Goal: Task Accomplishment & Management: Manage account settings

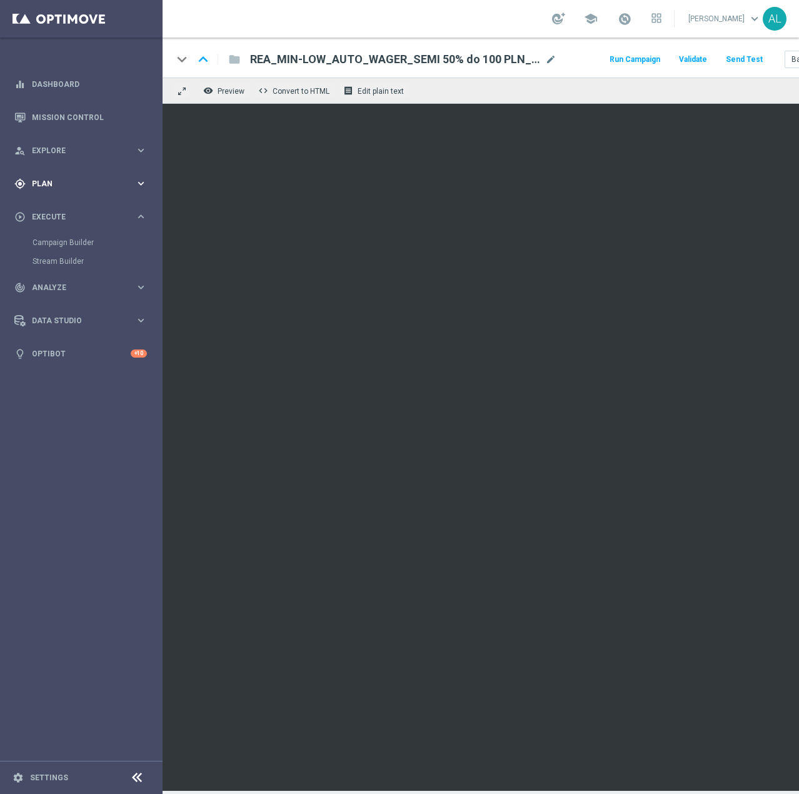
click at [53, 176] on div "gps_fixed Plan keyboard_arrow_right" at bounding box center [80, 183] width 161 height 33
click at [49, 211] on link "Target Groups" at bounding box center [80, 209] width 97 height 10
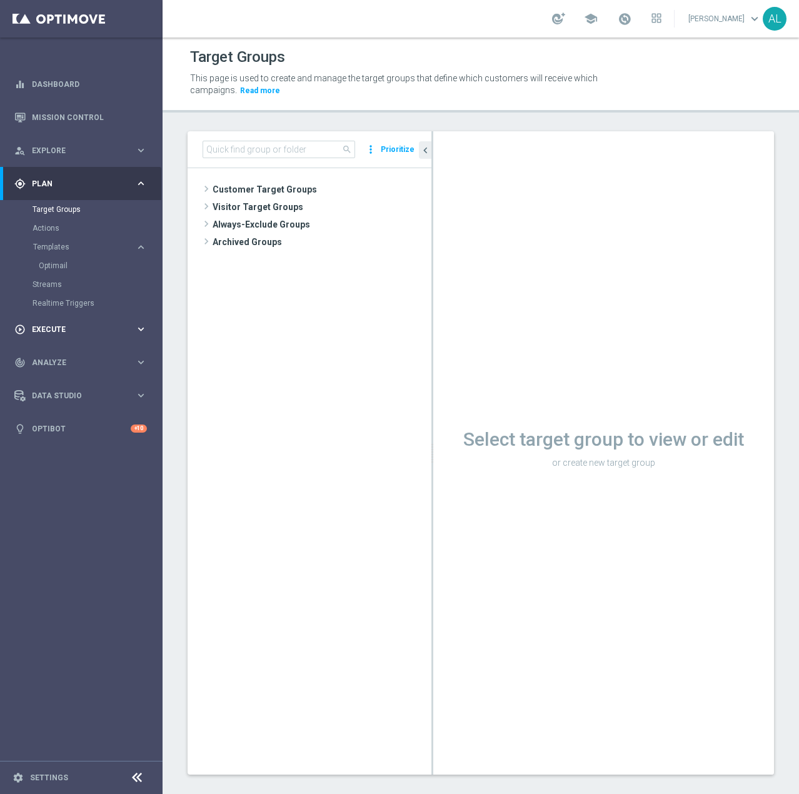
click at [126, 336] on div "play_circle_outline Execute keyboard_arrow_right" at bounding box center [80, 328] width 161 height 33
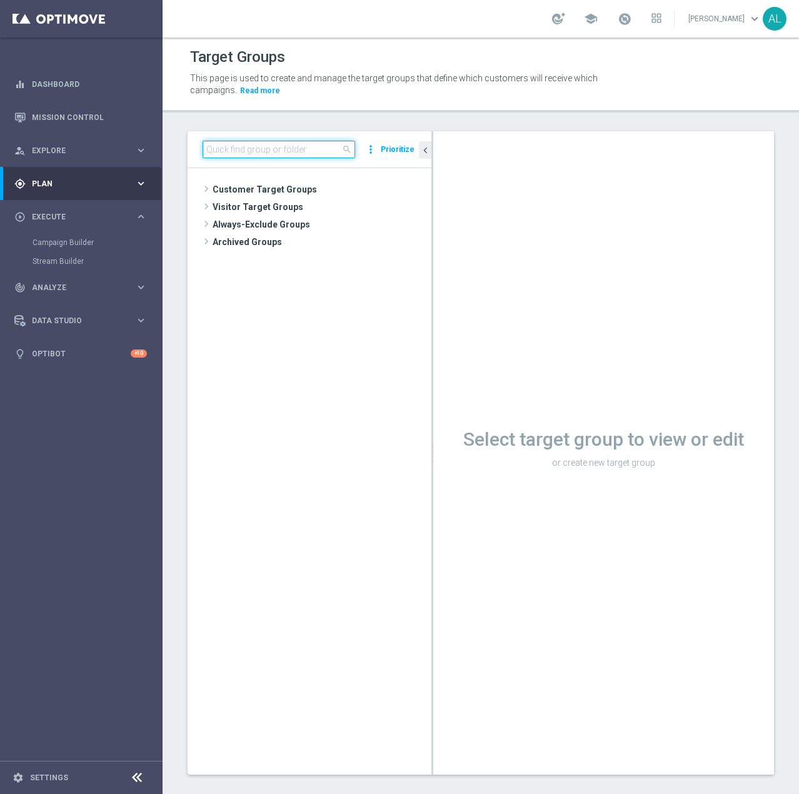
click at [249, 157] on input at bounding box center [278, 149] width 152 height 17
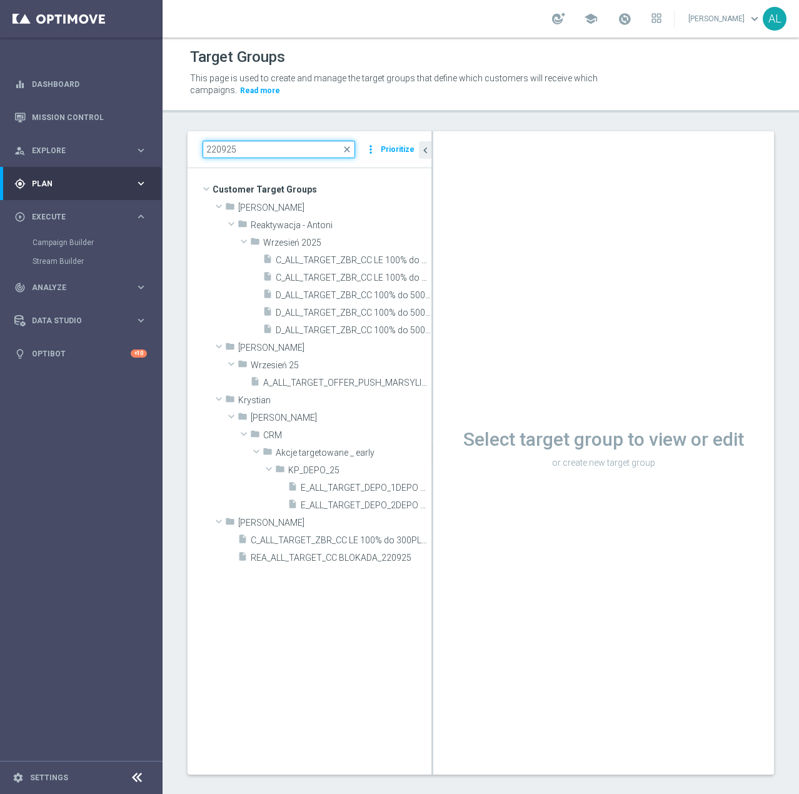
click at [214, 149] on input "220925" at bounding box center [278, 149] width 152 height 17
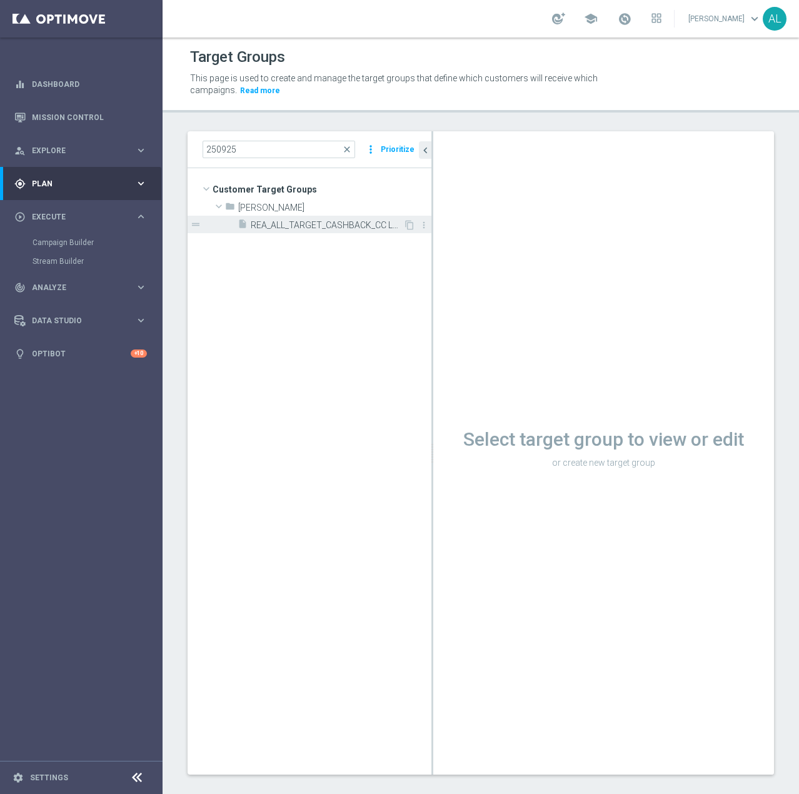
click at [254, 217] on div "insert_drive_file REA_ALL_TARGET_CASHBACK_CC LM 100% do 200 PLN_250925" at bounding box center [320, 224] width 166 height 17
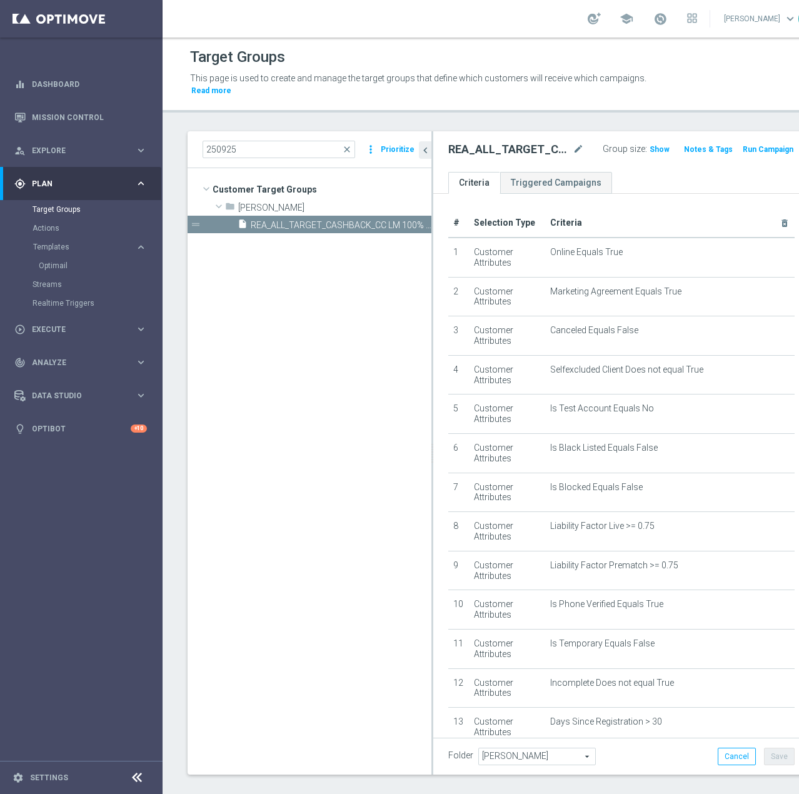
click at [515, 151] on h2 "REA_ALL_TARGET_CASHBACK_CC LM 100% do 200 PLN_250925" at bounding box center [509, 149] width 122 height 15
copy h2 "REA_ALL_TARGET_CASHBACK_CC"
click at [129, 326] on span "Execute" at bounding box center [83, 329] width 103 height 7
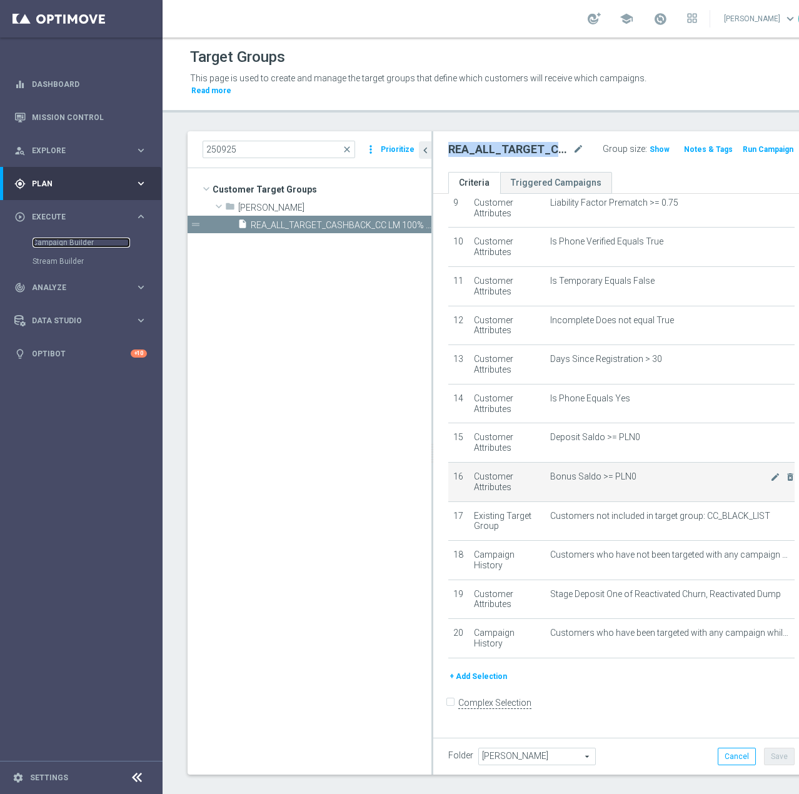
scroll to position [364, 0]
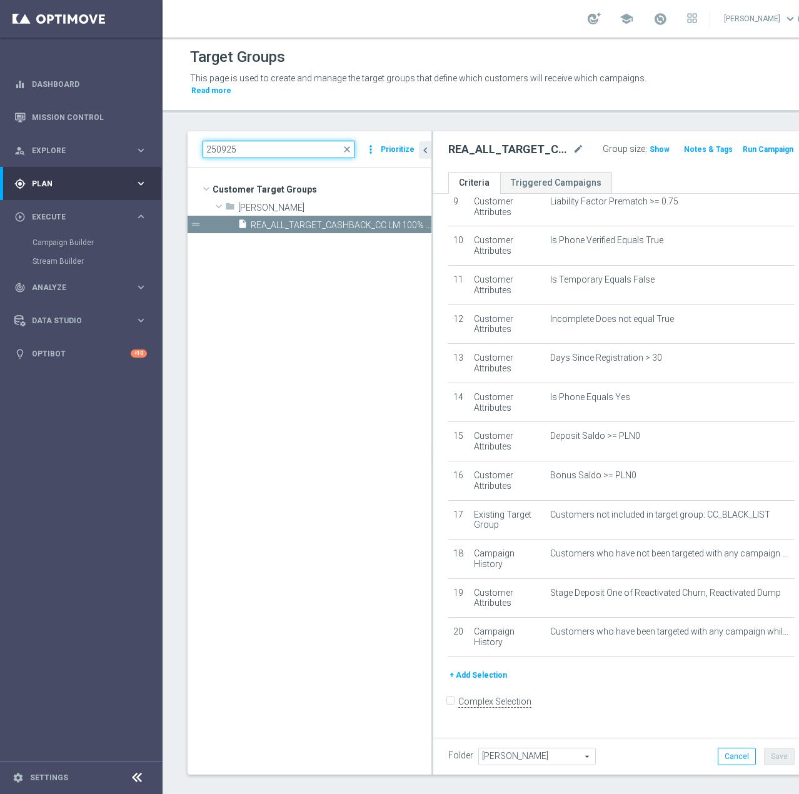
click at [214, 151] on input "250925" at bounding box center [278, 149] width 152 height 17
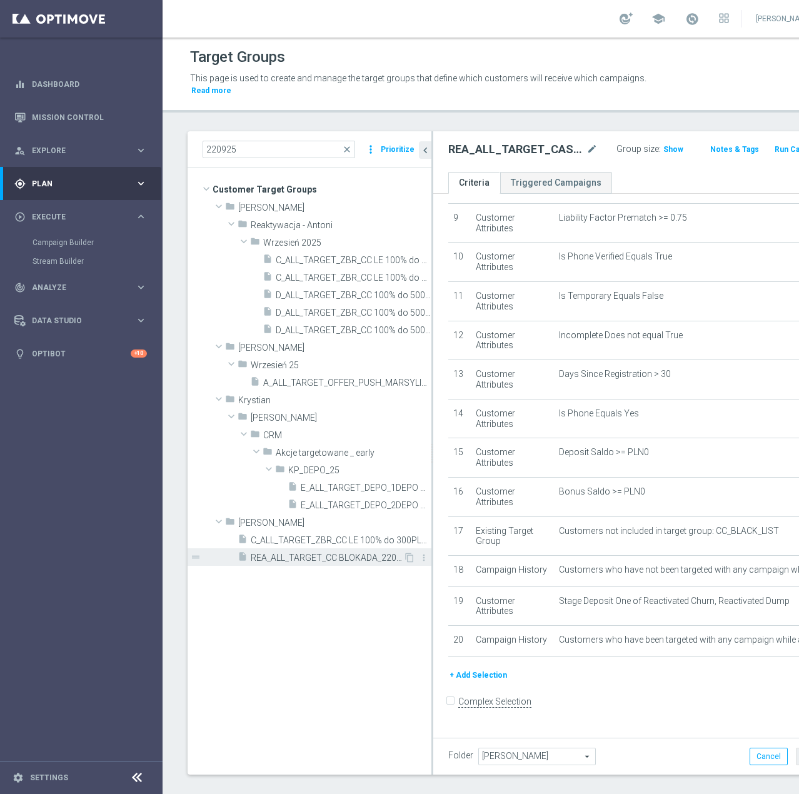
click at [320, 561] on span "REA_ALL_TARGET_CC BLOKADA_220925" at bounding box center [327, 557] width 152 height 11
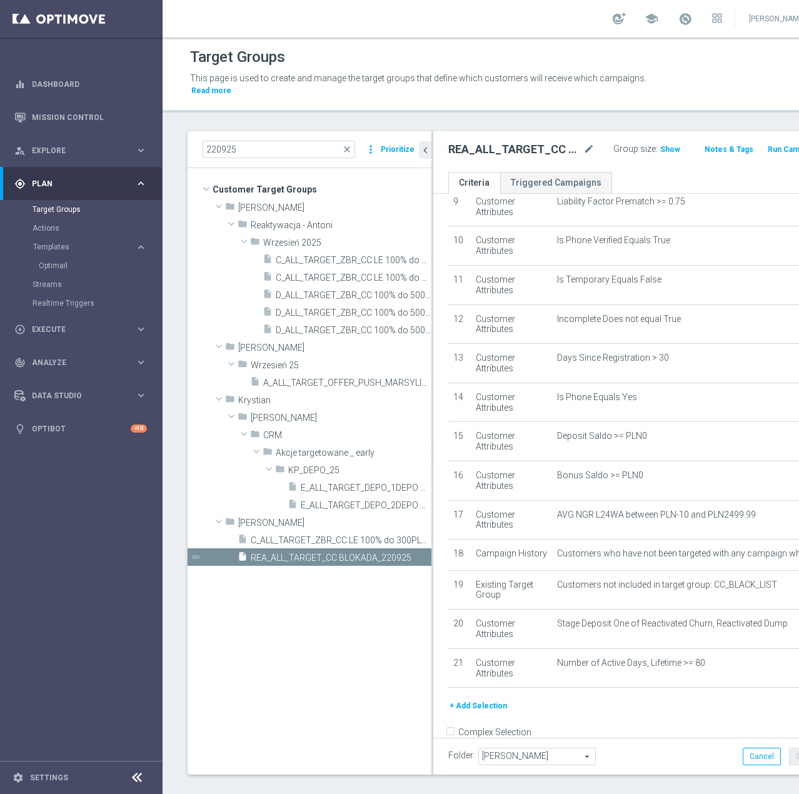
click at [471, 147] on h2 "REA_ALL_TARGET_CC BLOKADA_220925" at bounding box center [514, 149] width 132 height 15
copy h2 "REA_ALL_TARGET_CC"
click at [71, 334] on div "play_circle_outline Execute" at bounding box center [74, 329] width 121 height 11
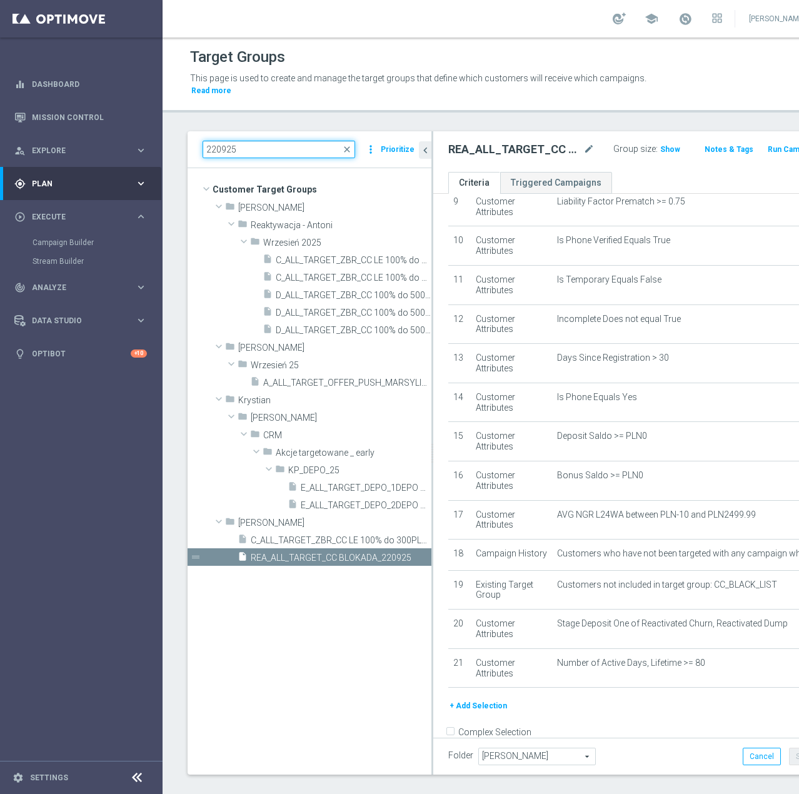
drag, startPoint x: 309, startPoint y: 143, endPoint x: 299, endPoint y: 152, distance: 13.7
click at [309, 144] on input "220925" at bounding box center [278, 149] width 152 height 17
click at [293, 160] on div "220925 close more_vert Prioritize" at bounding box center [309, 149] width 244 height 37
click at [296, 152] on input "220925" at bounding box center [278, 149] width 152 height 17
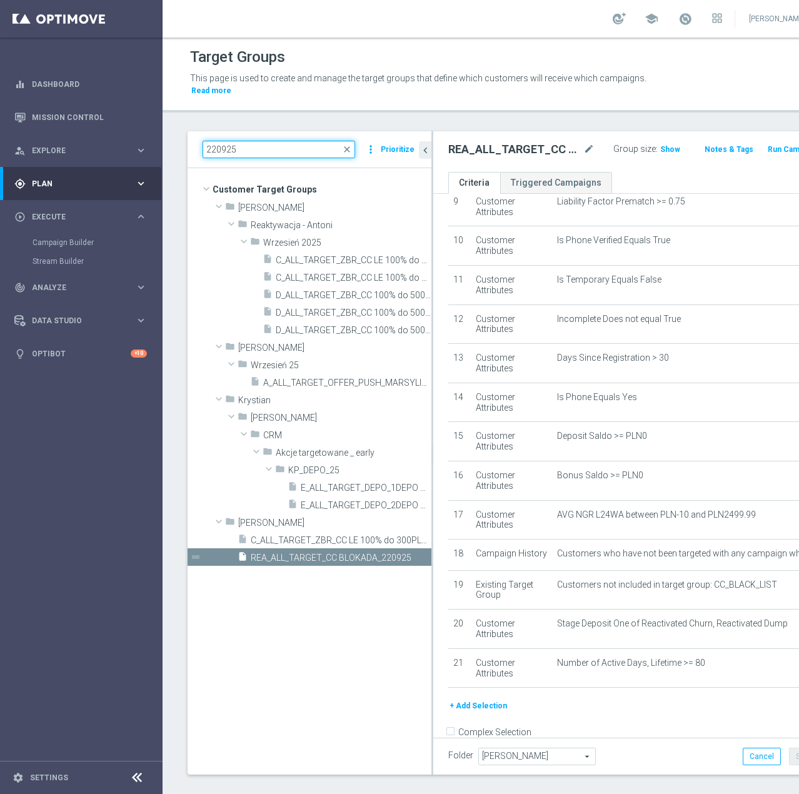
paste input "REA_ALL_TARGET_CC BLOKADA_24"
type input "REA_ALL_TARGET_CC BLOKADA_240925"
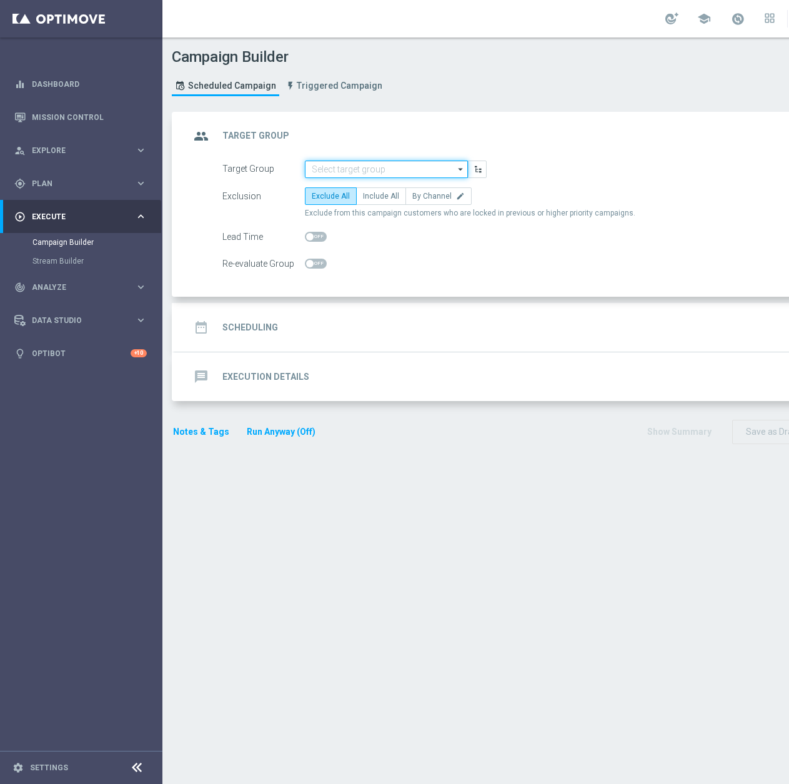
click at [385, 174] on input at bounding box center [386, 169] width 163 height 17
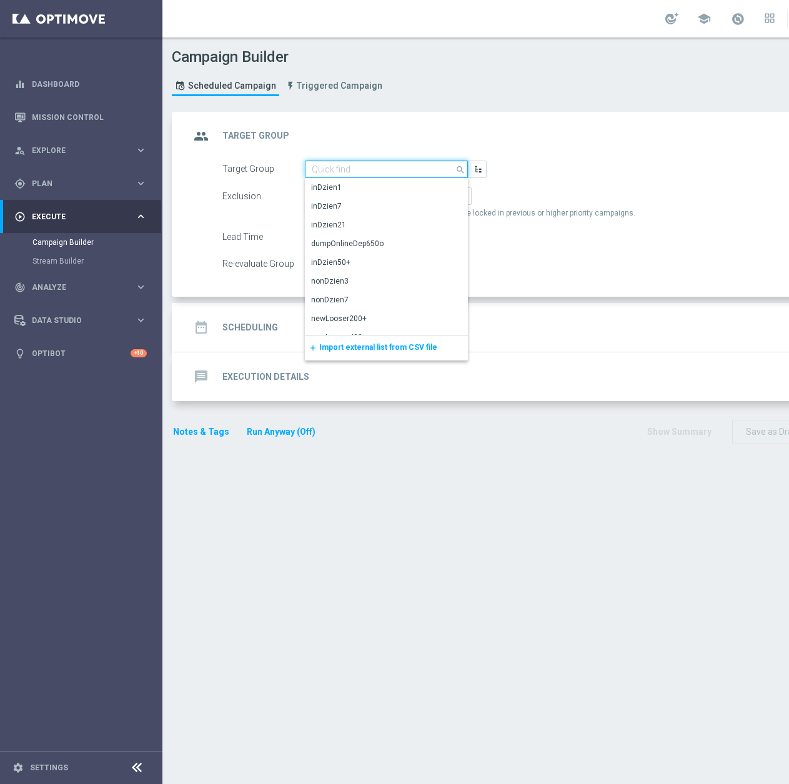
paste input "REA_ALL_TARGET_CC"
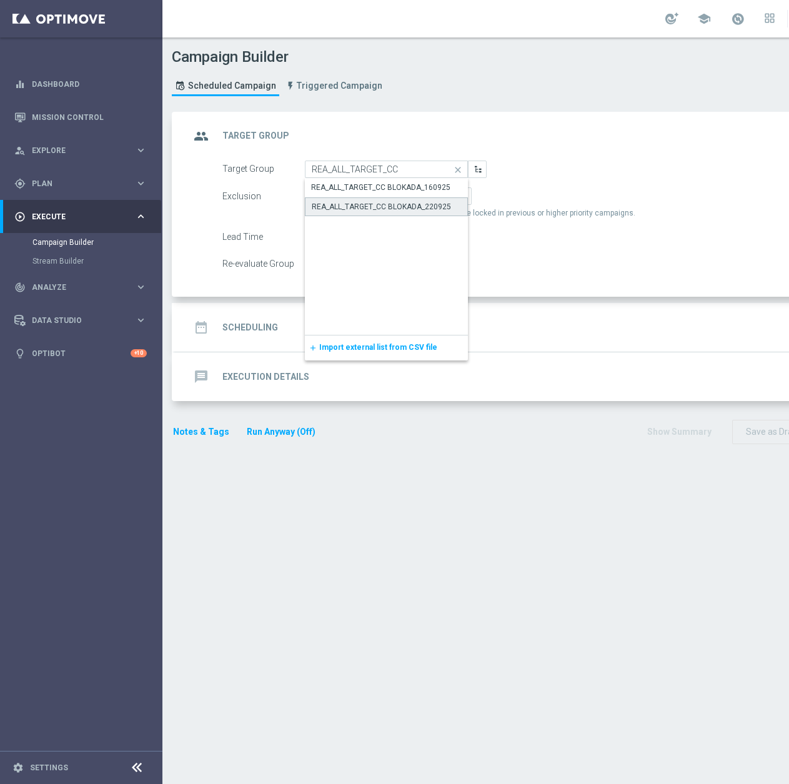
click at [421, 212] on div "REA_ALL_TARGET_CC BLOKADA_220925" at bounding box center [386, 206] width 163 height 19
type input "REA_ALL_TARGET_CC BLOKADA_220925"
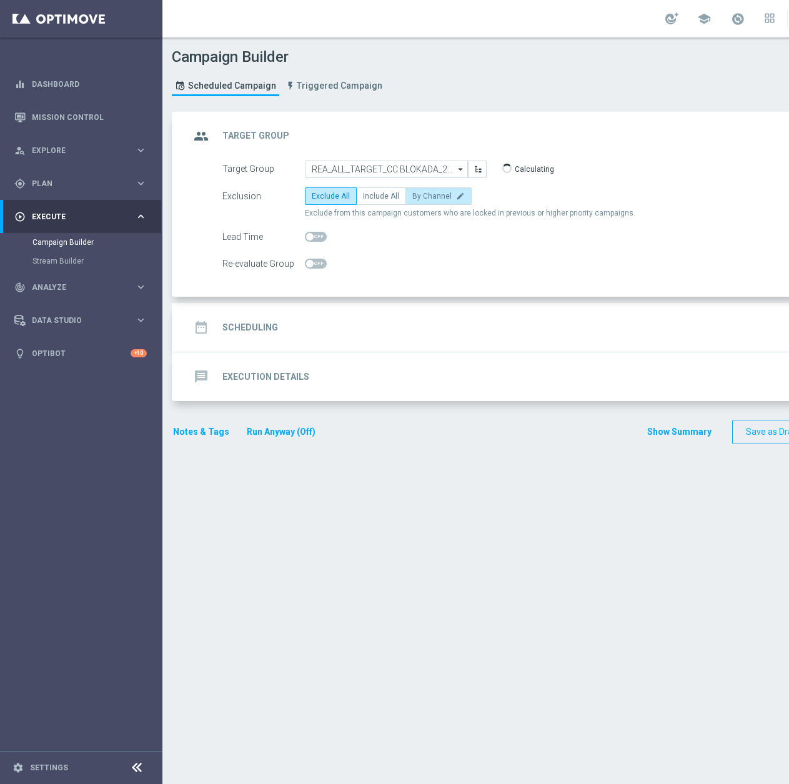
click at [446, 196] on label "By Channel edit" at bounding box center [439, 195] width 66 height 17
click at [421, 196] on input "By Channel edit" at bounding box center [416, 198] width 8 height 8
radio input "true"
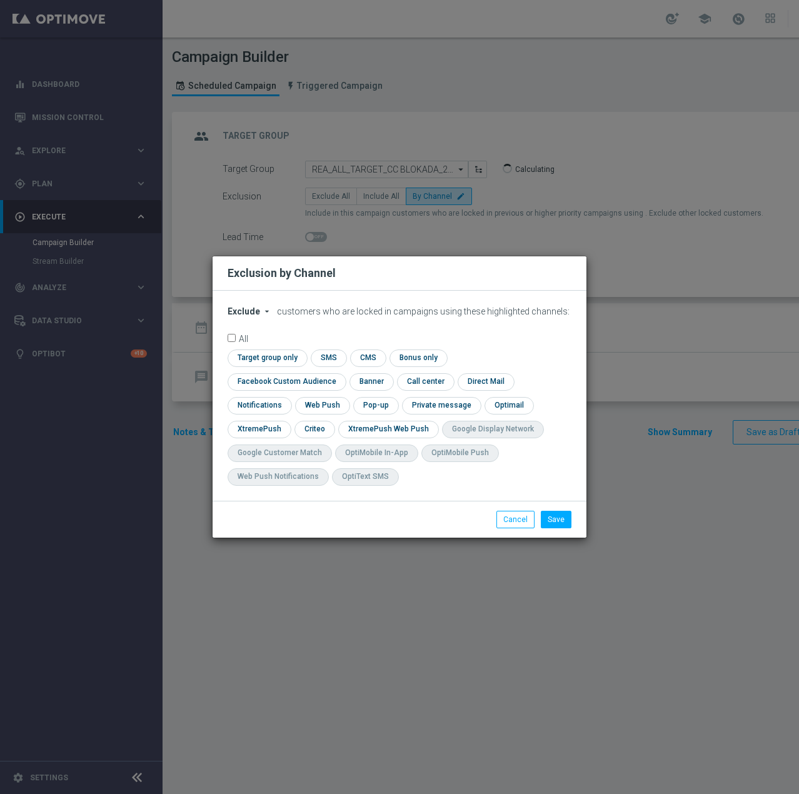
click at [247, 316] on span "Exclude" at bounding box center [243, 311] width 32 height 10
click at [0, 0] on span "Include" at bounding box center [0, 0] width 0 height 0
click at [341, 373] on input "checkbox" at bounding box center [283, 381] width 113 height 17
checkbox input "true"
click at [318, 429] on input "checkbox" at bounding box center [313, 429] width 39 height 17
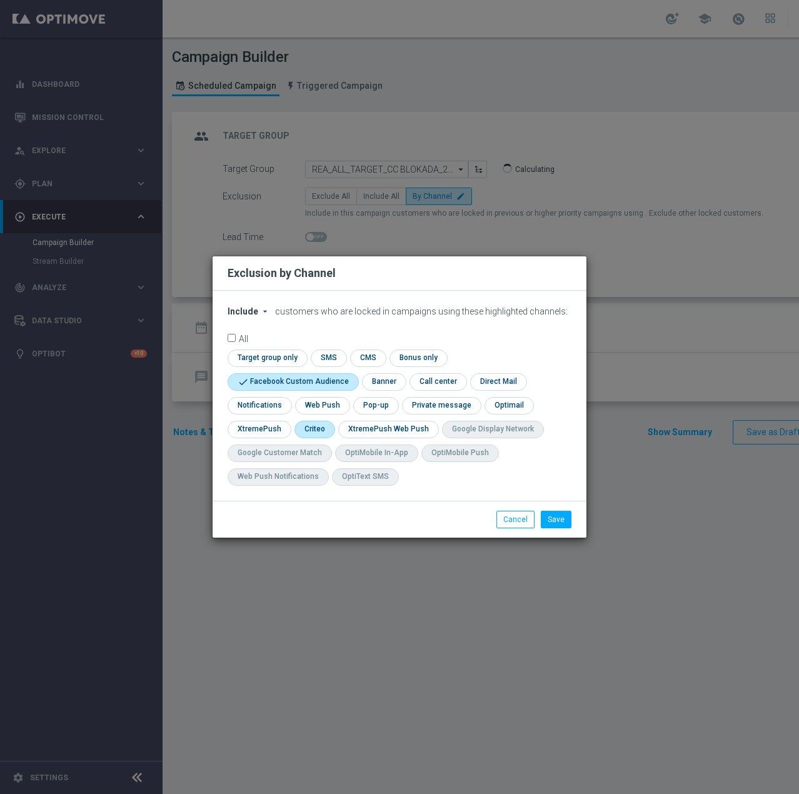
checkbox input "true"
click at [550, 517] on button "Save" at bounding box center [556, 519] width 31 height 17
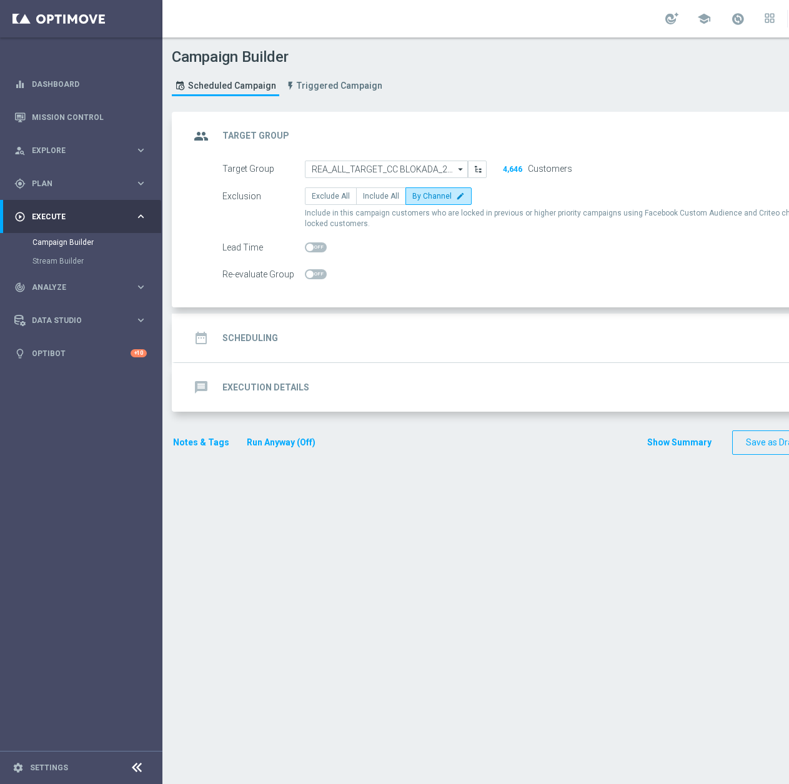
click at [346, 343] on div "date_range Scheduling keyboard_arrow_down" at bounding box center [539, 338] width 698 height 24
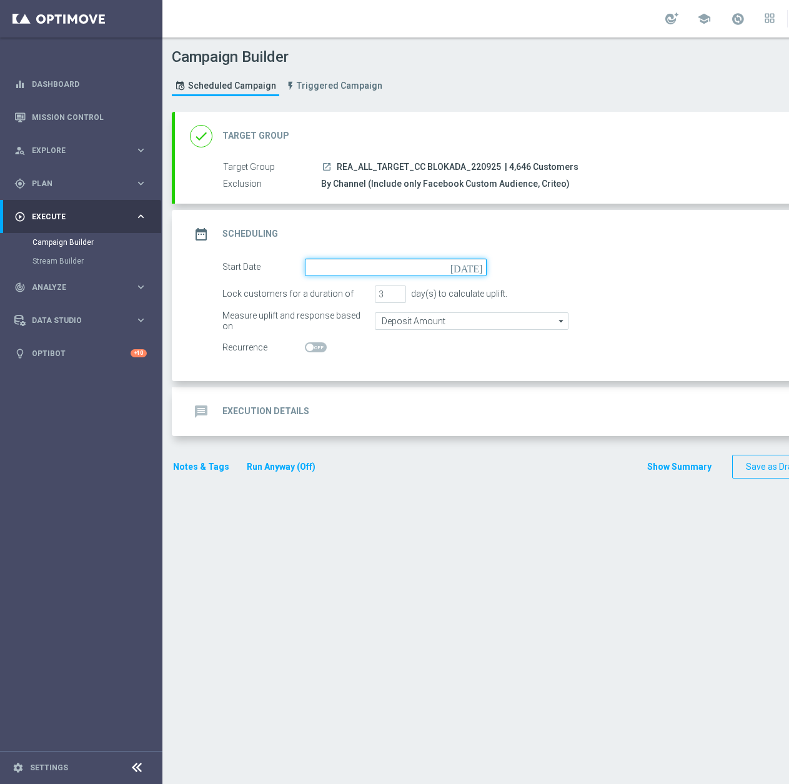
click at [360, 271] on input at bounding box center [396, 267] width 182 height 17
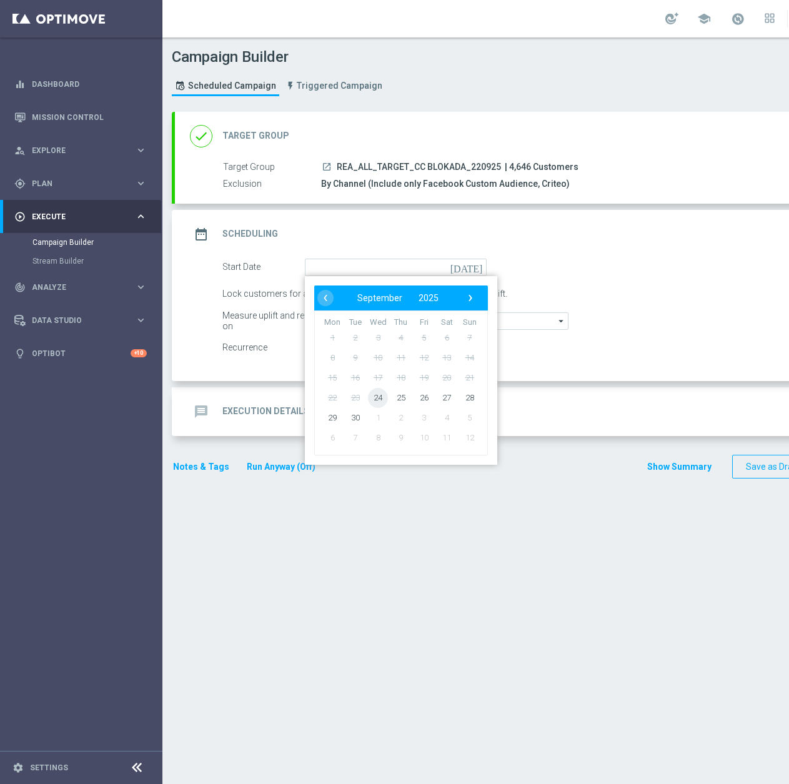
click at [376, 402] on span "24" at bounding box center [378, 397] width 20 height 20
type input "[DATE]"
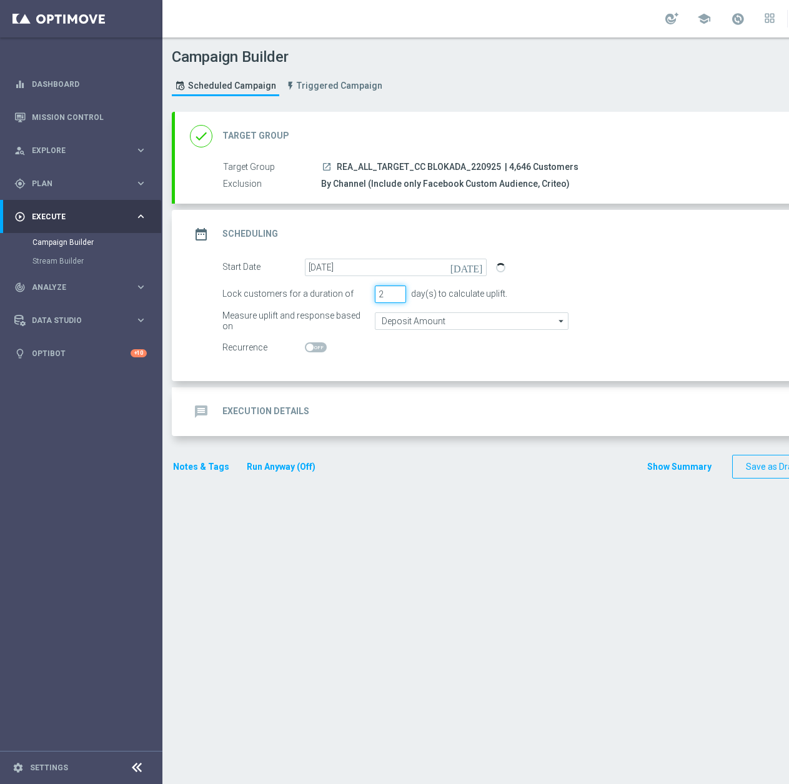
click at [395, 297] on input "2" at bounding box center [390, 294] width 31 height 17
type input "1"
click at [395, 297] on input "1" at bounding box center [390, 294] width 31 height 17
click at [409, 323] on input "Deposit Amount" at bounding box center [472, 320] width 194 height 17
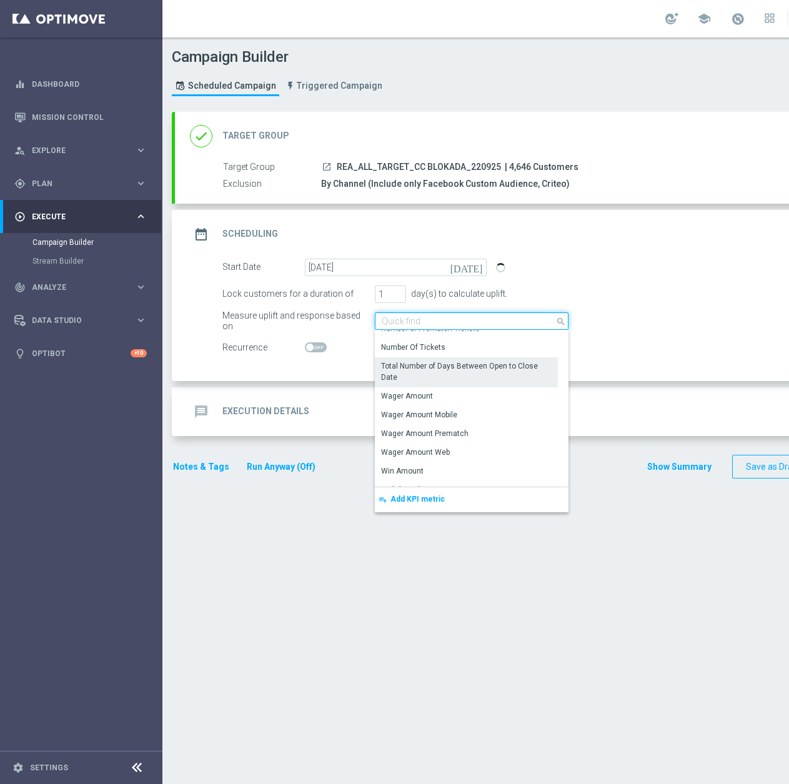
scroll to position [249, 0]
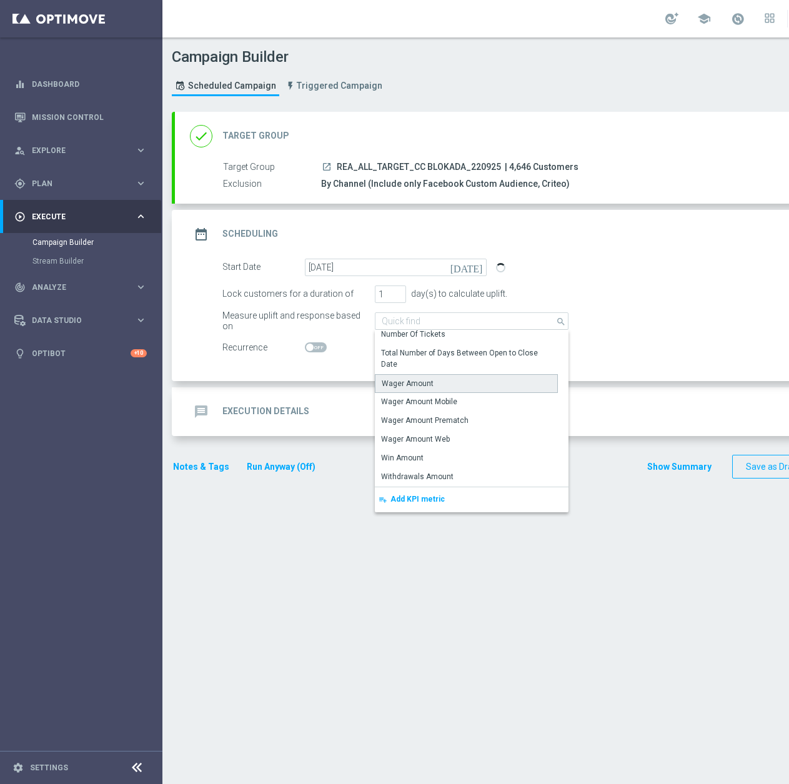
click at [448, 376] on div "Wager Amount" at bounding box center [466, 383] width 183 height 19
type input "Wager Amount"
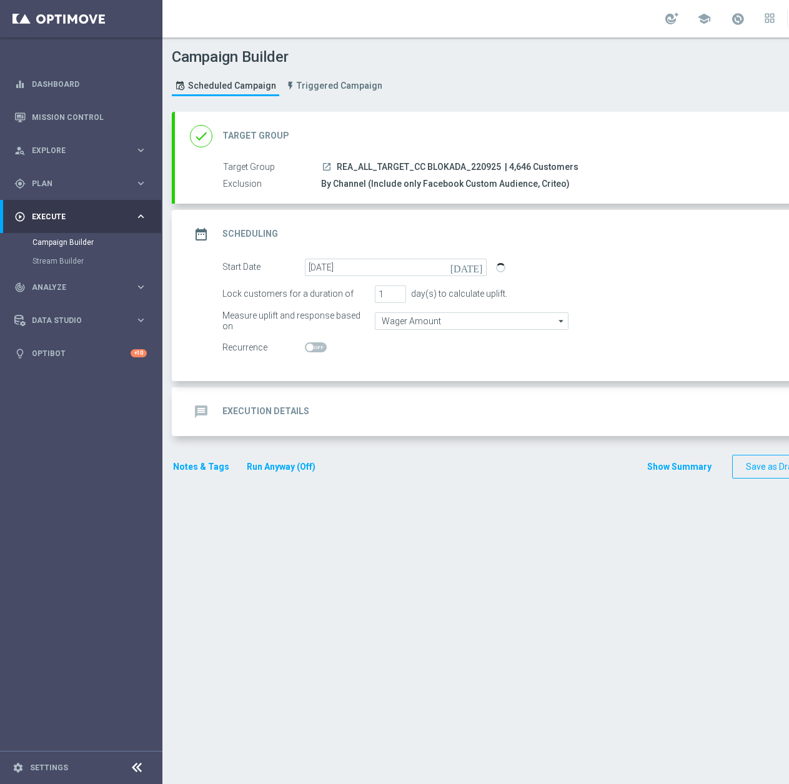
click at [328, 166] on icon "launch" at bounding box center [327, 167] width 10 height 10
click at [454, 162] on span "REA_ALL_TARGET_CC BLOKADA_220925" at bounding box center [419, 167] width 164 height 11
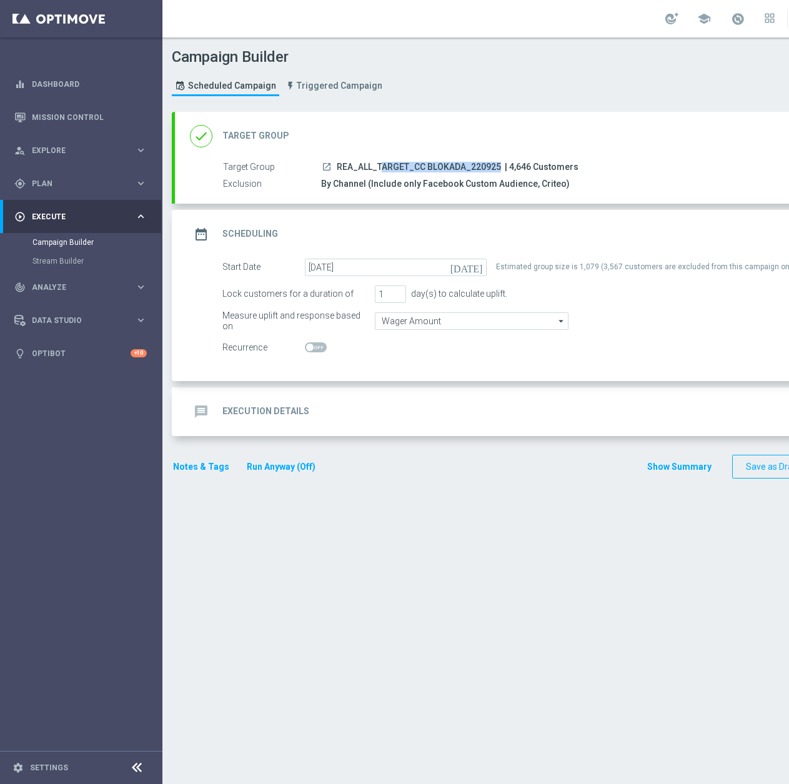
click at [474, 164] on span "REA_ALL_TARGET_CC BLOKADA_220925" at bounding box center [419, 167] width 164 height 11
click at [491, 164] on span "REA_ALL_TARGET_CC BLOKADA_220925" at bounding box center [419, 167] width 164 height 11
click at [501, 169] on div "launch REA_ALL_TARGET_CC BLOKADA_220925 | 4,646 Customers" at bounding box center [599, 167] width 557 height 12
click at [501, 166] on div "launch REA_ALL_TARGET_CC BLOKADA_220925 | 4,646 Customers" at bounding box center [599, 167] width 557 height 12
drag, startPoint x: 499, startPoint y: 166, endPoint x: 336, endPoint y: 164, distance: 163.1
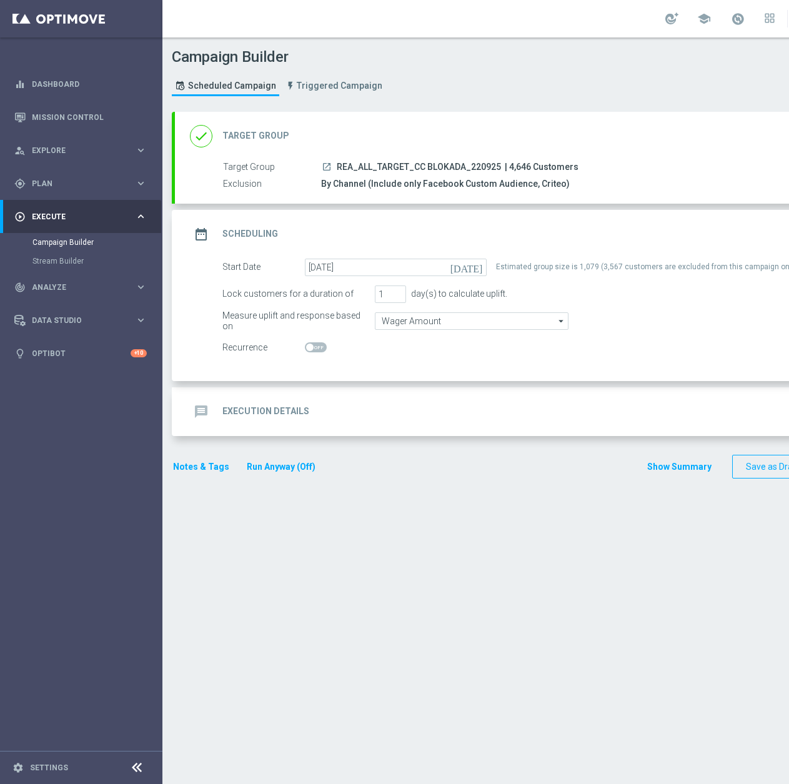
click at [336, 164] on div "launch REA_ALL_TARGET_CC BLOKADA_220925 | 4,646 Customers" at bounding box center [599, 167] width 557 height 12
copy span "REA_ALL_TARGET_CC BLOKADA_220925"
drag, startPoint x: 388, startPoint y: 288, endPoint x: 373, endPoint y: 289, distance: 15.0
click at [373, 289] on div "Lock customers for a duration of 1 day(s) to calculate uplift." at bounding box center [553, 294] width 680 height 17
type input "2"
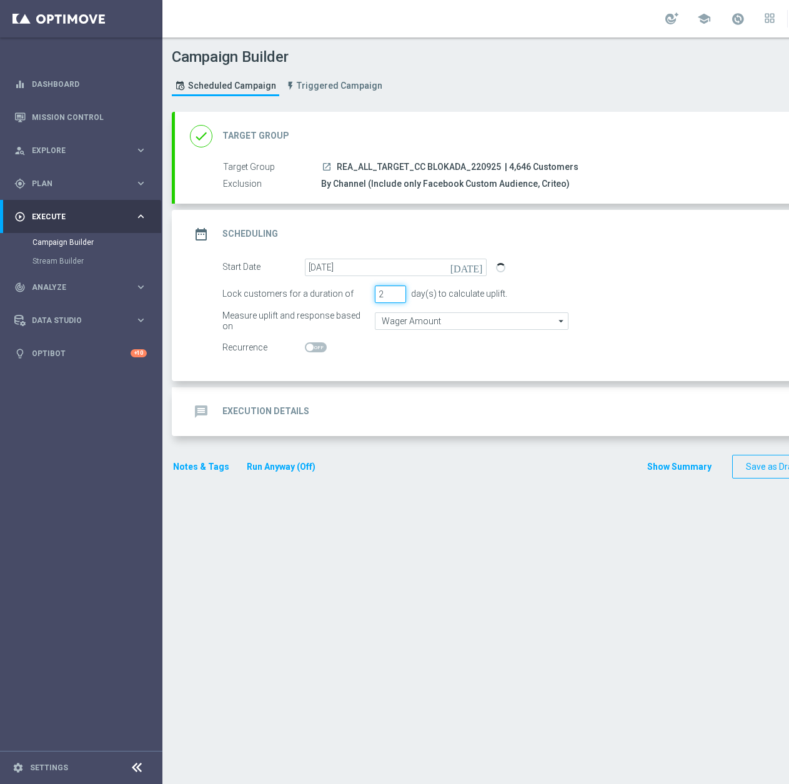
click at [397, 292] on input "2" at bounding box center [390, 294] width 31 height 17
click at [419, 321] on input "Wager Amount" at bounding box center [472, 320] width 194 height 17
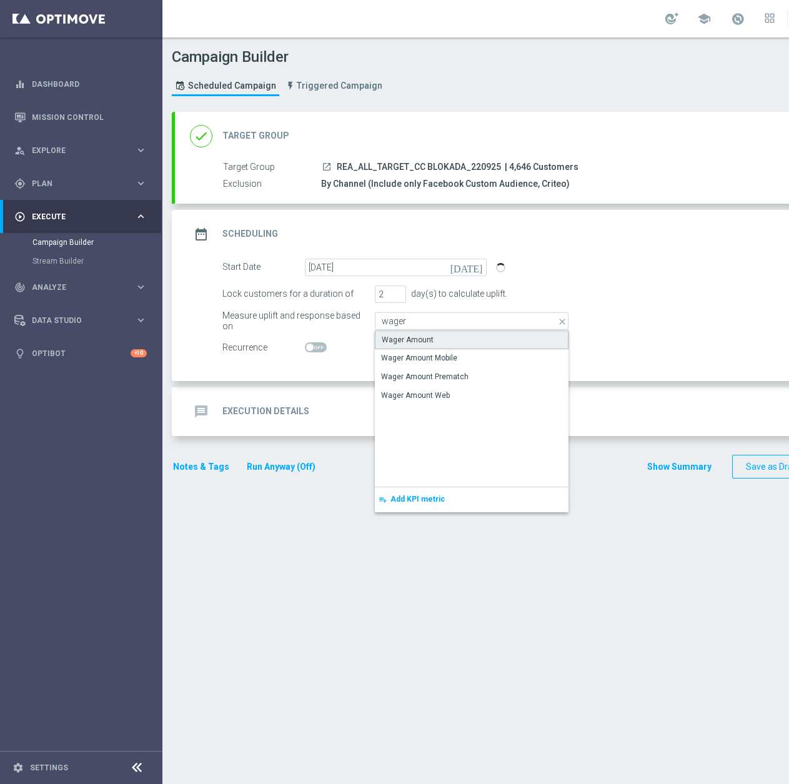
click at [413, 346] on div "Wager Amount" at bounding box center [472, 340] width 194 height 19
type input "Wager Amount"
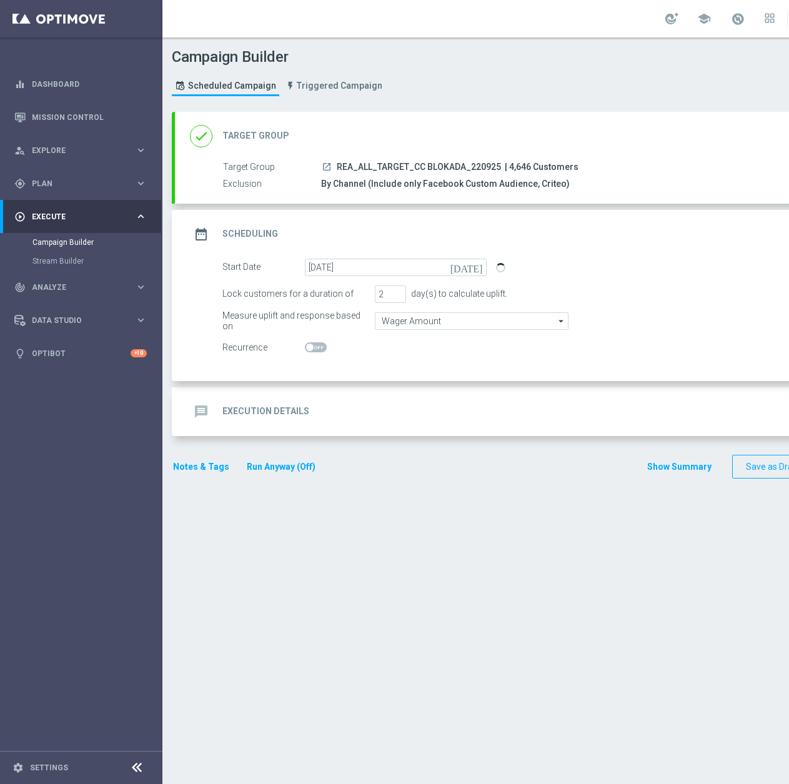
click at [355, 416] on div "message Execution Details keyboard_arrow_down" at bounding box center [539, 412] width 698 height 24
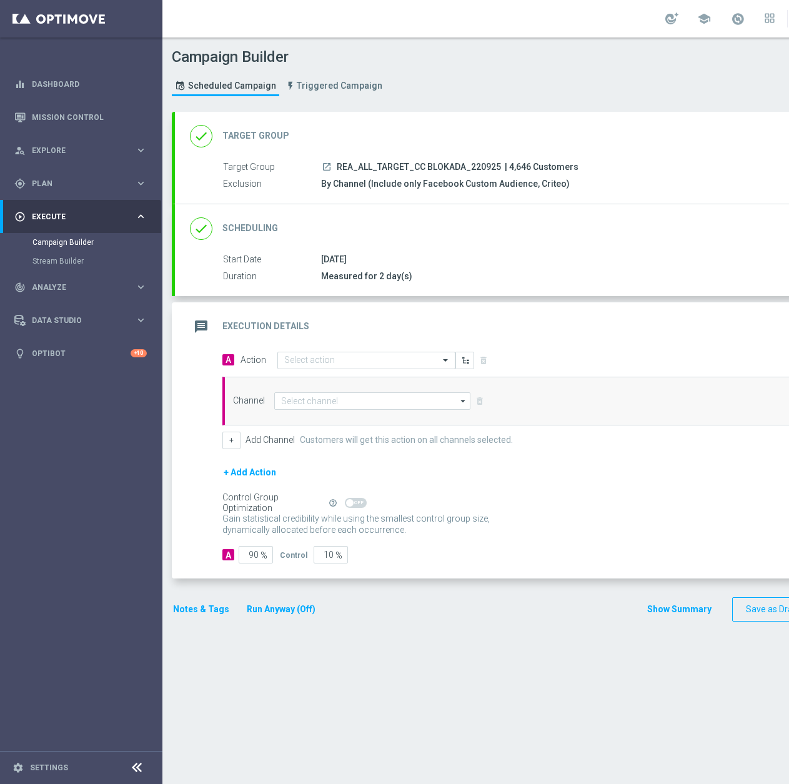
click at [327, 168] on icon "launch" at bounding box center [327, 167] width 10 height 10
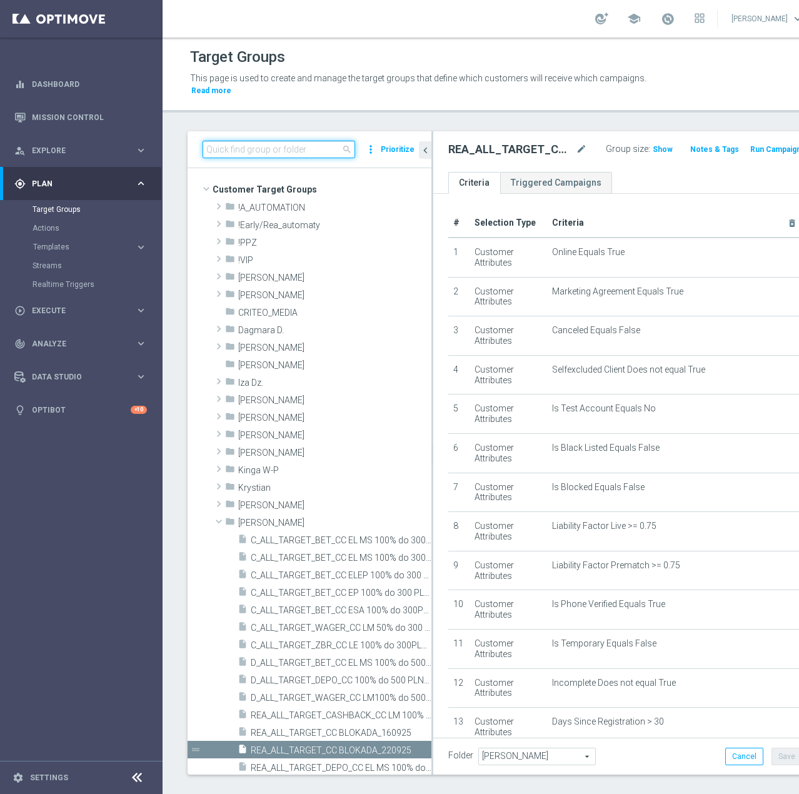
click at [246, 146] on input at bounding box center [278, 149] width 152 height 17
paste input "REA_ALL_TARGET_CASHBACK_CC LM 100% do 200 PLN_250925"
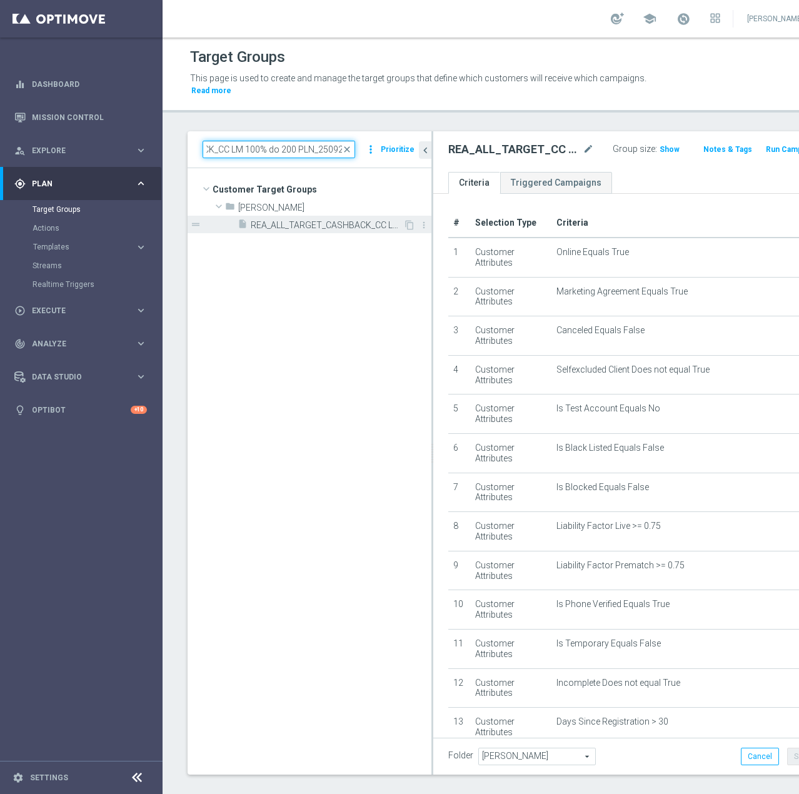
type input "REA_ALL_TARGET_CASHBACK_CC LM 100% do 200 PLN_250925"
click at [291, 229] on span "REA_ALL_TARGET_CASHBACK_CC LM 100% do 200 PLN_250925" at bounding box center [327, 225] width 152 height 11
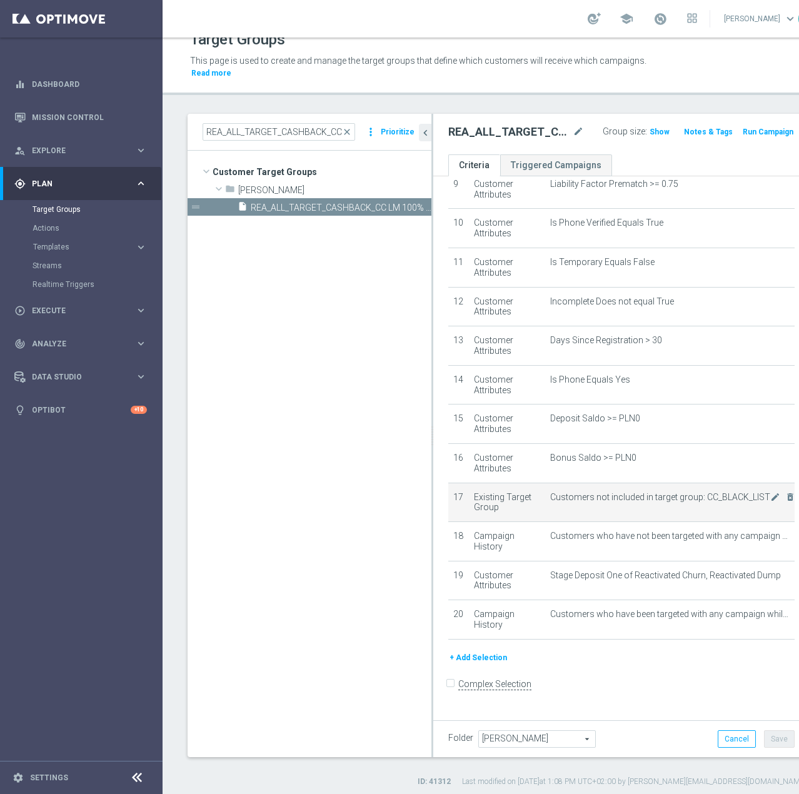
scroll to position [22, 0]
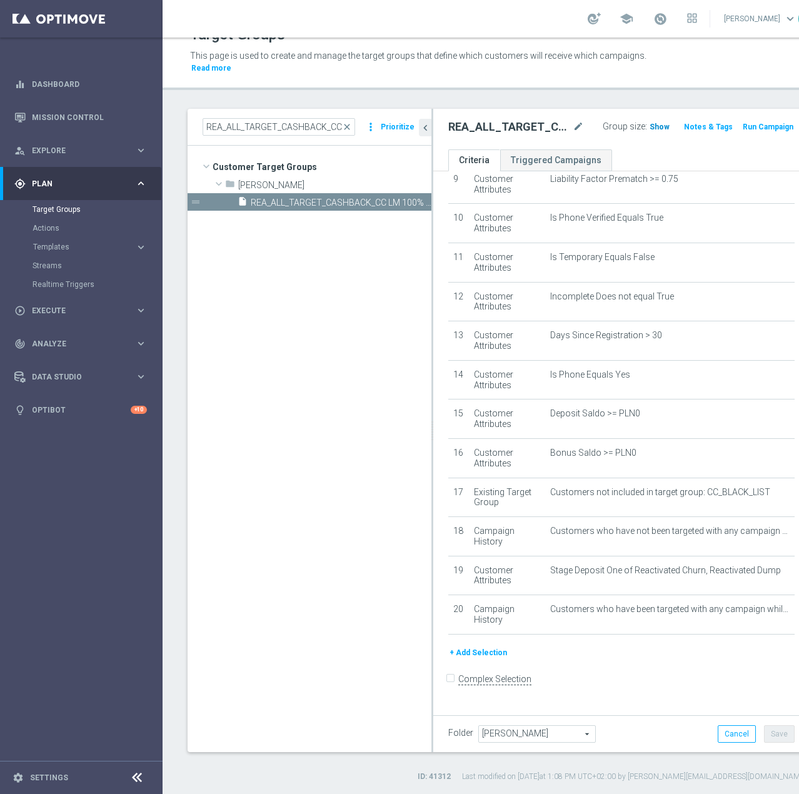
click at [649, 128] on span "Show" at bounding box center [659, 126] width 20 height 9
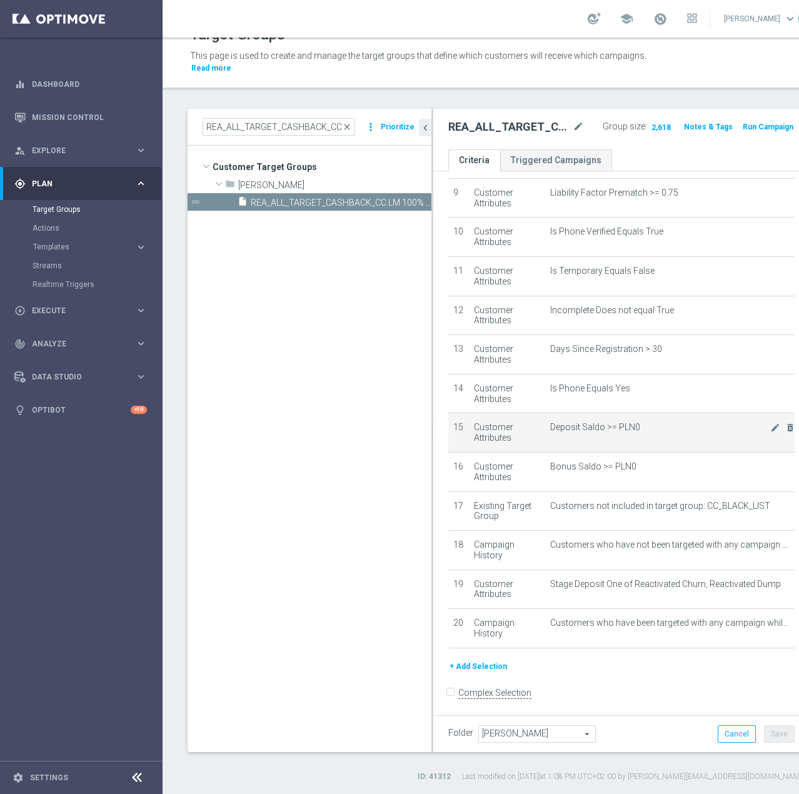
scroll to position [364, 0]
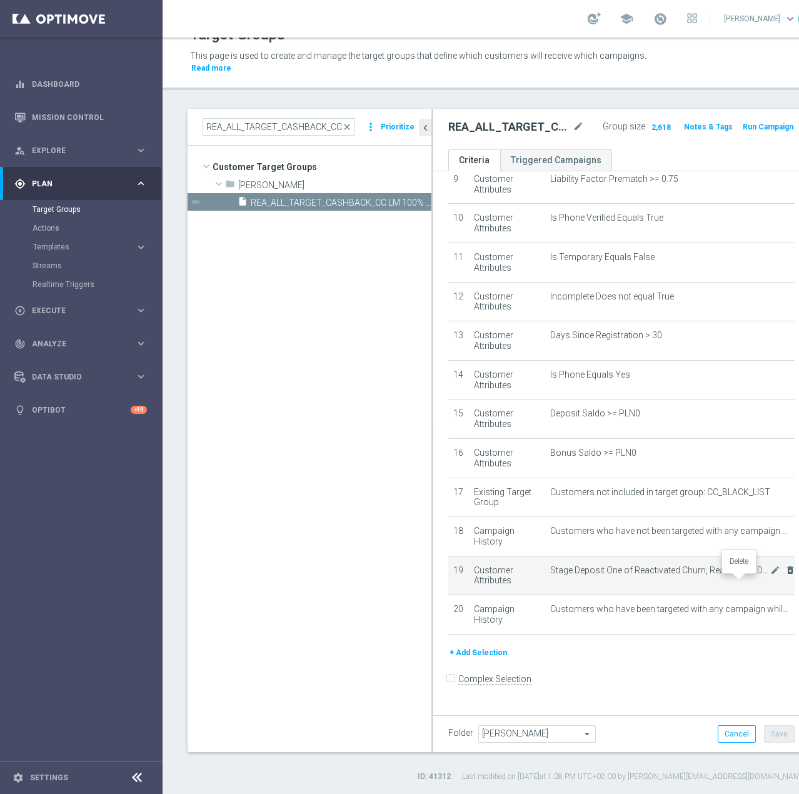
click at [785, 575] on icon "delete_forever" at bounding box center [790, 570] width 10 height 10
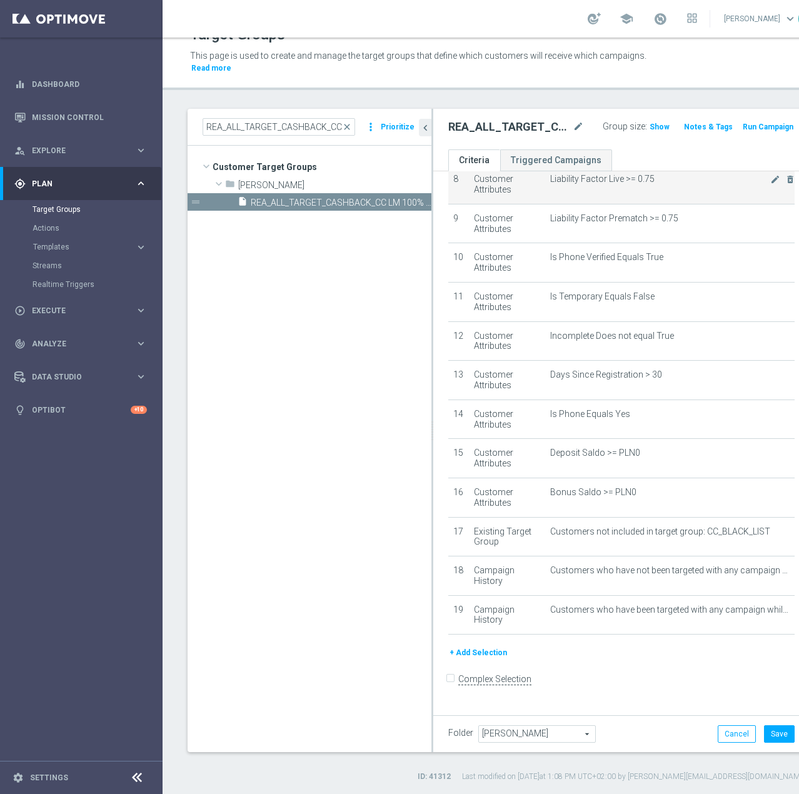
scroll to position [324, 0]
click at [649, 123] on span "Show" at bounding box center [659, 126] width 20 height 9
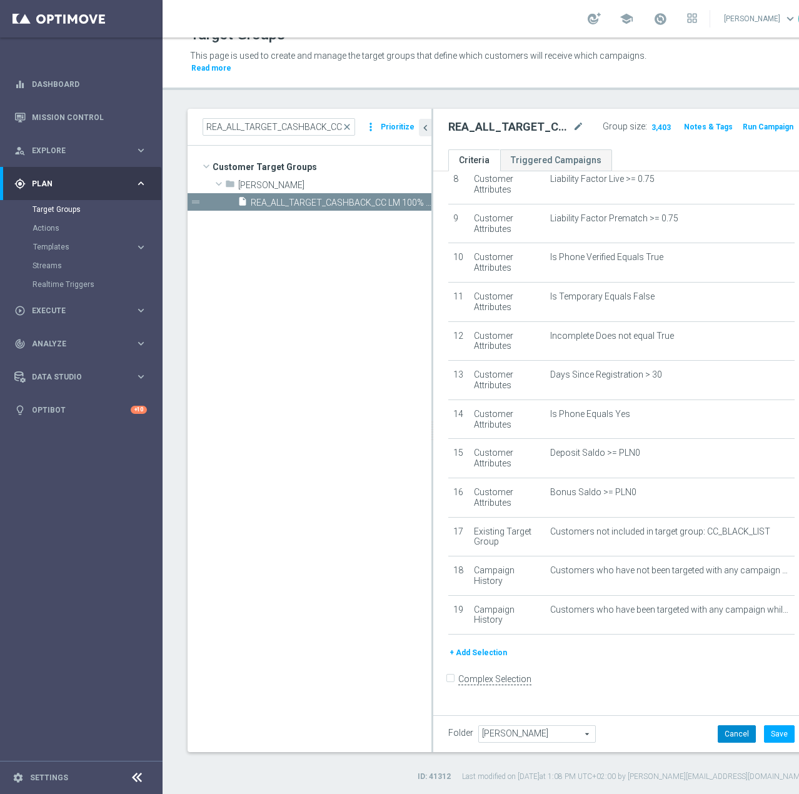
click at [717, 729] on button "Cancel" at bounding box center [736, 733] width 38 height 17
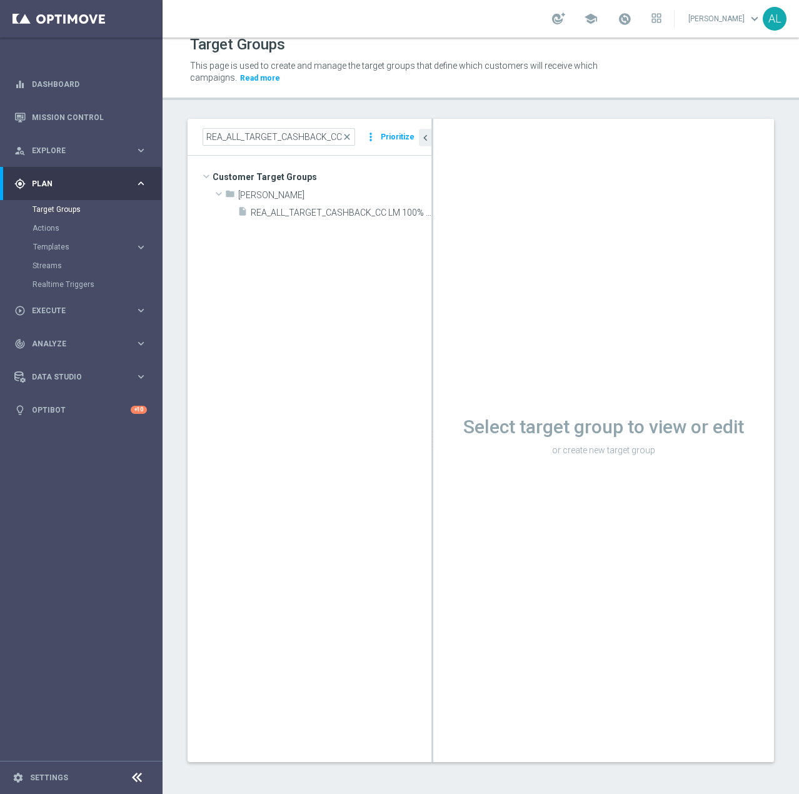
scroll to position [12, 0]
click at [357, 217] on span "REA_ALL_TARGET_CASHBACK_CC LM 100% do 200 PLN_250925" at bounding box center [327, 212] width 152 height 11
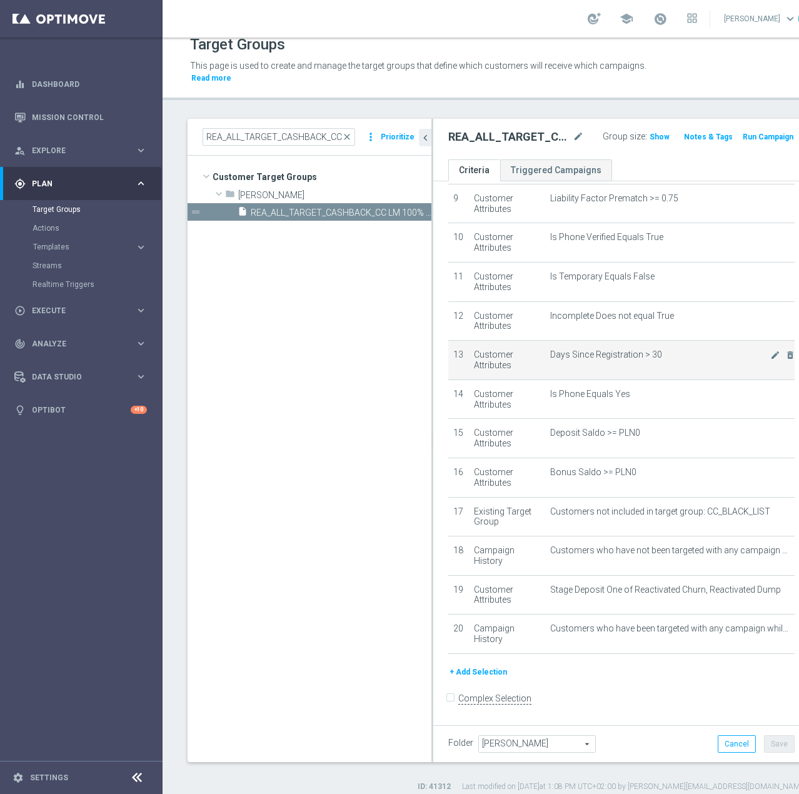
scroll to position [364, 0]
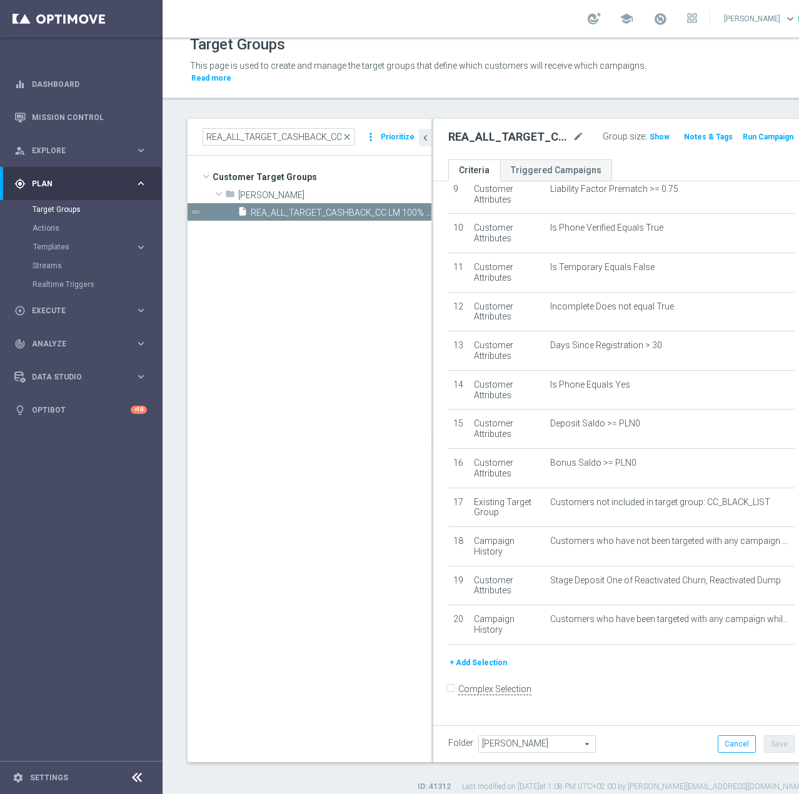
click at [471, 669] on button "+ Add Selection" at bounding box center [478, 663] width 60 height 14
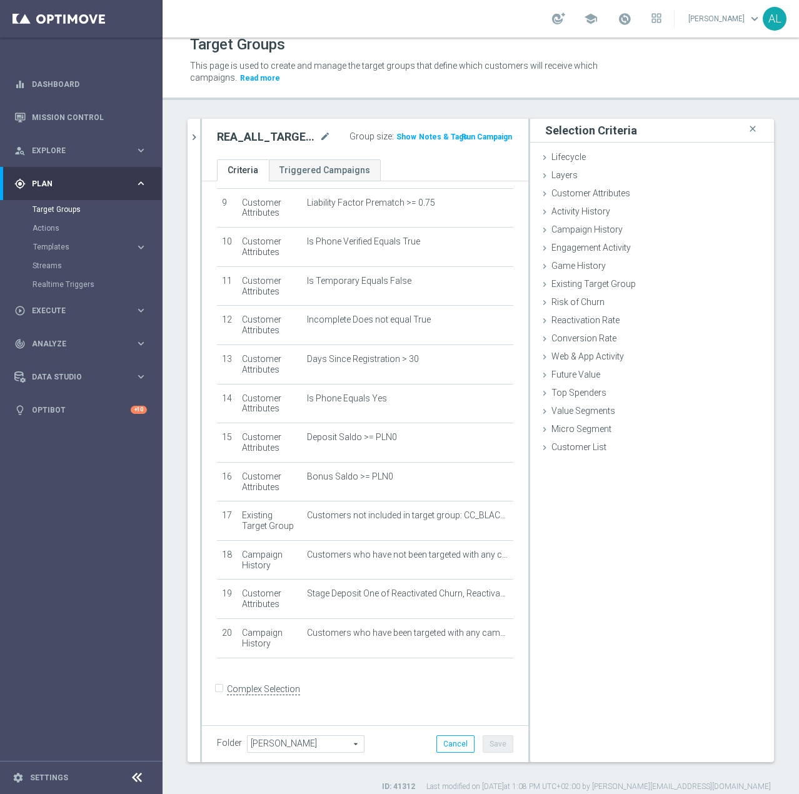
scroll to position [350, 0]
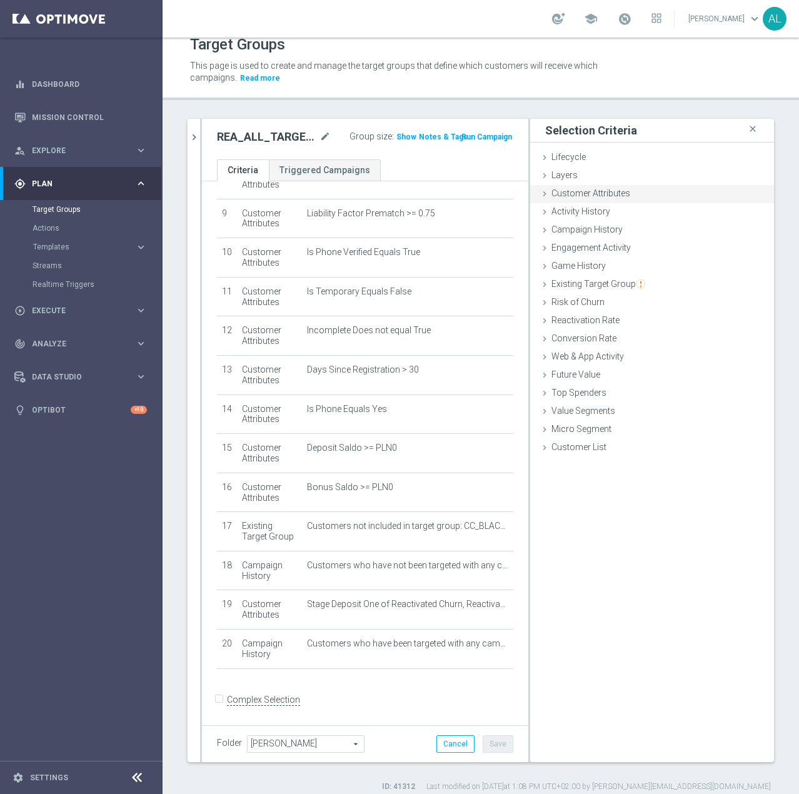
click at [574, 187] on div "Customer Attributes done" at bounding box center [652, 194] width 244 height 19
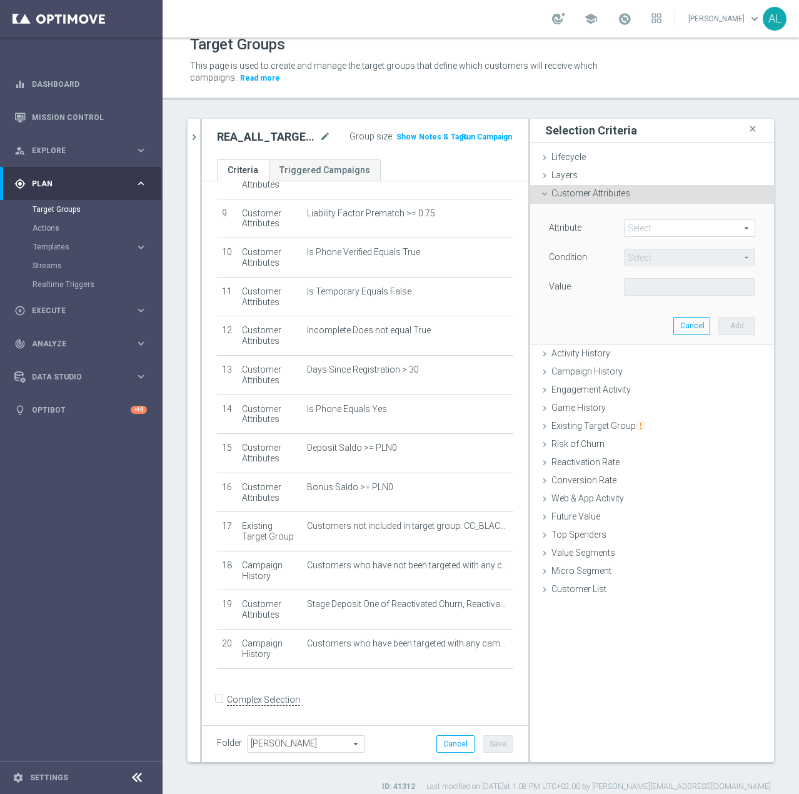
click at [649, 222] on span at bounding box center [689, 228] width 130 height 16
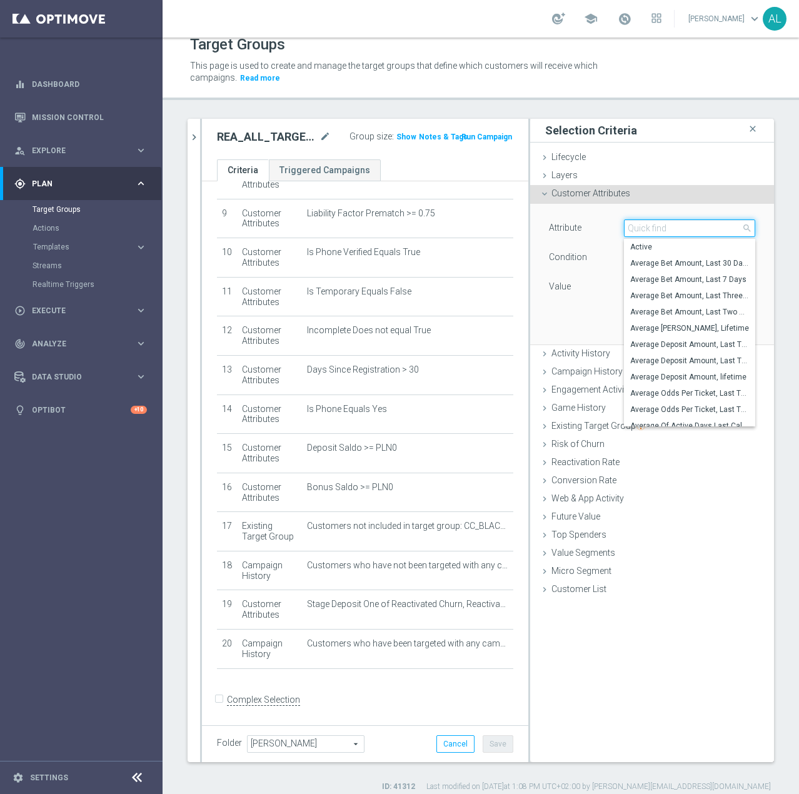
click at [679, 232] on input "search" at bounding box center [689, 227] width 131 height 17
type input "Days since"
click at [686, 324] on span "Days Since Last Activity" at bounding box center [689, 328] width 119 height 10
type input "Days Since Last Activity"
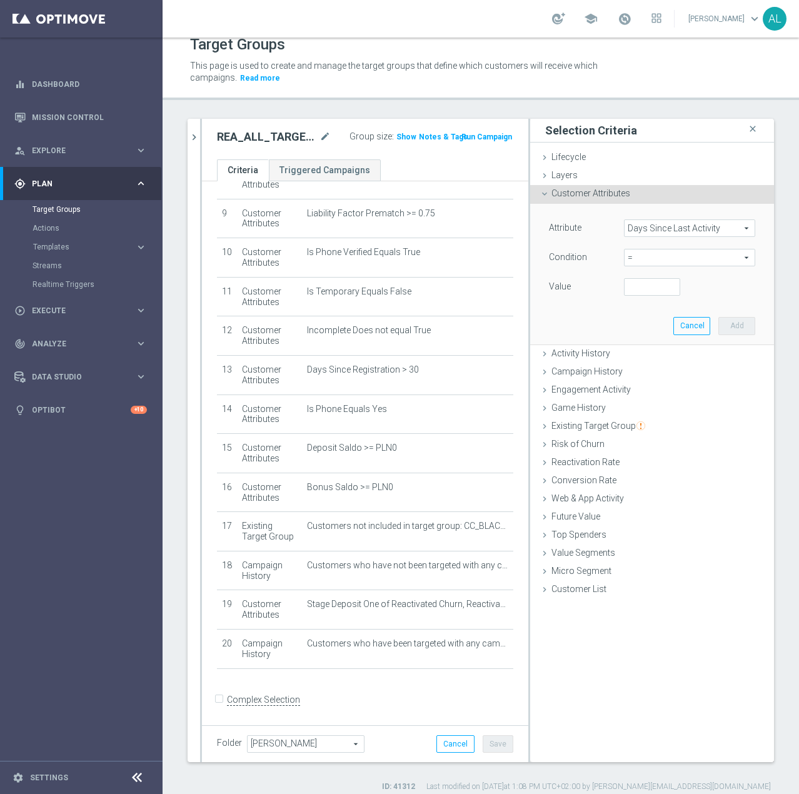
click at [657, 252] on span "=" at bounding box center [689, 257] width 130 height 16
click at [650, 339] on span ">" at bounding box center [689, 341] width 119 height 10
type input ">"
click at [626, 291] on input "number" at bounding box center [652, 286] width 56 height 17
type input "15"
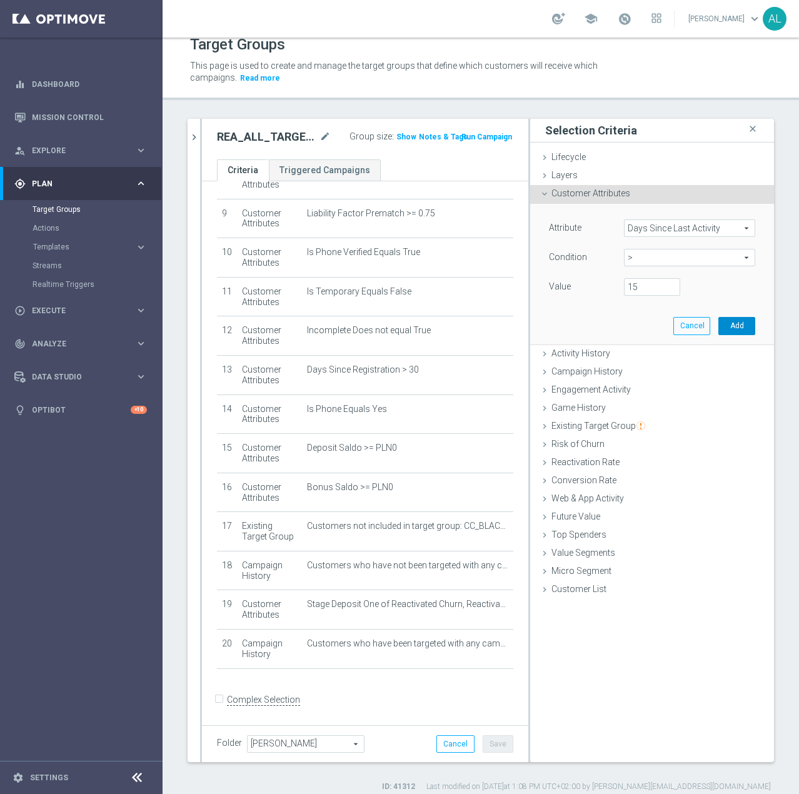
click at [734, 329] on button "Add" at bounding box center [736, 325] width 37 height 17
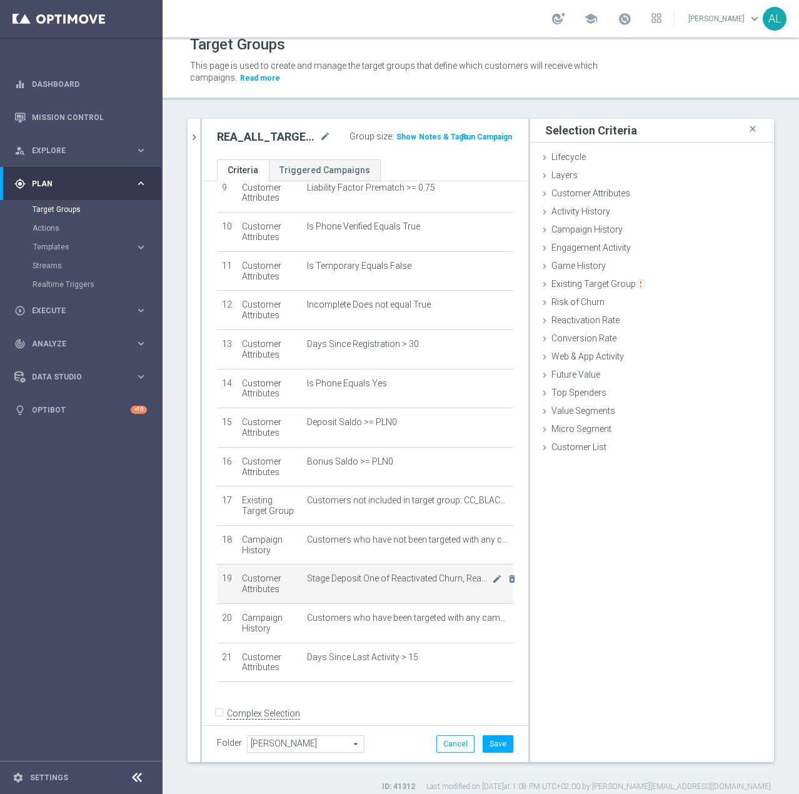
scroll to position [389, 0]
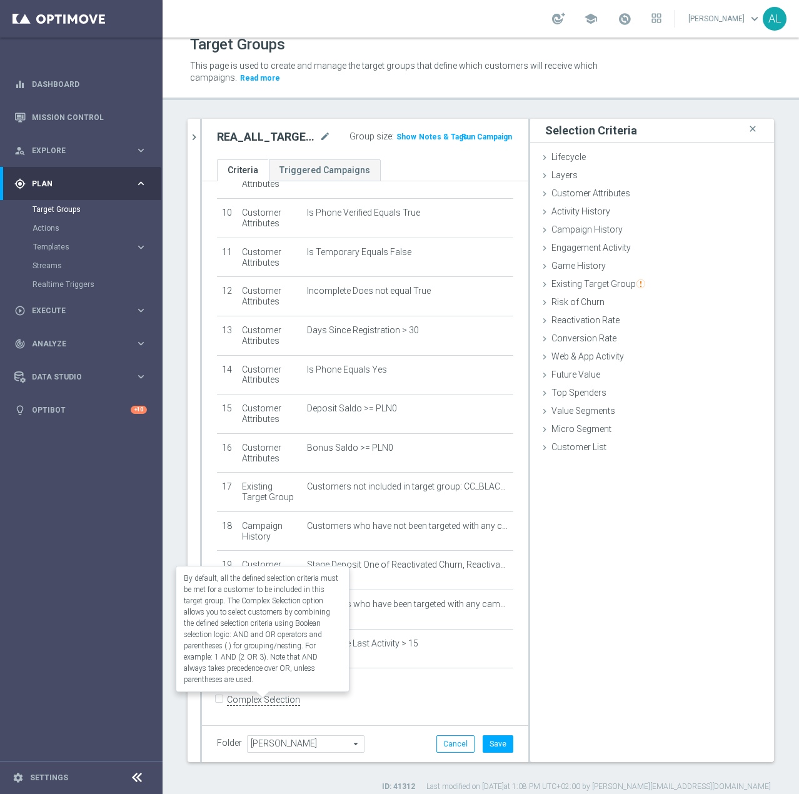
click at [236, 699] on label "Complex Selection" at bounding box center [263, 700] width 73 height 12
click at [225, 699] on input "Complex Selection" at bounding box center [221, 700] width 8 height 17
checkbox input "true"
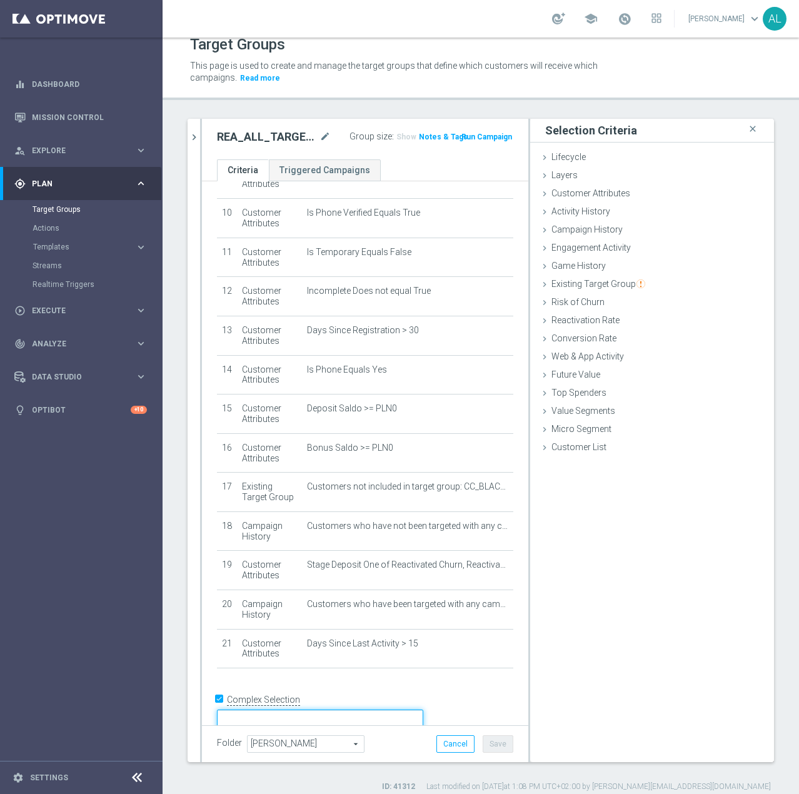
click at [331, 709] on textarea at bounding box center [320, 720] width 206 height 22
type textarea "1 and 2 and 3 and 4 and 5 and 6 and 7 and 8 and 9 and 10 and 11 and 12 and 13 a…"
click at [494, 748] on button "Save" at bounding box center [497, 743] width 31 height 17
click at [401, 137] on span "Show" at bounding box center [406, 136] width 20 height 9
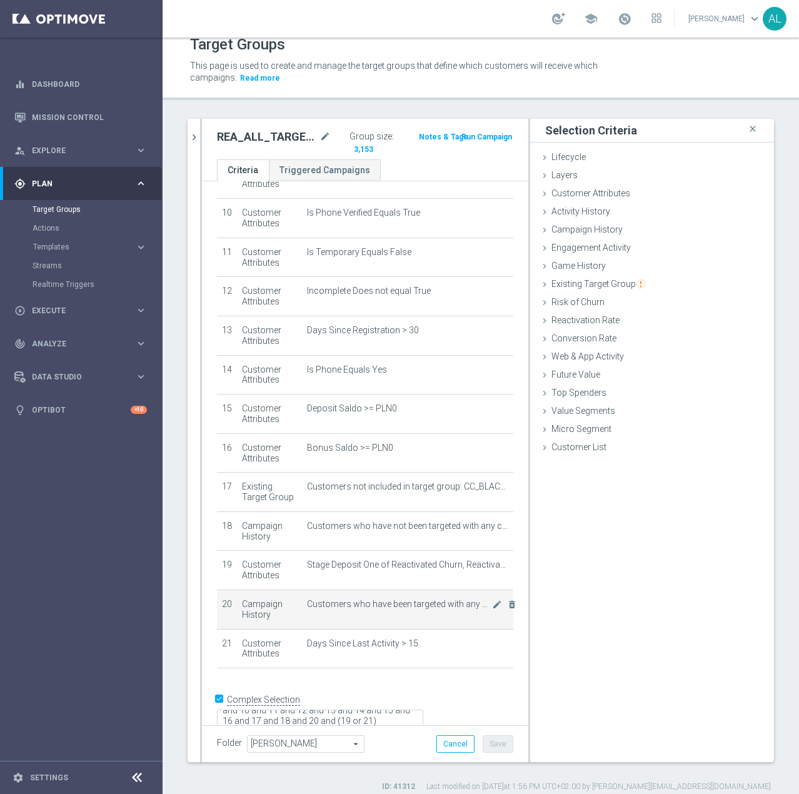
scroll to position [391, 0]
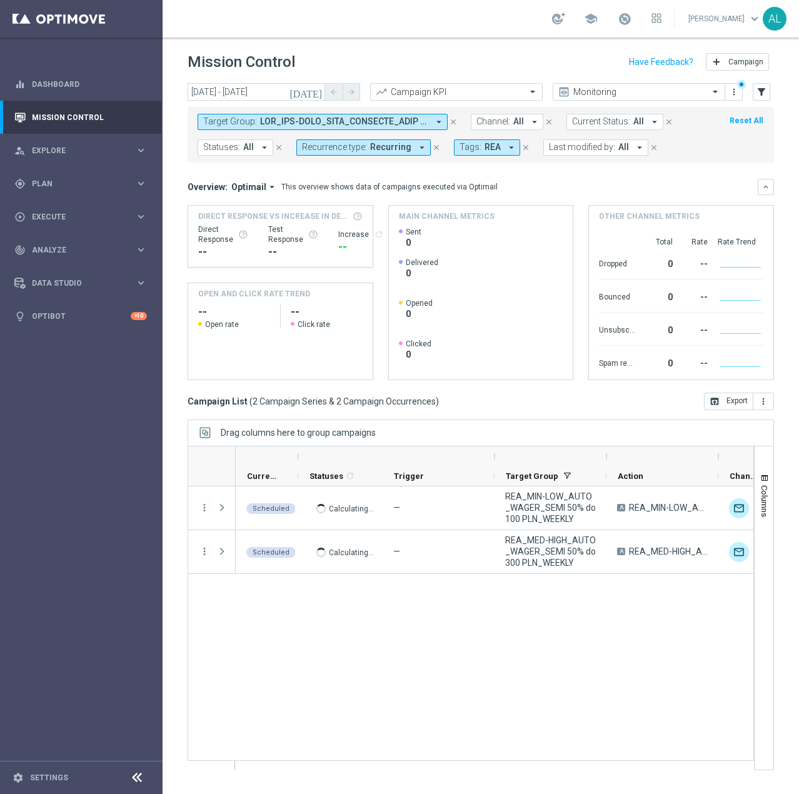
click at [405, 139] on button "Recurrence type: Recurring arrow_drop_down" at bounding box center [363, 147] width 134 height 16
click at [316, 207] on div "Non-Recurring" at bounding box center [346, 217] width 89 height 20
click at [348, 233] on div "Recurring" at bounding box center [353, 236] width 77 height 7
click at [578, 171] on mini-dashboard "Overview: Optimail arrow_drop_down This overview shows data of campaigns execut…" at bounding box center [480, 277] width 586 height 230
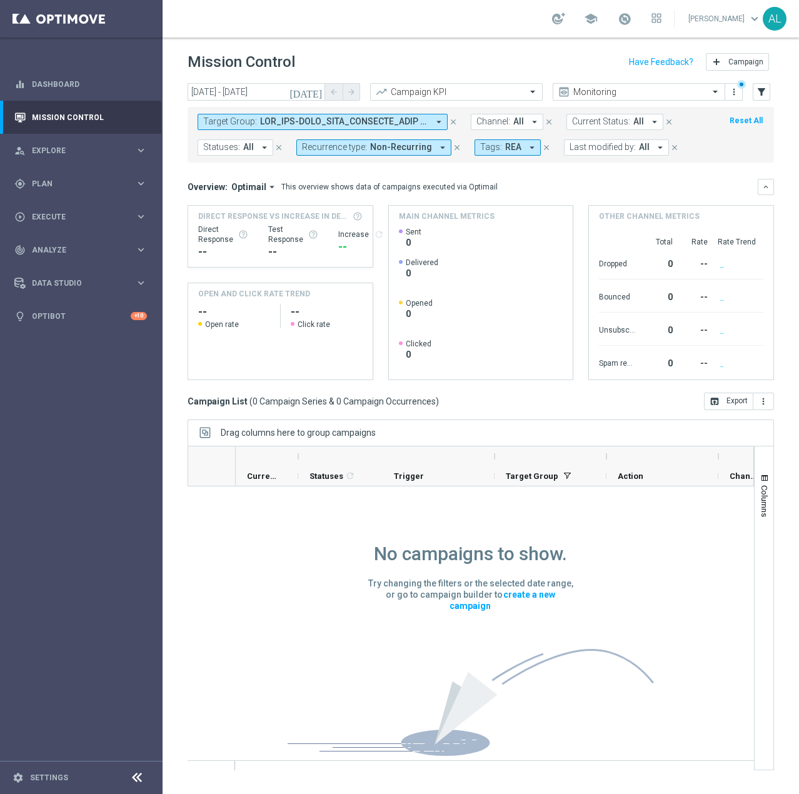
click at [580, 149] on span "Last modified by:" at bounding box center [602, 147] width 66 height 11
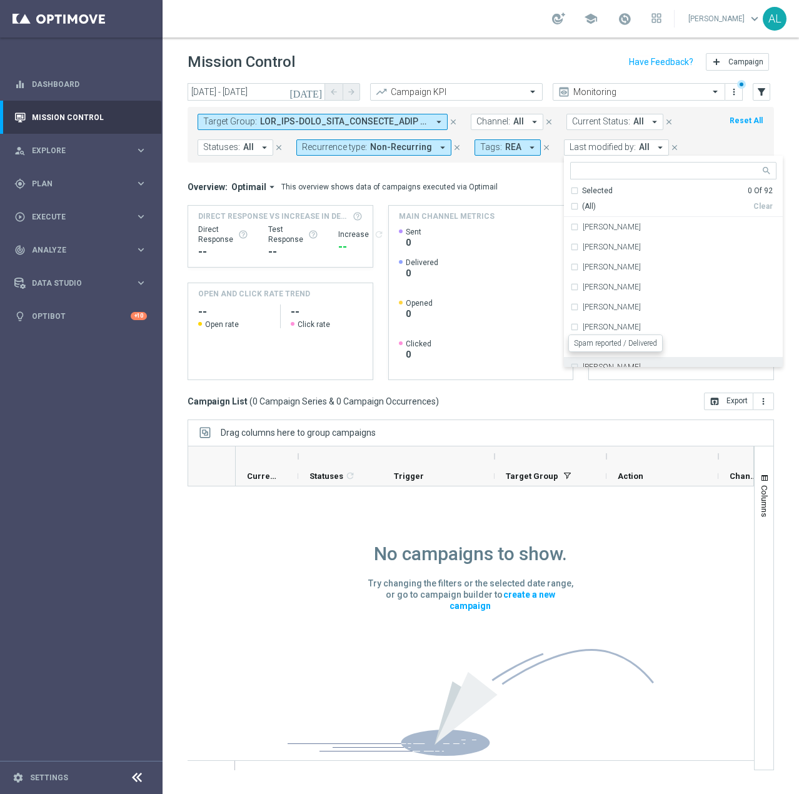
click at [609, 367] on div "Spam reported" at bounding box center [617, 362] width 36 height 20
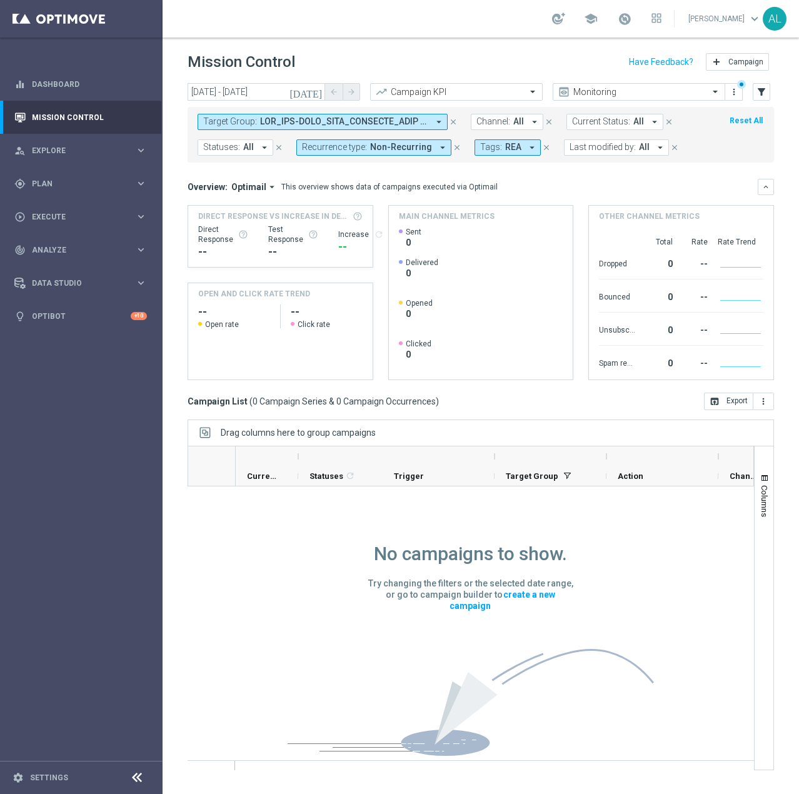
click at [599, 146] on span "Last modified by:" at bounding box center [602, 147] width 66 height 11
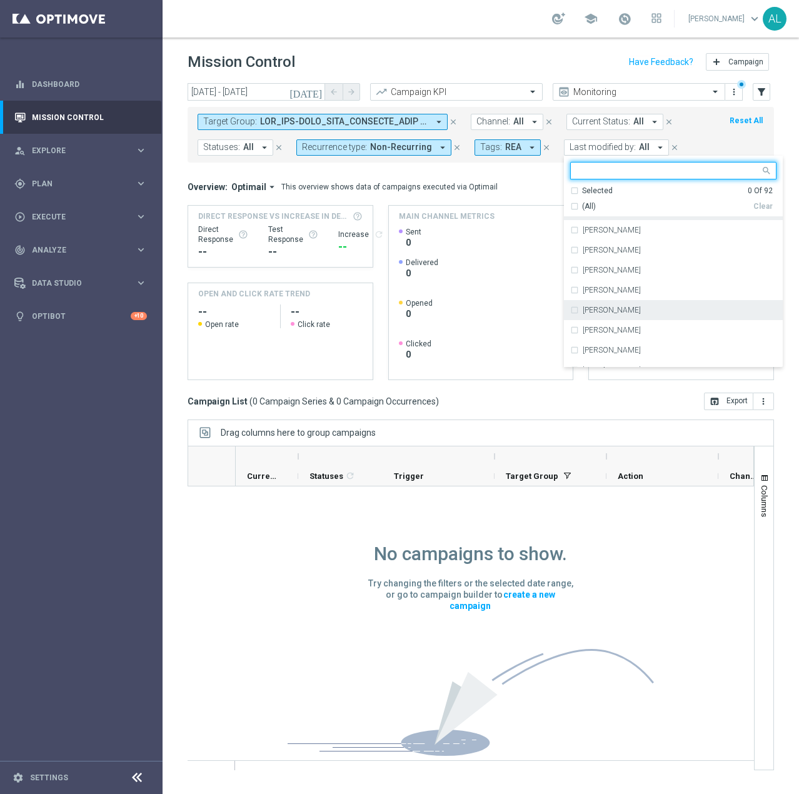
scroll to position [125, 0]
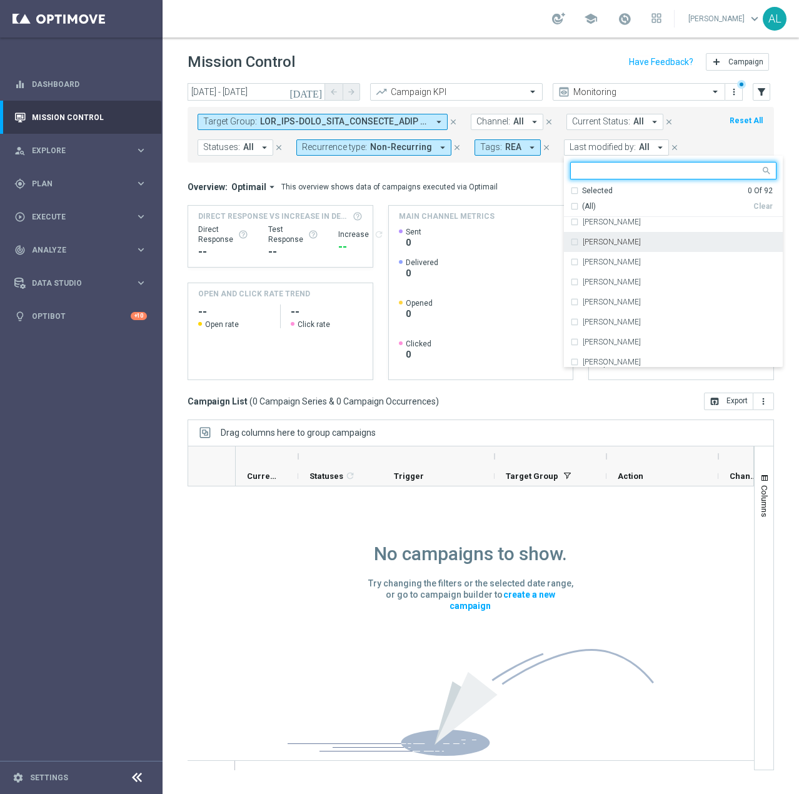
click at [626, 243] on div "[PERSON_NAME]" at bounding box center [679, 241] width 194 height 7
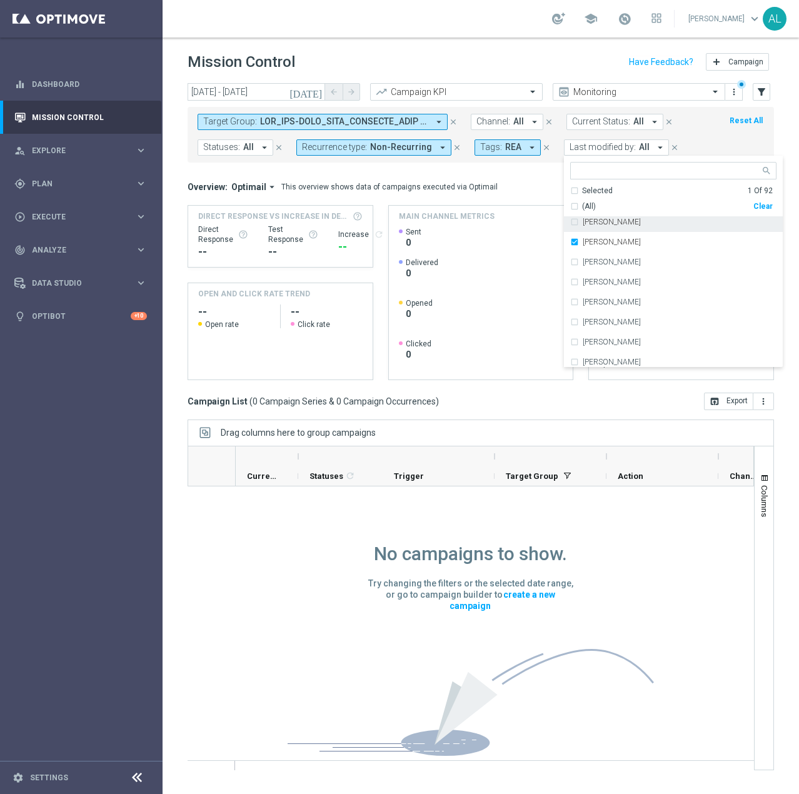
click at [466, 175] on mini-dashboard "Overview: Optimail arrow_drop_down This overview shows data of campaigns execut…" at bounding box center [480, 277] width 586 height 230
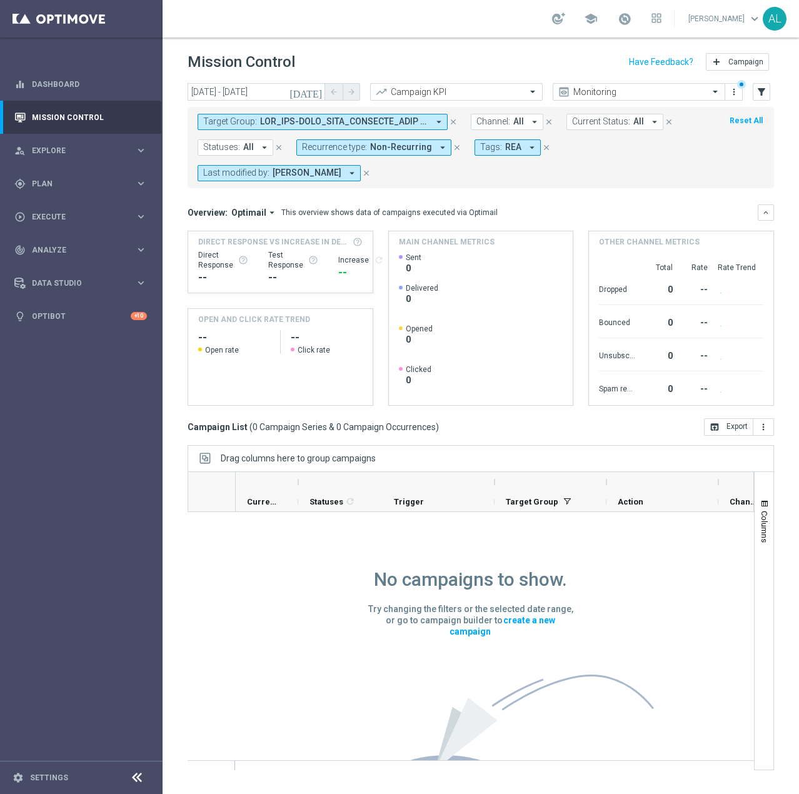
drag, startPoint x: 340, startPoint y: 106, endPoint x: 333, endPoint y: 111, distance: 8.5
click at [340, 106] on div "Target Group: arrow_drop_down close Channel: All arrow_drop_down close Current …" at bounding box center [480, 145] width 586 height 86
click at [304, 118] on span at bounding box center [344, 121] width 168 height 11
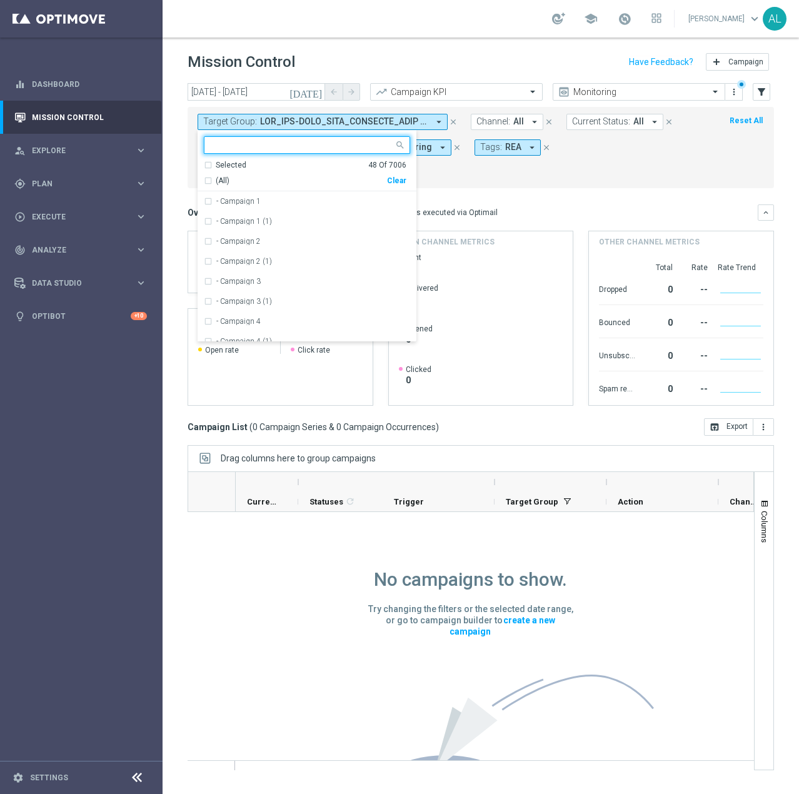
drag, startPoint x: 394, startPoint y: 181, endPoint x: 412, endPoint y: 181, distance: 18.1
click at [0, 0] on div "Clear" at bounding box center [0, 0] width 0 height 0
click at [466, 181] on div "Target Group: arrow_drop_down Selected 0 Of 7006 (All) Clear - Campaign 1 - Cam…" at bounding box center [480, 147] width 586 height 81
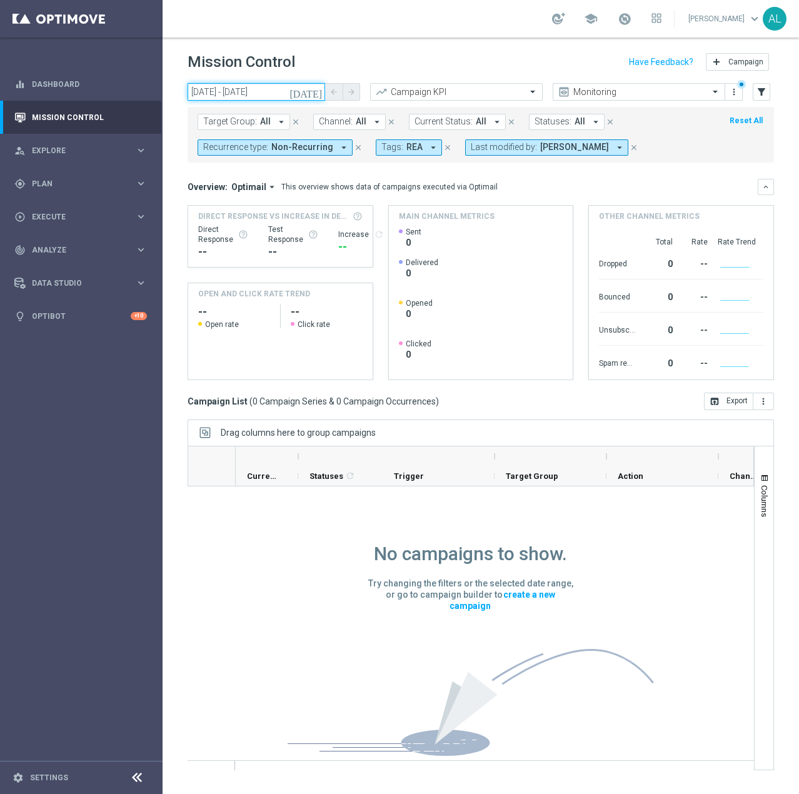
click at [257, 89] on input "26 Sep 2025 - 26 Sep 2025" at bounding box center [255, 91] width 137 height 17
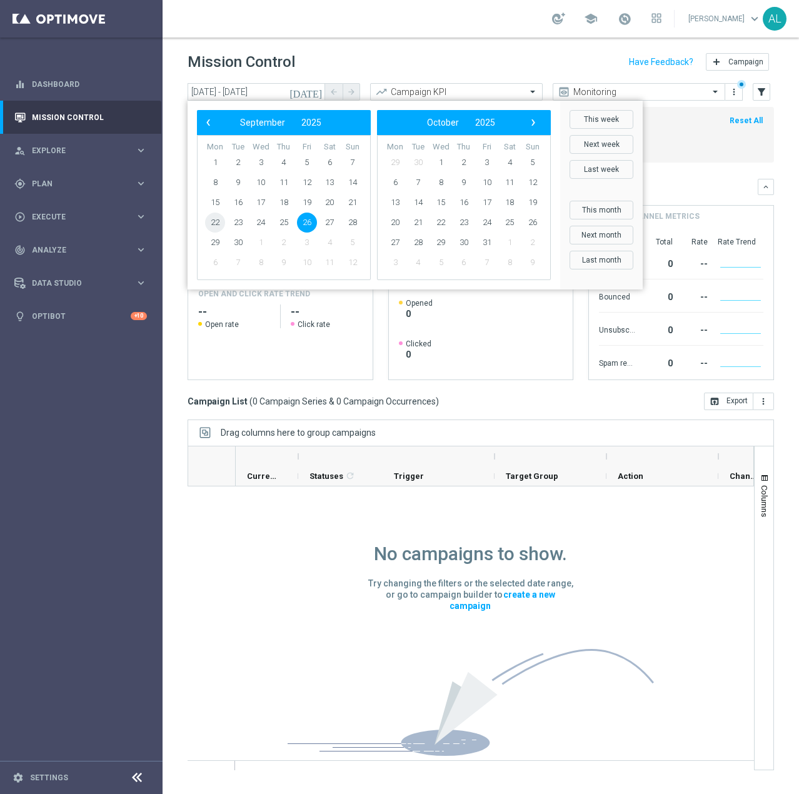
click at [214, 226] on span "22" at bounding box center [215, 222] width 20 height 20
drag, startPoint x: 225, startPoint y: 226, endPoint x: 214, endPoint y: 226, distance: 11.2
click at [214, 226] on span "22" at bounding box center [215, 222] width 20 height 20
type input "22 Sep 2025 - 22 Sep 2025"
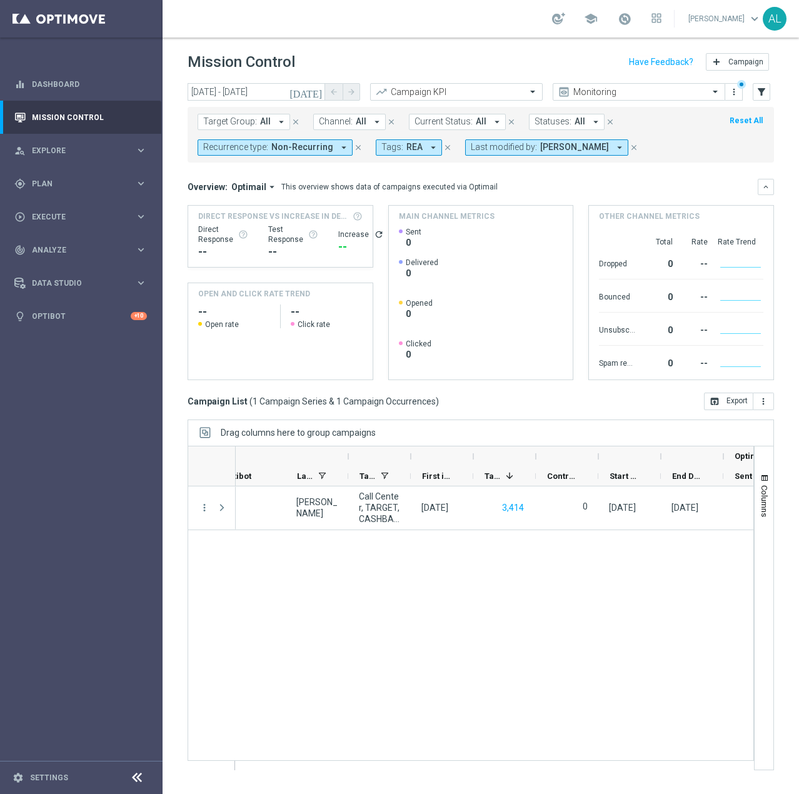
scroll to position [0, 694]
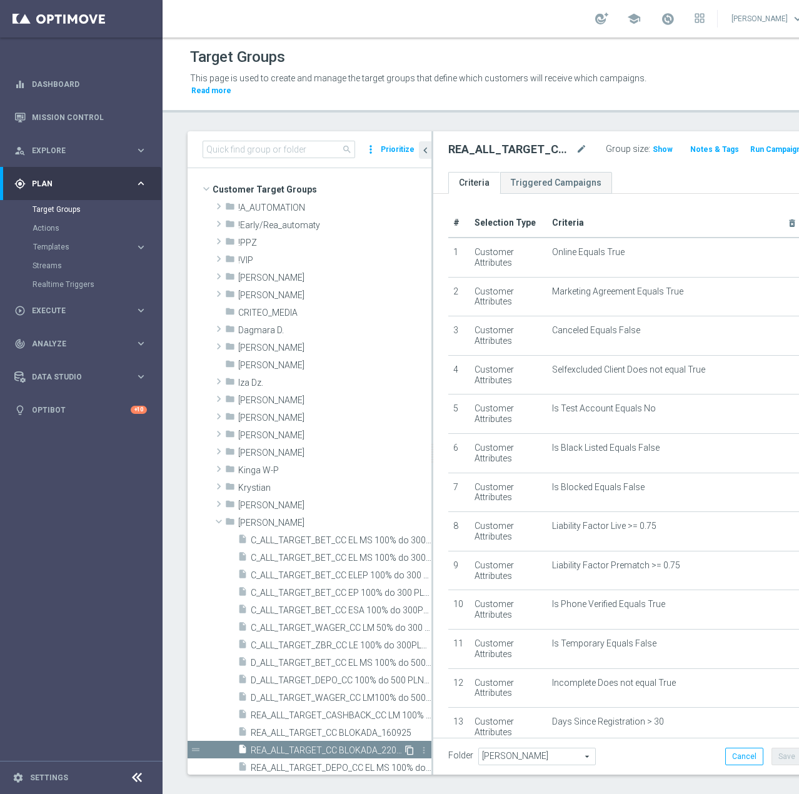
click at [404, 750] on icon "content_copy" at bounding box center [409, 750] width 10 height 10
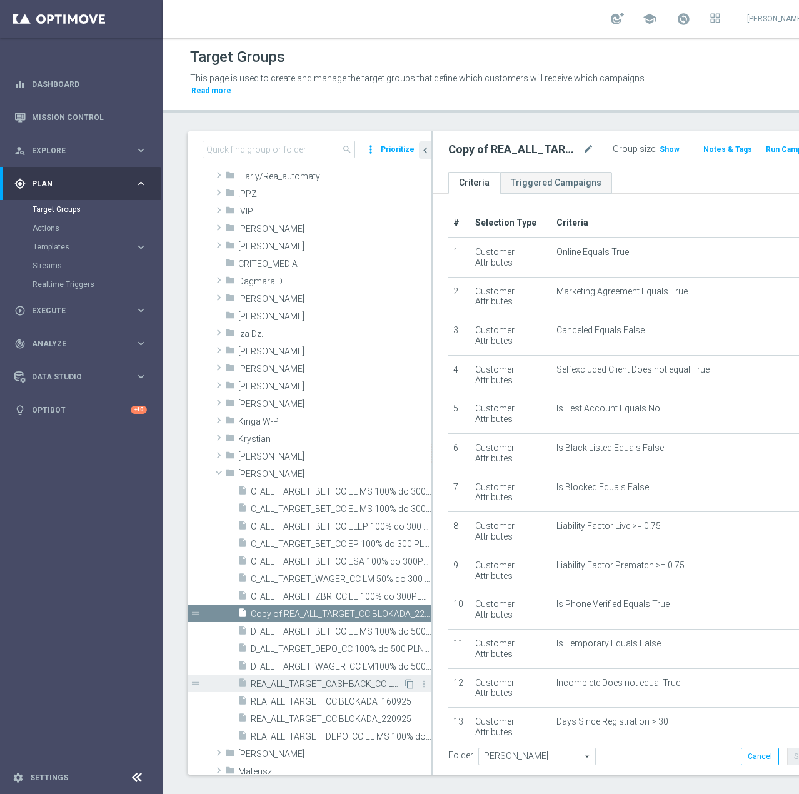
scroll to position [125, 0]
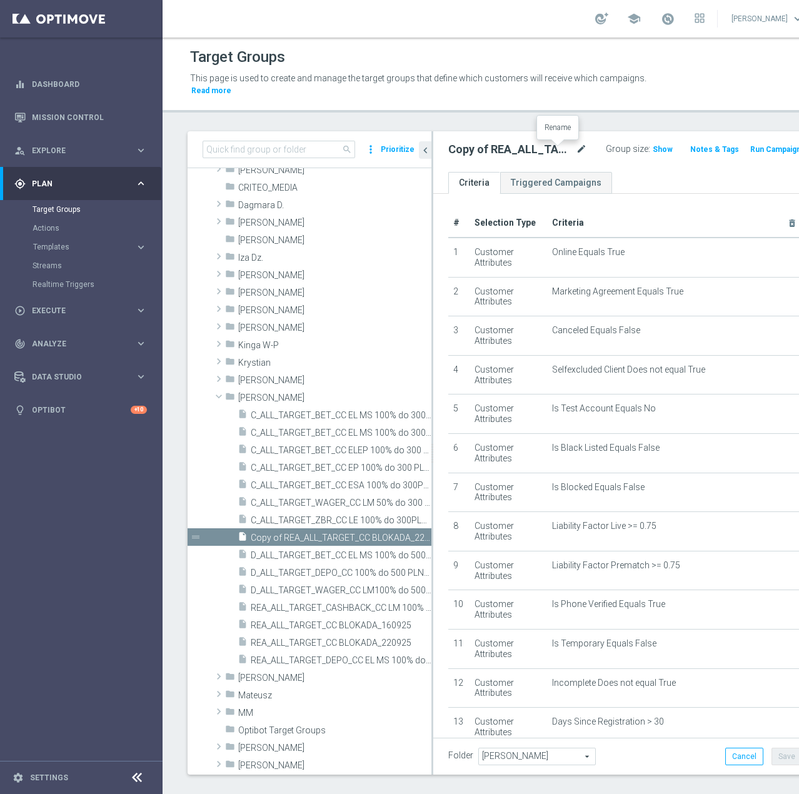
click at [576, 153] on icon "mode_edit" at bounding box center [581, 149] width 11 height 15
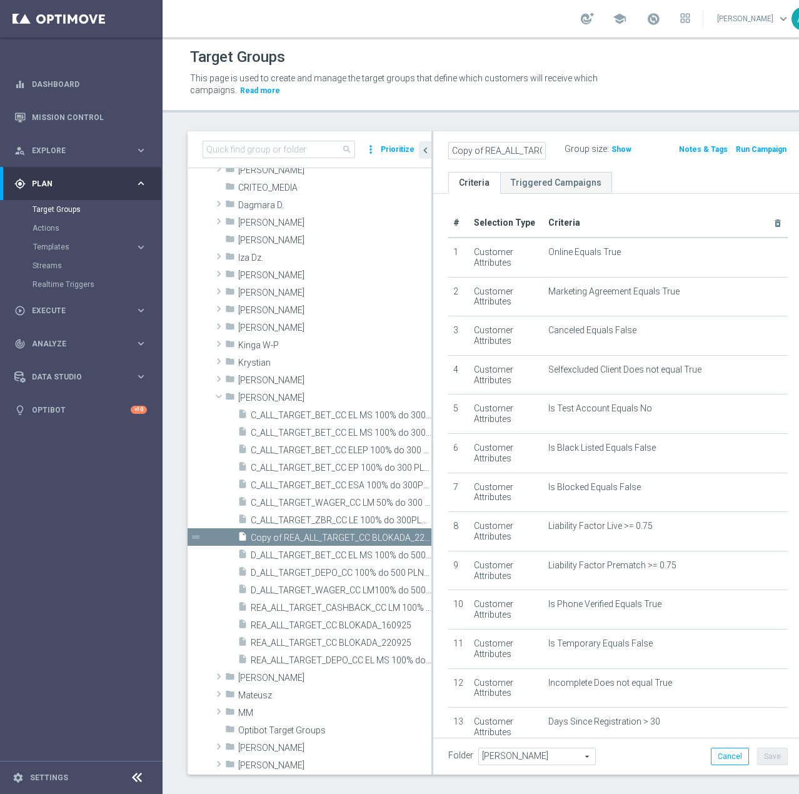
scroll to position [0, 124]
click at [507, 149] on input "Copy of REA_ALL_TARGET_CC BLOKADA_220925" at bounding box center [496, 150] width 97 height 17
type input "REA_ALL_TARGET_CC BLOKADA_240925"
click at [632, 164] on div "REA_ALL_TARGET_CC BLOKADA_240925 Group size : Show Notes & Tags Run Campaign" at bounding box center [617, 151] width 369 height 41
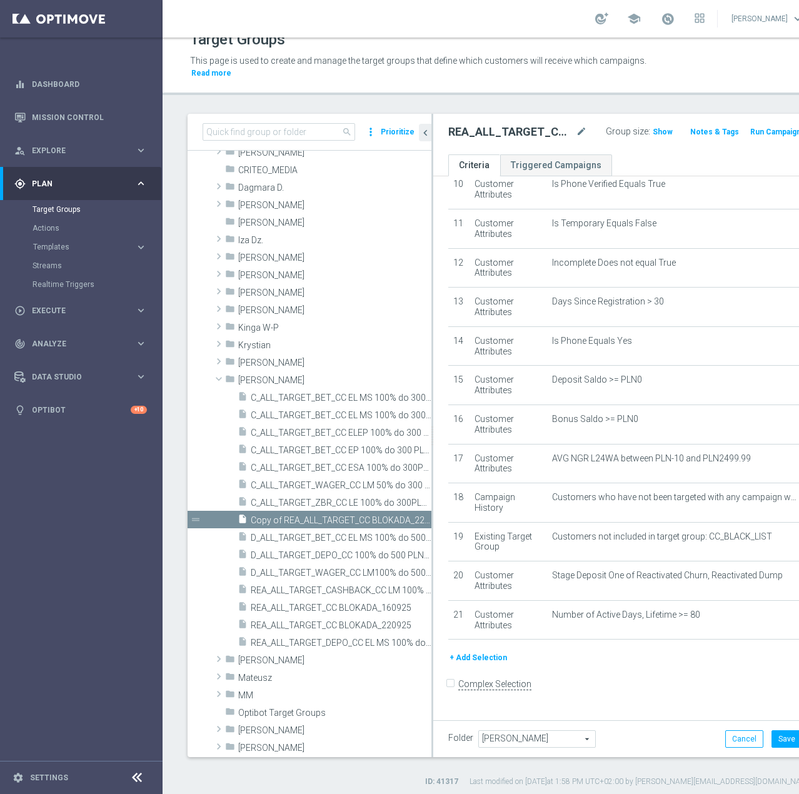
scroll to position [22, 0]
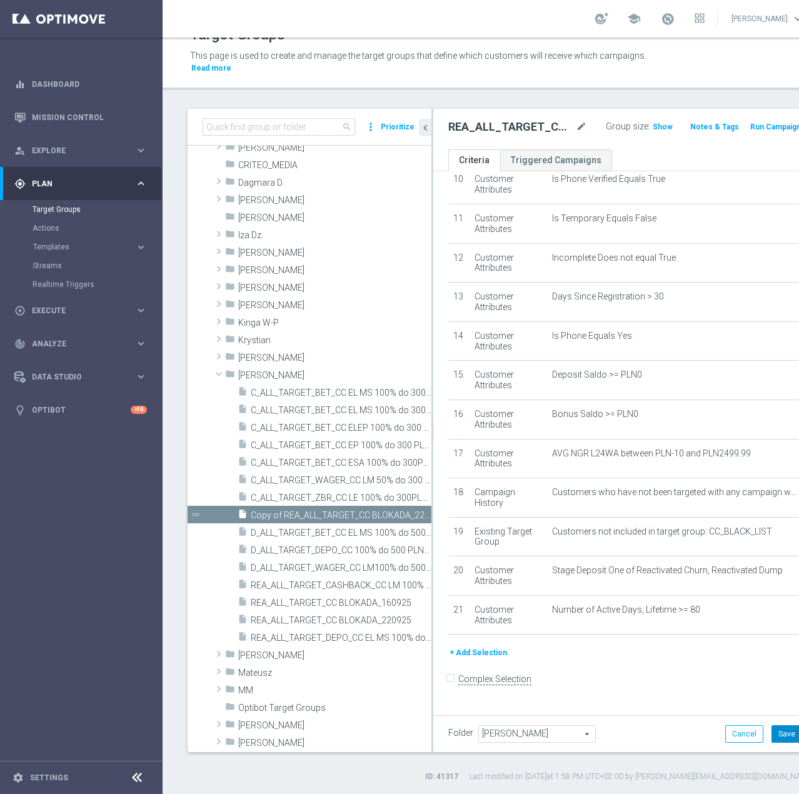
click at [771, 731] on button "Save" at bounding box center [786, 733] width 31 height 17
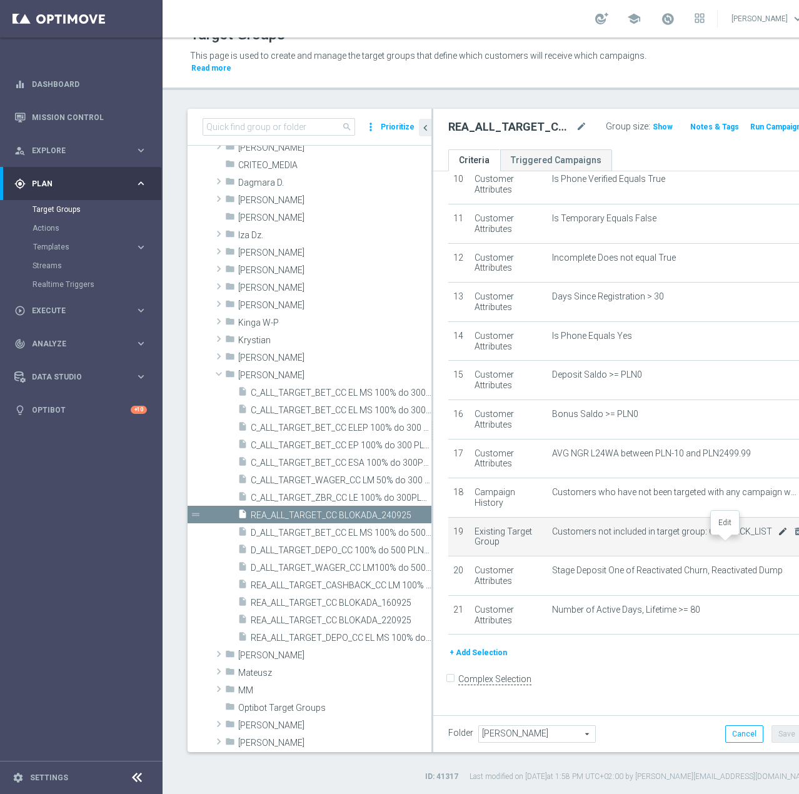
click at [777, 536] on icon "mode_edit" at bounding box center [782, 531] width 10 height 10
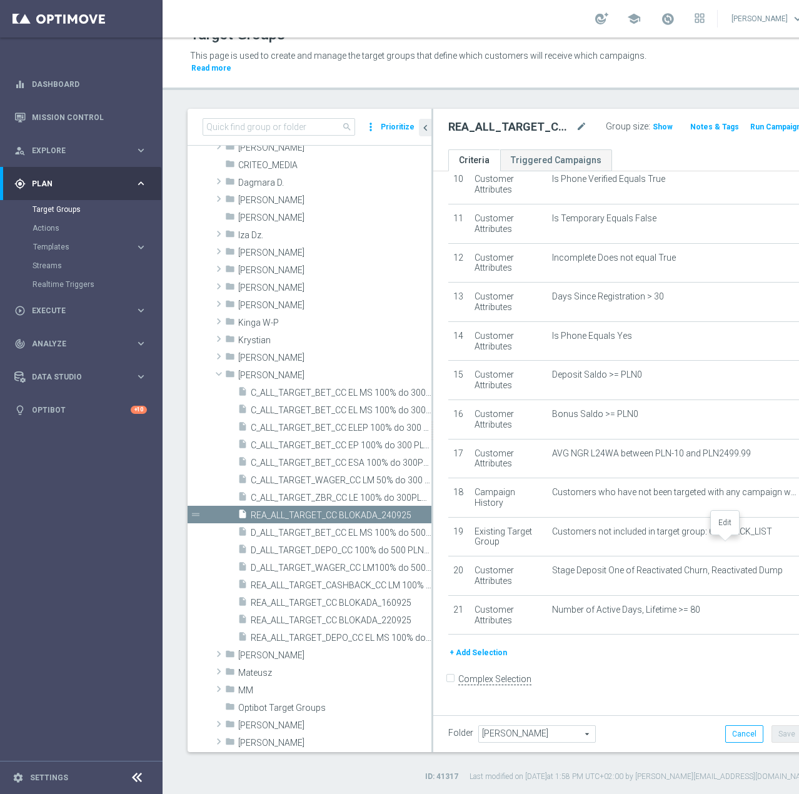
scroll to position [389, 0]
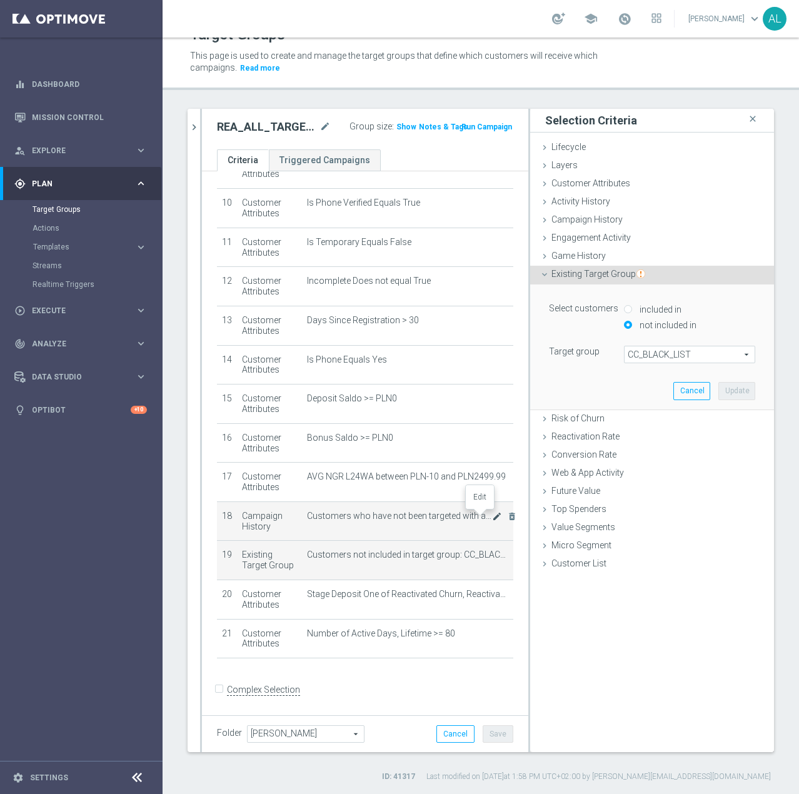
click at [492, 515] on icon "mode_edit" at bounding box center [497, 516] width 10 height 10
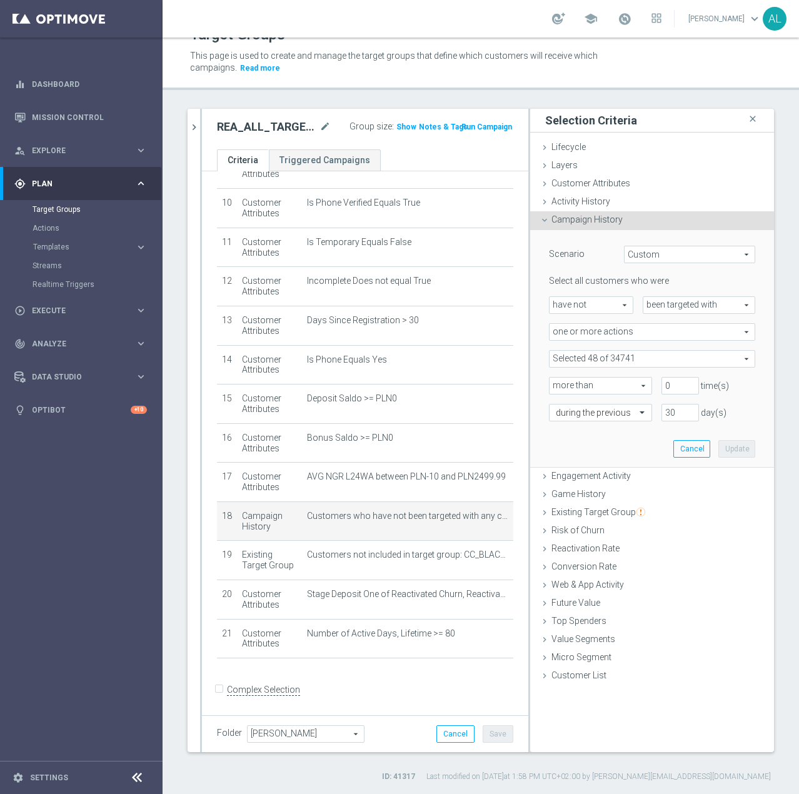
click at [679, 357] on span at bounding box center [651, 359] width 205 height 16
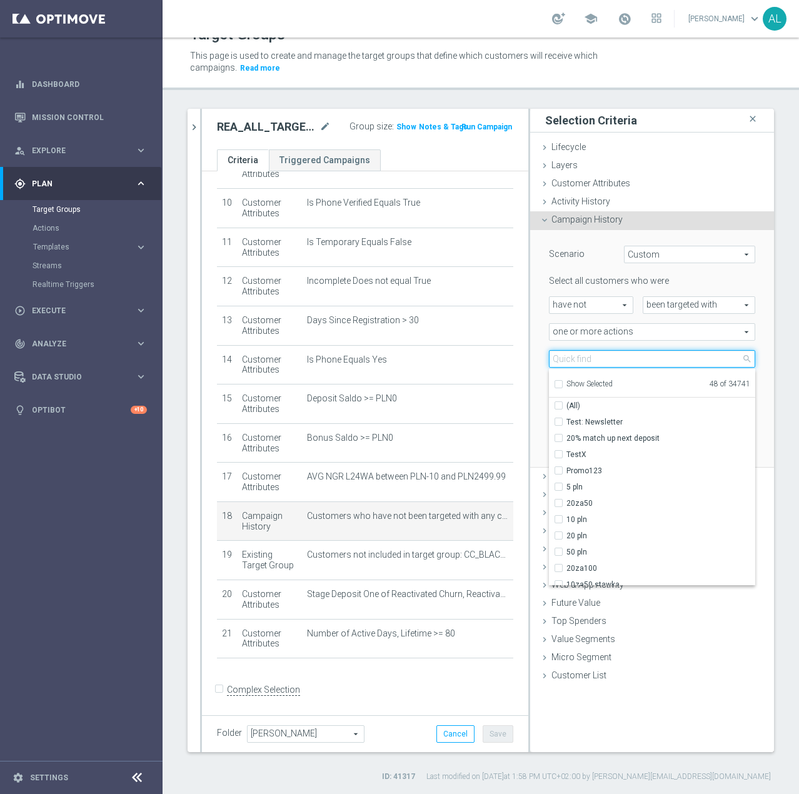
click at [592, 355] on input "search" at bounding box center [652, 358] width 206 height 17
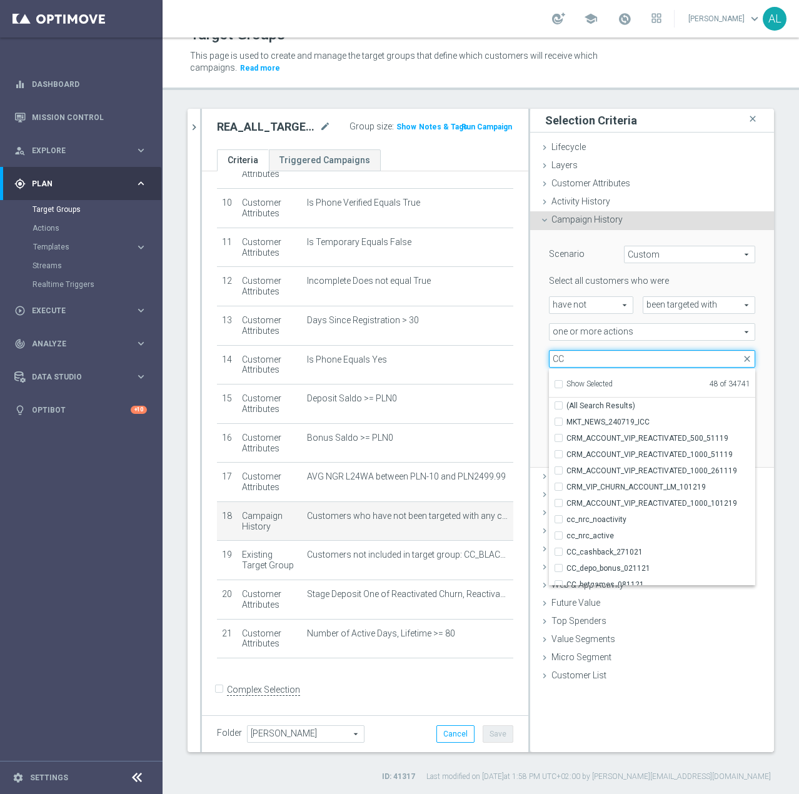
type input "CC"
click at [571, 379] on span "Show Selected" at bounding box center [589, 383] width 46 height 9
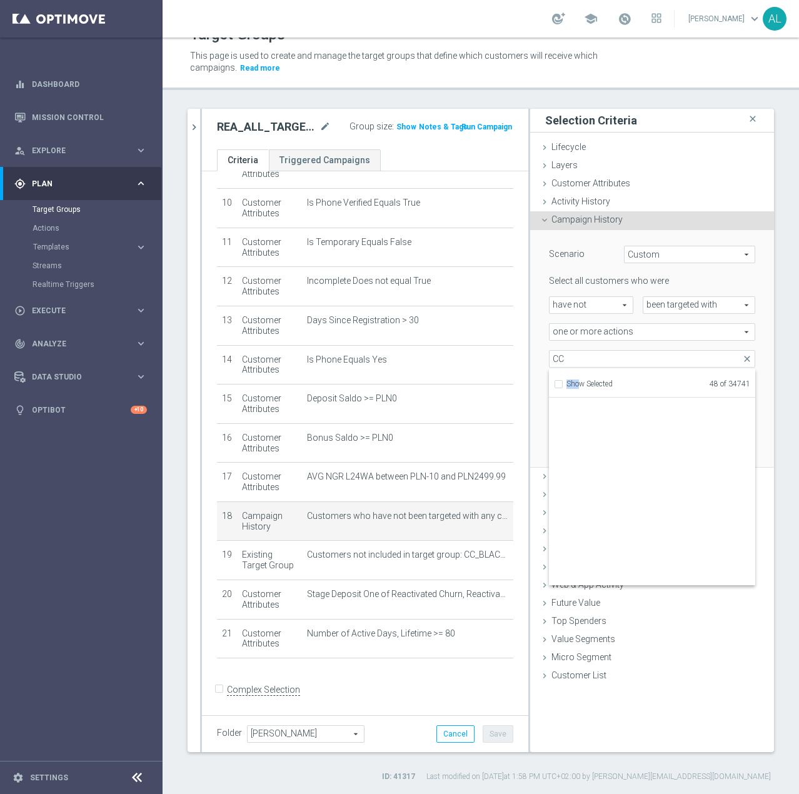
scroll to position [39606, 0]
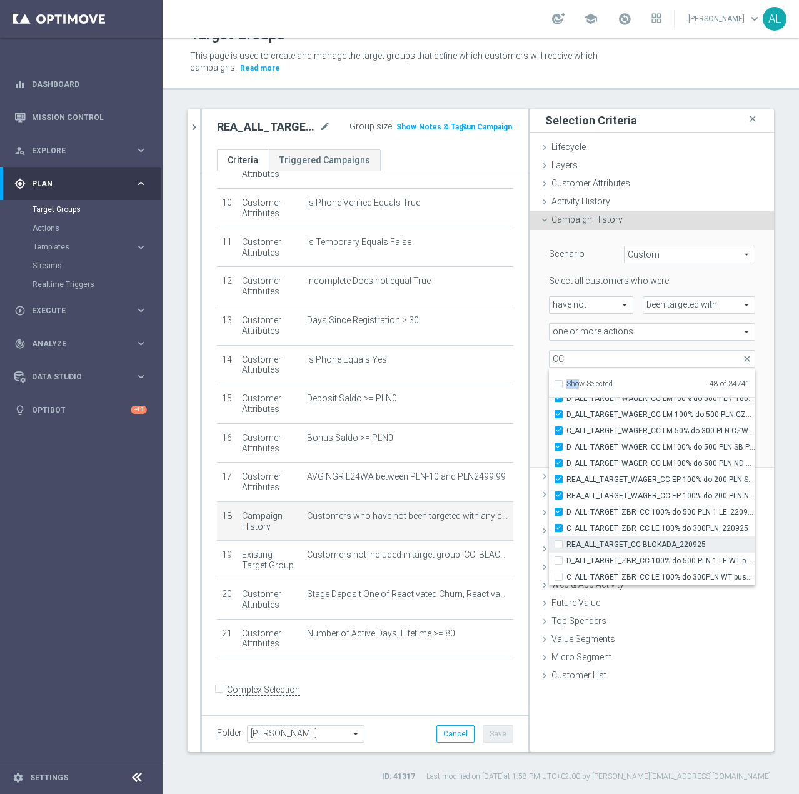
click at [558, 546] on input "REA_ALL_TARGET_CC BLOKADA_220925" at bounding box center [562, 544] width 8 height 8
checkbox input "true"
type input "Selected 49 of 34741"
click at [566, 559] on label "D_ALL_TARGET_ZBR_CC 100% do 500 PLN 1 LE WT push_220925" at bounding box center [660, 560] width 189 height 16
click at [558, 559] on input "D_ALL_TARGET_ZBR_CC 100% do 500 PLN 1 LE WT push_220925" at bounding box center [562, 560] width 8 height 8
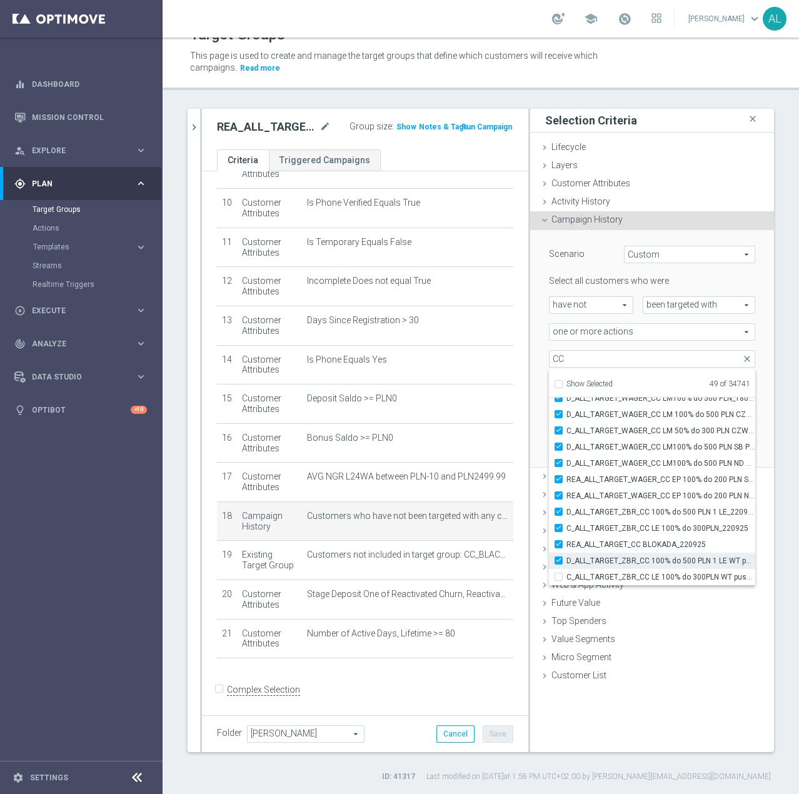
checkbox input "true"
type input "Selected 50 of 34741"
click at [566, 574] on label "C_ALL_TARGET_ZBR_CC LE 100% do 300PLN WT push_220925" at bounding box center [660, 577] width 189 height 16
click at [558, 574] on input "C_ALL_TARGET_ZBR_CC LE 100% do 300PLN WT push_220925" at bounding box center [562, 576] width 8 height 8
checkbox input "true"
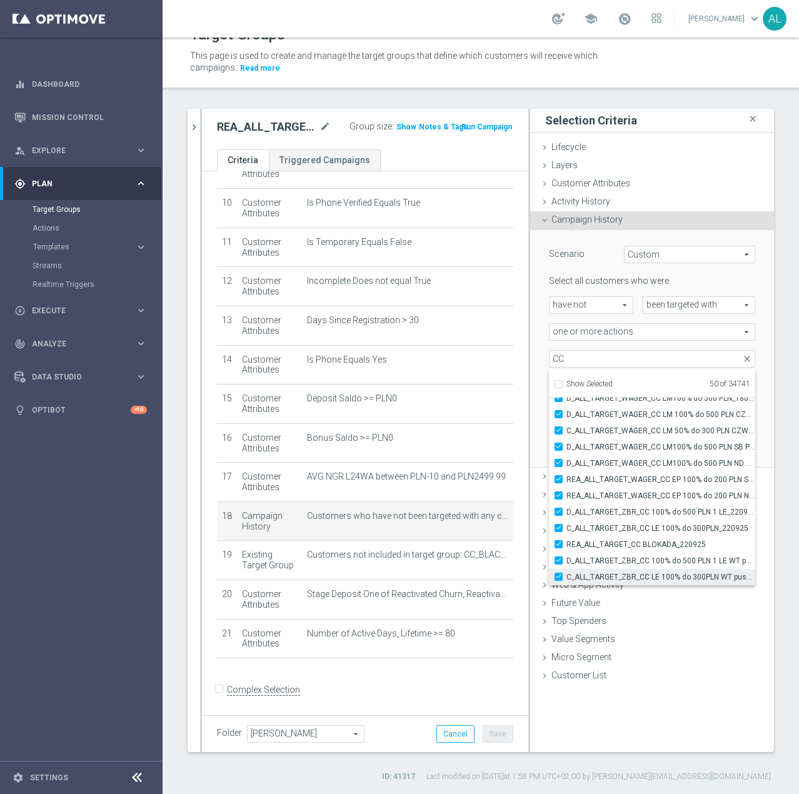
type input "Selected 51 of 34741"
click at [446, 703] on form "Complex Selection Invalid Expression" at bounding box center [365, 702] width 296 height 46
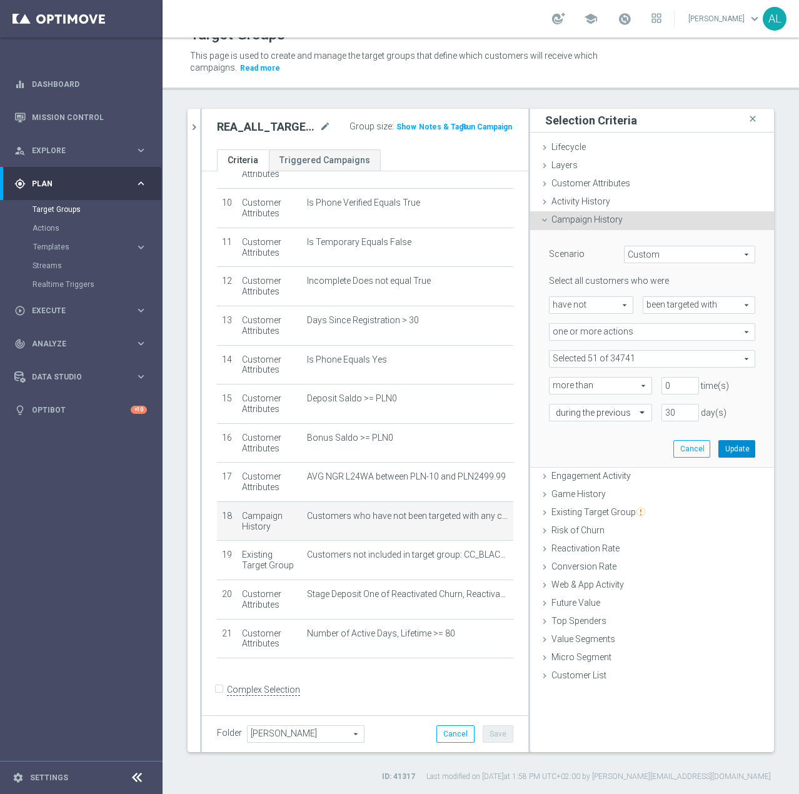
click at [724, 450] on button "Update" at bounding box center [736, 448] width 37 height 17
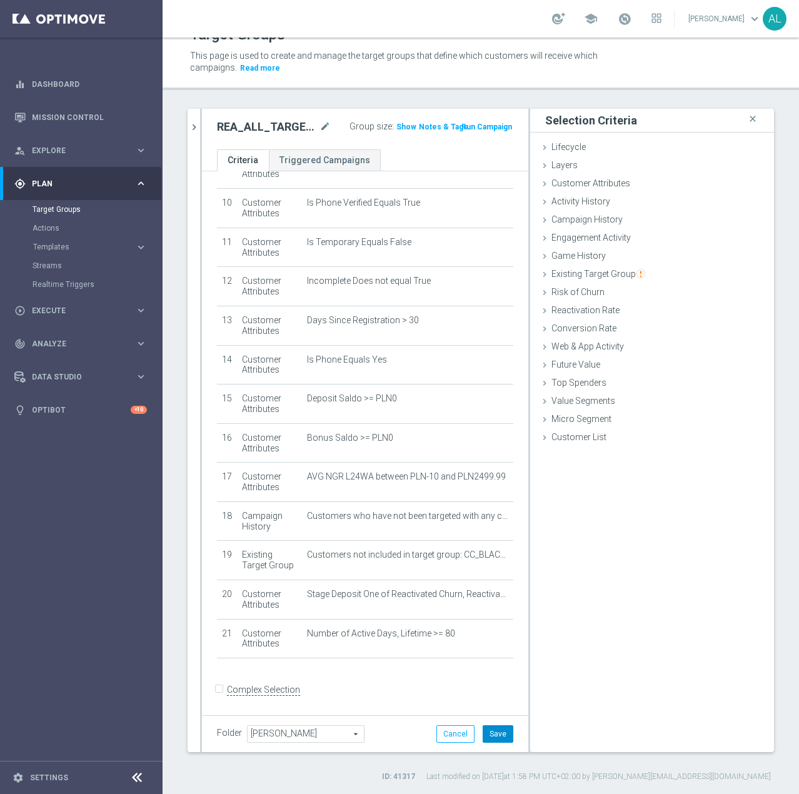
click at [485, 734] on button "Save" at bounding box center [497, 733] width 31 height 17
click at [395, 128] on h3 "Show" at bounding box center [406, 127] width 22 height 14
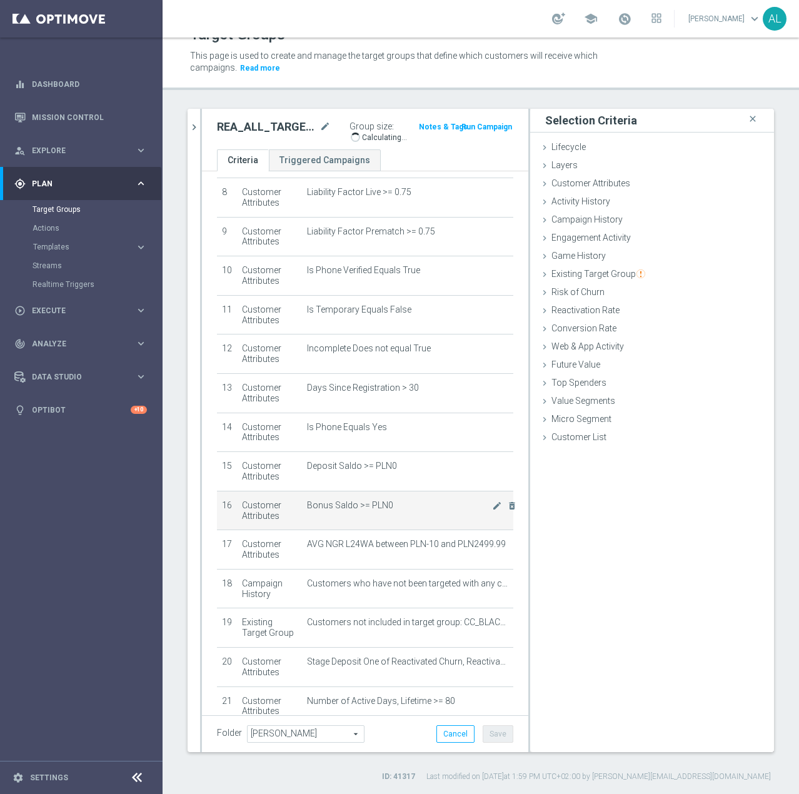
scroll to position [389, 0]
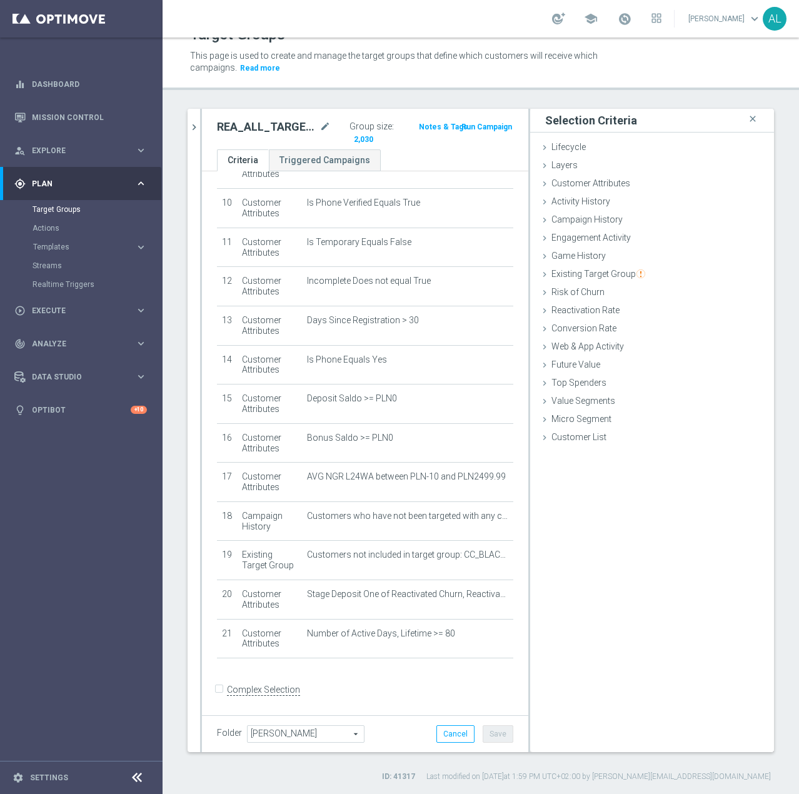
click at [242, 131] on h2 "REA_ALL_TARGET_CC BLOKADA_240925" at bounding box center [267, 126] width 100 height 15
copy div "REA_ALL_TARGET_CC BLOKADA_240925"
click at [64, 312] on span "Execute" at bounding box center [83, 310] width 103 height 7
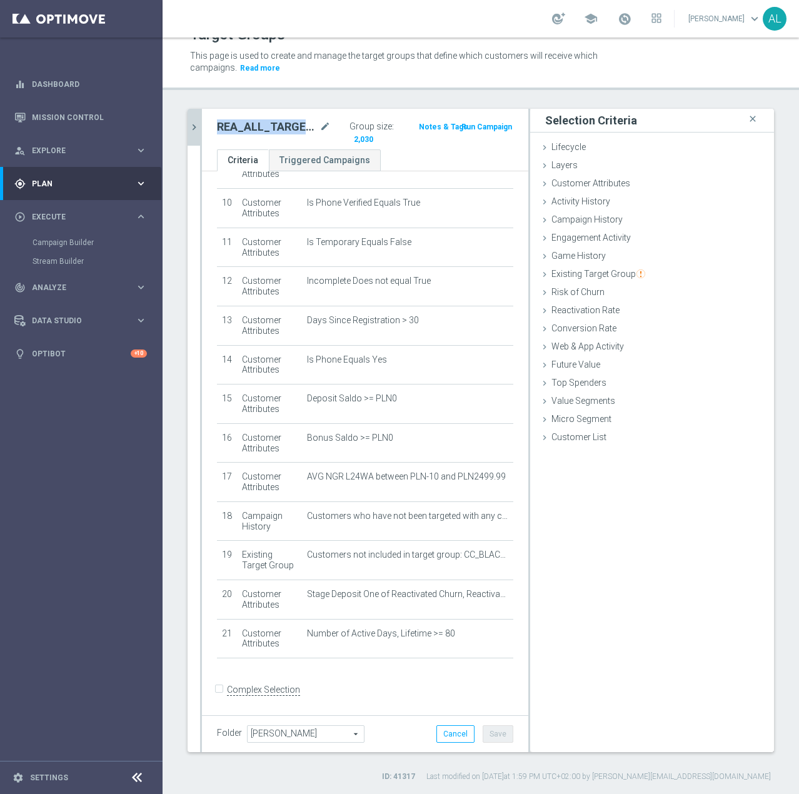
click at [191, 127] on icon "chevron_right" at bounding box center [194, 127] width 12 height 12
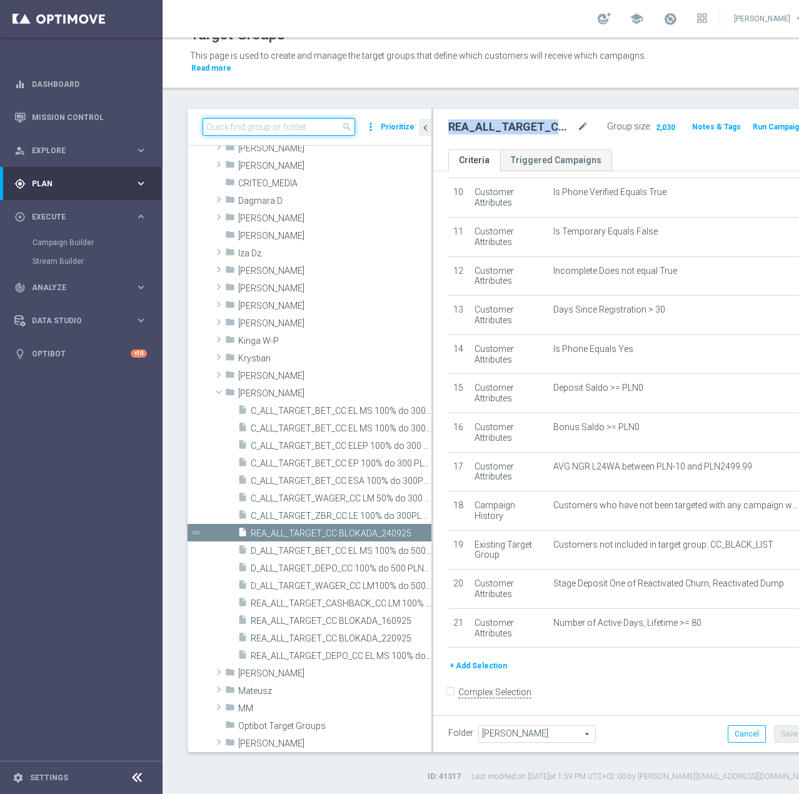
click at [232, 129] on input at bounding box center [278, 126] width 152 height 17
paste input "REA_MIN-LOW_AUTO_CASHBACK_SEMI 50% do 100 PLN push_230925"
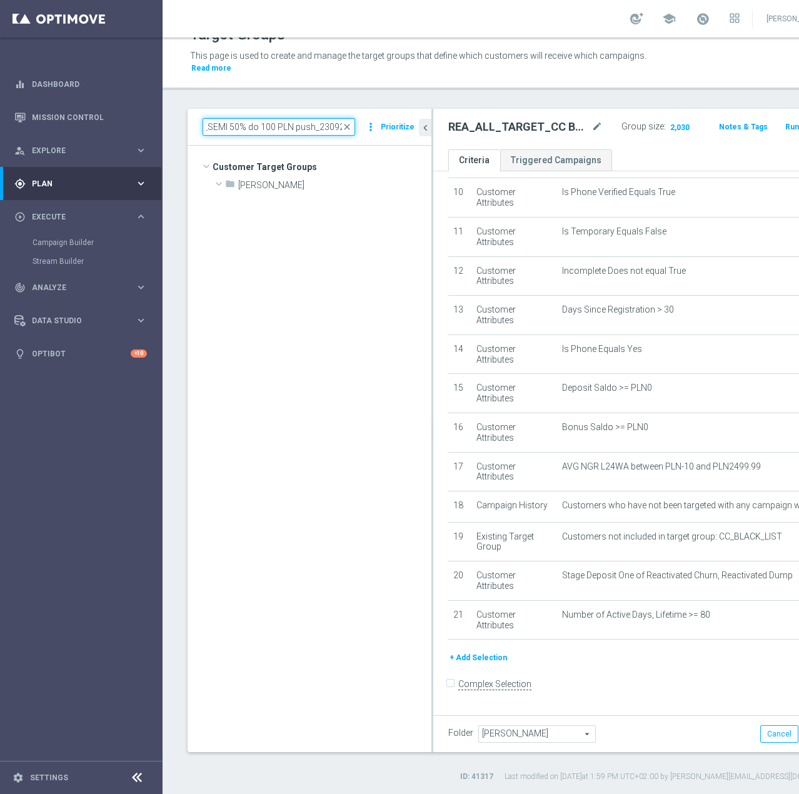
scroll to position [0, 0]
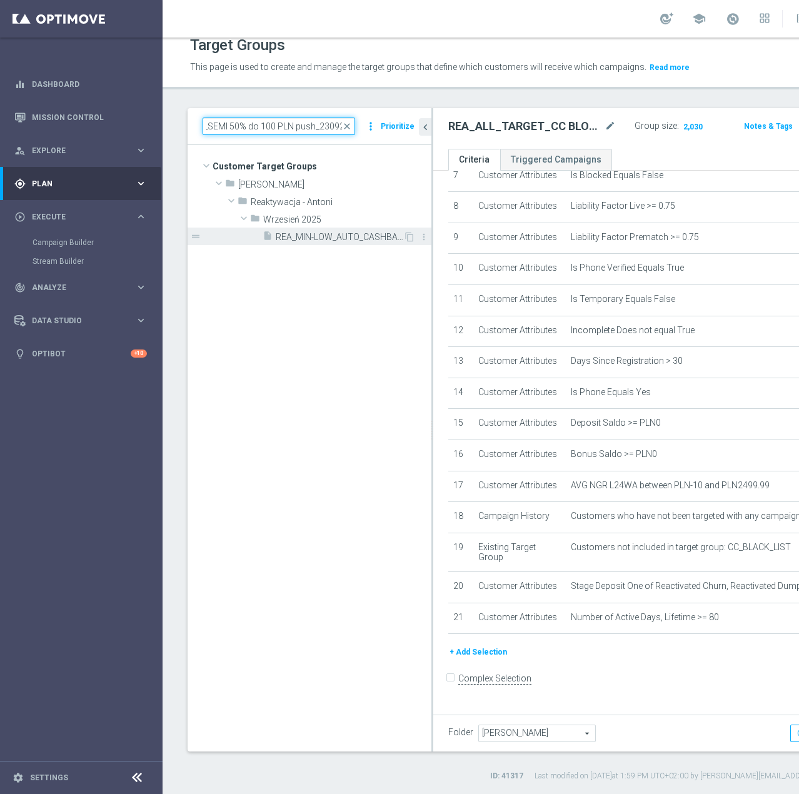
type input "REA_MIN-LOW_AUTO_CASHBACK_SEMI 50% do 100 PLN push_230925"
click at [318, 234] on span "REA_MIN-LOW_AUTO_CASHBACK_SEMI 50% do 100 PLN push_230925" at bounding box center [339, 237] width 127 height 11
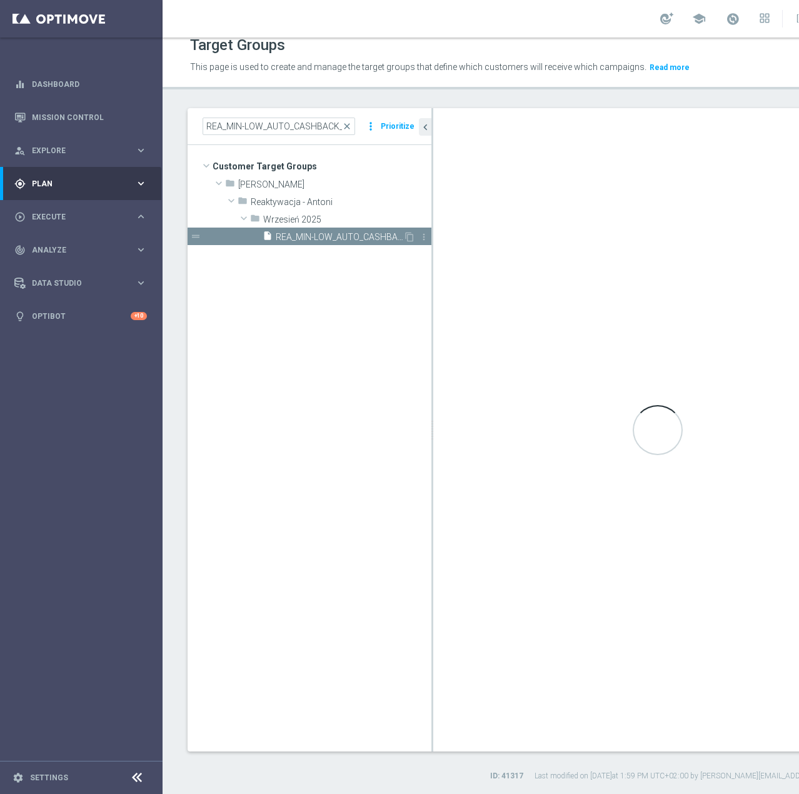
type input "Wrzesień 2025"
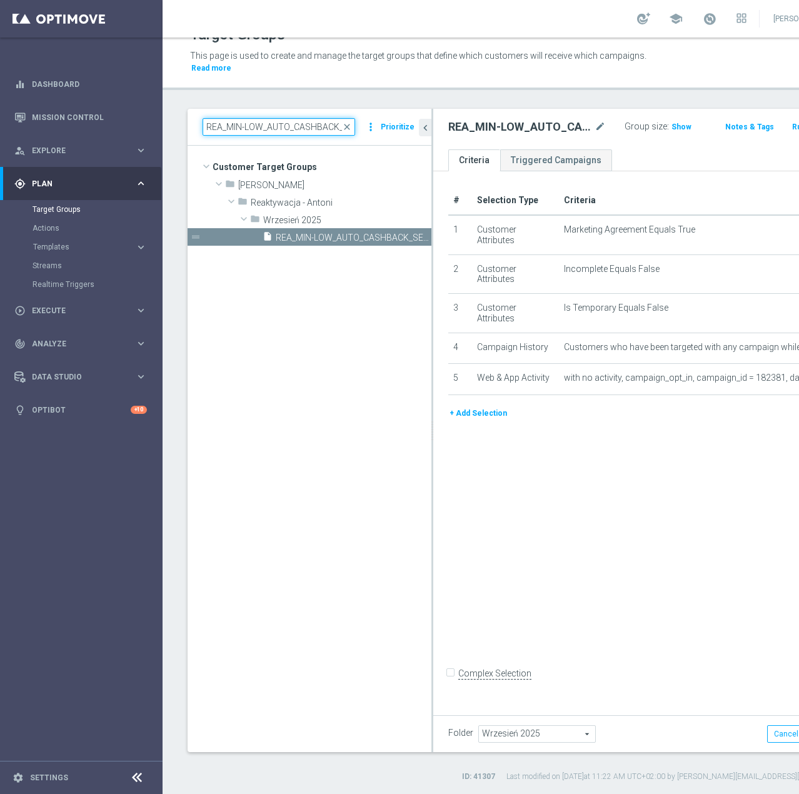
click at [261, 127] on input "REA_MIN-LOW_AUTO_CASHBACK_SEMI 50% do 100 PLN push_230925" at bounding box center [278, 126] width 152 height 17
paste input "ED-HIGH_AUTO_CASHBACK_SEMI 50% do 3"
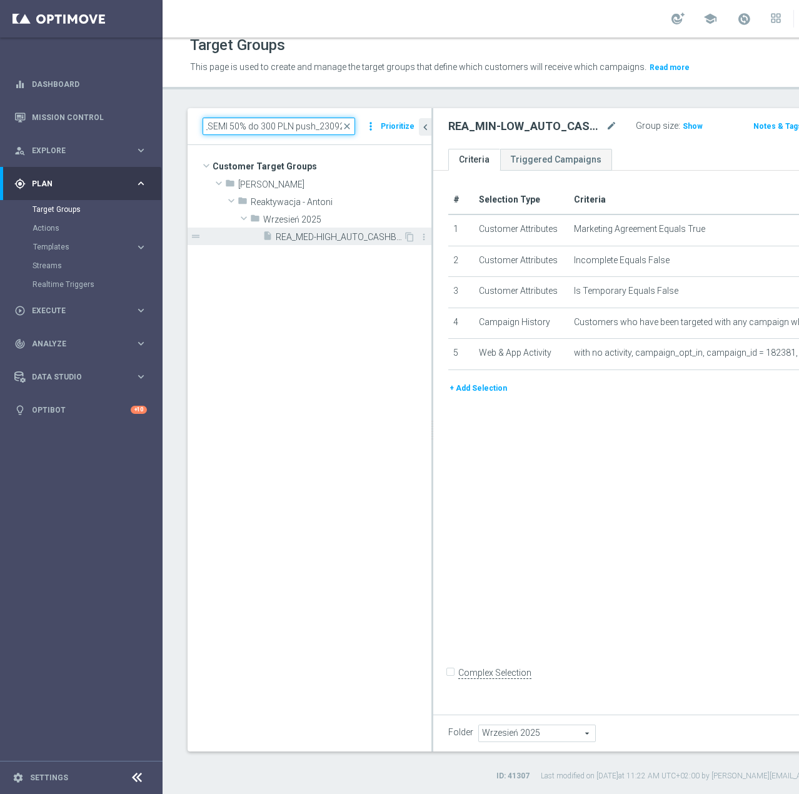
type input "REA_MED-HIGH_AUTO_CASHBACK_SEMI 50% do 300 PLN push_230925"
click at [288, 234] on span "REA_MED-HIGH_AUTO_CASHBACK_SEMI 50% do 300 PLN push_230925" at bounding box center [339, 237] width 127 height 11
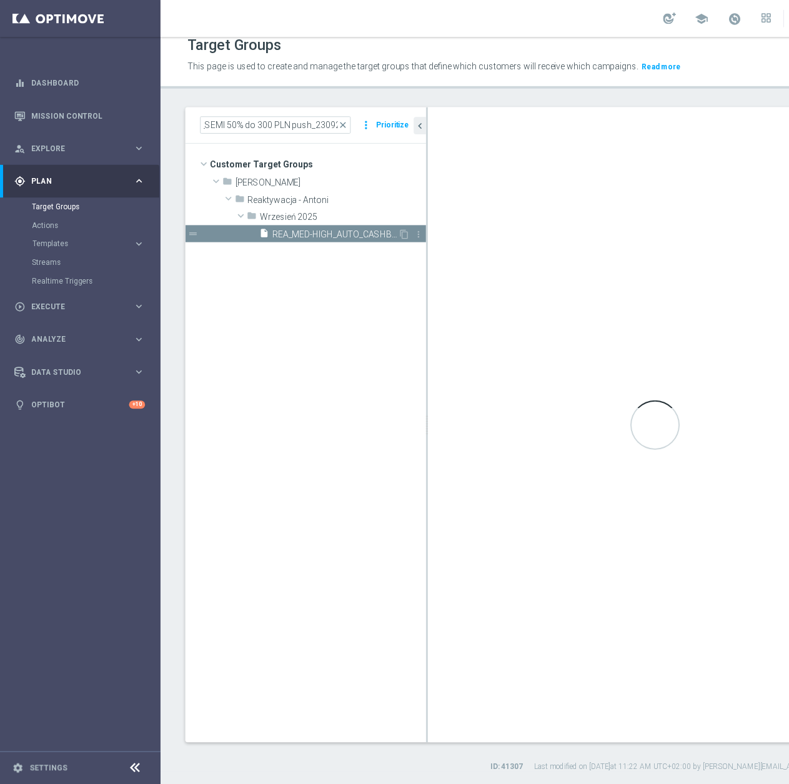
scroll to position [0, 0]
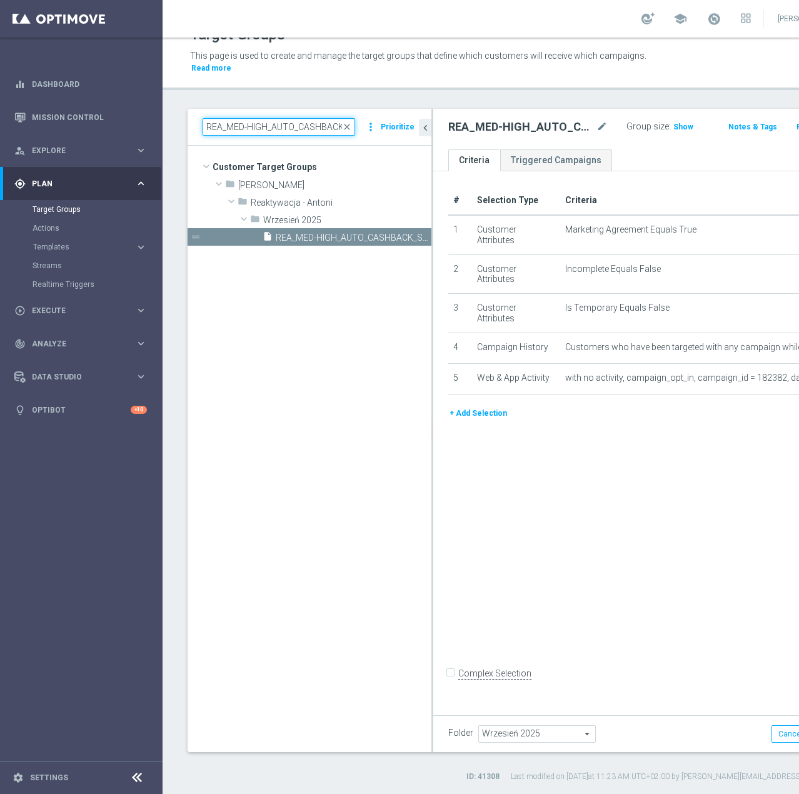
click at [247, 132] on input "REA_MED-HIGH_AUTO_CASHBACK_SEMI 50% do 300 PLN push_230925" at bounding box center [278, 126] width 152 height 17
click at [84, 301] on div "play_circle_outline Execute keyboard_arrow_right" at bounding box center [80, 310] width 161 height 33
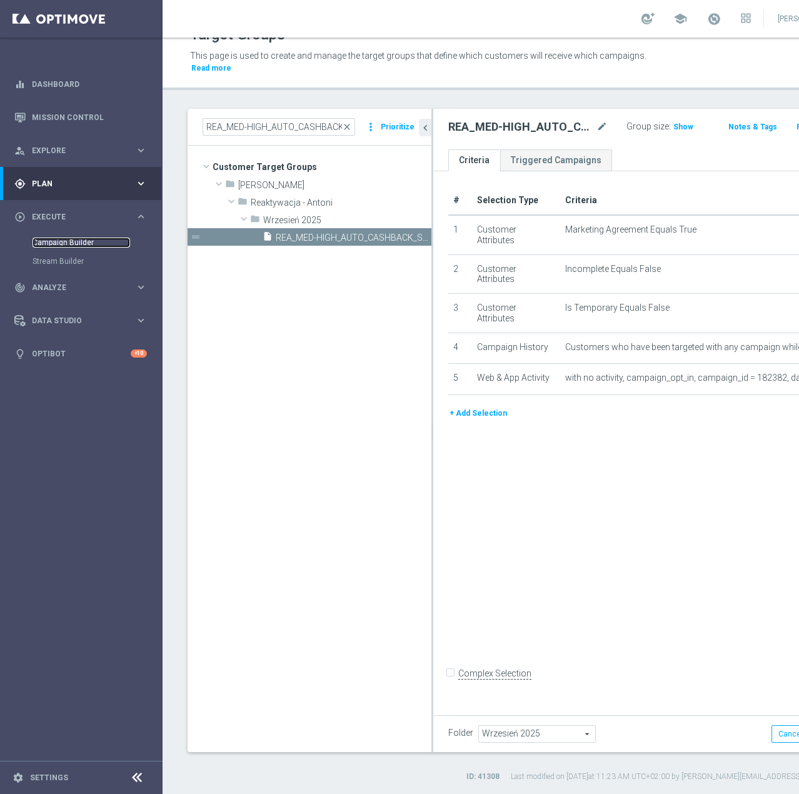
click at [53, 239] on link "Campaign Builder" at bounding box center [80, 242] width 97 height 10
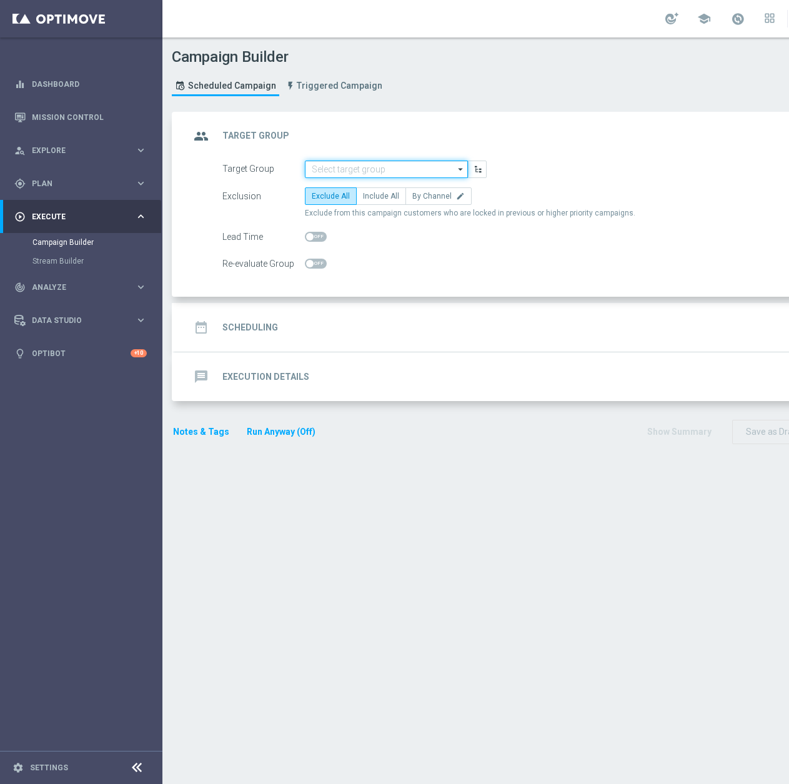
click at [342, 171] on input at bounding box center [386, 169] width 163 height 17
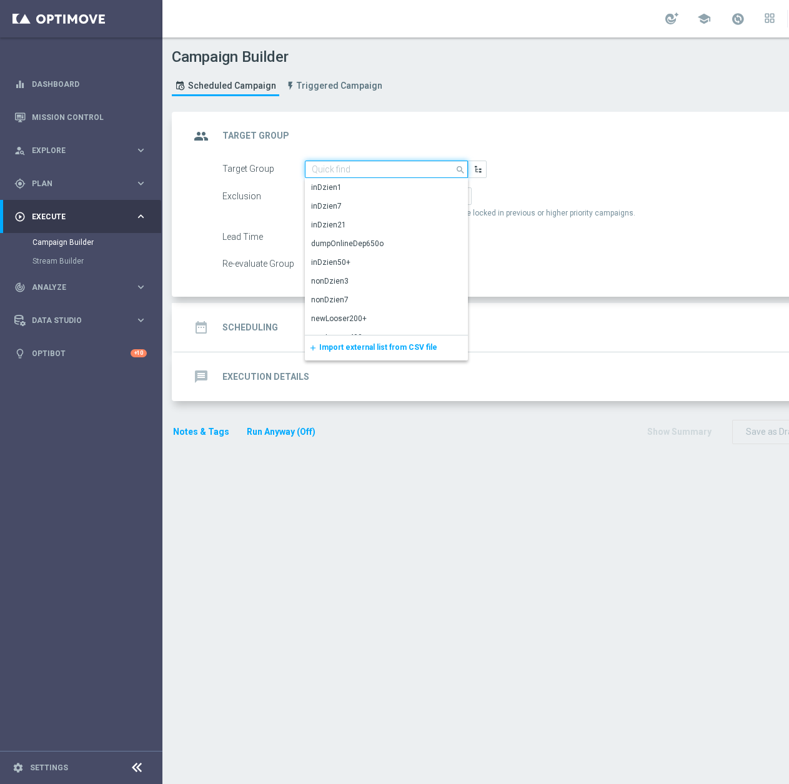
paste input "REA_MIN-LOW_AUTO_CASHBACK_SEMI 50% do 100 PLN push_230925"
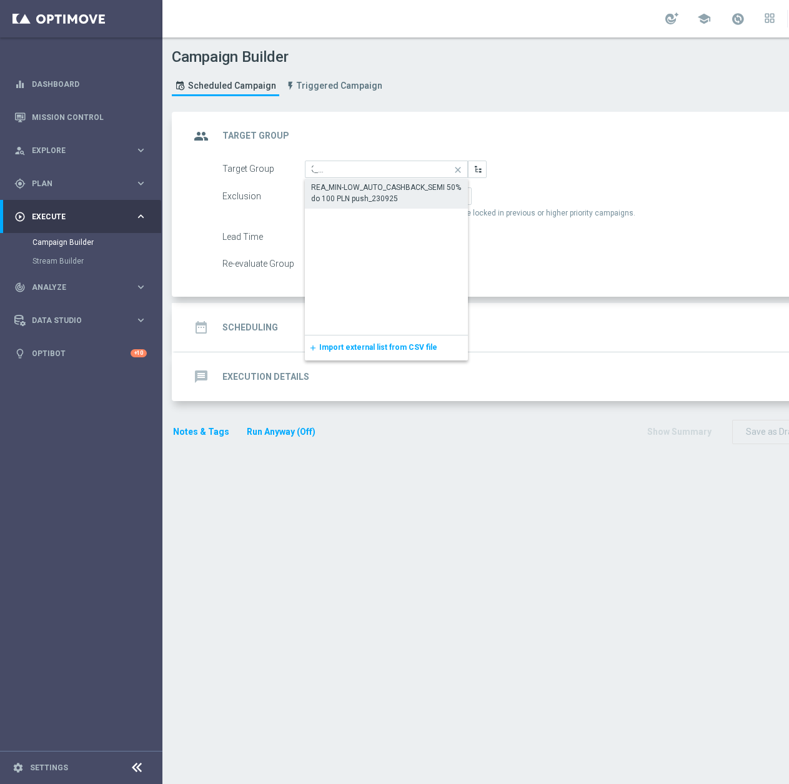
click at [373, 197] on div "REA_MIN-LOW_AUTO_CASHBACK_SEMI 50% do 100 PLN push_230925" at bounding box center [386, 193] width 151 height 22
type input "REA_MIN-LOW_AUTO_CASHBACK_SEMI 50% do 100 PLN push_230925"
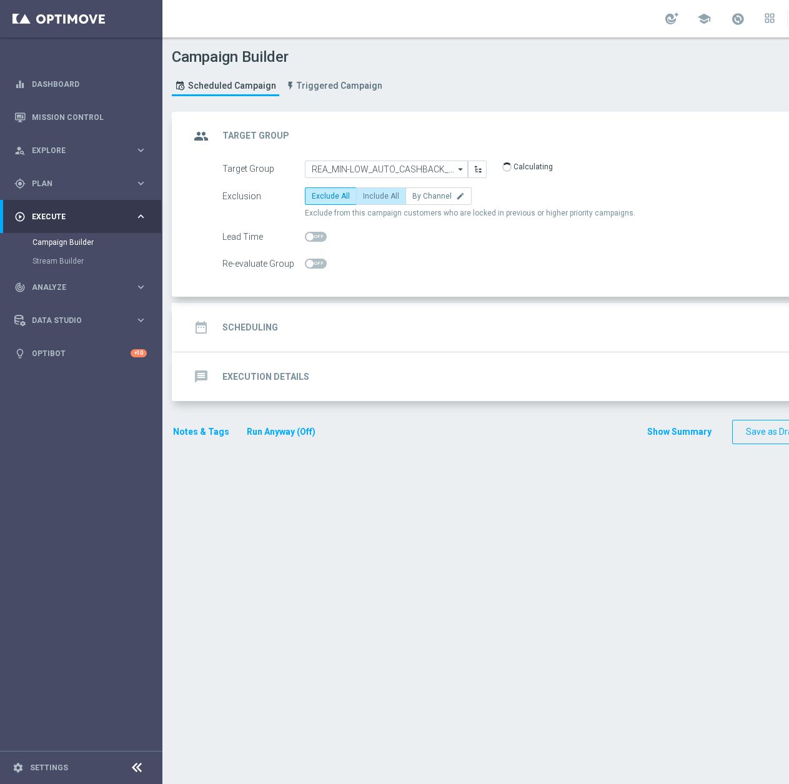
click at [366, 198] on span "Include All" at bounding box center [381, 196] width 36 height 9
click at [366, 198] on input "Include All" at bounding box center [367, 198] width 8 height 8
radio input "true"
click at [315, 264] on span at bounding box center [316, 264] width 22 height 10
click at [315, 264] on input "checkbox" at bounding box center [316, 264] width 22 height 10
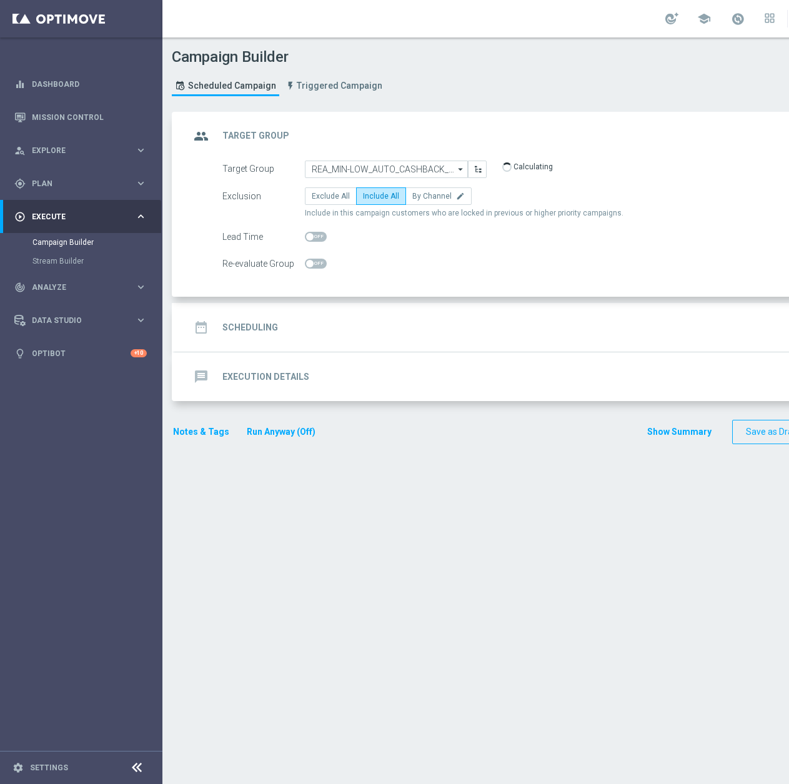
checkbox input "true"
click at [339, 320] on div "date_range Scheduling keyboard_arrow_down" at bounding box center [539, 328] width 698 height 24
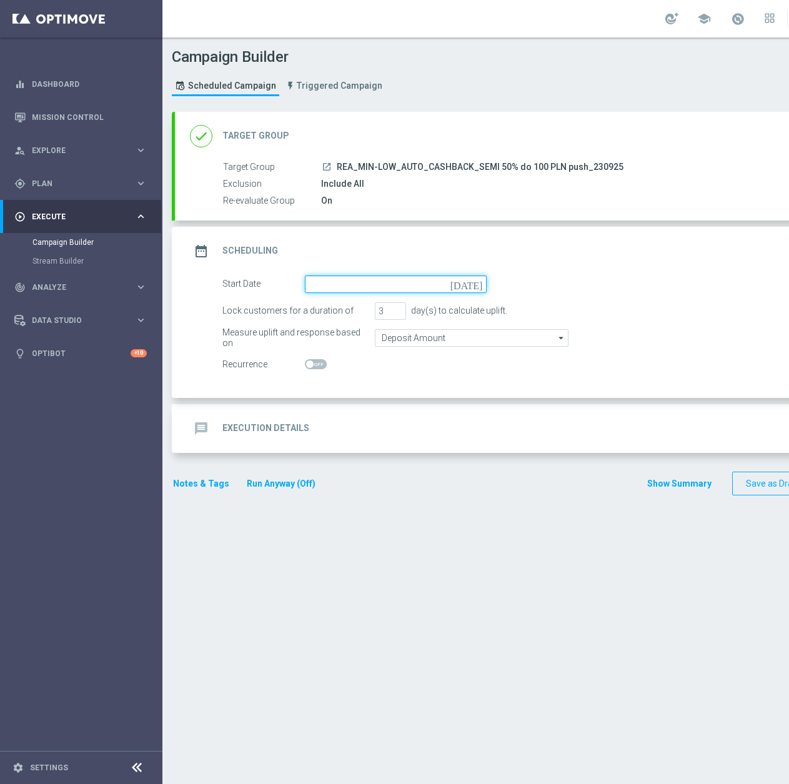
click at [329, 288] on input at bounding box center [396, 284] width 182 height 17
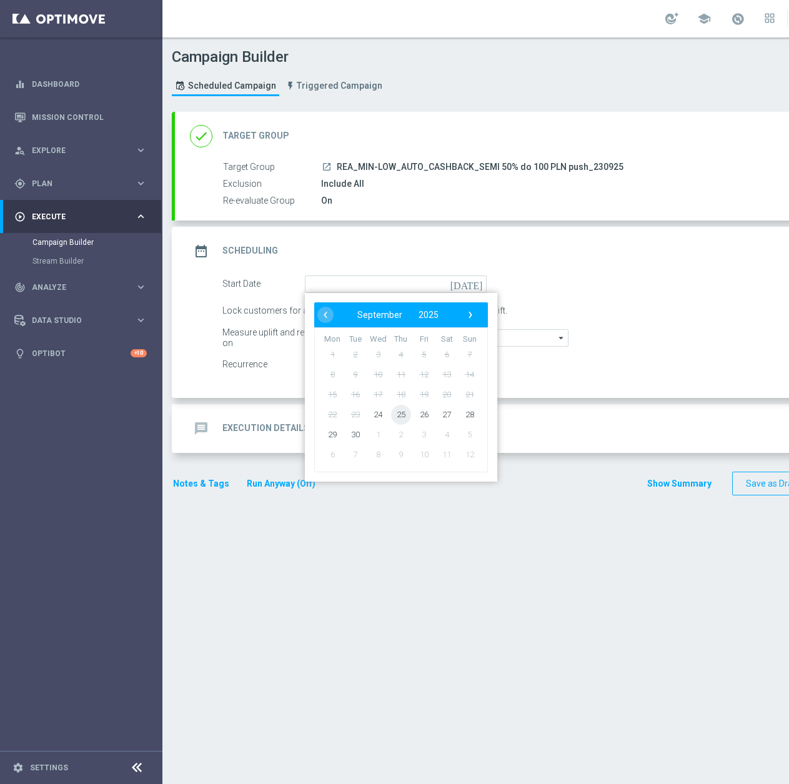
click at [392, 417] on span "25" at bounding box center [401, 414] width 20 height 20
type input "25 Sep 2025"
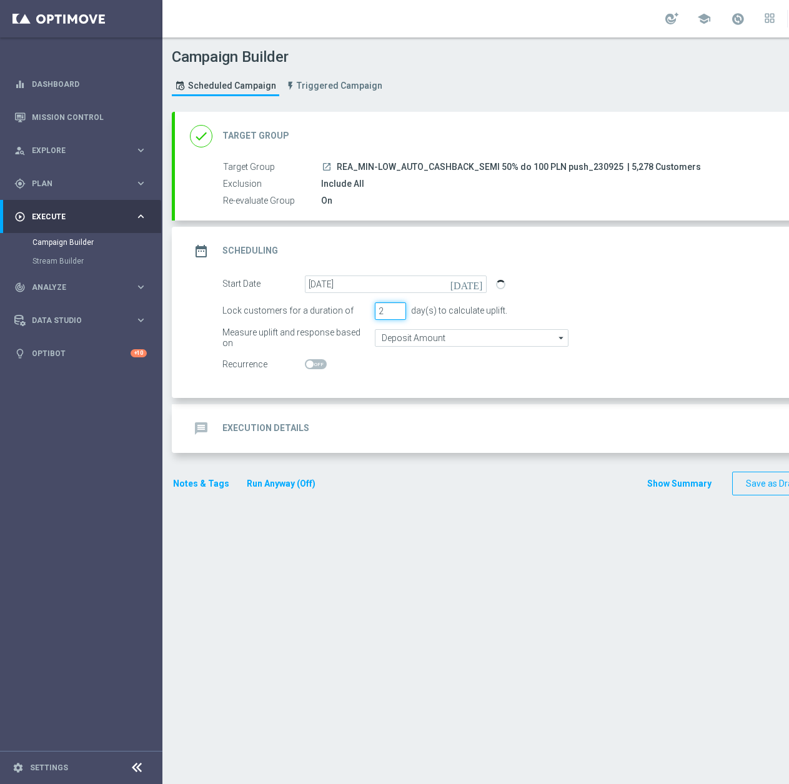
click at [397, 314] on input "2" at bounding box center [390, 310] width 31 height 17
type input "1"
click at [397, 314] on input "1" at bounding box center [390, 310] width 31 height 17
click at [399, 345] on input "Deposit Amount" at bounding box center [472, 337] width 194 height 17
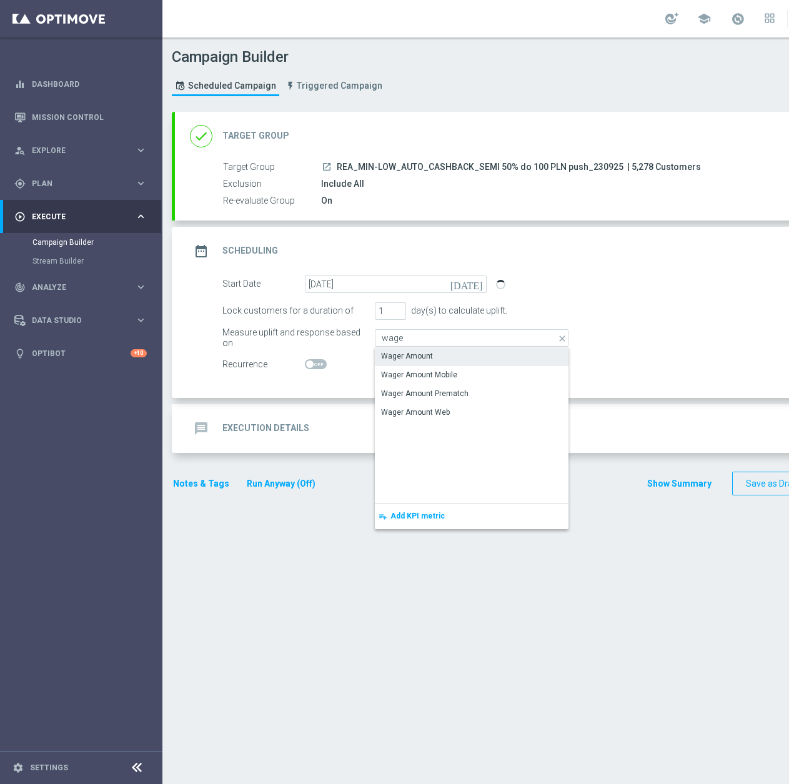
click at [409, 354] on div "Wager Amount" at bounding box center [407, 356] width 52 height 11
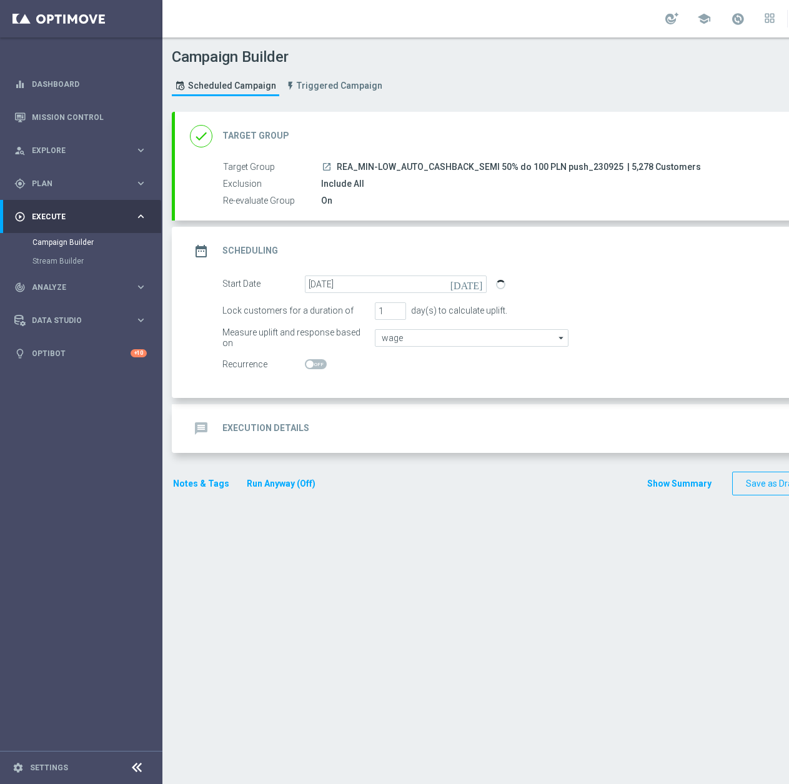
type input "Wager Amount"
click at [390, 425] on div "message Execution Details keyboard_arrow_down" at bounding box center [539, 429] width 698 height 24
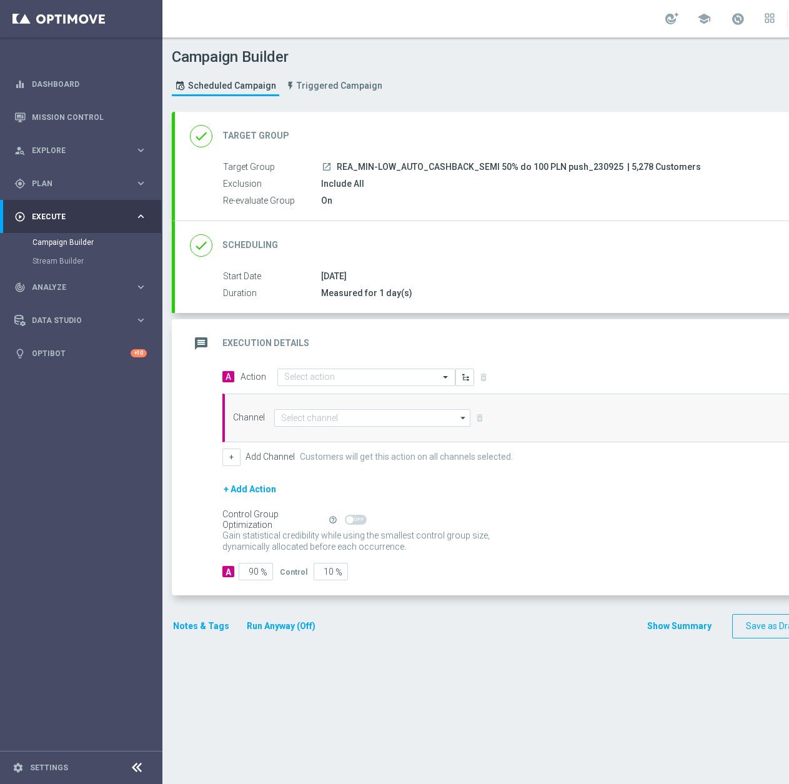
click at [340, 168] on span "REA_MIN-LOW_AUTO_CASHBACK_SEMI 50% do 100 PLN push_230925" at bounding box center [480, 167] width 287 height 11
drag, startPoint x: 339, startPoint y: 167, endPoint x: 615, endPoint y: 169, distance: 276.2
click at [615, 169] on span "REA_MIN-LOW_AUTO_CASHBACK_SEMI 50% do 100 PLN push_230925" at bounding box center [480, 167] width 287 height 11
copy span "REA_MIN-LOW_AUTO_CASHBACK_SEMI 50% do 100 PLN push_230925"
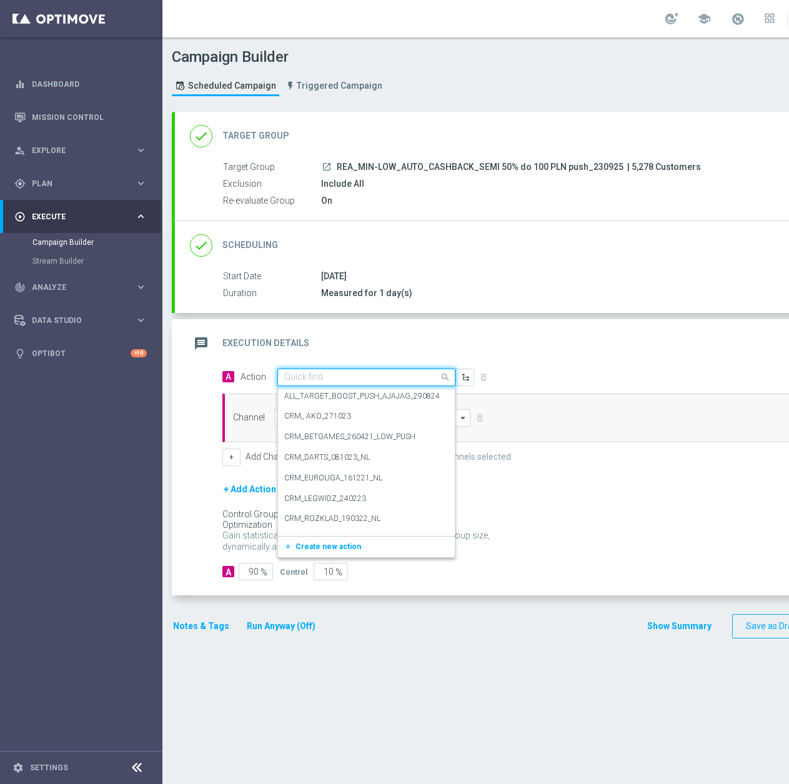
click at [321, 376] on input "text" at bounding box center [353, 377] width 139 height 11
click at [310, 549] on span "Create new action" at bounding box center [329, 546] width 66 height 9
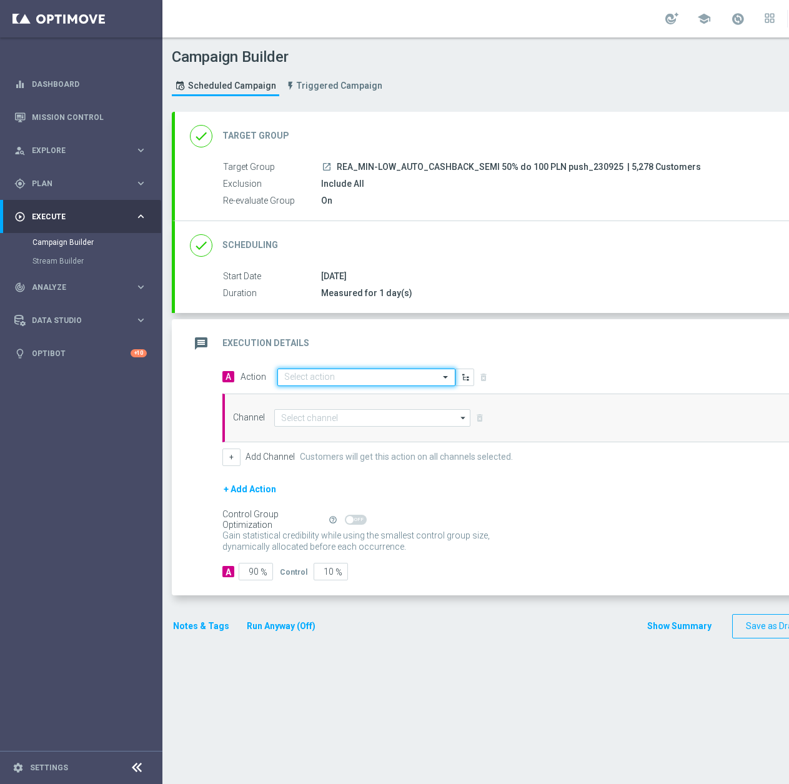
paste input "REA_MIN-LOW_AUTO_CASHBACK_SEMI 50% do 100 PLN push_230925"
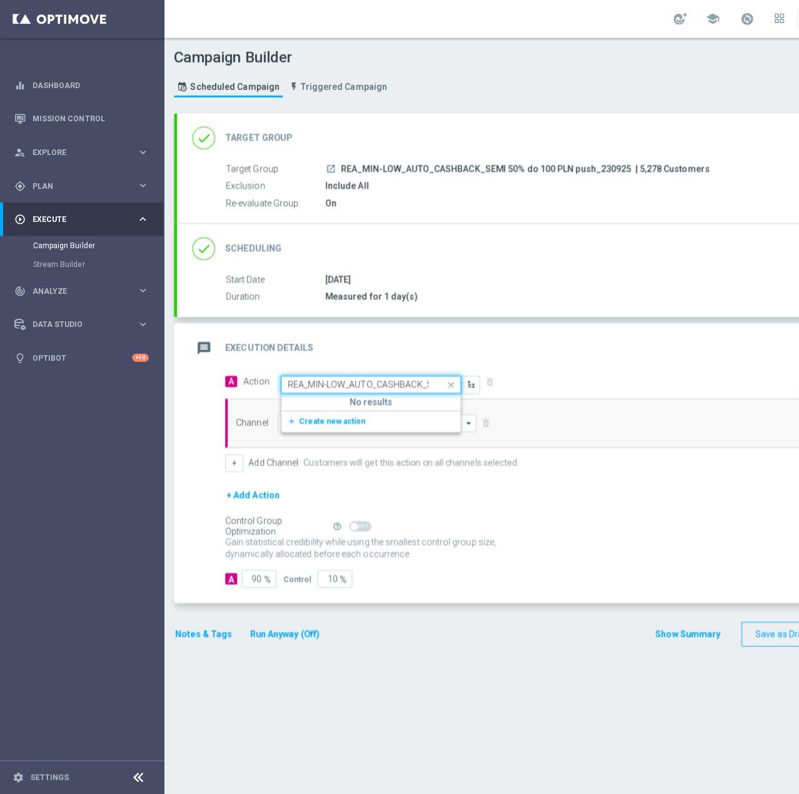
scroll to position [0, 134]
type input "REA_MIN-LOW_AUTO_CASHBACK_SEMI 50% do 100 PLN push_230925"
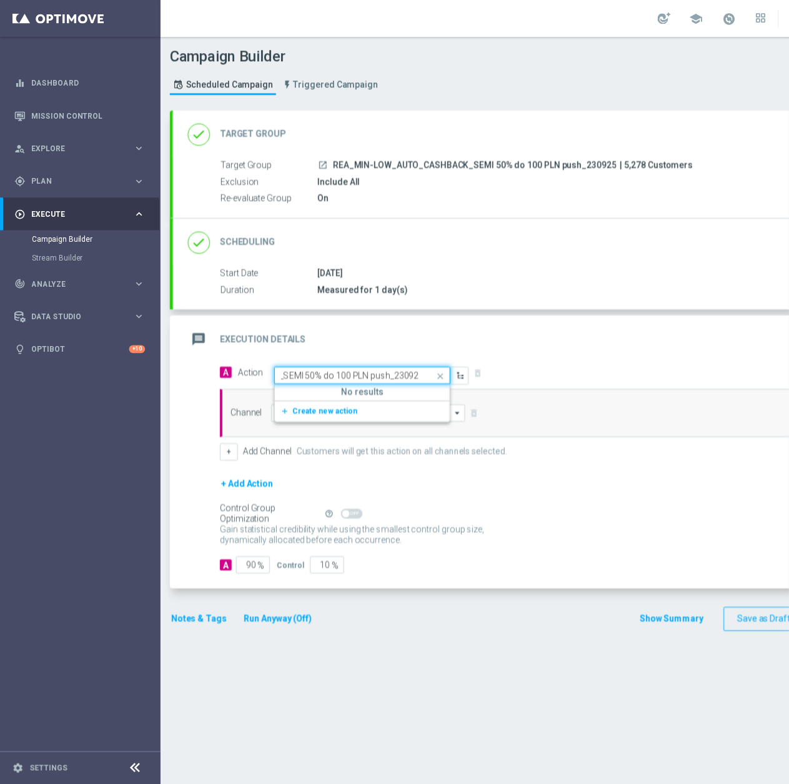
scroll to position [0, 0]
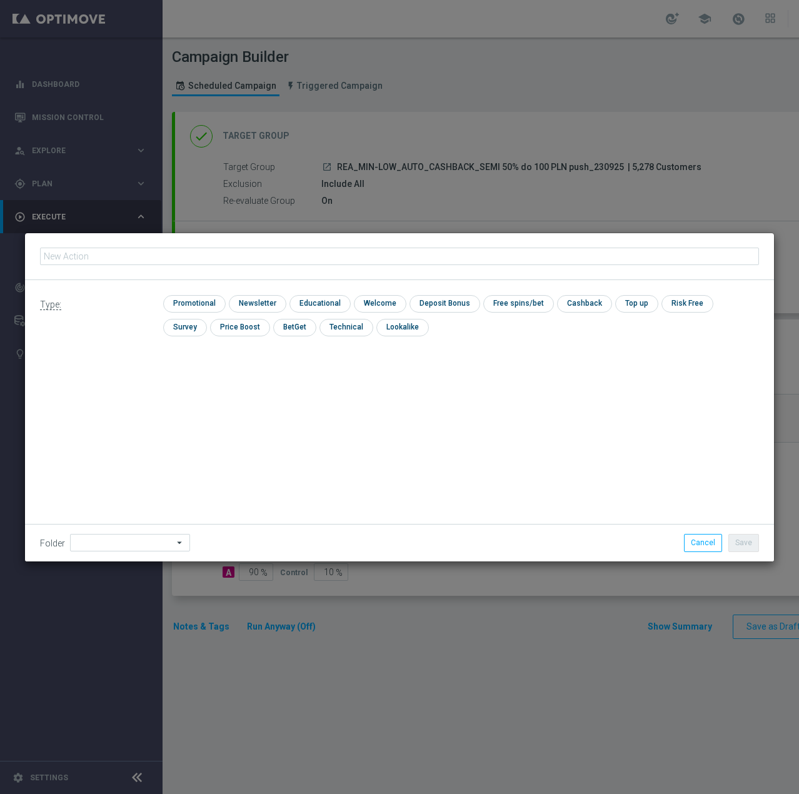
type input "REA_MIN-LOW_AUTO_CASHBACK_SEMI 50% do 100 PLN push_230925"
click at [178, 317] on div "check Promotional check Newsletter check Educational check Welcome check Deposi…" at bounding box center [461, 318] width 596 height 47
click at [187, 306] on input "checkbox" at bounding box center [192, 303] width 59 height 17
checkbox input "true"
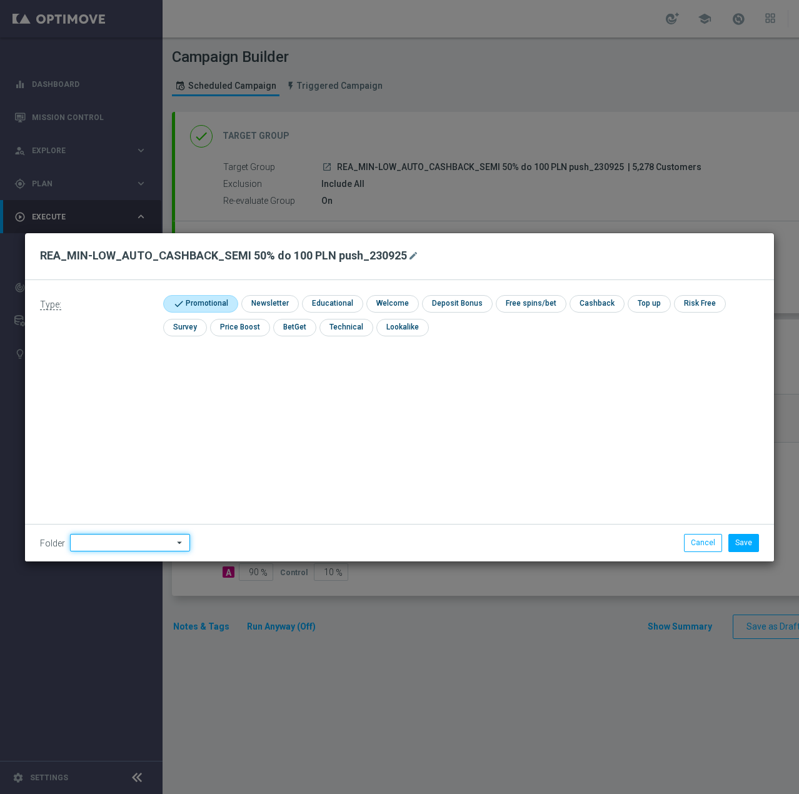
click at [149, 549] on input at bounding box center [130, 542] width 120 height 17
click at [148, 539] on input at bounding box center [130, 542] width 120 height 17
click at [120, 382] on div "Antoni L." at bounding box center [128, 386] width 116 height 19
type input "Antoni L."
click at [744, 546] on button "Save" at bounding box center [743, 542] width 31 height 17
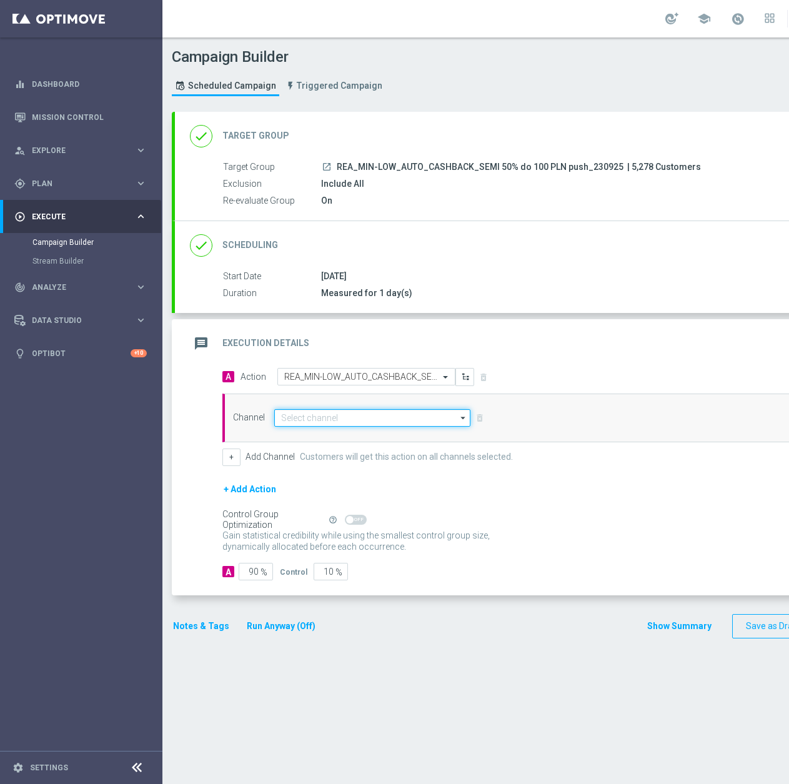
click at [324, 418] on input at bounding box center [372, 417] width 196 height 17
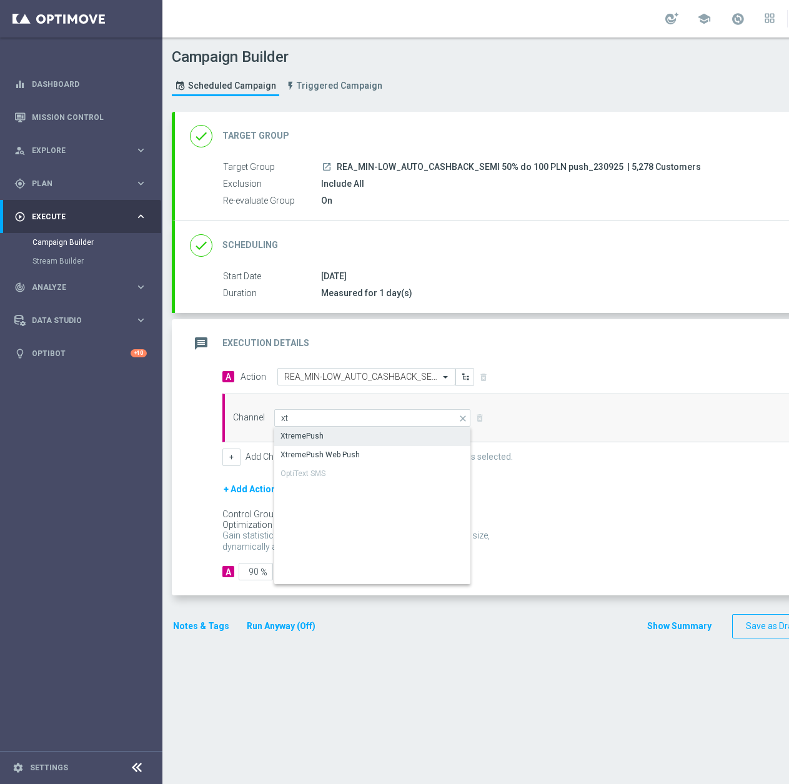
click at [314, 429] on div "XtremePush" at bounding box center [372, 435] width 197 height 17
type input "XtremePush"
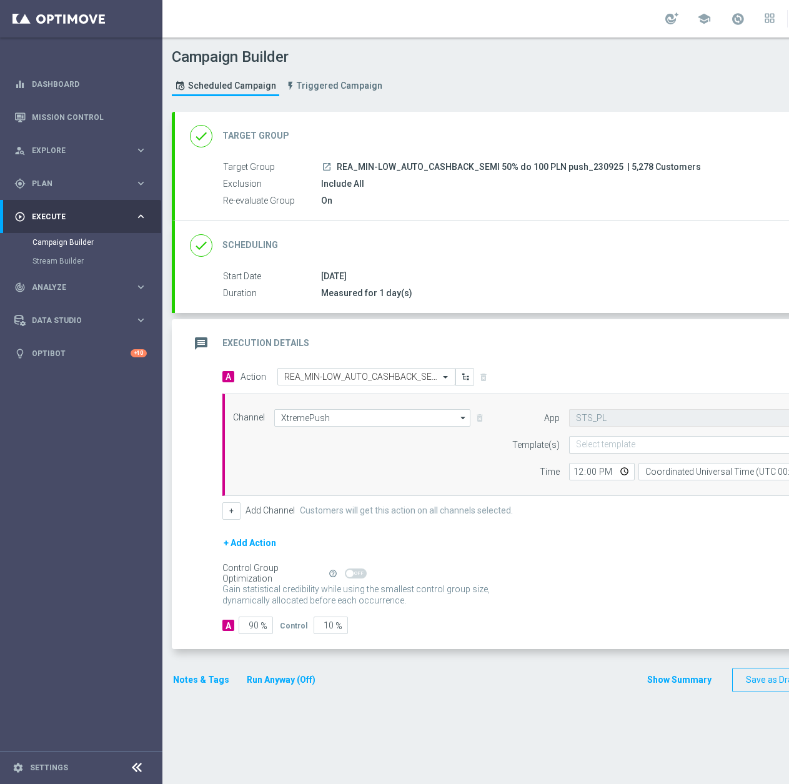
click at [604, 441] on input "text" at bounding box center [698, 445] width 245 height 11
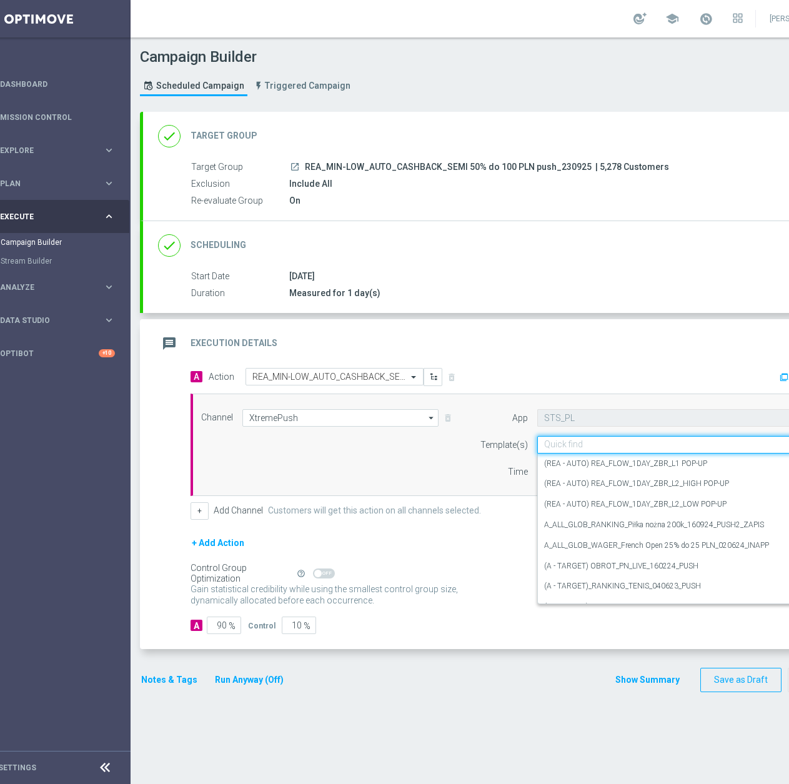
paste input "REA_MIN-LOW_AUTO_CASHBACK_SEMI 50% do 100 PLN push_230925"
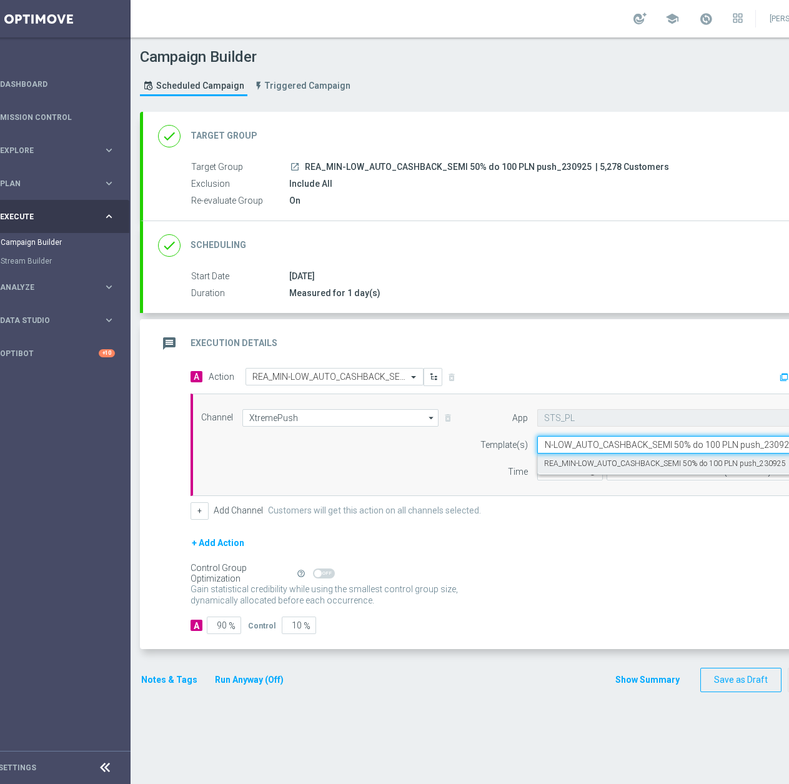
click at [606, 459] on label "REA_MIN-LOW_AUTO_CASHBACK_SEMI 50% do 100 PLN push_230925" at bounding box center [665, 464] width 242 height 11
type input "REA_MIN-LOW_AUTO_CASHBACK_SEMI 50% do 100 PLN push_230925"
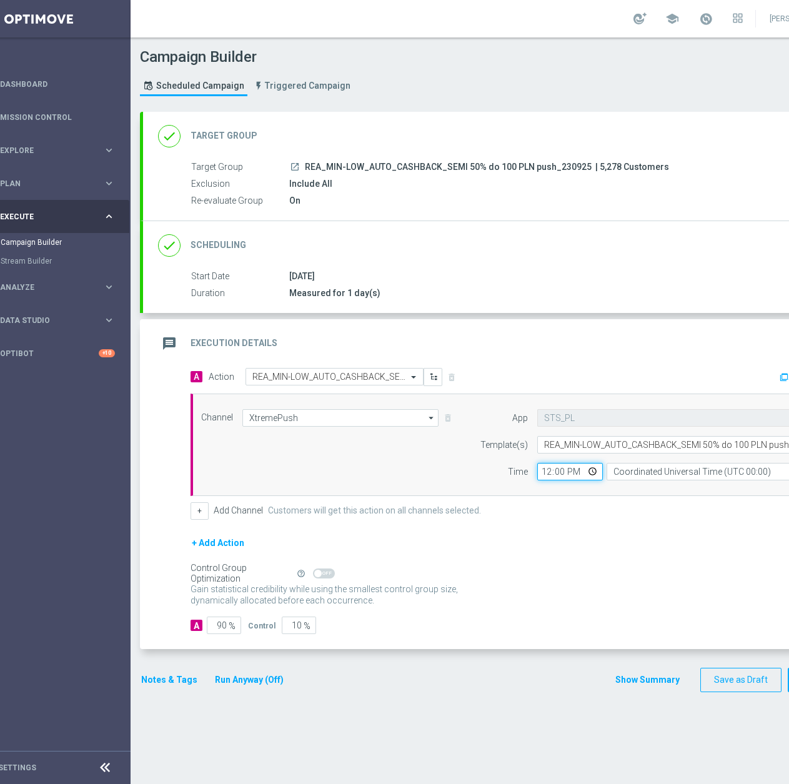
click at [548, 479] on input "12:00" at bounding box center [570, 471] width 66 height 17
type input "16:33"
click at [214, 616] on form "A Action Select action REA_MIN-LOW_AUTO_CASHBACK_SEMI 50% do 100 PLN push_23092…" at bounding box center [521, 501] width 661 height 267
click at [218, 629] on input "90" at bounding box center [224, 625] width 34 height 17
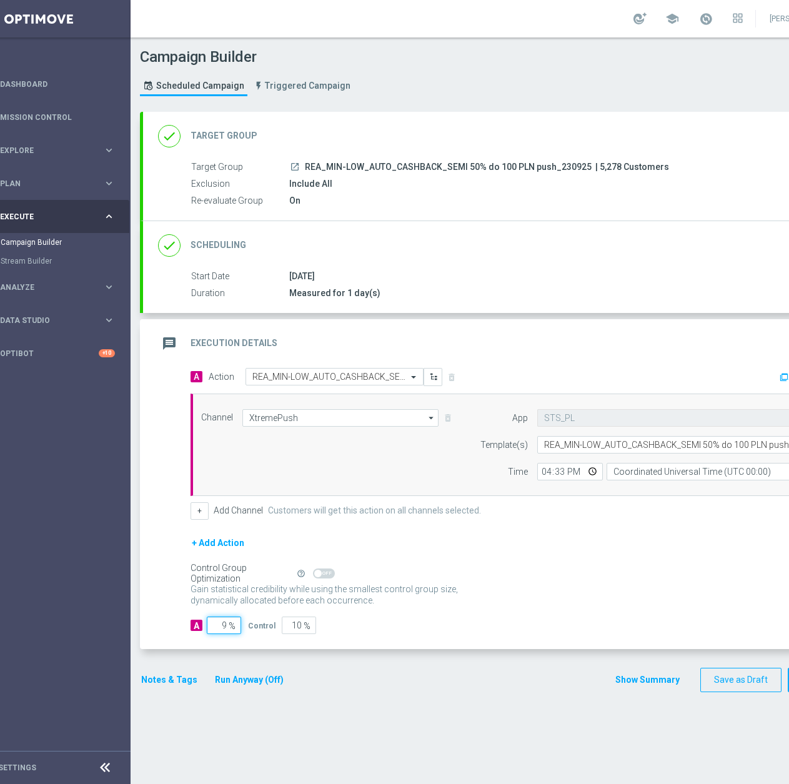
type input "95"
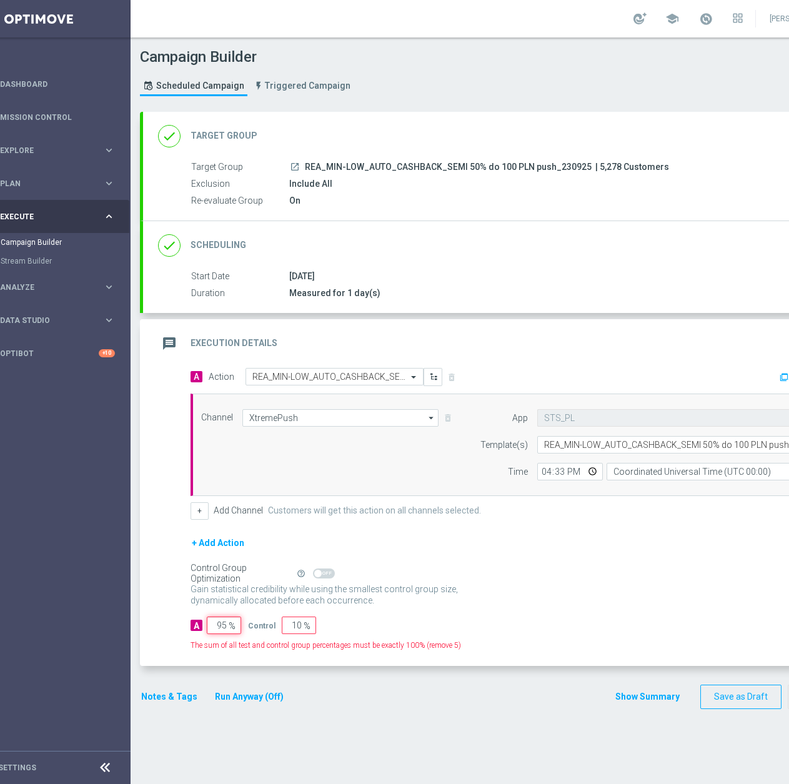
type input "5"
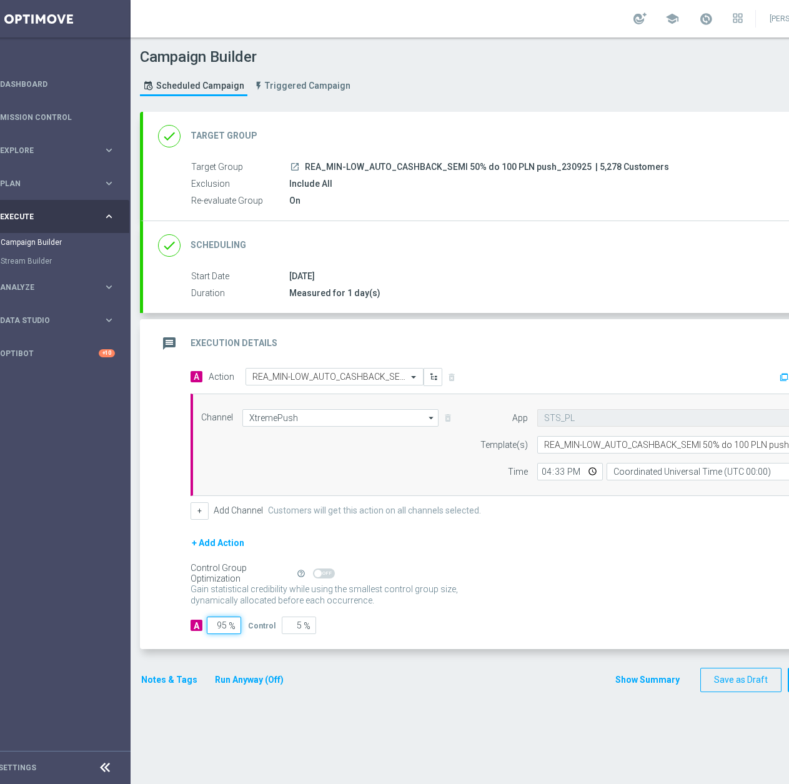
type input "95"
click at [699, 470] on input "Coordinated Universal Time (UTC 00:00)" at bounding box center [721, 471] width 229 height 17
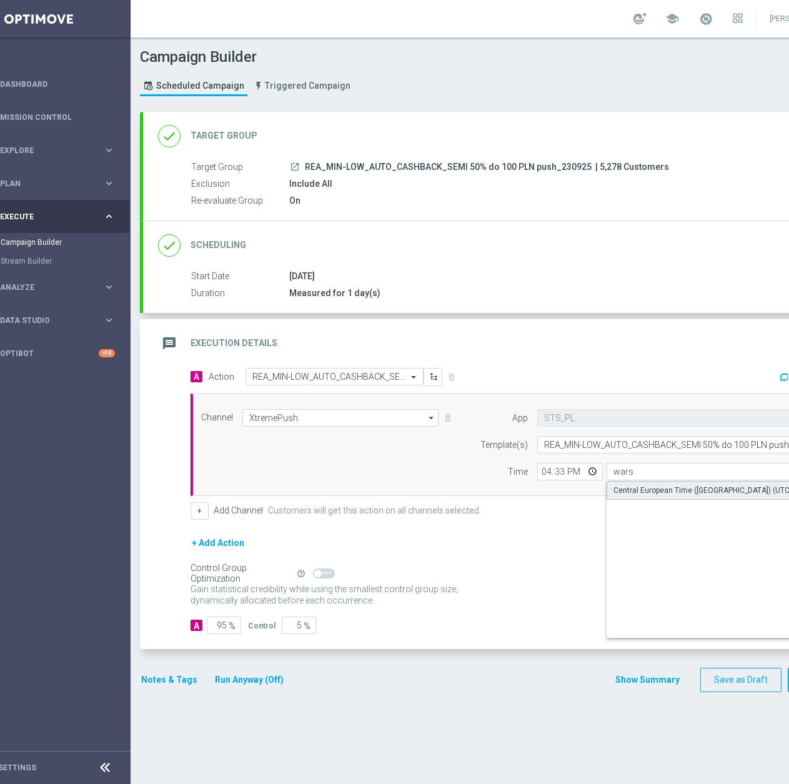
click at [686, 483] on div "Central European Time (Warsaw) (UTC +02:00)" at bounding box center [721, 490] width 229 height 19
type input "Central European Time (Warsaw) (UTC +02:00)"
click at [186, 688] on div "Notes & Tags Run Anyway (Off)" at bounding box center [220, 680] width 160 height 24
click at [185, 681] on button "Notes & Tags" at bounding box center [169, 680] width 59 height 16
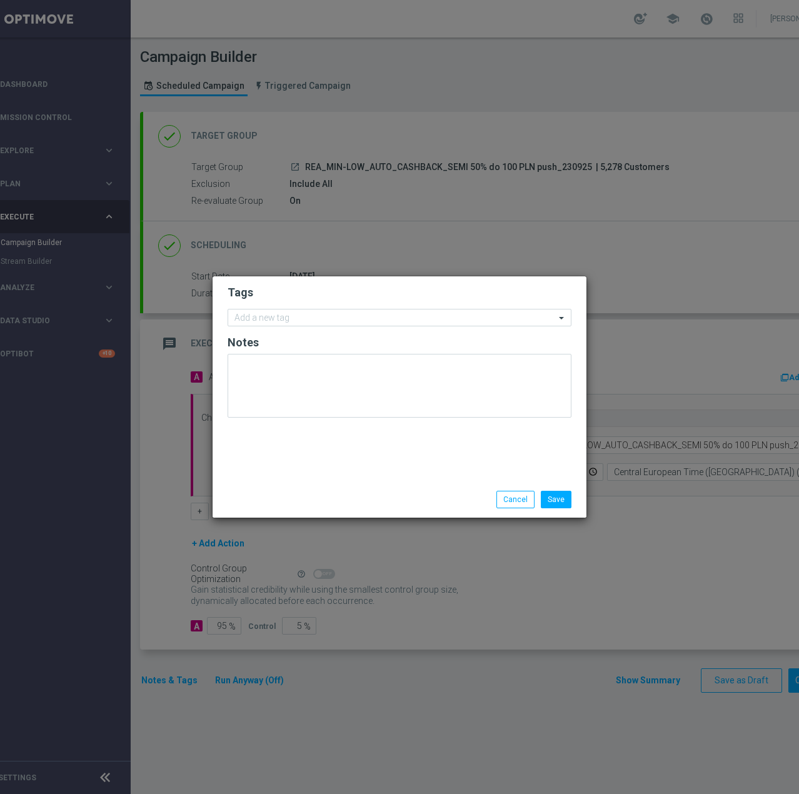
click at [308, 327] on form "Tags Add a new tag Notes" at bounding box center [399, 354] width 344 height 145
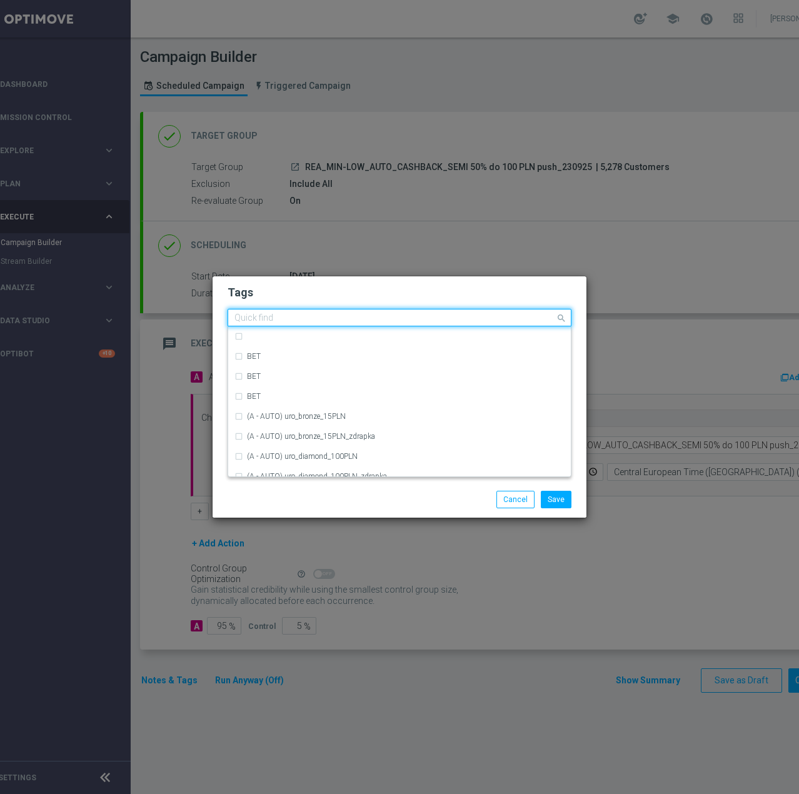
click at [308, 317] on input "text" at bounding box center [394, 318] width 321 height 11
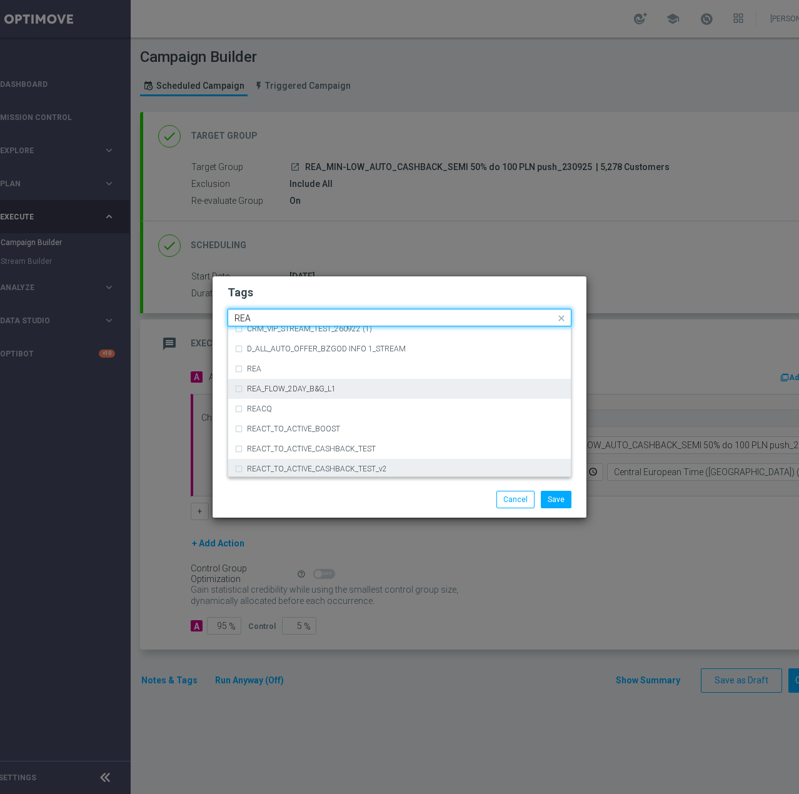
scroll to position [657, 0]
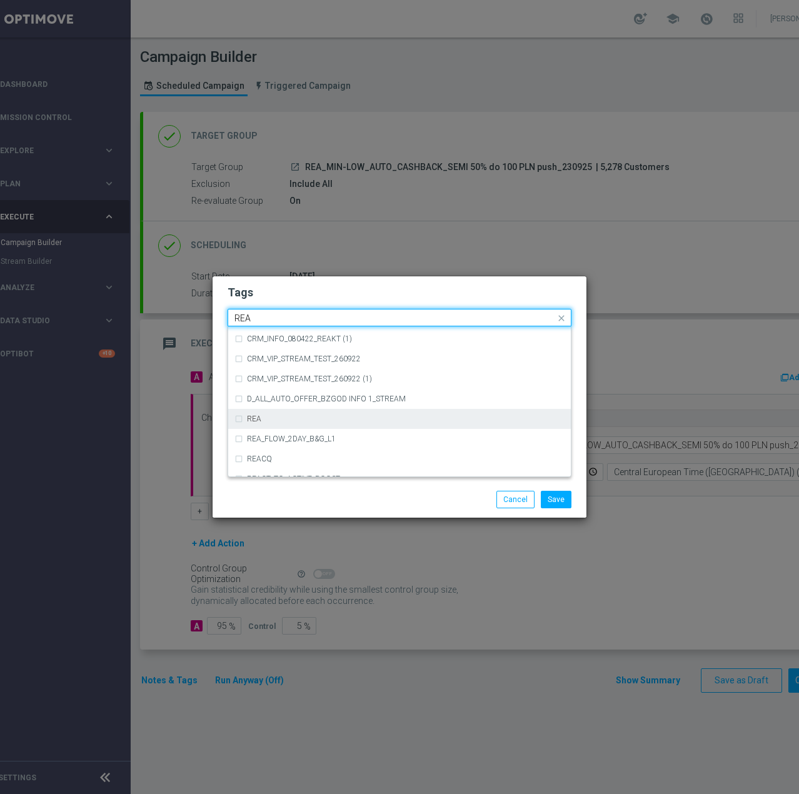
click at [288, 421] on div "REA" at bounding box center [405, 418] width 317 height 7
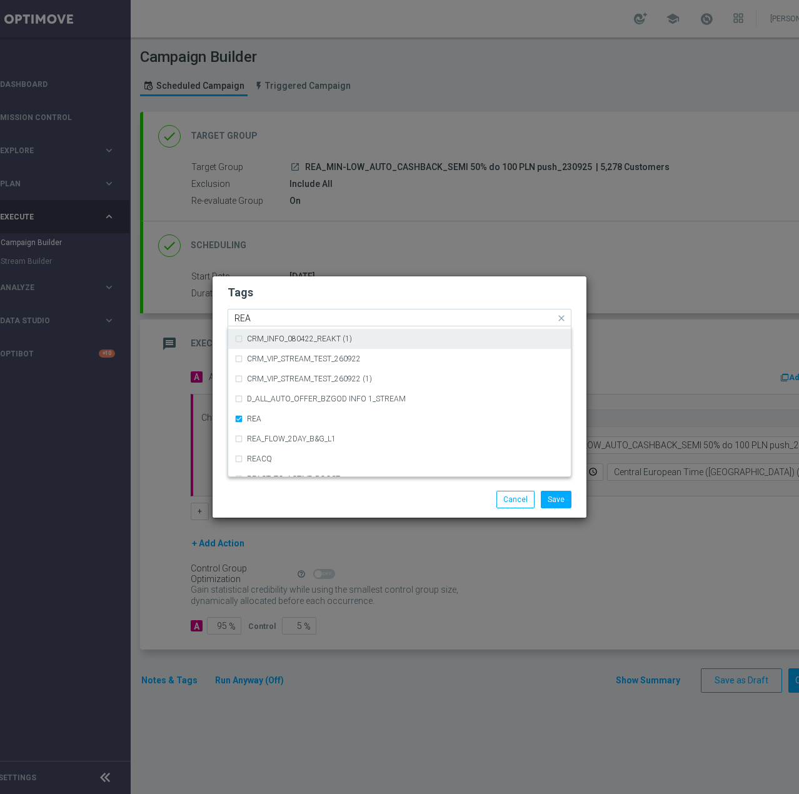
click at [268, 317] on input "REA" at bounding box center [394, 318] width 321 height 11
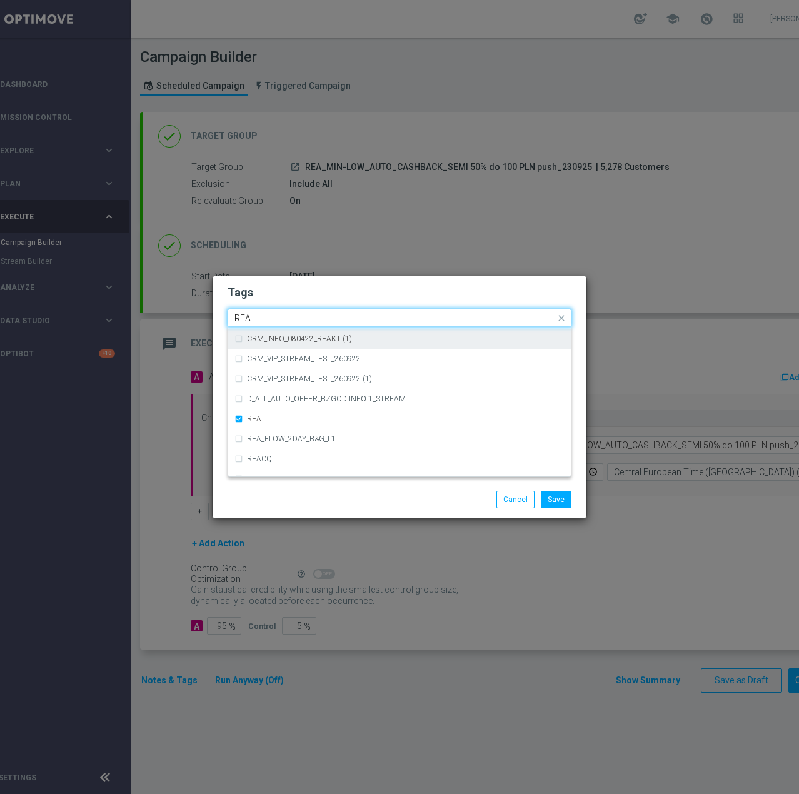
click at [268, 317] on input "REA" at bounding box center [394, 318] width 321 height 11
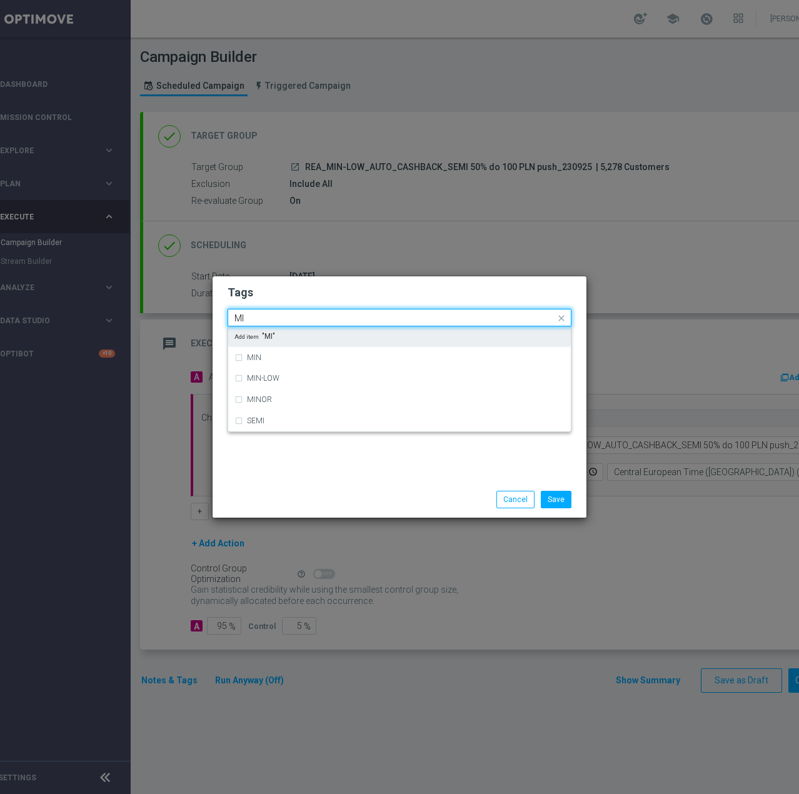
scroll to position [0, 0]
click at [263, 331] on div "MIN" at bounding box center [399, 336] width 330 height 20
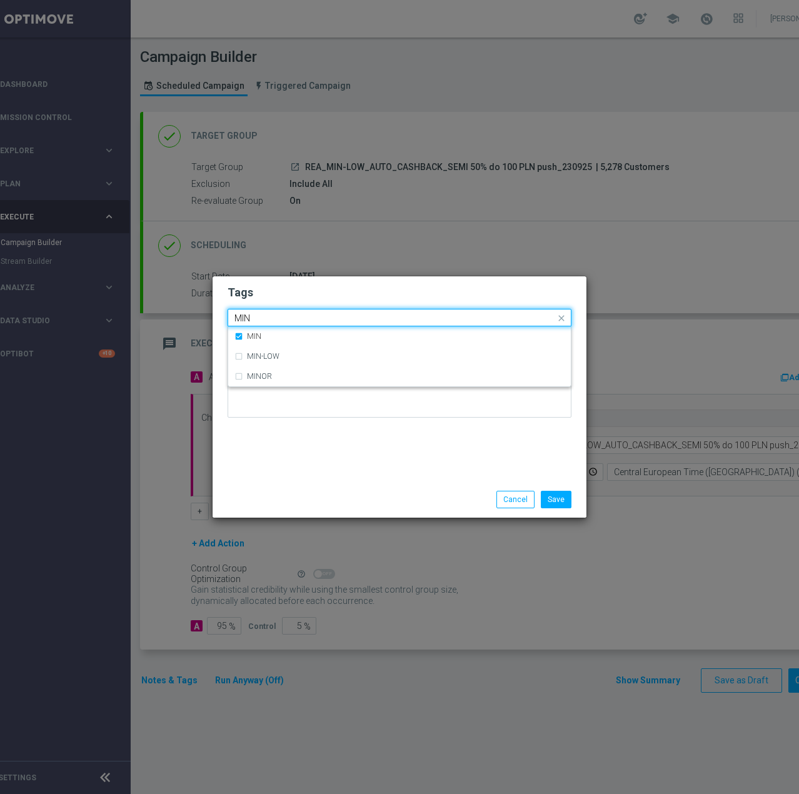
click at [266, 316] on input "MIN" at bounding box center [394, 318] width 321 height 11
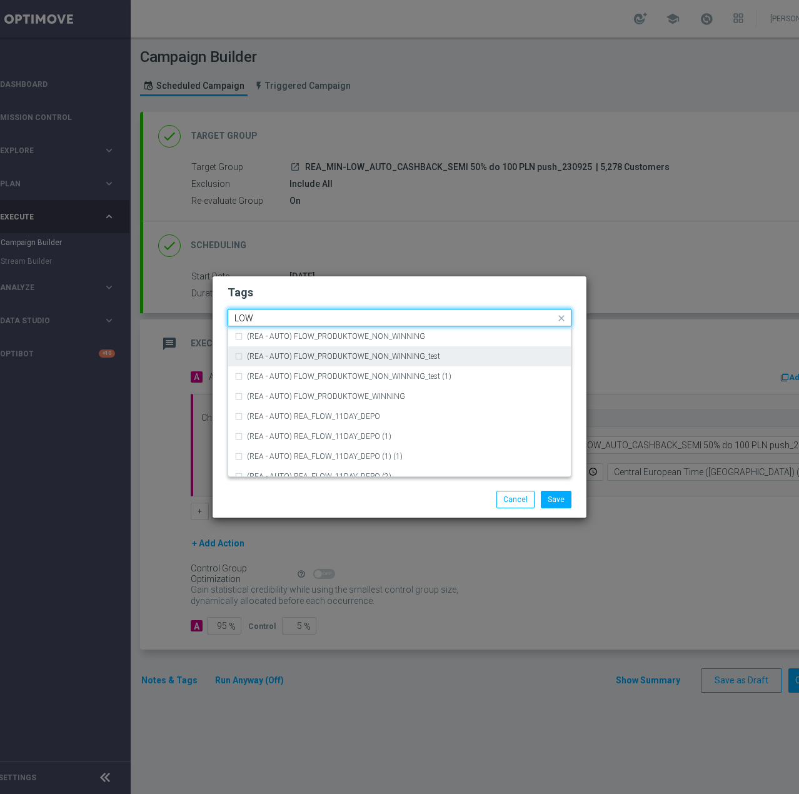
scroll to position [610, 0]
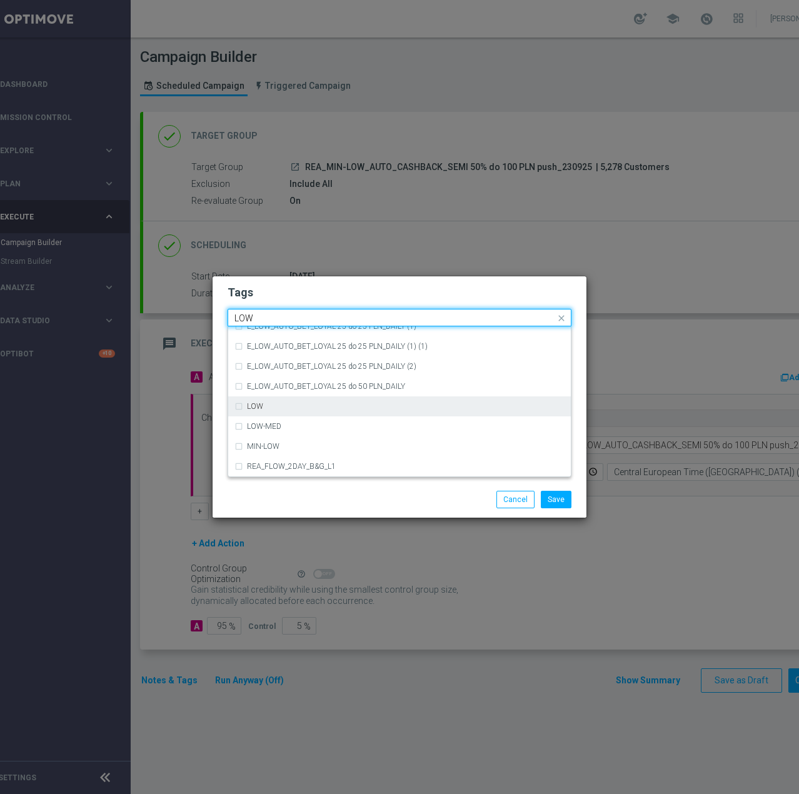
click at [374, 405] on div "LOW" at bounding box center [405, 405] width 317 height 7
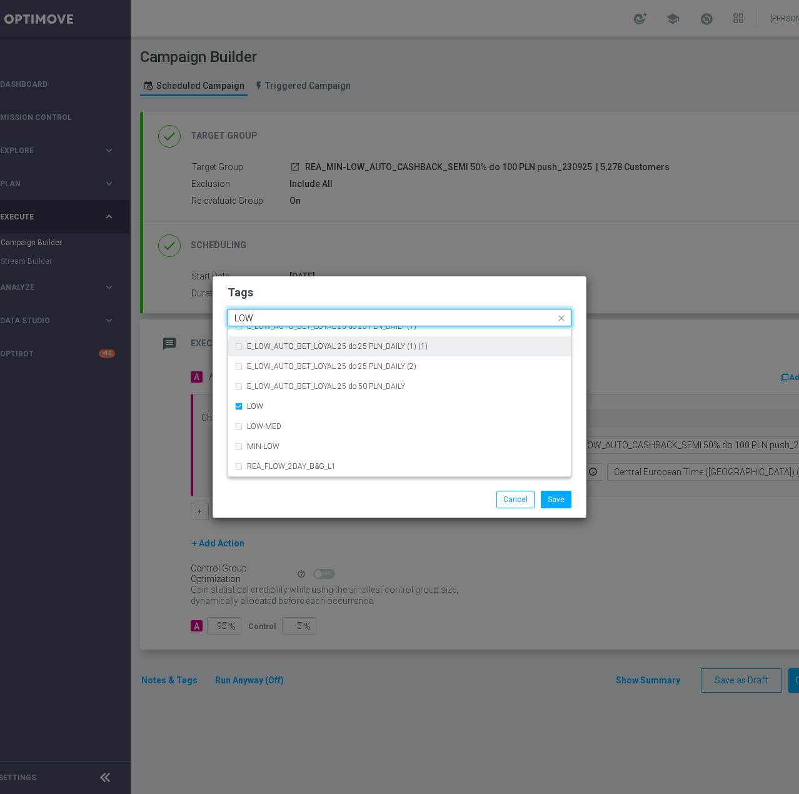
click at [262, 314] on input "LOW" at bounding box center [394, 318] width 321 height 11
type input "T"
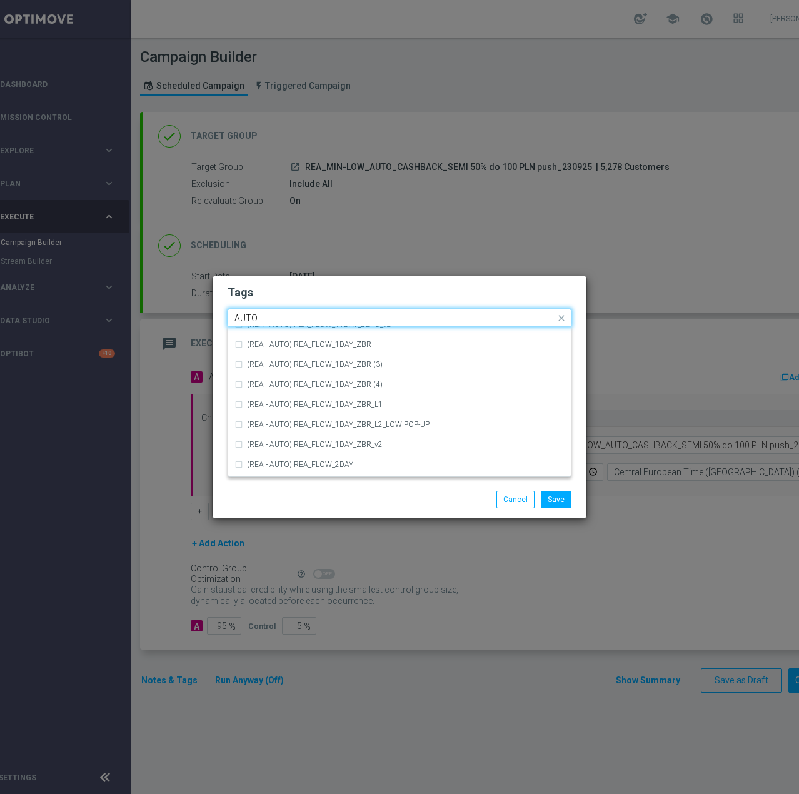
scroll to position [1437, 0]
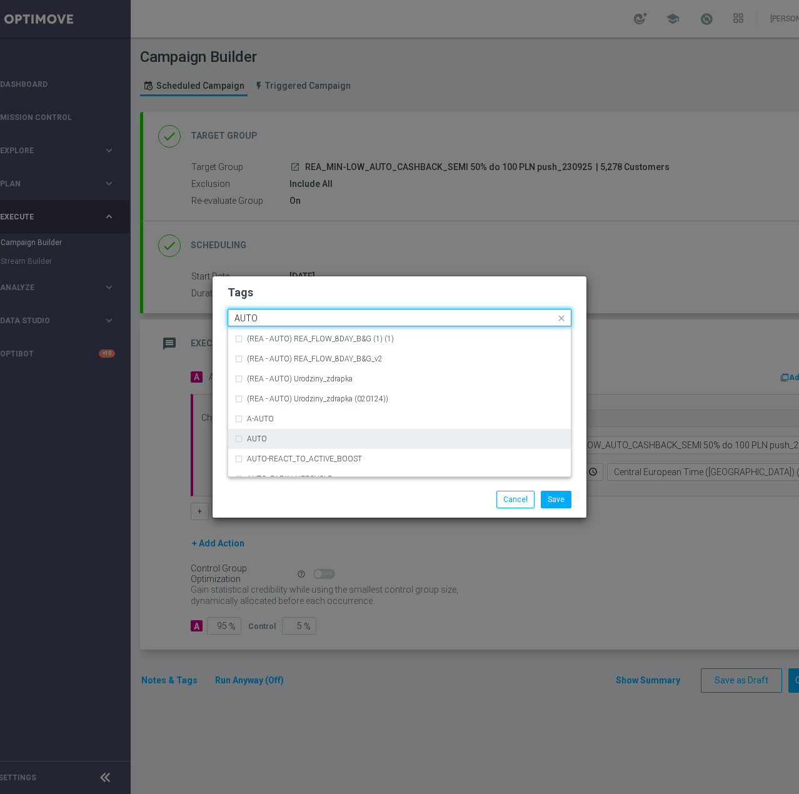
click at [276, 437] on div "AUTO" at bounding box center [405, 438] width 317 height 7
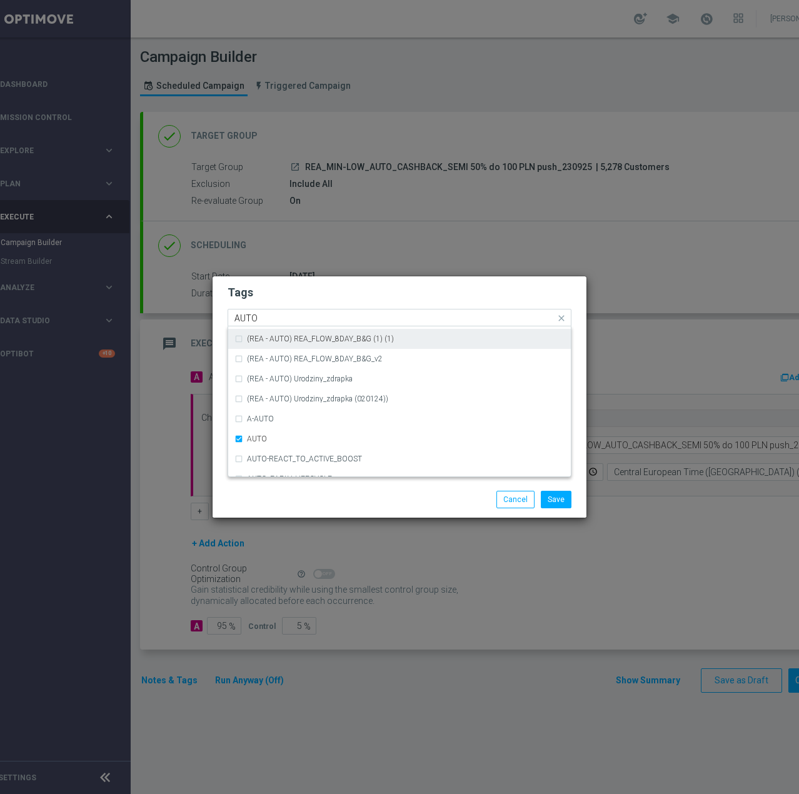
click at [266, 319] on input "AUTO" at bounding box center [394, 318] width 321 height 11
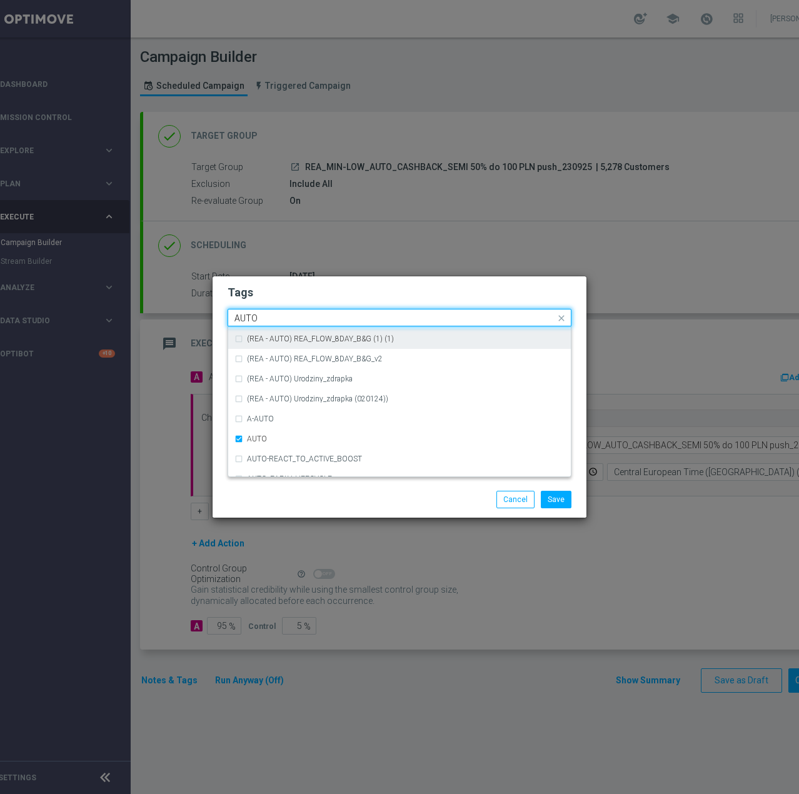
click at [266, 319] on input "AUTO" at bounding box center [394, 318] width 321 height 11
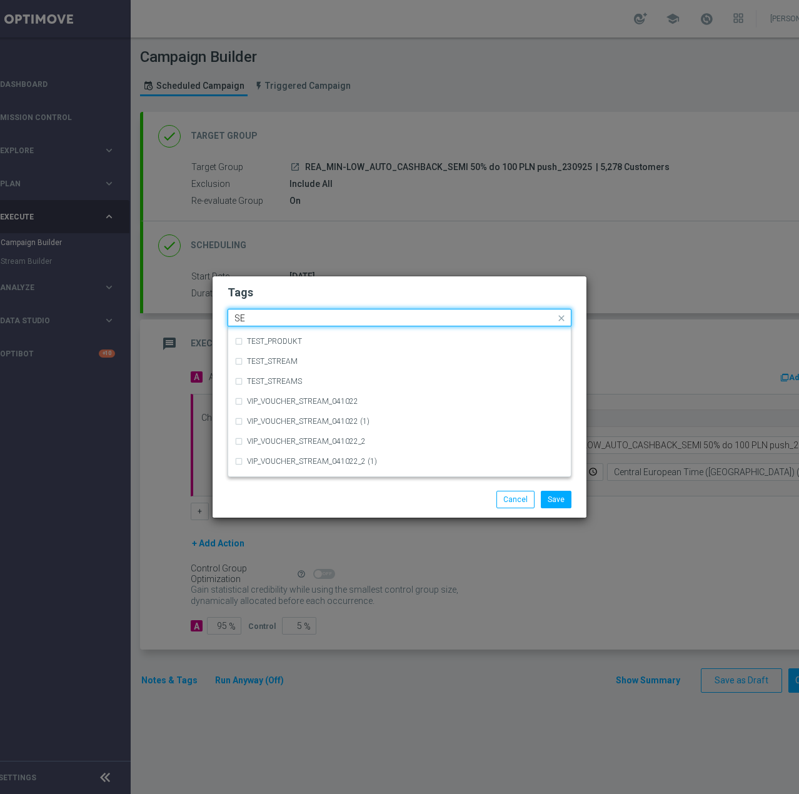
scroll to position [0, 0]
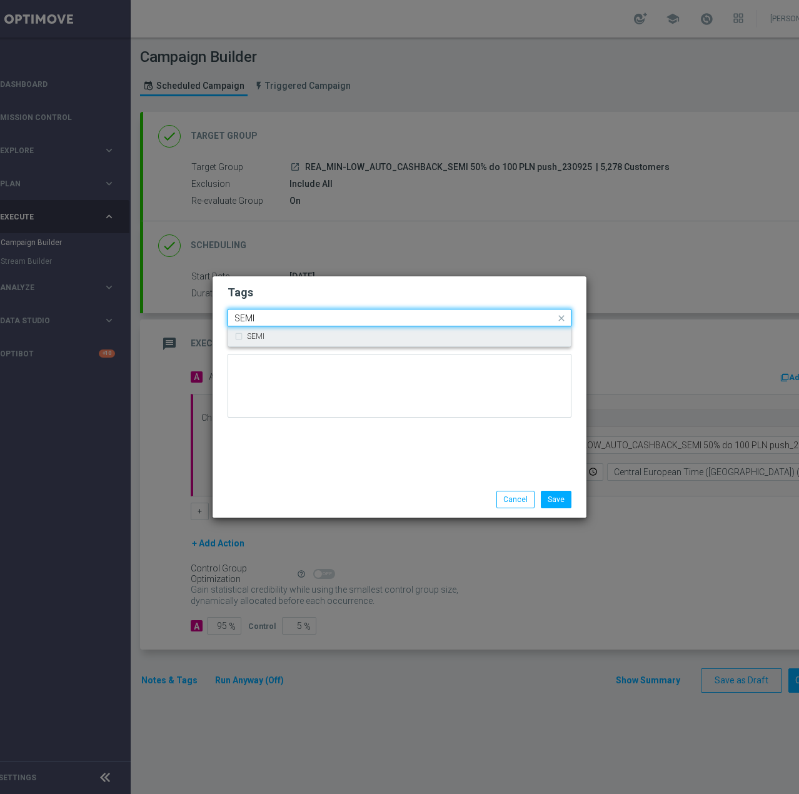
click at [266, 338] on div "SEMI" at bounding box center [405, 335] width 317 height 7
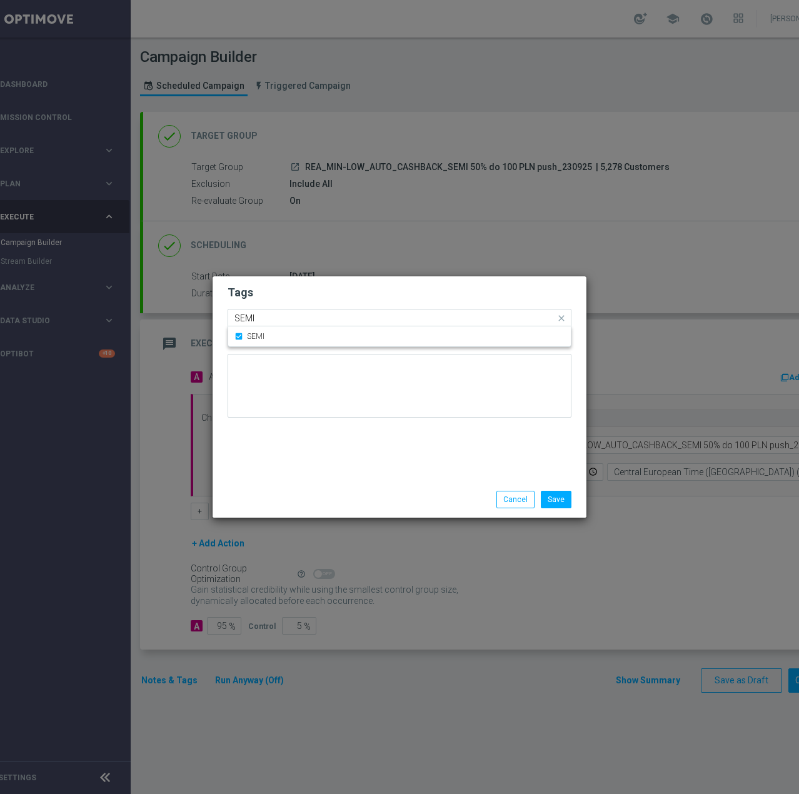
click at [274, 317] on input "SEMI" at bounding box center [394, 318] width 321 height 11
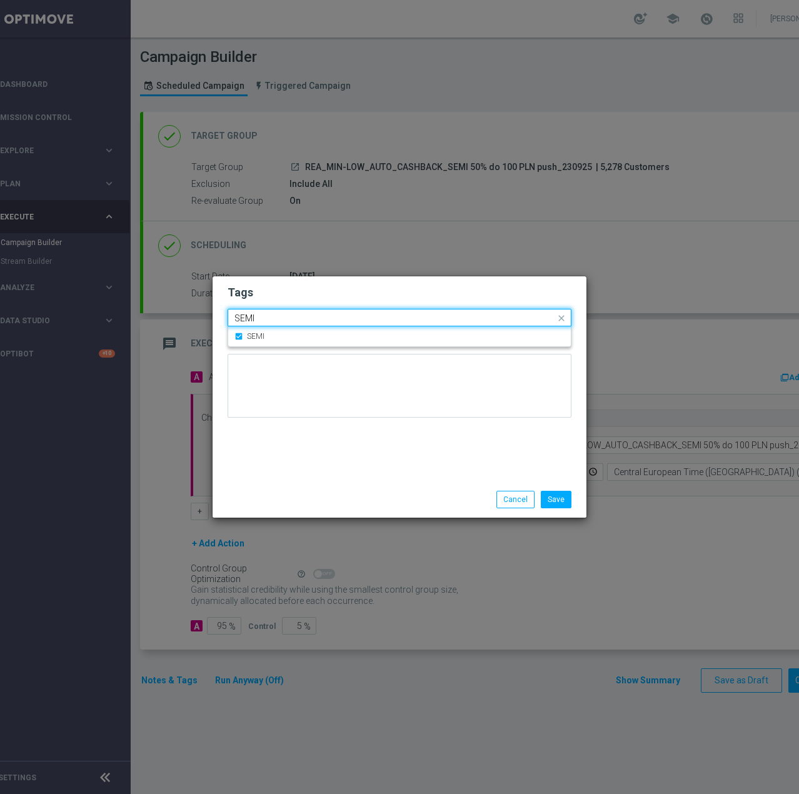
click at [274, 317] on input "SEMI" at bounding box center [394, 318] width 321 height 11
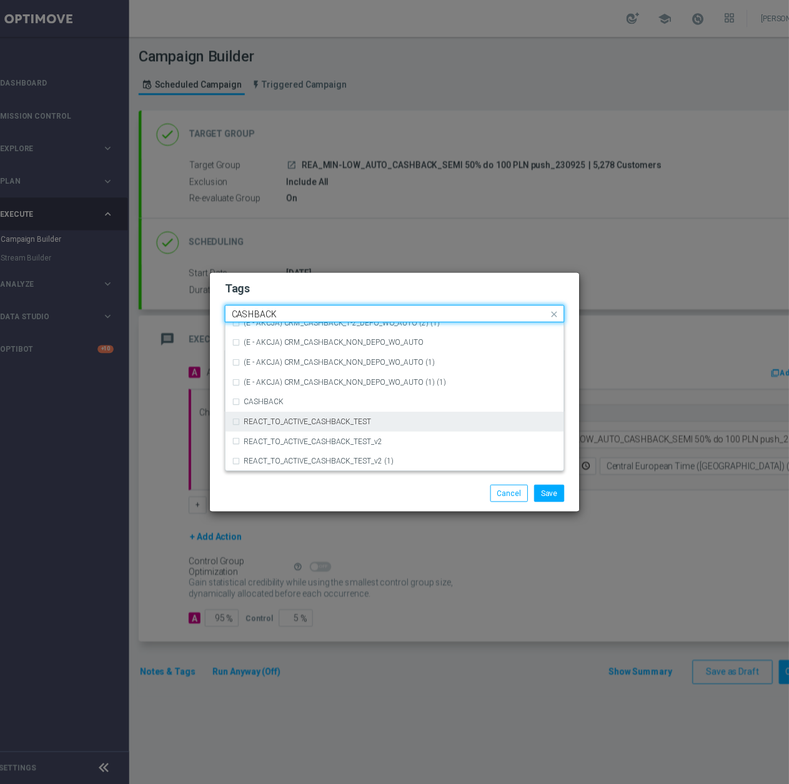
scroll to position [190, 0]
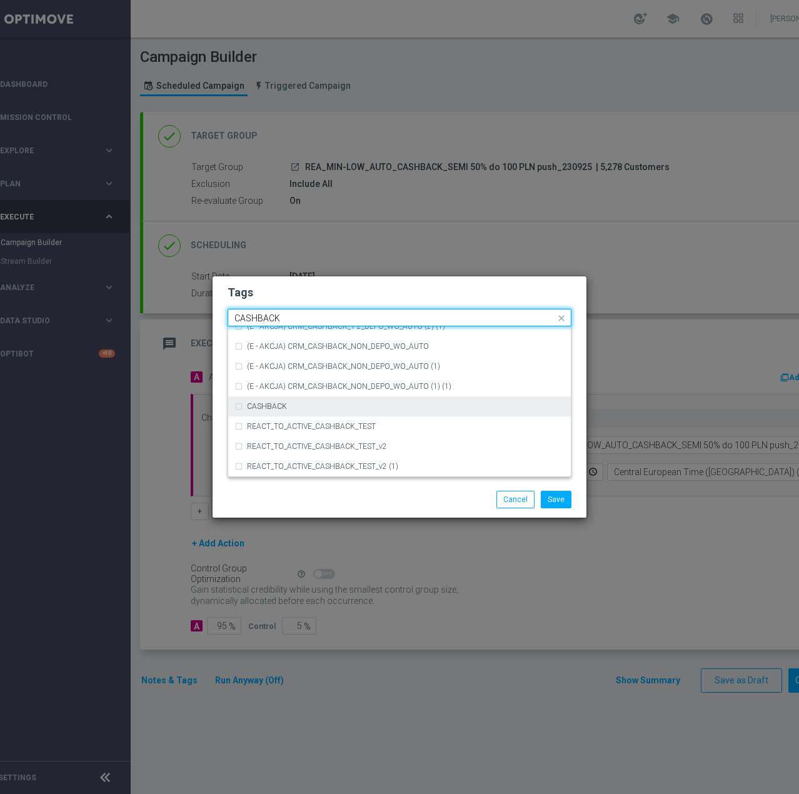
click at [283, 409] on label "CASHBACK" at bounding box center [267, 405] width 40 height 7
type input "CASHBACK"
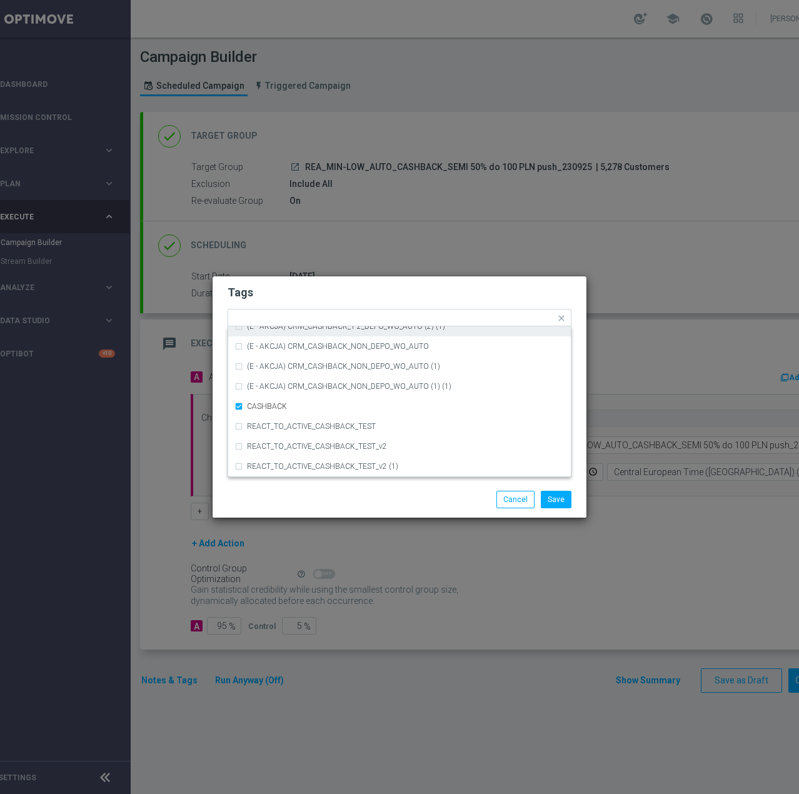
click at [369, 285] on h2 "Tags" at bounding box center [399, 292] width 344 height 15
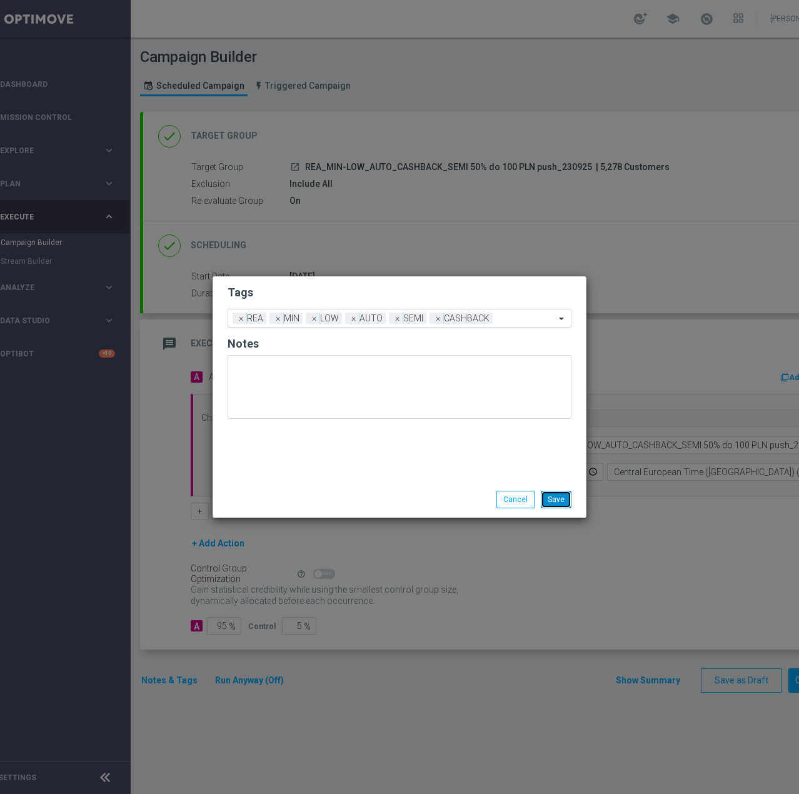
click at [564, 499] on button "Save" at bounding box center [556, 499] width 31 height 17
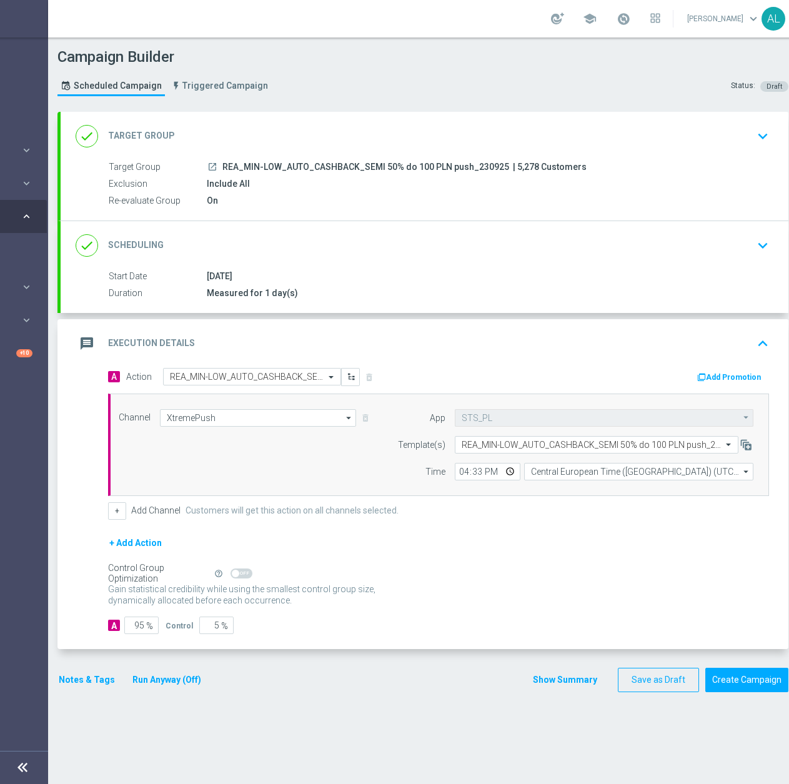
scroll to position [0, 132]
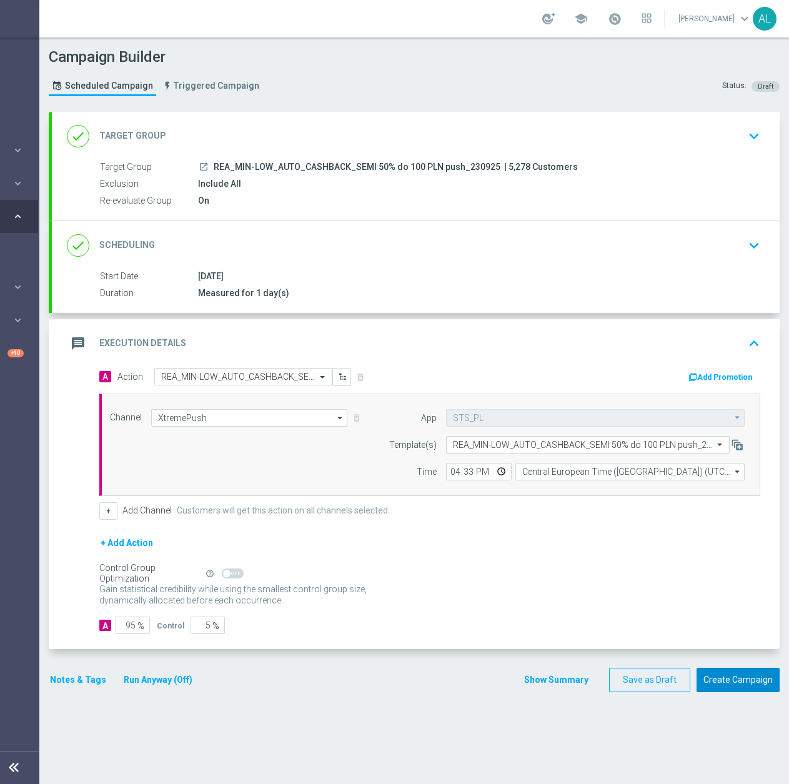
click at [714, 677] on button "Create Campaign" at bounding box center [738, 680] width 83 height 24
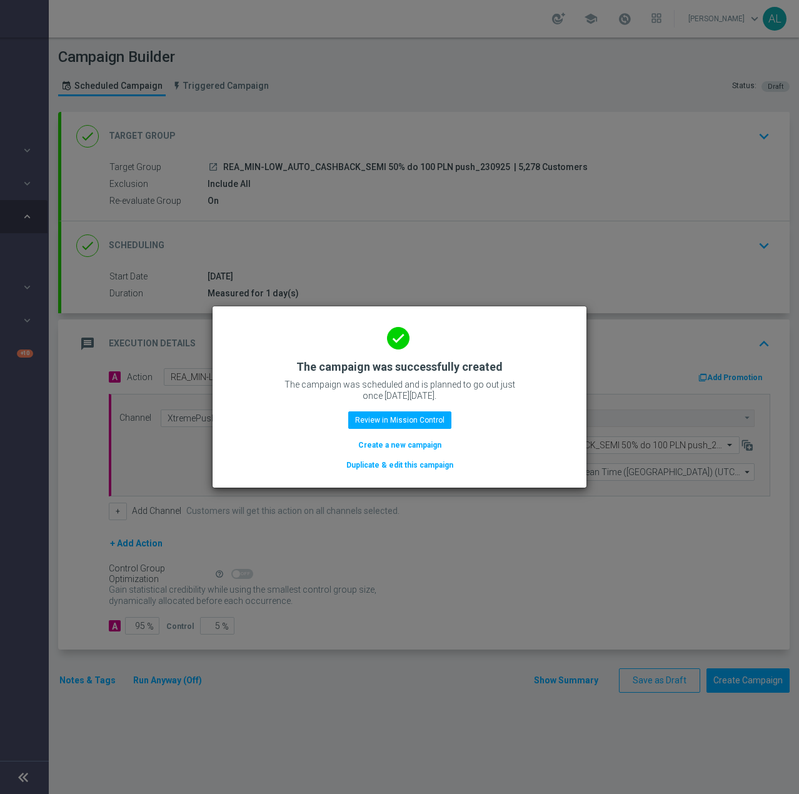
click at [377, 462] on button "Duplicate & edit this campaign" at bounding box center [399, 465] width 109 height 14
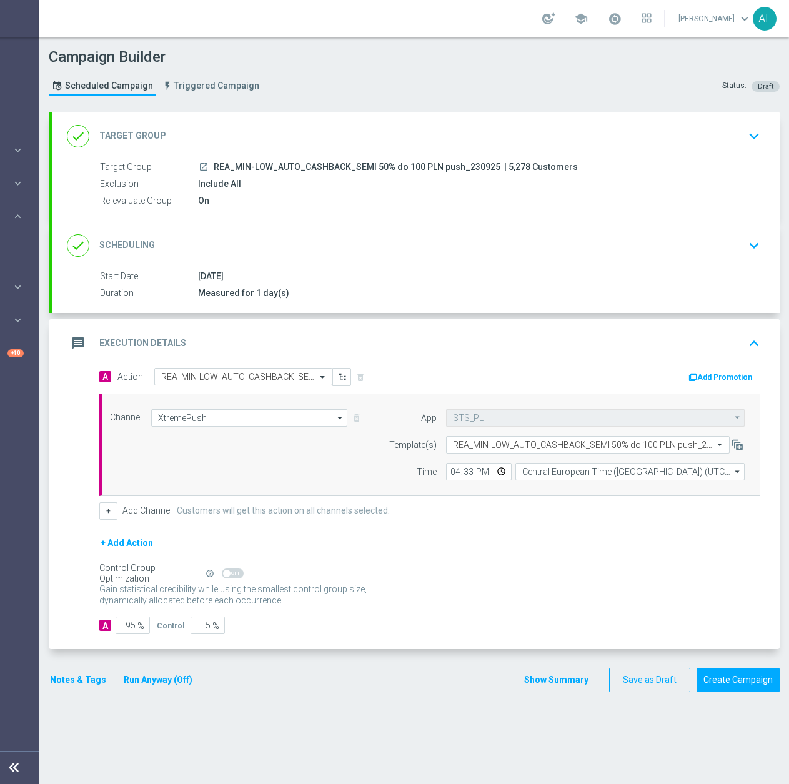
scroll to position [0, 0]
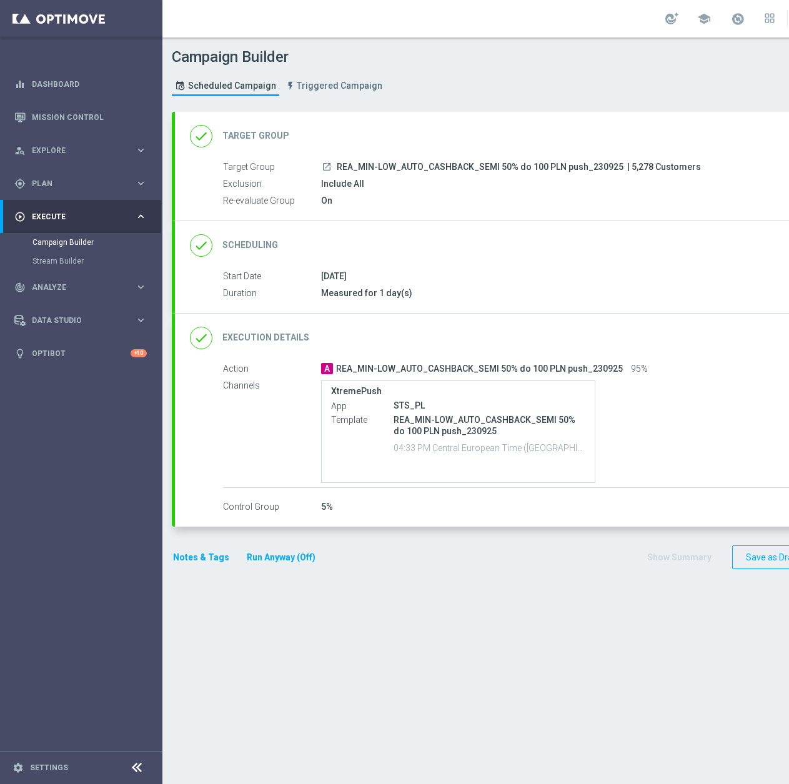
click at [430, 143] on div "done Target Group keyboard_arrow_down" at bounding box center [539, 136] width 698 height 24
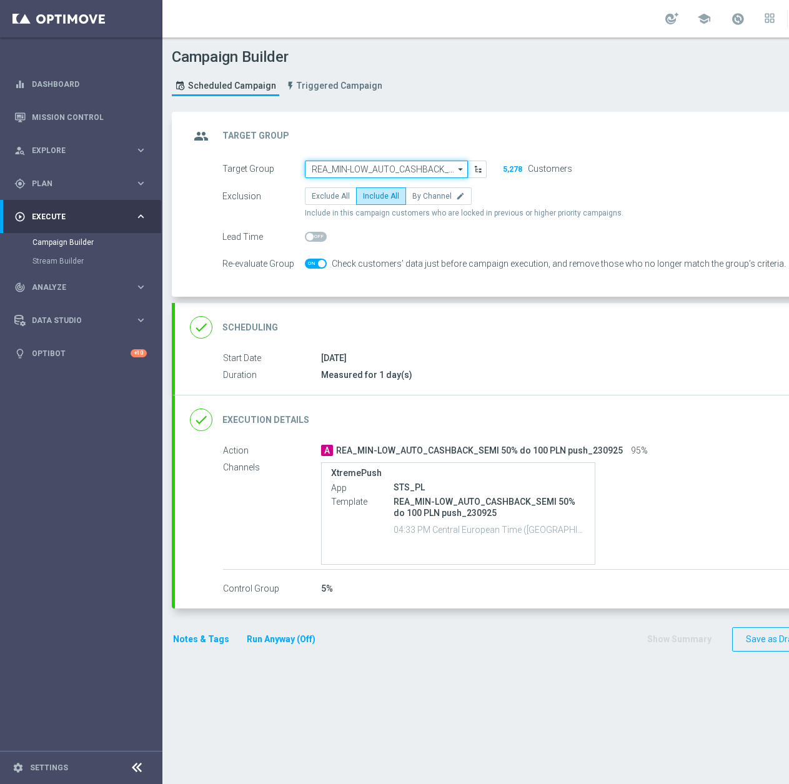
click at [370, 166] on input "REA_MIN-LOW_AUTO_CASHBACK_SEMI 50% do 100 PLN push_230925" at bounding box center [386, 169] width 163 height 17
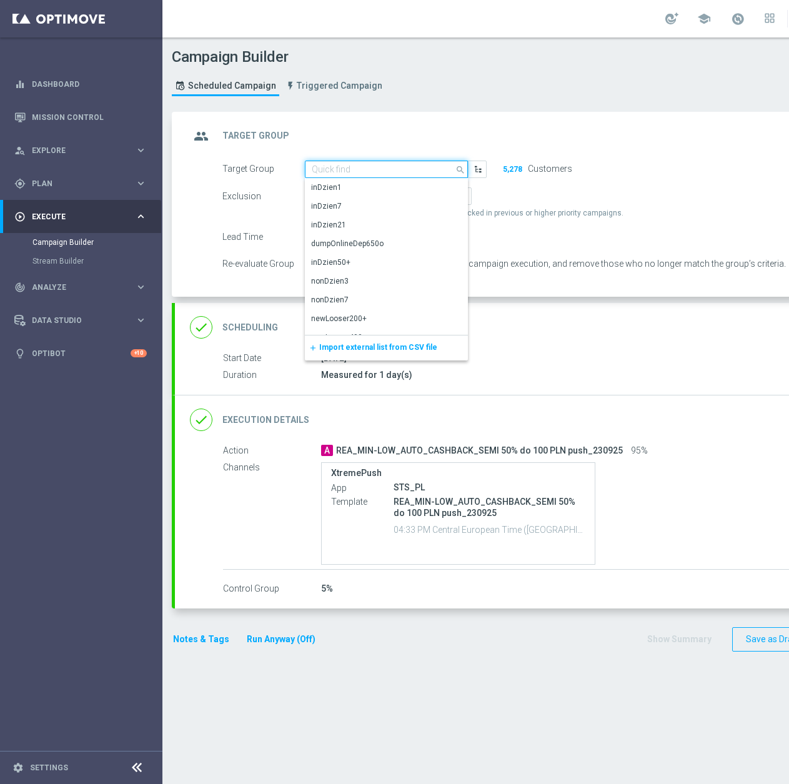
paste input "REA_MED-HIGH_AUTO_CASHBACK_SEMI 50% do 300 PLN push_230925"
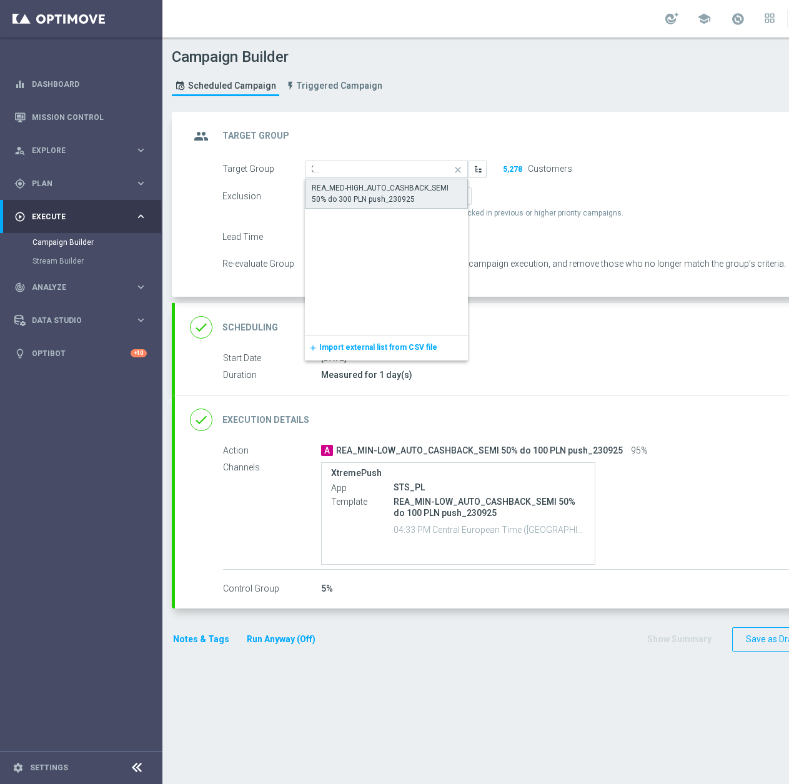
click at [380, 190] on div "REA_MED-HIGH_AUTO_CASHBACK_SEMI 50% do 300 PLN push_230925" at bounding box center [386, 193] width 149 height 22
type input "REA_MED-HIGH_AUTO_CASHBACK_SEMI 50% do 300 PLN push_230925"
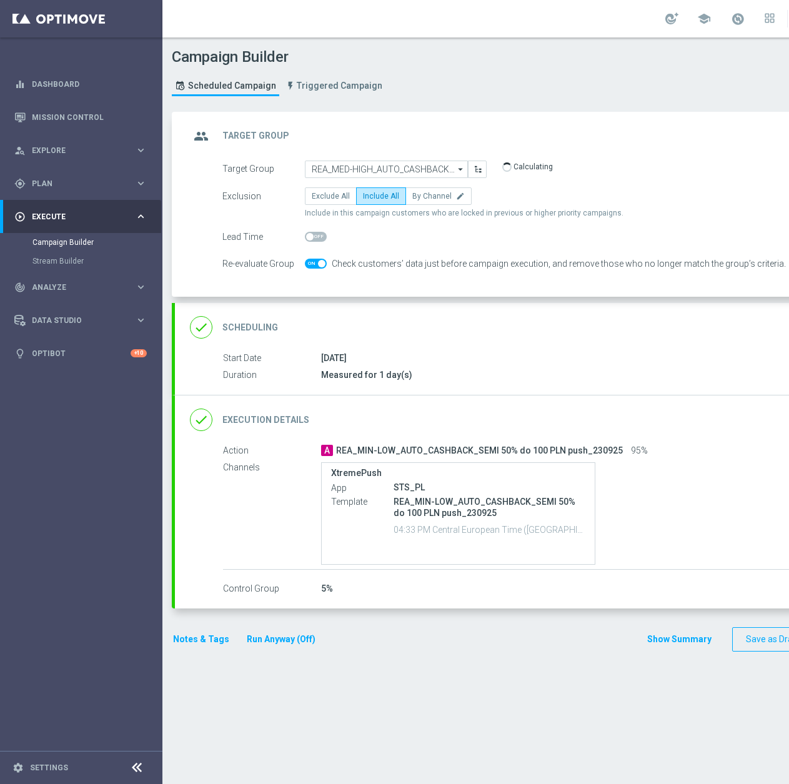
click at [461, 414] on div "done Execution Details keyboard_arrow_down" at bounding box center [539, 420] width 698 height 24
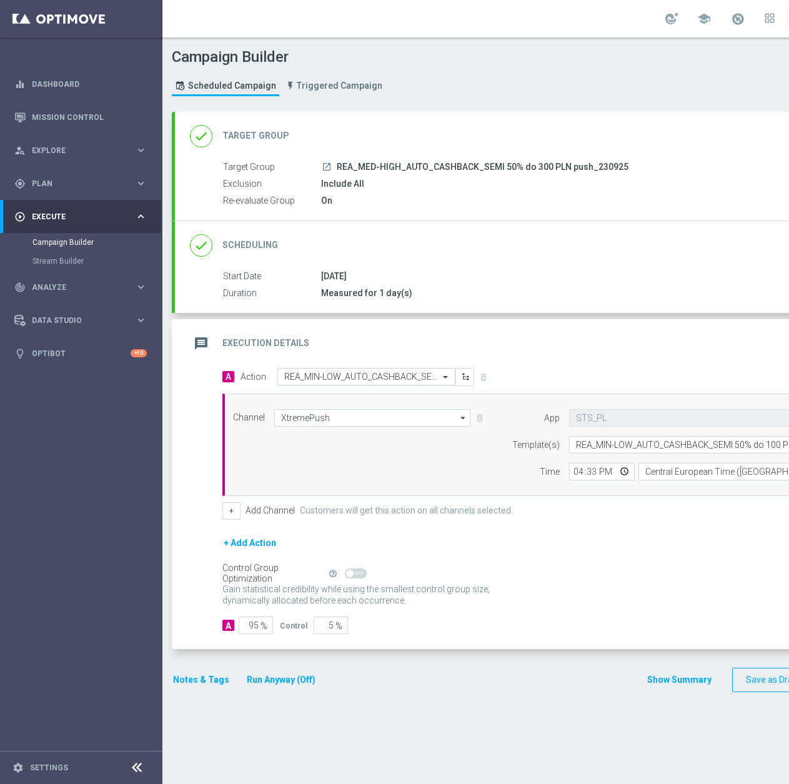
click at [306, 368] on div "A Action Select action REA_MIN-LOW_AUTO_CASHBACK_SEMI 50% do 100 PLN push_23092…" at bounding box center [383, 377] width 340 height 18
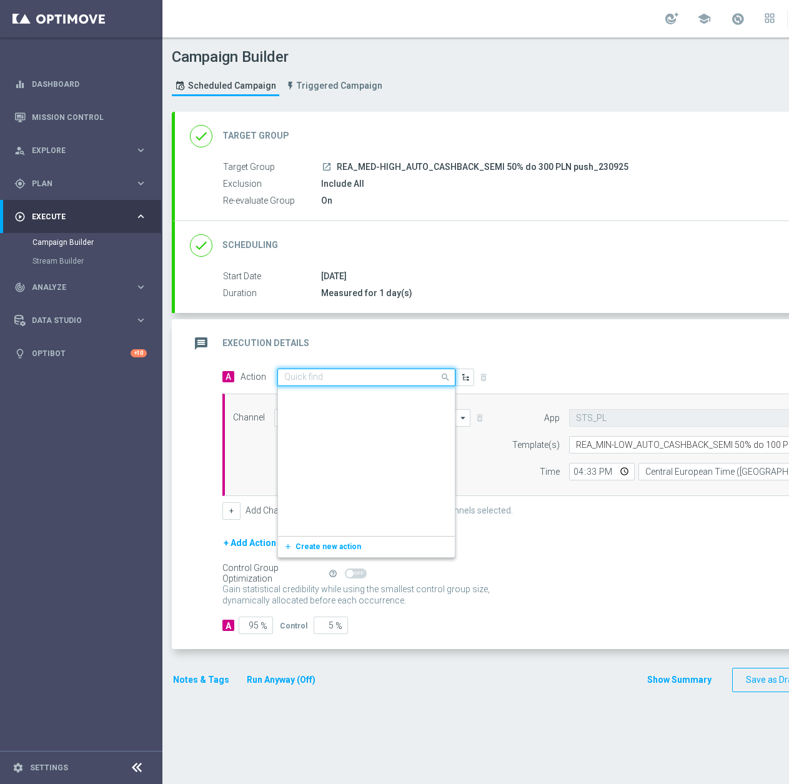
scroll to position [693319, 0]
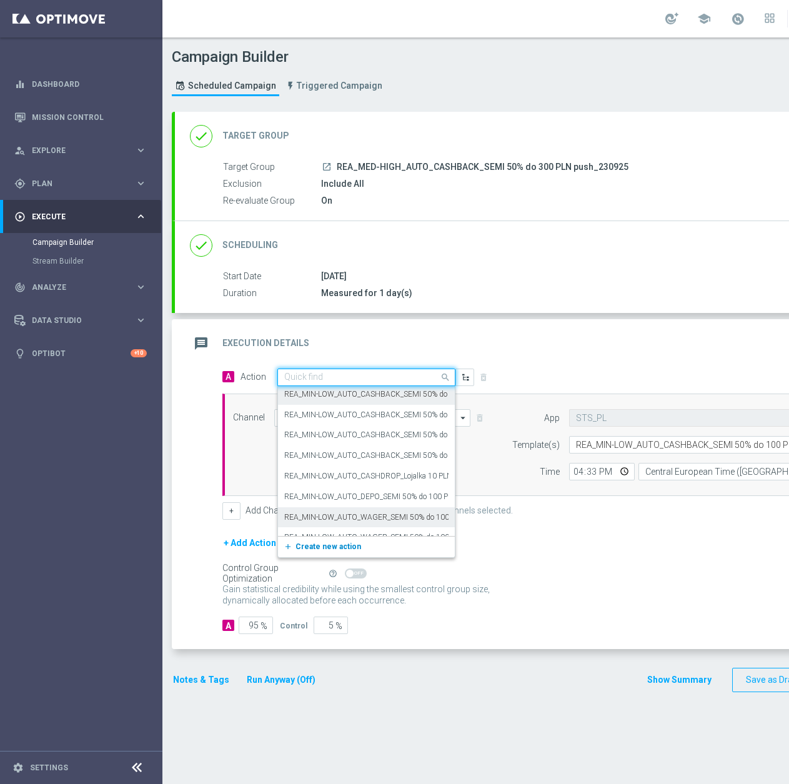
click at [307, 544] on span "Create new action" at bounding box center [329, 546] width 66 height 9
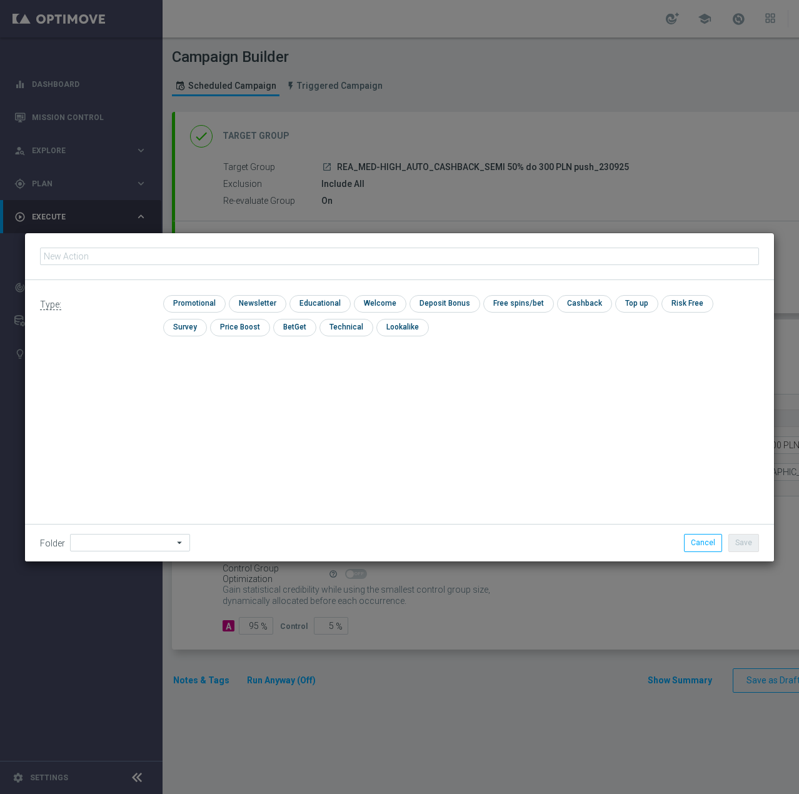
type input "REA_MED-HIGH_AUTO_CASHBACK_SEMI 50% do 300 PLN push_230925"
click at [201, 308] on input "checkbox" at bounding box center [192, 303] width 59 height 17
checkbox input "true"
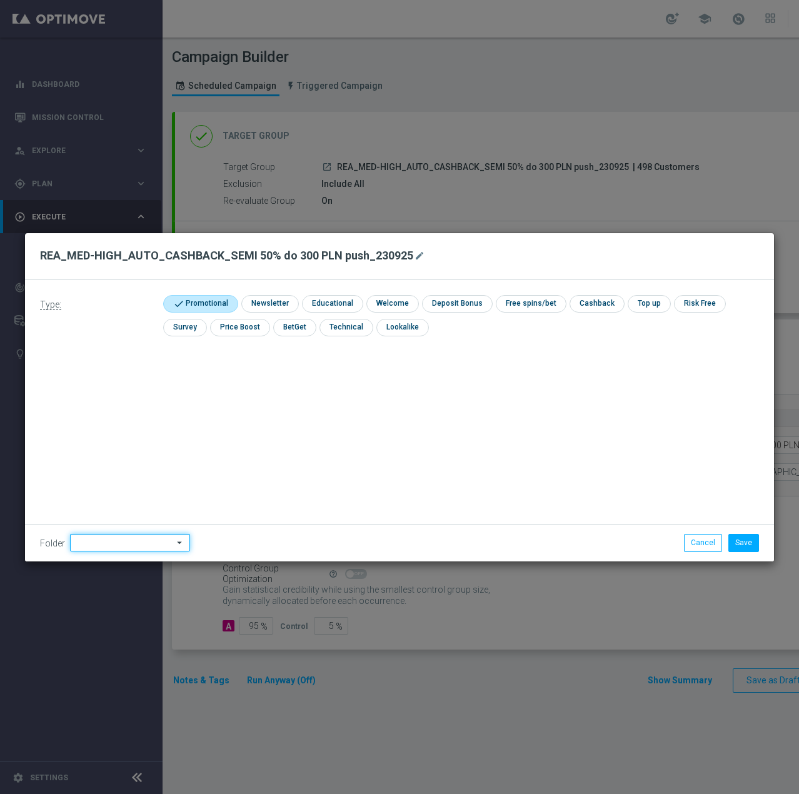
click at [128, 541] on input at bounding box center [130, 542] width 120 height 17
click at [138, 392] on div "Antoni L." at bounding box center [128, 386] width 116 height 19
type input "Antoni L."
click at [747, 545] on button "Save" at bounding box center [743, 542] width 31 height 17
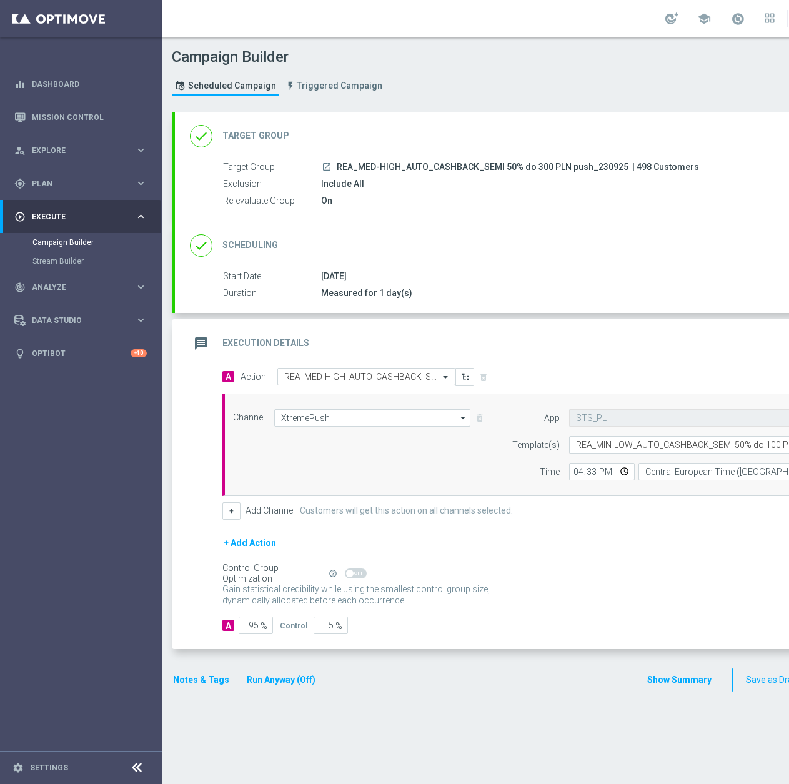
click at [664, 447] on input "text" at bounding box center [698, 445] width 245 height 11
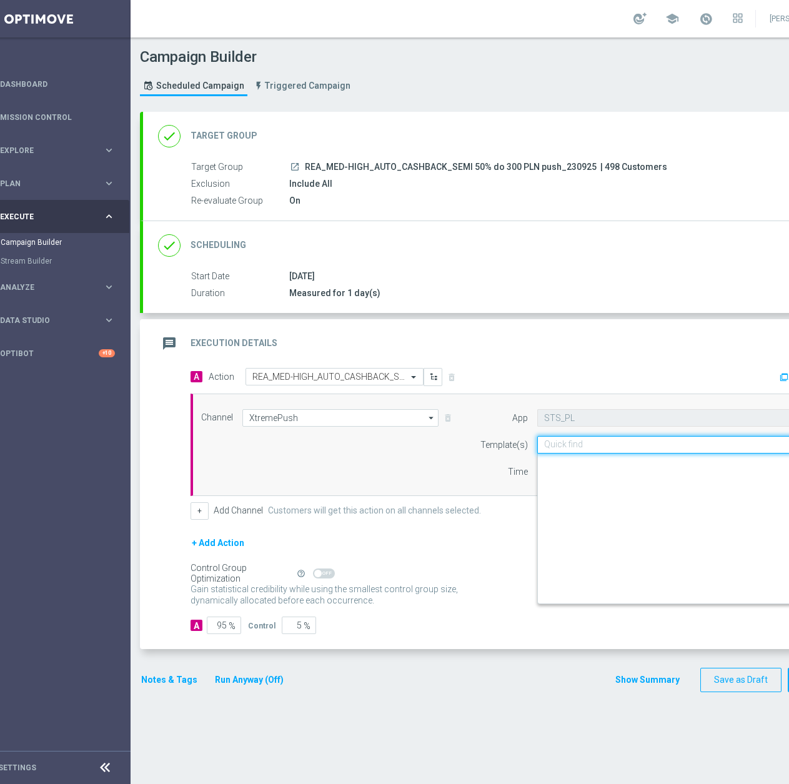
paste input "REA_MED-HIGH_AUTO_CASHBACK_SEMI 50% do 300 PLN push_230925"
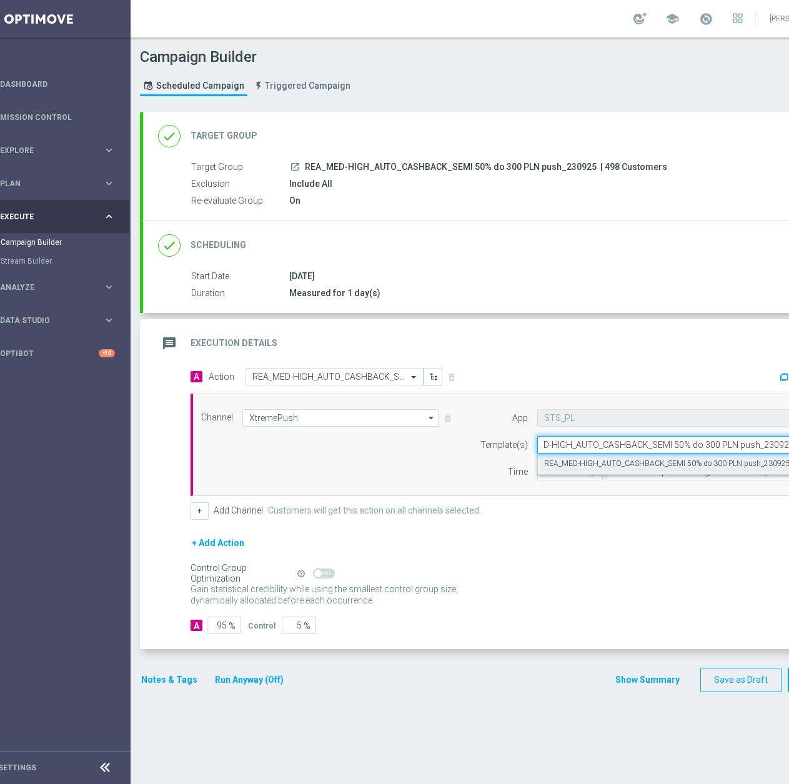
click at [632, 464] on label "REA_MED-HIGH_AUTO_CASHBACK_SEMI 50% do 300 PLN push_230925" at bounding box center [667, 464] width 246 height 11
type input "REA_MED-HIGH_AUTO_CASHBACK_SEMI 50% do 300 PLN push_230925"
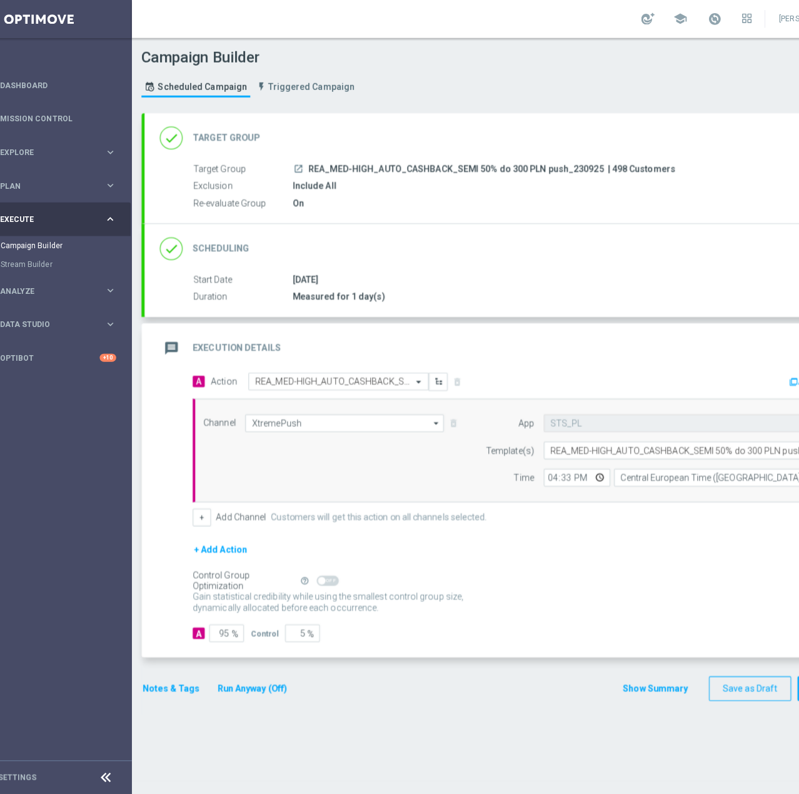
scroll to position [0, 0]
click at [151, 684] on button "Notes & Tags" at bounding box center [169, 680] width 59 height 16
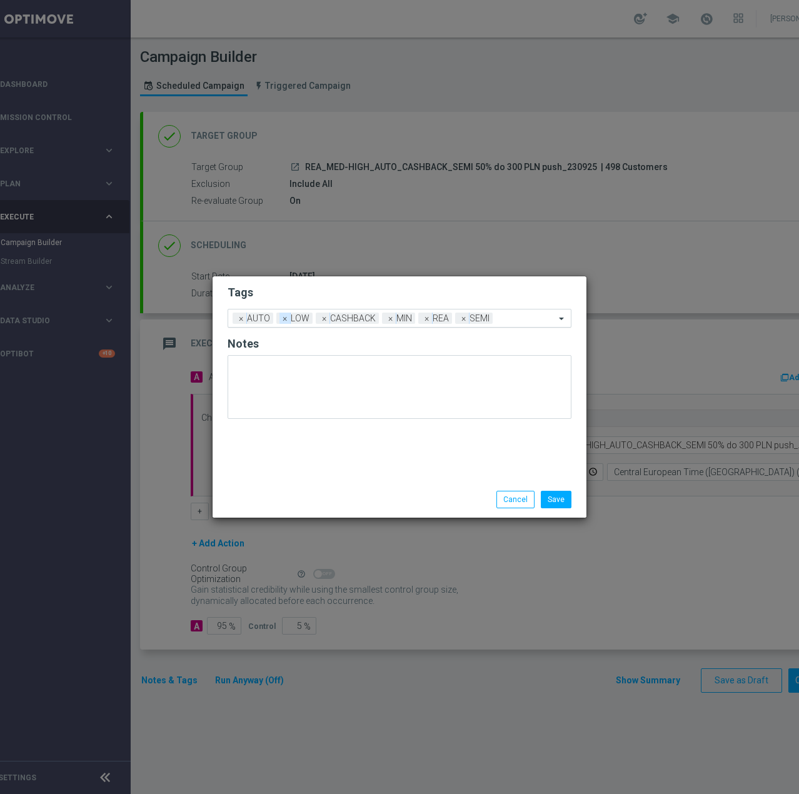
click at [280, 320] on span "×" at bounding box center [284, 317] width 11 height 11
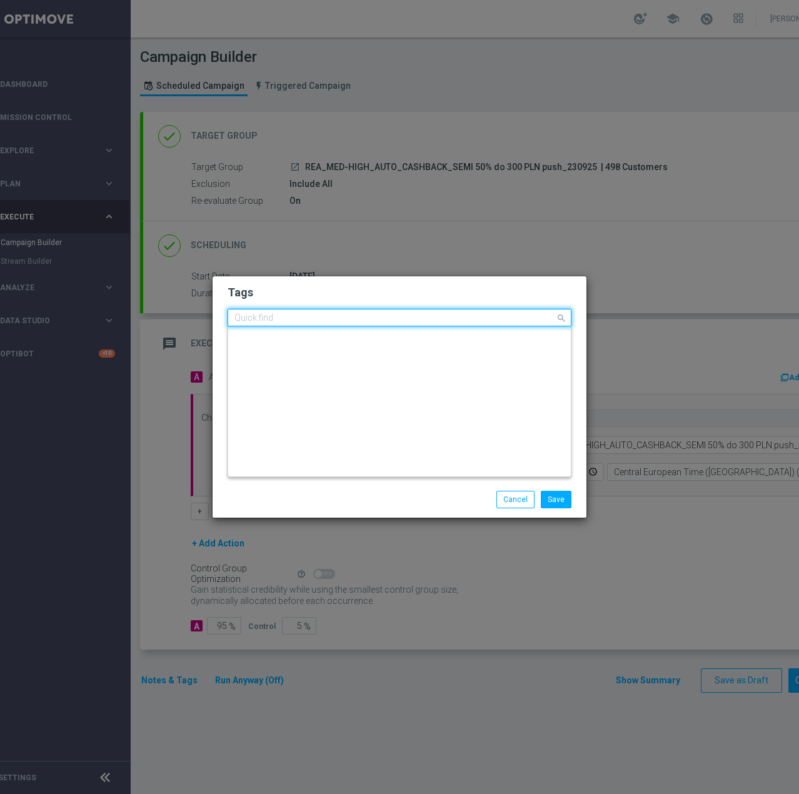
click at [343, 316] on div "Quick find × AUTO × CASHBACK × MIN × REA × SEMI" at bounding box center [391, 318] width 327 height 16
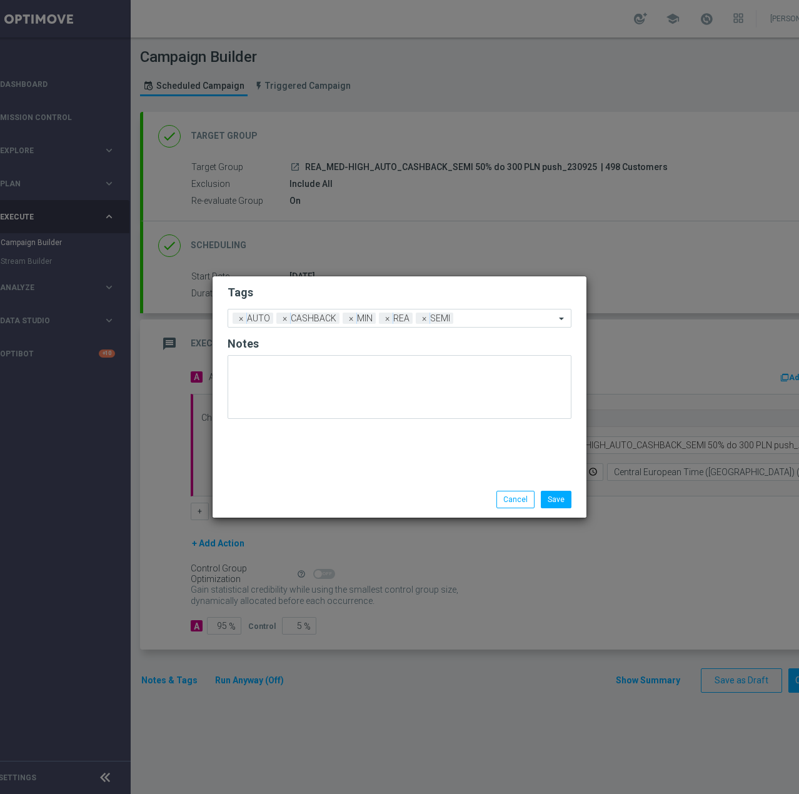
click at [322, 297] on h2 "Tags" at bounding box center [399, 292] width 344 height 15
click at [346, 321] on span "×" at bounding box center [351, 317] width 11 height 11
click at [472, 315] on input "text" at bounding box center [488, 319] width 133 height 11
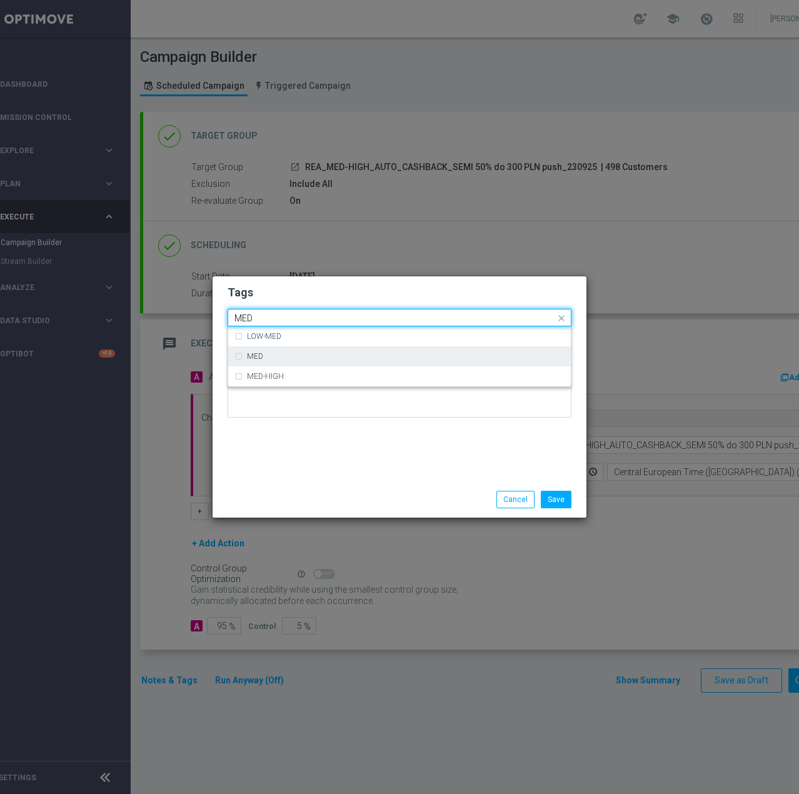
click at [446, 356] on div "MED" at bounding box center [405, 355] width 317 height 7
type input "MED"
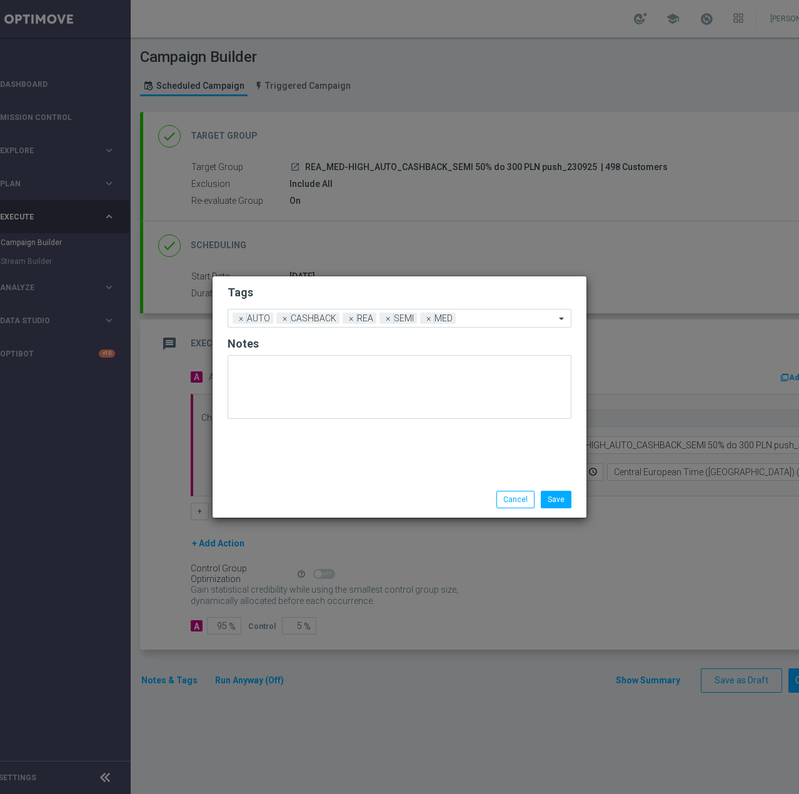
click at [471, 509] on div "Save Cancel" at bounding box center [399, 499] width 374 height 36
click at [476, 323] on input "text" at bounding box center [508, 319] width 94 height 11
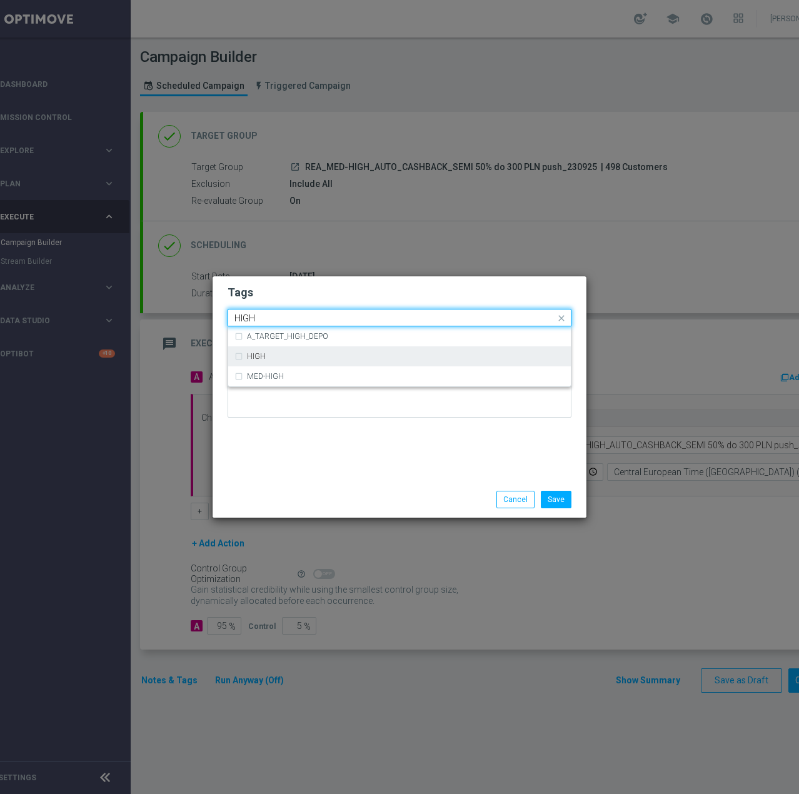
click at [404, 361] on div "HIGH" at bounding box center [399, 356] width 330 height 20
type input "HIGH"
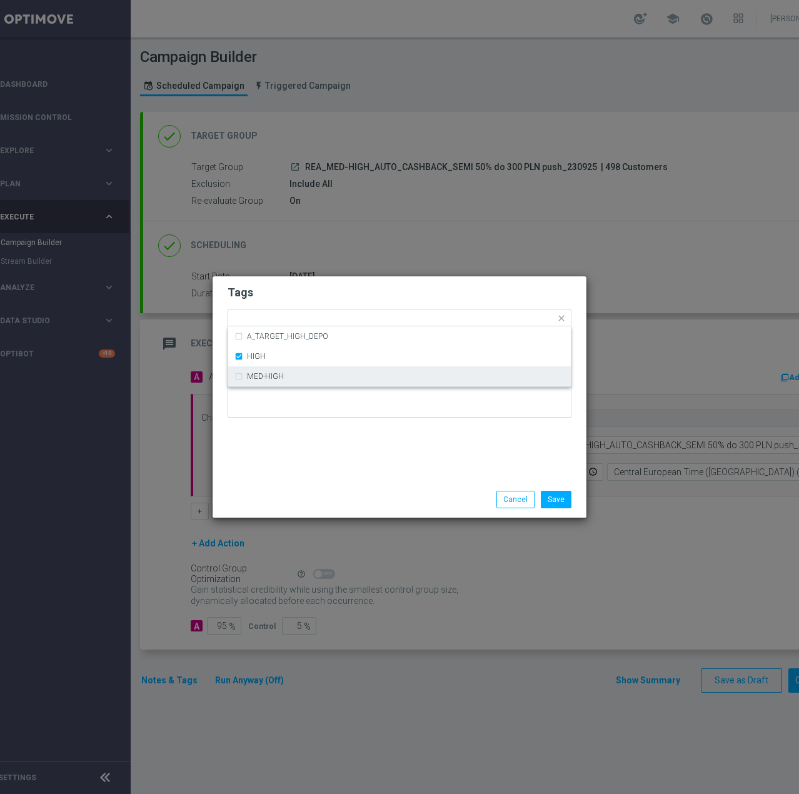
click at [424, 477] on div "Tags Quick find × AUTO × CASHBACK × REA × SEMI × MED × HIGH A_TARGET_HIGH_DEPO …" at bounding box center [399, 378] width 374 height 205
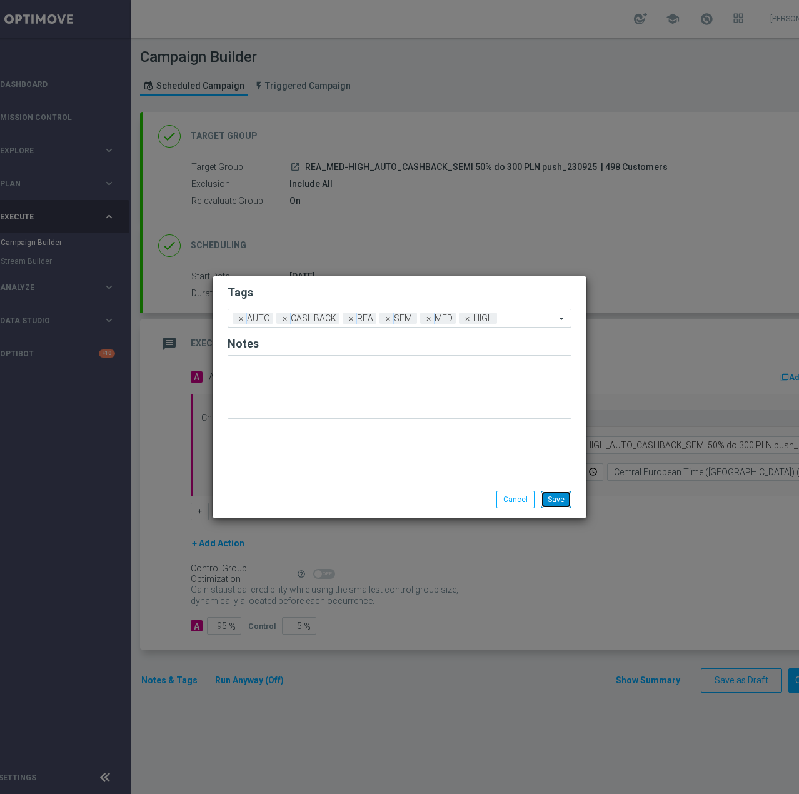
click at [554, 502] on button "Save" at bounding box center [556, 499] width 31 height 17
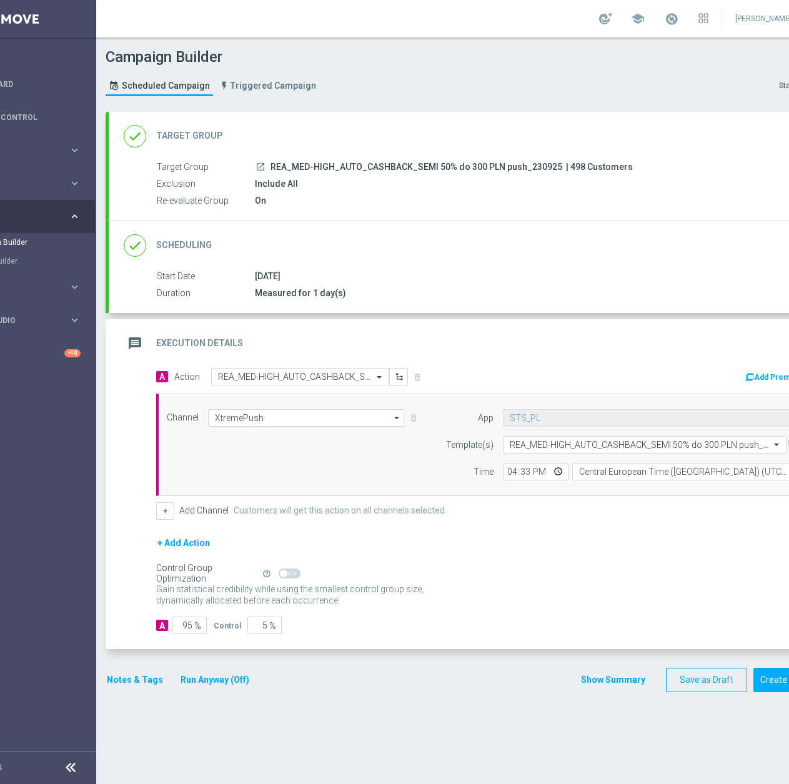
scroll to position [0, 132]
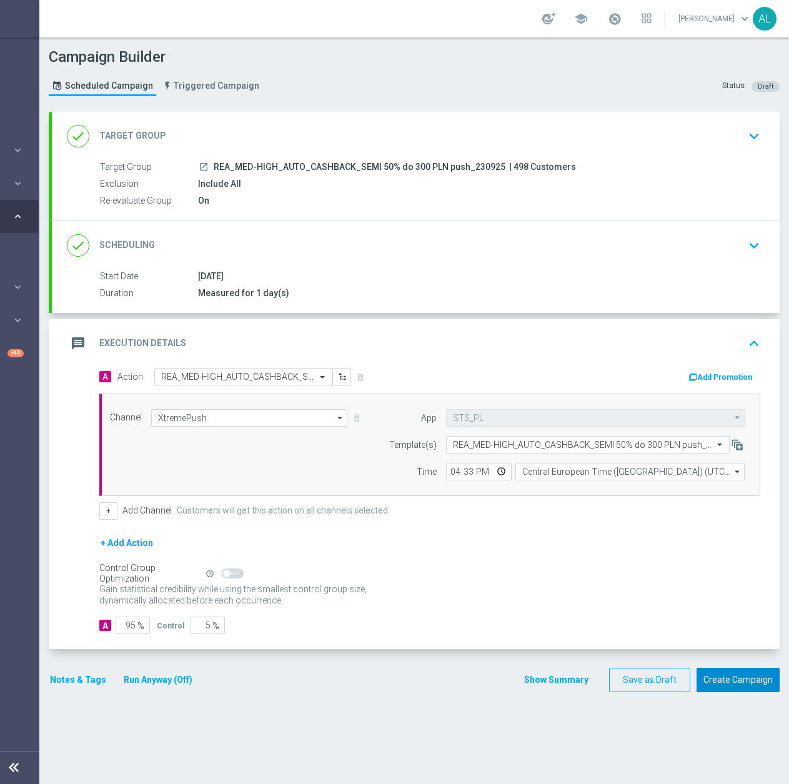
click at [728, 679] on button "Create Campaign" at bounding box center [738, 680] width 83 height 24
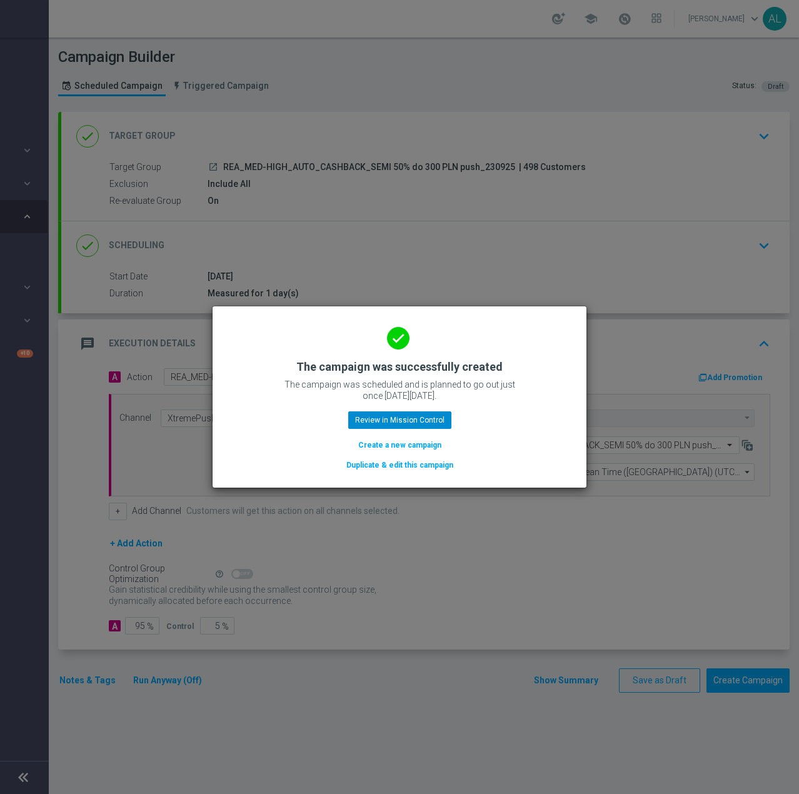
click at [399, 409] on div "done The campaign was successfully created The campaign was scheduled and is pl…" at bounding box center [399, 395] width 344 height 154
click at [399, 415] on button "Review in Mission Control" at bounding box center [399, 419] width 103 height 17
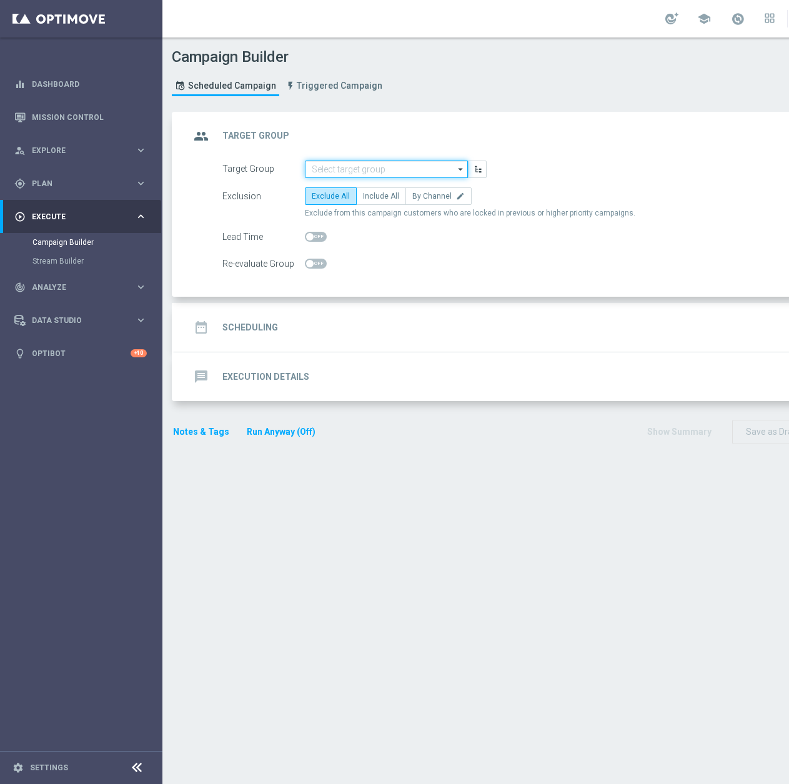
click at [336, 161] on input at bounding box center [386, 169] width 163 height 17
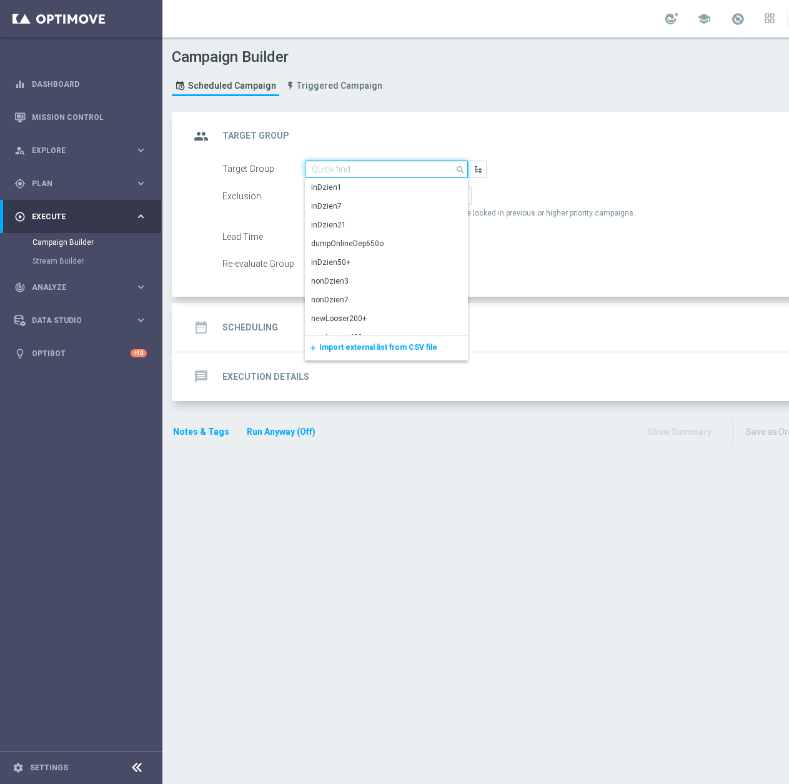
paste input "REA_ALL_TARGET_CC BLOKADA_240925"
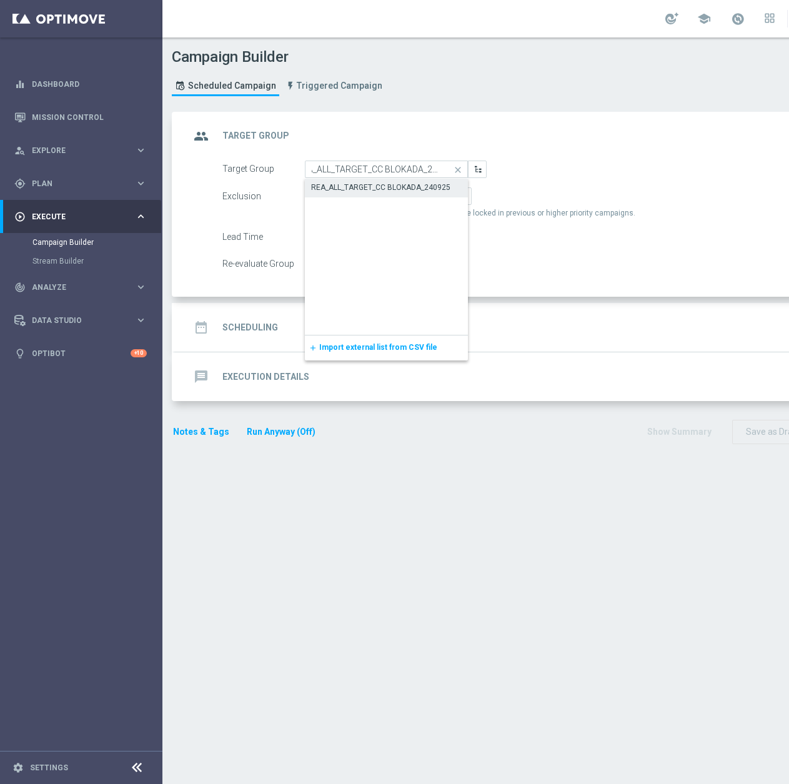
click at [392, 184] on div "REA_ALL_TARGET_CC BLOKADA_240925" at bounding box center [380, 187] width 139 height 11
type input "REA_ALL_TARGET_CC BLOKADA_240925"
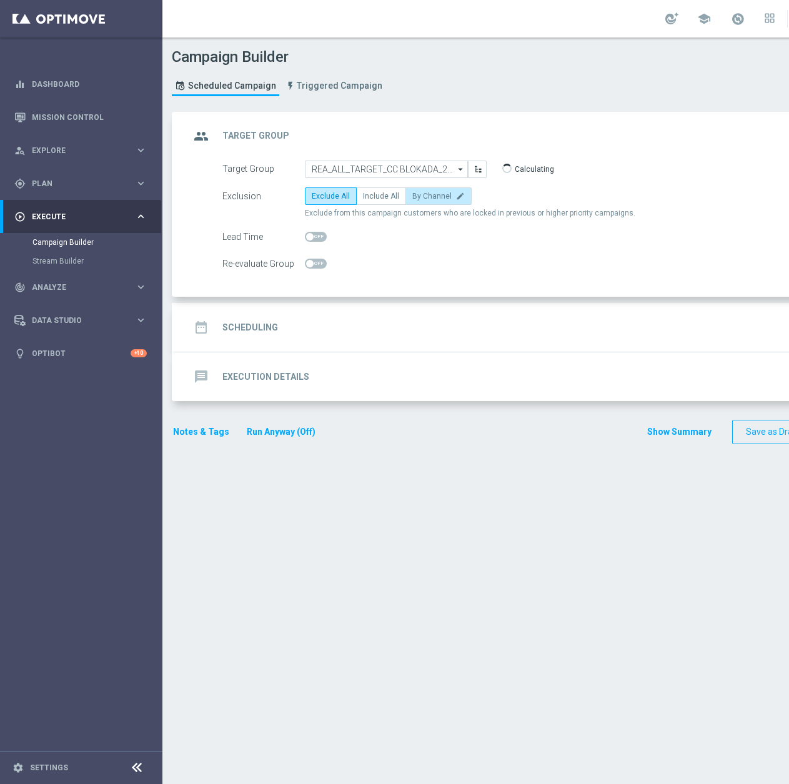
click at [421, 194] on span "By Channel" at bounding box center [431, 196] width 39 height 9
click at [421, 194] on input "By Channel edit" at bounding box center [416, 198] width 8 height 8
radio input "true"
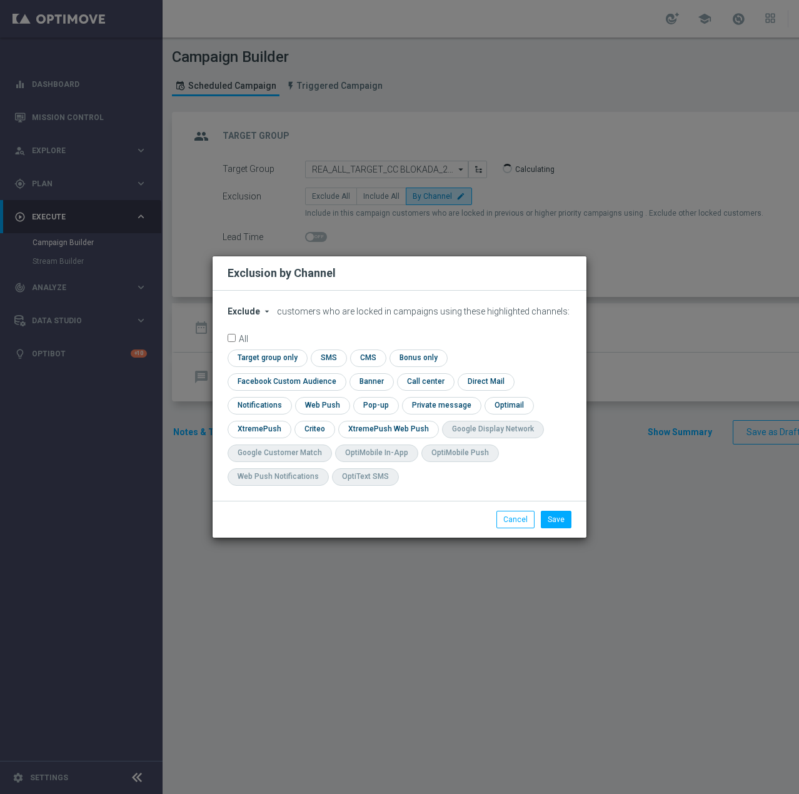
click at [261, 317] on button "Exclude arrow_drop_down" at bounding box center [250, 311] width 47 height 11
click at [250, 347] on div "Include" at bounding box center [251, 339] width 46 height 15
click at [341, 373] on input "checkbox" at bounding box center [283, 381] width 113 height 17
checkbox input "true"
click at [314, 426] on input "checkbox" at bounding box center [313, 429] width 39 height 17
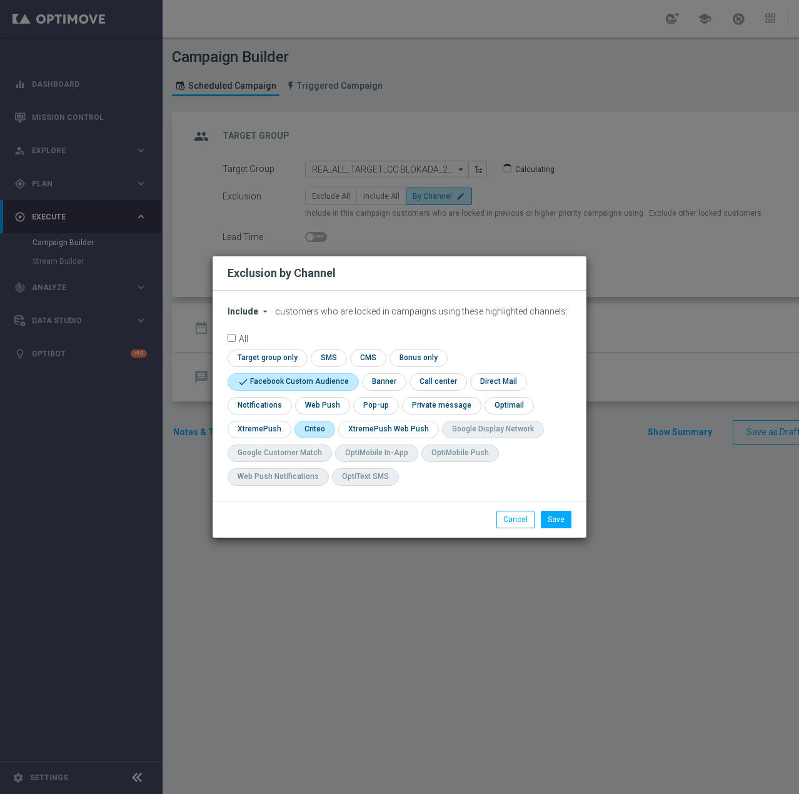
checkbox input "true"
click at [554, 521] on button "Save" at bounding box center [556, 519] width 31 height 17
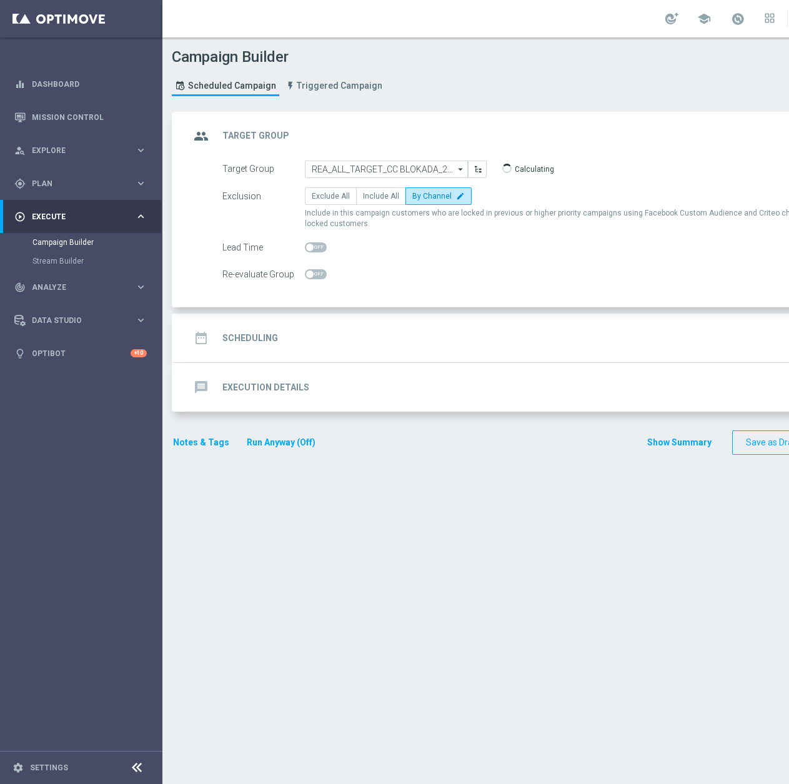
click at [359, 332] on div "date_range Scheduling keyboard_arrow_down" at bounding box center [539, 338] width 698 height 24
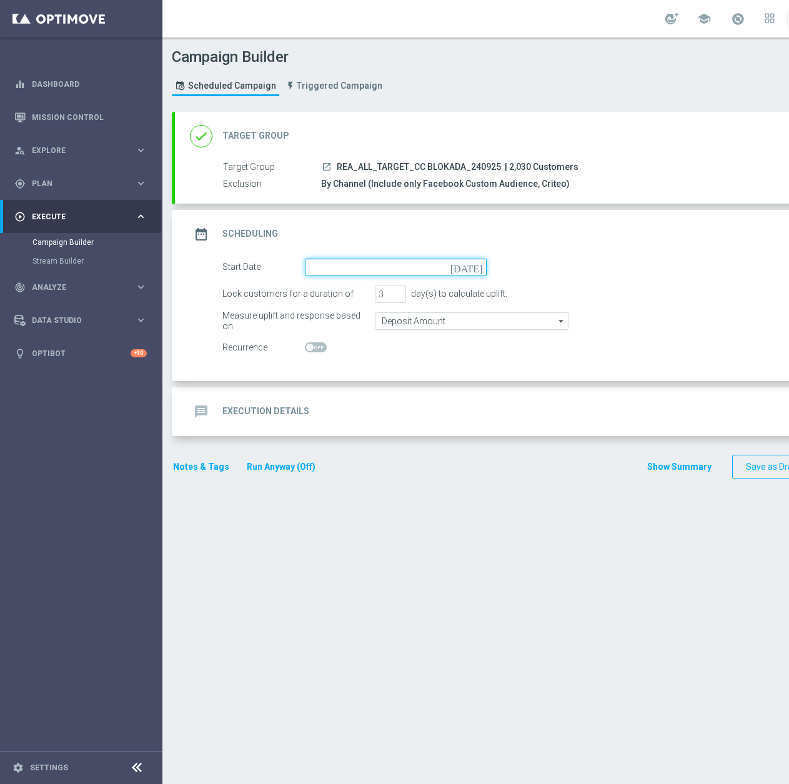
click at [369, 261] on input at bounding box center [396, 267] width 182 height 17
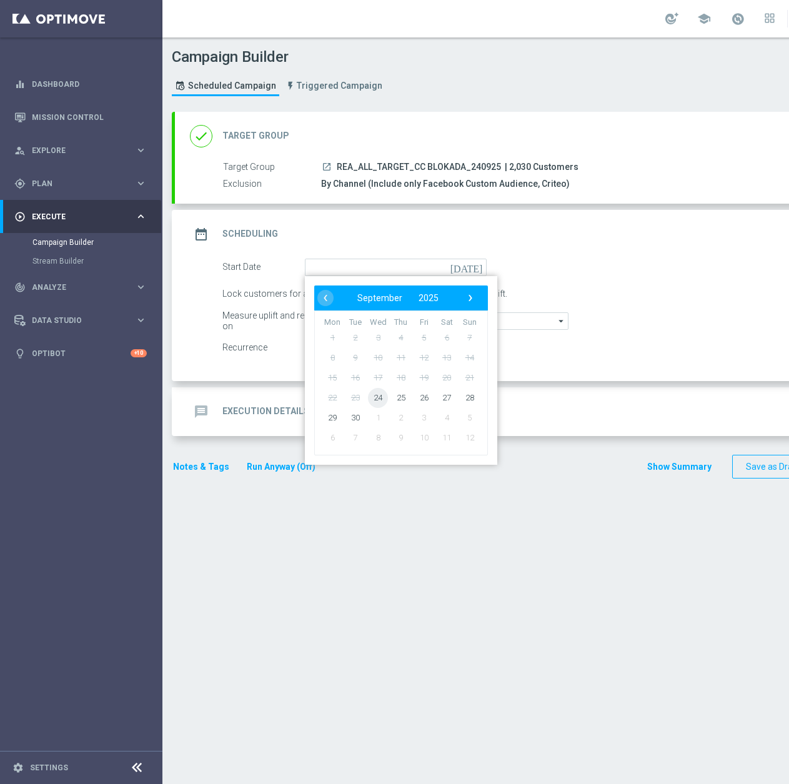
click at [378, 397] on span "24" at bounding box center [378, 397] width 20 height 20
type input "[DATE]"
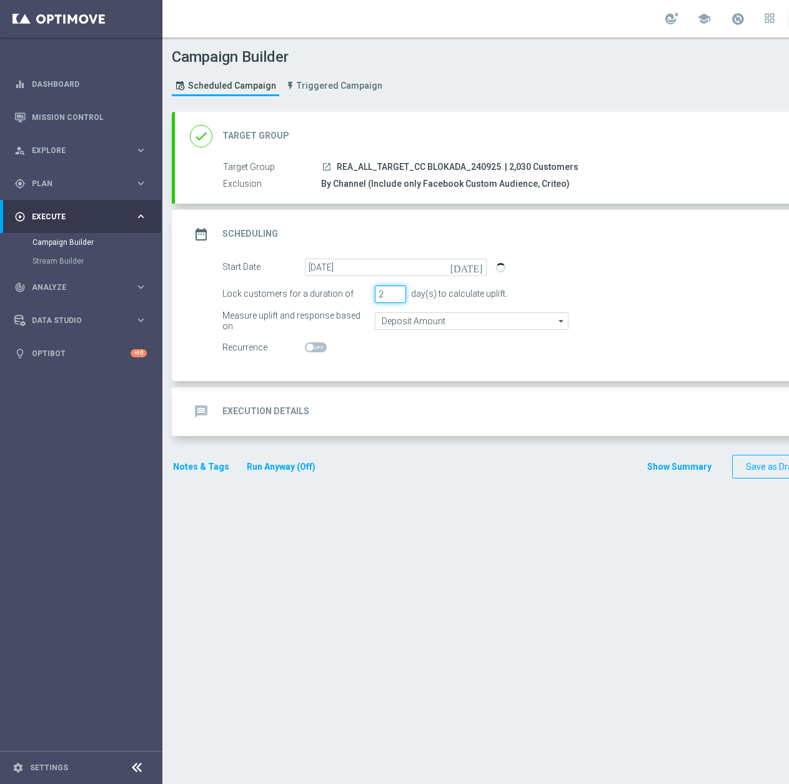
type input "2"
click at [400, 299] on input "2" at bounding box center [390, 294] width 31 height 17
click at [395, 319] on input "Deposit Amount" at bounding box center [472, 320] width 194 height 17
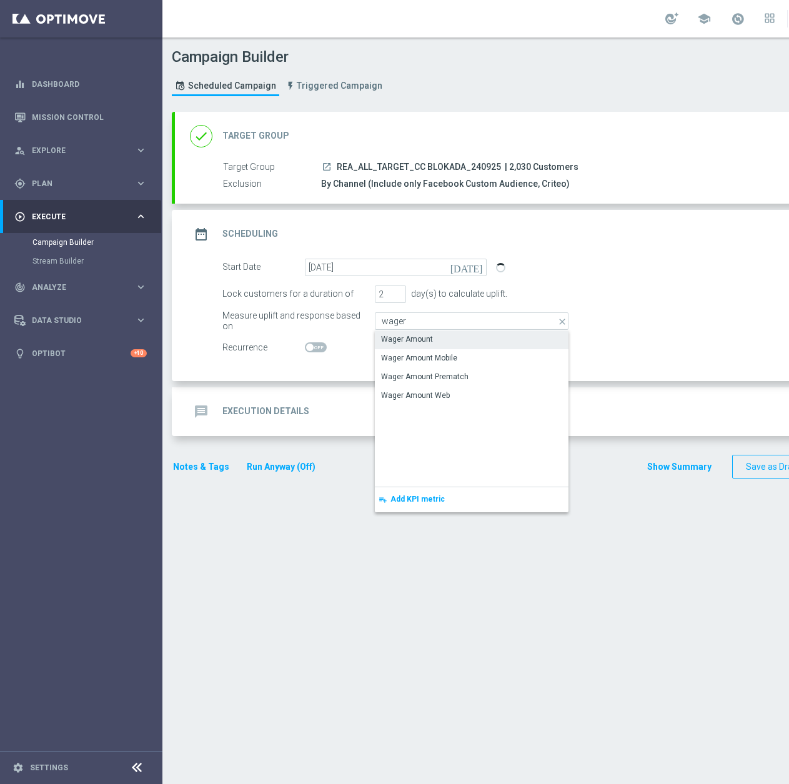
click at [464, 337] on div "Wager Amount" at bounding box center [472, 339] width 194 height 17
type input "Wager Amount"
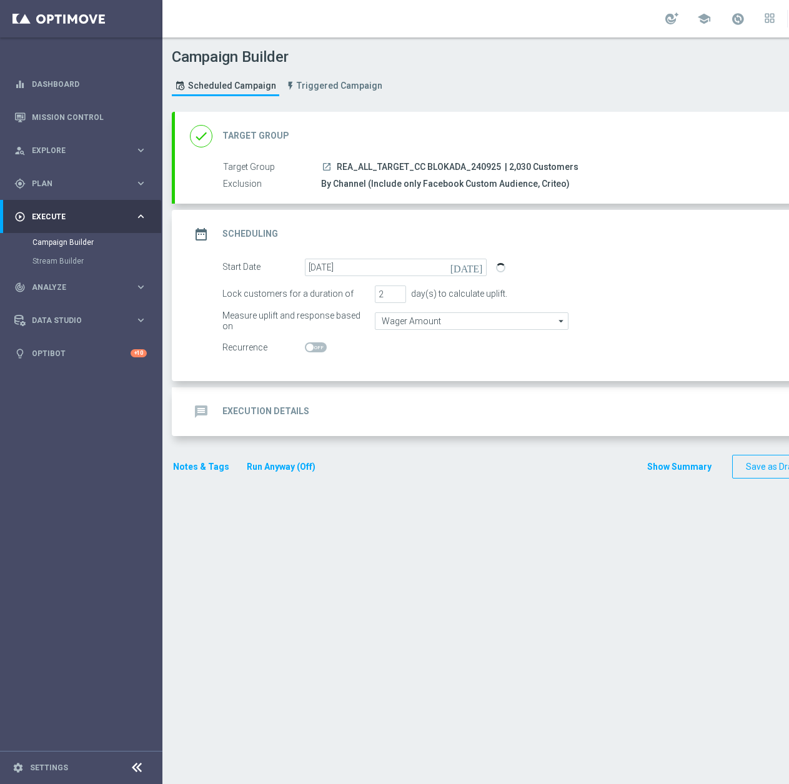
click at [419, 411] on div "message Execution Details keyboard_arrow_down" at bounding box center [539, 412] width 698 height 24
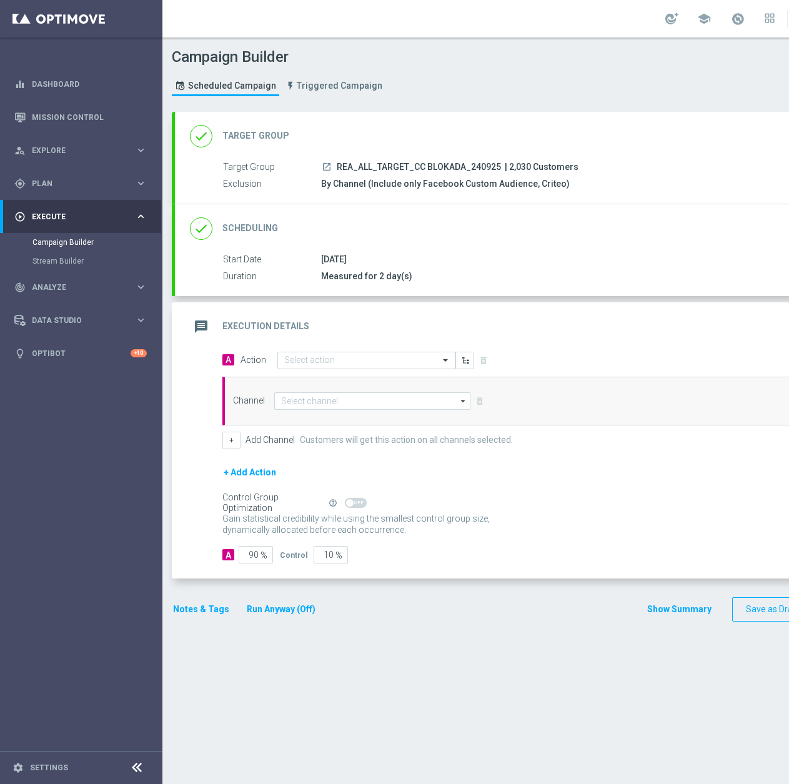
drag, startPoint x: 337, startPoint y: 169, endPoint x: 499, endPoint y: 167, distance: 162.5
click at [499, 167] on div "launch REA_ALL_TARGET_CC BLOKADA_240925 | 2,030 Customers" at bounding box center [599, 167] width 557 height 12
copy span "REA_ALL_TARGET_CC BLOKADA_240925"
click at [280, 366] on div "Select action" at bounding box center [366, 360] width 178 height 17
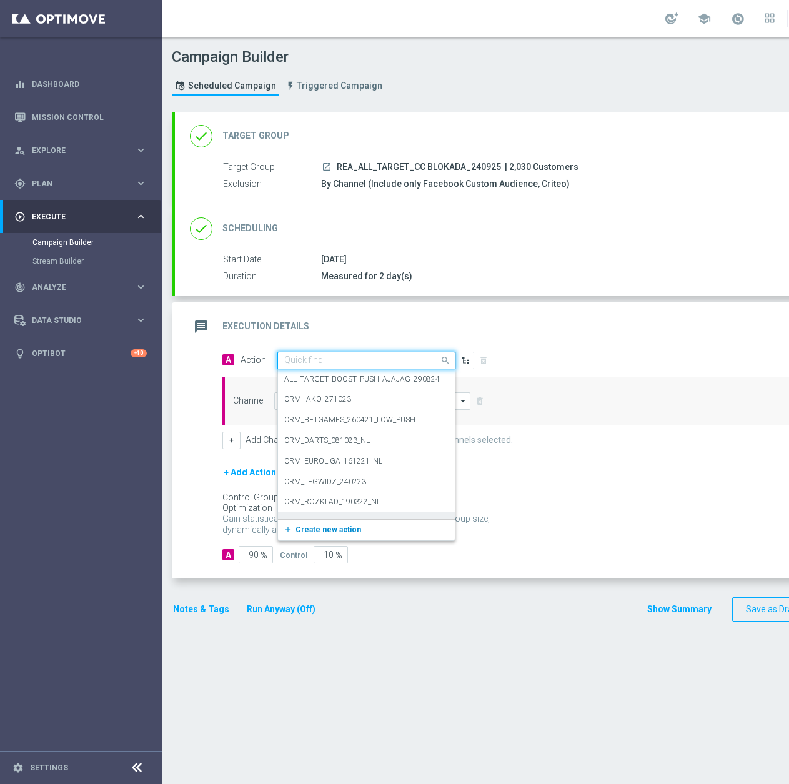
click at [329, 537] on button "add_new Create new action" at bounding box center [364, 530] width 172 height 14
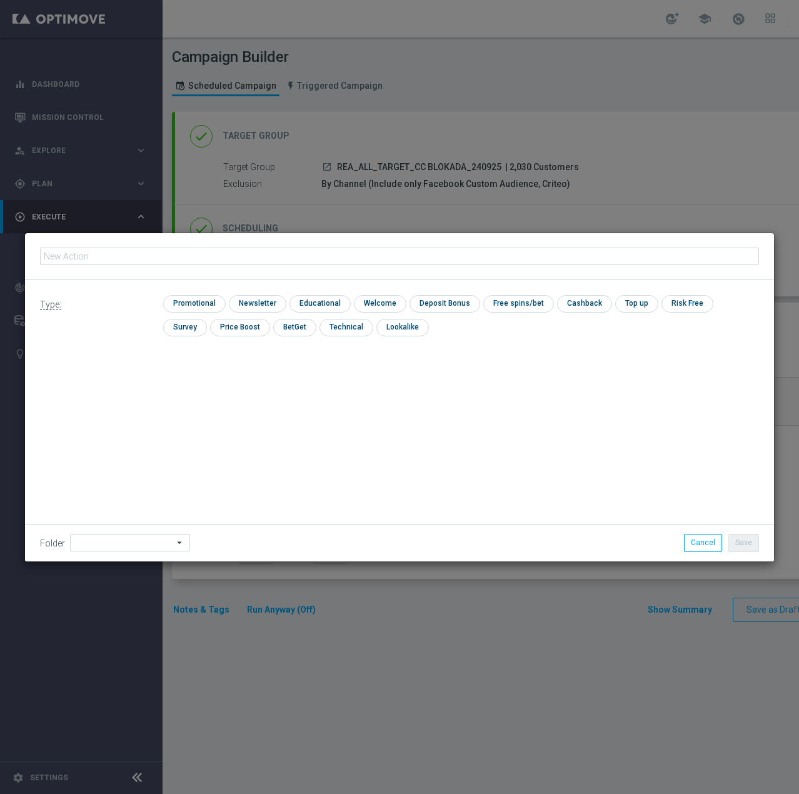
type input "REA_ALL_TARGET_CC BLOKADA_240925"
click at [194, 295] on input "checkbox" at bounding box center [192, 303] width 59 height 17
checkbox input "true"
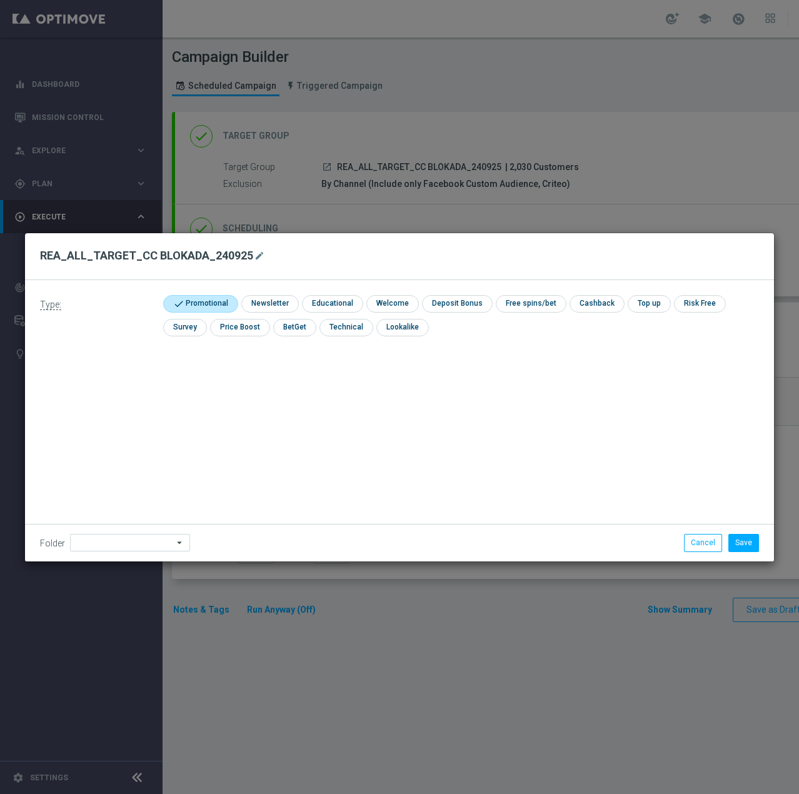
click at [102, 555] on div "Folder arrow_drop_down Show Selected 0 of 479 !ARCHIVE" at bounding box center [399, 542] width 749 height 37
click at [111, 544] on input at bounding box center [130, 542] width 120 height 17
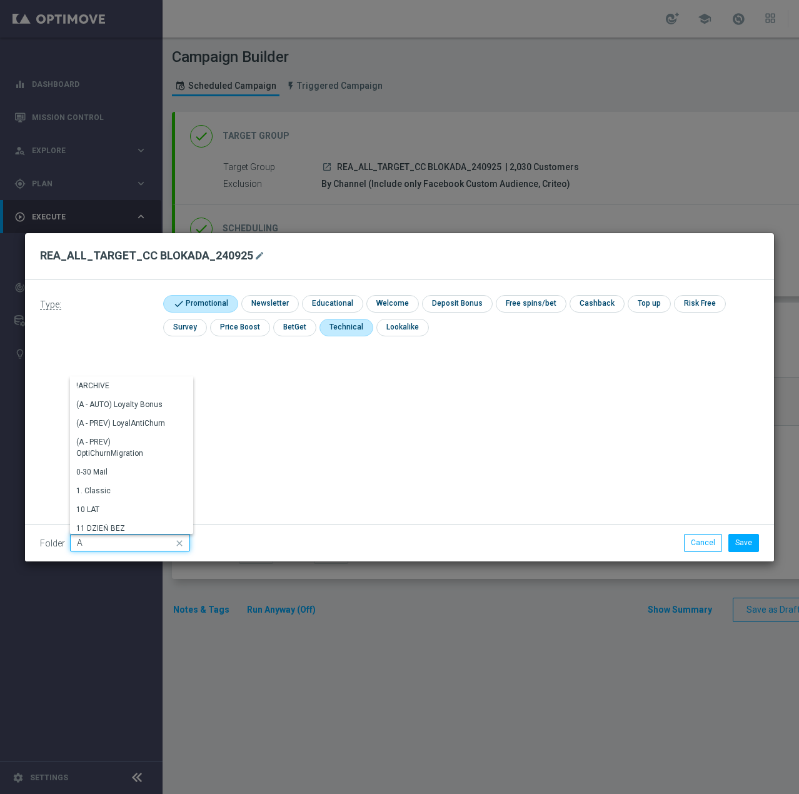
type input "A"
click at [329, 327] on input "checkbox" at bounding box center [344, 327] width 51 height 17
checkbox input "true"
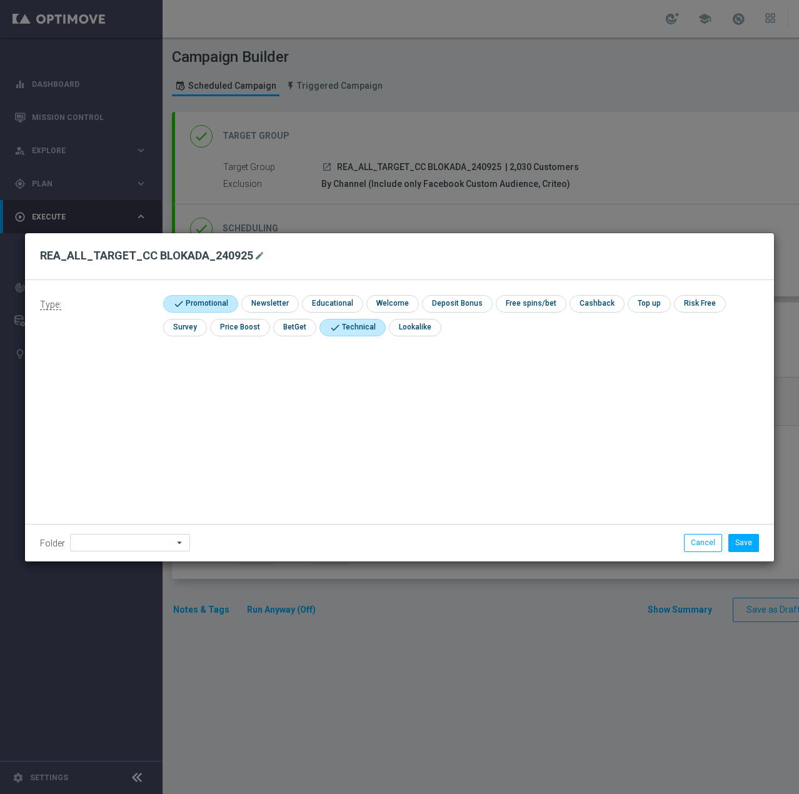
click at [229, 305] on input "checkbox" at bounding box center [198, 303] width 71 height 17
checkbox input "false"
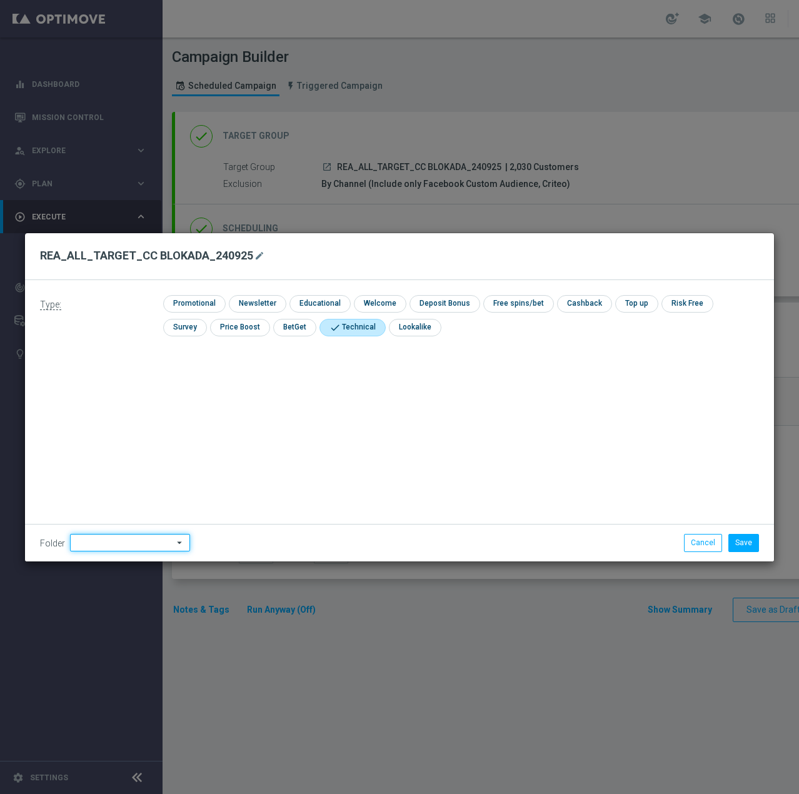
click at [131, 539] on input at bounding box center [130, 542] width 120 height 17
click at [147, 384] on div "Antoni L." at bounding box center [128, 386] width 116 height 19
type input "Antoni L."
click at [741, 543] on button "Save" at bounding box center [743, 542] width 31 height 17
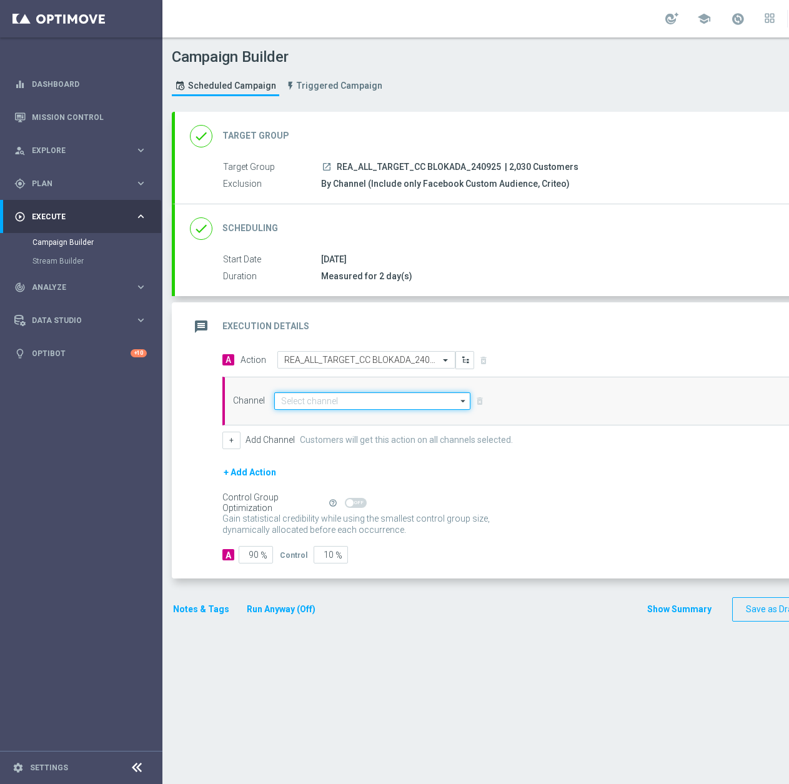
click at [338, 407] on input at bounding box center [372, 400] width 196 height 17
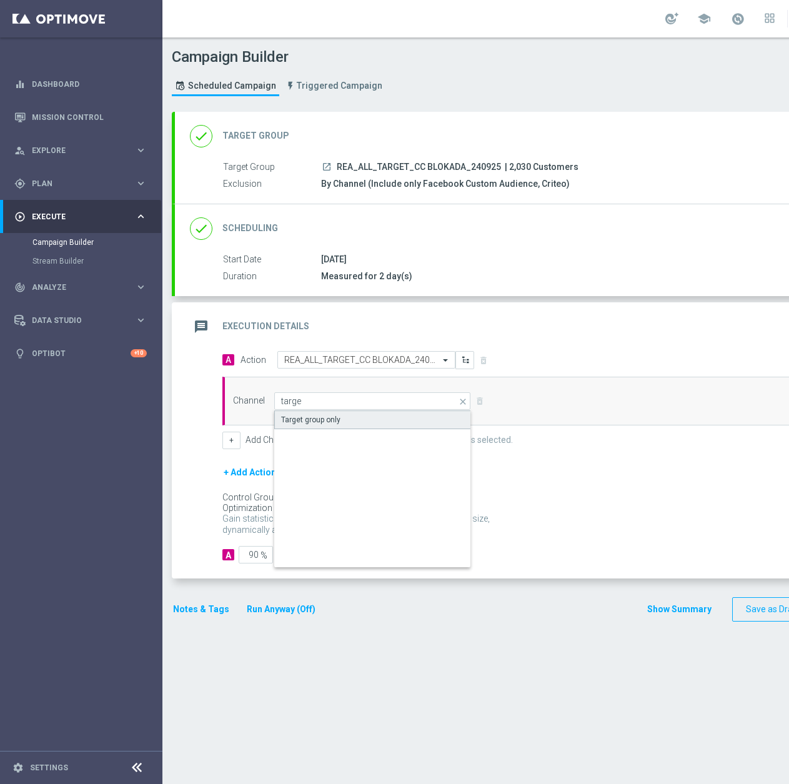
click at [335, 427] on div "Target group only" at bounding box center [372, 420] width 197 height 19
type input "Target group only"
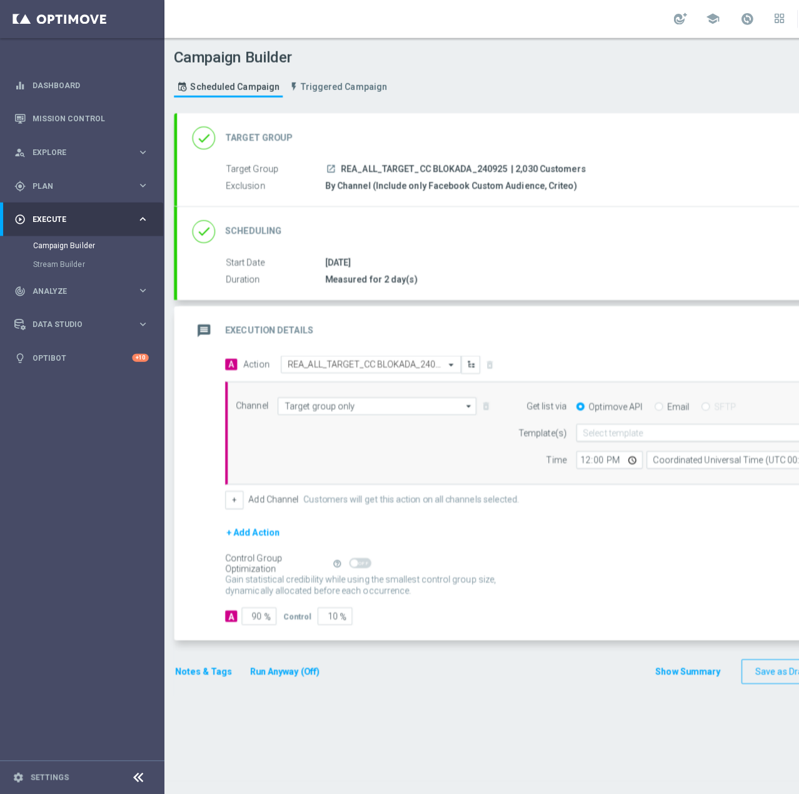
scroll to position [0, 32]
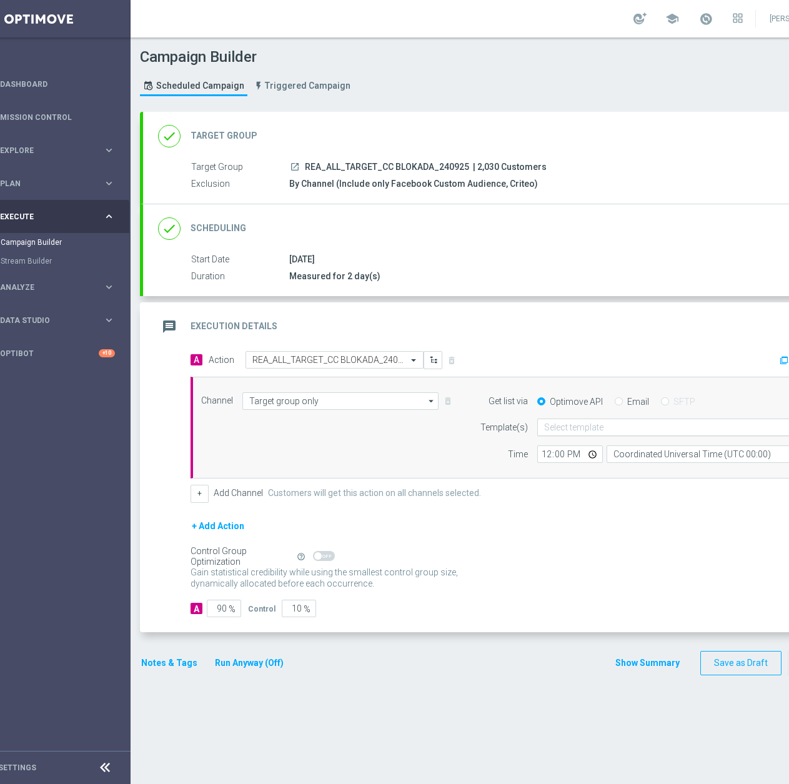
click at [641, 429] on input "text" at bounding box center [666, 427] width 245 height 11
paste input "REA_ALL_TARGET_CC BLOKADA_240925"
type input "REA_ALL_TARGET_CC BLOKADA_240925"
click at [639, 443] on div "Default Email template" at bounding box center [679, 446] width 270 height 21
click at [546, 454] on input "12:00" at bounding box center [570, 454] width 66 height 17
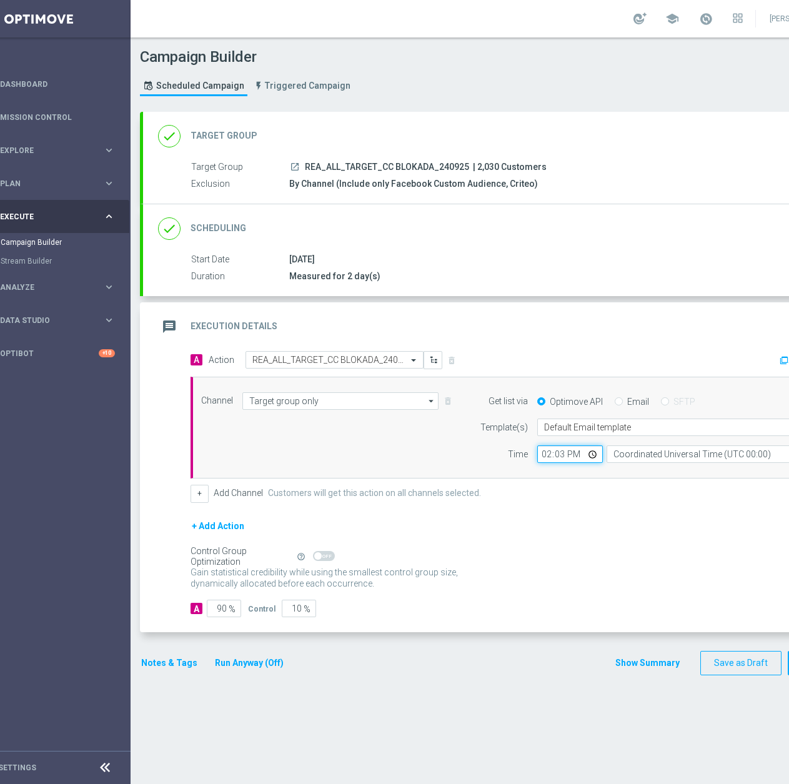
type input "14:30"
click at [676, 454] on input "Coordinated Universal Time (UTC 00:00)" at bounding box center [721, 454] width 229 height 17
click at [671, 477] on div "Central European Time (Warsaw) (UTC +02:00)" at bounding box center [715, 472] width 204 height 11
type input "Central European Time (Warsaw) (UTC +02:00)"
click at [619, 250] on div "done Scheduling keyboard_arrow_down" at bounding box center [507, 228] width 728 height 49
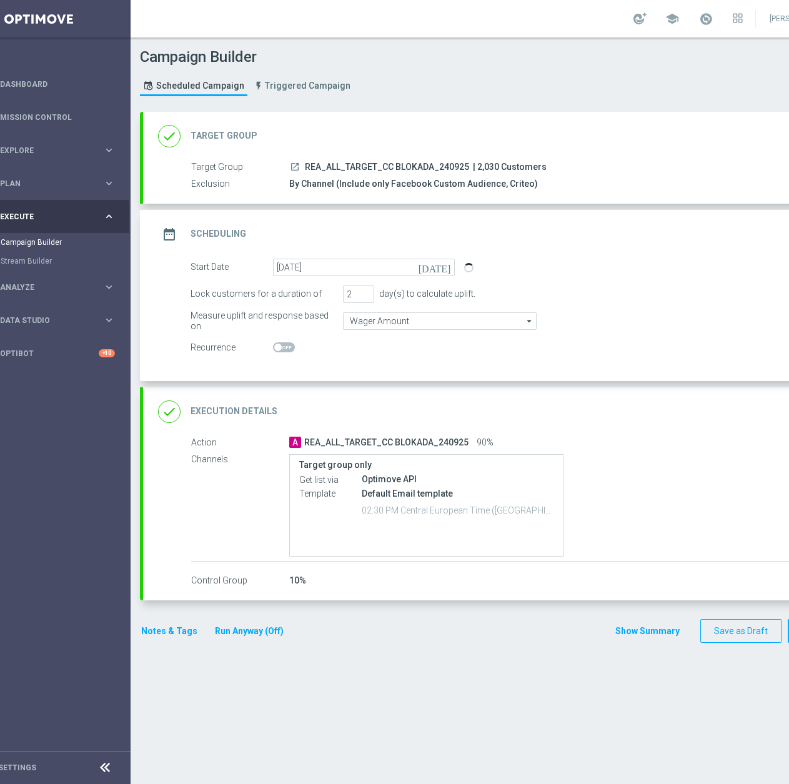
click at [172, 633] on button "Notes & Tags" at bounding box center [169, 632] width 59 height 16
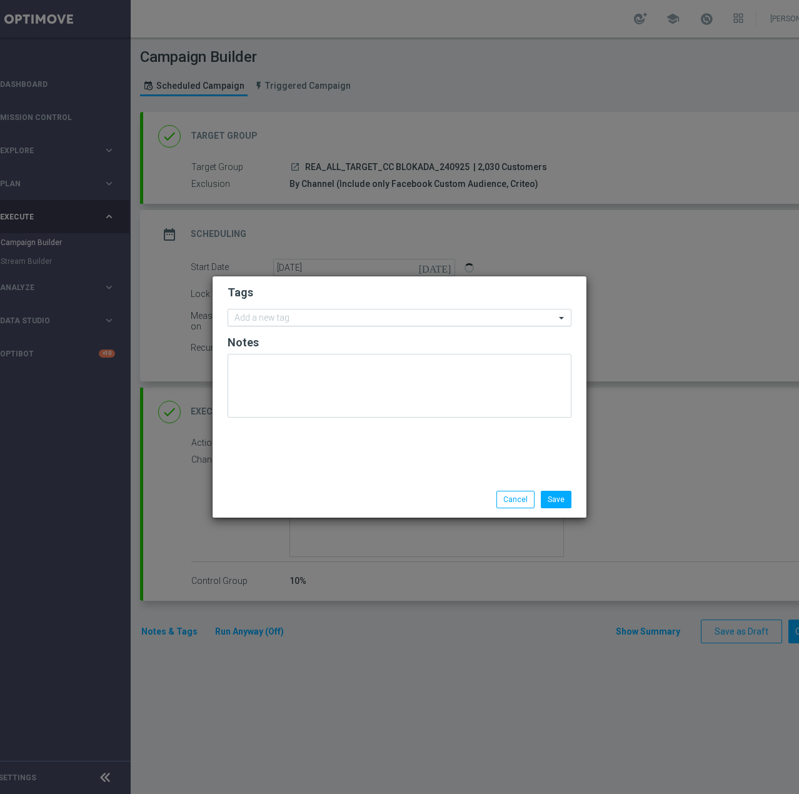
click at [294, 321] on input "text" at bounding box center [394, 318] width 321 height 11
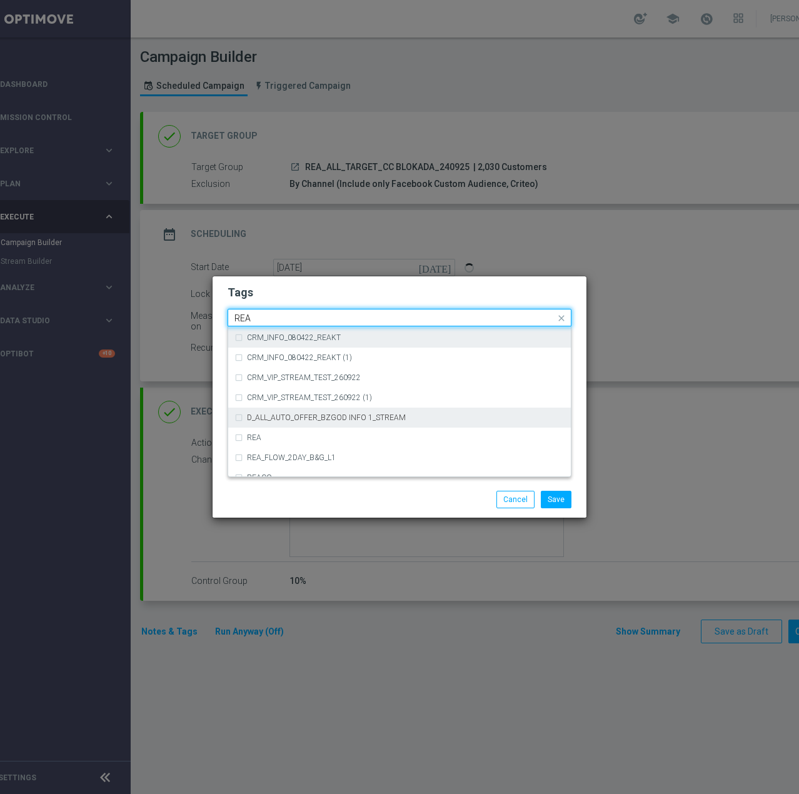
scroll to position [687, 0]
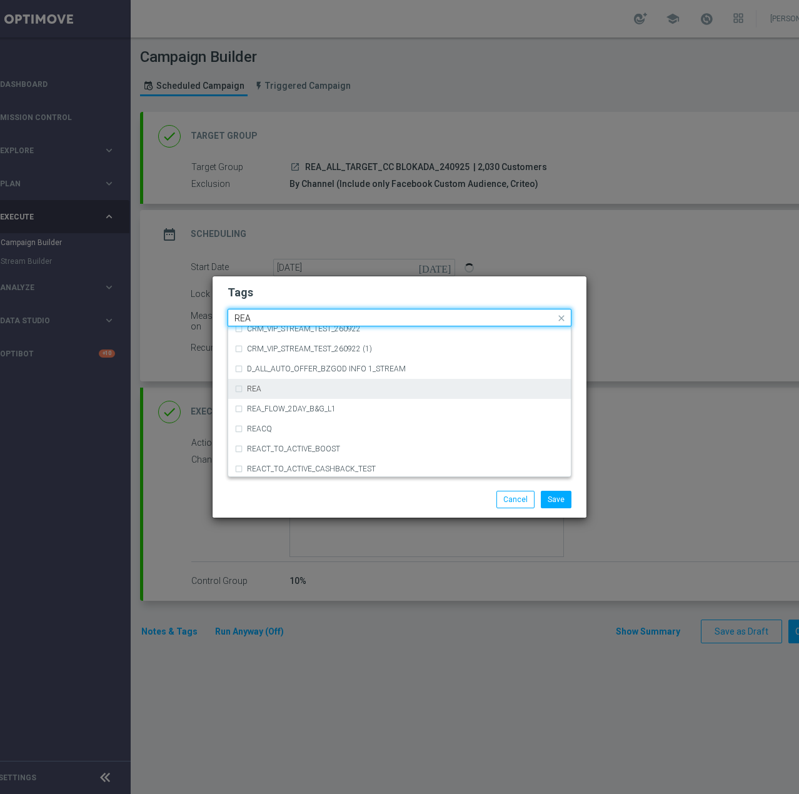
click at [337, 392] on div "REA" at bounding box center [399, 389] width 330 height 20
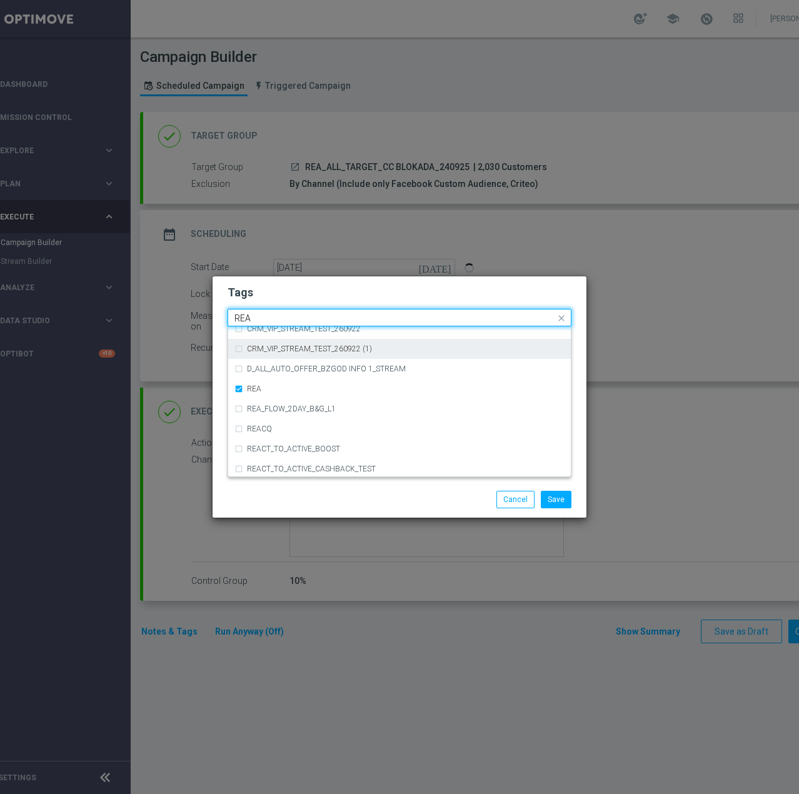
click at [286, 317] on input "REA" at bounding box center [394, 318] width 321 height 11
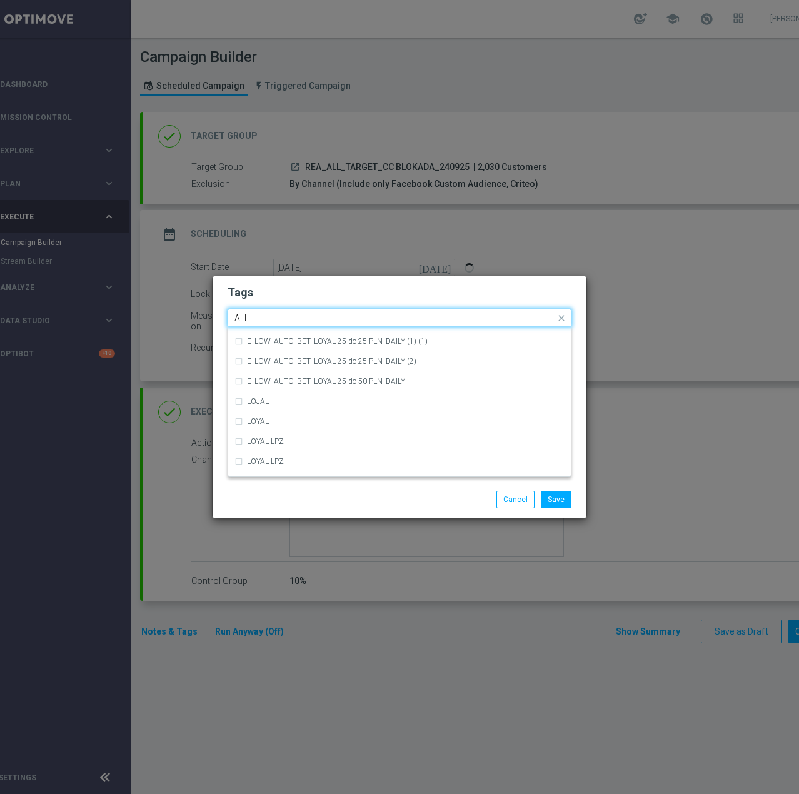
scroll to position [0, 0]
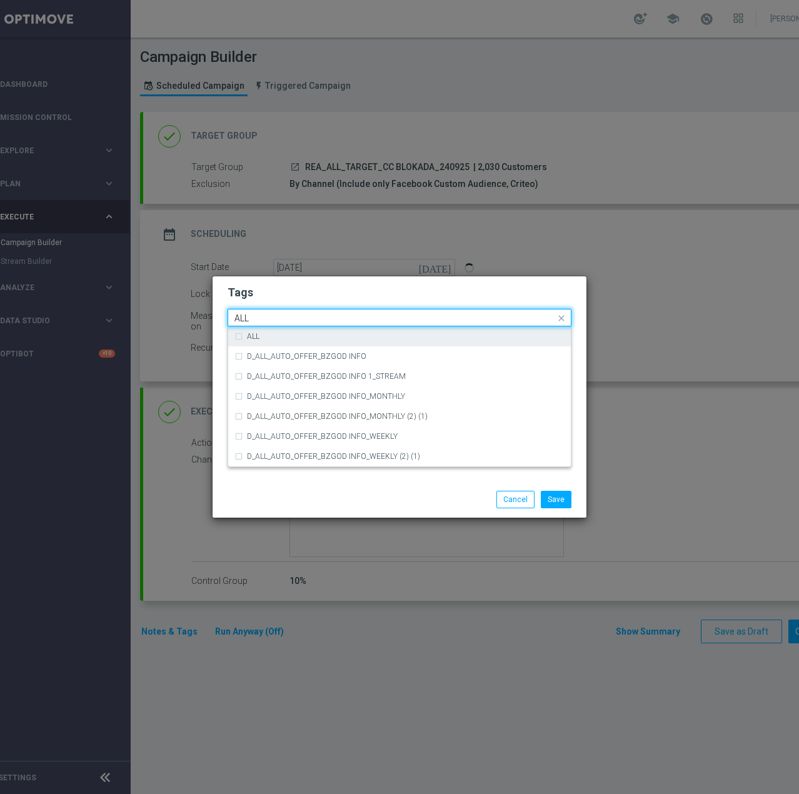
click at [272, 333] on div "ALL" at bounding box center [405, 335] width 317 height 7
click at [278, 316] on input "ALL" at bounding box center [394, 318] width 321 height 11
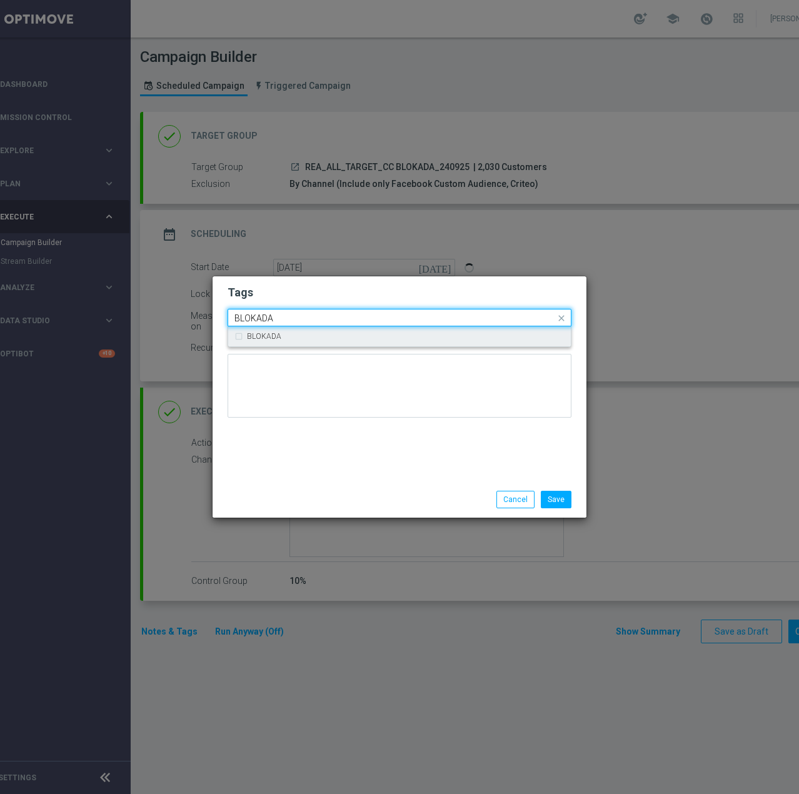
click at [267, 334] on label "BLOKADA" at bounding box center [264, 335] width 34 height 7
click at [291, 316] on input "BLOKADA" at bounding box center [394, 318] width 321 height 11
click at [283, 335] on div "CC" at bounding box center [405, 335] width 317 height 7
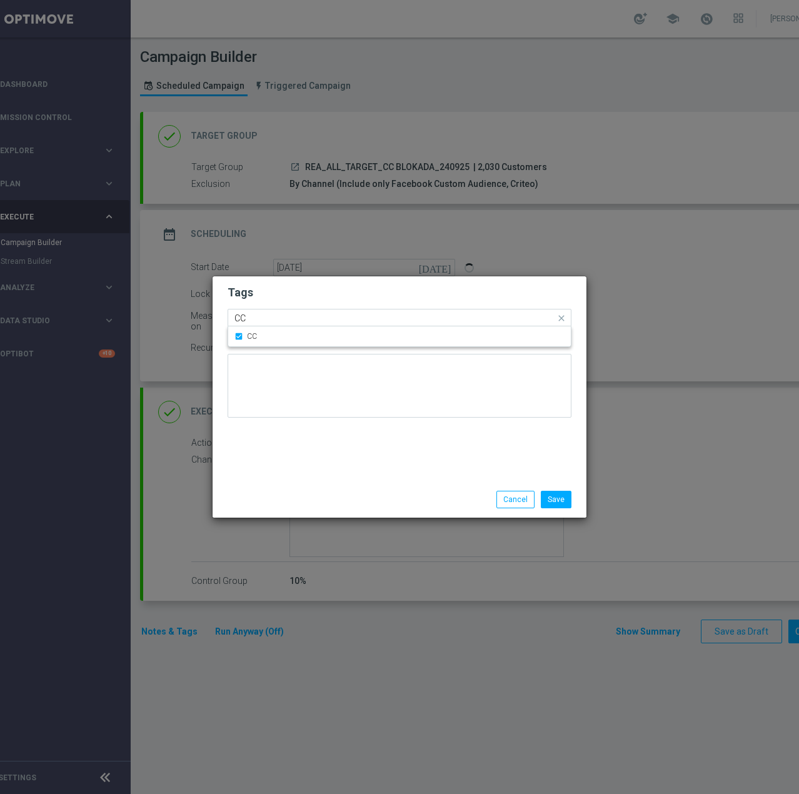
click at [294, 319] on input "CC" at bounding box center [394, 318] width 321 height 11
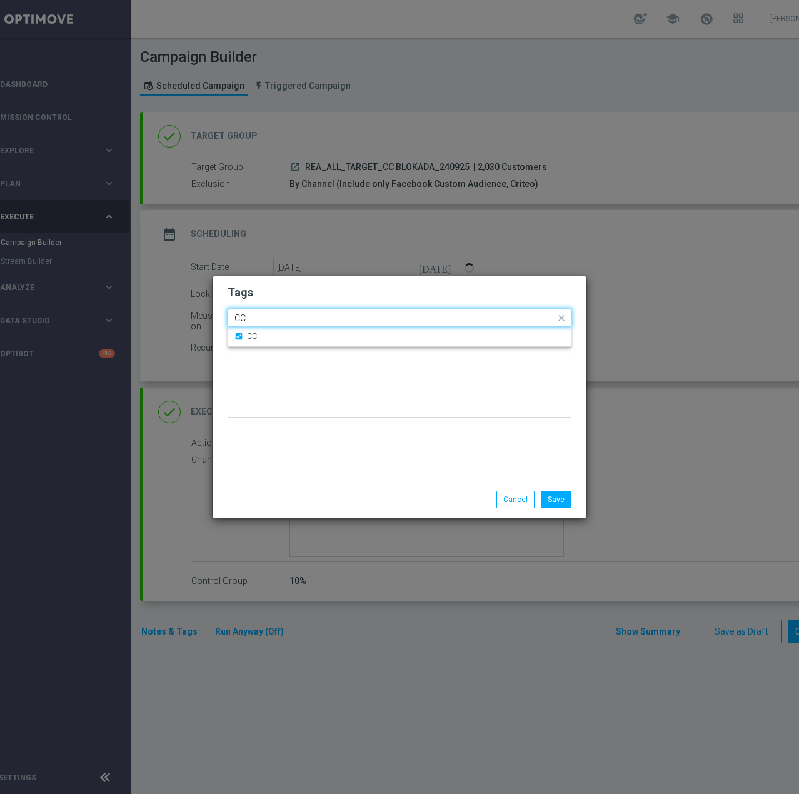
click at [294, 319] on input "CC" at bounding box center [394, 318] width 321 height 11
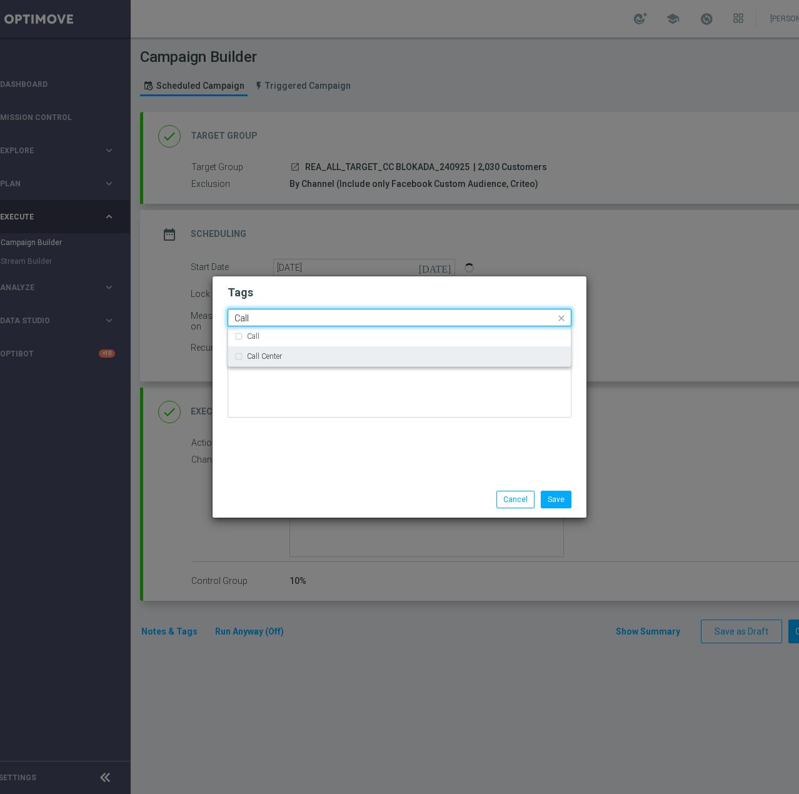
click at [286, 363] on div "Call Center" at bounding box center [399, 356] width 330 height 20
type input "Call"
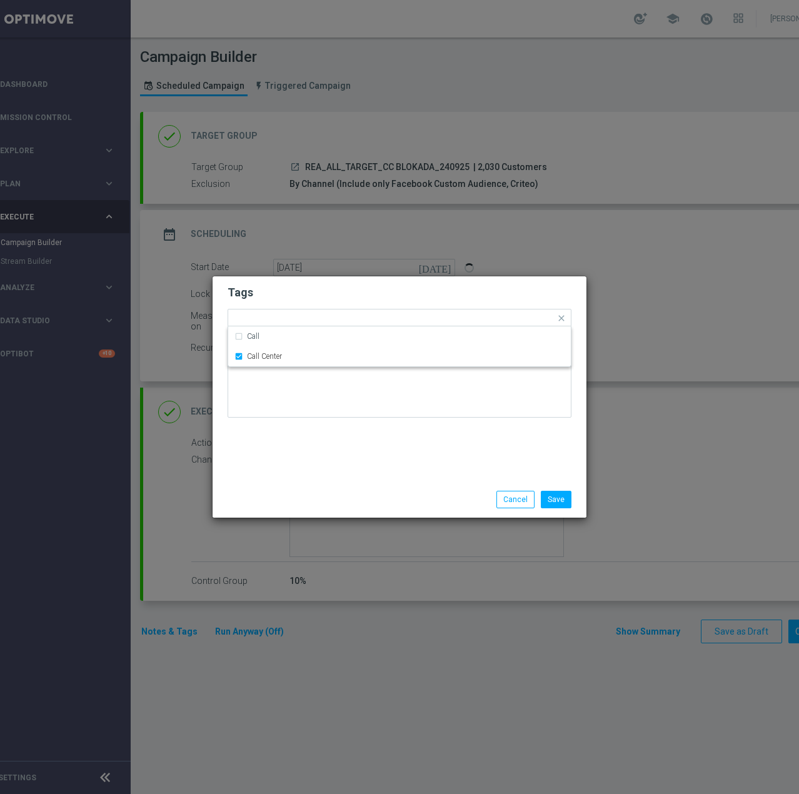
click at [284, 437] on div "Tags Quick find × REA × ALL × BLOKADA × CC × Call Center Call Call Center Notes" at bounding box center [399, 378] width 374 height 205
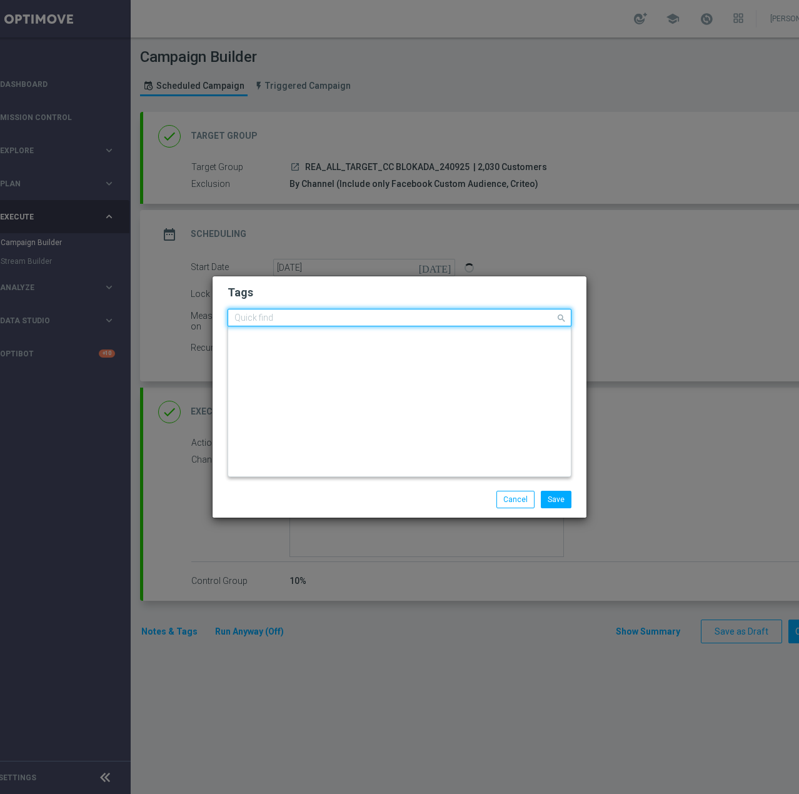
click at [469, 317] on input "text" at bounding box center [394, 318] width 321 height 11
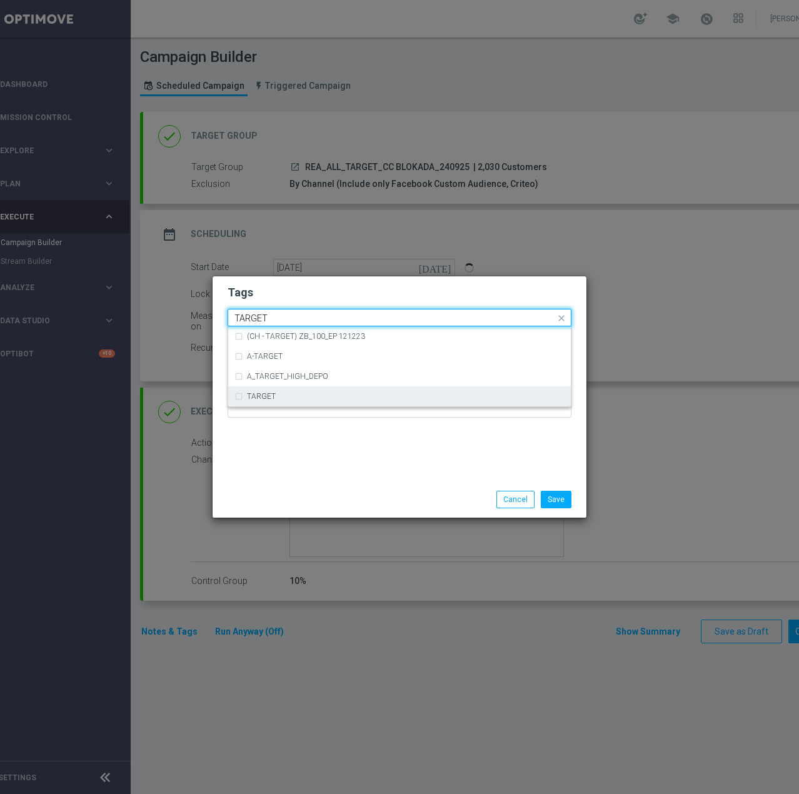
click at [334, 390] on div "TARGET" at bounding box center [399, 396] width 330 height 20
type input "TARGET"
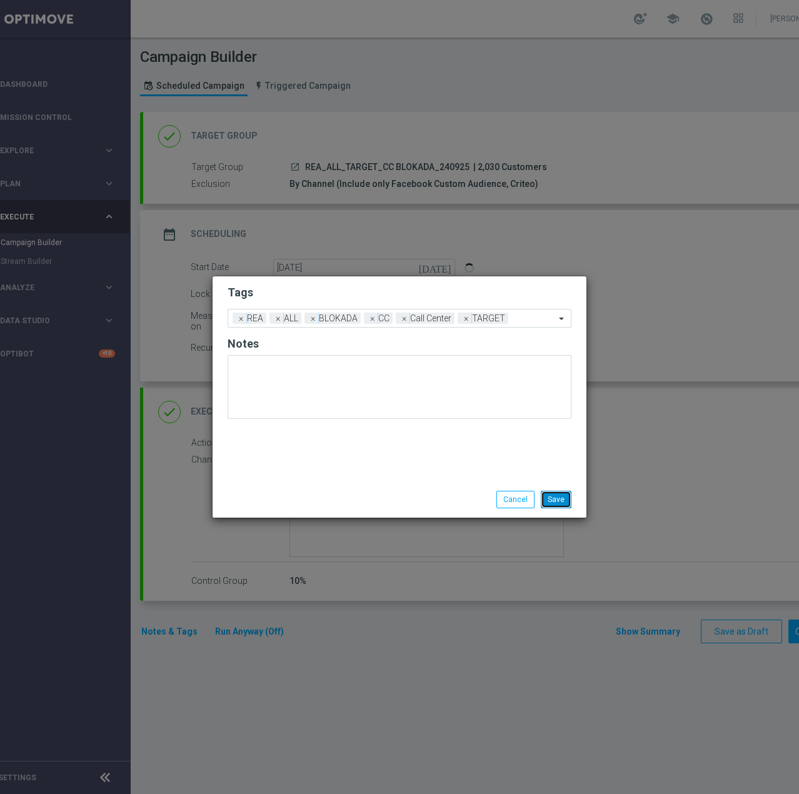
click at [564, 502] on button "Save" at bounding box center [556, 499] width 31 height 17
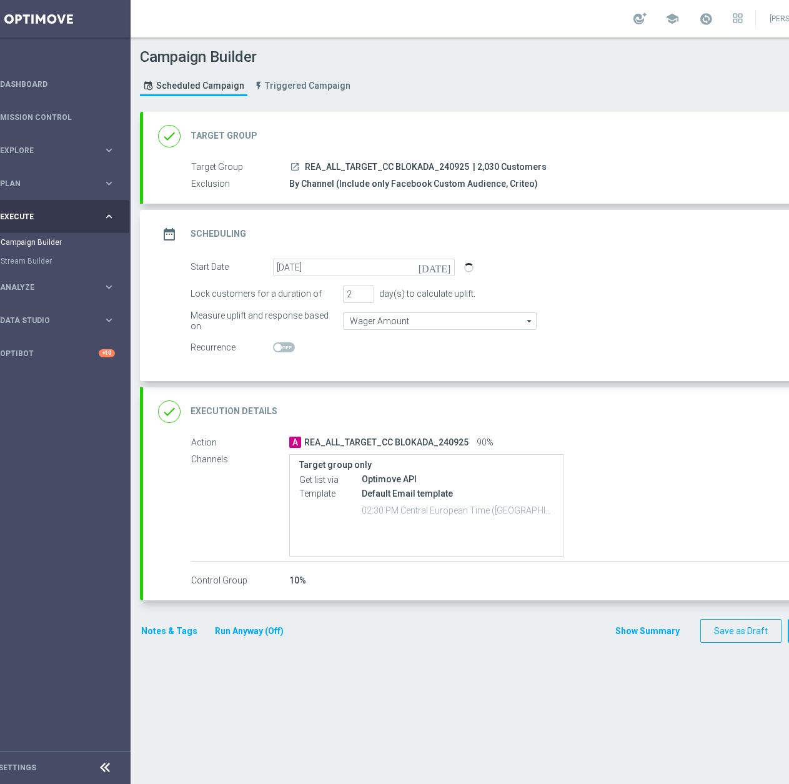
click at [173, 629] on button "Notes & Tags" at bounding box center [169, 632] width 59 height 16
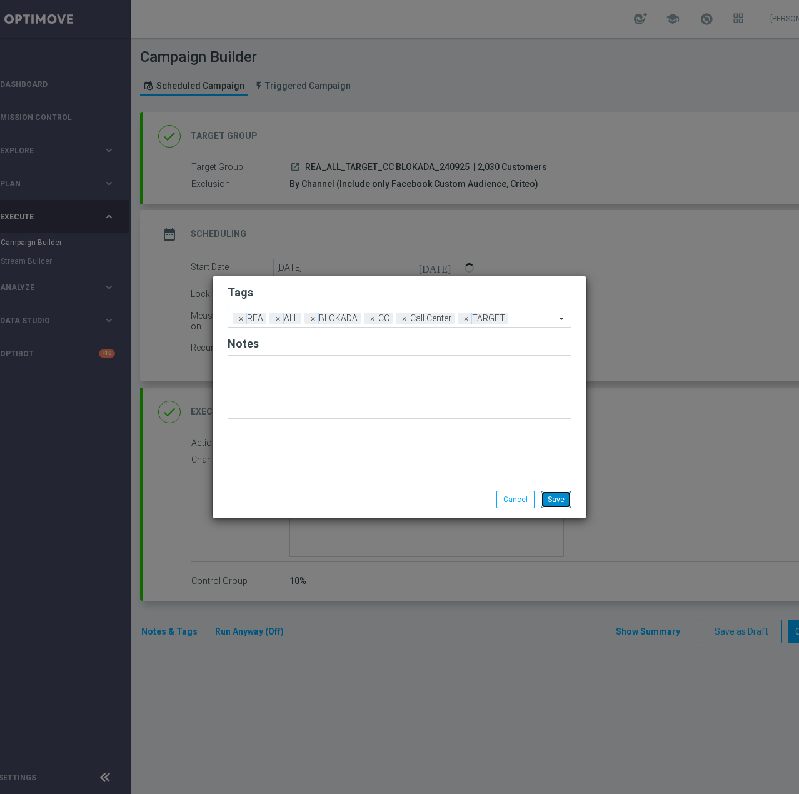
click at [563, 502] on button "Save" at bounding box center [556, 499] width 31 height 17
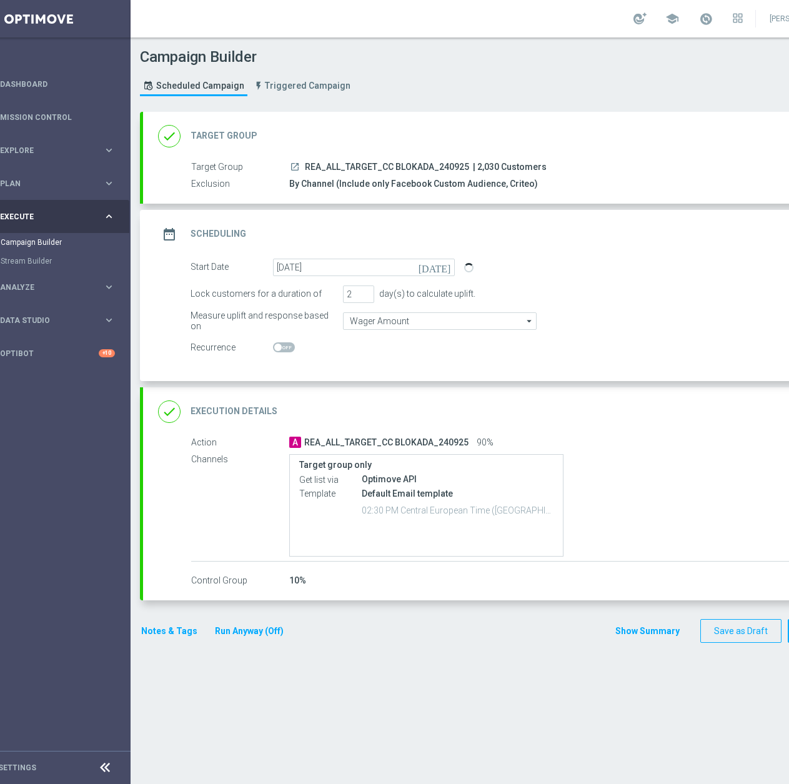
click at [726, 397] on div "done Execution Details keyboard_arrow_down" at bounding box center [507, 411] width 728 height 49
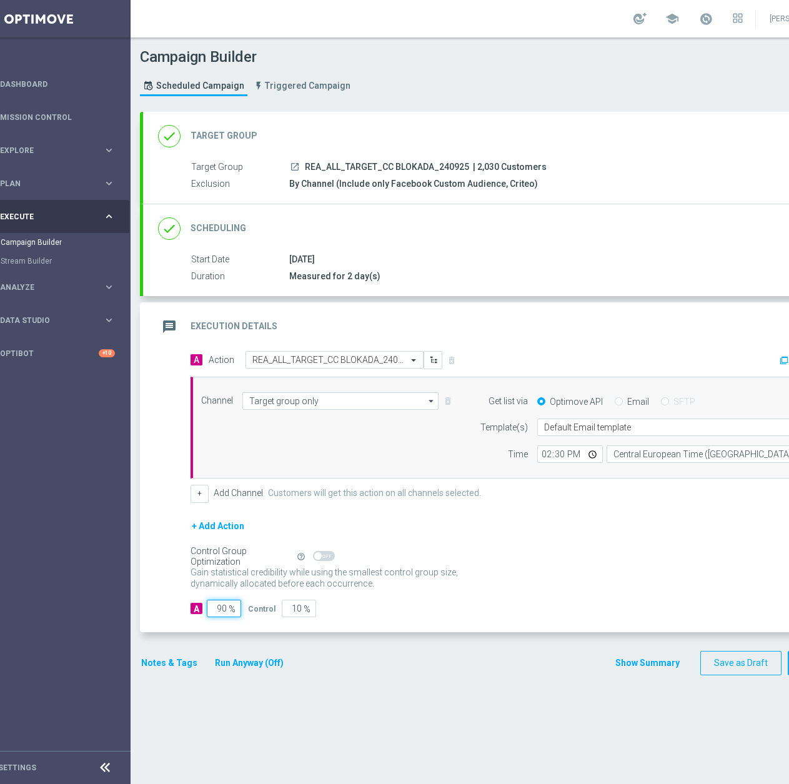
click at [217, 604] on input "90" at bounding box center [224, 608] width 34 height 17
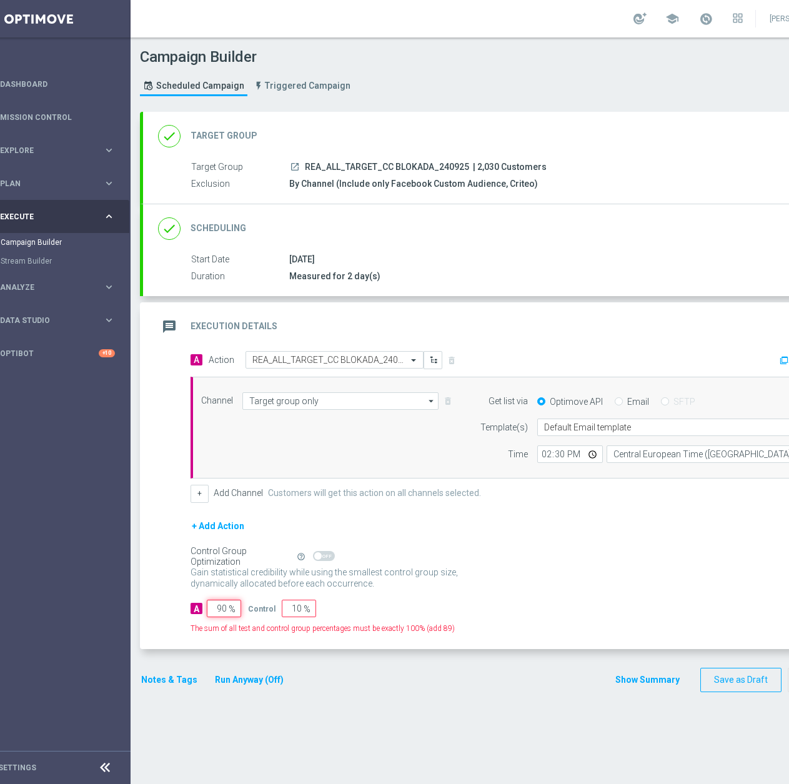
type input "1"
type input "99"
type input "10"
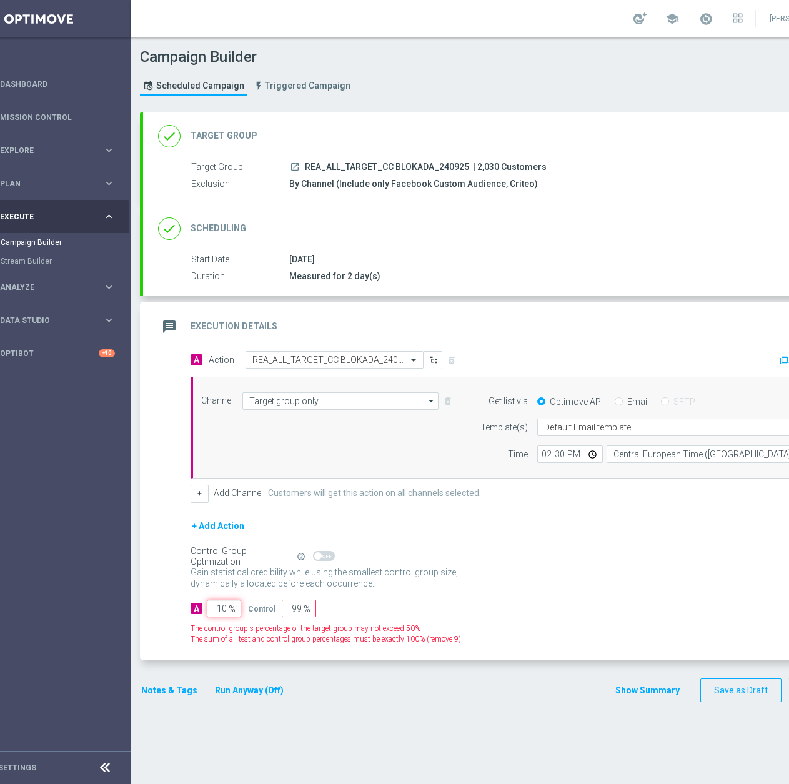
type input "90"
type input "100"
type input "0"
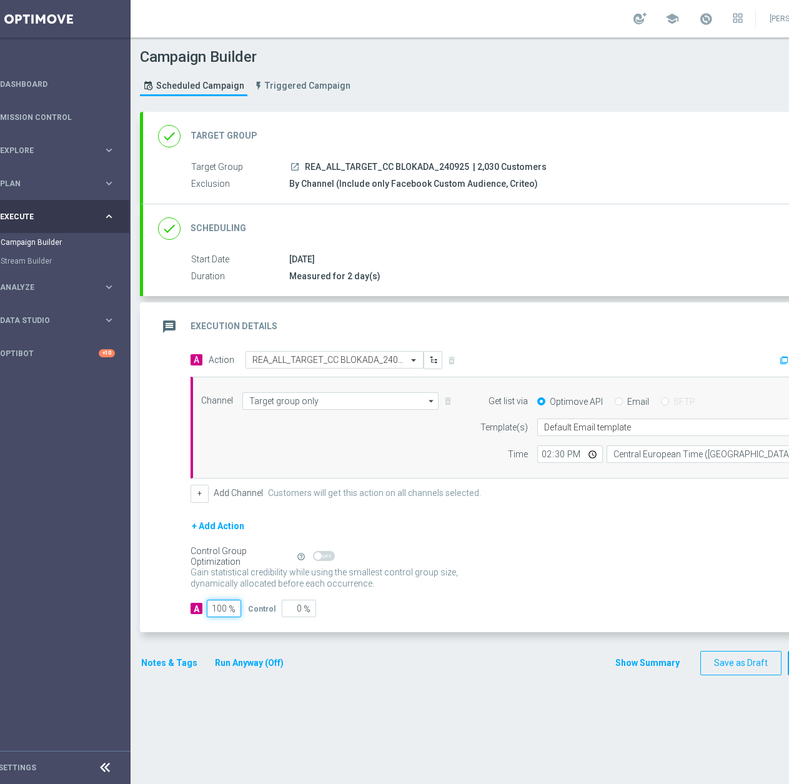
type input "100"
click at [587, 261] on div "24 Sep 2025" at bounding box center [567, 259] width 557 height 12
click at [616, 239] on div "done Scheduling keyboard_arrow_down" at bounding box center [507, 229] width 698 height 24
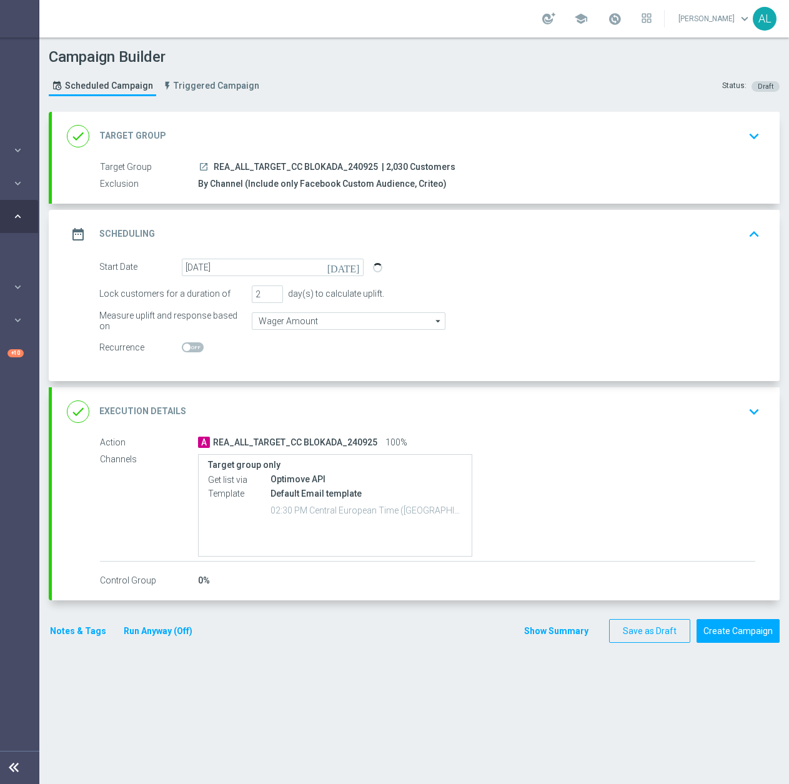
scroll to position [0, 132]
click at [719, 635] on button "Create Campaign" at bounding box center [738, 631] width 83 height 24
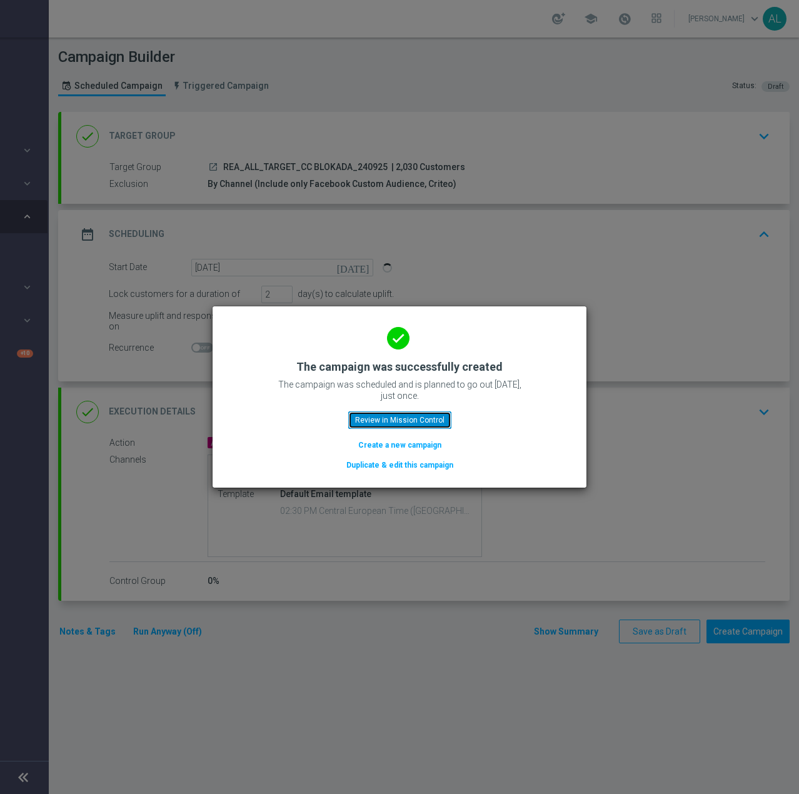
click at [433, 415] on button "Review in Mission Control" at bounding box center [399, 419] width 103 height 17
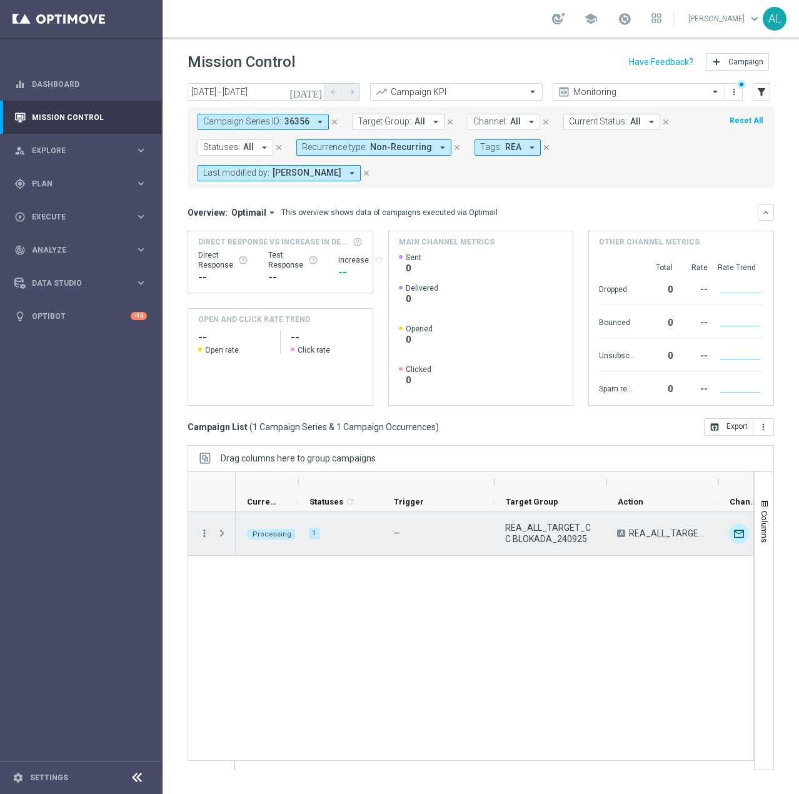
click at [204, 534] on icon "more_vert" at bounding box center [204, 532] width 11 height 11
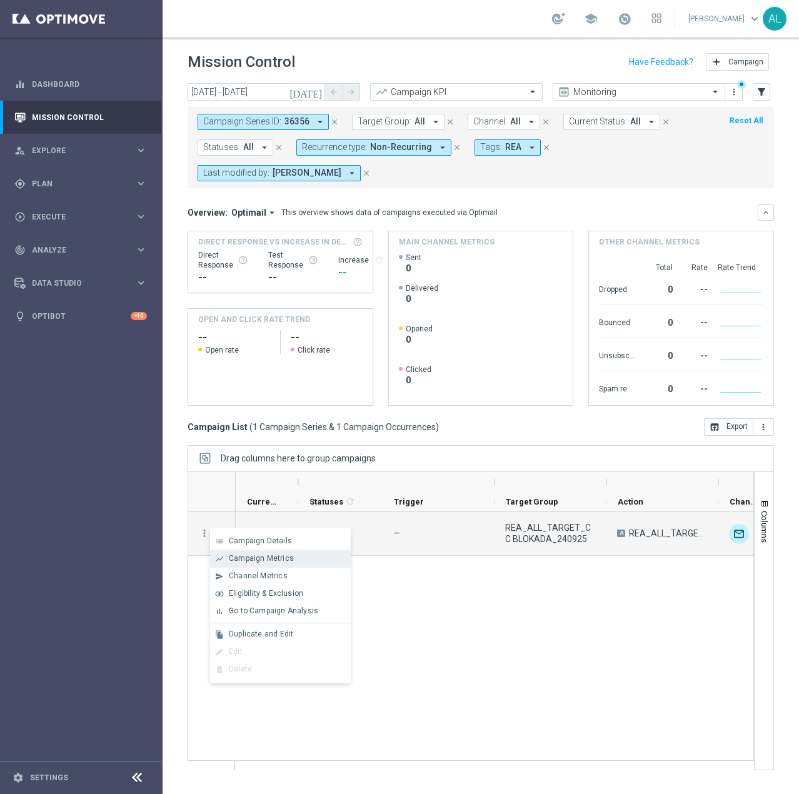
click at [243, 555] on span "Campaign Metrics" at bounding box center [261, 558] width 65 height 9
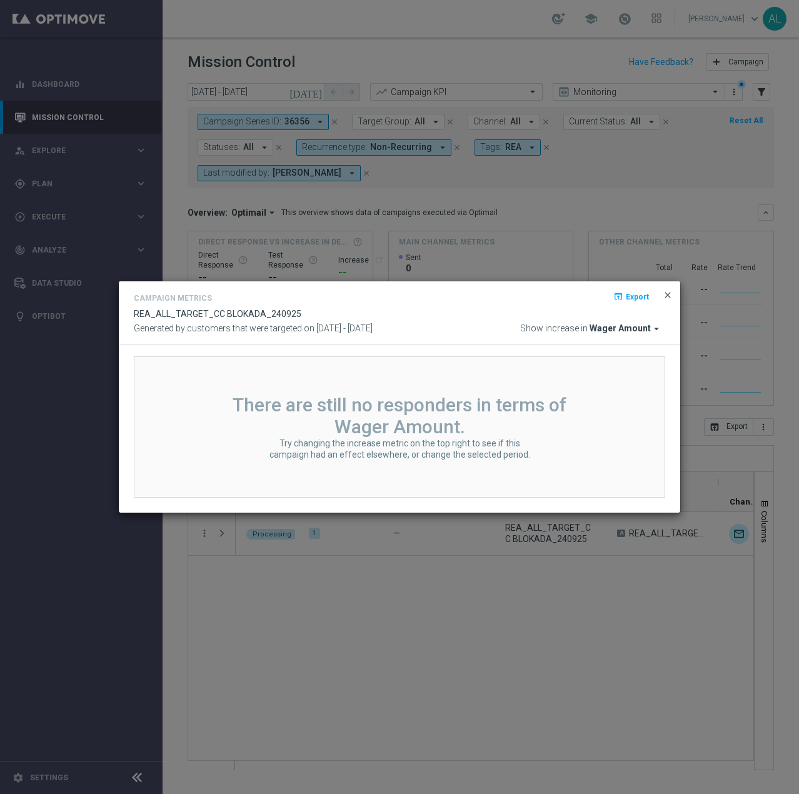
click at [671, 299] on span "close" at bounding box center [667, 295] width 10 height 10
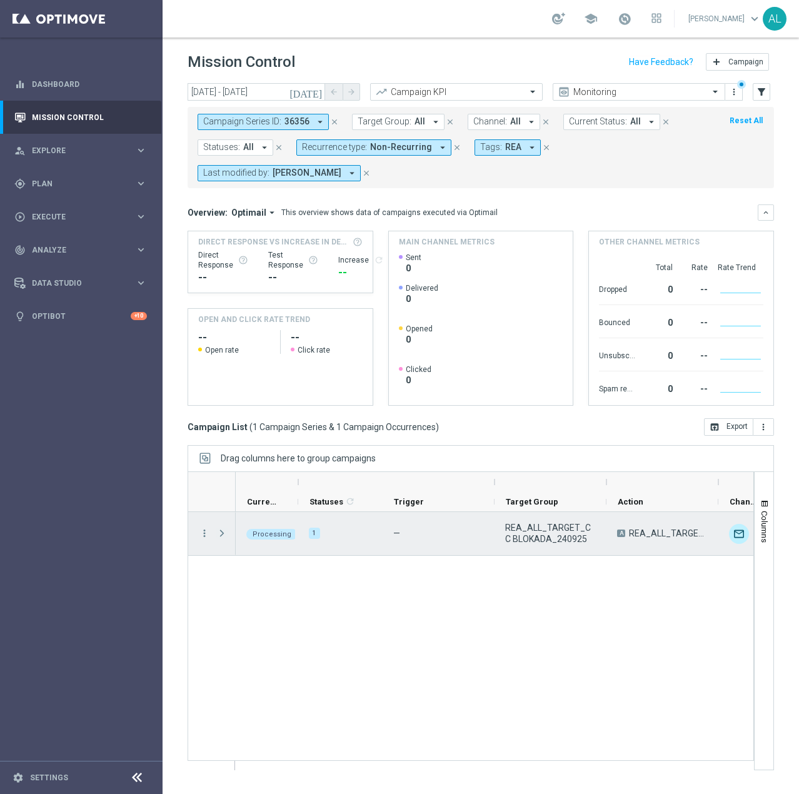
click at [222, 537] on span "Press SPACE to select this row." at bounding box center [221, 533] width 11 height 10
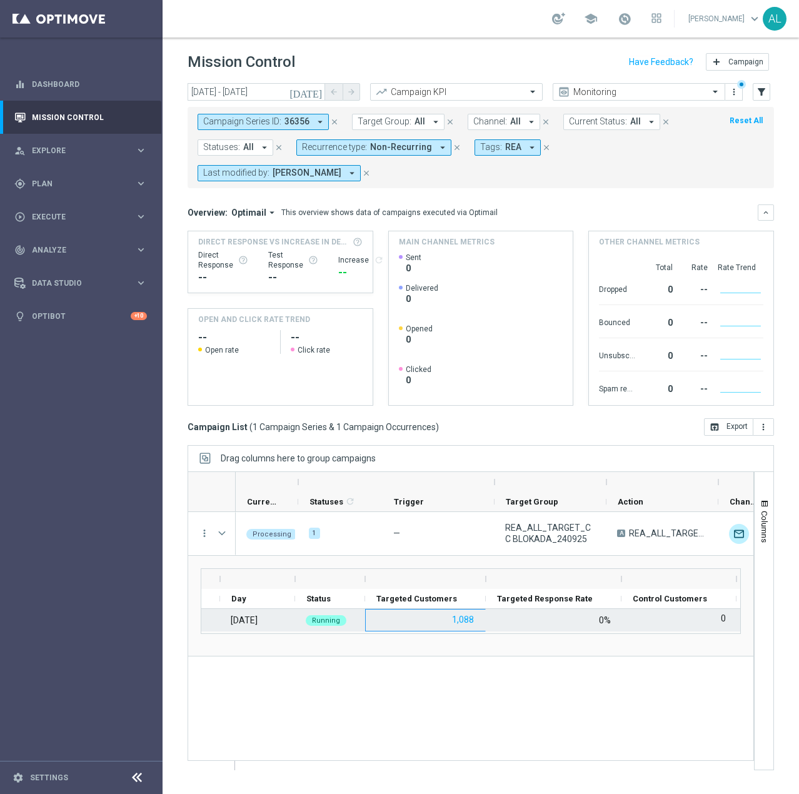
drag, startPoint x: 494, startPoint y: 624, endPoint x: 435, endPoint y: 623, distance: 59.4
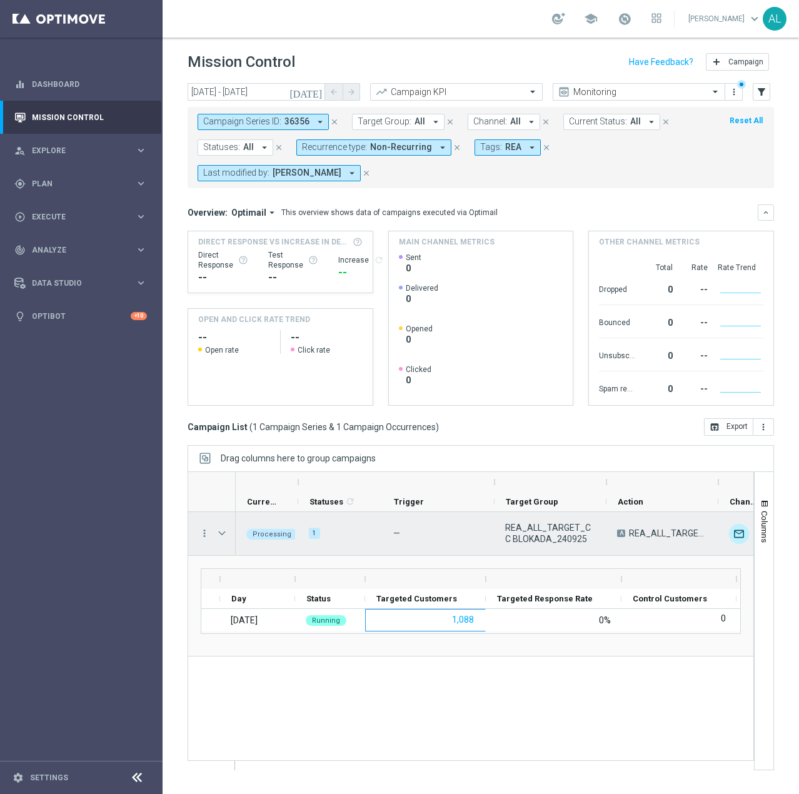
click at [529, 521] on div "REA_ALL_TARGET_CC BLOKADA_240925" at bounding box center [550, 533] width 112 height 43
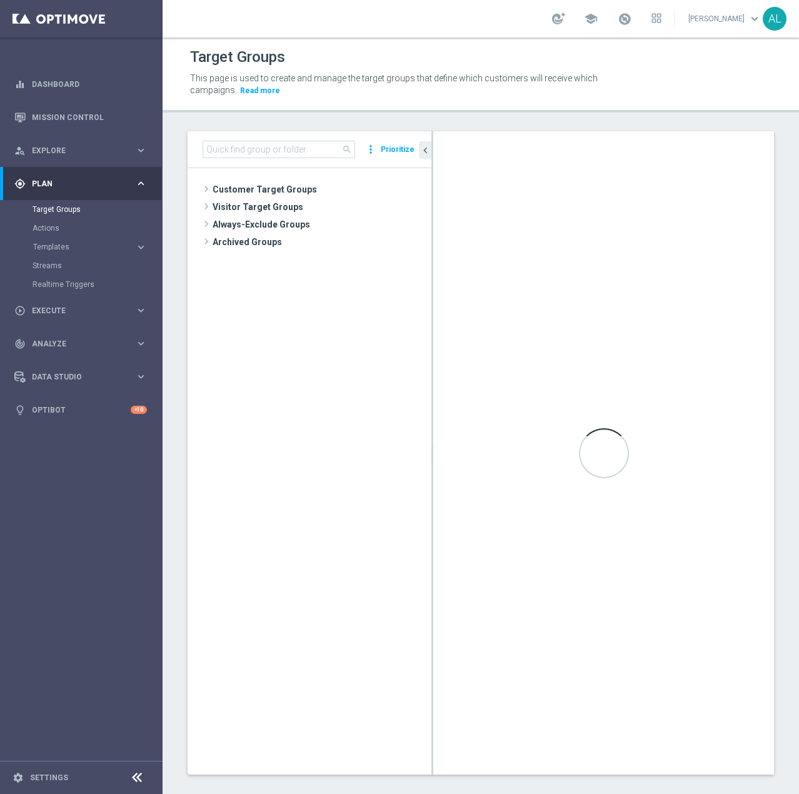
click at [247, 134] on div "search more_vert Prioritize" at bounding box center [309, 149] width 244 height 37
click at [249, 147] on input at bounding box center [278, 149] width 152 height 17
paste input "REA_ALL_TARGET_CC BLOKADA_240925"
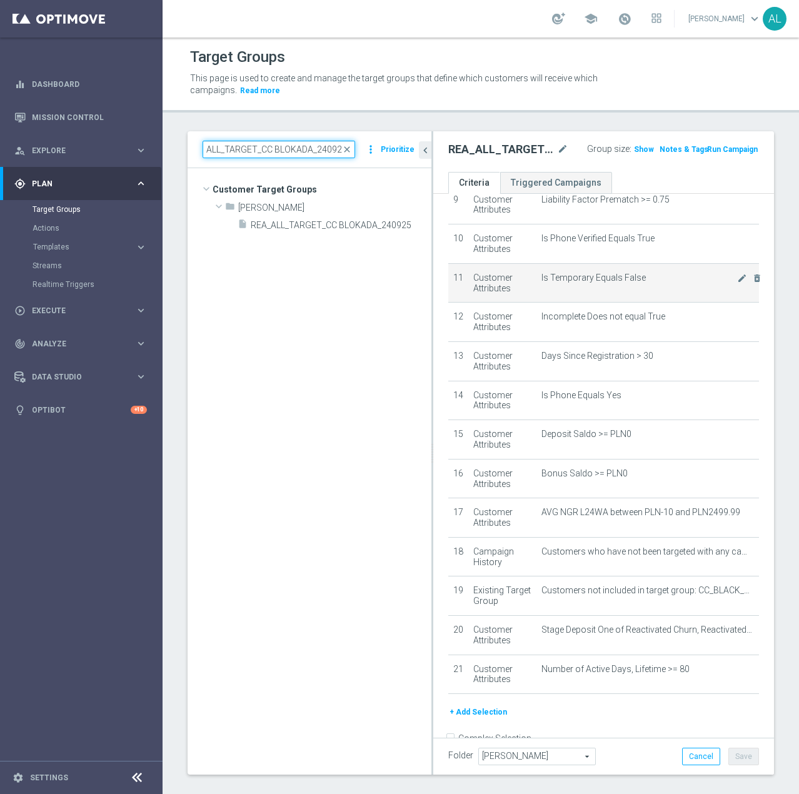
scroll to position [402, 0]
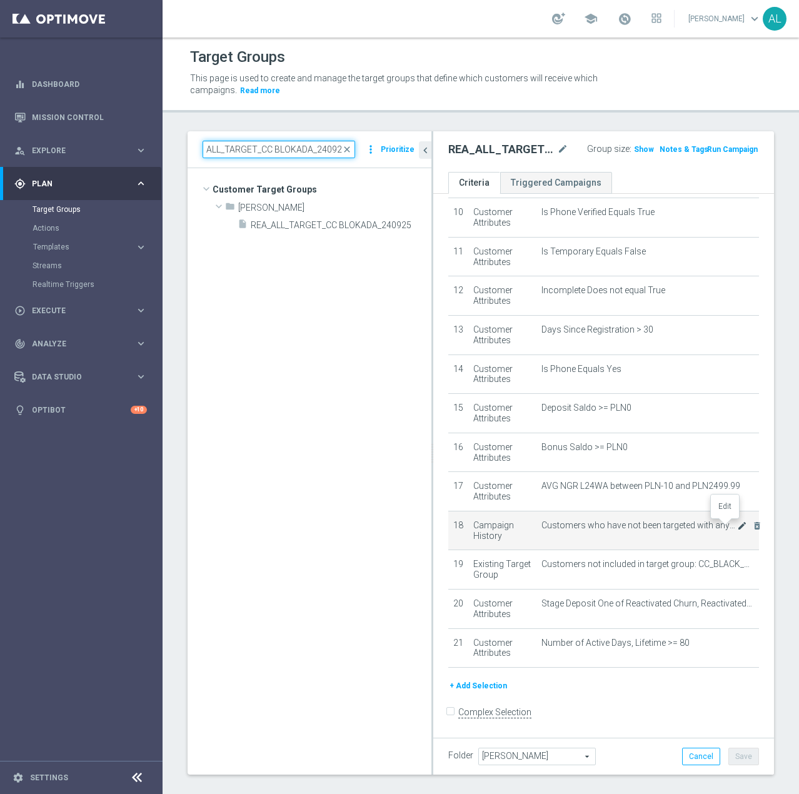
type input "REA_ALL_TARGET_CC BLOKADA_240925"
click at [737, 526] on icon "mode_edit" at bounding box center [742, 526] width 10 height 10
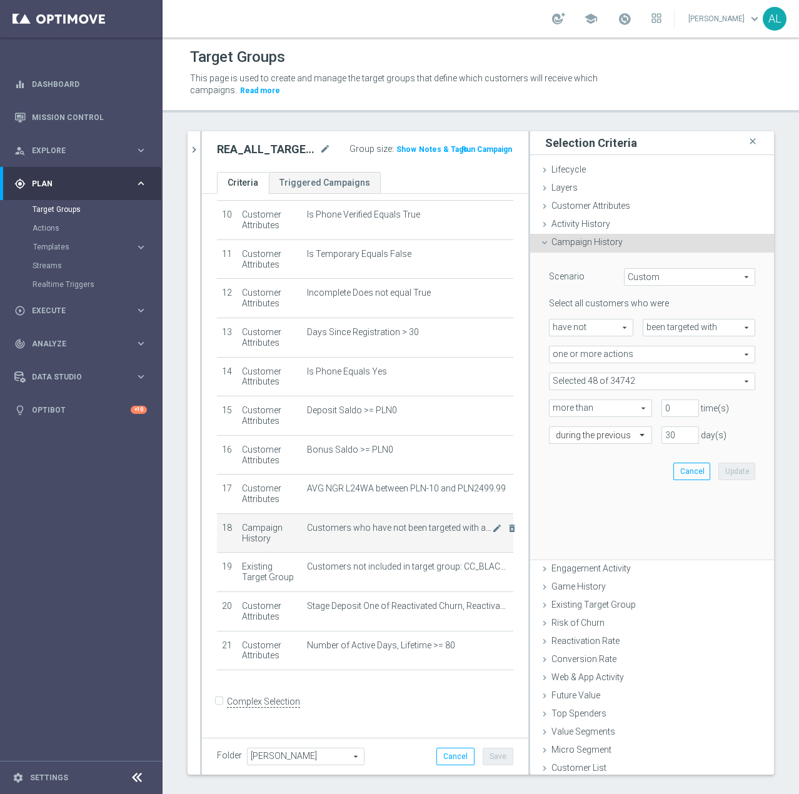
scroll to position [389, 0]
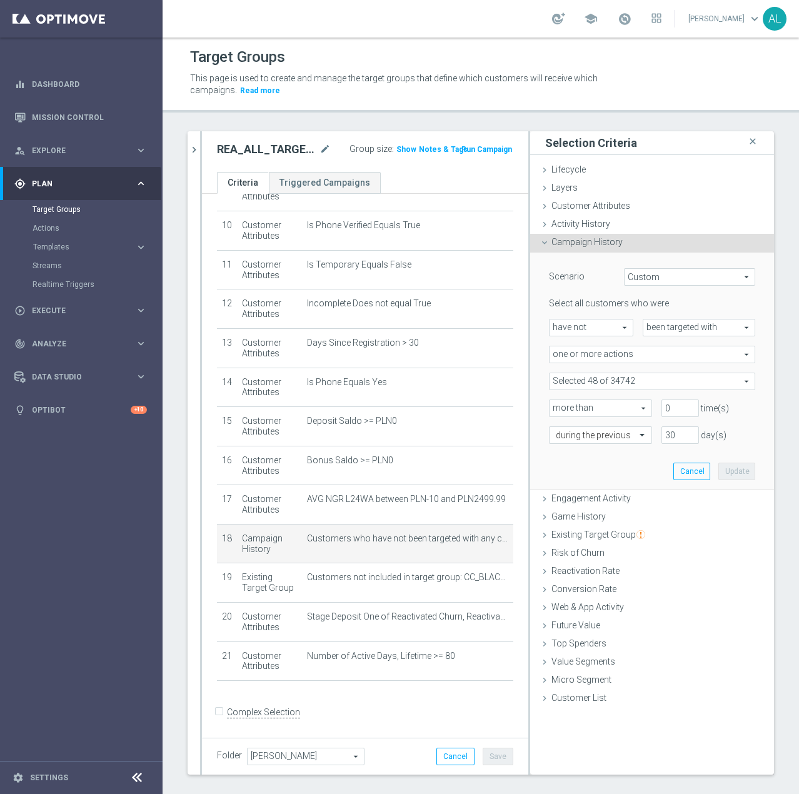
click at [641, 382] on span at bounding box center [651, 381] width 205 height 16
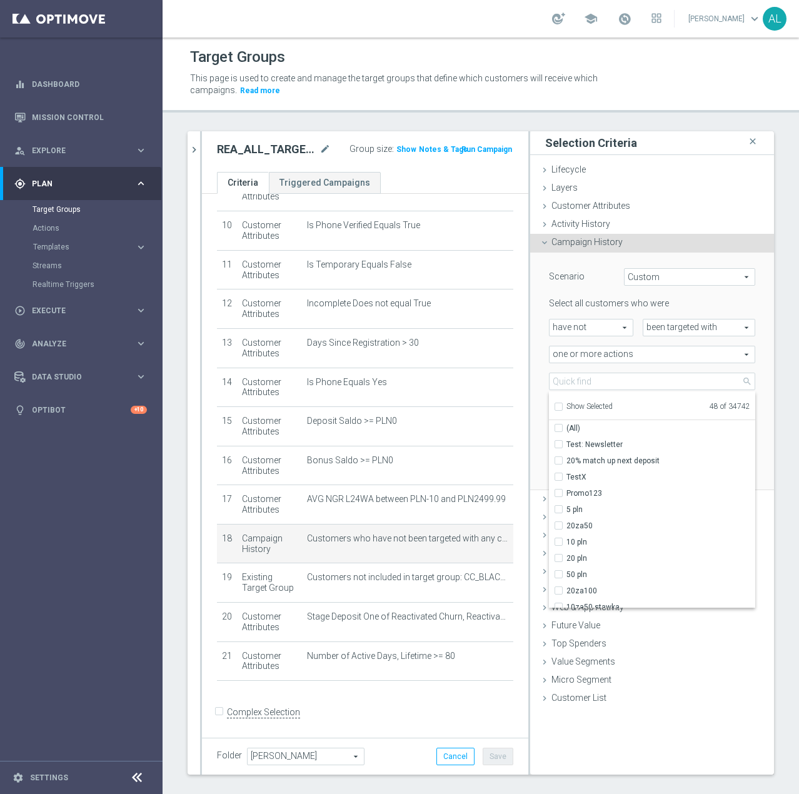
click at [581, 412] on label "Show Selected" at bounding box center [589, 407] width 46 height 11
click at [562, 412] on input "Show Selected" at bounding box center [558, 408] width 8 height 8
checkbox input "true"
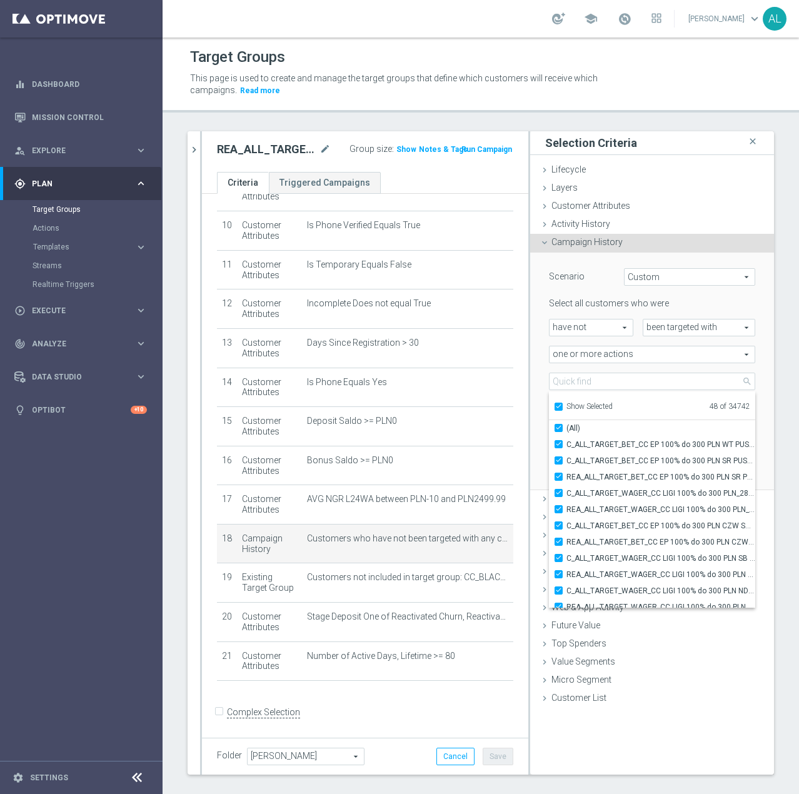
click at [580, 408] on span "Show Selected" at bounding box center [589, 406] width 46 height 9
click at [562, 408] on input "Show Selected" at bounding box center [558, 408] width 8 height 8
checkbox input "false"
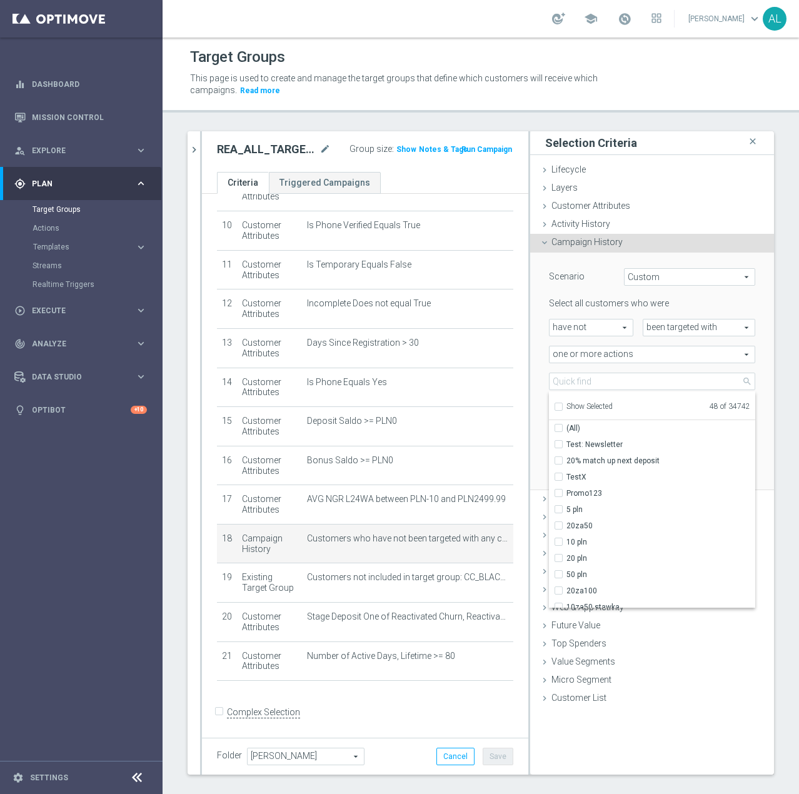
click at [707, 759] on div "Selection Criteria close Lifecycle done Cancel Update Layers done Cancel Update…" at bounding box center [652, 452] width 244 height 643
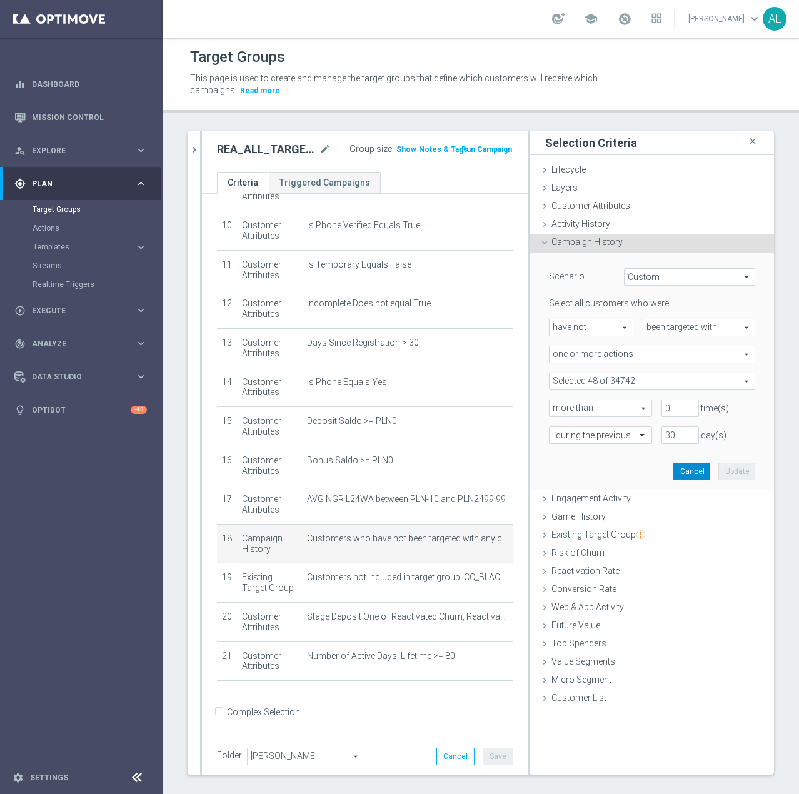
click at [682, 471] on button "Cancel" at bounding box center [691, 470] width 37 height 17
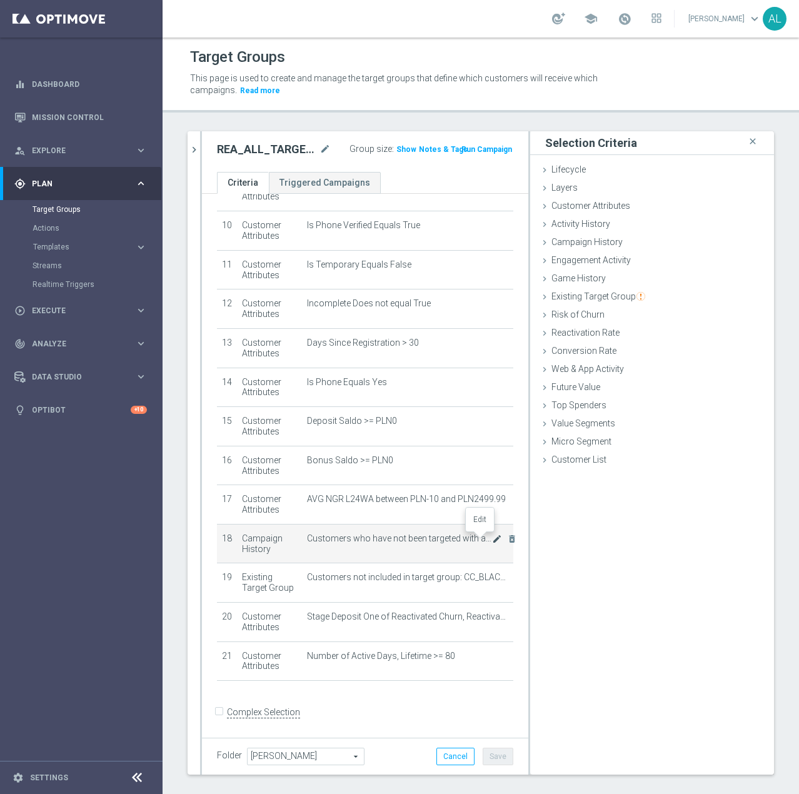
click at [492, 539] on icon "mode_edit" at bounding box center [497, 539] width 10 height 10
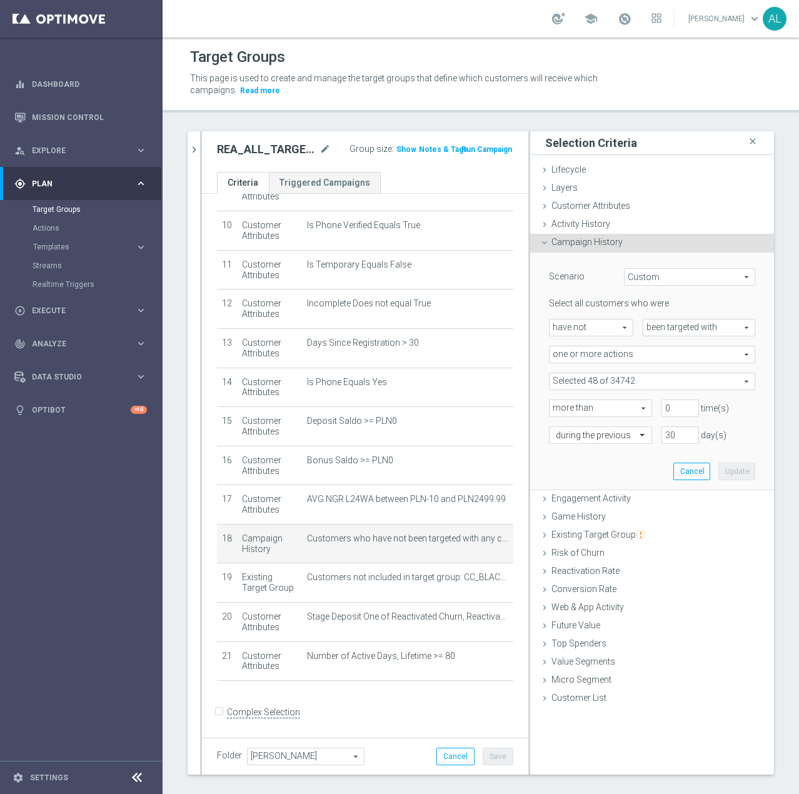
click at [603, 382] on span at bounding box center [651, 381] width 205 height 16
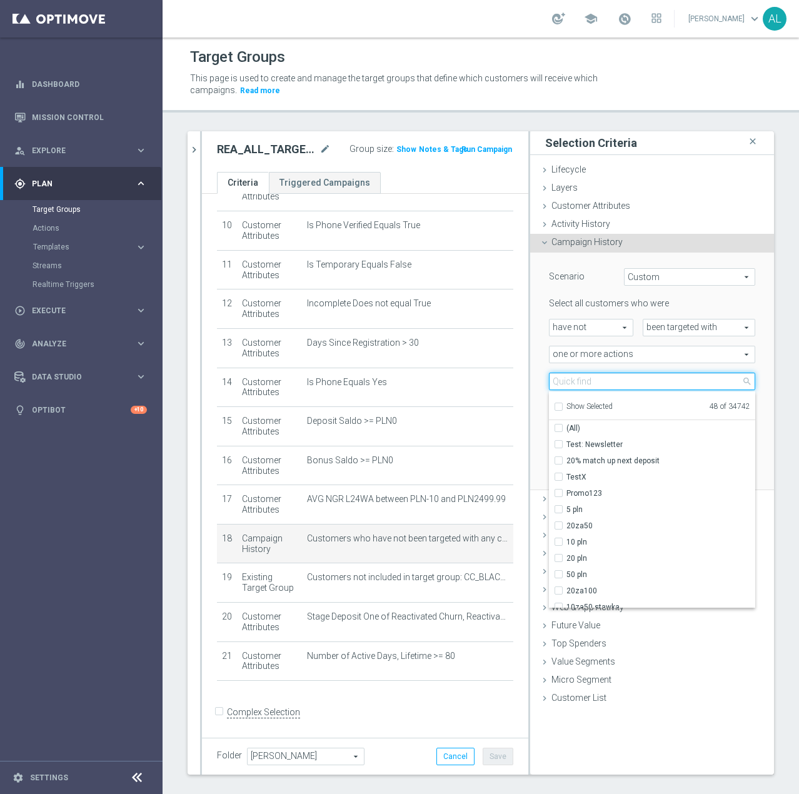
click at [594, 381] on input "search" at bounding box center [652, 380] width 206 height 17
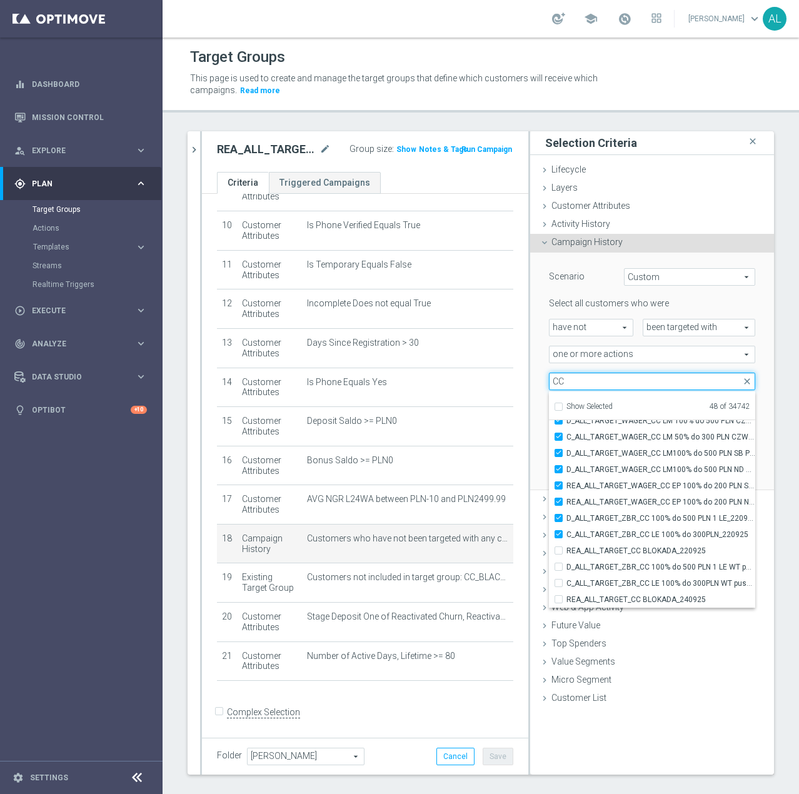
type input "CC"
click at [197, 149] on icon "chevron_right" at bounding box center [194, 150] width 12 height 12
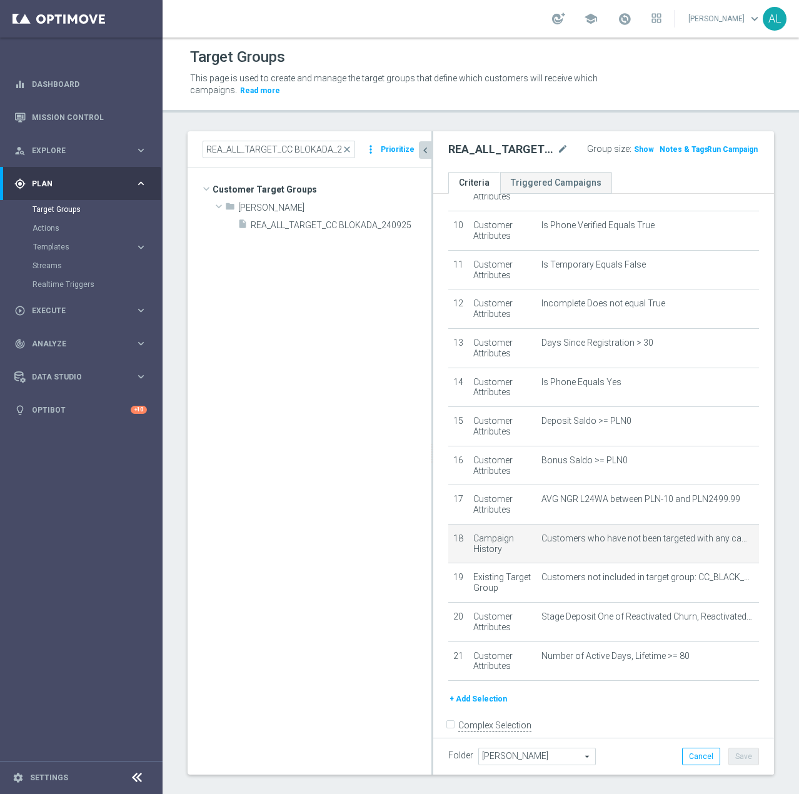
scroll to position [402, 0]
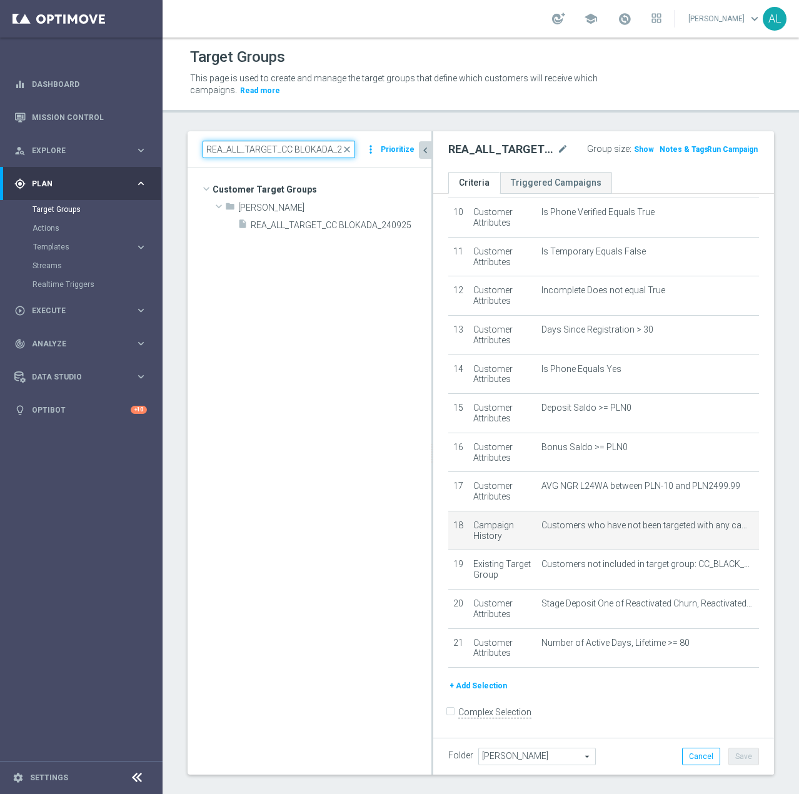
click at [219, 150] on input "REA_ALL_TARGET_CC BLOKADA_240925" at bounding box center [278, 149] width 152 height 17
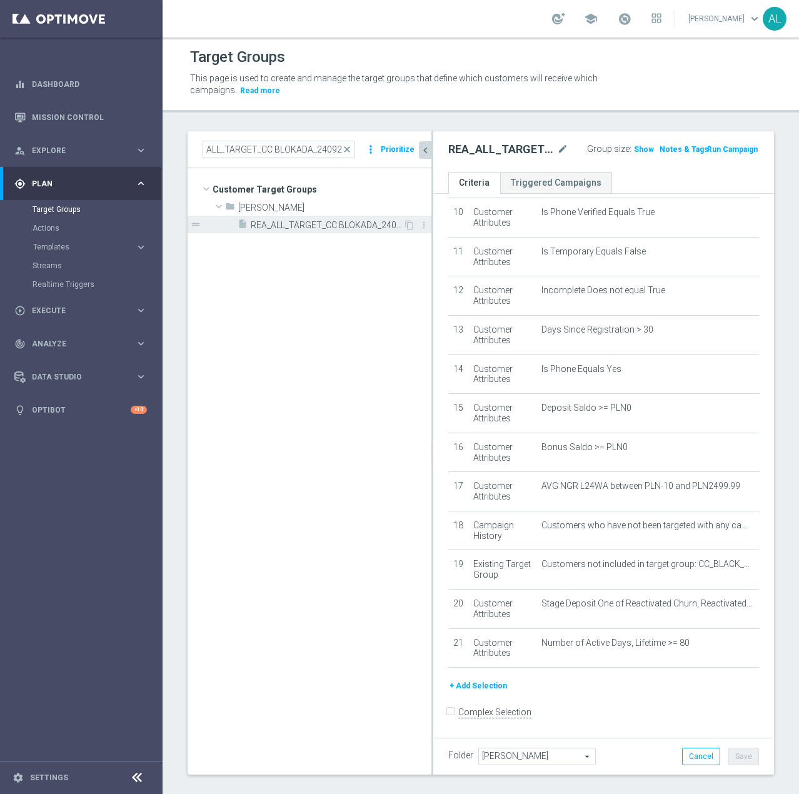
click at [373, 226] on span "REA_ALL_TARGET_CC BLOKADA_240925" at bounding box center [327, 225] width 152 height 11
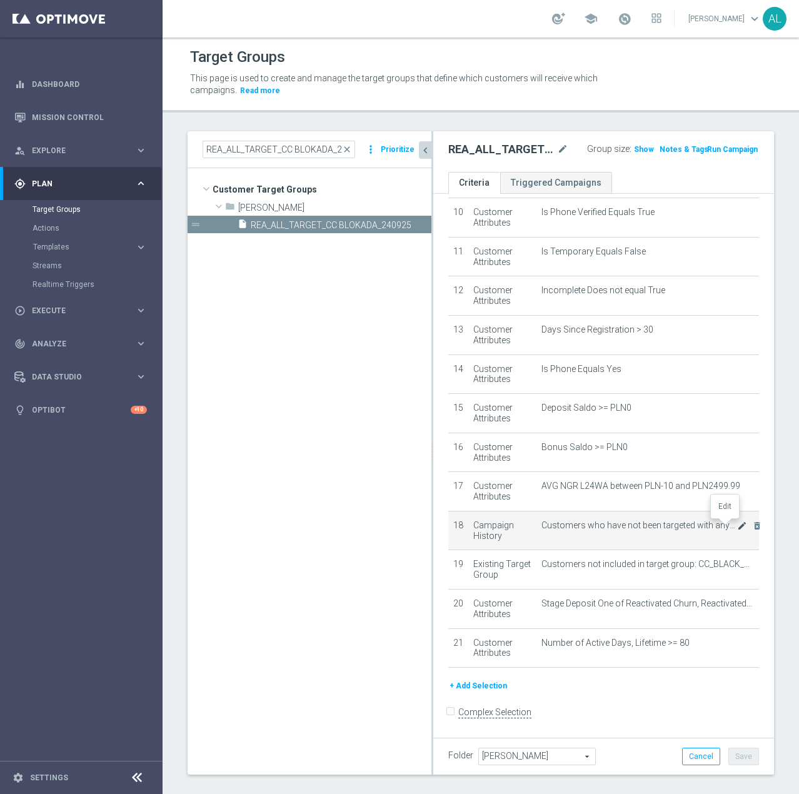
click at [737, 527] on icon "mode_edit" at bounding box center [742, 526] width 10 height 10
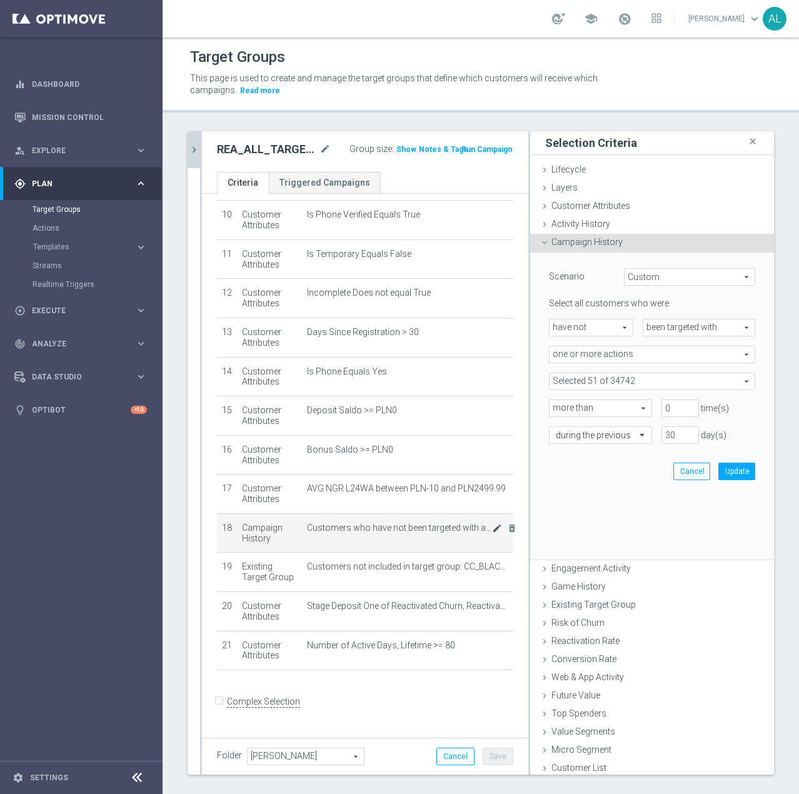
scroll to position [389, 0]
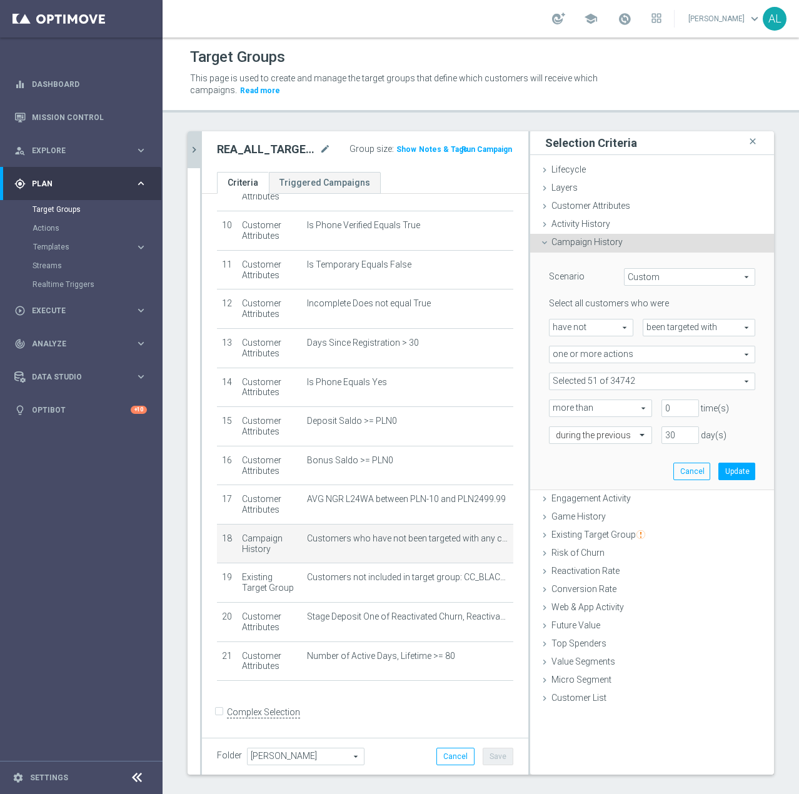
click at [671, 382] on span at bounding box center [651, 381] width 205 height 16
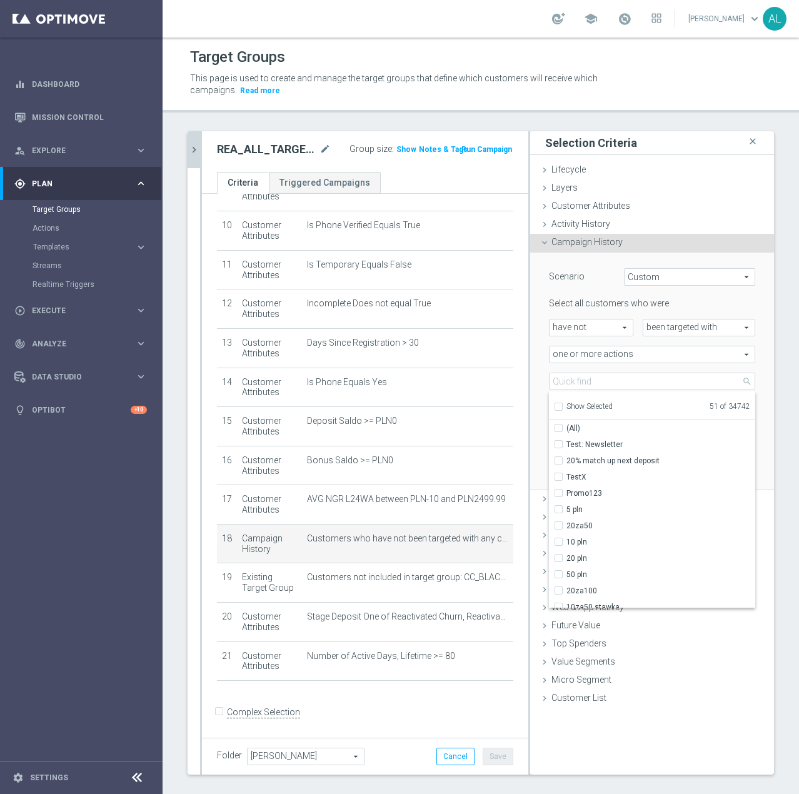
click at [571, 407] on span "Show Selected" at bounding box center [589, 406] width 46 height 9
click at [562, 407] on input "Show Selected" at bounding box center [558, 408] width 8 height 8
checkbox input "true"
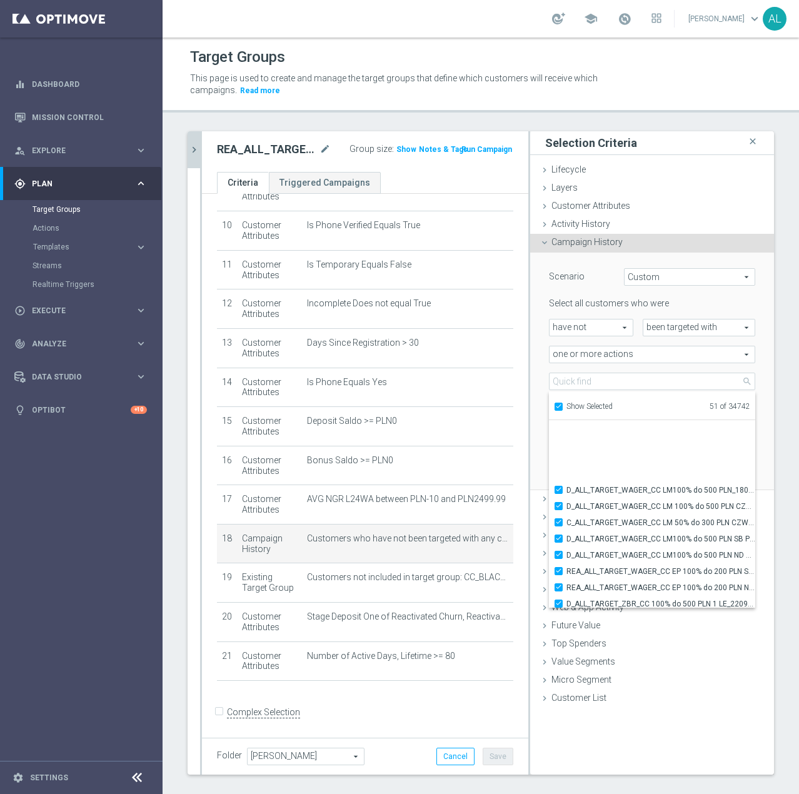
scroll to position [657, 0]
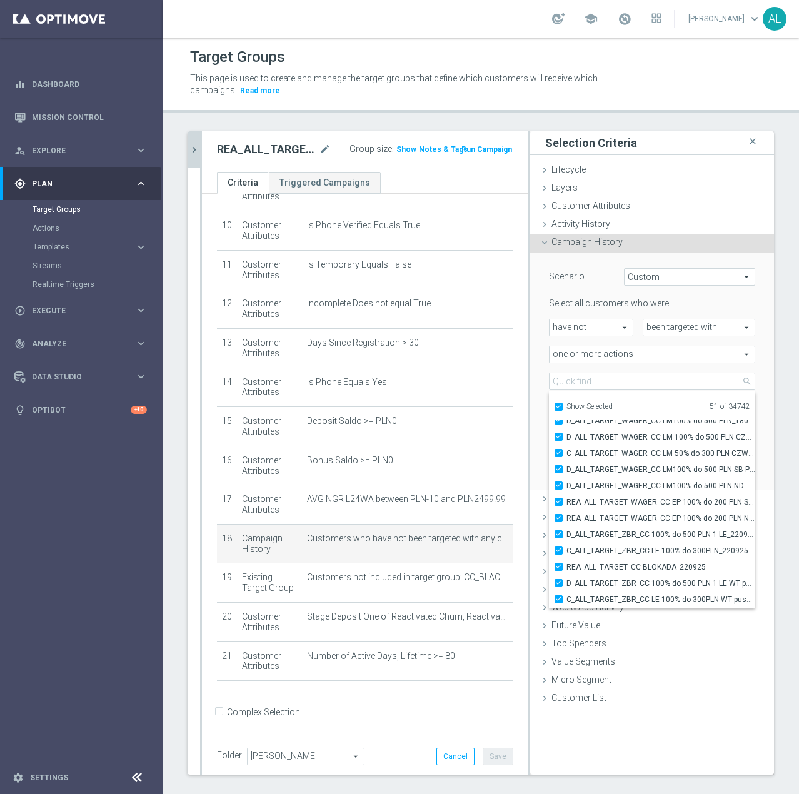
click at [707, 743] on div "Selection Criteria close Lifecycle done Cancel Update Layers done Cancel Update…" at bounding box center [652, 452] width 244 height 643
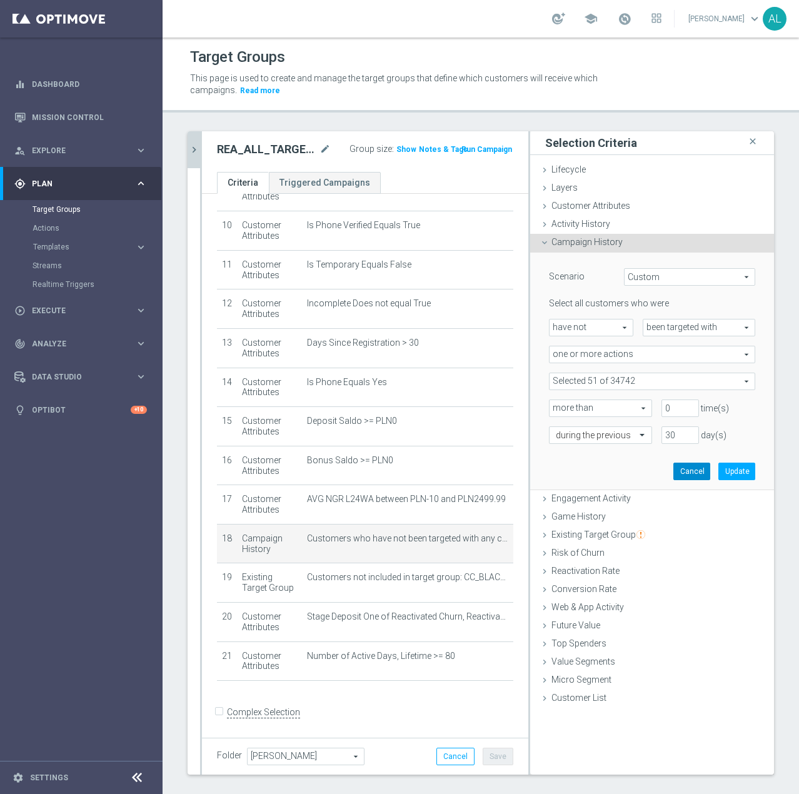
click at [687, 467] on button "Cancel" at bounding box center [691, 470] width 37 height 17
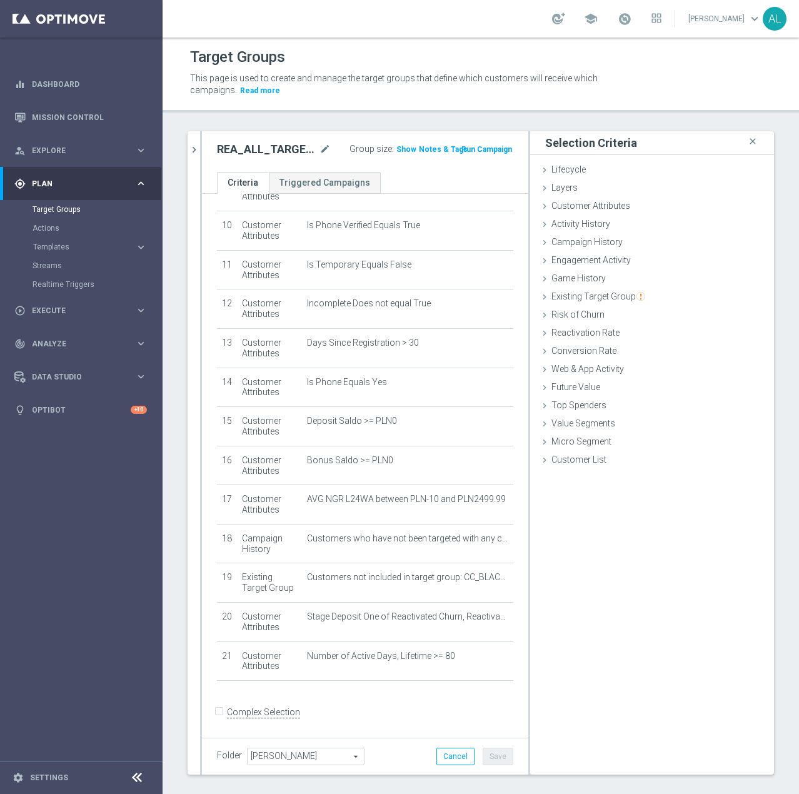
drag, startPoint x: 198, startPoint y: 146, endPoint x: 204, endPoint y: 156, distance: 12.0
click at [198, 146] on icon "chevron_right" at bounding box center [194, 150] width 12 height 12
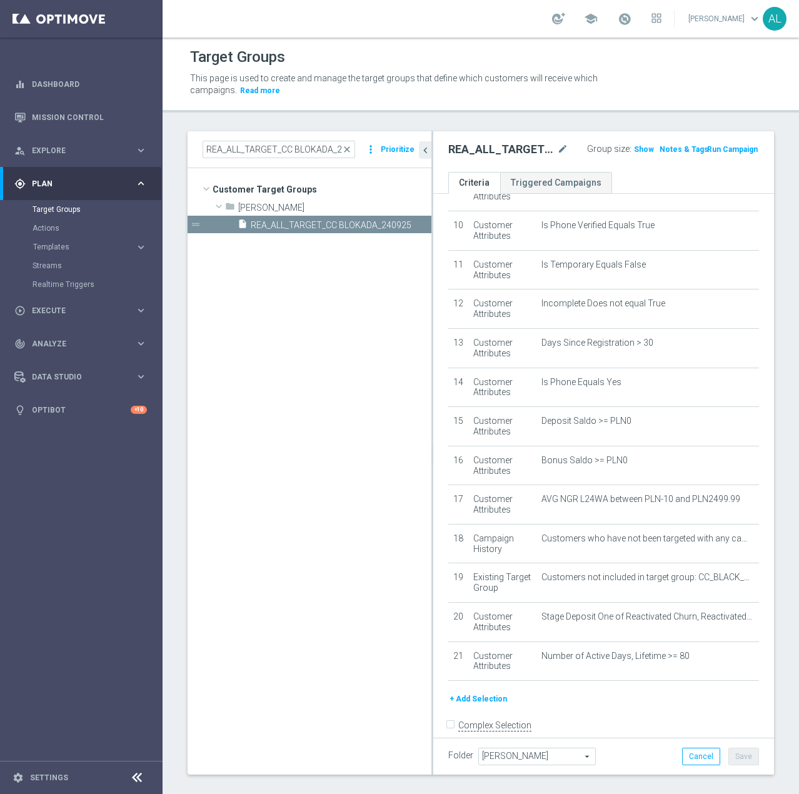
scroll to position [402, 0]
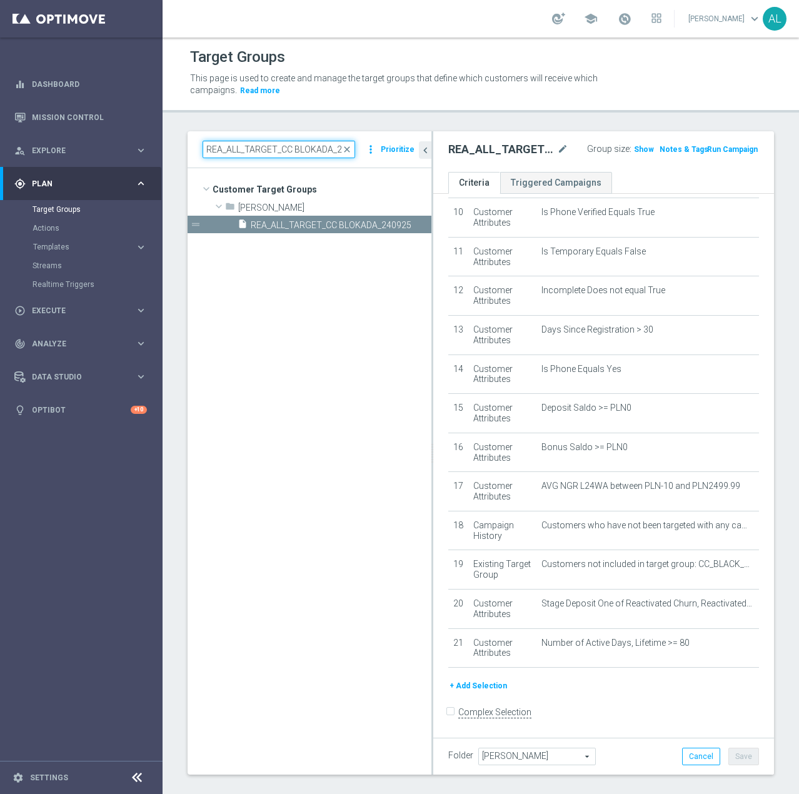
click at [233, 144] on input "REA_ALL_TARGET_CC BLOKADA_240925" at bounding box center [278, 149] width 152 height 17
paste input "ASHBACK_CC LM 100% do 200 PLN_25"
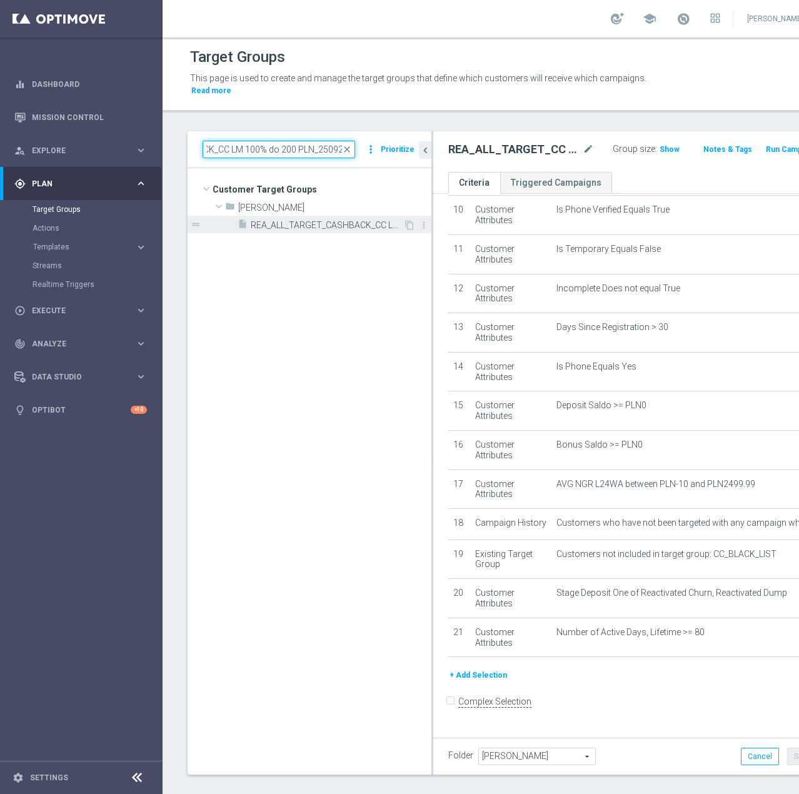
type input "REA_ALL_TARGET_CASHBACK_CC LM 100% do 200 PLN_250925"
click at [301, 227] on span "REA_ALL_TARGET_CASHBACK_CC LM 100% do 200 PLN_250925" at bounding box center [327, 225] width 152 height 11
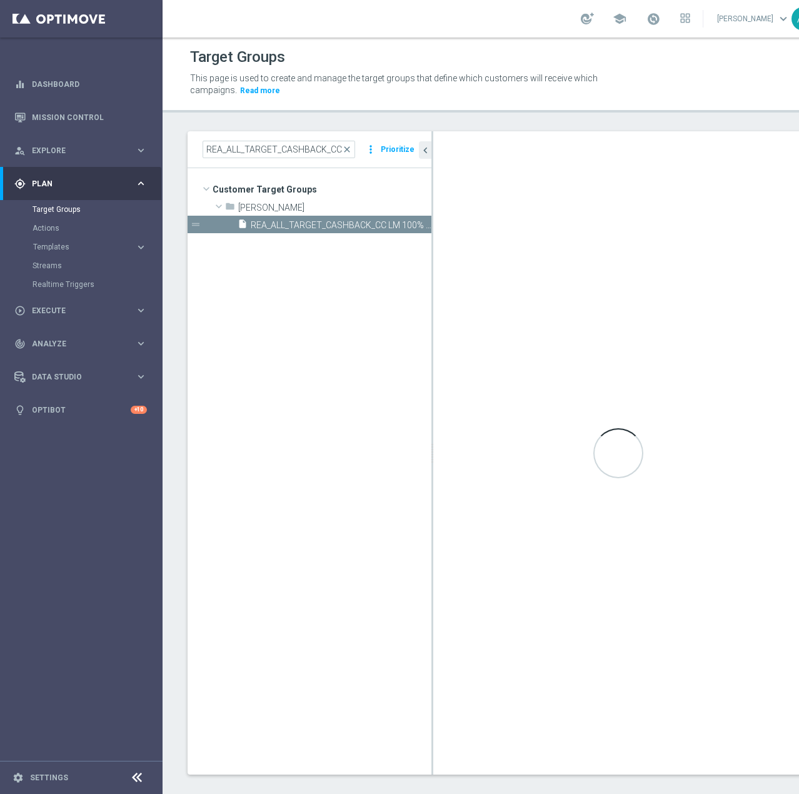
checkbox input "true"
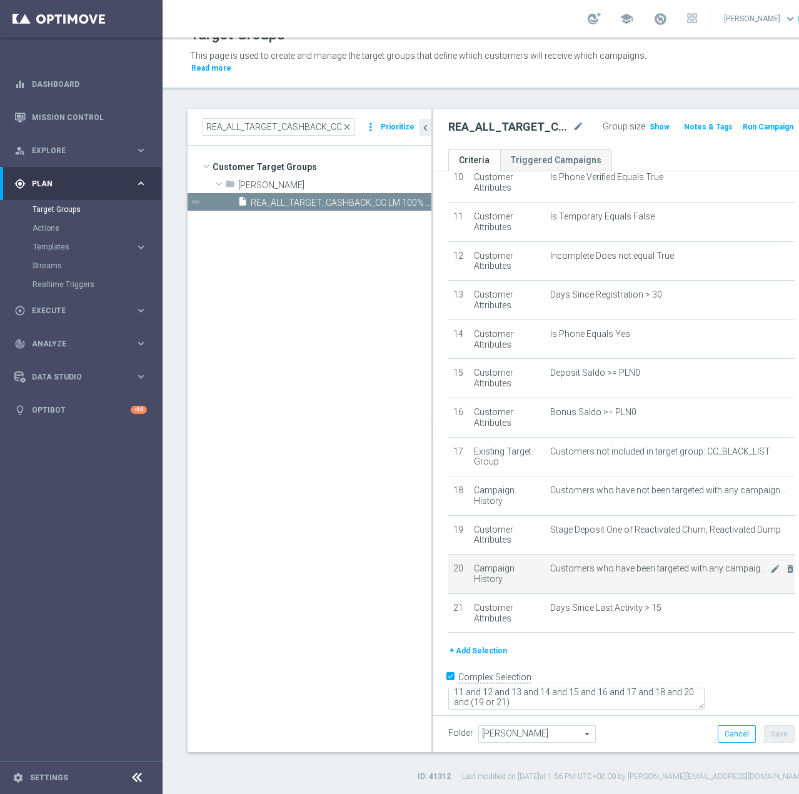
scroll to position [21, 0]
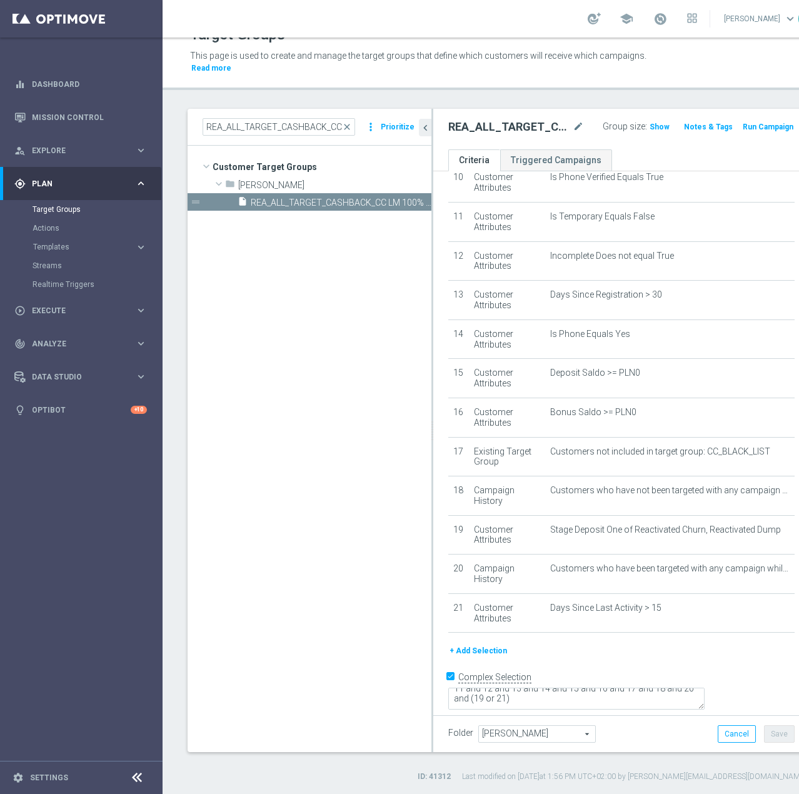
click at [479, 657] on button "+ Add Selection" at bounding box center [478, 651] width 60 height 14
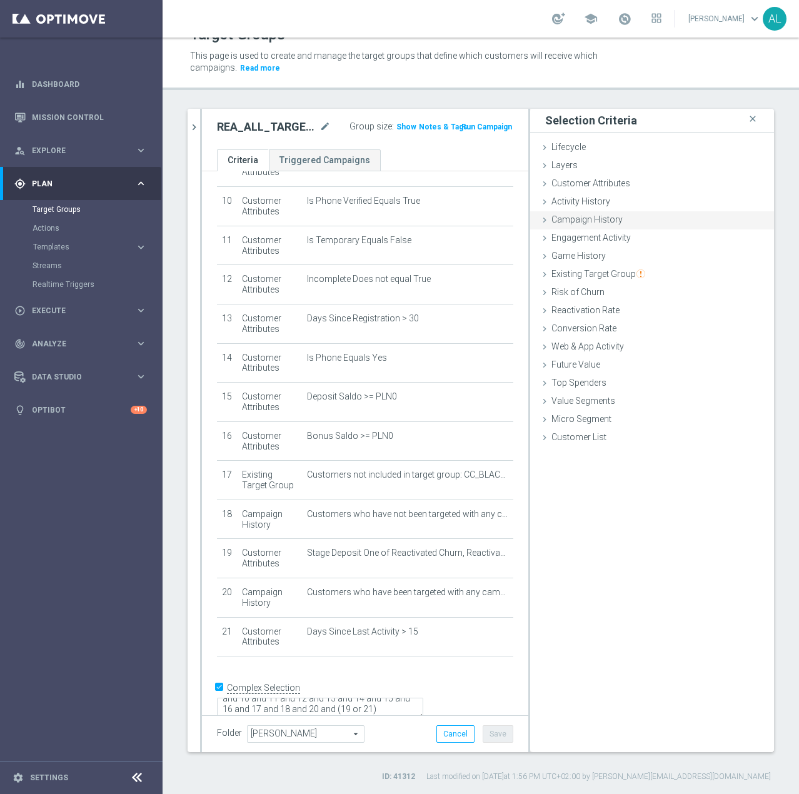
click at [576, 219] on span "Campaign History" at bounding box center [586, 219] width 71 height 10
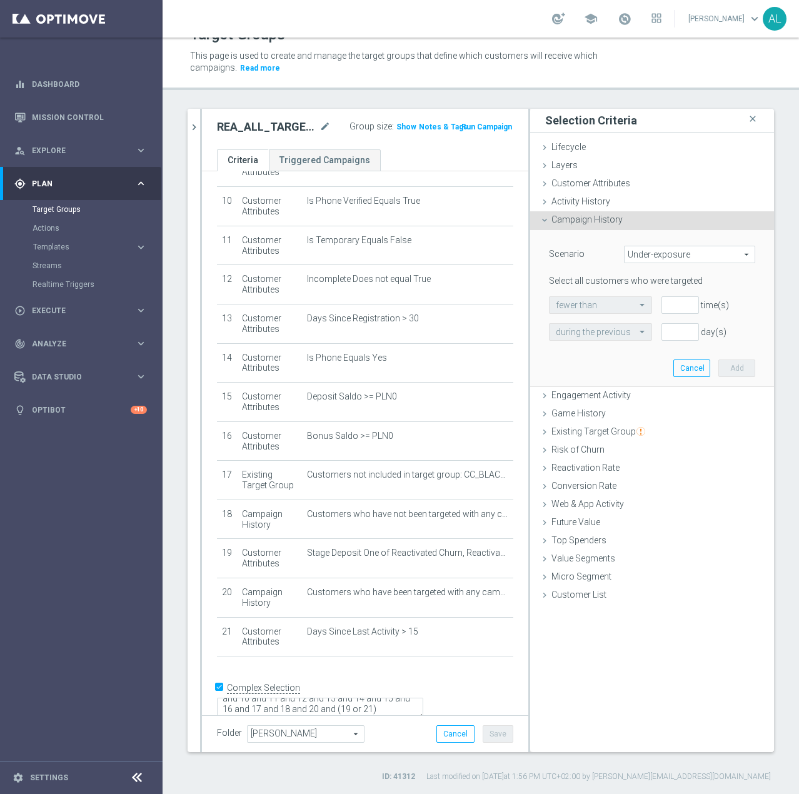
click at [655, 259] on span "Under-exposure" at bounding box center [689, 254] width 130 height 16
click at [664, 336] on span "Custom" at bounding box center [689, 337] width 117 height 10
type input "Custom"
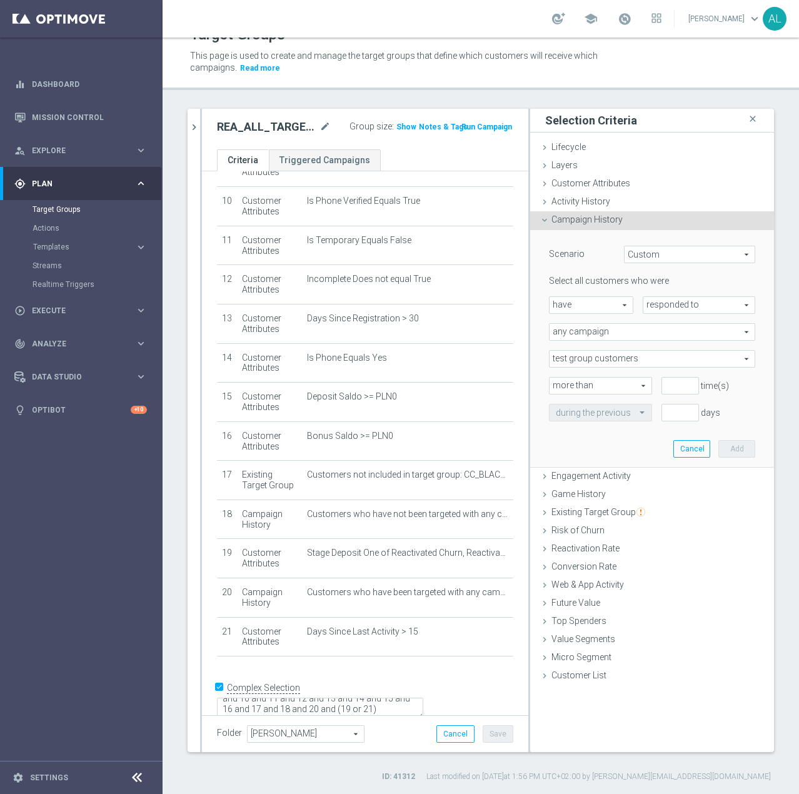
click at [656, 304] on span "responded to" at bounding box center [698, 305] width 111 height 16
drag, startPoint x: 664, startPoint y: 335, endPoint x: 638, endPoint y: 339, distance: 25.9
click at [664, 334] on span "been targeted with" at bounding box center [698, 339] width 99 height 10
type input "been targeted with"
click at [614, 329] on span "any campaign" at bounding box center [651, 332] width 205 height 16
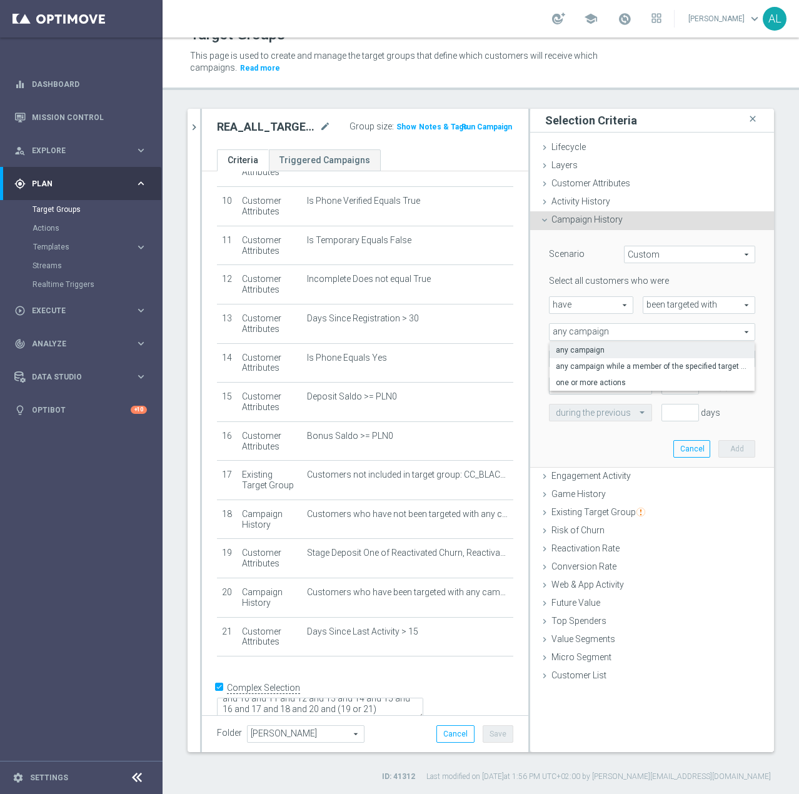
click at [596, 381] on span "one or more actions" at bounding box center [652, 382] width 192 height 10
type input "one or more actions"
click at [593, 359] on span at bounding box center [651, 359] width 205 height 16
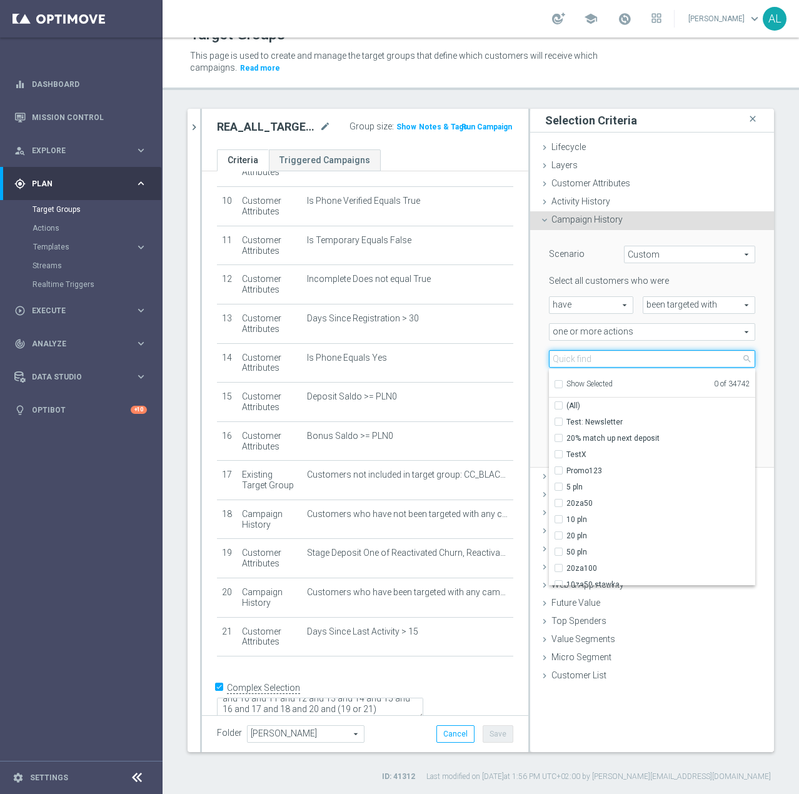
click at [594, 364] on input "search" at bounding box center [652, 358] width 206 height 17
paste input "REA_ALL_TARGET_CASHBACK_CC LM 100% do 200 PLN_250925"
type input "REA_ALL_TARGET_CASHBACK_CC LM 100% do 200 PLN_250925"
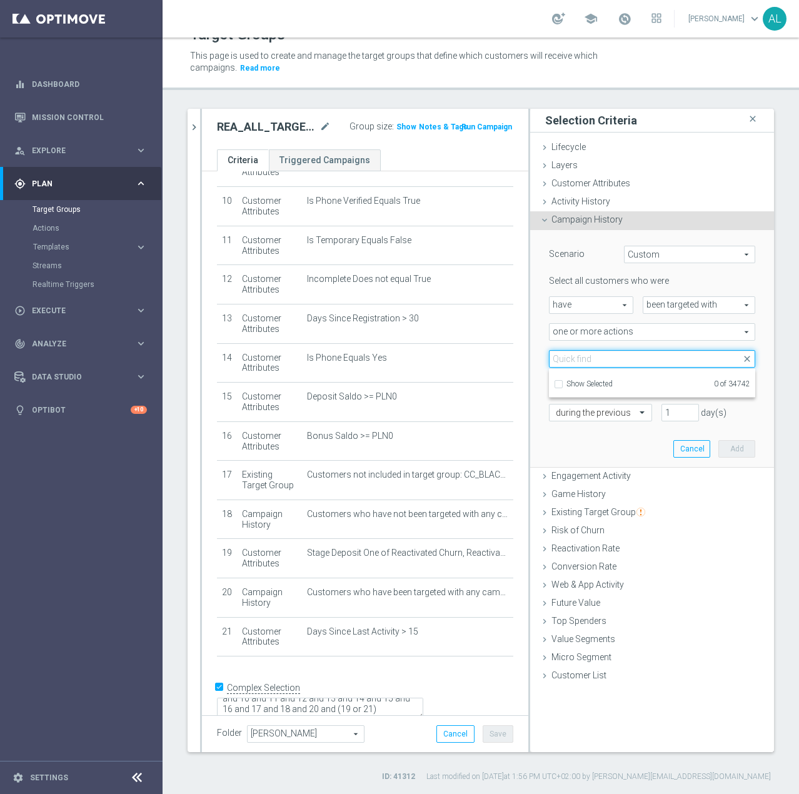
scroll to position [0, 0]
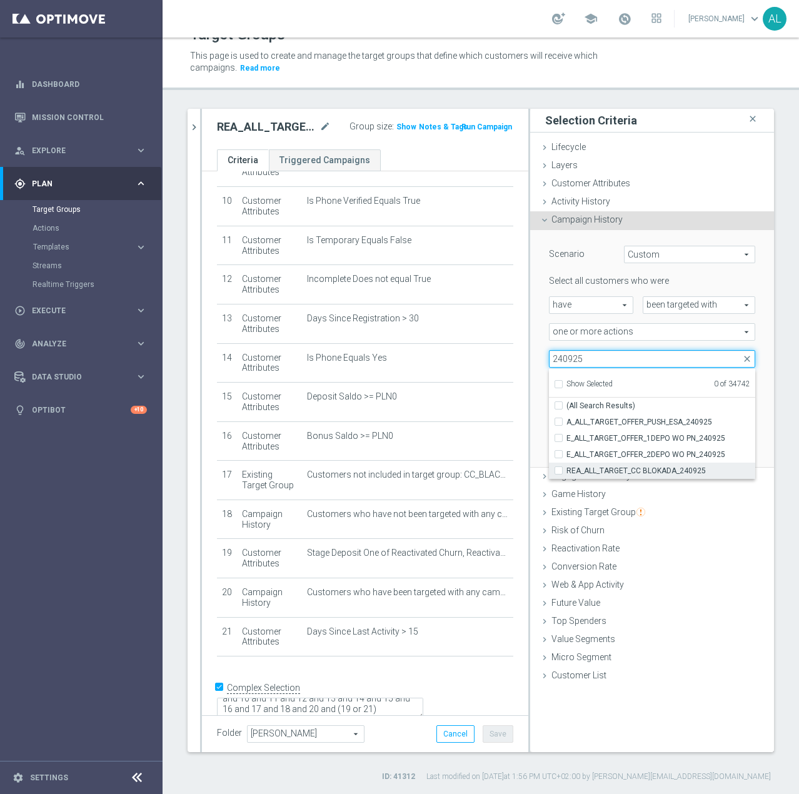
type input "240925"
click at [632, 474] on span "REA_ALL_TARGET_CC BLOKADA_240925" at bounding box center [660, 471] width 189 height 10
click at [566, 474] on input "REA_ALL_TARGET_CC BLOKADA_240925" at bounding box center [562, 470] width 8 height 8
checkbox input "true"
type input "REA_ALL_TARGET_CC BLOKADA_240925"
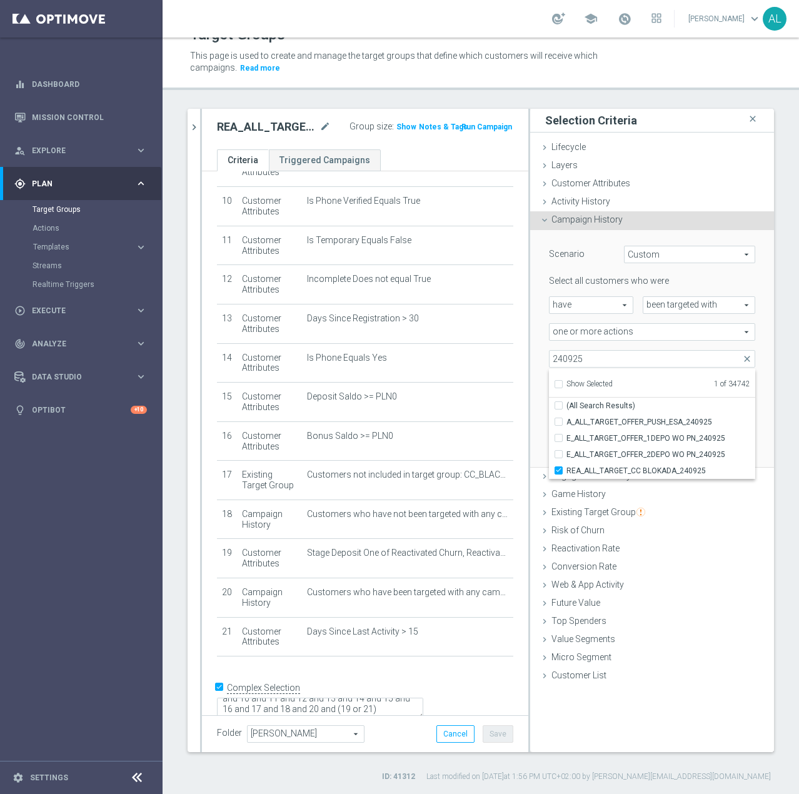
click at [539, 365] on div "REA_ALL_TARGET_CC BLOKADA_240925 REA_ALL_TARGET_CC BLOKADA_240925 arrow_drop_do…" at bounding box center [651, 358] width 225 height 17
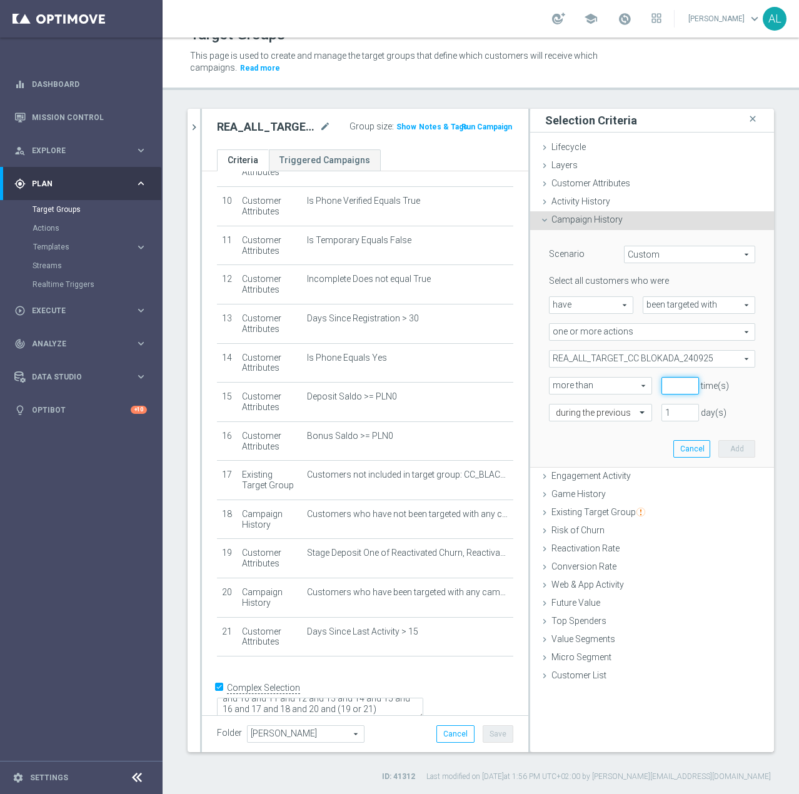
click at [661, 383] on input "number" at bounding box center [679, 385] width 37 height 17
type input "0"
click at [599, 409] on input "text" at bounding box center [588, 412] width 64 height 11
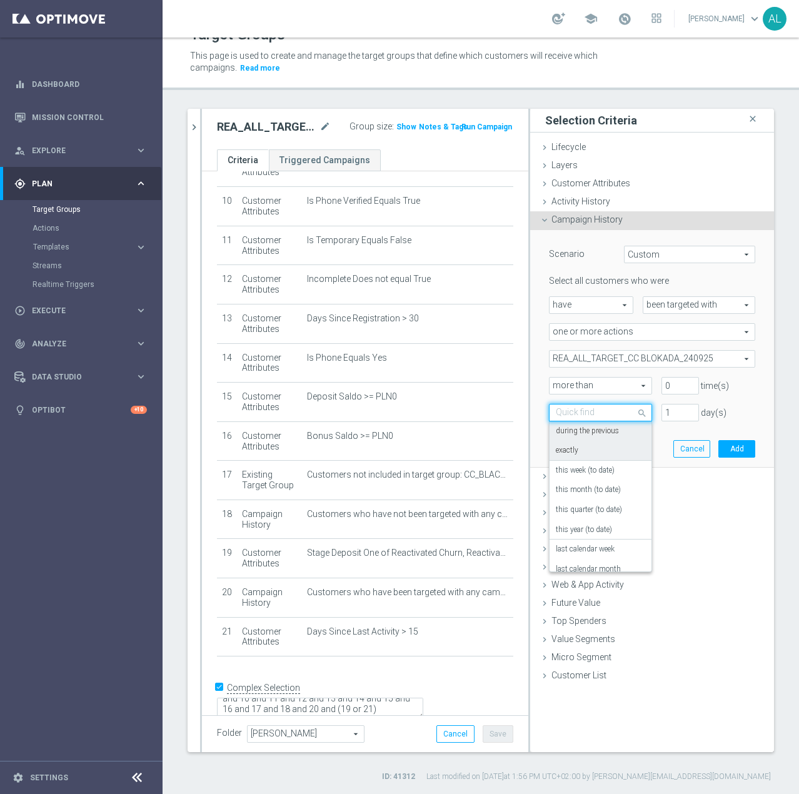
click at [581, 451] on div "exactly" at bounding box center [600, 451] width 89 height 20
click at [606, 412] on input "text" at bounding box center [588, 412] width 64 height 11
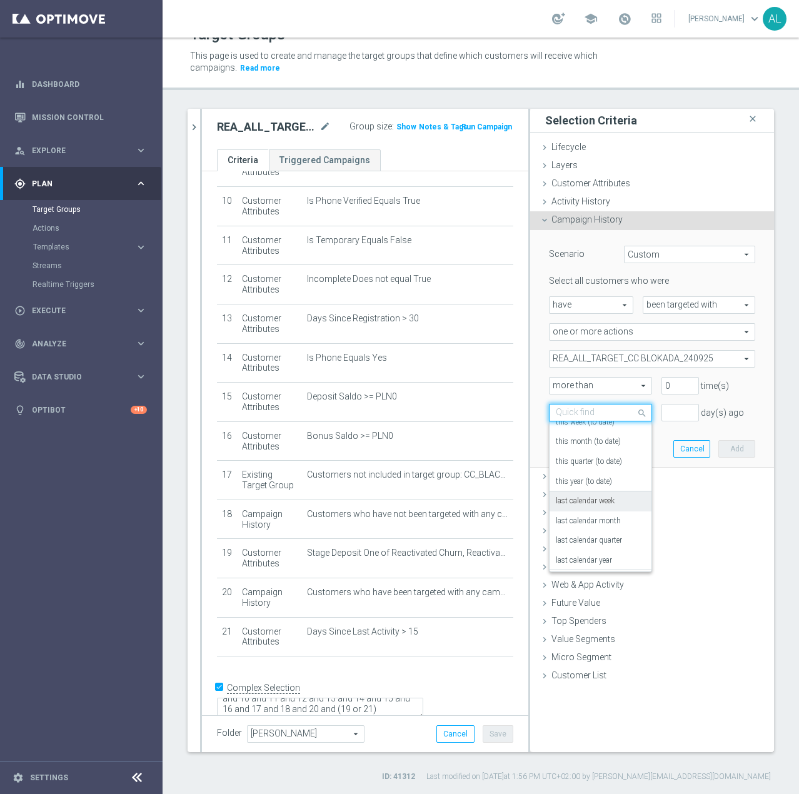
scroll to position [110, 0]
click at [587, 515] on div "on this date" at bounding box center [600, 519] width 89 height 20
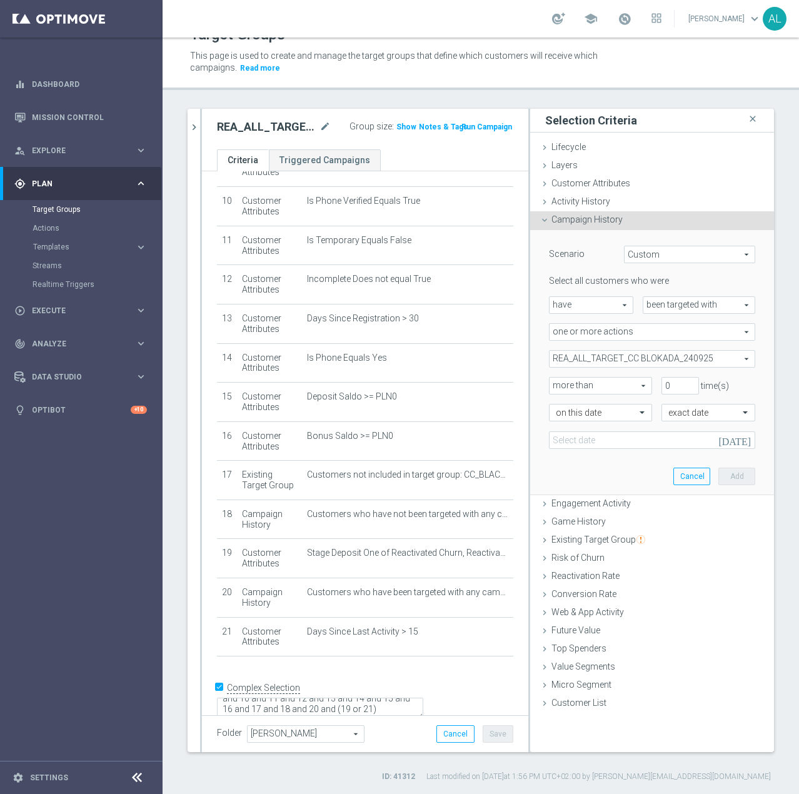
drag, startPoint x: 606, startPoint y: 459, endPoint x: 607, endPoint y: 437, distance: 21.3
click at [605, 459] on div "Scenario Custom Custom arrow_drop_down search Select all customers who were hav…" at bounding box center [651, 362] width 225 height 264
click at [607, 437] on input at bounding box center [652, 439] width 206 height 17
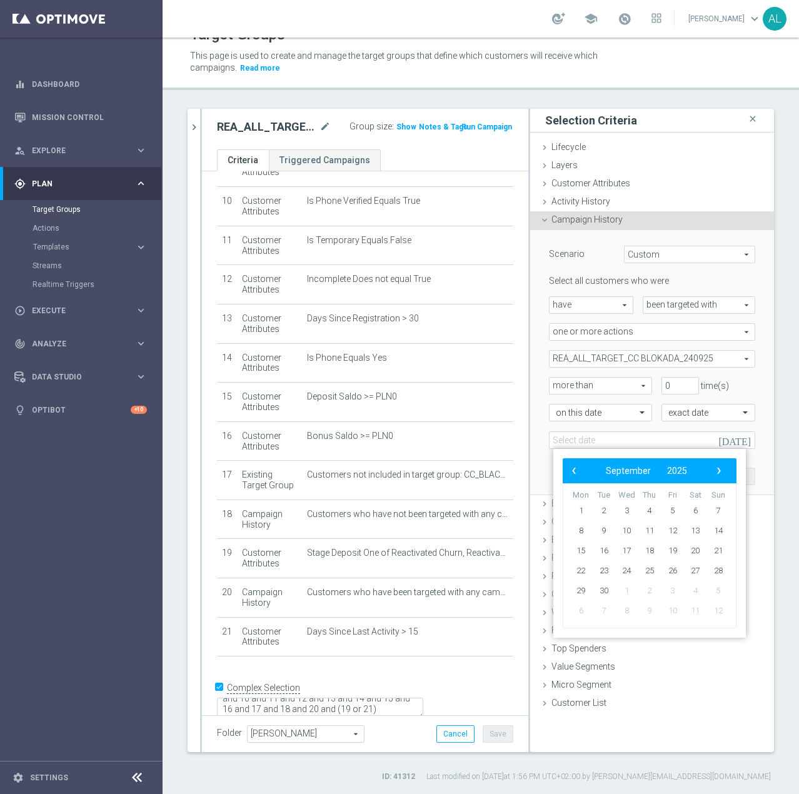
type input "[DATE]"
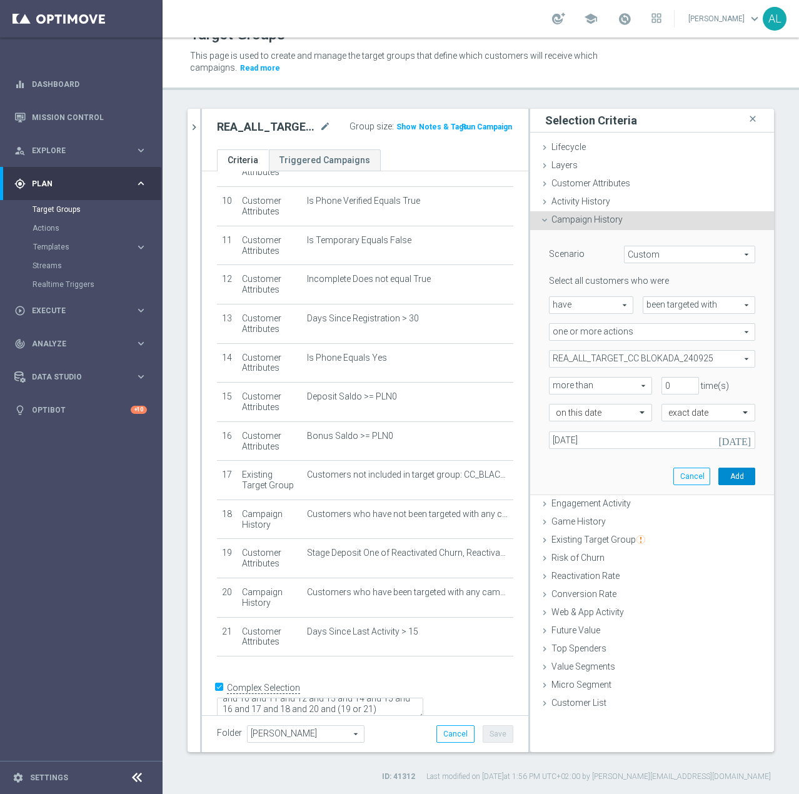
click at [742, 474] on button "Add" at bounding box center [736, 475] width 37 height 17
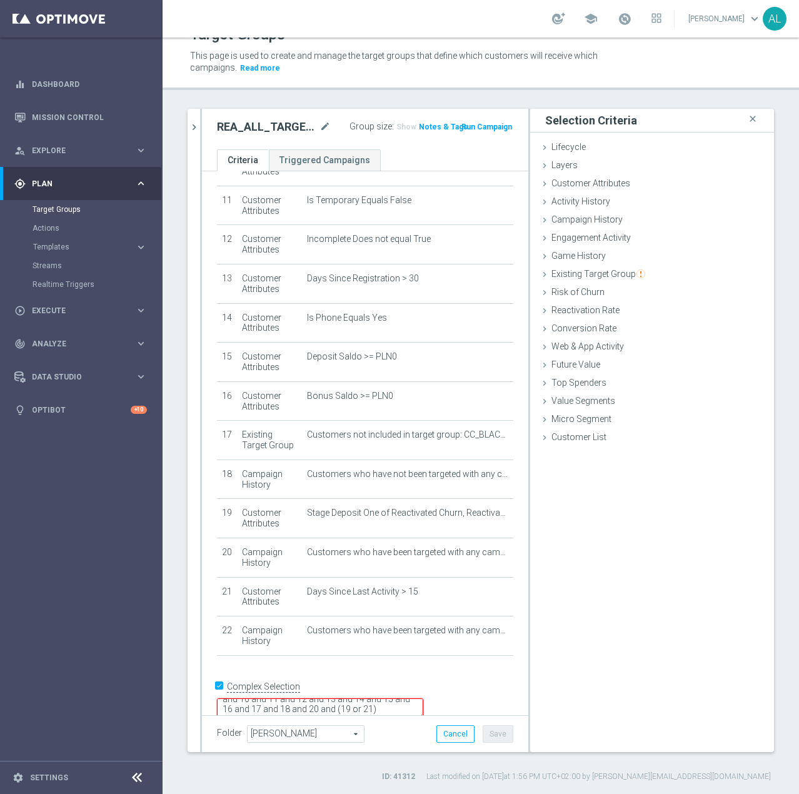
scroll to position [31, 0]
click at [383, 698] on textarea "1 and 2 and 3 and 4 and 5 and 6 and 7 and 8 and 9 and 10 and 11 and 12 and 13 a…" at bounding box center [320, 709] width 206 height 22
click at [423, 698] on textarea "1 and 2 and 3 and 4 and 5 and 6 and 7 and 8 and 9 and 10 and 11 and 12 and 13 a…" at bounding box center [320, 709] width 206 height 22
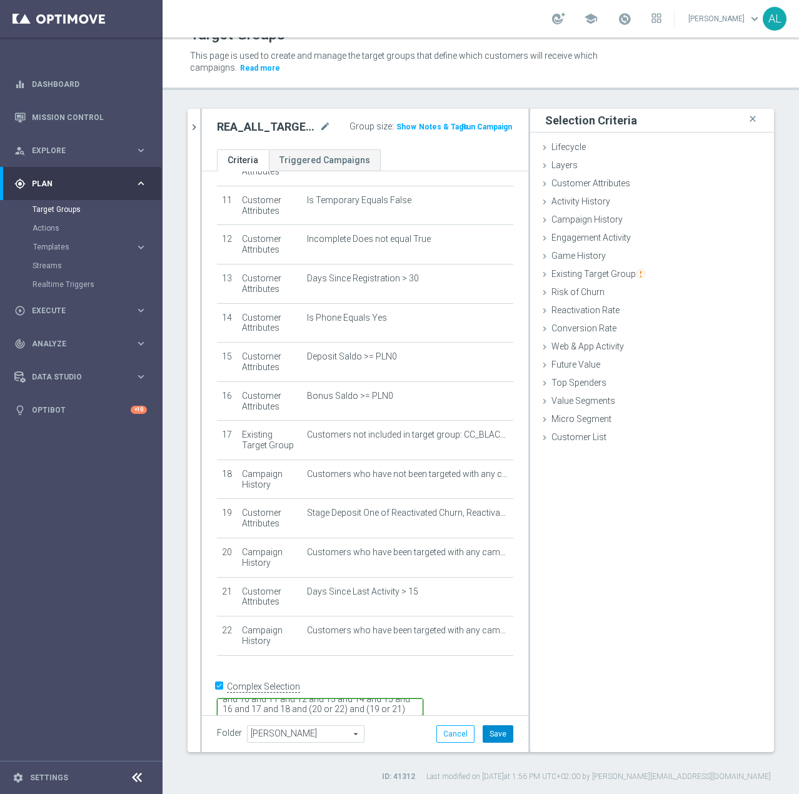
type textarea "1 and 2 and 3 and 4 and 5 and 6 and 7 and 8 and 9 and 10 and 11 and 12 and 13 a…"
click at [487, 732] on button "Save" at bounding box center [497, 733] width 31 height 17
click at [398, 122] on span "Show" at bounding box center [406, 126] width 20 height 9
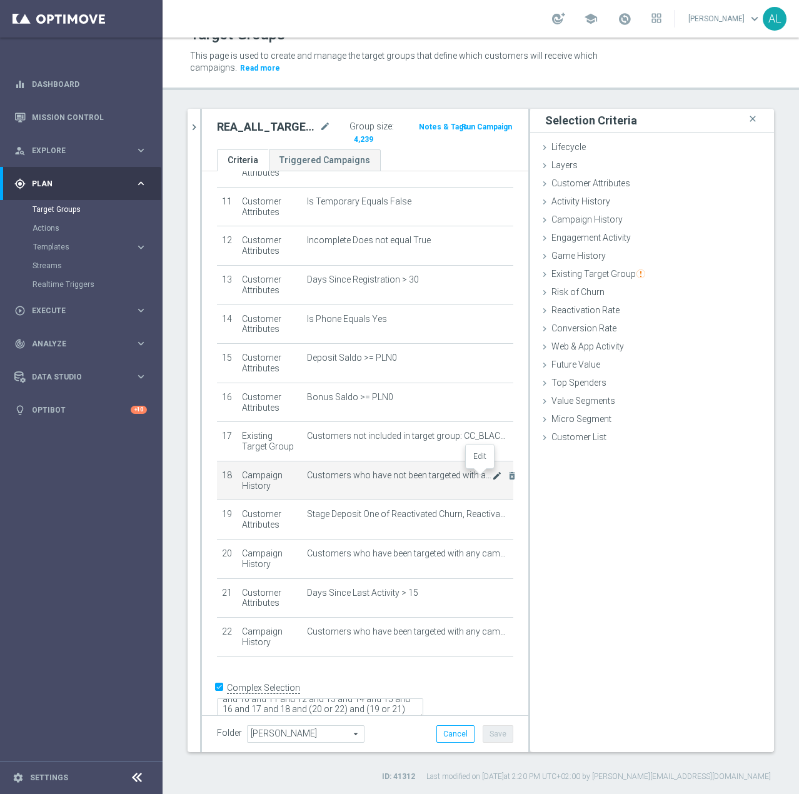
click at [492, 471] on icon "mode_edit" at bounding box center [497, 476] width 10 height 10
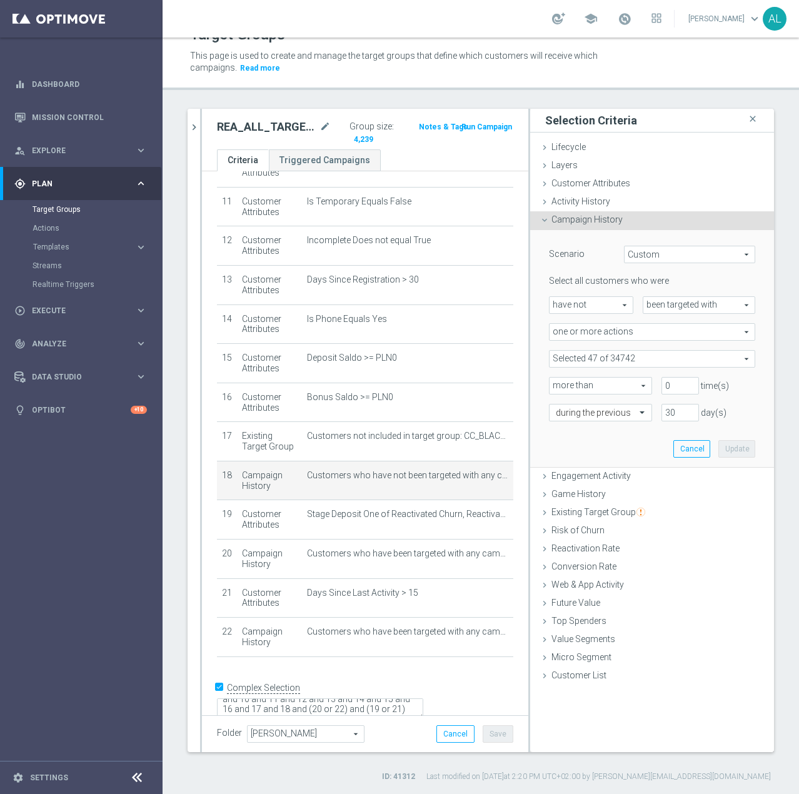
click at [615, 366] on span at bounding box center [651, 359] width 205 height 16
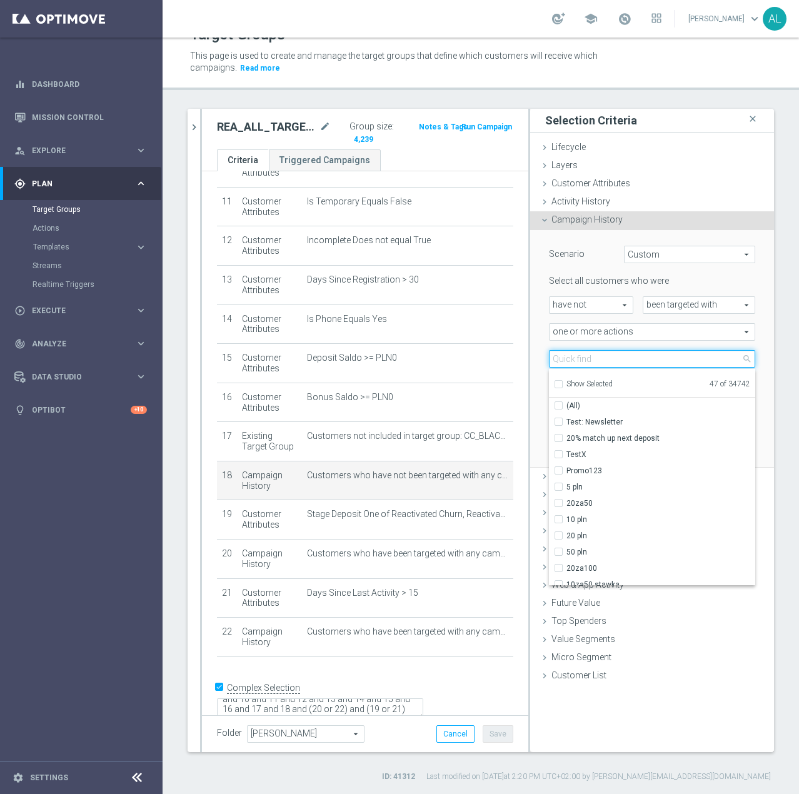
click at [586, 361] on input "search" at bounding box center [652, 358] width 206 height 17
type input "CC"
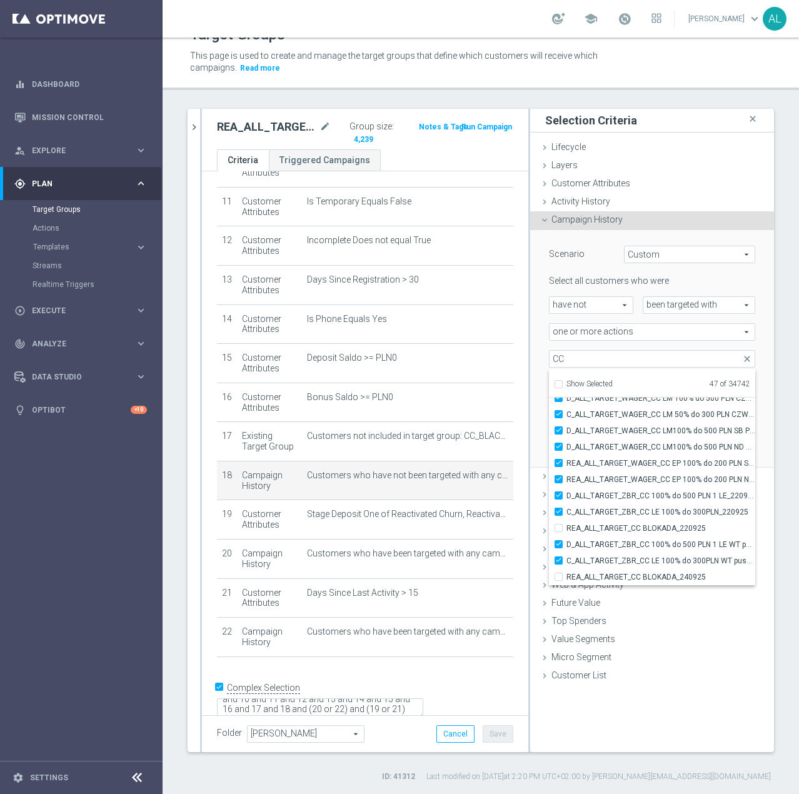
click at [653, 726] on div "Selection Criteria close Lifecycle done Cancel Update Layers done Cancel Update…" at bounding box center [652, 430] width 244 height 643
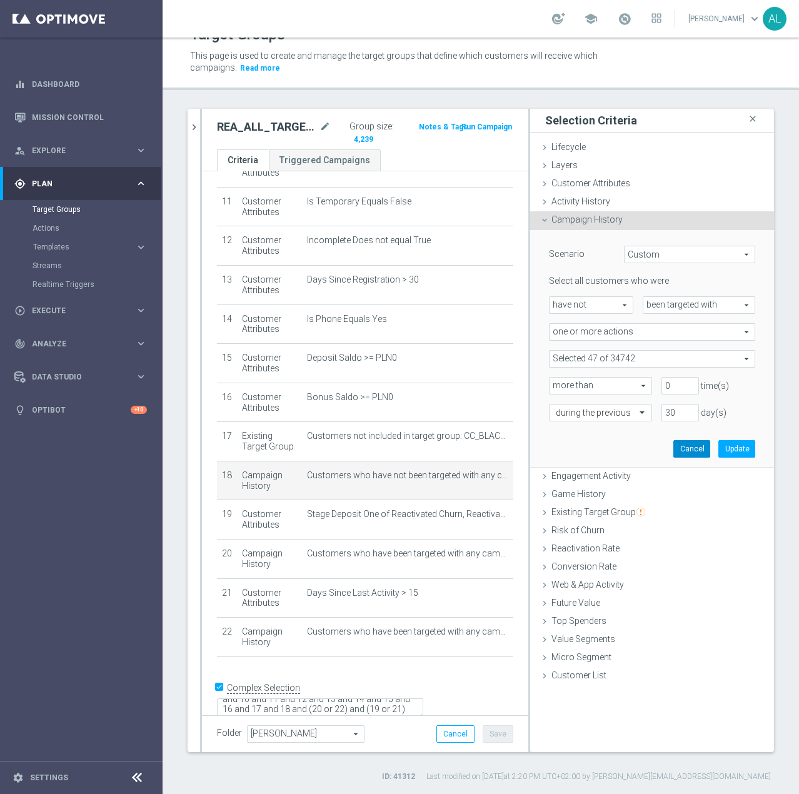
click at [681, 446] on button "Cancel" at bounding box center [691, 448] width 37 height 17
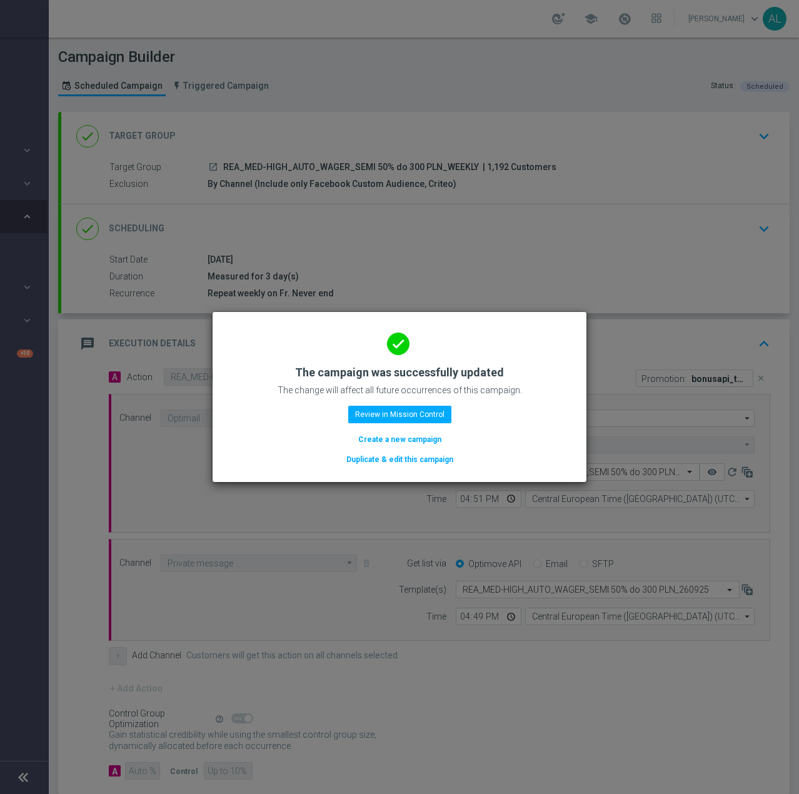
scroll to position [69, 0]
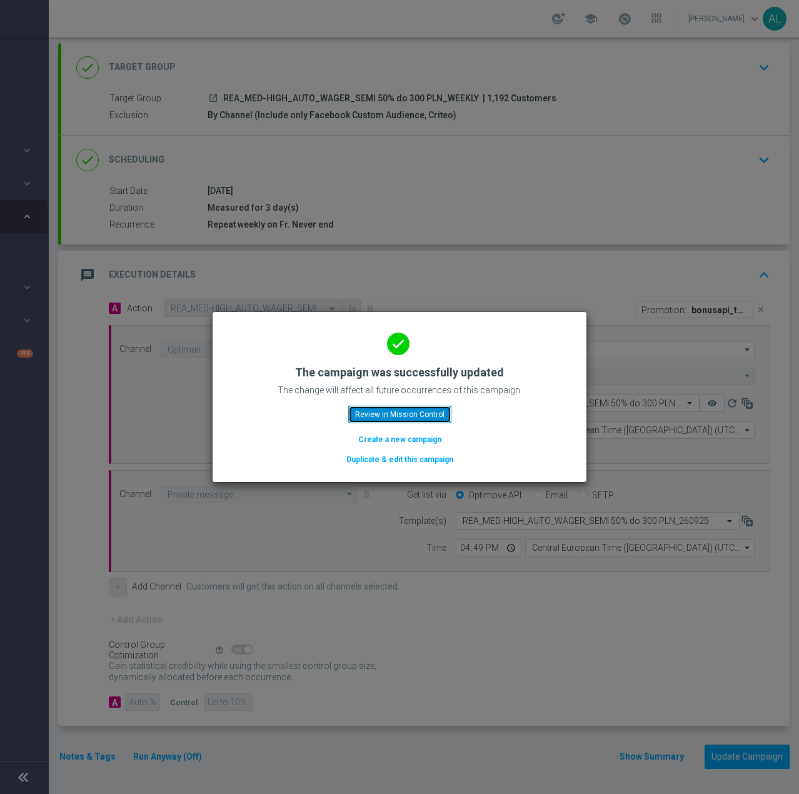
click at [392, 409] on button "Review in Mission Control" at bounding box center [399, 414] width 103 height 17
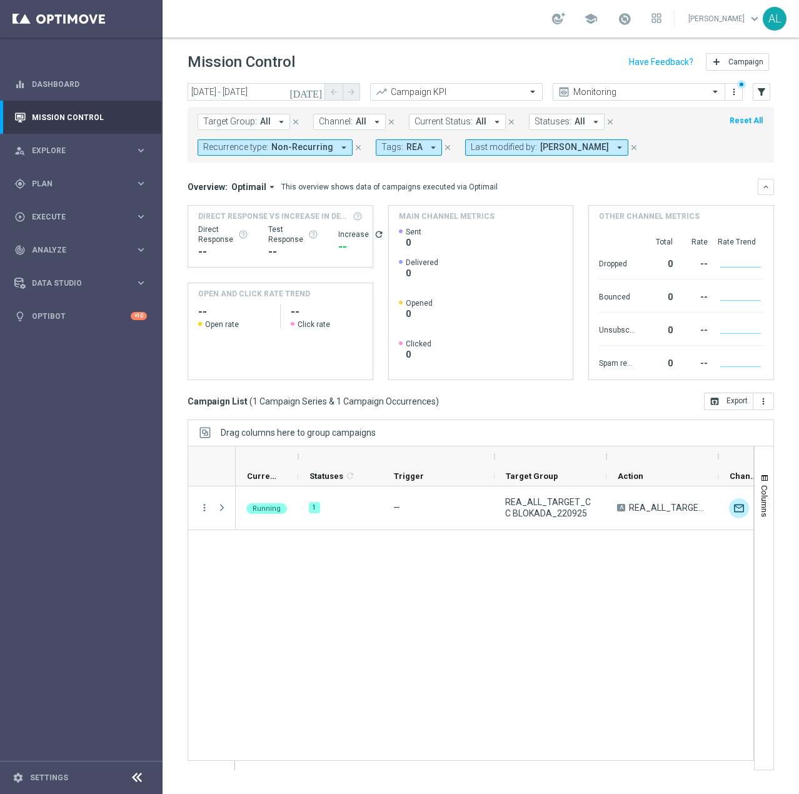
click at [275, 142] on span "Non-Recurring" at bounding box center [302, 147] width 62 height 11
click at [229, 232] on div "Recurring" at bounding box center [248, 237] width 89 height 20
click at [231, 214] on label "Non-Recurring" at bounding box center [239, 216] width 47 height 7
click at [364, 174] on mini-dashboard "Overview: Optimail arrow_drop_down This overview shows data of campaigns execut…" at bounding box center [480, 277] width 586 height 230
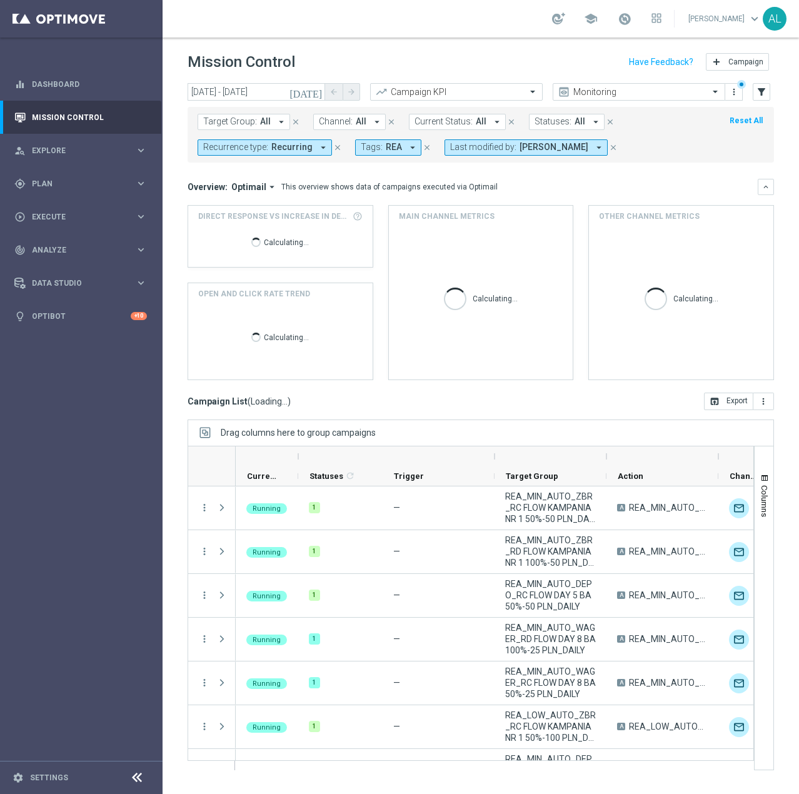
click at [234, 122] on span "Target Group:" at bounding box center [230, 121] width 54 height 11
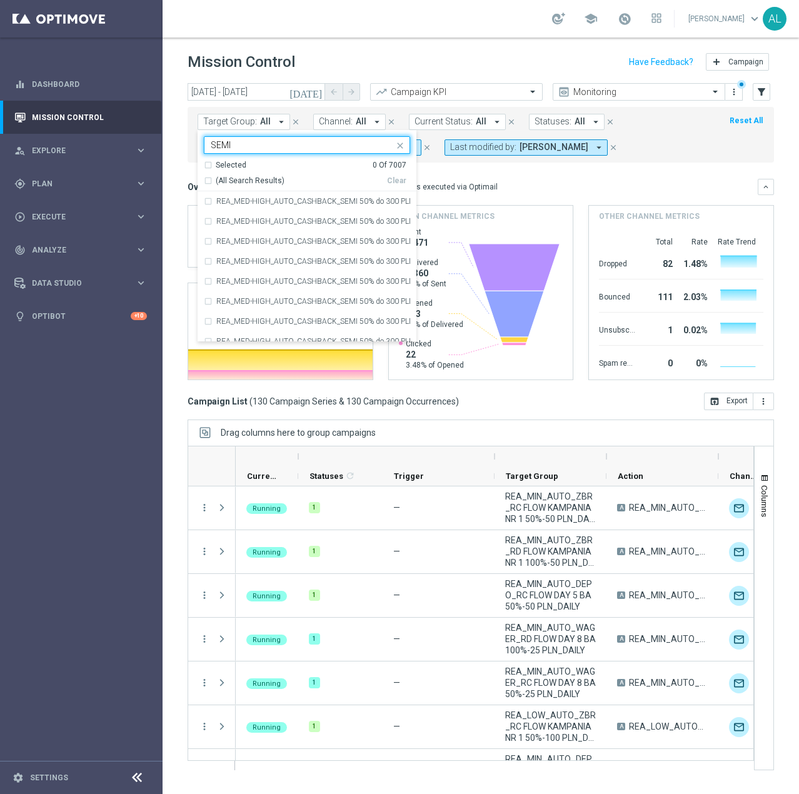
click at [221, 178] on span "(All Search Results)" at bounding box center [250, 181] width 69 height 11
type input "SEMI"
click at [495, 162] on div "Target Group: All arrow_drop_down Selected 50 of 7007 SEMI Selected 50 Of 7007 …" at bounding box center [480, 135] width 586 height 56
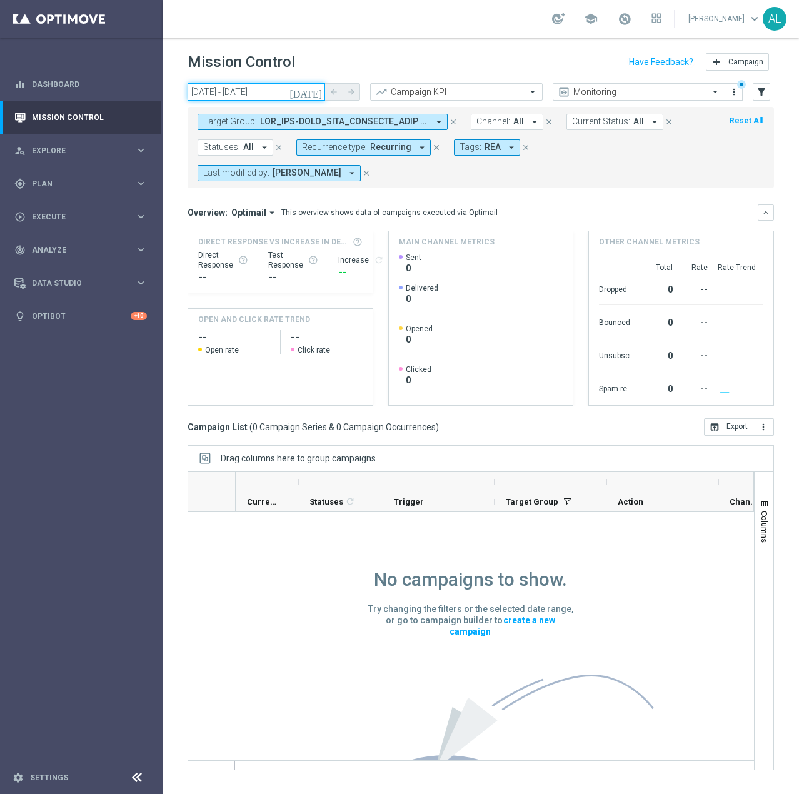
click at [242, 89] on input "[DATE] - [DATE]" at bounding box center [255, 91] width 137 height 17
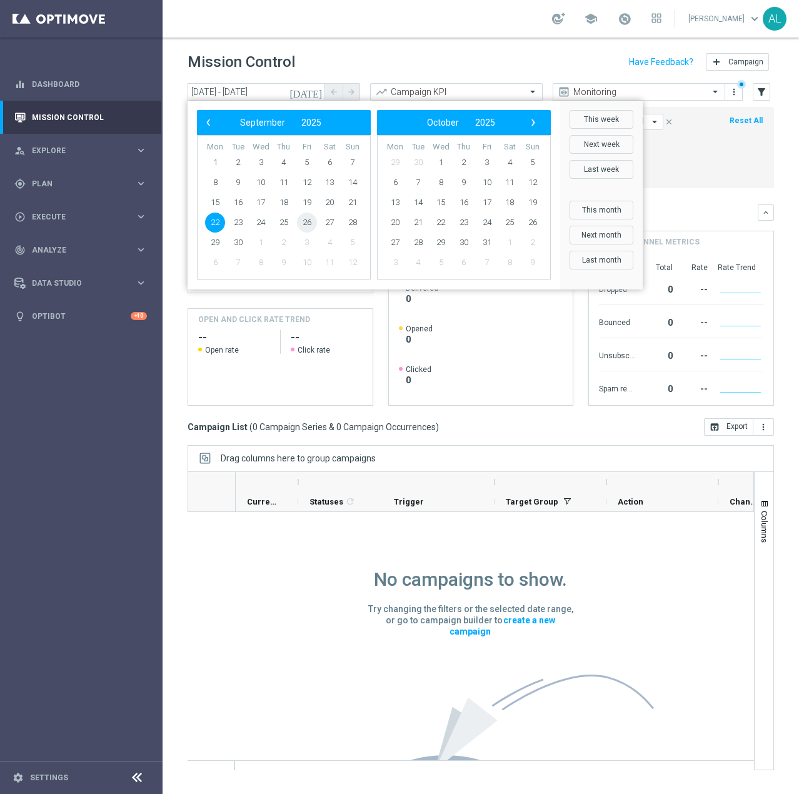
click at [301, 224] on span "26" at bounding box center [307, 222] width 20 height 20
type input "[DATE] - [DATE]"
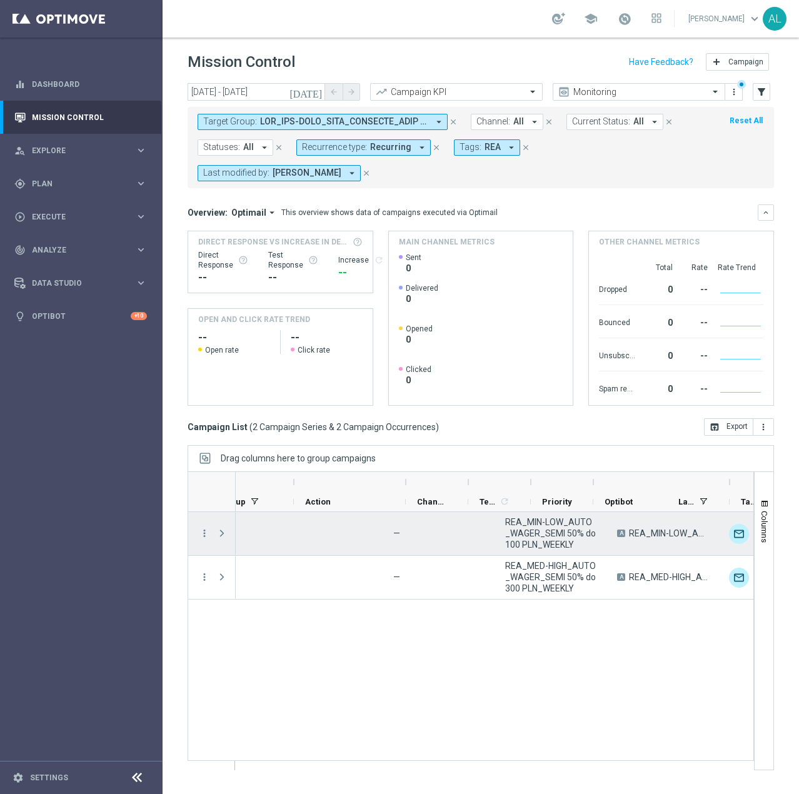
scroll to position [0, 312]
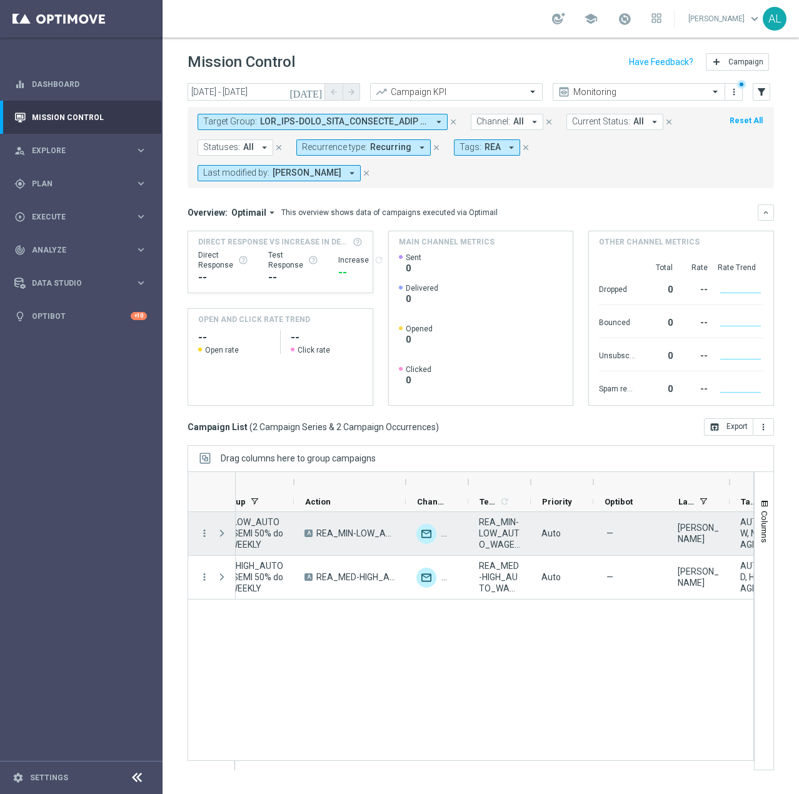
click at [497, 531] on span "REA_MIN-LOW_AUTO_WAGER_SEMI 50% do 100 PLN_260925" at bounding box center [499, 533] width 41 height 34
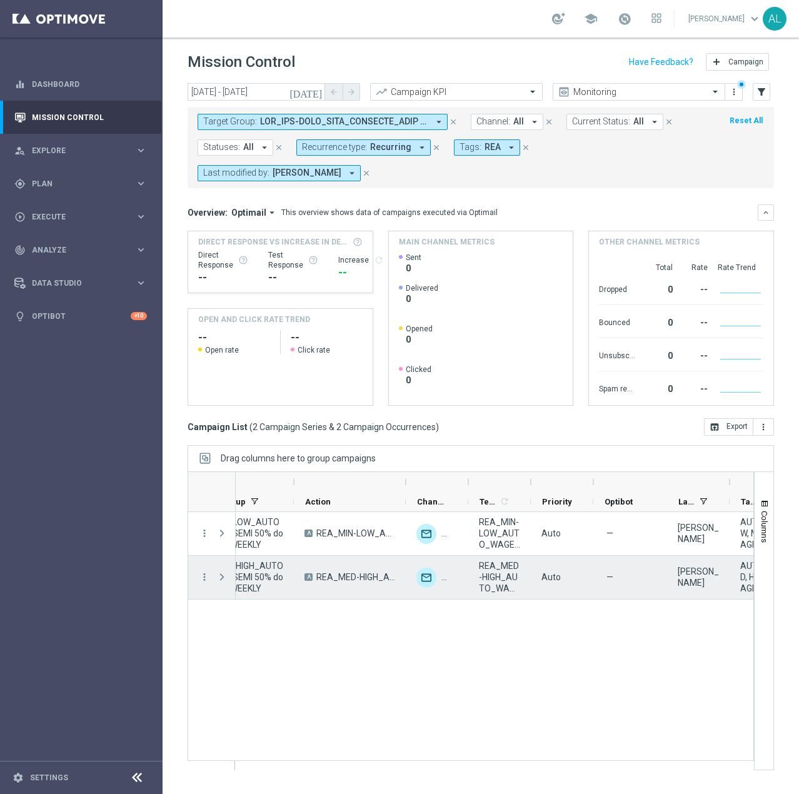
click at [509, 567] on span "REA_MED-HIGH_AUTO_WAGER_SEMI 50% do 300 PLN_260925" at bounding box center [499, 577] width 41 height 34
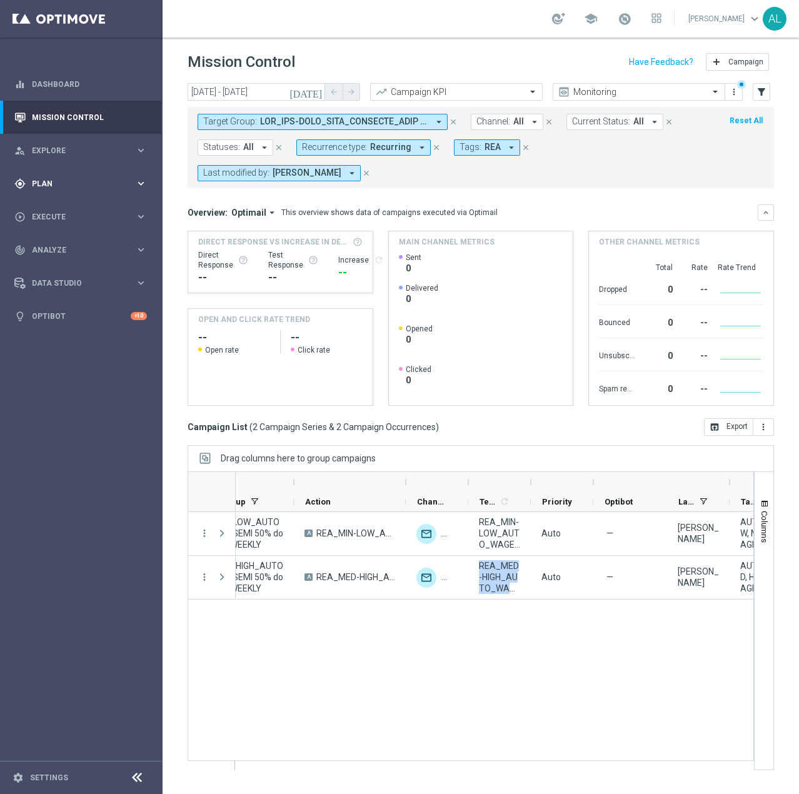
click at [87, 178] on div "gps_fixed Plan" at bounding box center [74, 183] width 121 height 11
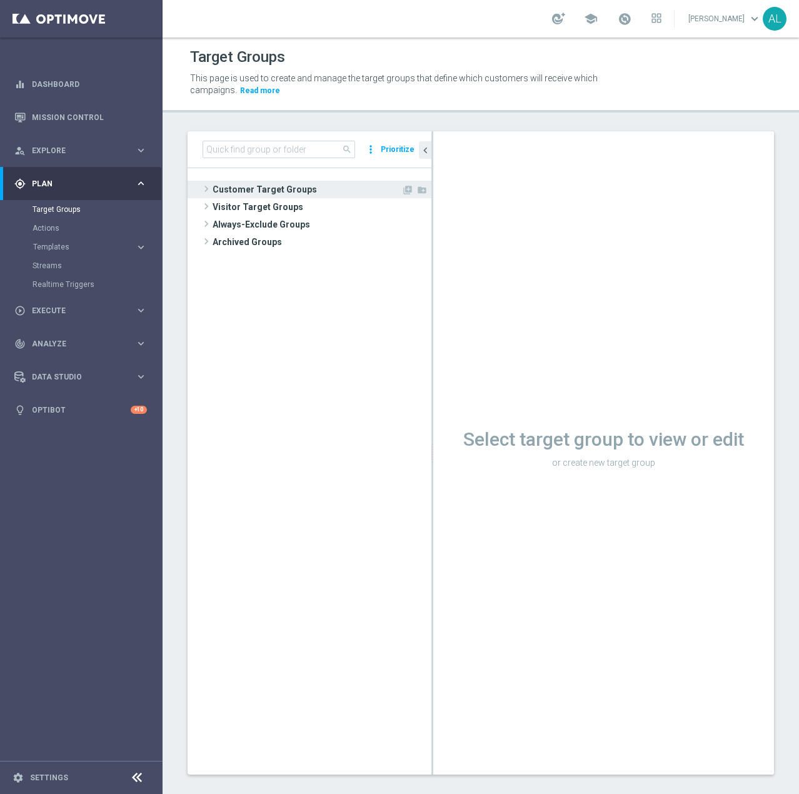
click at [286, 188] on span "Customer Target Groups" at bounding box center [306, 189] width 189 height 17
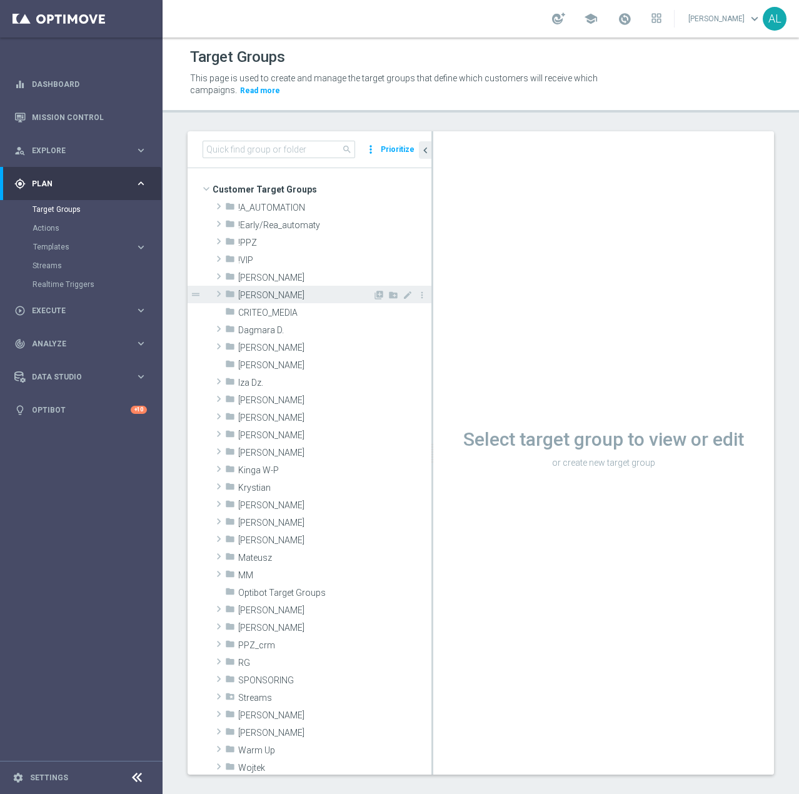
click at [266, 290] on span "Antoni L." at bounding box center [305, 295] width 134 height 11
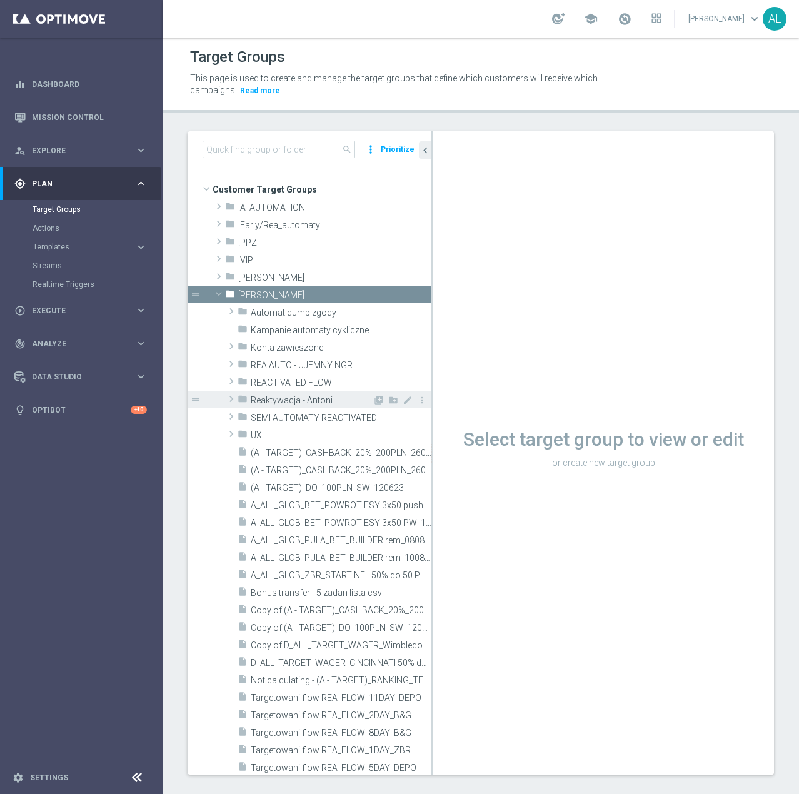
click at [301, 394] on div "folder Reaktywacja - Antoni" at bounding box center [304, 399] width 135 height 17
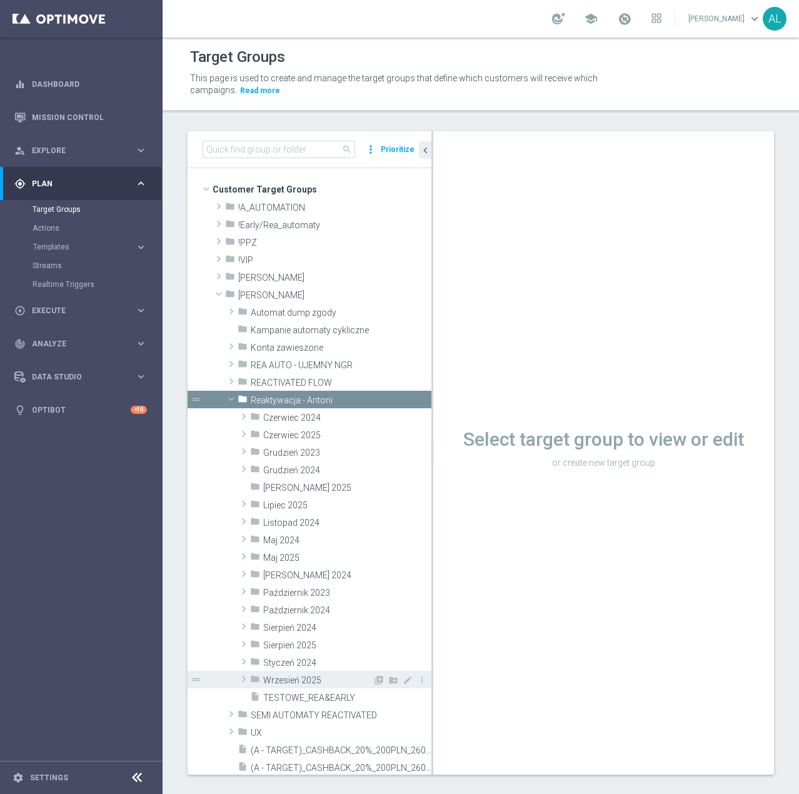
click at [301, 676] on span "Wrzesień 2025" at bounding box center [317, 680] width 109 height 11
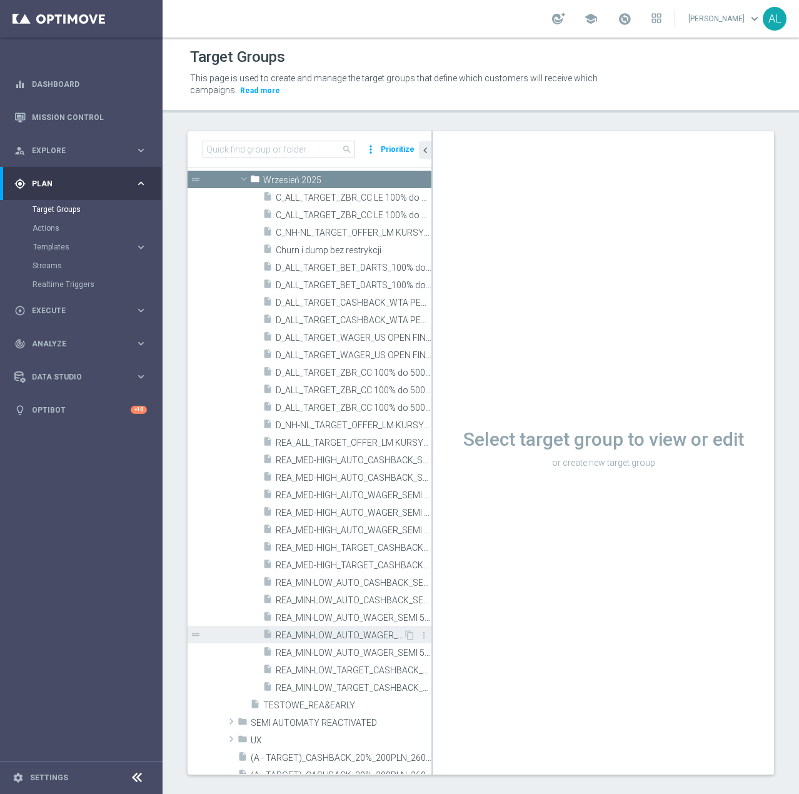
scroll to position [500, 0]
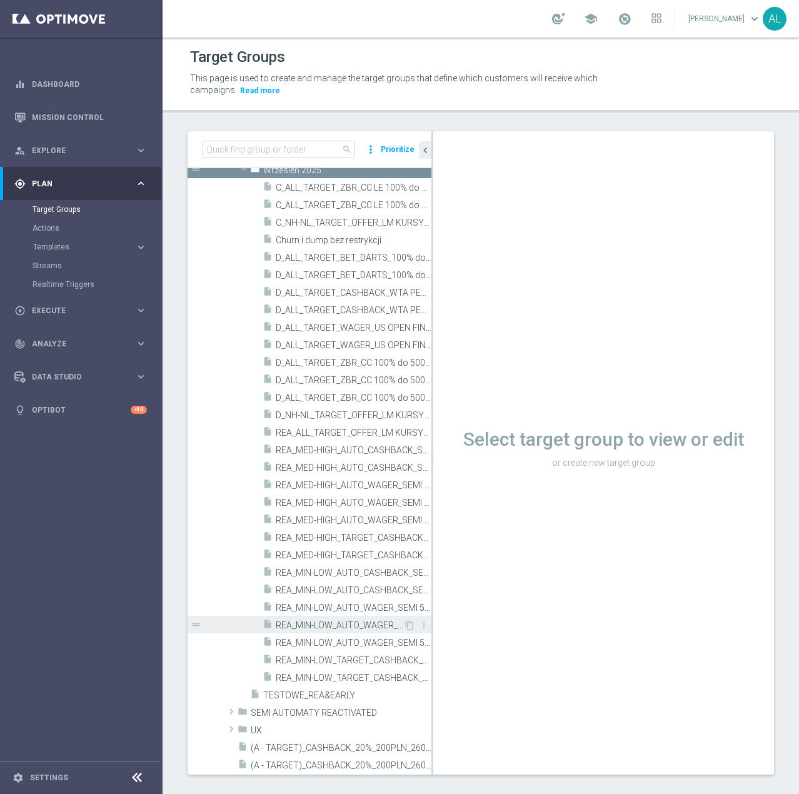
click at [341, 626] on span "REA_MIN-LOW_AUTO_WAGER_SEMI 50% do 100 PLN push_190925" at bounding box center [339, 625] width 127 height 11
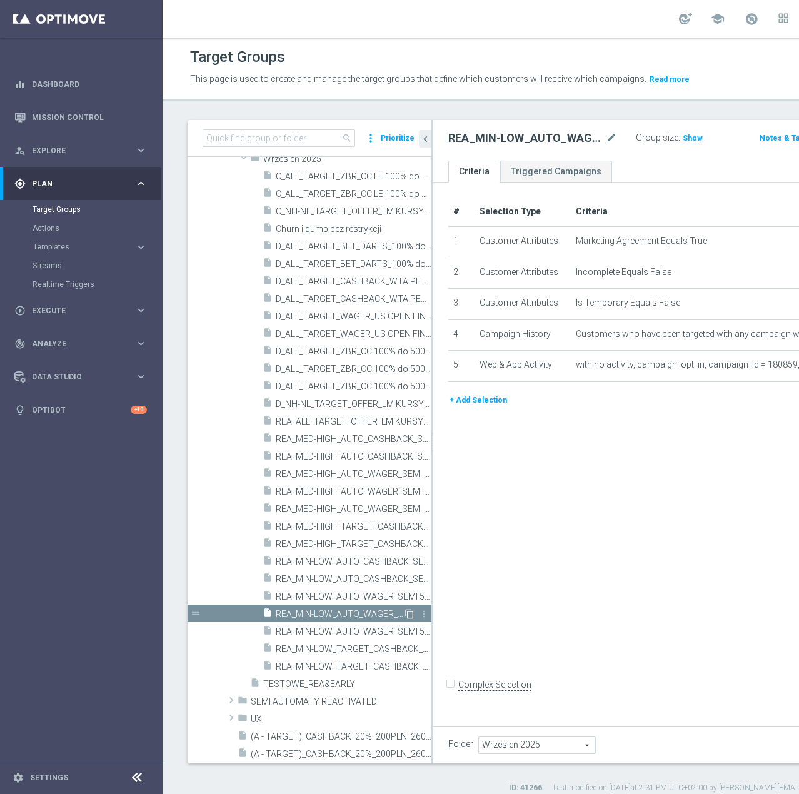
click at [404, 619] on icon "content_copy" at bounding box center [409, 614] width 10 height 10
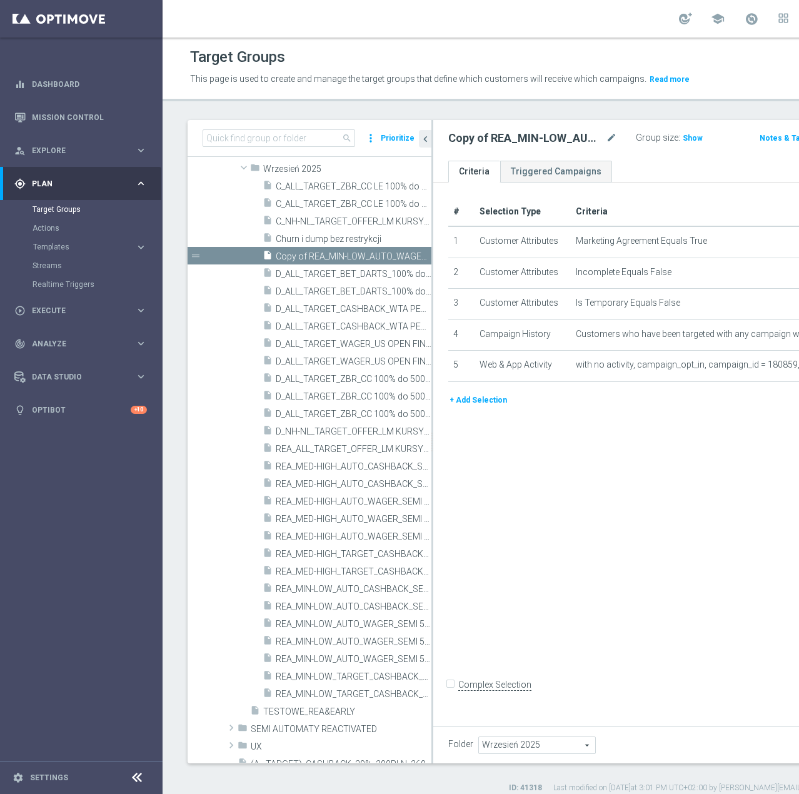
scroll to position [234, 0]
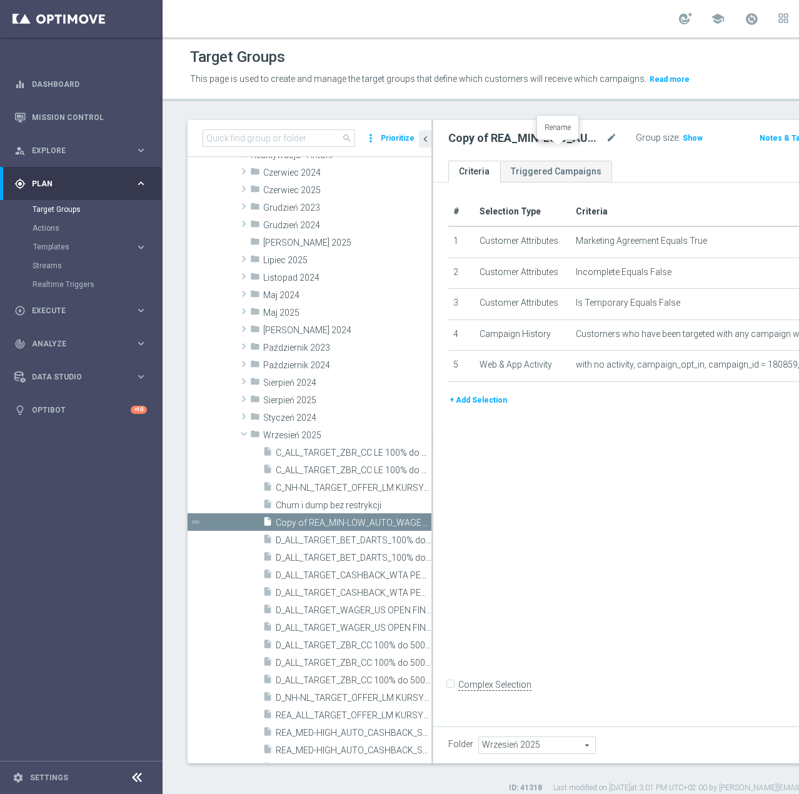
click at [606, 146] on icon "mode_edit" at bounding box center [611, 138] width 11 height 15
drag, startPoint x: 499, startPoint y: 149, endPoint x: 489, endPoint y: 151, distance: 10.3
click at [489, 148] on input "REA_MIN-LOW_AUTO_WAGER_SEMI 50% do 100 PLN push_190925" at bounding box center [521, 139] width 147 height 17
type input "REA_MIN-LOW_AUTO_WAGER_SEMI 50% do 100 PLN push_260925"
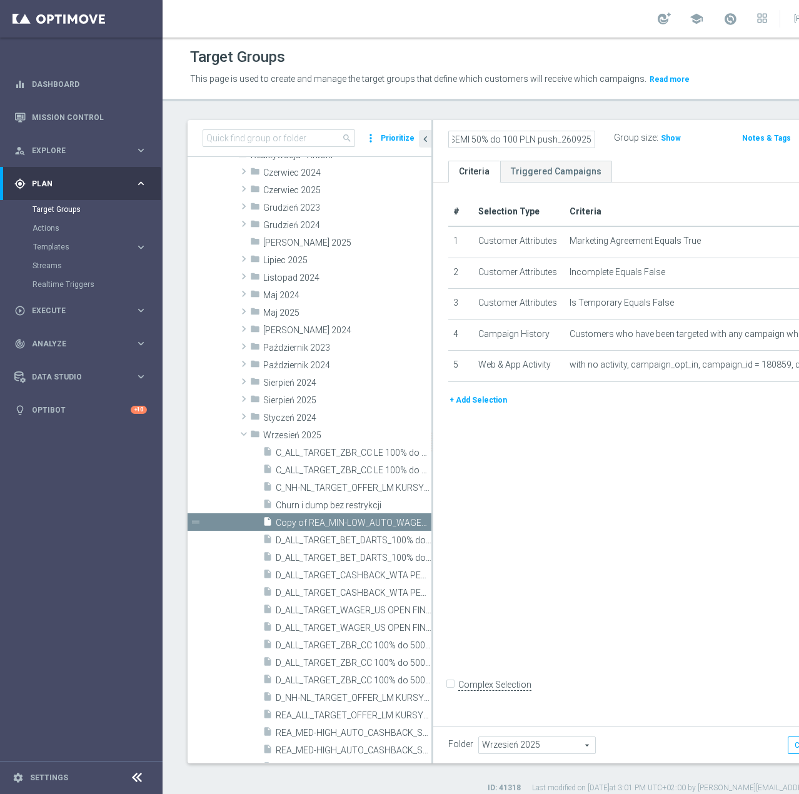
scroll to position [0, 188]
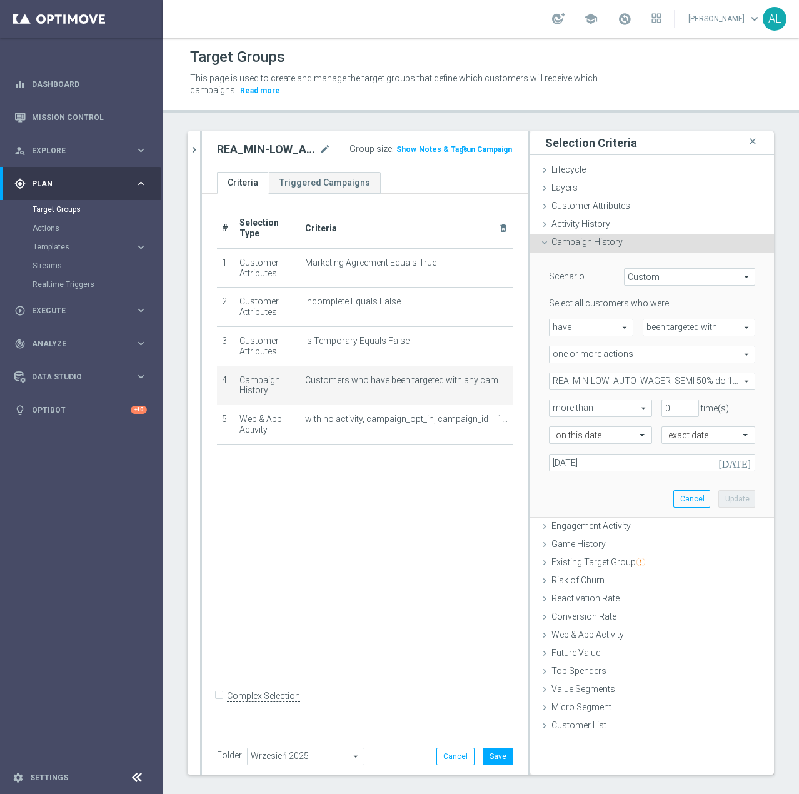
click at [616, 452] on div "Select all customers who were have have arrow_drop_down search been targeted wi…" at bounding box center [652, 383] width 206 height 173
click at [622, 466] on input "19 Sep 2025" at bounding box center [652, 462] width 206 height 17
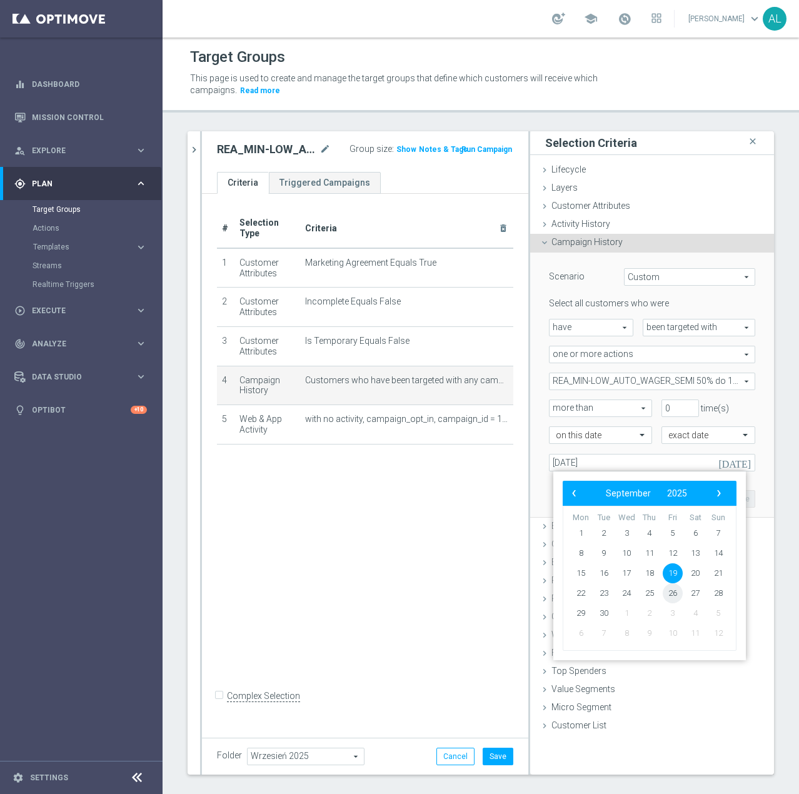
click at [670, 592] on span "26" at bounding box center [672, 593] width 20 height 20
type input "26 Sep 2025"
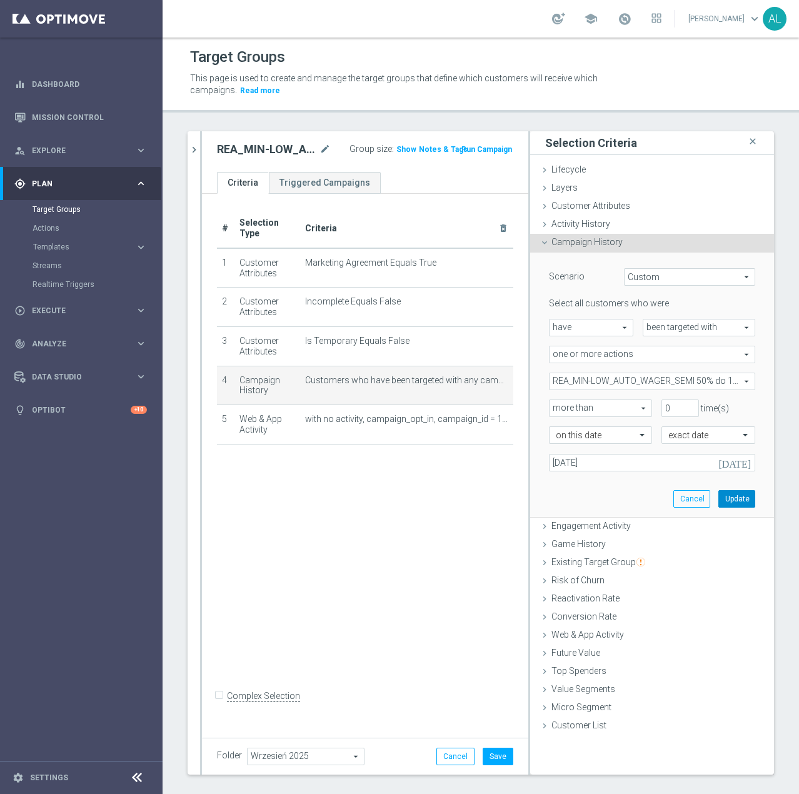
click at [724, 500] on button "Update" at bounding box center [736, 498] width 37 height 17
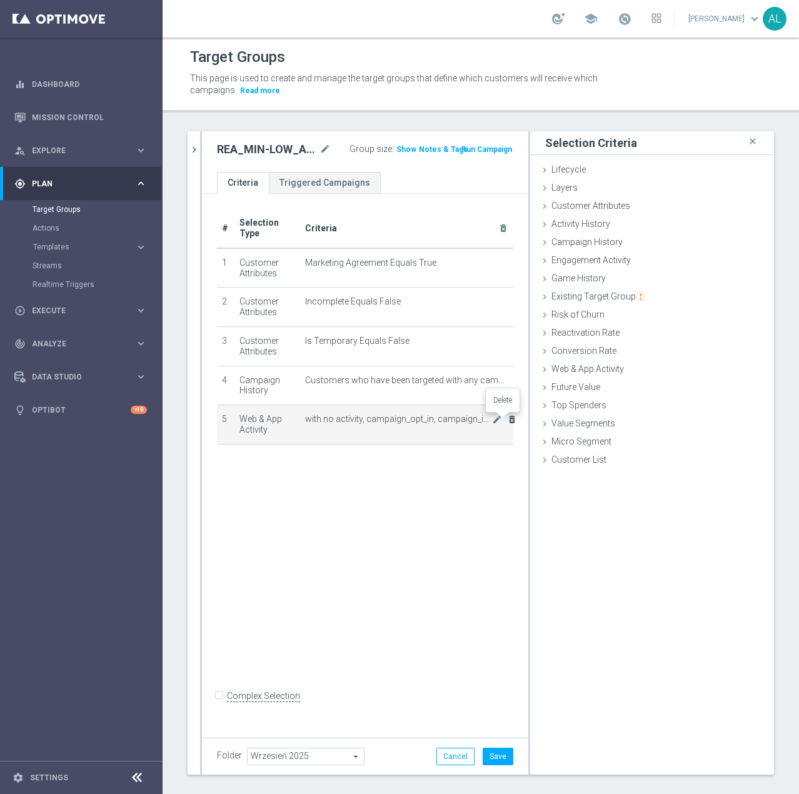
click at [507, 420] on icon "delete_forever" at bounding box center [512, 419] width 10 height 10
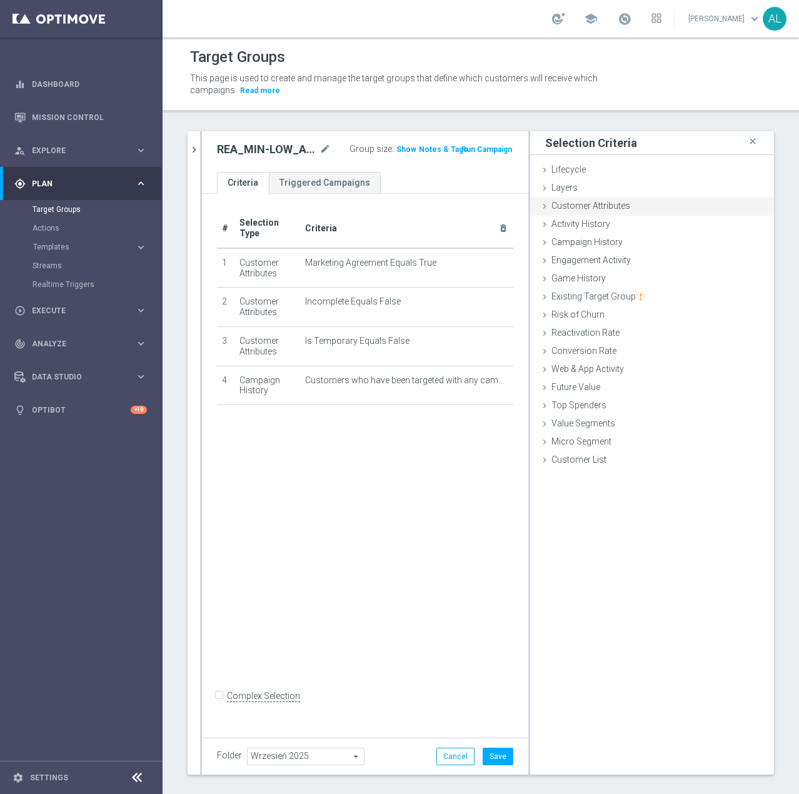
click at [594, 209] on span "Customer Attributes" at bounding box center [590, 206] width 79 height 10
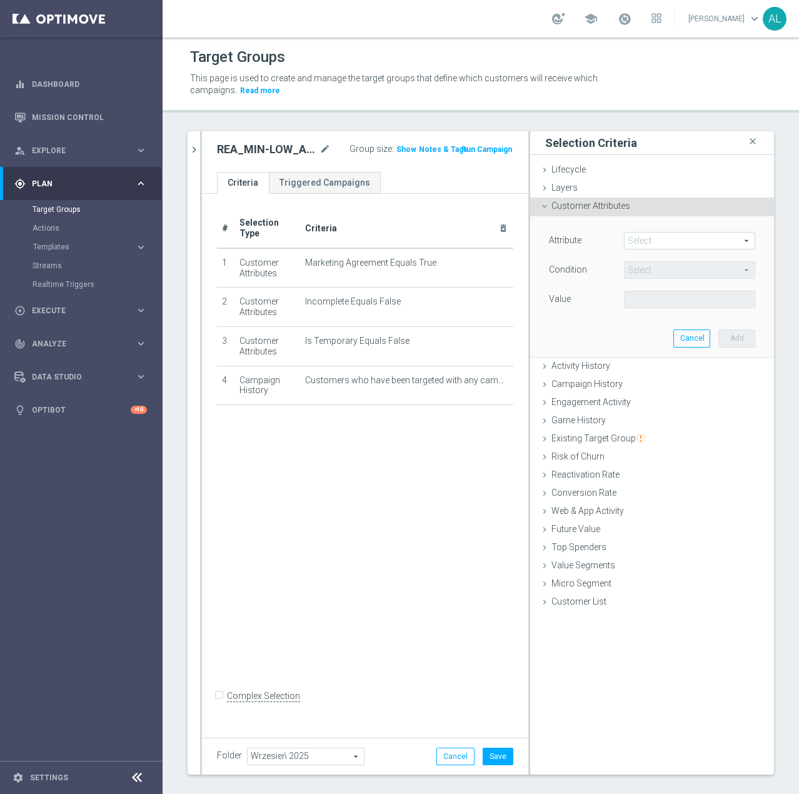
click at [649, 237] on span at bounding box center [689, 240] width 130 height 16
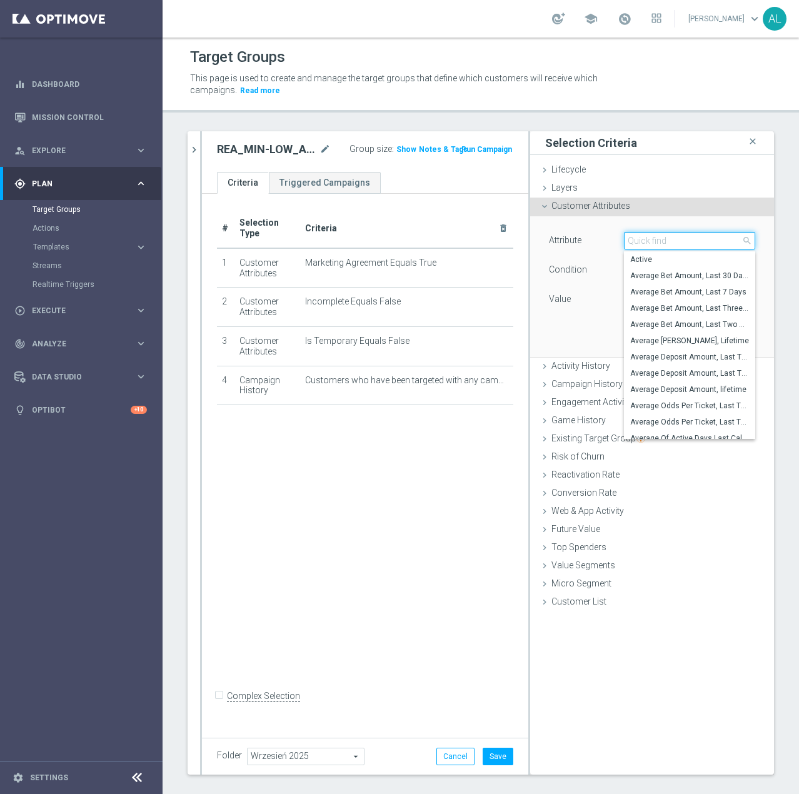
click at [649, 239] on input "search" at bounding box center [689, 240] width 131 height 17
type input "days since"
click at [686, 343] on span "Days Since Last Activity" at bounding box center [689, 341] width 119 height 10
type input "Days Since Last Activity"
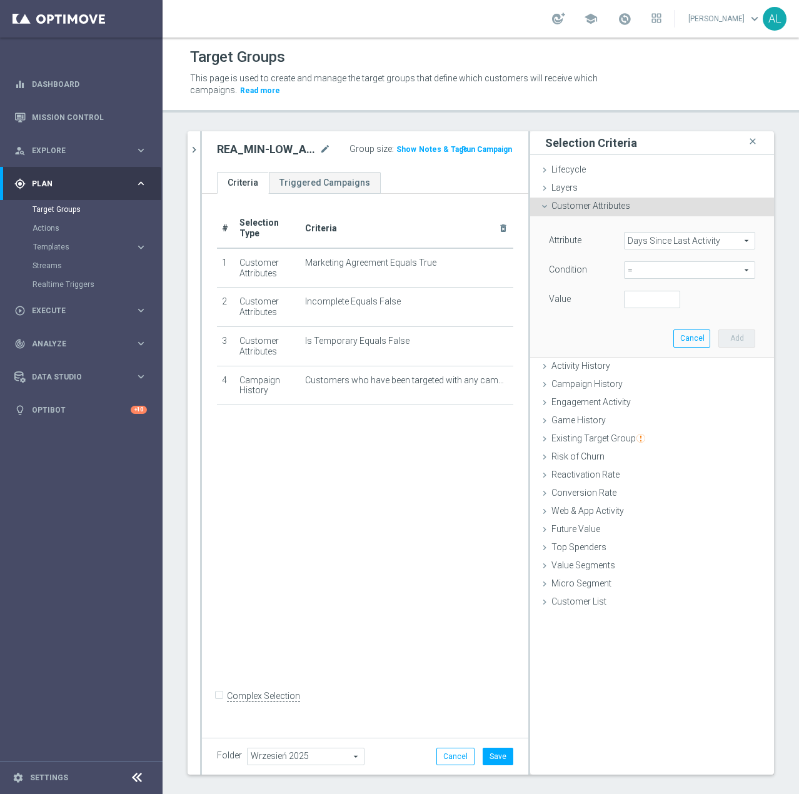
click at [660, 263] on span "=" at bounding box center [689, 270] width 130 height 16
click at [643, 356] on span ">" at bounding box center [689, 354] width 119 height 10
type input ">"
click at [636, 304] on input "number" at bounding box center [652, 299] width 56 height 17
type input "2"
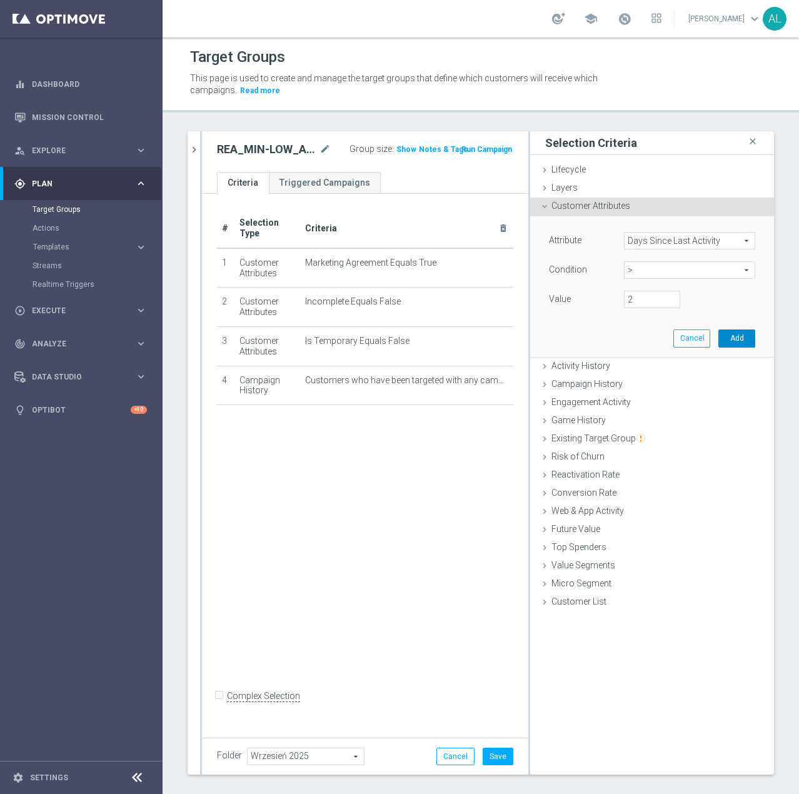
click at [722, 341] on button "Add" at bounding box center [736, 337] width 37 height 17
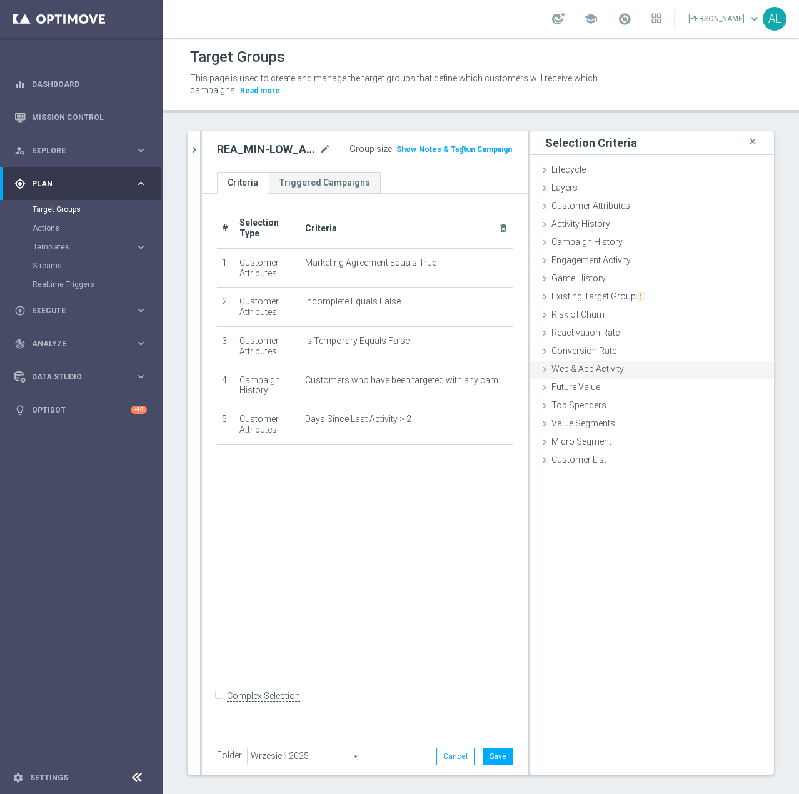
click at [595, 367] on span "Web & App Activity" at bounding box center [587, 369] width 72 height 10
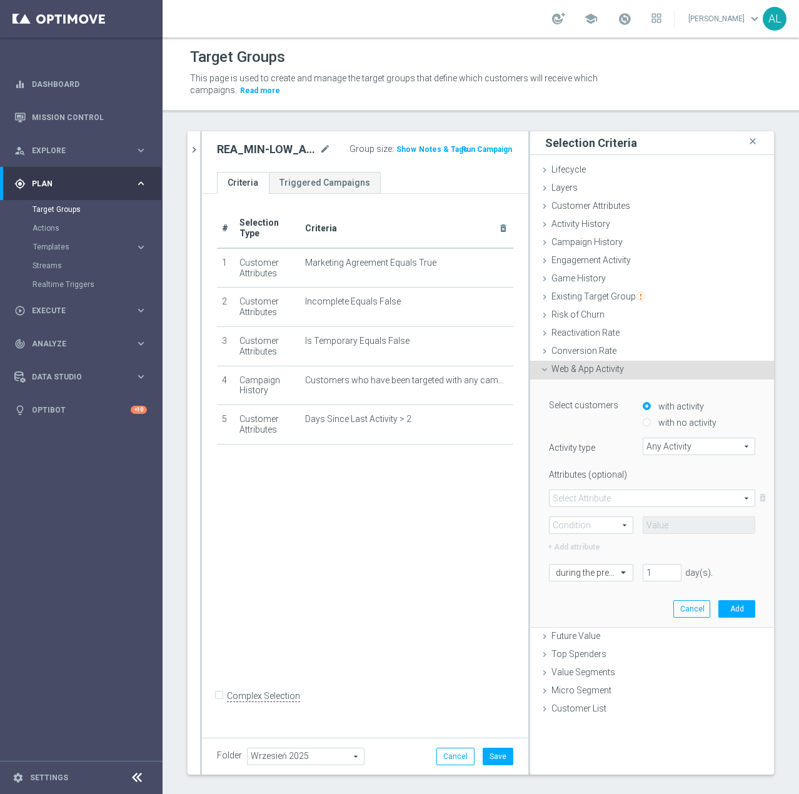
drag, startPoint x: 662, startPoint y: 424, endPoint x: 661, endPoint y: 439, distance: 15.1
click at [662, 424] on label "with no activity" at bounding box center [685, 422] width 61 height 11
click at [651, 424] on input "with no activity" at bounding box center [646, 423] width 8 height 8
radio input "true"
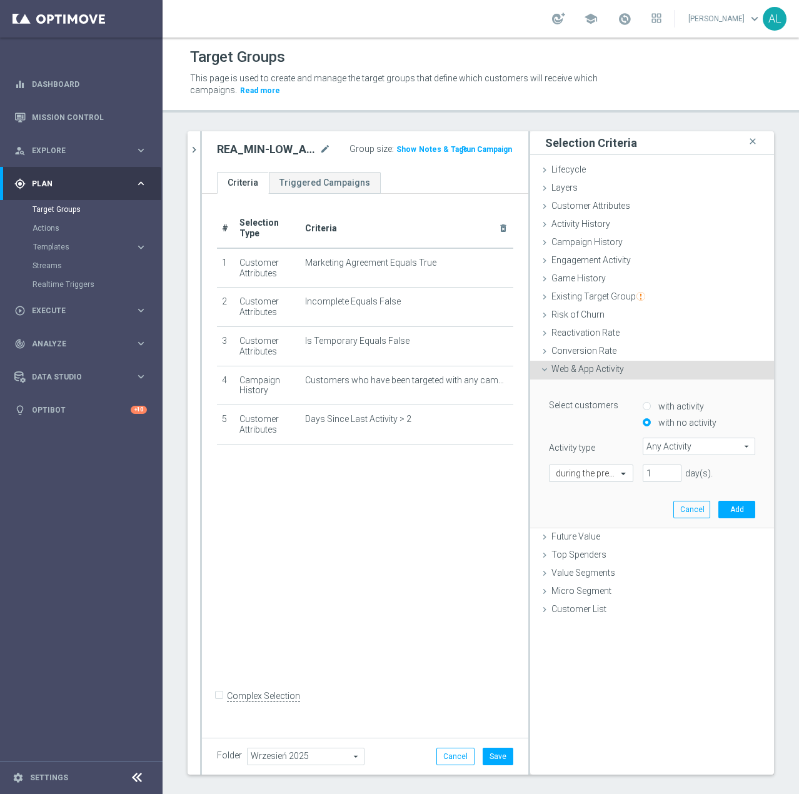
click at [660, 442] on span "Any Activity" at bounding box center [698, 446] width 111 height 16
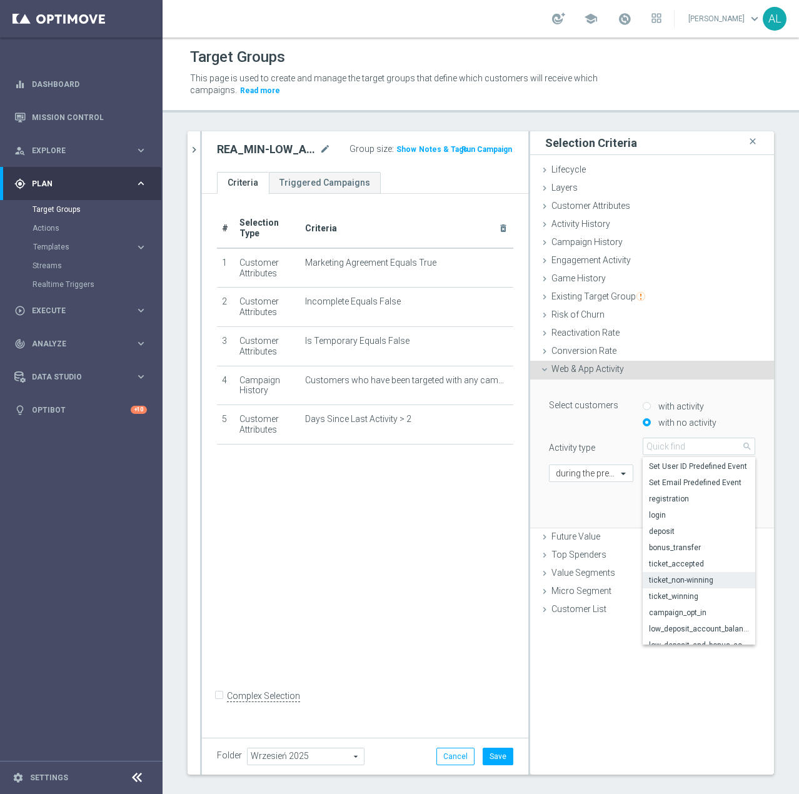
scroll to position [61, 0]
click at [692, 531] on span "ticket_accepted" at bounding box center [699, 532] width 100 height 10
type input "ticket_accepted"
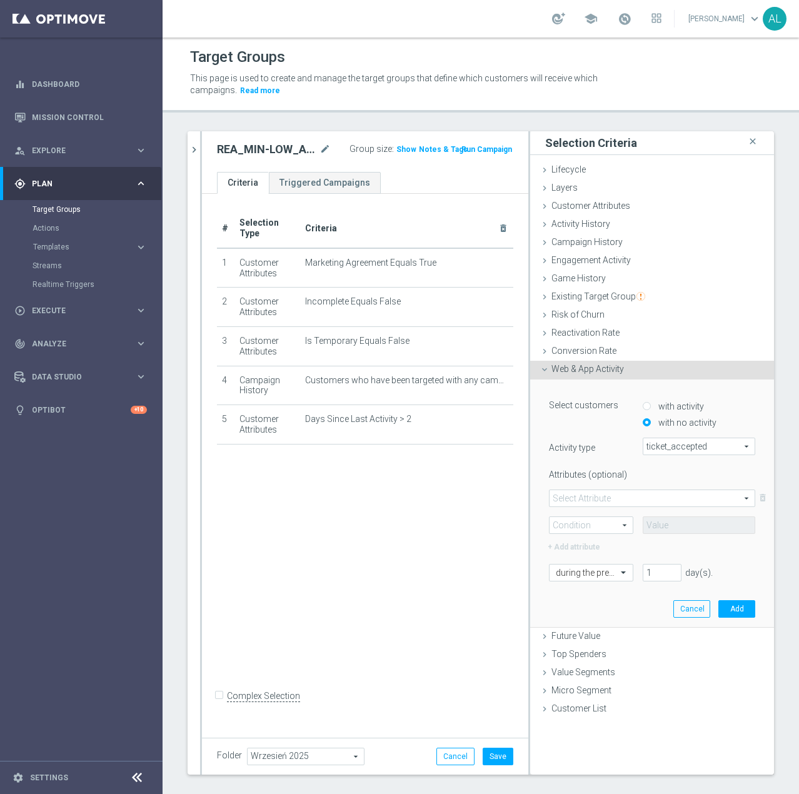
click at [624, 494] on span at bounding box center [651, 498] width 205 height 16
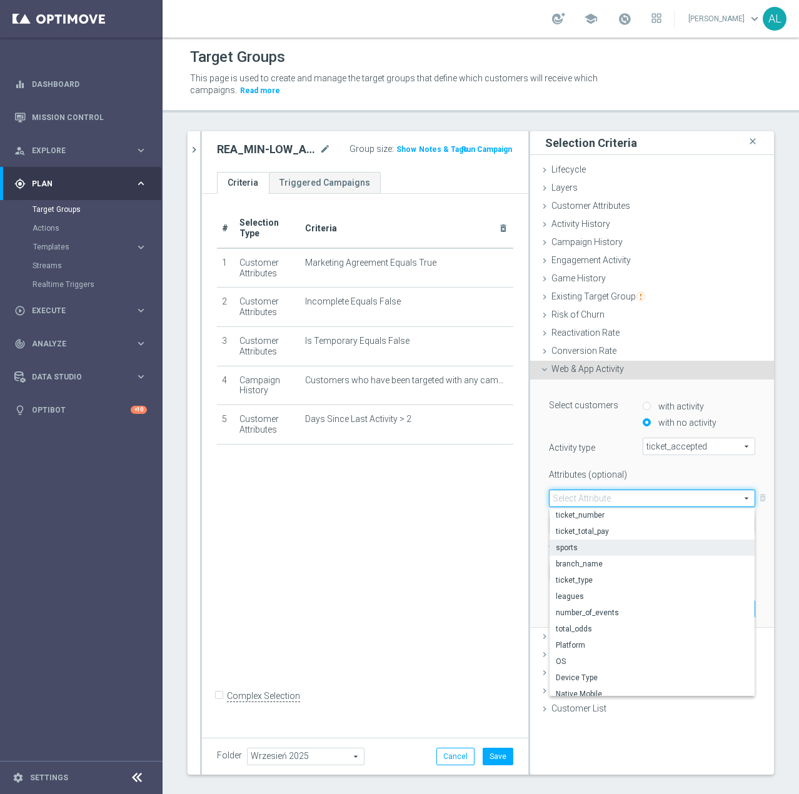
scroll to position [0, 0]
click at [647, 529] on span "ticket_total_pay" at bounding box center [652, 532] width 192 height 10
type input "ticket_total_pay"
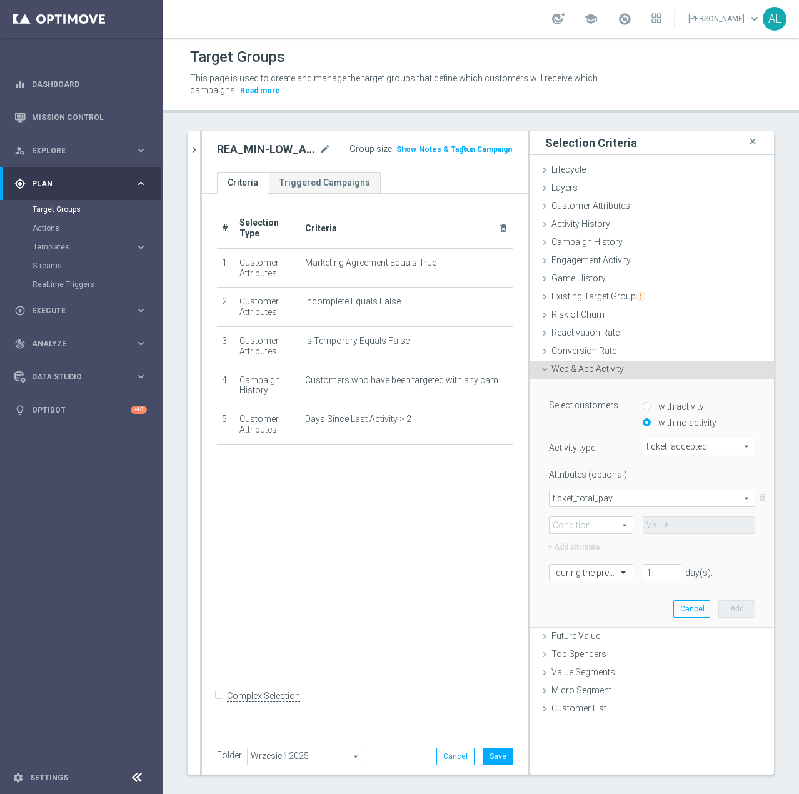
click at [611, 496] on span "ticket_total_pay" at bounding box center [651, 498] width 205 height 16
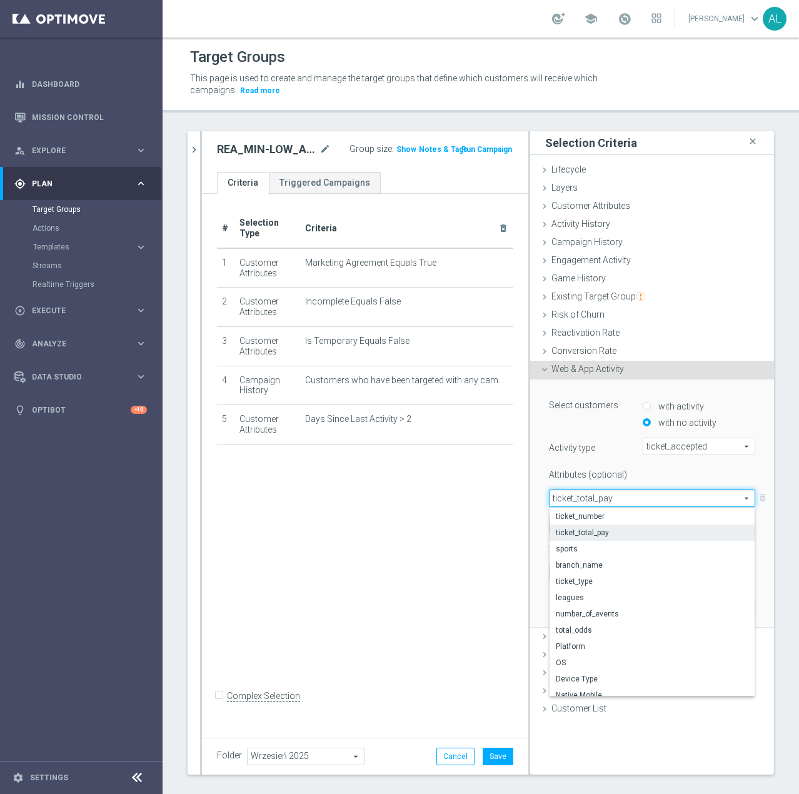
click at [633, 534] on span "ticket_total_pay" at bounding box center [652, 532] width 192 height 10
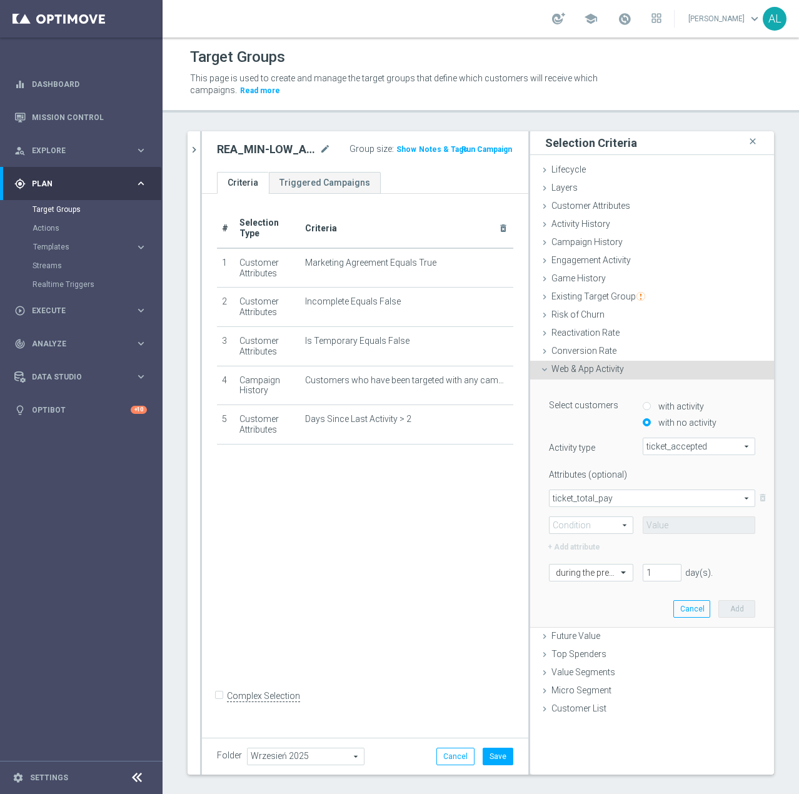
click at [561, 522] on span at bounding box center [590, 525] width 83 height 16
click at [581, 585] on label ">=" at bounding box center [590, 592] width 83 height 16
type input ">="
click at [654, 530] on input at bounding box center [698, 524] width 112 height 17
type input "2"
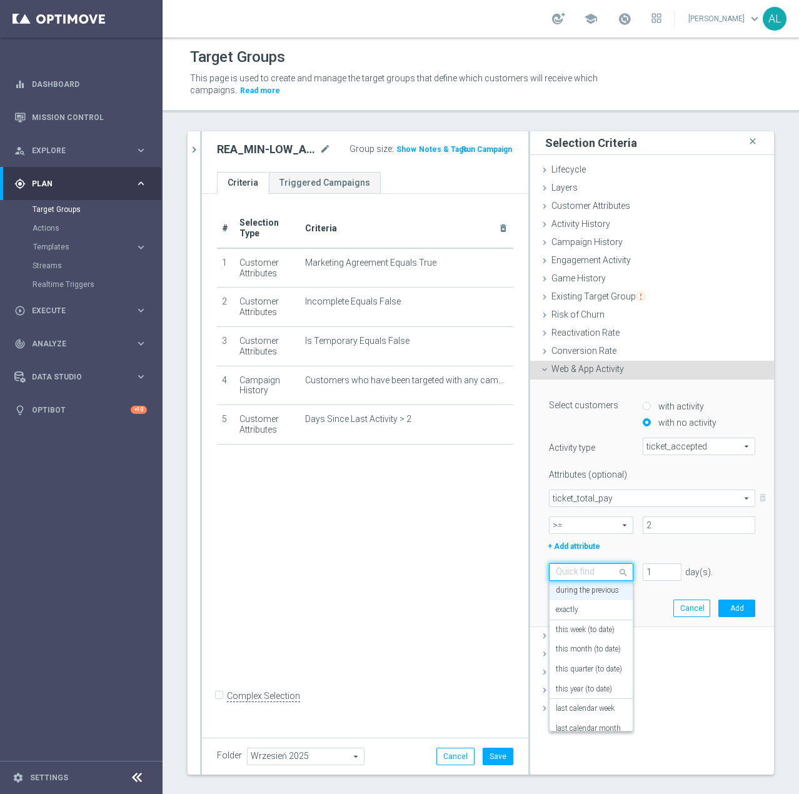
click at [591, 572] on input "text" at bounding box center [579, 572] width 46 height 11
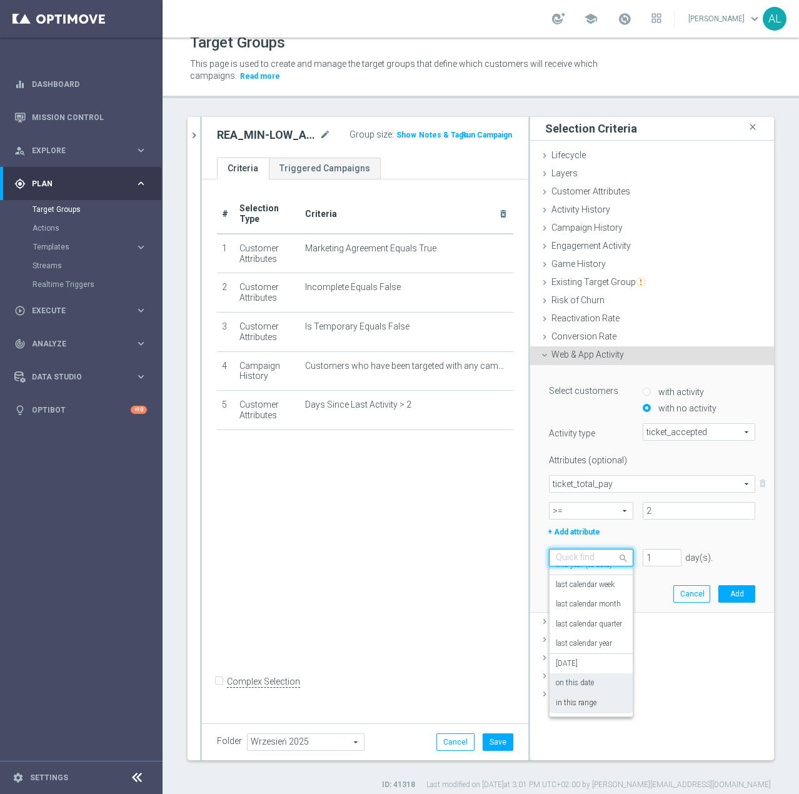
scroll to position [22, 0]
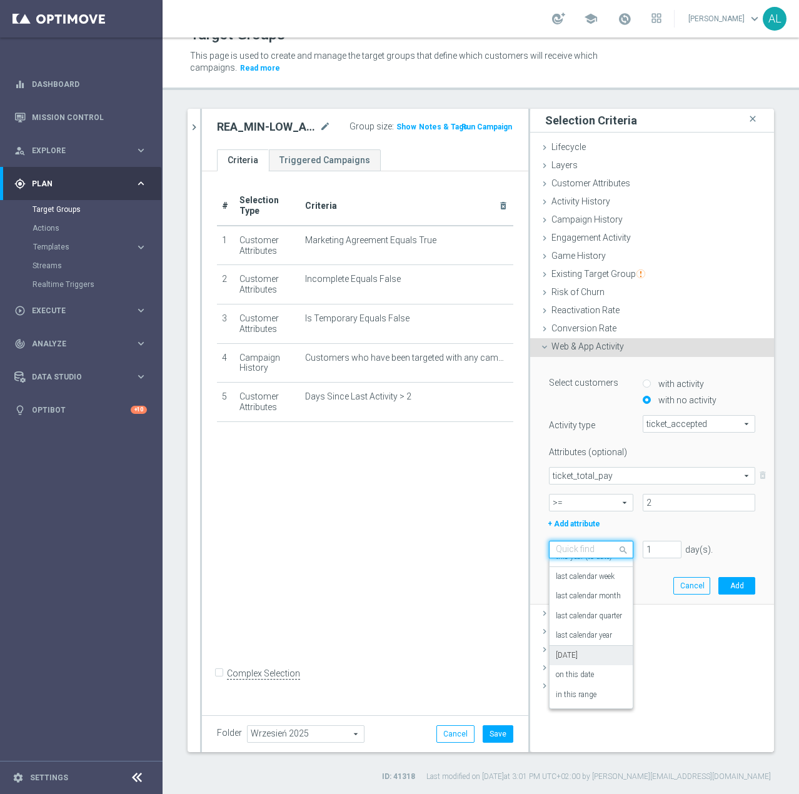
click at [571, 654] on div "[DATE]" at bounding box center [591, 656] width 71 height 20
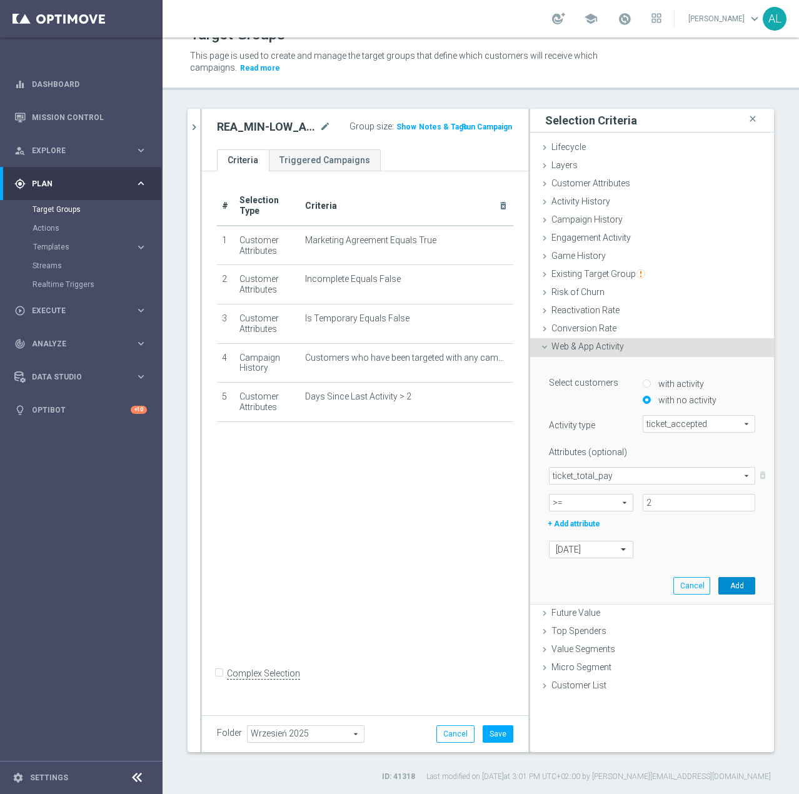
click at [721, 584] on button "Add" at bounding box center [736, 585] width 37 height 17
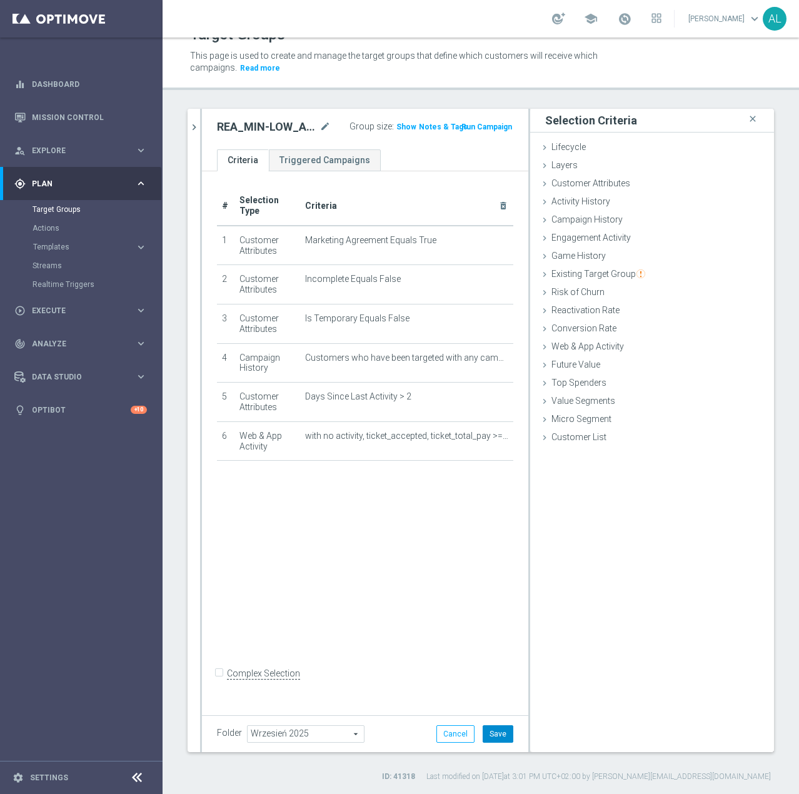
click at [491, 726] on button "Save" at bounding box center [497, 733] width 31 height 17
click at [189, 131] on icon "chevron_right" at bounding box center [194, 127] width 12 height 12
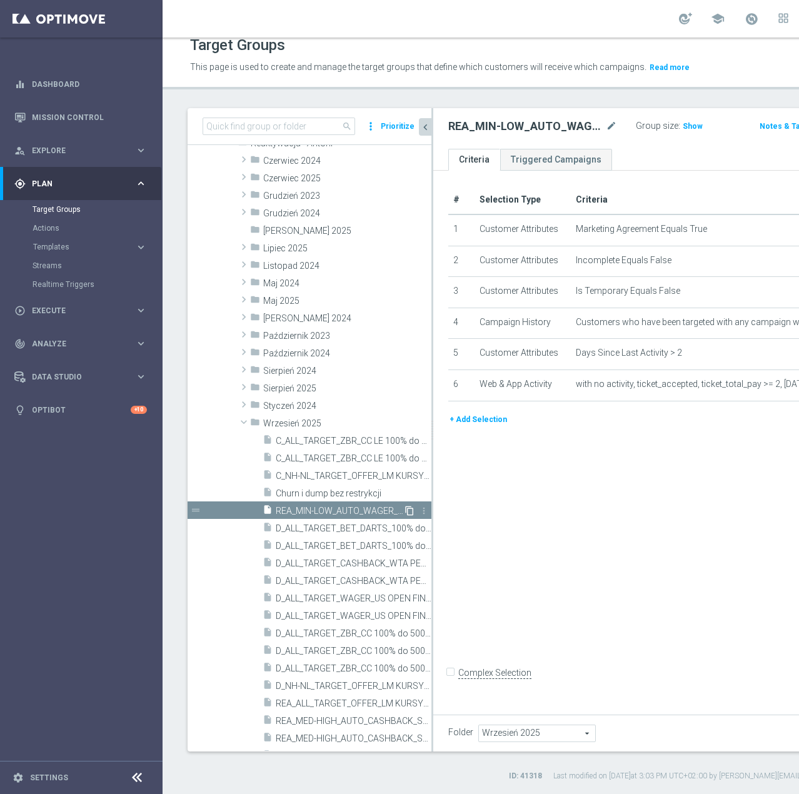
click at [404, 511] on icon "content_copy" at bounding box center [409, 511] width 10 height 10
click at [606, 130] on icon "mode_edit" at bounding box center [611, 126] width 11 height 15
click at [496, 128] on input "REA_MED-HIGH_AUTO_WAGER_SEMI 50% do 100 PLN push_260925" at bounding box center [521, 127] width 147 height 17
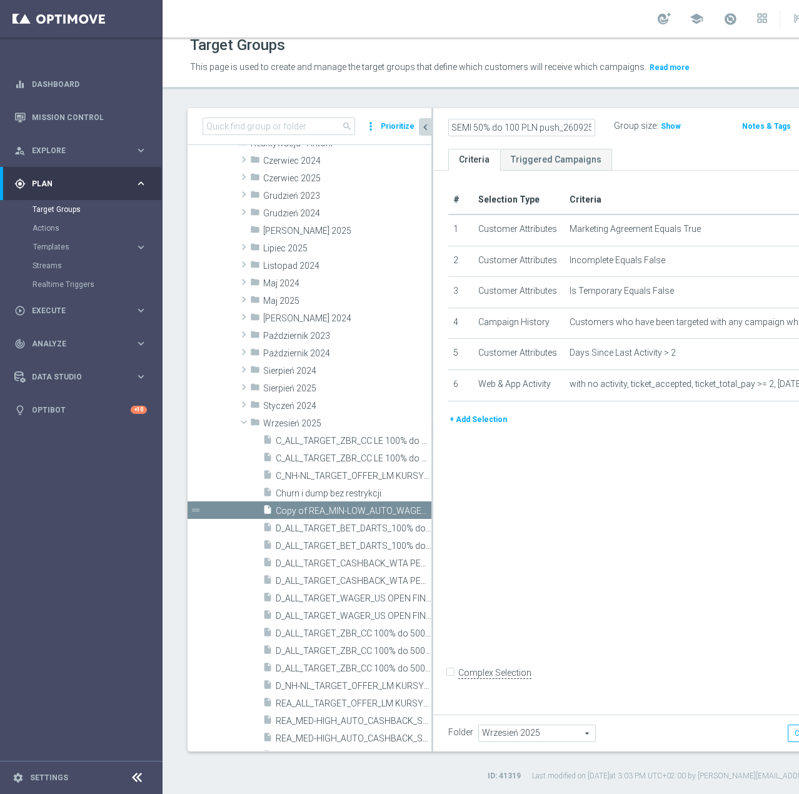
scroll to position [0, 126]
click at [500, 131] on input "REA_MED-HIGH_AUTO_WAGER_SEMI 50% do 100 PLN push_260925" at bounding box center [521, 127] width 147 height 17
click at [504, 131] on input "REA_MED-HIGH_AUTO_WAGER_SEMI 50% do 100 PLN push_260925" at bounding box center [521, 127] width 147 height 17
type input "REA_MED-HIGH_AUTO_WAGER_SEMI 50% do 300 PLN push_260925"
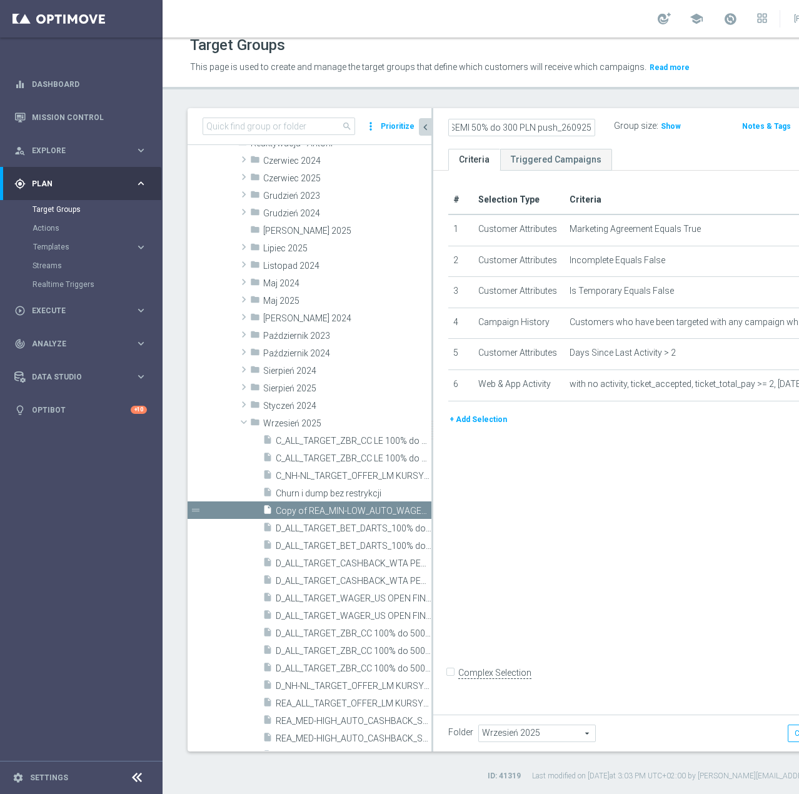
click at [657, 616] on div "# Selection Type Criteria delete_forever 1 Customer Attributes Marketing Agreem…" at bounding box center [656, 440] width 446 height 538
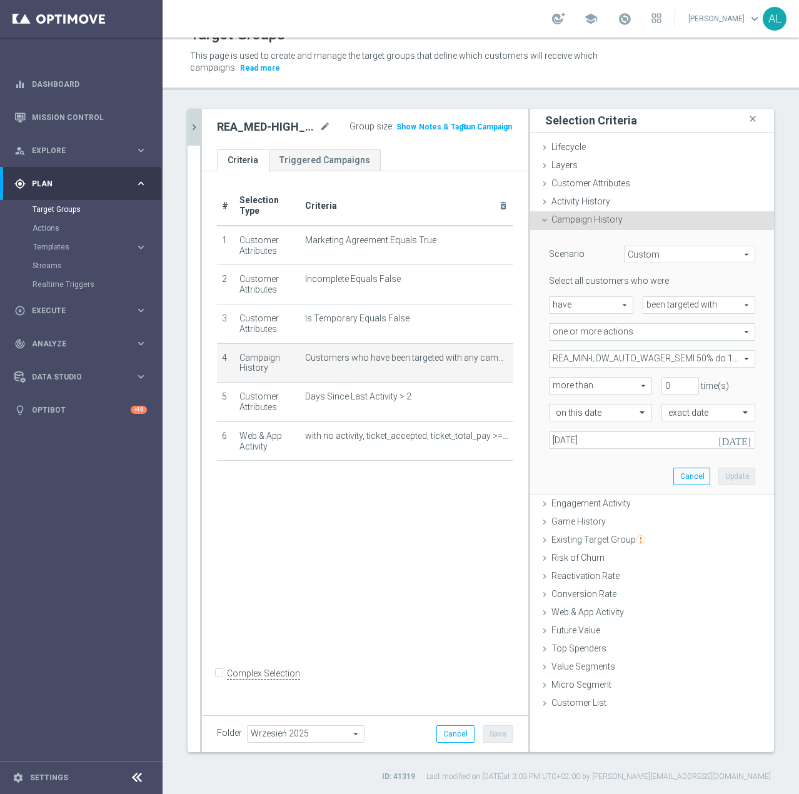
click at [668, 360] on span "REA_MIN-LOW_AUTO_WAGER_SEMI 50% do 100 PLN_WEEKLY" at bounding box center [651, 359] width 205 height 16
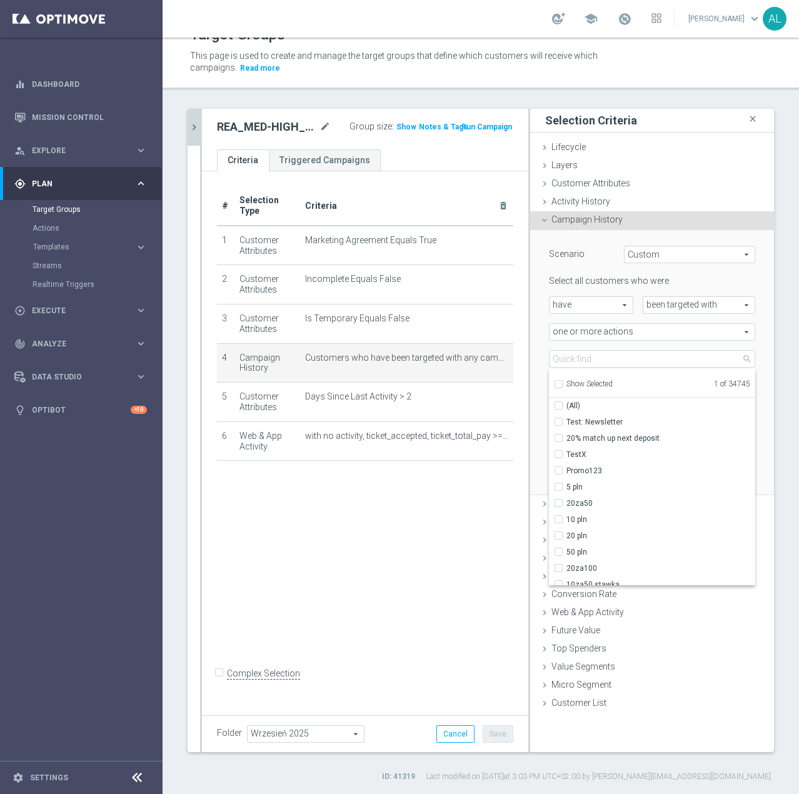
click at [582, 388] on label "Show Selected" at bounding box center [589, 384] width 46 height 11
click at [562, 388] on input "Show Selected" at bounding box center [558, 386] width 8 height 8
checkbox input "true"
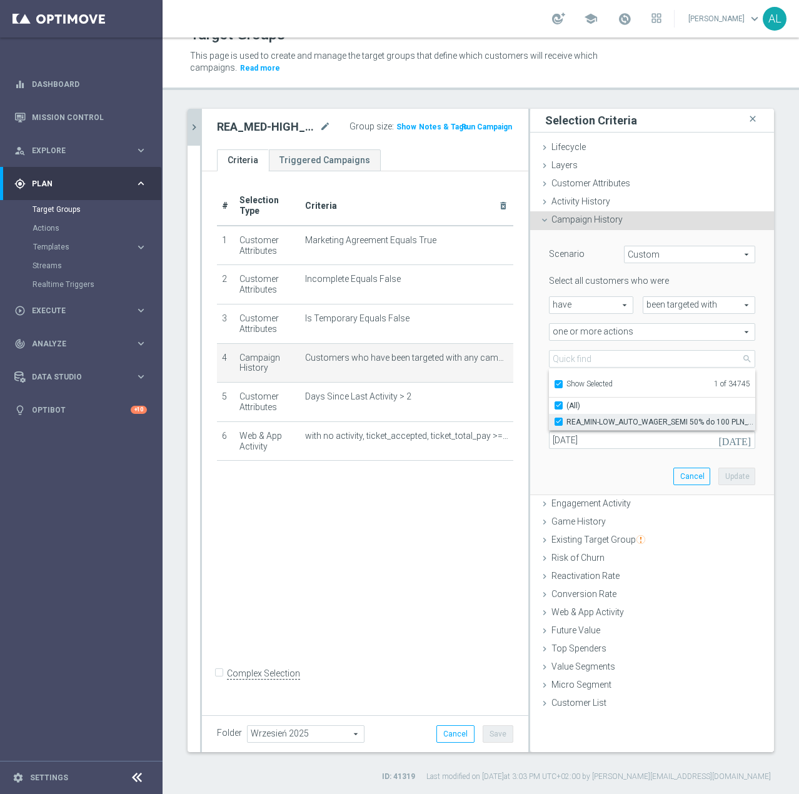
click at [599, 417] on span "REA_MIN-LOW_AUTO_WAGER_SEMI 50% do 100 PLN_WEEKLY" at bounding box center [660, 422] width 189 height 10
click at [566, 417] on input "REA_MIN-LOW_AUTO_WAGER_SEMI 50% do 100 PLN_WEEKLY" at bounding box center [562, 421] width 8 height 8
checkbox input "false"
type input "Select Action"
checkbox input "false"
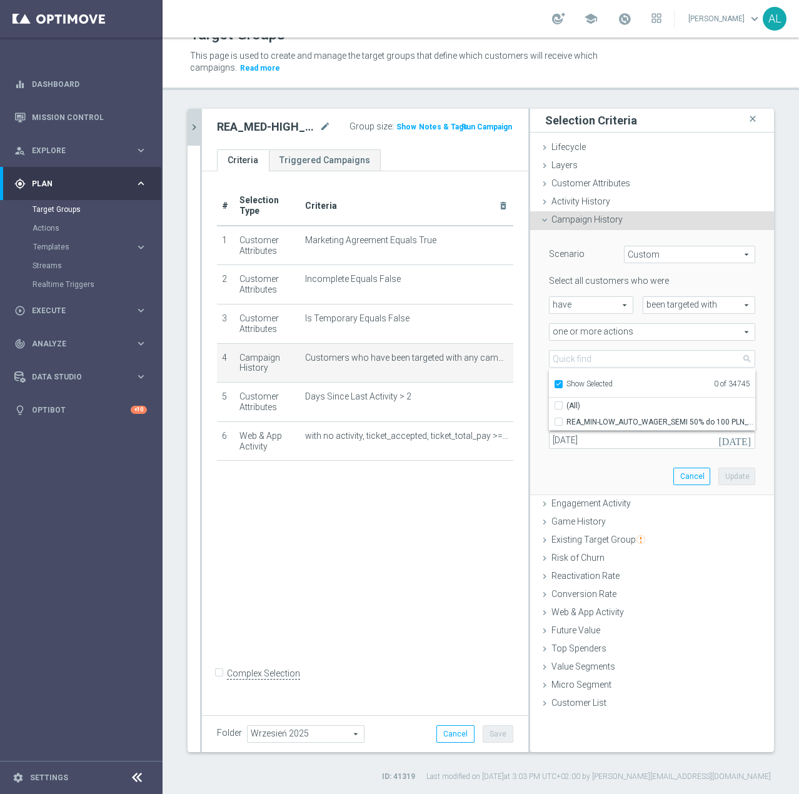
click at [582, 386] on span "Show Selected" at bounding box center [589, 383] width 46 height 9
click at [562, 386] on input "Show Selected" at bounding box center [558, 386] width 8 height 8
checkbox input "false"
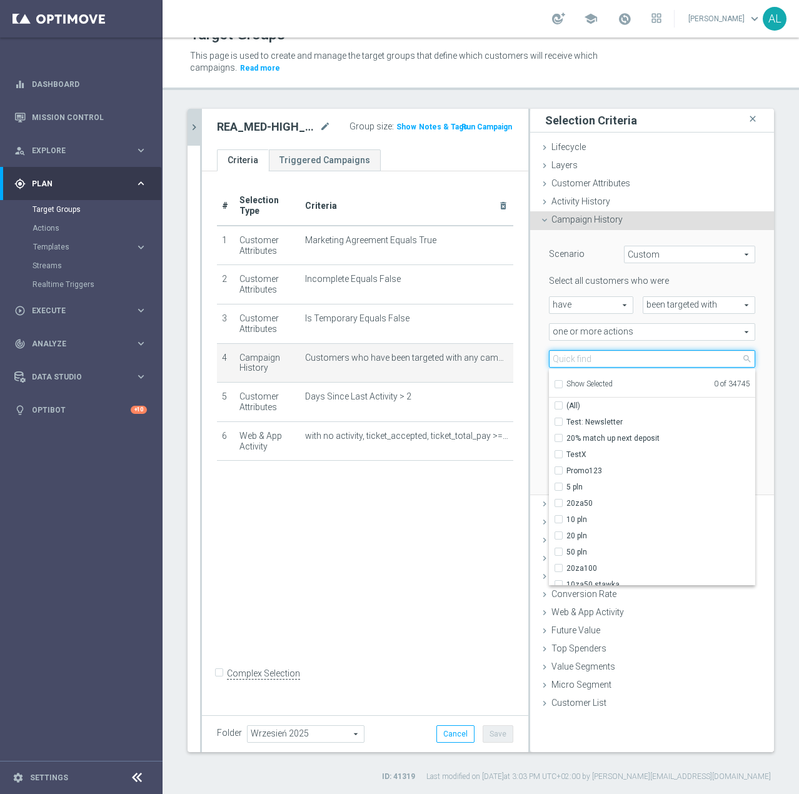
click at [586, 357] on input "search" at bounding box center [652, 358] width 206 height 17
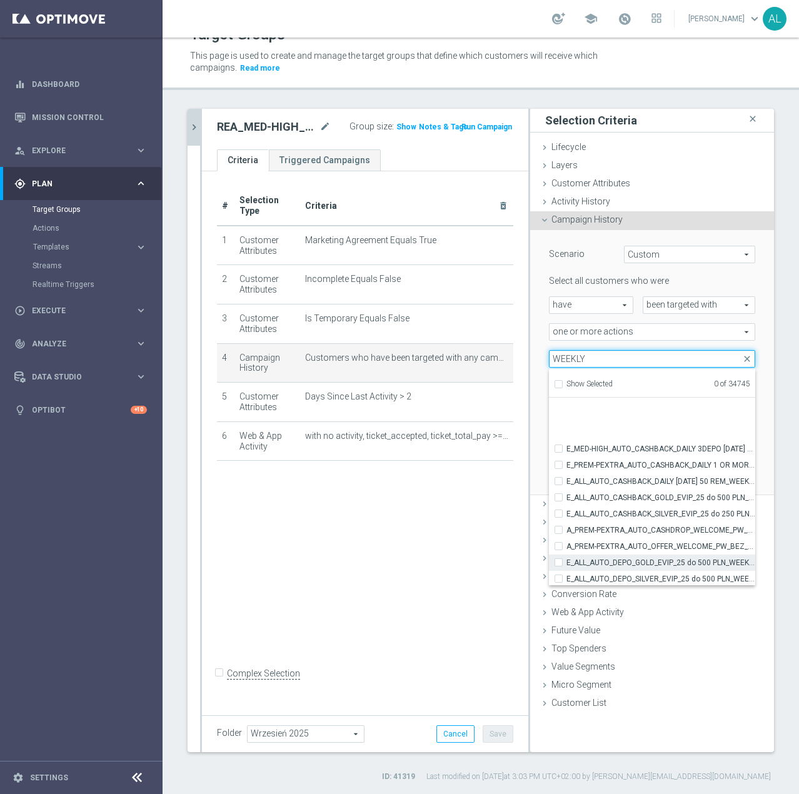
scroll to position [3513, 0]
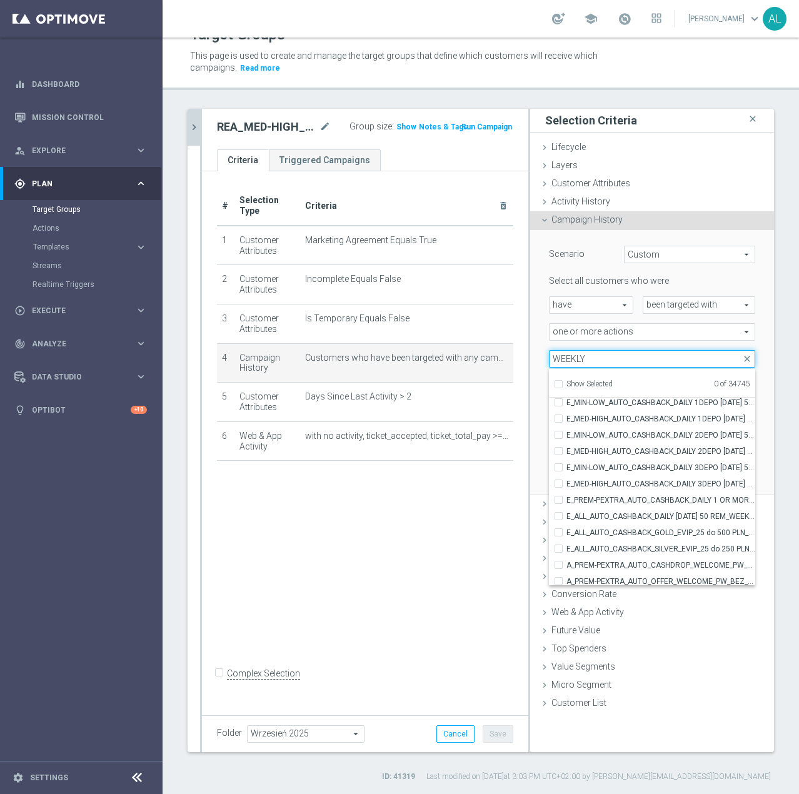
click at [549, 359] on input "WEEKLY" at bounding box center [652, 358] width 206 height 17
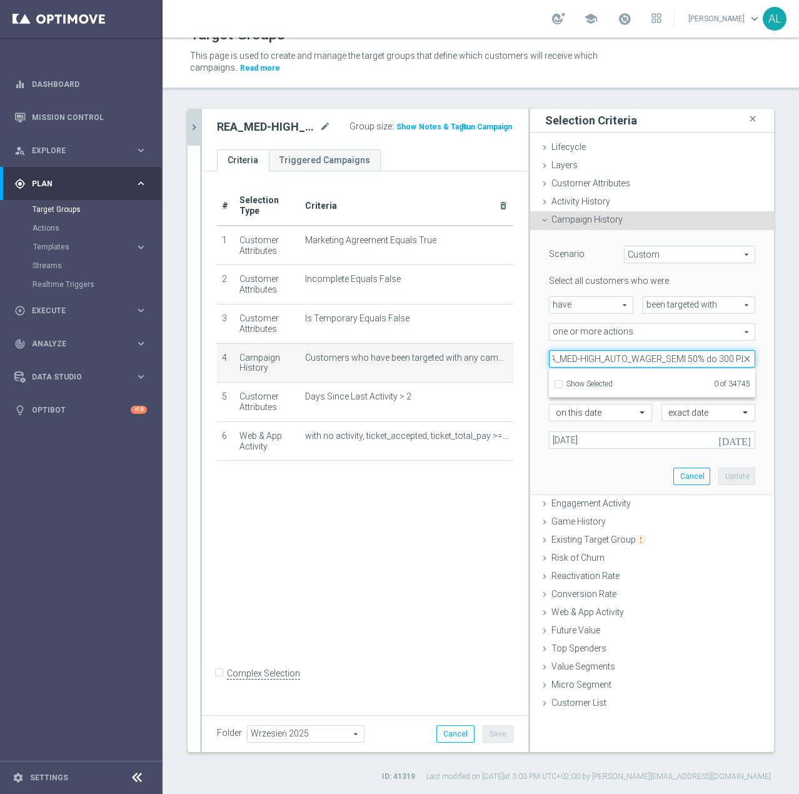
scroll to position [0, 19]
type input "REA_MED-HIGH_AUTO_WAGER_SEMI 50% do 300 PLN_WEEKLY"
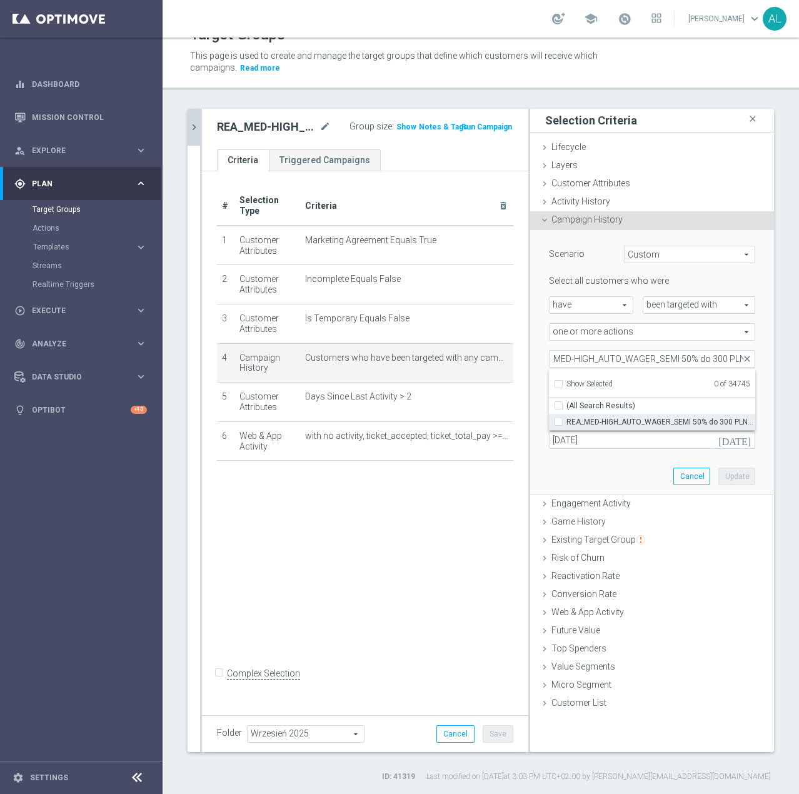
click at [622, 418] on span "REA_MED-HIGH_AUTO_WAGER_SEMI 50% do 300 PLN_WEEKLY" at bounding box center [660, 422] width 189 height 10
click at [566, 418] on input "REA_MED-HIGH_AUTO_WAGER_SEMI 50% do 300 PLN_WEEKLY" at bounding box center [562, 421] width 8 height 8
checkbox input "true"
type input "REA_MED-HIGH_AUTO_WAGER_SEMI 50% do 300 PLN_WEEKLY"
checkbox input "true"
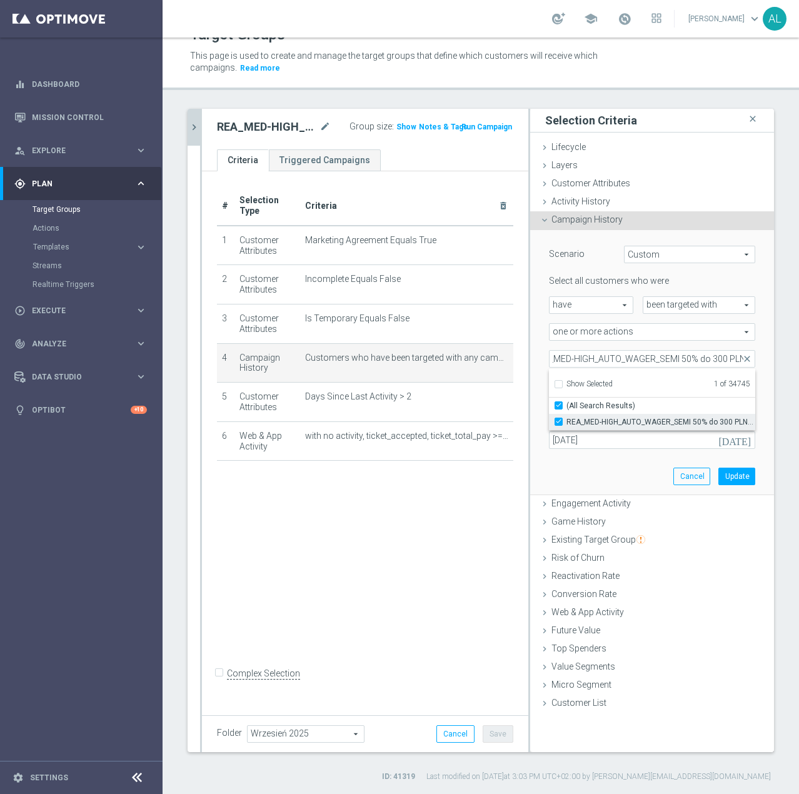
scroll to position [0, 0]
click at [720, 476] on button "Update" at bounding box center [736, 475] width 37 height 17
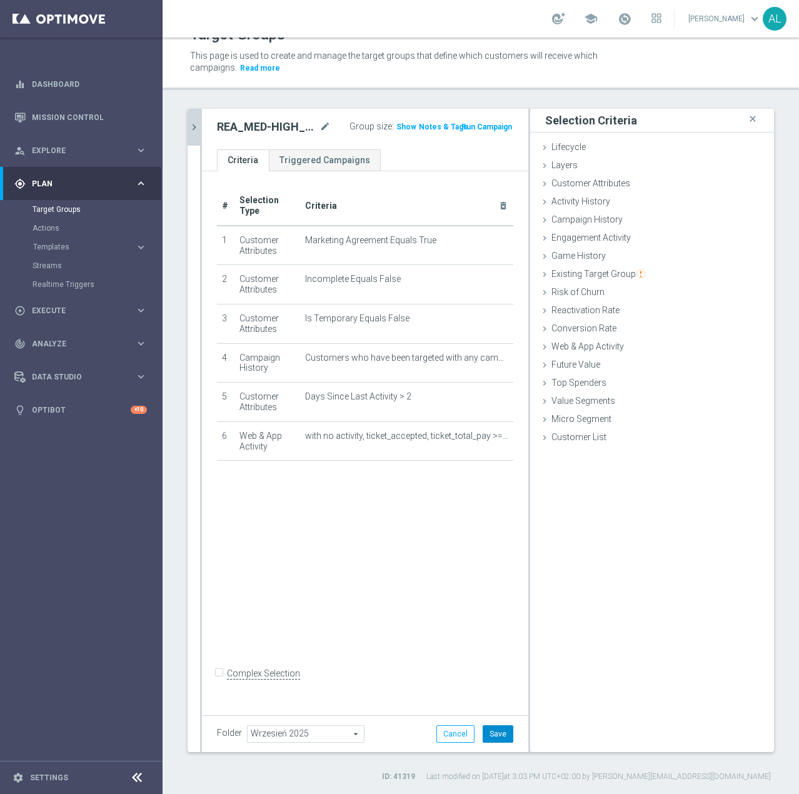
click at [497, 737] on button "Save" at bounding box center [497, 733] width 31 height 17
click at [86, 316] on div "play_circle_outline Execute keyboard_arrow_right" at bounding box center [80, 310] width 161 height 33
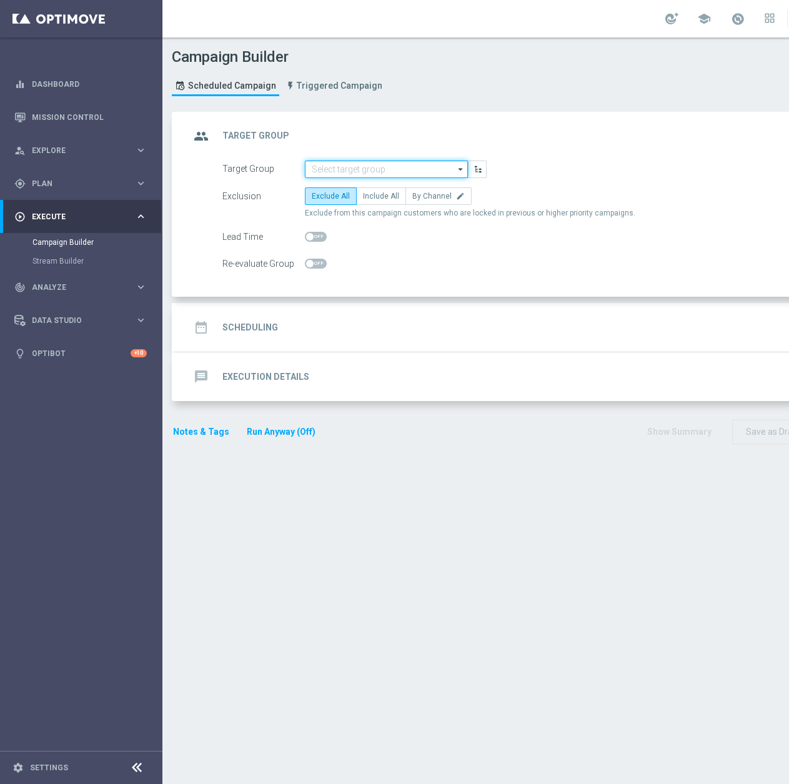
click at [354, 168] on input at bounding box center [386, 169] width 163 height 17
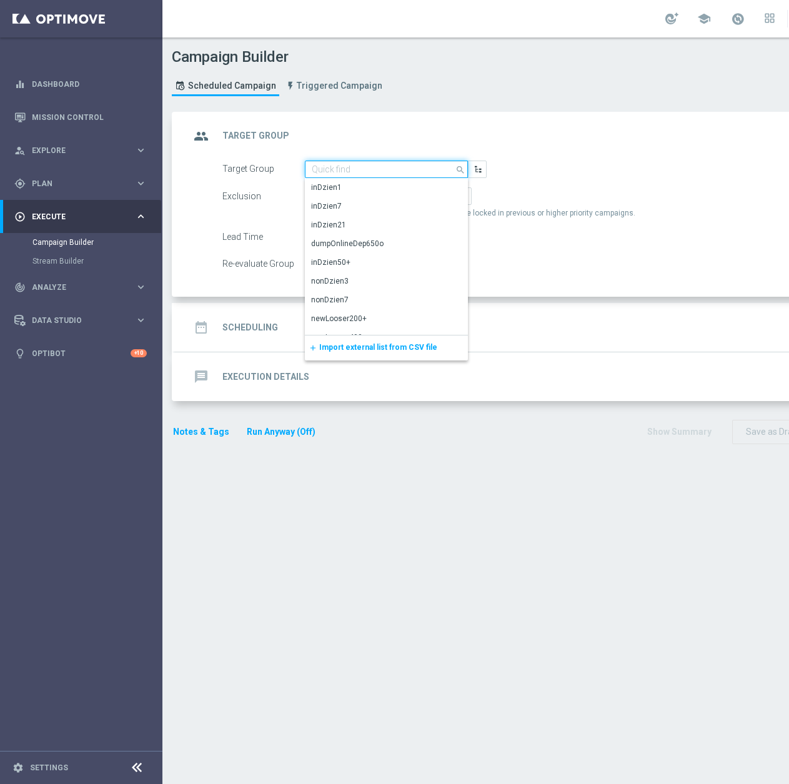
paste input "REA_MIN-LOW_AUTO_WAGER_SEMI 50% do 100 PLN push_260925"
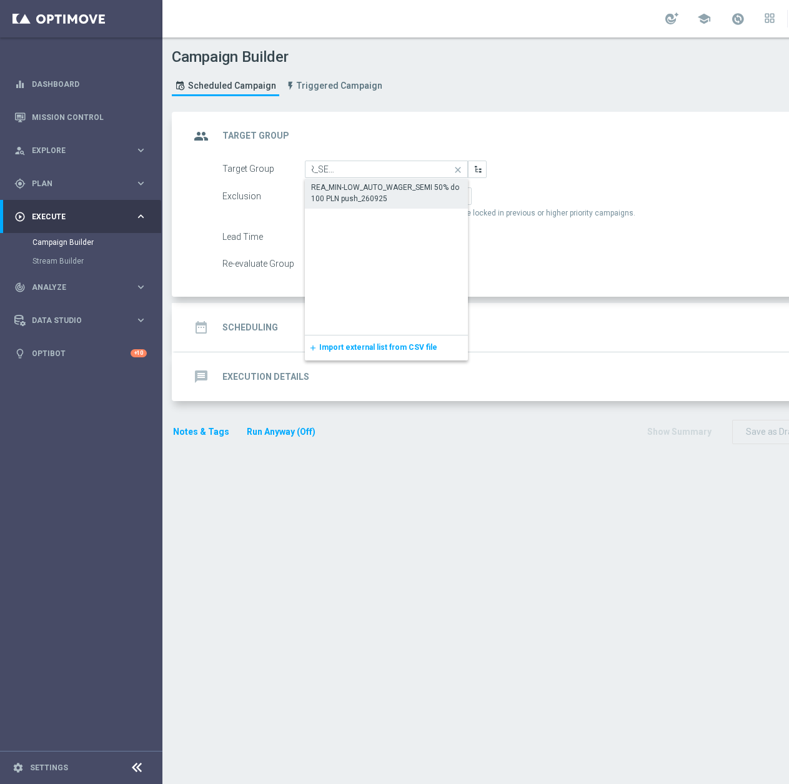
click at [382, 193] on div "REA_MIN-LOW_AUTO_WAGER_SEMI 50% do 100 PLN push_260925" at bounding box center [386, 193] width 151 height 22
type input "REA_MIN-LOW_AUTO_WAGER_SEMI 50% do 100 PLN push_260925"
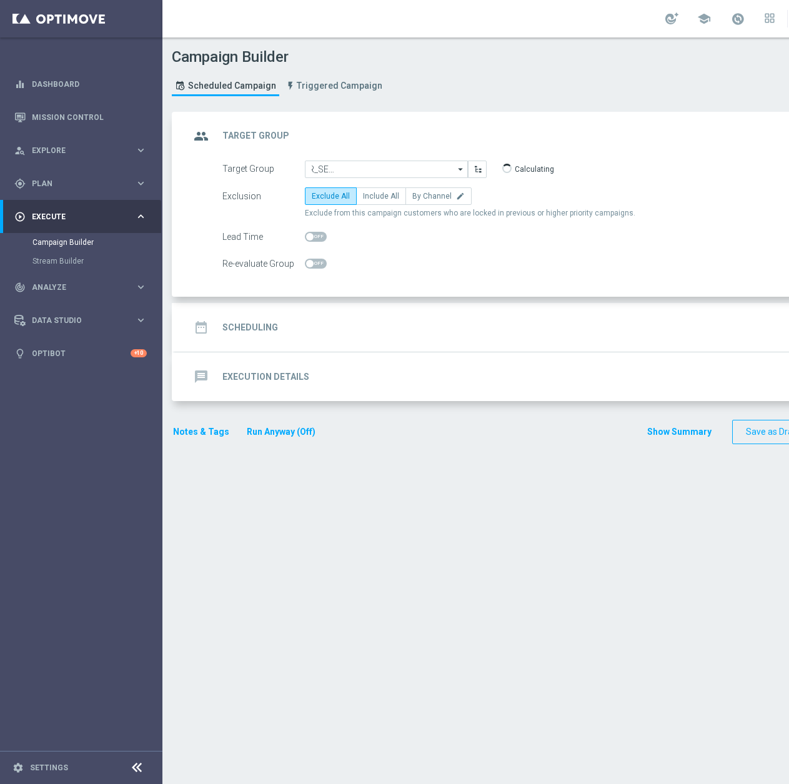
scroll to position [0, 0]
click at [380, 194] on span "Include All" at bounding box center [381, 196] width 36 height 9
click at [371, 194] on input "Include All" at bounding box center [367, 198] width 8 height 8
radio input "true"
click at [315, 271] on div at bounding box center [316, 263] width 22 height 17
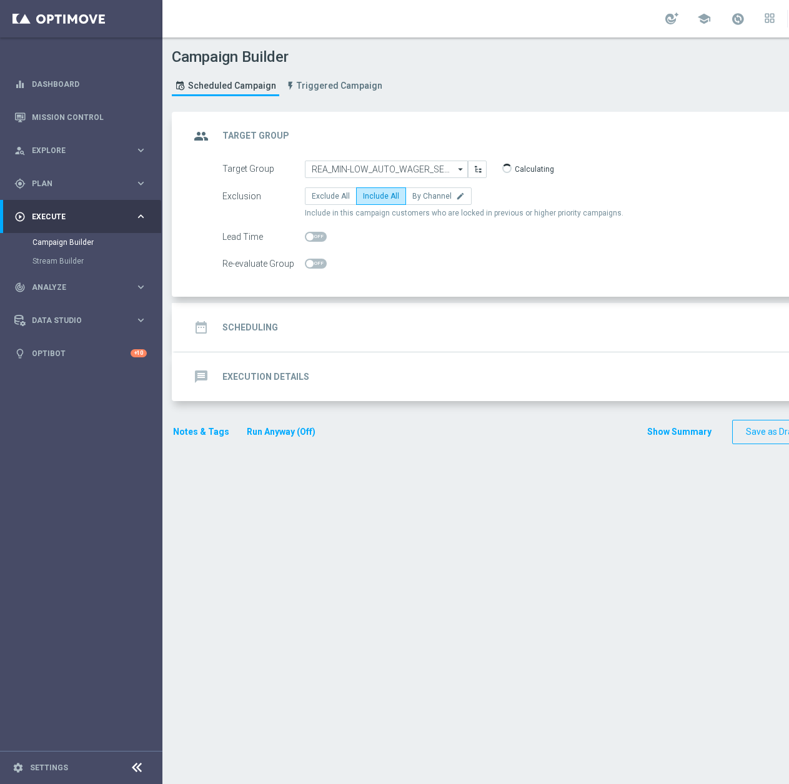
click at [315, 261] on span at bounding box center [316, 264] width 22 height 10
click at [315, 261] on input "checkbox" at bounding box center [316, 264] width 22 height 10
checkbox input "true"
click at [328, 330] on div "date_range Scheduling keyboard_arrow_down" at bounding box center [539, 328] width 698 height 24
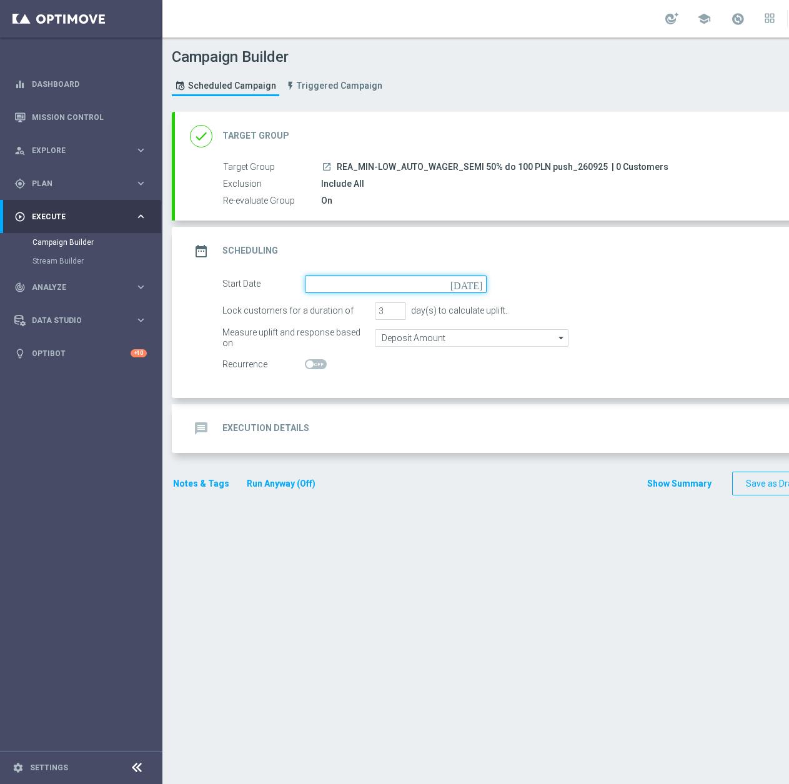
click at [377, 287] on input at bounding box center [396, 284] width 182 height 17
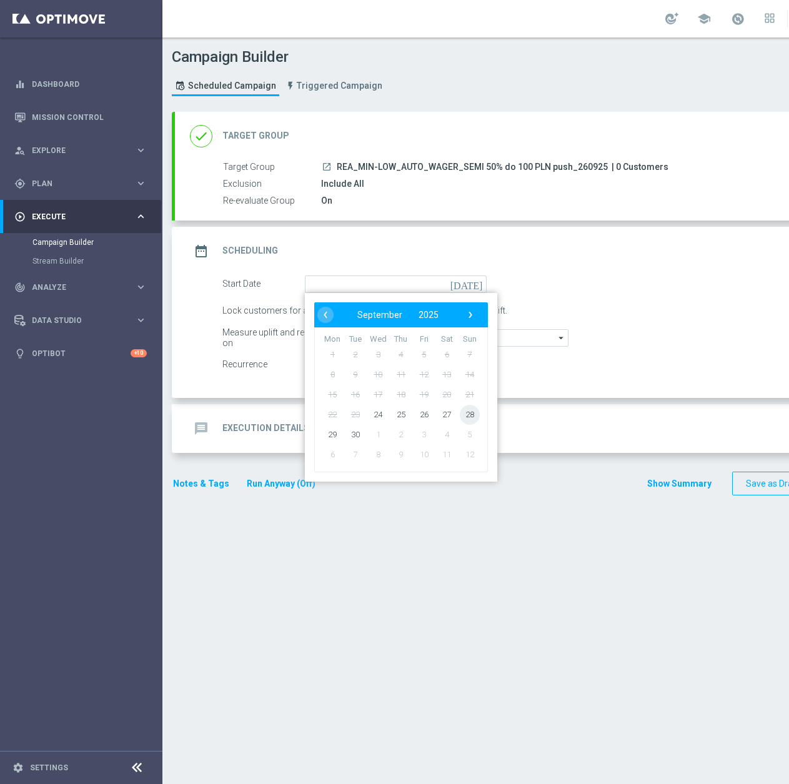
click at [471, 413] on span "28" at bounding box center [470, 414] width 20 height 20
type input "[DATE]"
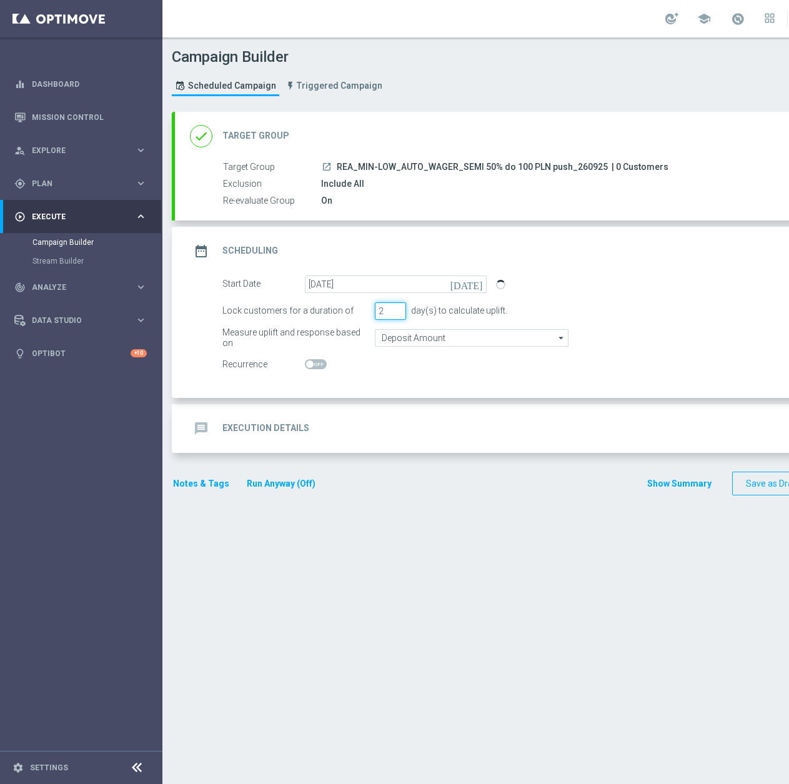
click at [397, 313] on input "2" at bounding box center [390, 310] width 31 height 17
type input "1"
click at [397, 313] on input "1" at bounding box center [390, 310] width 31 height 17
click at [406, 342] on input "Deposit Amount" at bounding box center [472, 337] width 194 height 17
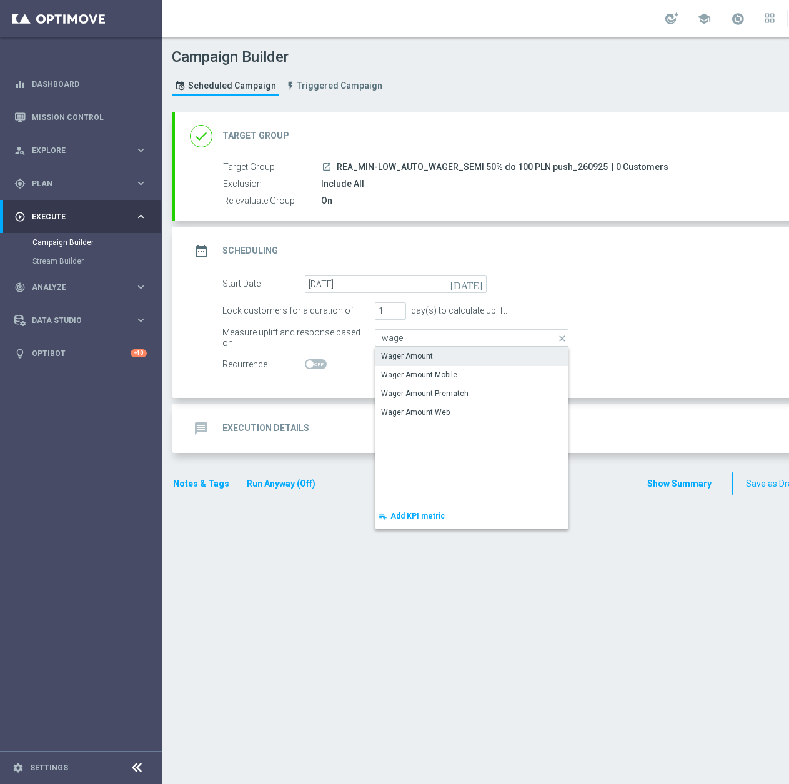
click at [411, 348] on div "Wager Amount" at bounding box center [472, 355] width 194 height 17
type input "Wager Amount"
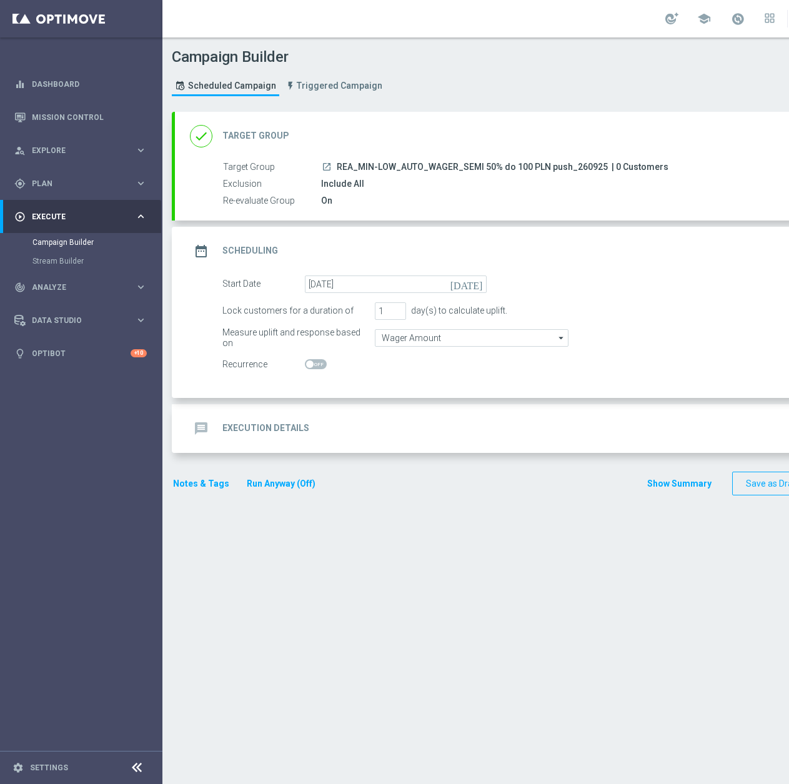
click at [383, 412] on div "message Execution Details keyboard_arrow_down" at bounding box center [539, 428] width 728 height 49
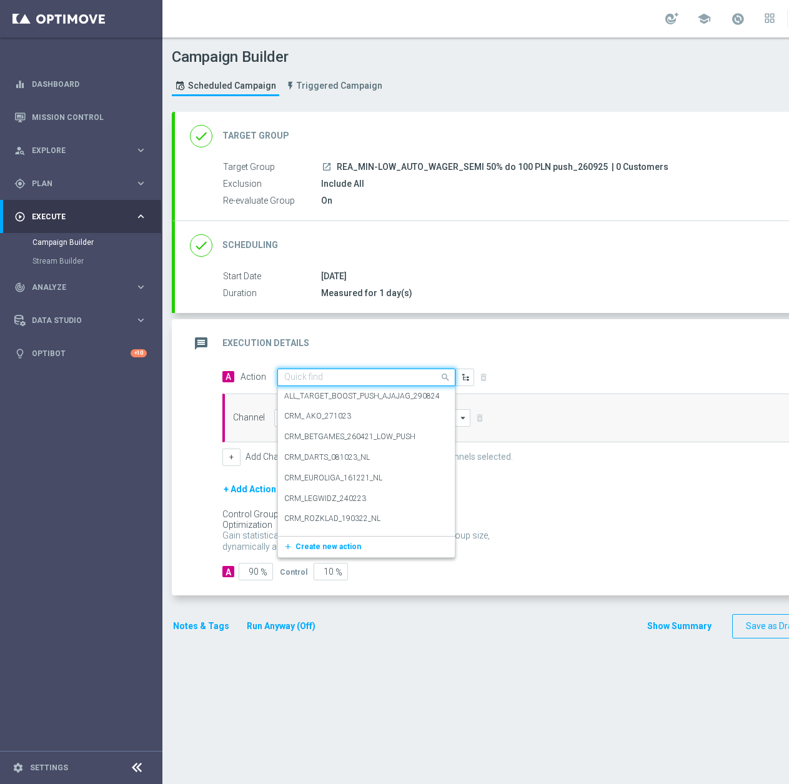
click at [314, 382] on input "text" at bounding box center [353, 377] width 139 height 11
click at [329, 549] on span "Create new action" at bounding box center [329, 546] width 66 height 9
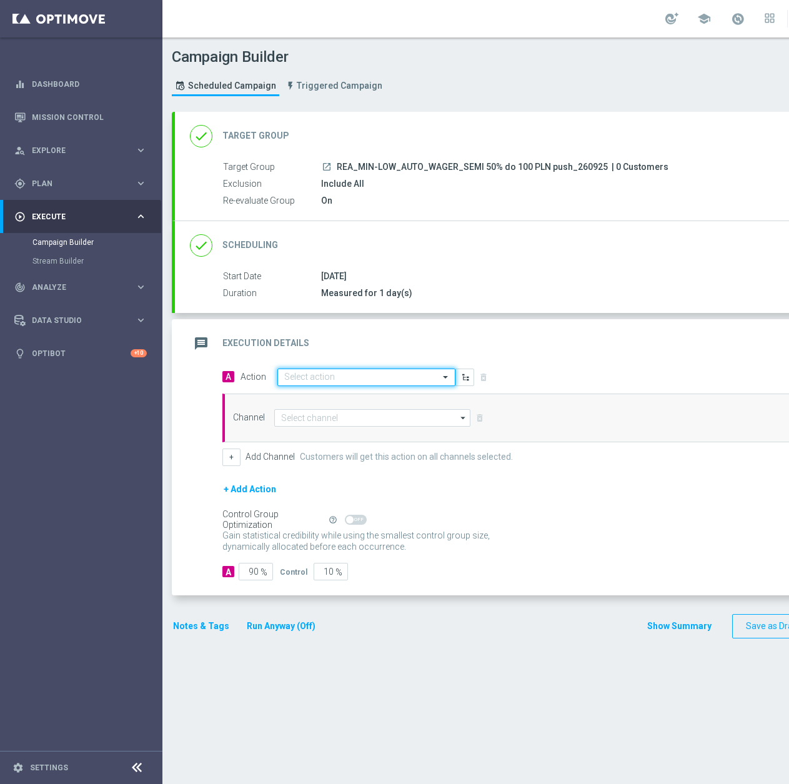
paste input "REA_MIN-LOW_AUTO_WAGER_SEMI 50% do 100 PLN push_260925"
type input "REA_MIN-LOW_AUTO_WAGER_SEMI 50% do 100 PLN push_260925"
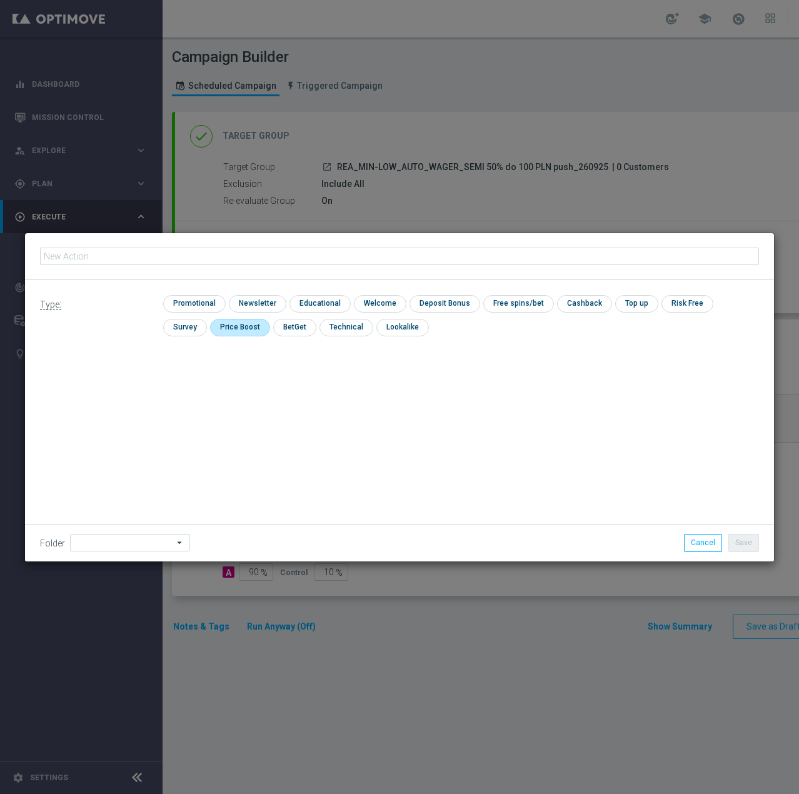
type input "REA_MIN-LOW_AUTO_WAGER_SEMI 50% do 100 PLN push_260925"
click at [189, 298] on input "checkbox" at bounding box center [192, 303] width 59 height 17
checkbox input "true"
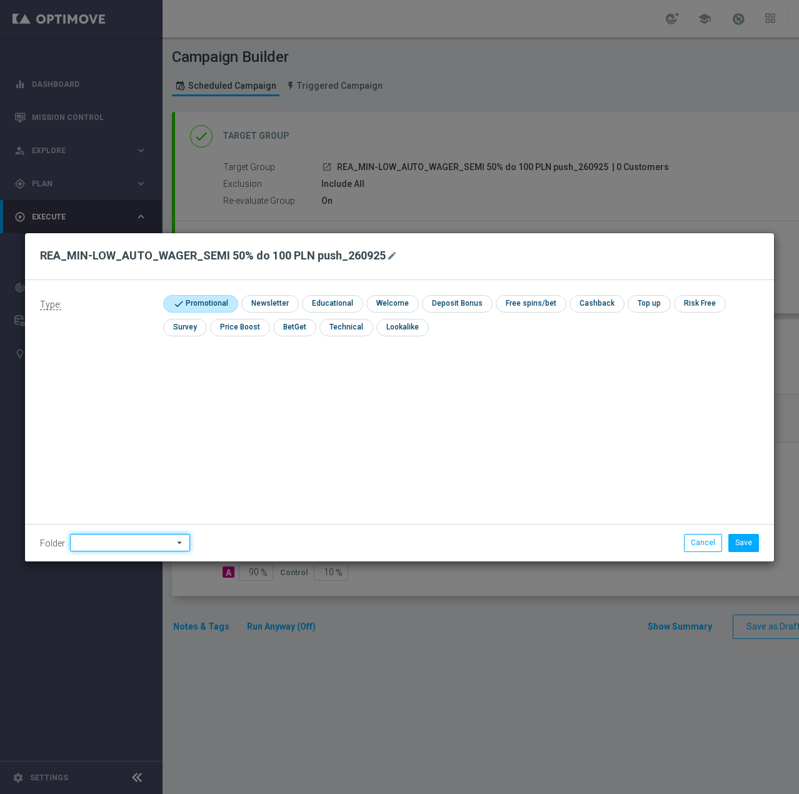
click at [149, 537] on input at bounding box center [130, 542] width 120 height 17
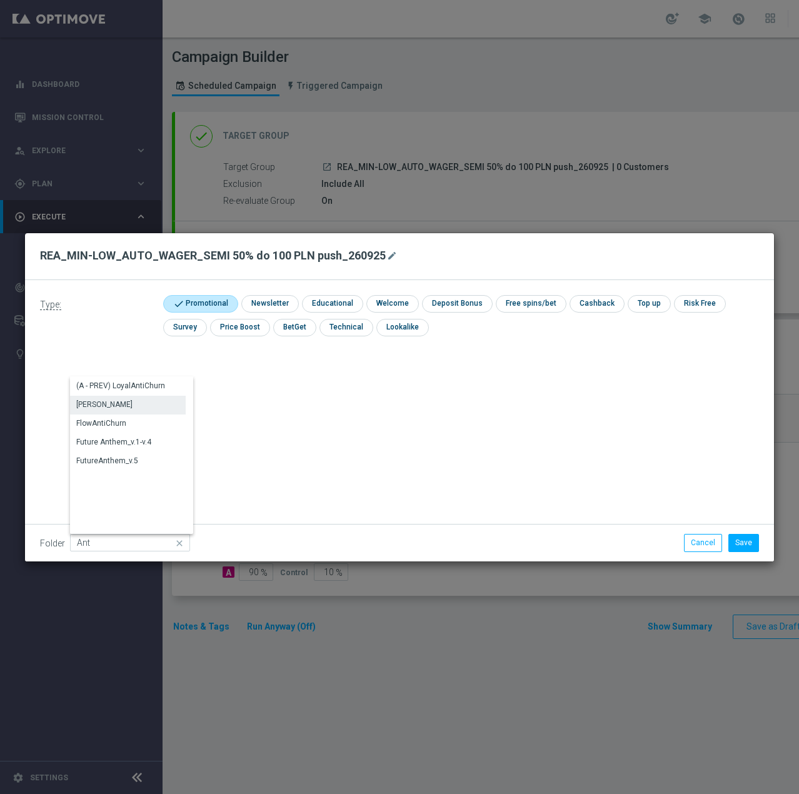
click at [106, 409] on div "[PERSON_NAME]" at bounding box center [128, 404] width 116 height 17
type input "[PERSON_NAME]"
click at [750, 541] on button "Save" at bounding box center [743, 542] width 31 height 17
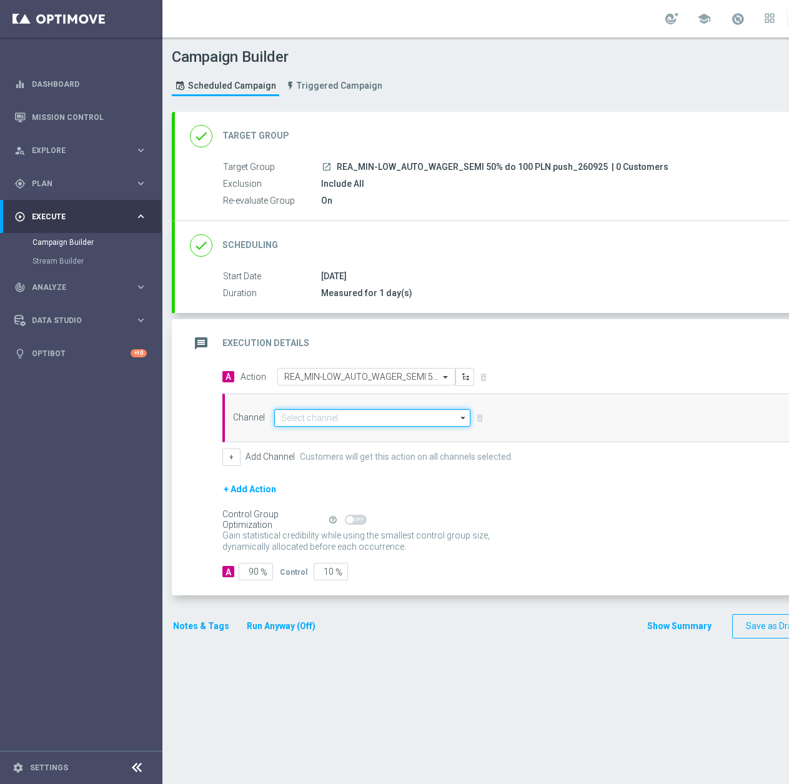
click at [319, 422] on input at bounding box center [372, 417] width 196 height 17
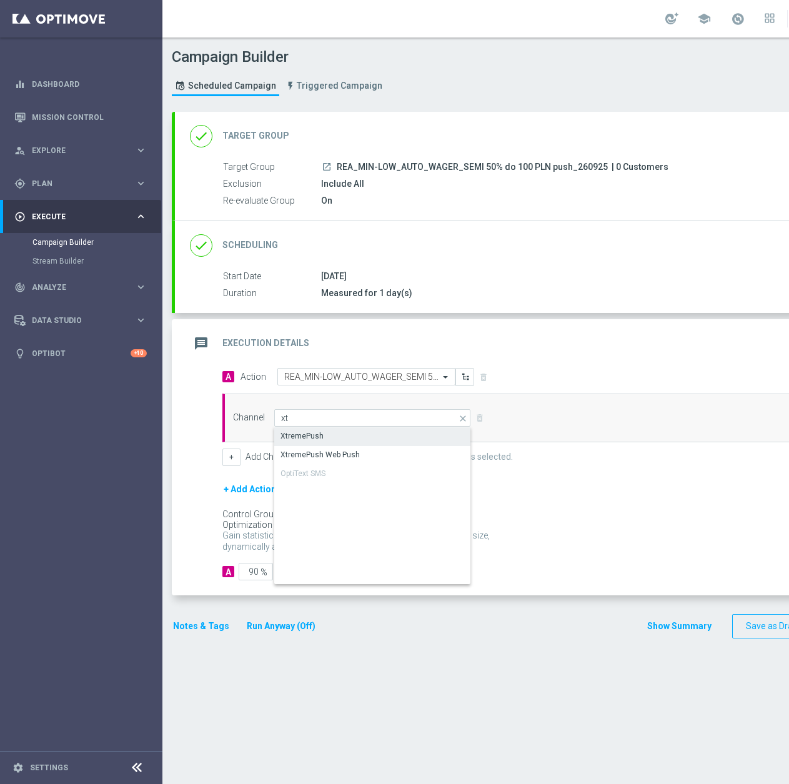
click at [323, 436] on div "XtremePush" at bounding box center [372, 435] width 197 height 17
type input "XtremePush"
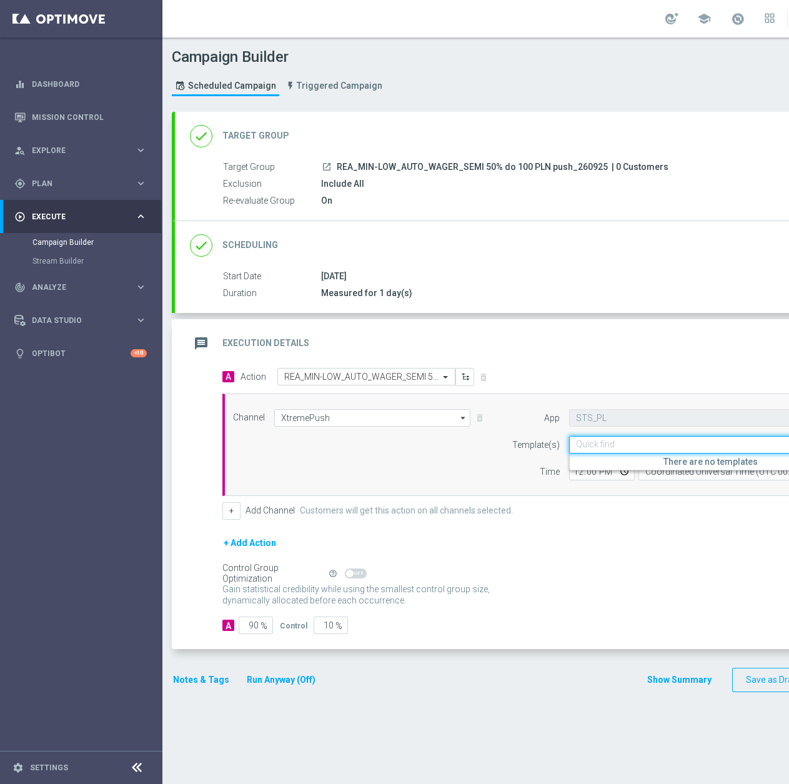
click at [606, 442] on input "text" at bounding box center [698, 445] width 245 height 11
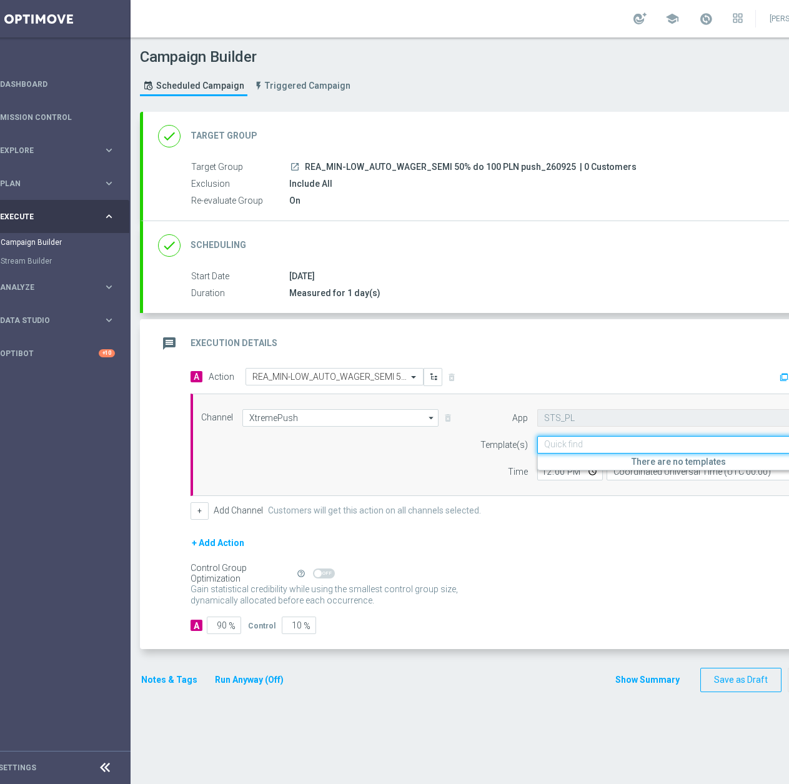
paste input "REA_MIN-LOW_AUTO_WAGER_SEMI 50% do 100 PLN push_260925"
click at [604, 462] on label "REA_MIN-LOW_AUTO_WAGER_SEMI 50% do 100 PLN push_260925" at bounding box center [658, 464] width 229 height 11
type input "REA_MIN-LOW_AUTO_WAGER_SEMI 50% do 100 PLN push_260925"
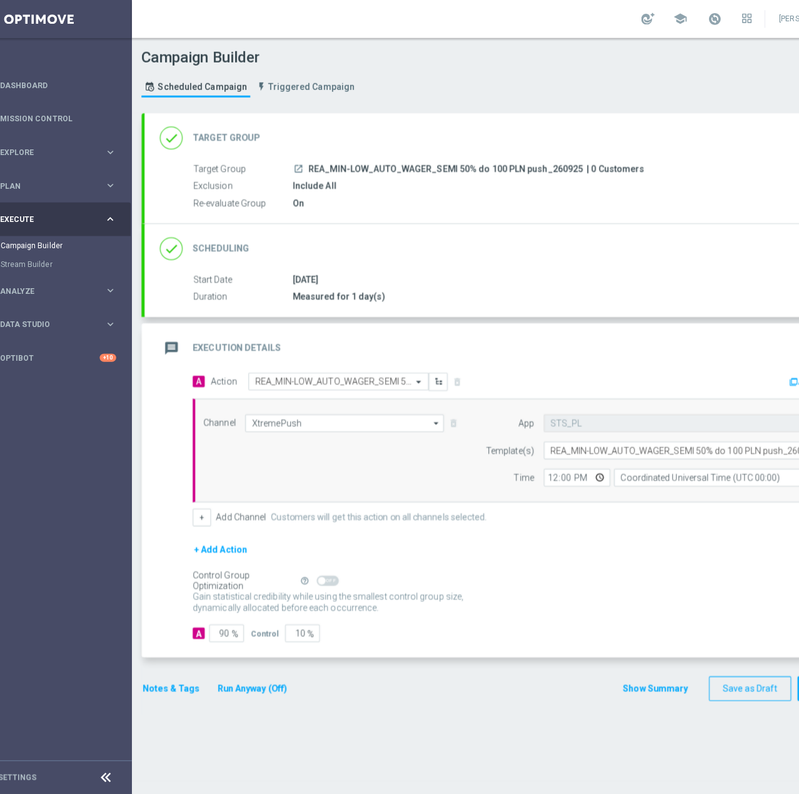
scroll to position [0, 0]
click at [633, 471] on input "Coordinated Universal Time (UTC 00:00)" at bounding box center [721, 471] width 229 height 17
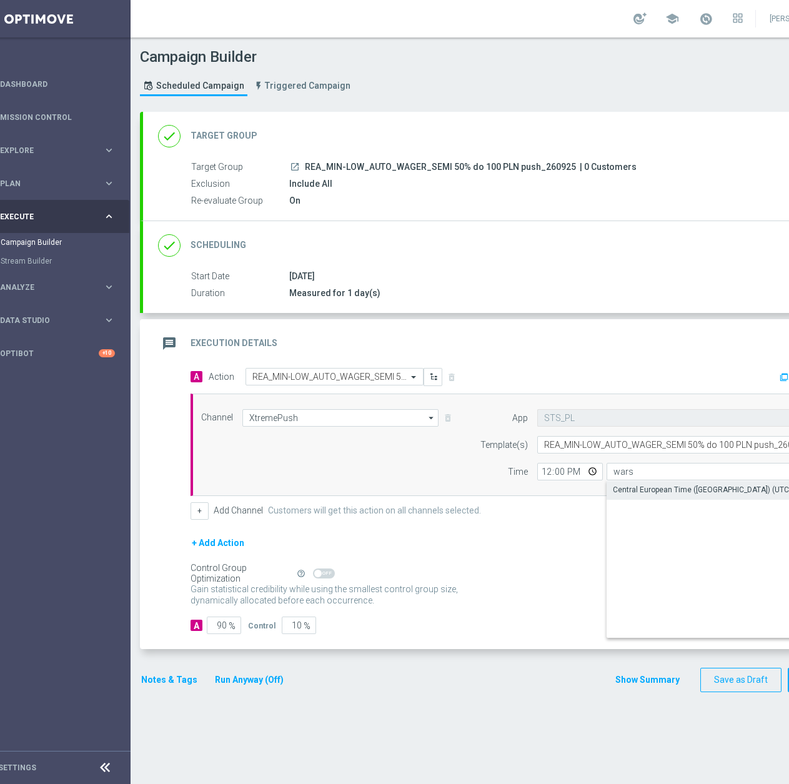
click at [628, 486] on div "Central European Time (Warsaw) (UTC +02:00)" at bounding box center [715, 489] width 204 height 11
type input "Central European Time (Warsaw) (UTC +02:00)"
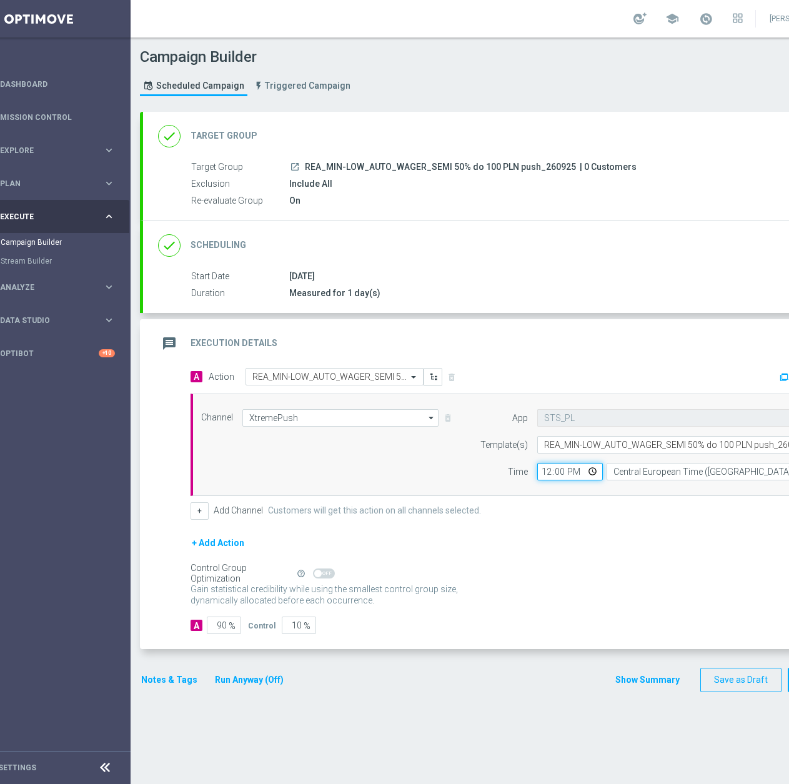
click at [554, 474] on input "12:00" at bounding box center [570, 471] width 66 height 17
click at [547, 474] on input "12:00" at bounding box center [570, 471] width 66 height 17
type input "15:13"
click at [218, 623] on input "90" at bounding box center [224, 625] width 34 height 17
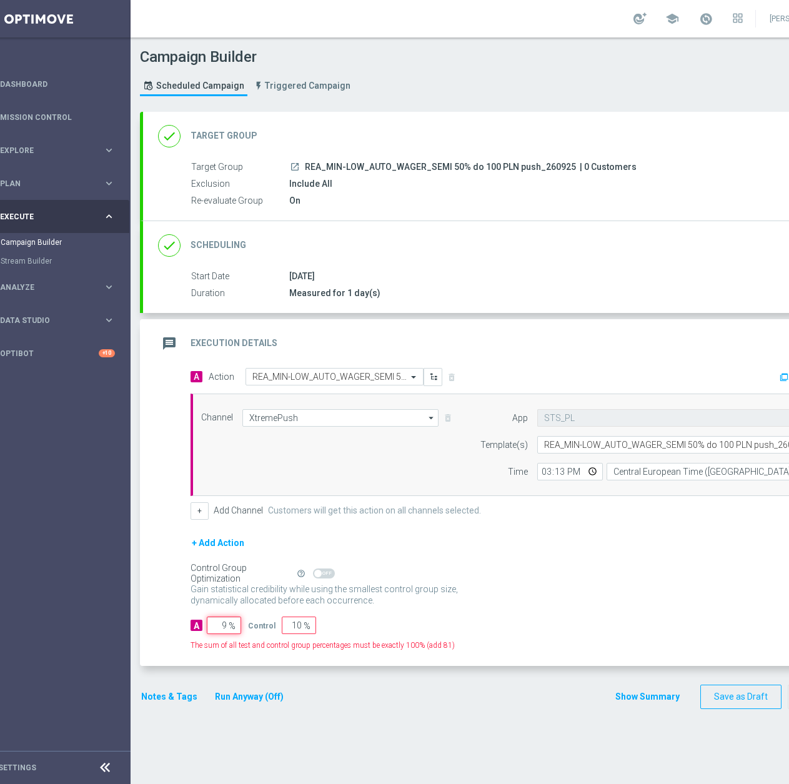
type input "95"
type input "5"
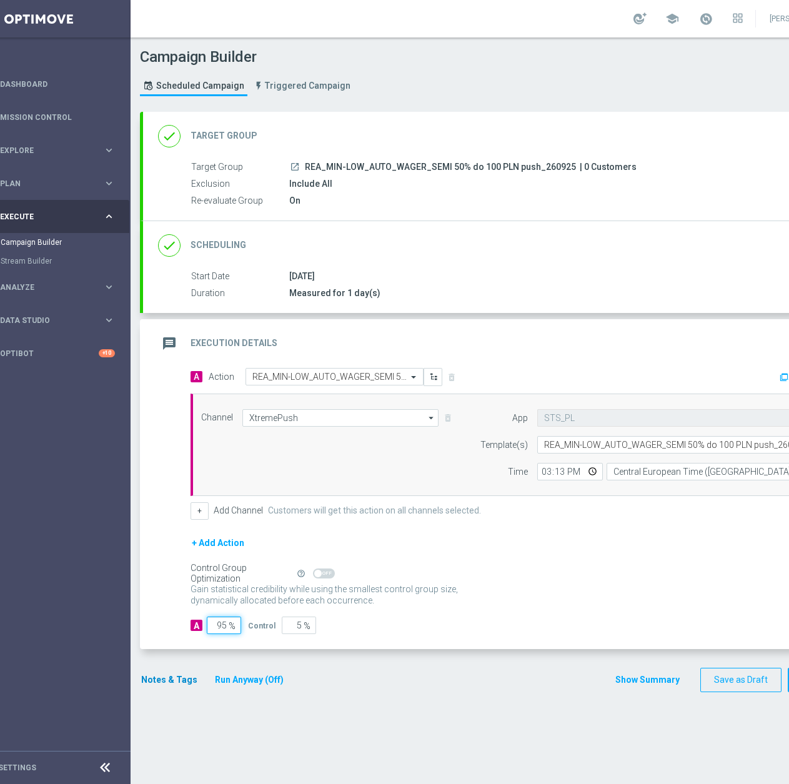
type input "95"
click at [178, 676] on button "Notes & Tags" at bounding box center [169, 680] width 59 height 16
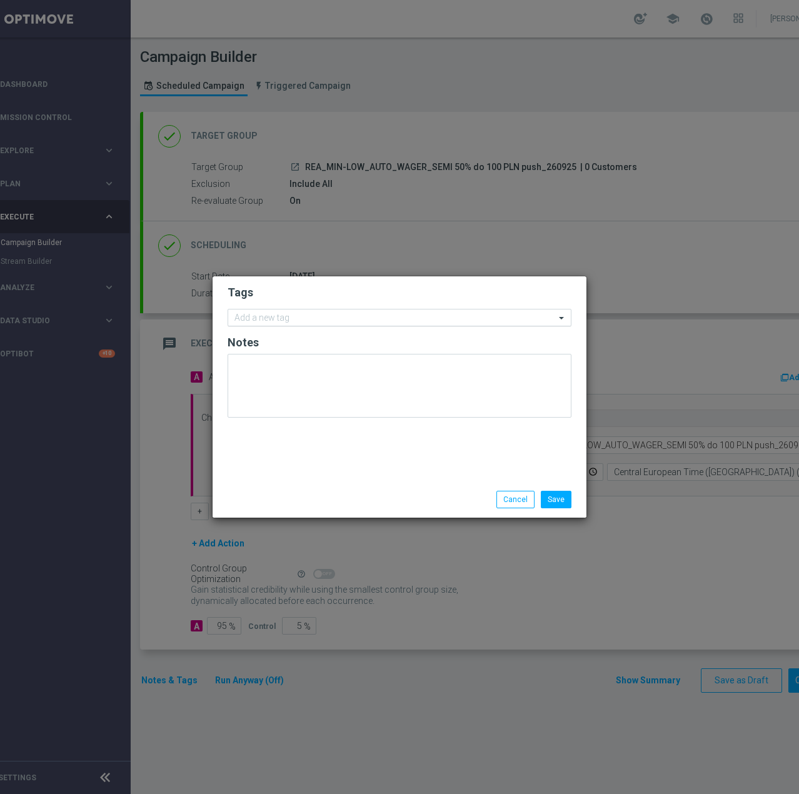
click at [282, 311] on div "Add a new tag" at bounding box center [391, 318] width 327 height 16
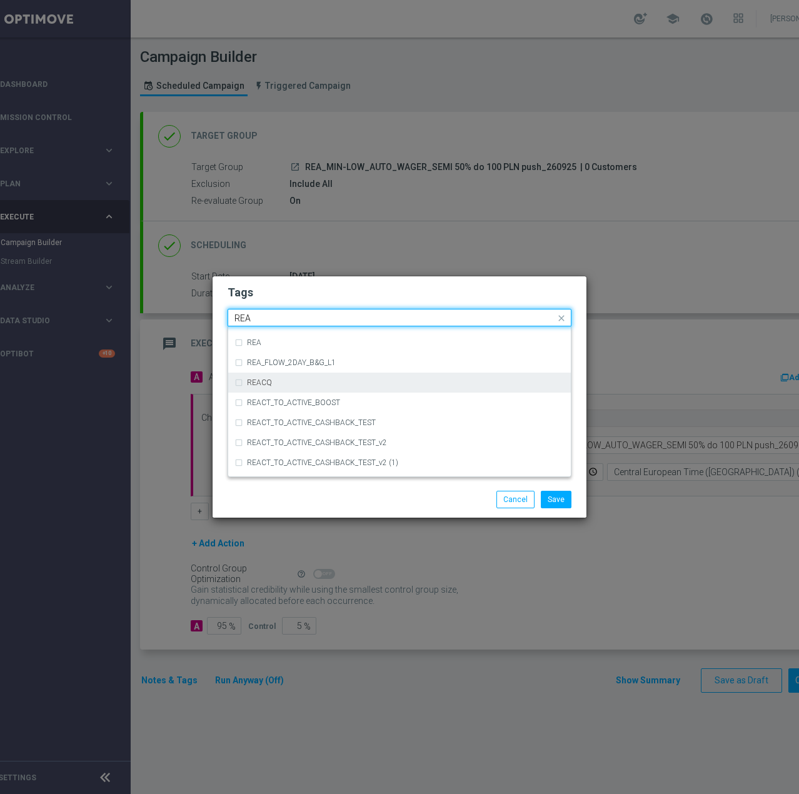
scroll to position [657, 0]
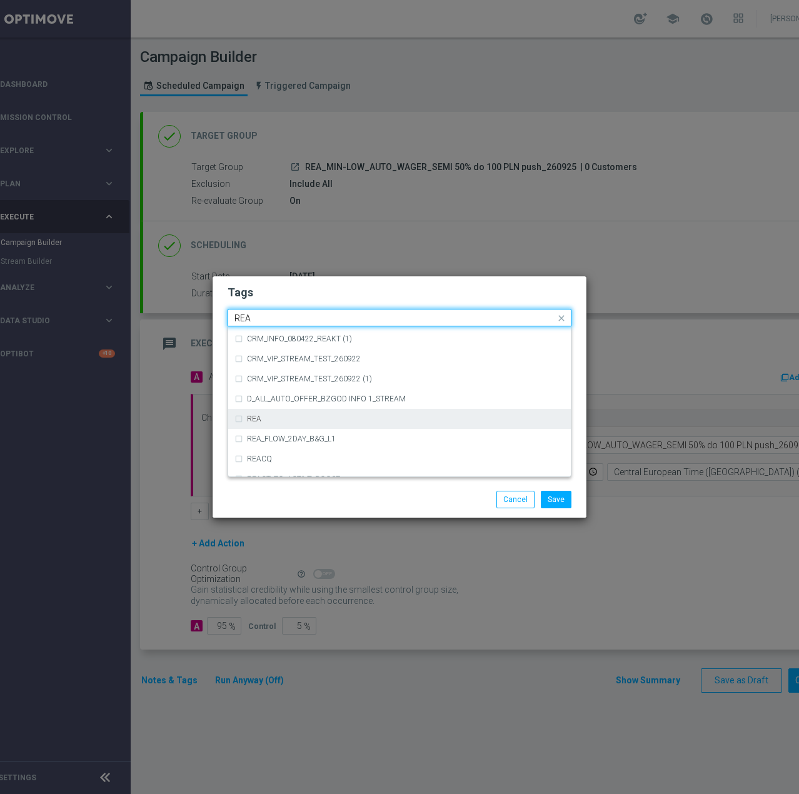
click at [323, 422] on div "REA" at bounding box center [399, 419] width 330 height 20
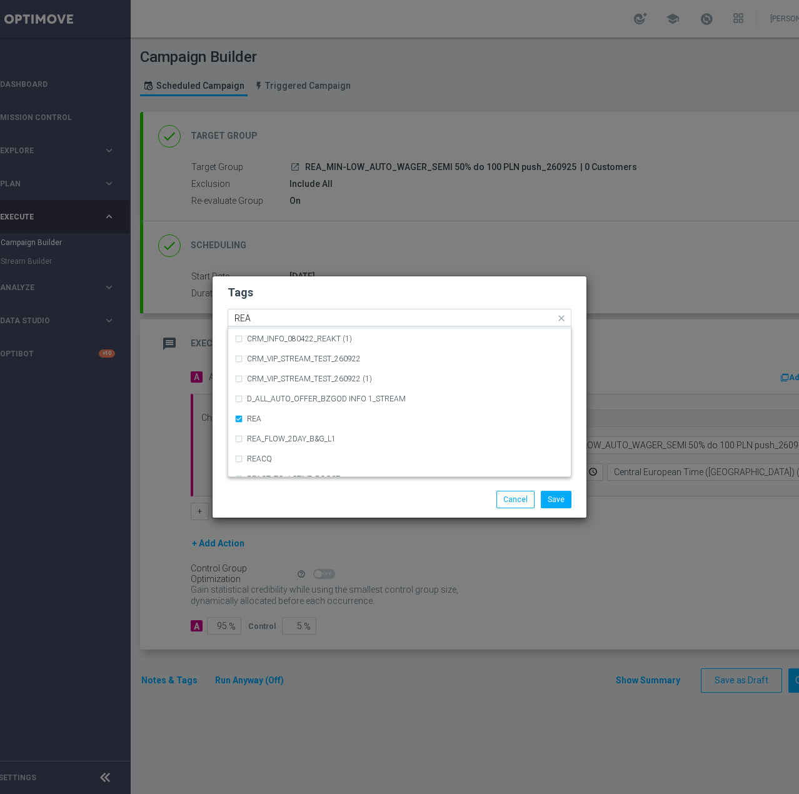
click at [275, 323] on input "REA" at bounding box center [394, 318] width 321 height 11
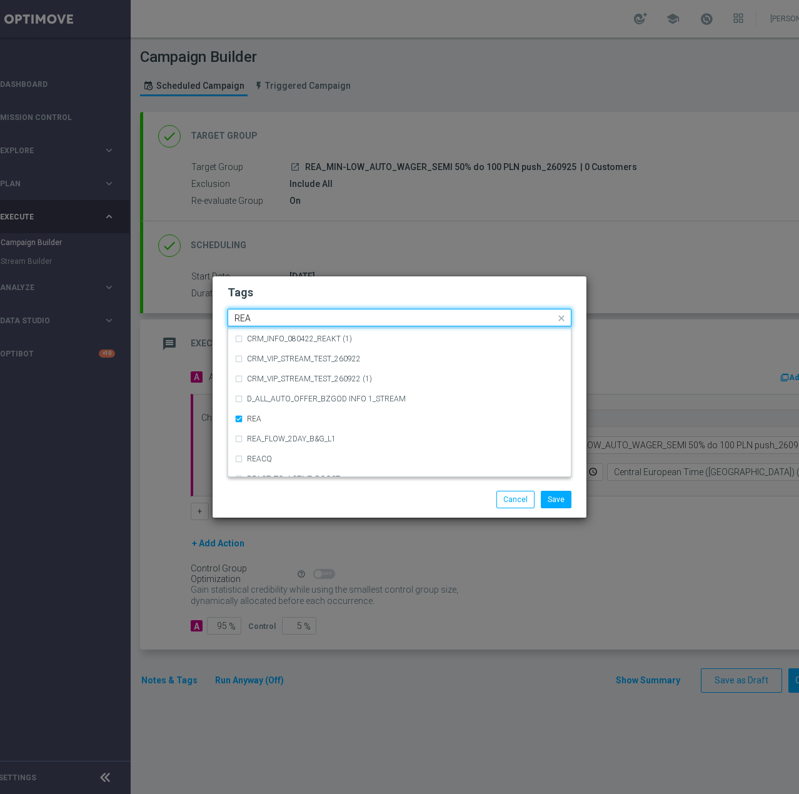
click at [275, 322] on input "REA" at bounding box center [394, 318] width 321 height 11
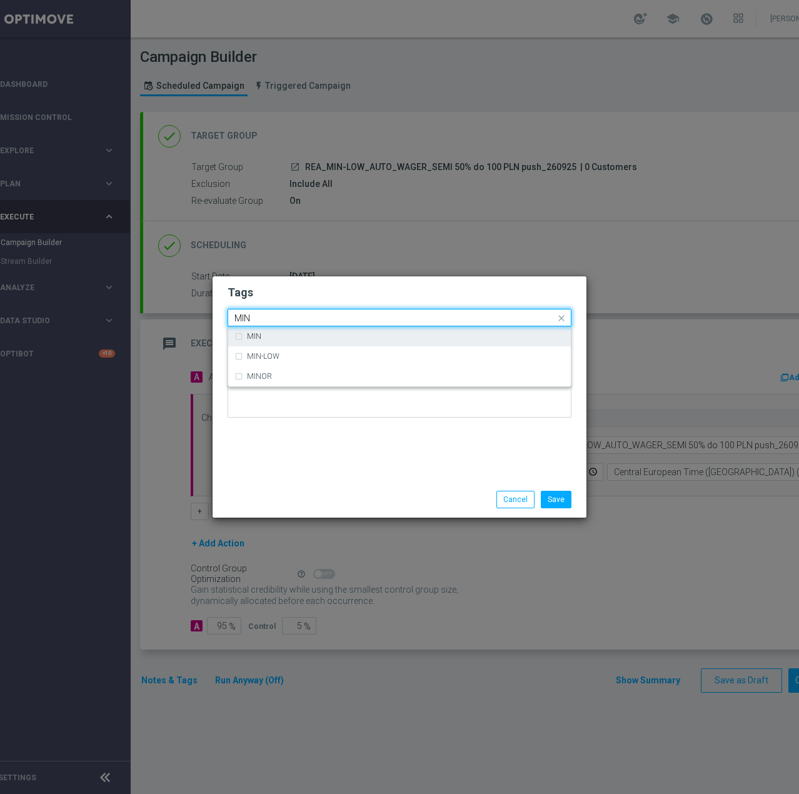
click at [271, 334] on div "MIN" at bounding box center [405, 335] width 317 height 7
click at [276, 311] on div "Quick find × REA × MIN MIN" at bounding box center [391, 318] width 327 height 16
click at [274, 316] on input "MIN" at bounding box center [394, 318] width 321 height 11
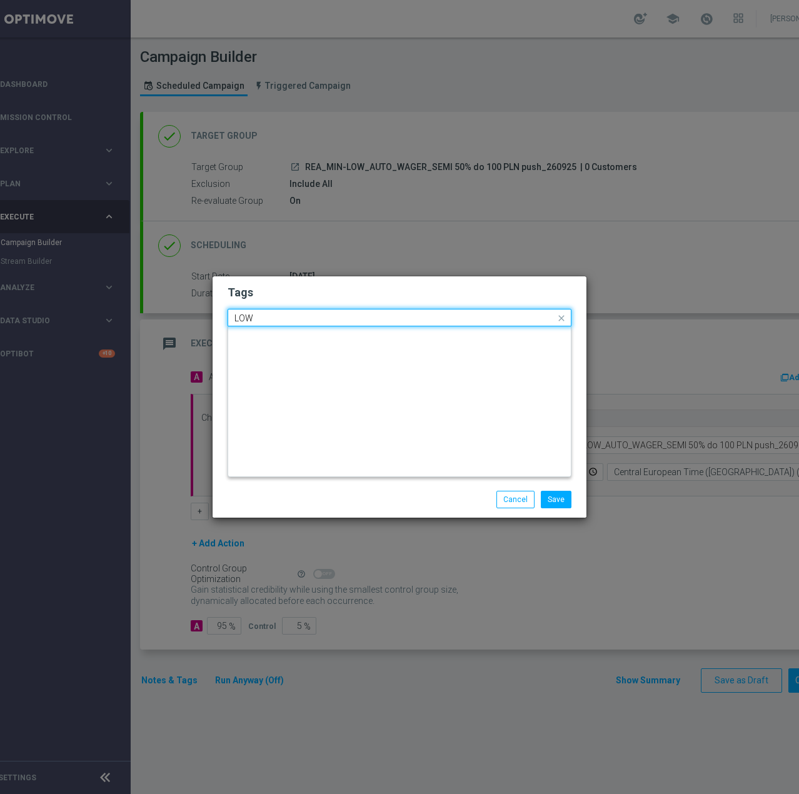
scroll to position [610, 0]
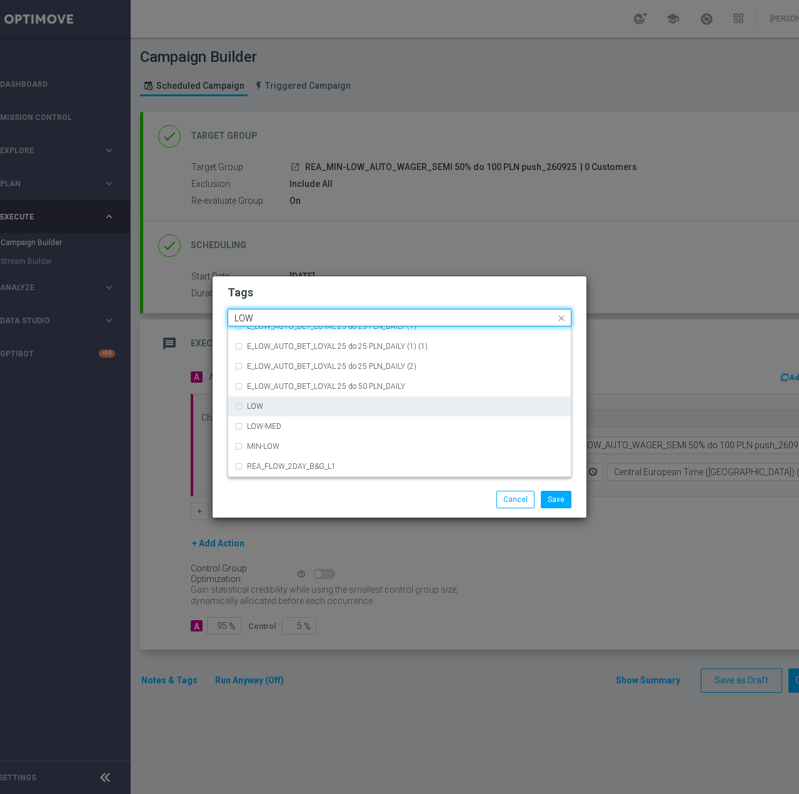
click at [432, 400] on div "LOW" at bounding box center [399, 406] width 330 height 20
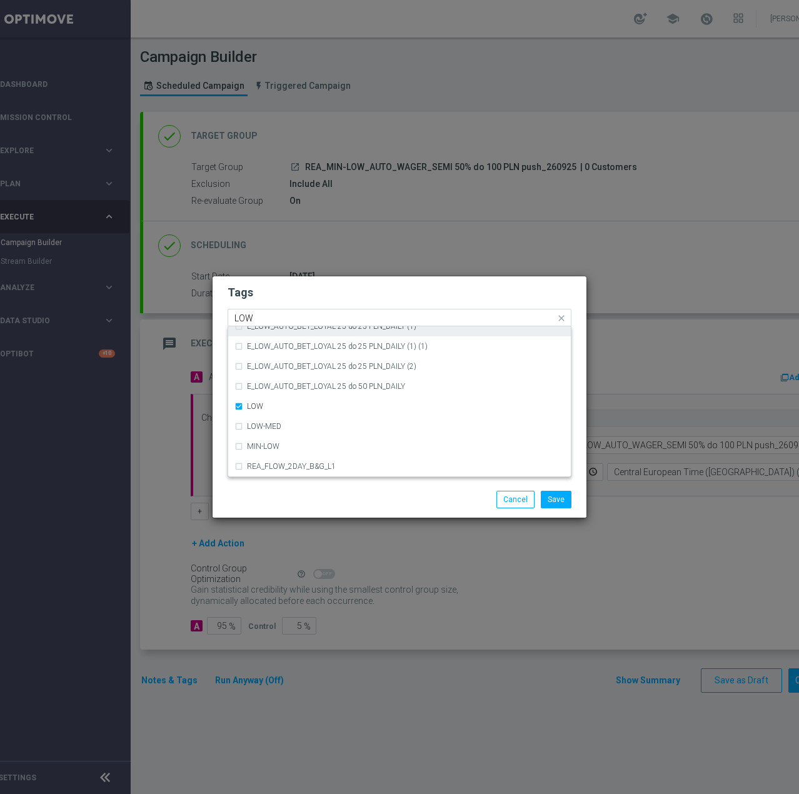
click at [284, 316] on input "LOW" at bounding box center [394, 318] width 321 height 11
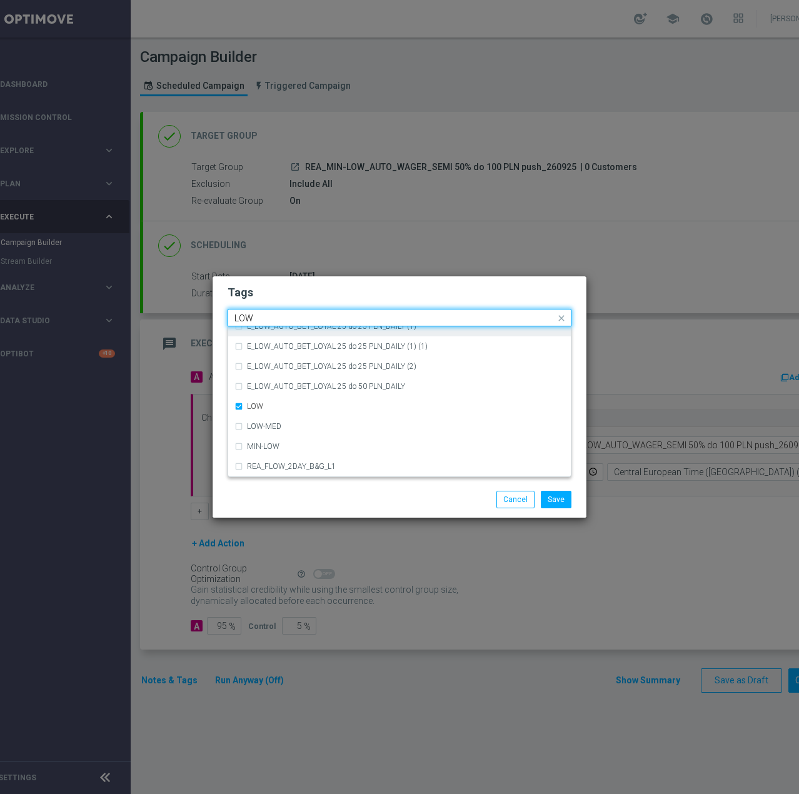
click at [284, 316] on input "LOW" at bounding box center [394, 318] width 321 height 11
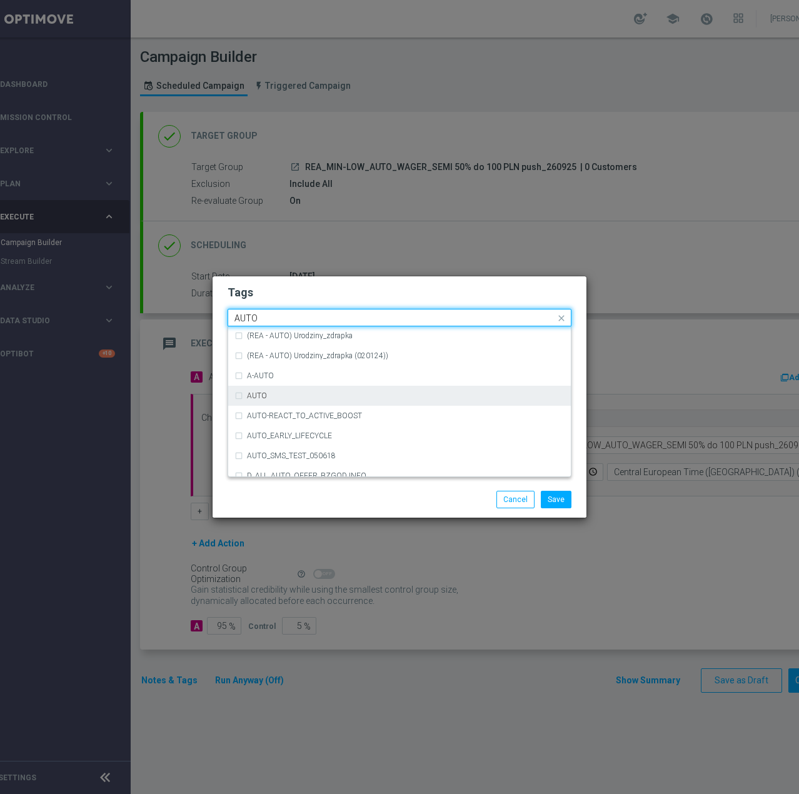
scroll to position [1460, 0]
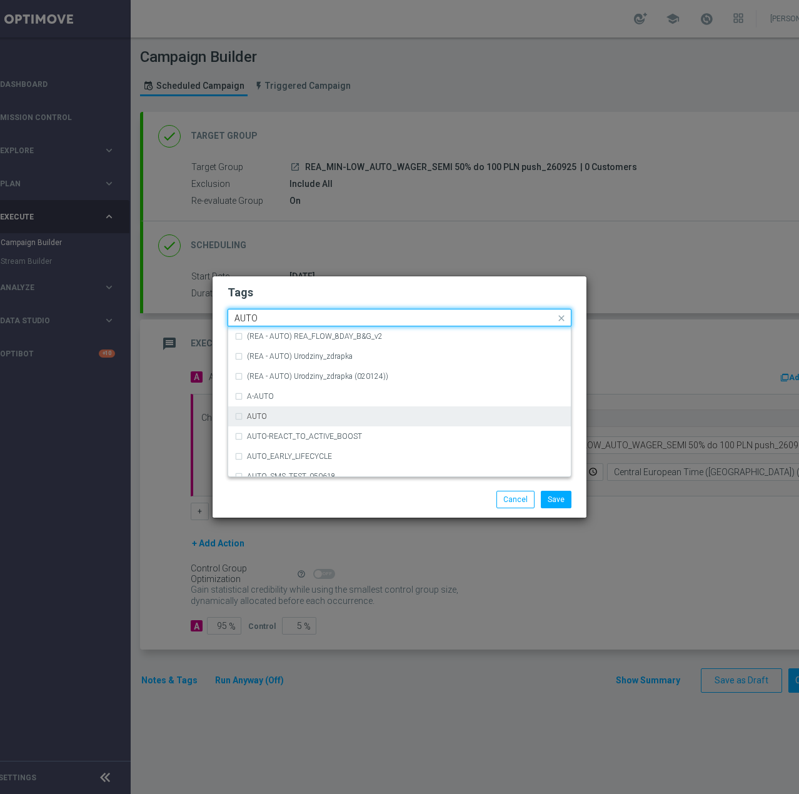
click at [347, 417] on div "AUTO" at bounding box center [405, 415] width 317 height 7
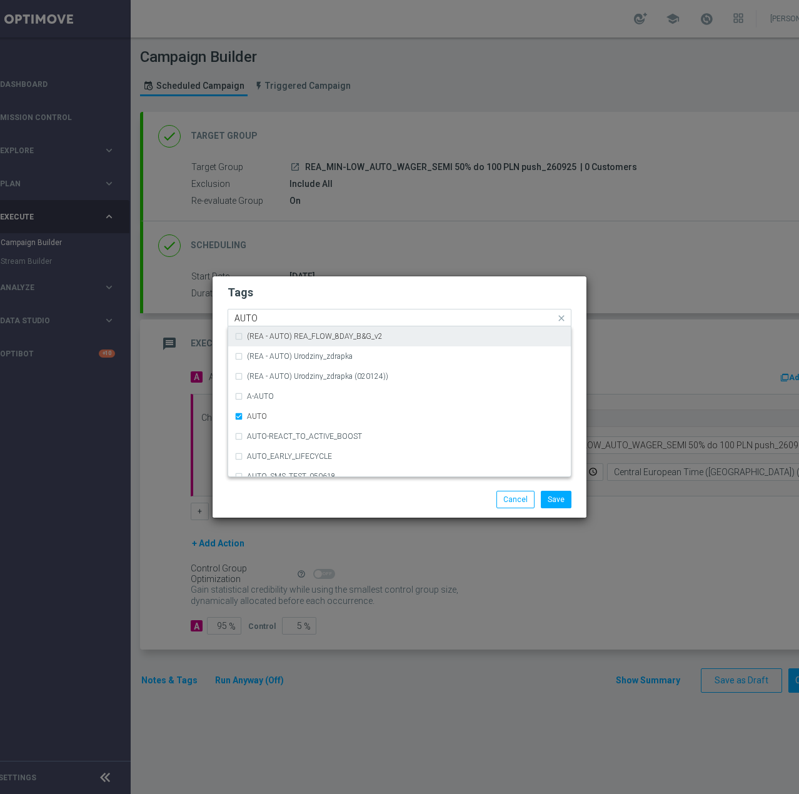
click at [295, 317] on input "AUTO" at bounding box center [394, 318] width 321 height 11
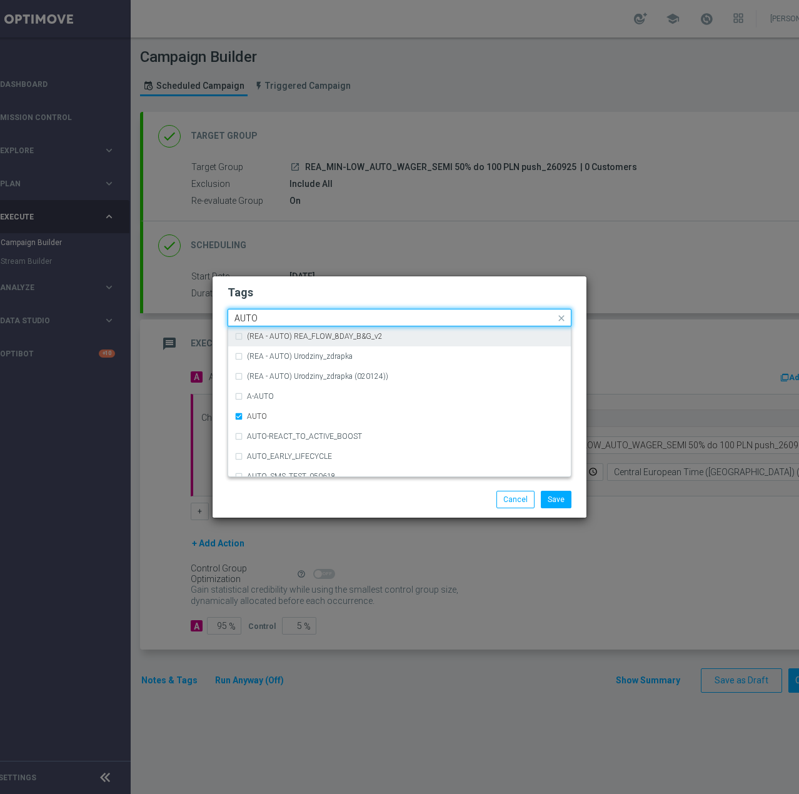
click at [294, 317] on input "AUTO" at bounding box center [394, 318] width 321 height 11
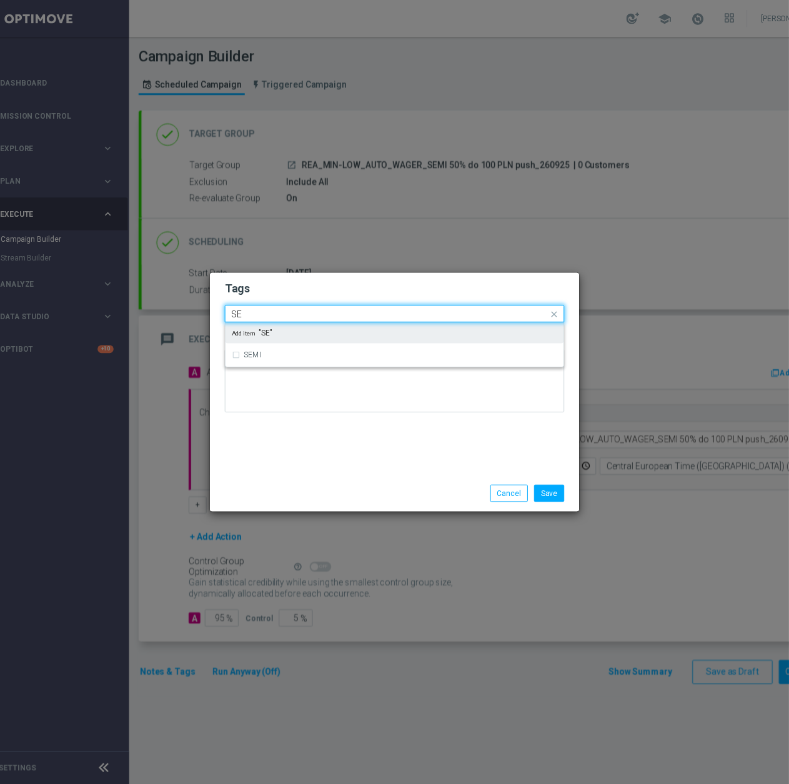
scroll to position [0, 0]
click at [282, 333] on div "SEMI" at bounding box center [405, 335] width 317 height 7
type input "SEMI"
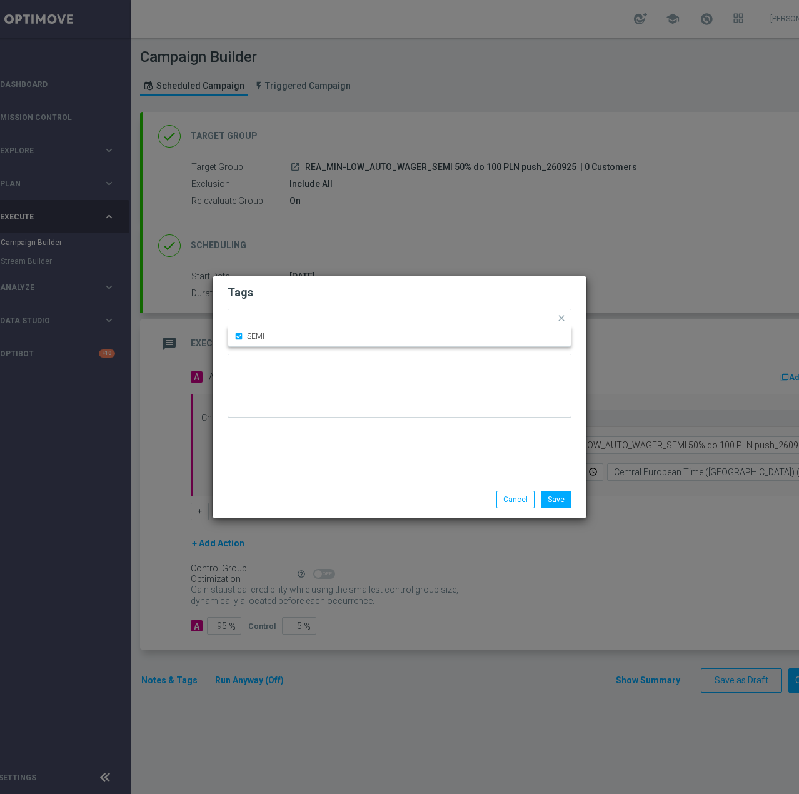
click at [308, 293] on h2 "Tags" at bounding box center [399, 292] width 344 height 15
click at [457, 320] on input "text" at bounding box center [493, 319] width 124 height 11
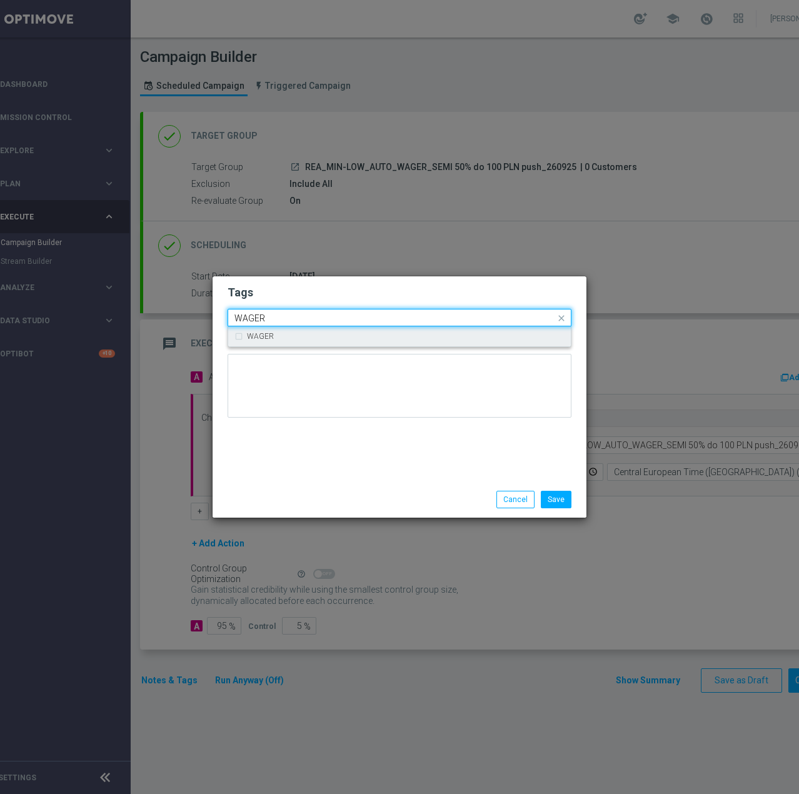
click at [290, 337] on div "WAGER" at bounding box center [405, 335] width 317 height 7
type input "WAGER"
click at [325, 309] on div "Quick find × REA × MIN × LOW × AUTO × SEMI × WAGER WAGER" at bounding box center [399, 317] width 344 height 17
click at [276, 291] on h2 "Tags" at bounding box center [399, 292] width 344 height 15
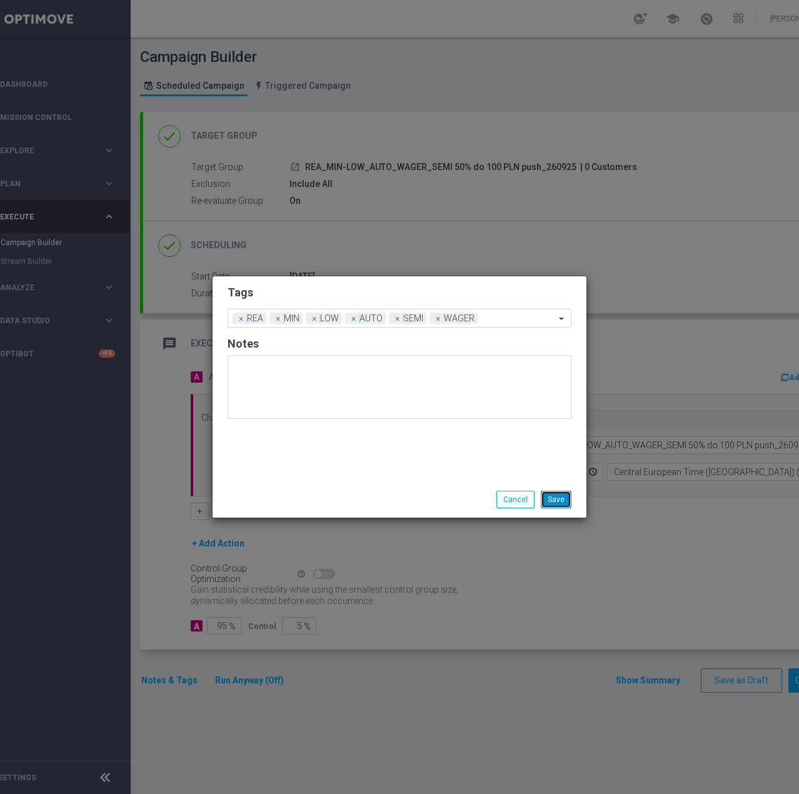
click at [558, 497] on button "Save" at bounding box center [556, 499] width 31 height 17
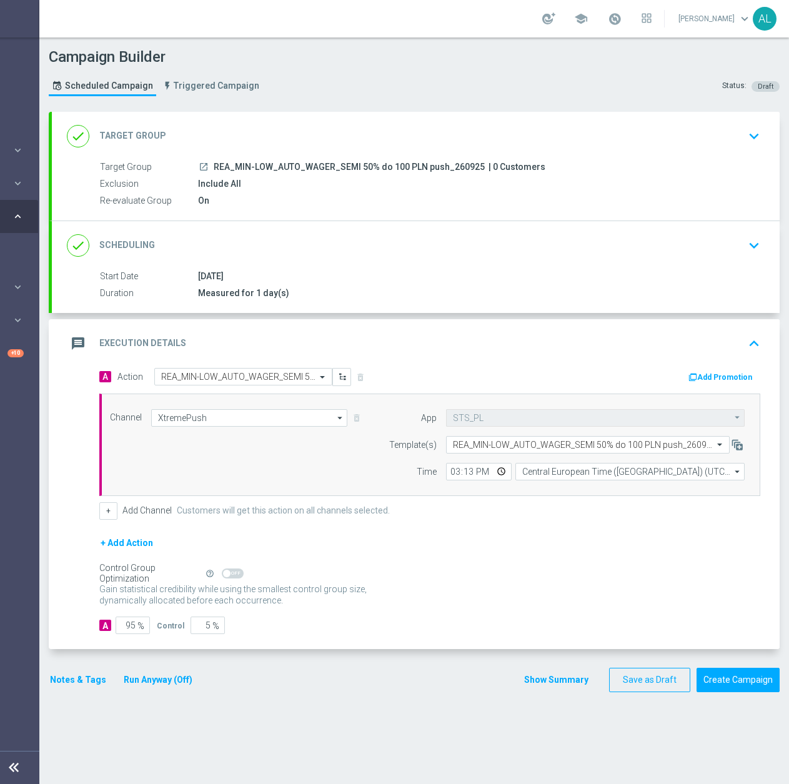
scroll to position [0, 132]
click at [57, 678] on button "Notes & Tags" at bounding box center [78, 680] width 59 height 16
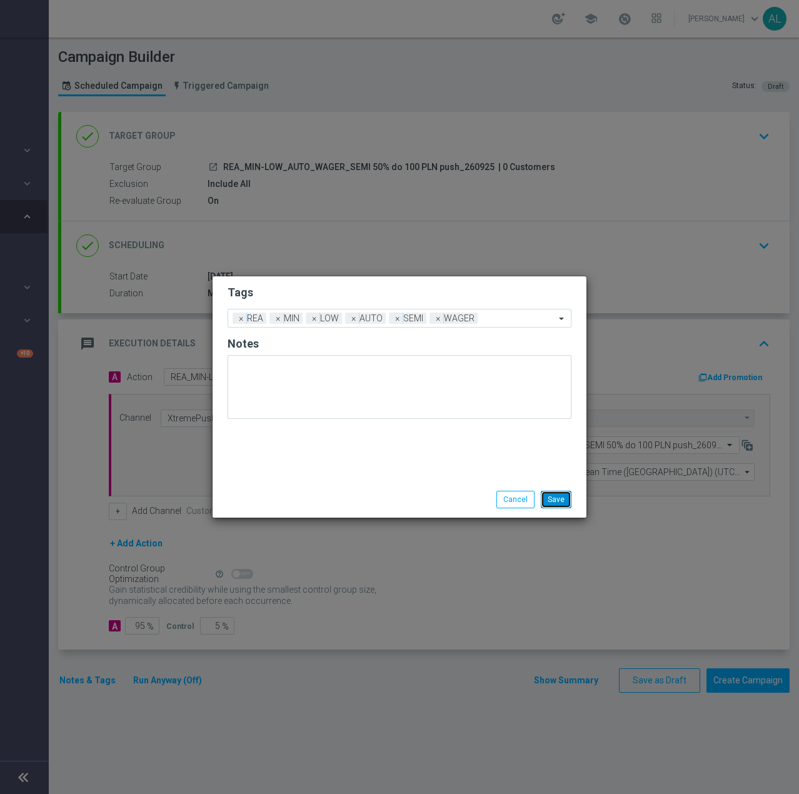
click at [551, 500] on button "Save" at bounding box center [556, 499] width 31 height 17
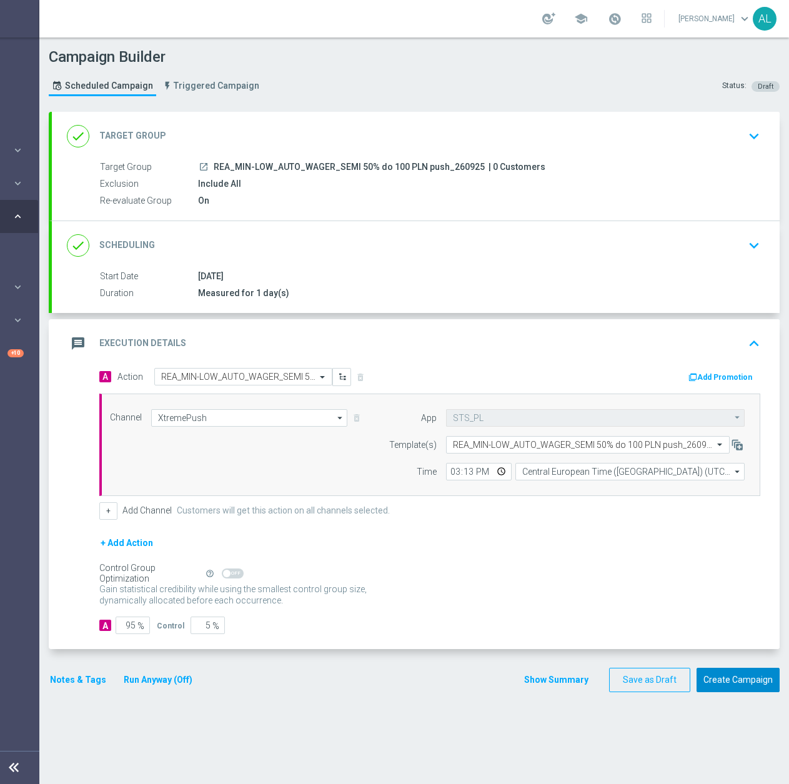
click at [746, 677] on button "Create Campaign" at bounding box center [738, 680] width 83 height 24
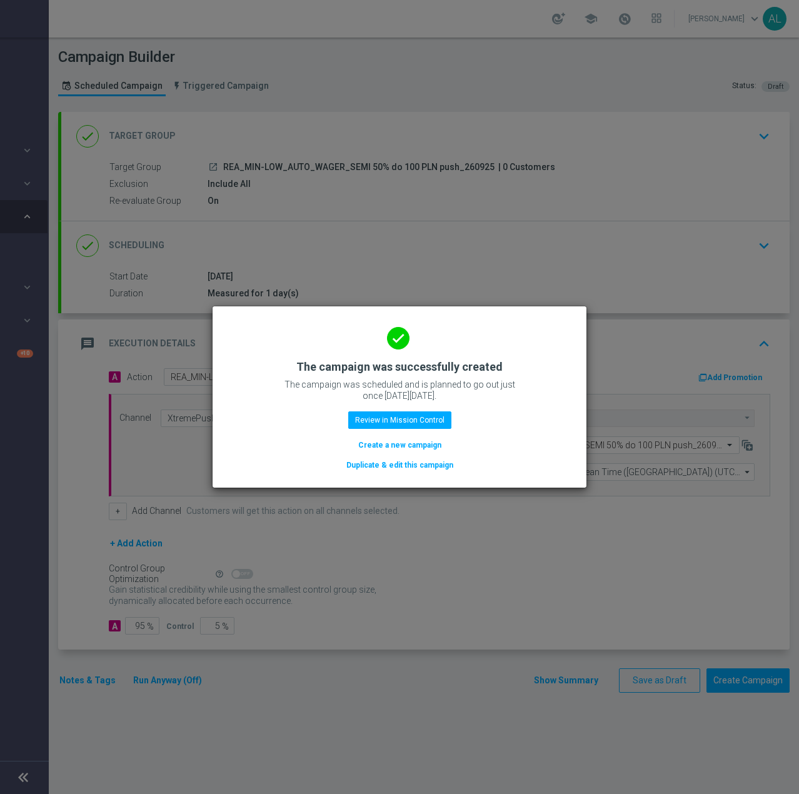
click at [394, 466] on button "Duplicate & edit this campaign" at bounding box center [399, 465] width 109 height 14
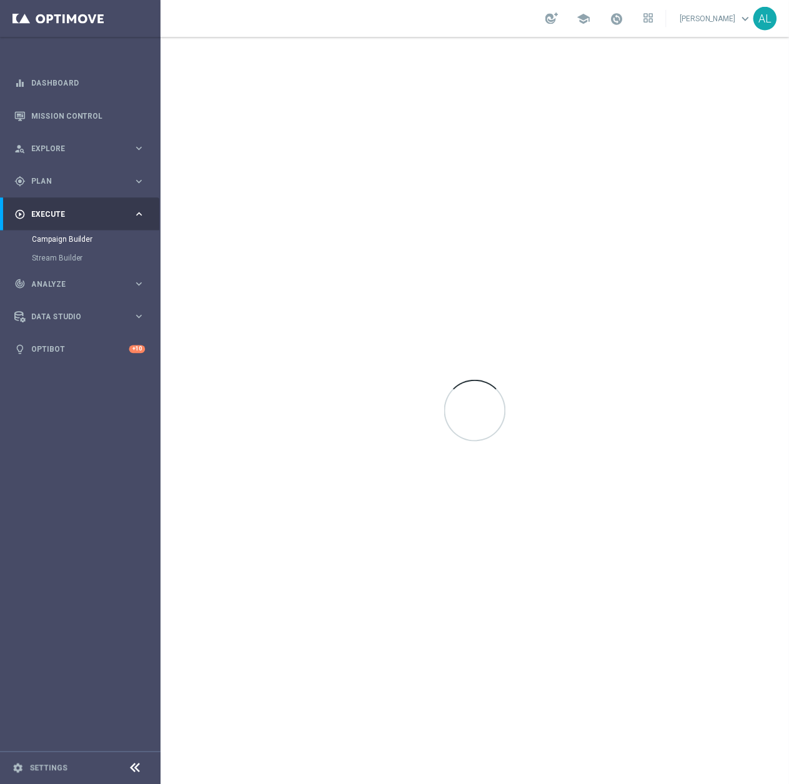
scroll to position [0, 0]
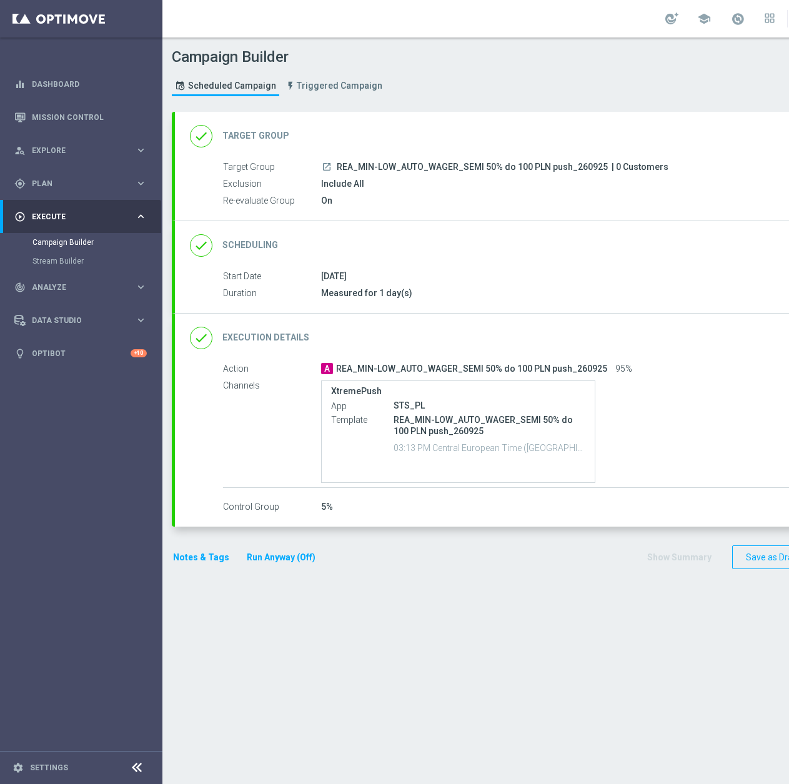
click at [468, 122] on div "done Target Group keyboard_arrow_down" at bounding box center [539, 136] width 728 height 49
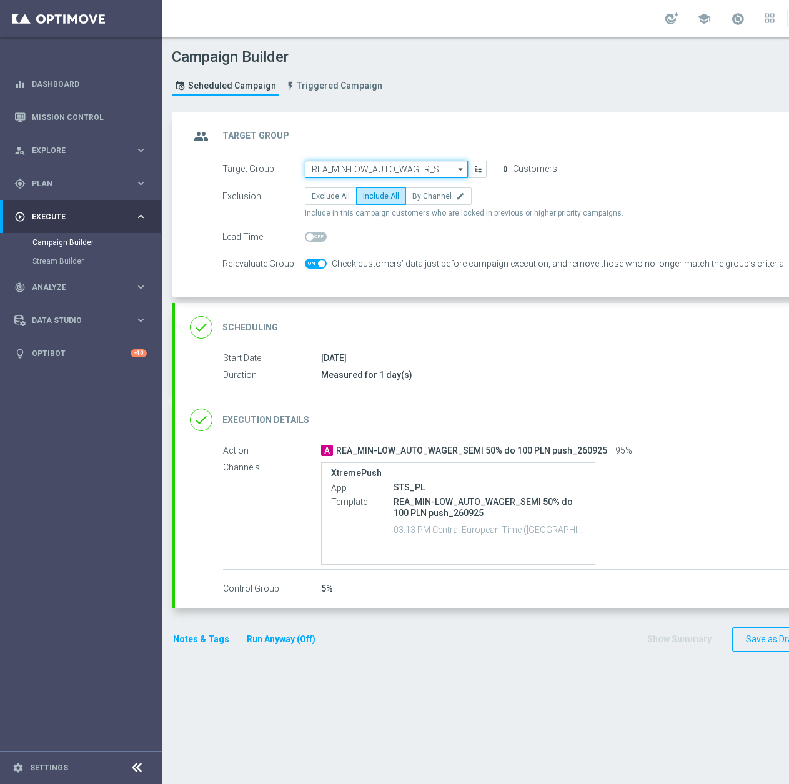
click at [359, 166] on input "REA_MIN-LOW_AUTO_WAGER_SEMI 50% do 100 PLN push_260925" at bounding box center [386, 169] width 163 height 17
paste input "REA_MED-HIGH_AUTO_WAGER_SEMI 50% do 300 PLN push_260925"
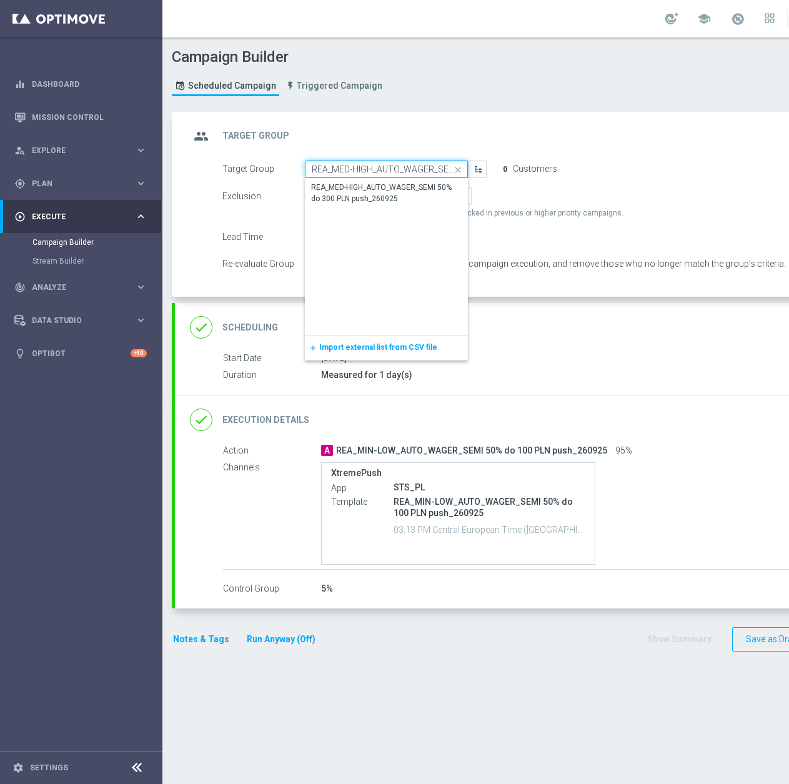
scroll to position [0, 120]
click at [372, 192] on div "REA_MED-HIGH_AUTO_WAGER_SEMI 50% do 300 PLN push_260925" at bounding box center [386, 193] width 151 height 22
type input "REA_MED-HIGH_AUTO_WAGER_SEMI 50% do 300 PLN push_260925"
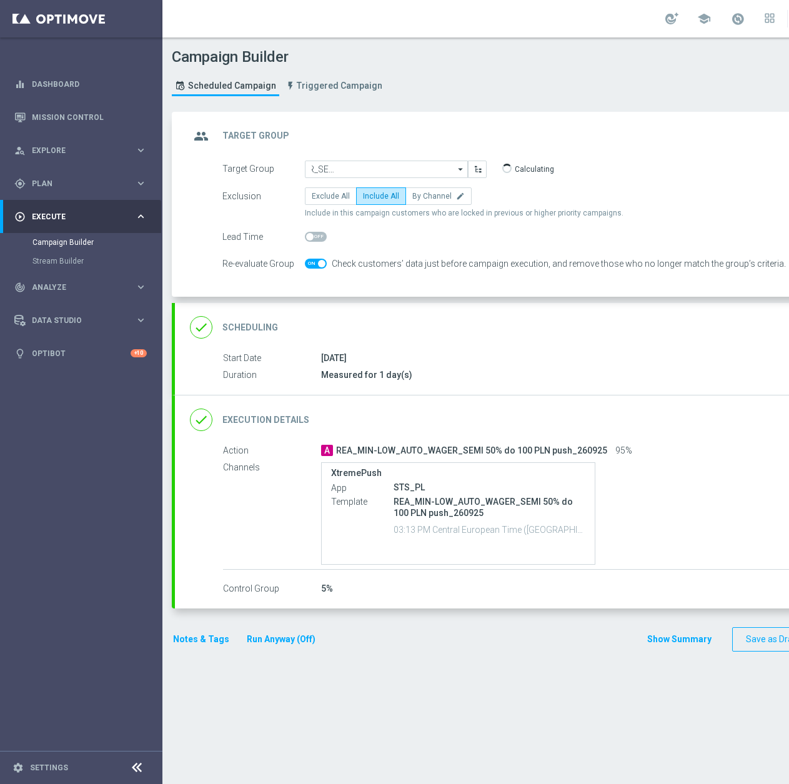
scroll to position [0, 0]
click at [459, 317] on div "done Scheduling keyboard_arrow_down" at bounding box center [539, 328] width 698 height 24
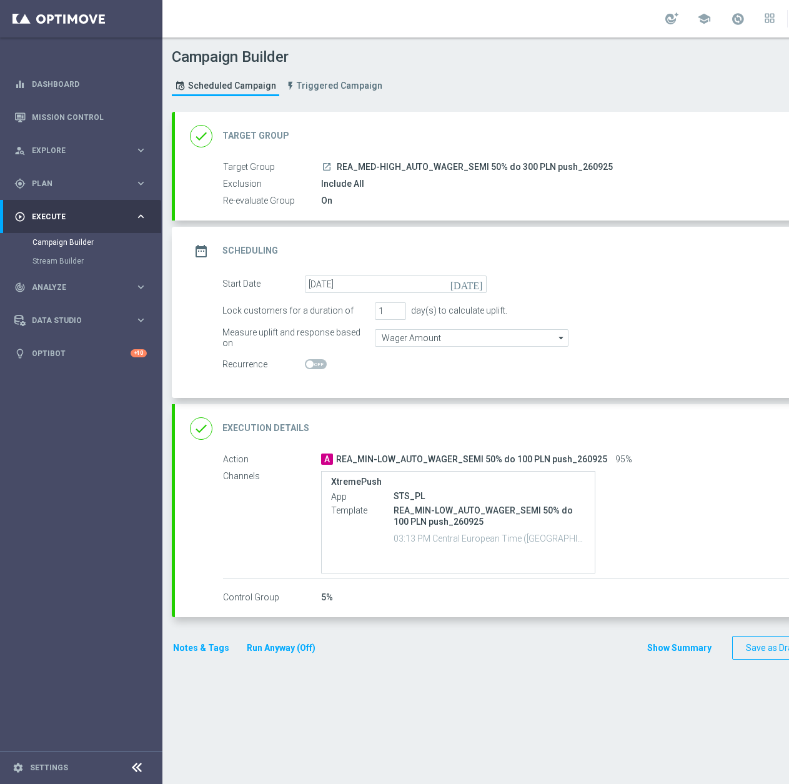
click at [446, 432] on div "done Execution Details keyboard_arrow_down" at bounding box center [539, 429] width 698 height 24
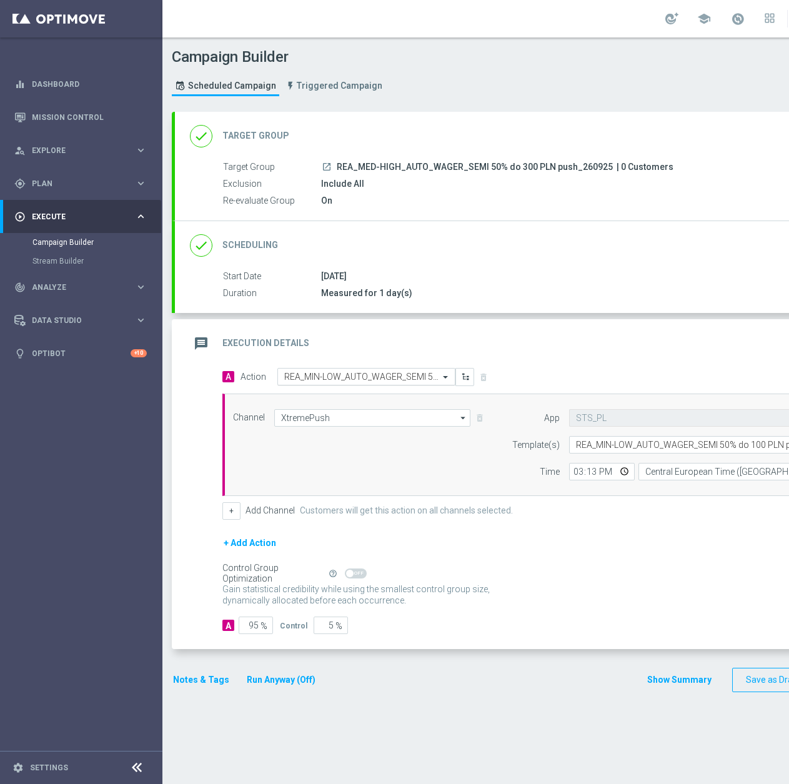
click at [327, 381] on input "text" at bounding box center [353, 377] width 139 height 11
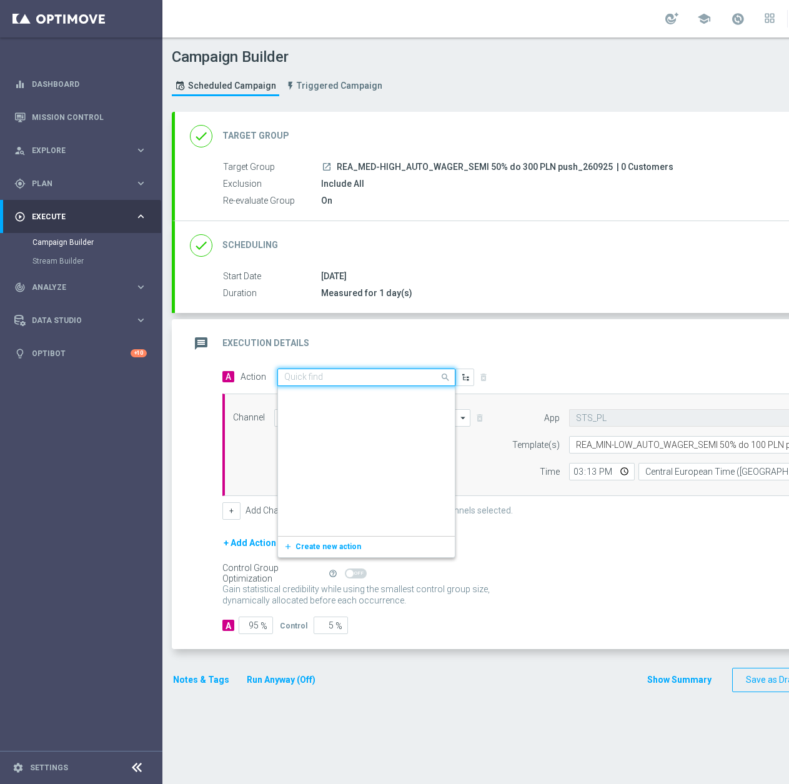
scroll to position [693670, 0]
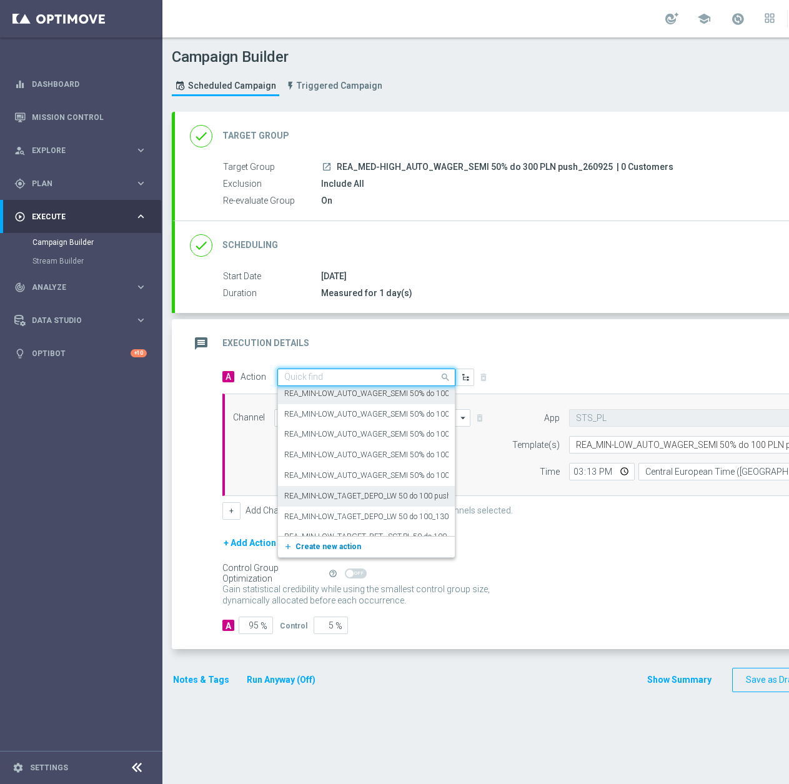
click at [325, 548] on span "Create new action" at bounding box center [329, 546] width 66 height 9
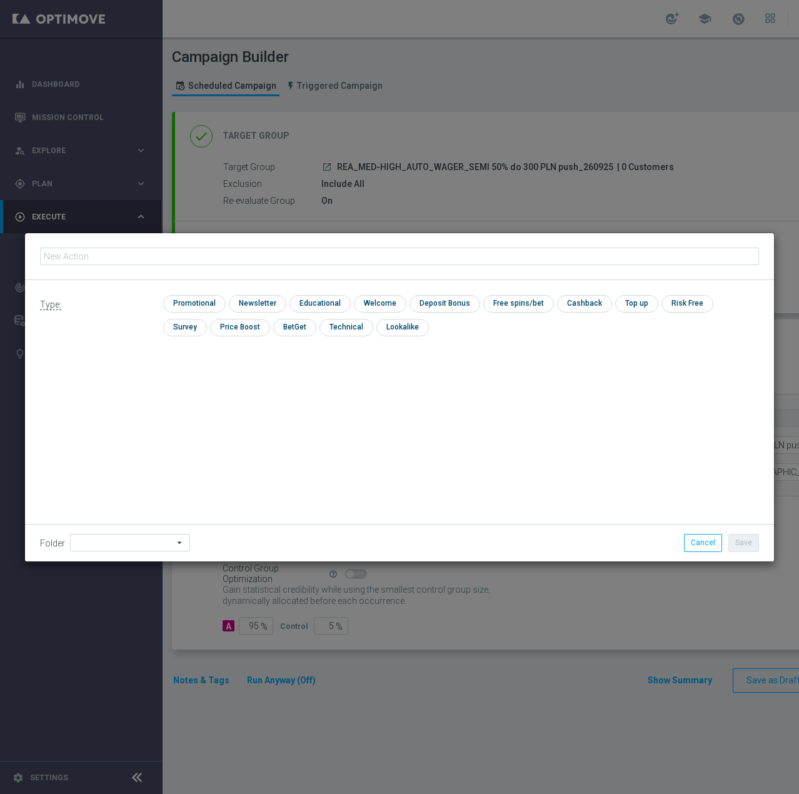
type input "REA_MED-HIGH_AUTO_WAGER_SEMI 50% do 300 PLN push_260925"
click at [196, 307] on input "checkbox" at bounding box center [192, 303] width 59 height 17
checkbox input "true"
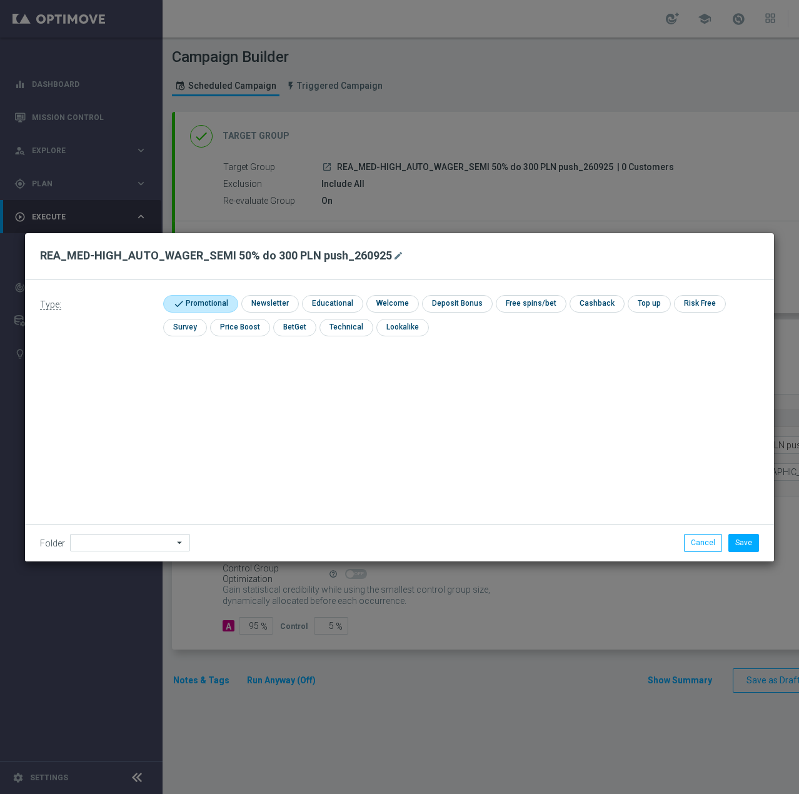
click at [114, 556] on div "Folder arrow_drop_down Show Selected 0 of 479 !ARCHIVE" at bounding box center [399, 542] width 749 height 37
click at [121, 546] on input at bounding box center [130, 542] width 120 height 17
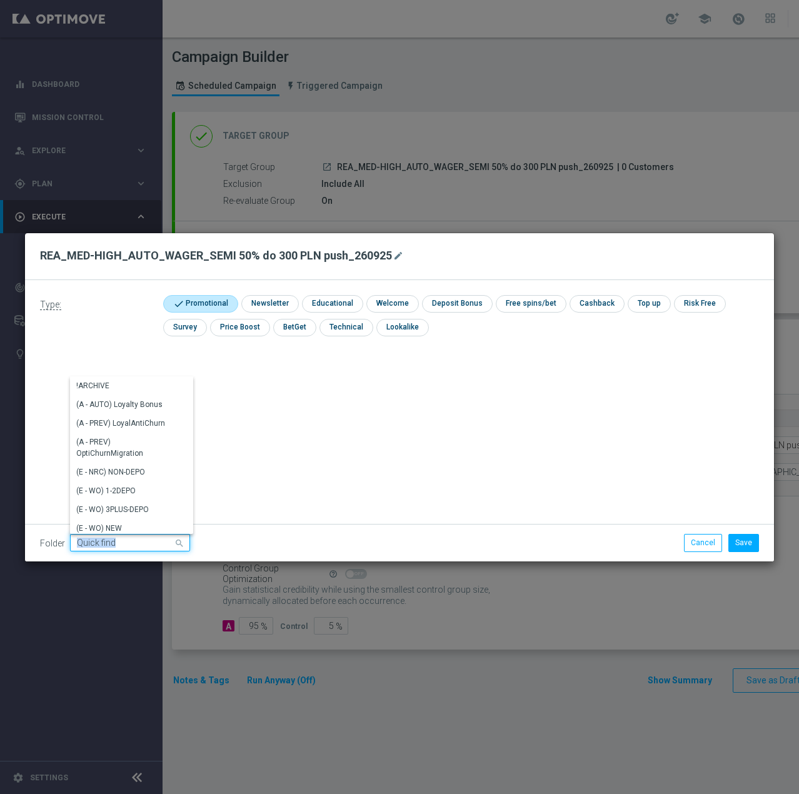
click at [121, 546] on input at bounding box center [130, 542] width 120 height 17
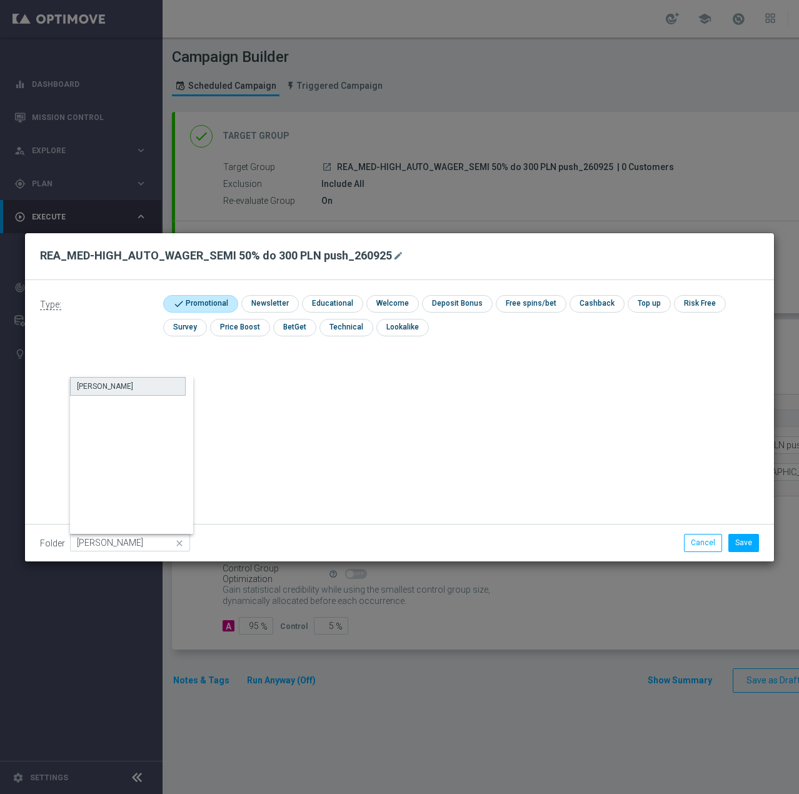
click at [85, 382] on div "[PERSON_NAME]" at bounding box center [105, 386] width 56 height 11
type input "[PERSON_NAME]"
click at [733, 539] on button "Save" at bounding box center [743, 542] width 31 height 17
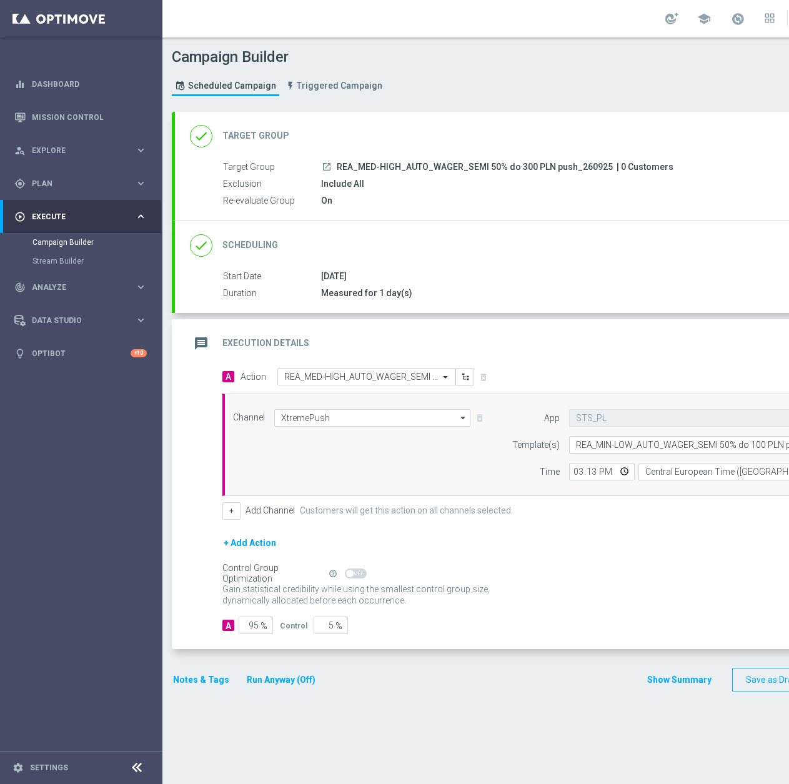
click at [658, 449] on input "text" at bounding box center [698, 445] width 245 height 11
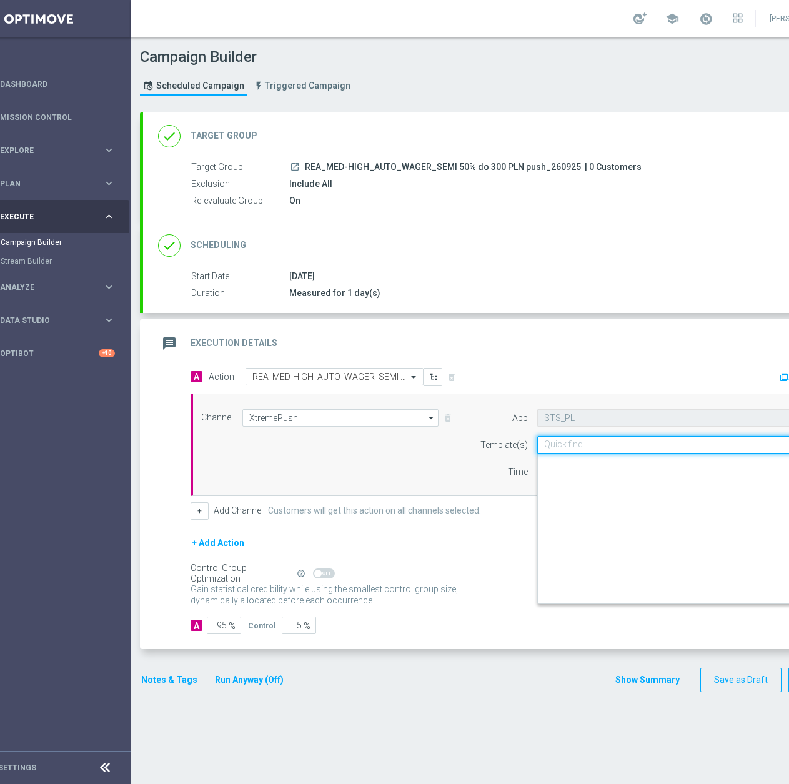
scroll to position [0, 0]
paste input "REA_MED-HIGH_AUTO_WAGER_SEMI 50% do 300 PLN push_260925"
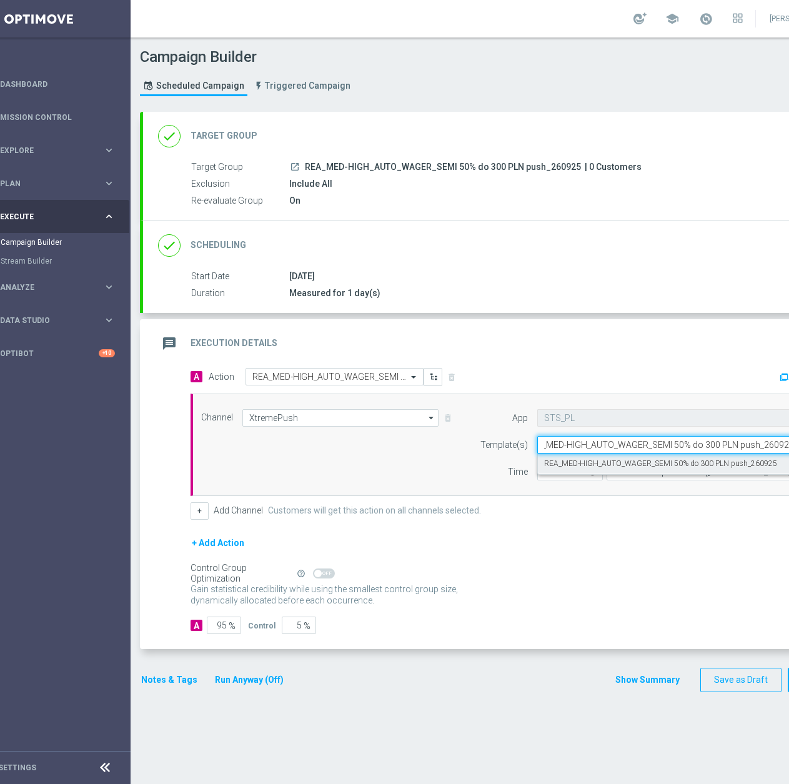
click at [636, 466] on label "REA_MED-HIGH_AUTO_WAGER_SEMI 50% do 300 PLN push_260925" at bounding box center [660, 464] width 233 height 11
type input "REA_MED-HIGH_AUTO_WAGER_SEMI 50% do 300 PLN push_260925"
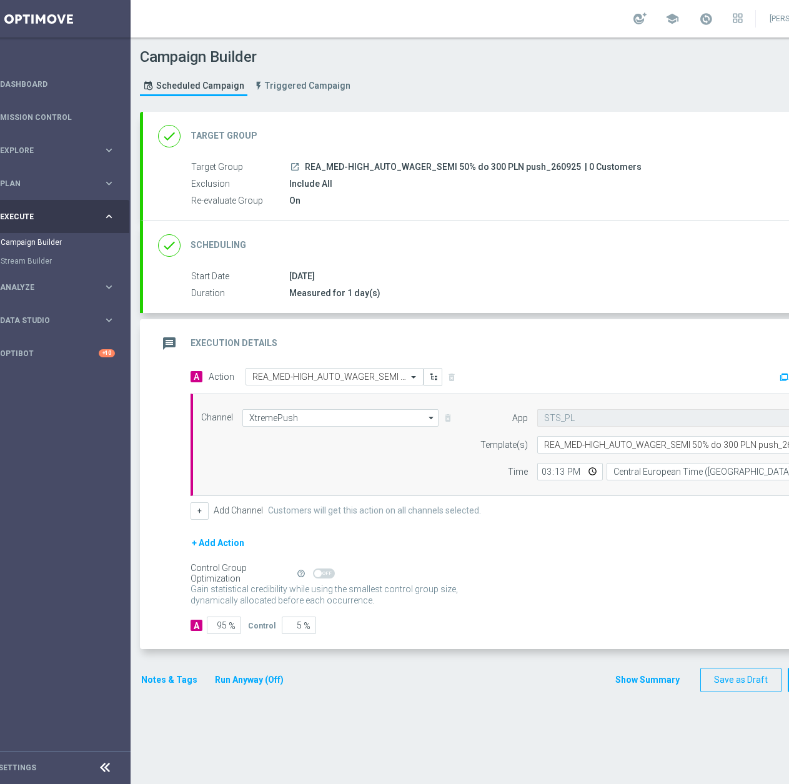
click at [169, 681] on button "Notes & Tags" at bounding box center [169, 680] width 59 height 16
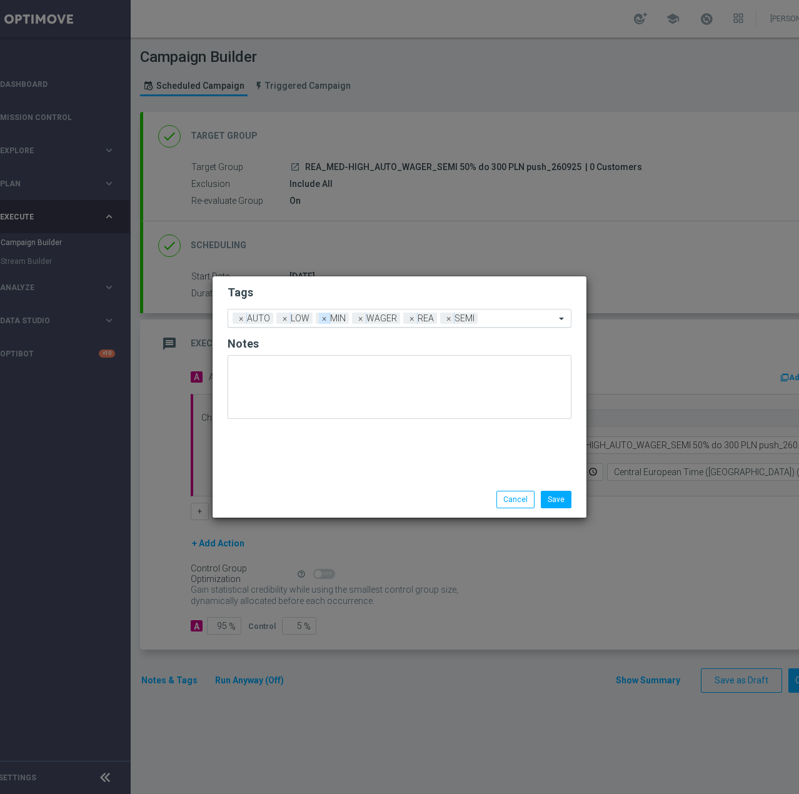
click at [319, 322] on span "×" at bounding box center [324, 317] width 11 height 11
click at [275, 319] on div "Add a new tag × AUTO × LOW × WAGER × REA × SEMI" at bounding box center [391, 317] width 327 height 17
click at [296, 290] on h2 "Tags" at bounding box center [399, 292] width 344 height 15
click at [284, 318] on span "×" at bounding box center [284, 317] width 11 height 11
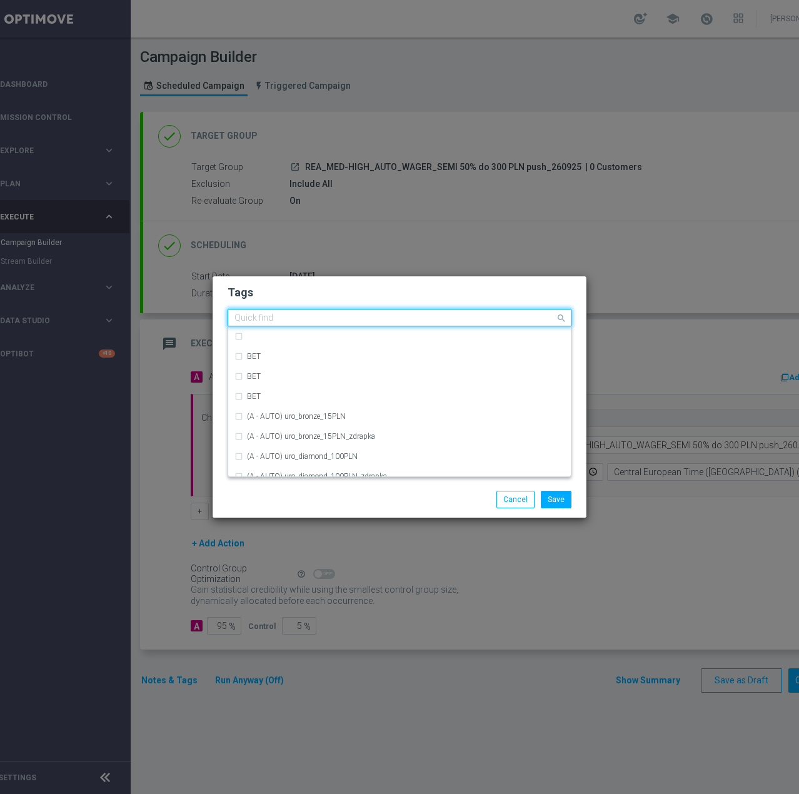
click at [456, 322] on input "text" at bounding box center [394, 318] width 321 height 11
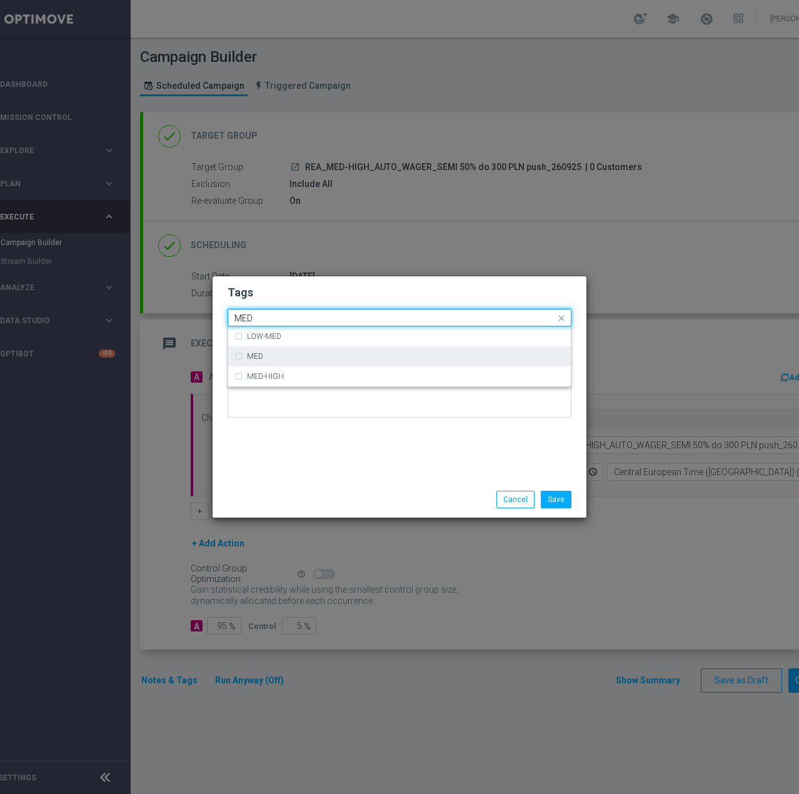
click at [338, 359] on div "MED" at bounding box center [405, 355] width 317 height 7
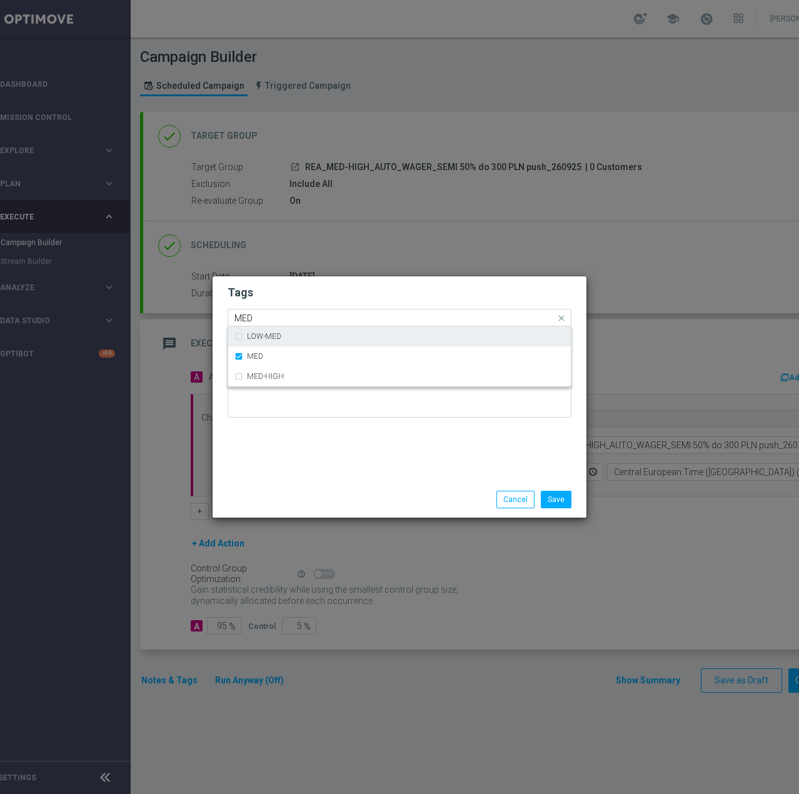
click at [342, 322] on input "MED" at bounding box center [394, 318] width 321 height 11
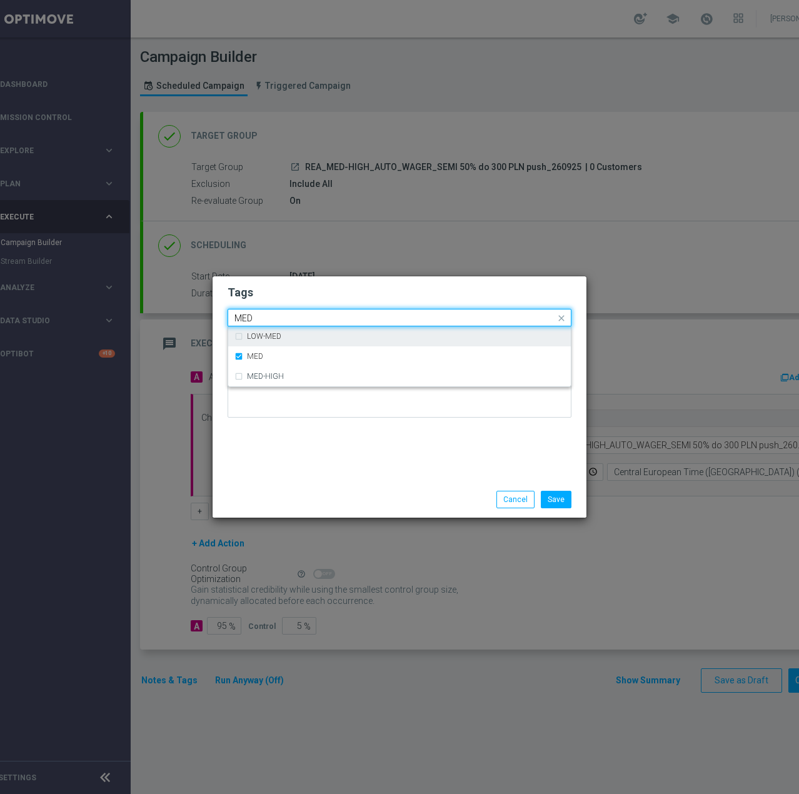
click at [342, 322] on input "MED" at bounding box center [394, 318] width 321 height 11
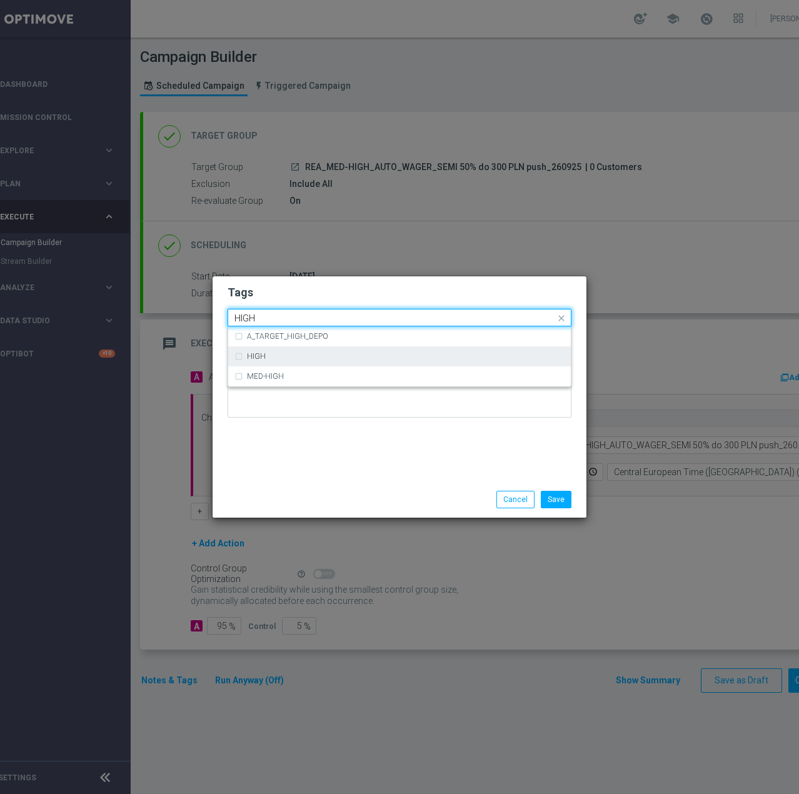
click at [341, 354] on div "HIGH" at bounding box center [405, 355] width 317 height 7
type input "HIGH"
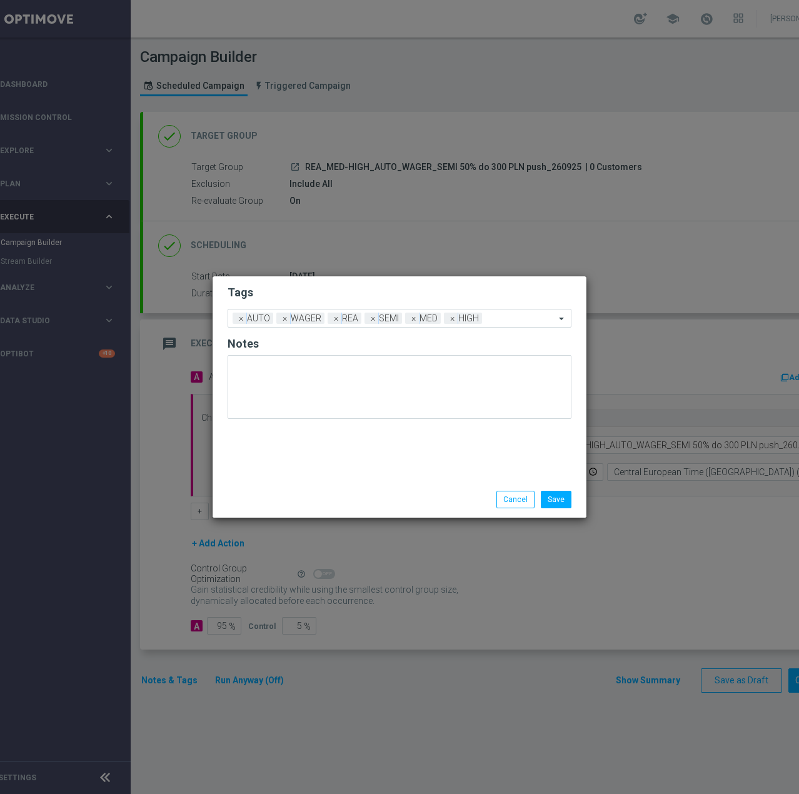
click at [352, 507] on div "Save Cancel" at bounding box center [399, 499] width 374 height 36
click at [557, 499] on button "Save" at bounding box center [556, 499] width 31 height 17
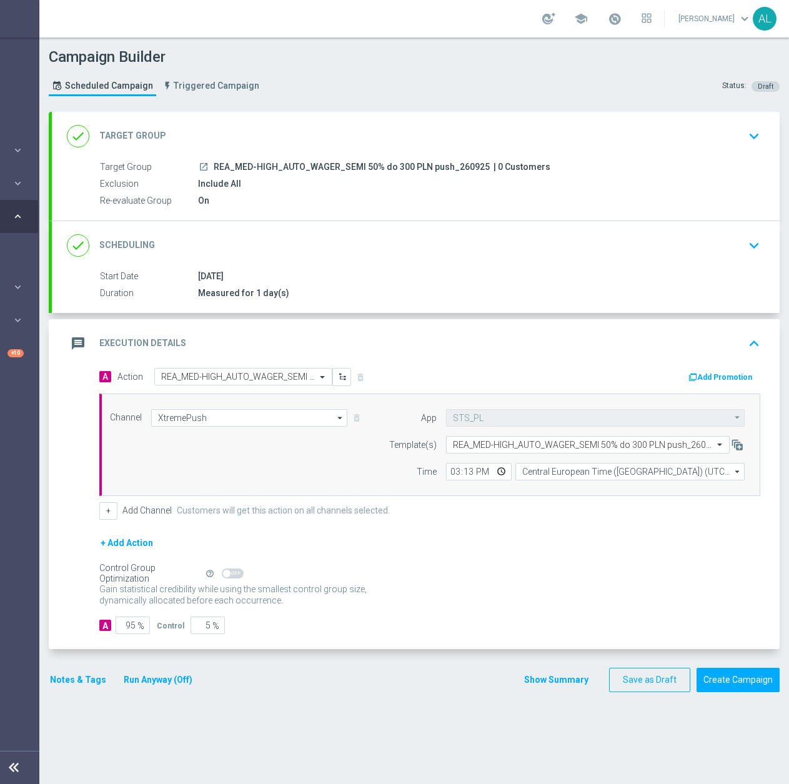
scroll to position [0, 132]
click at [743, 680] on button "Create Campaign" at bounding box center [738, 680] width 83 height 24
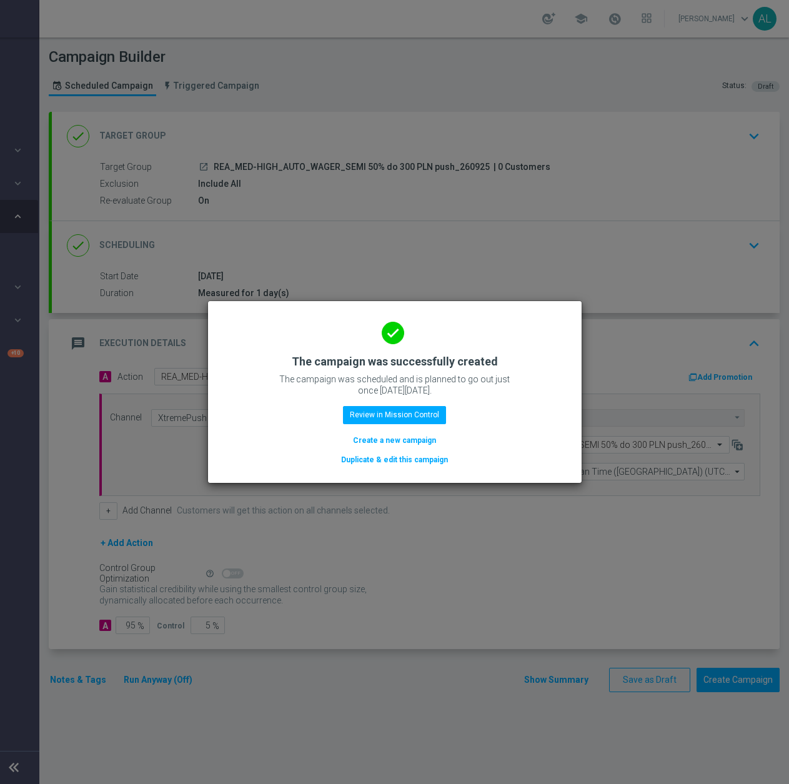
scroll to position [0, 123]
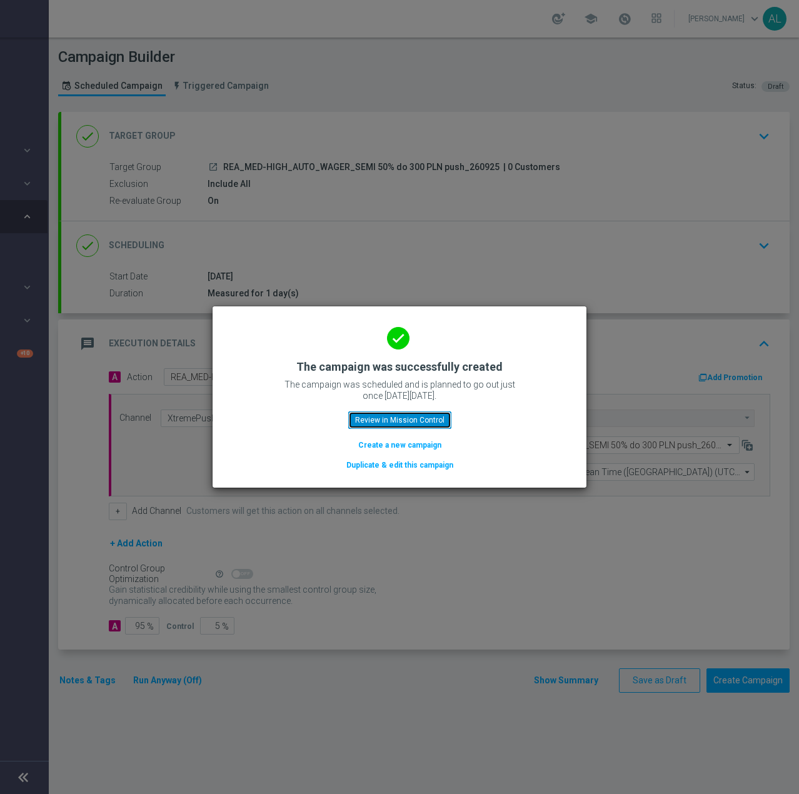
click at [416, 420] on button "Review in Mission Control" at bounding box center [399, 419] width 103 height 17
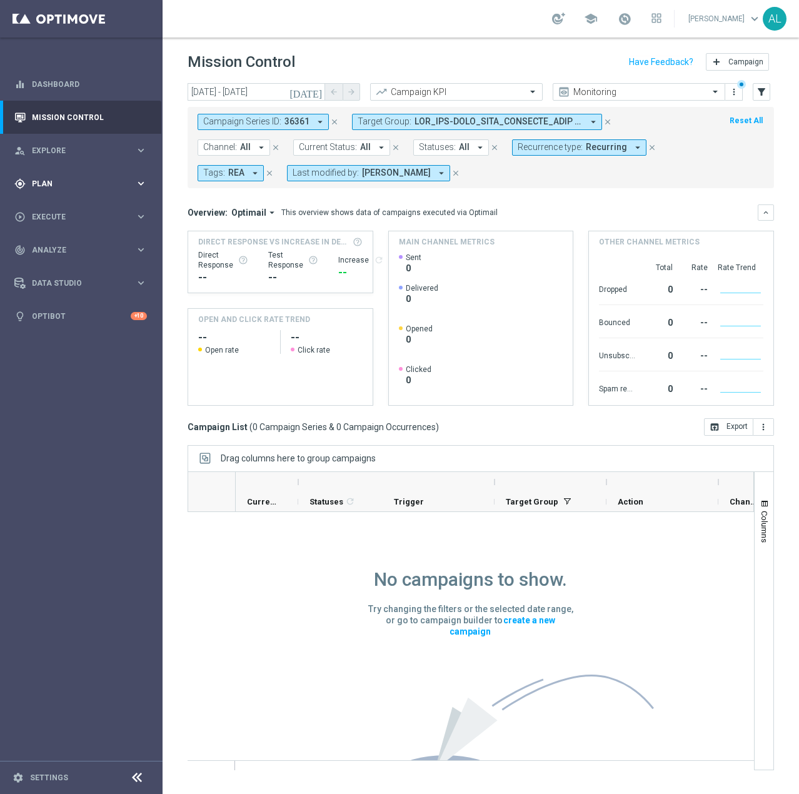
click at [42, 196] on div "gps_fixed Plan keyboard_arrow_right" at bounding box center [80, 183] width 161 height 33
click at [72, 206] on link "Target Groups" at bounding box center [80, 209] width 97 height 10
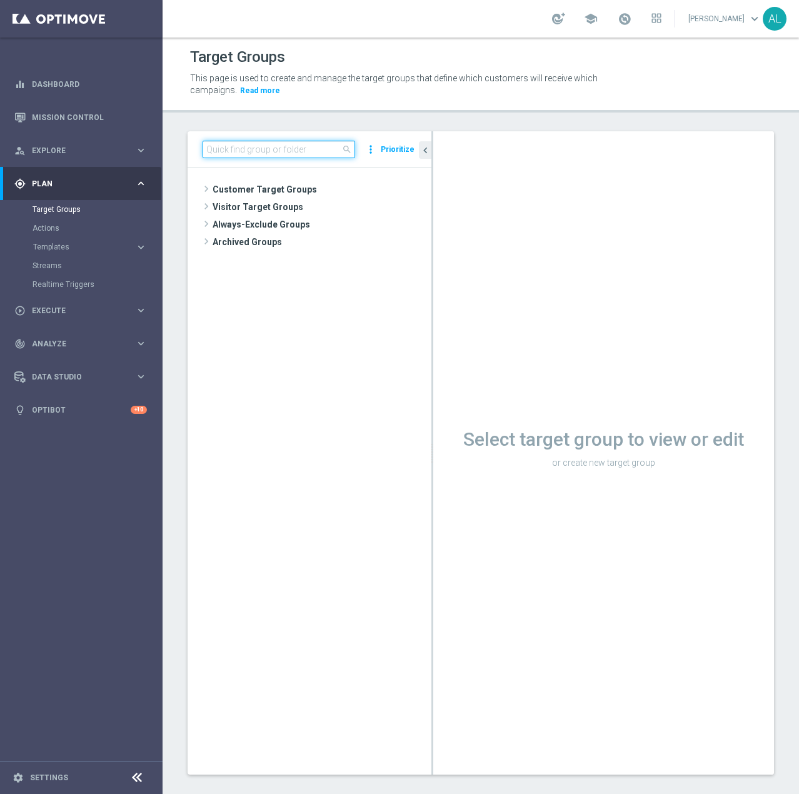
click at [264, 141] on input at bounding box center [278, 149] width 152 height 17
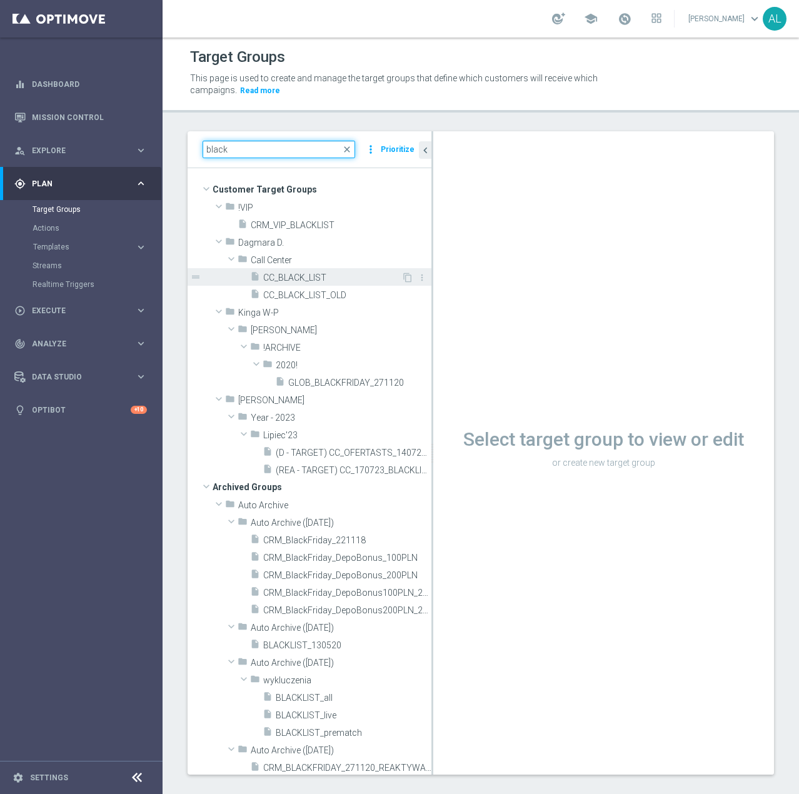
type input "black"
click at [280, 281] on span "CC_BLACK_LIST" at bounding box center [332, 277] width 138 height 11
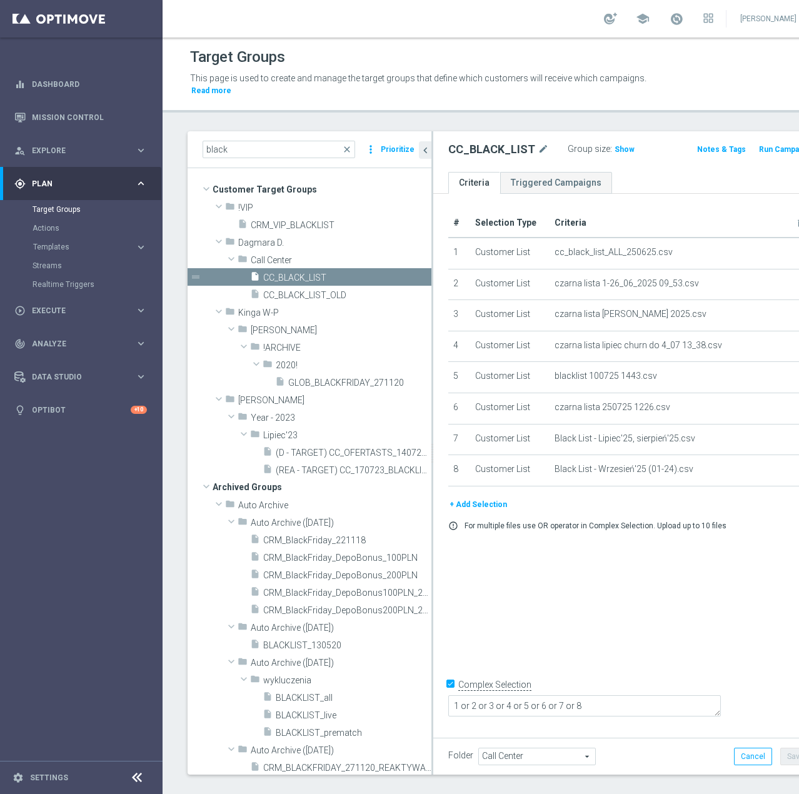
click at [476, 511] on button "+ Add Selection" at bounding box center [478, 504] width 60 height 14
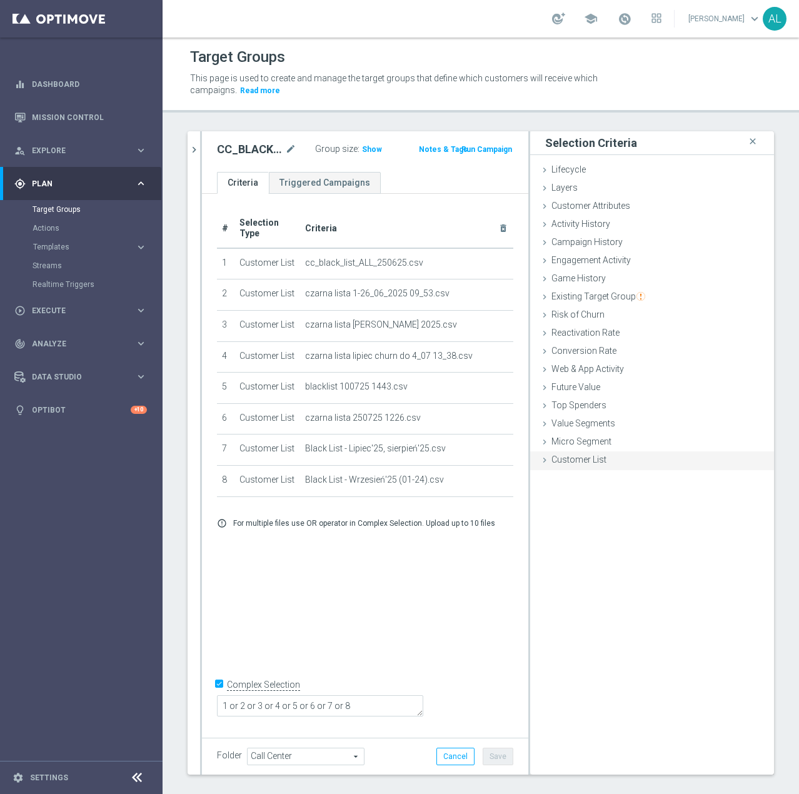
click at [571, 464] on span "Customer List" at bounding box center [578, 459] width 55 height 10
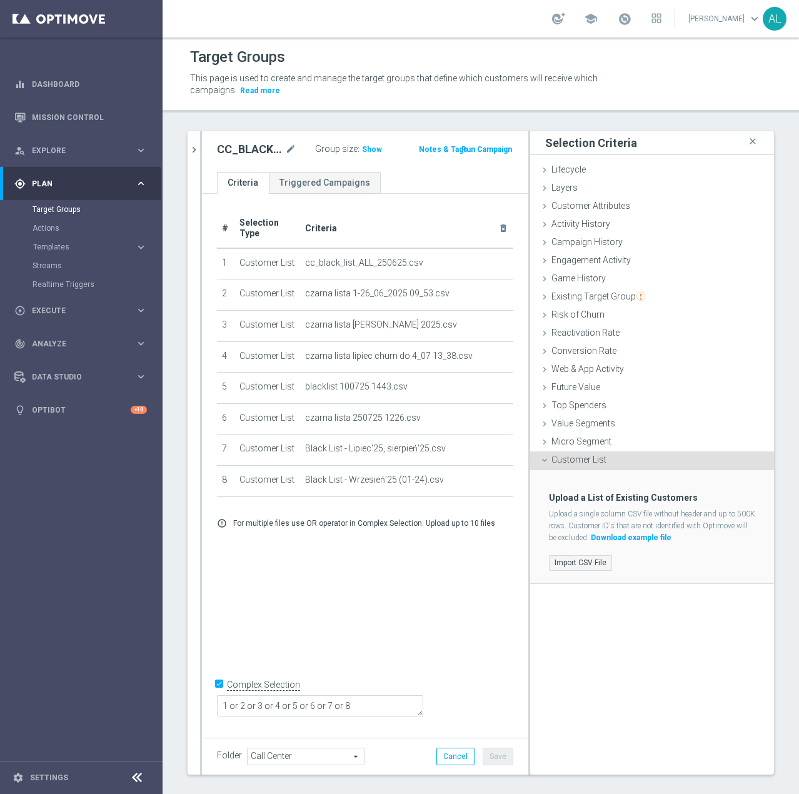
click at [578, 559] on label "Import CSV File" at bounding box center [580, 563] width 63 height 16
click at [0, 0] on input "Import CSV File" at bounding box center [0, 0] width 0 height 0
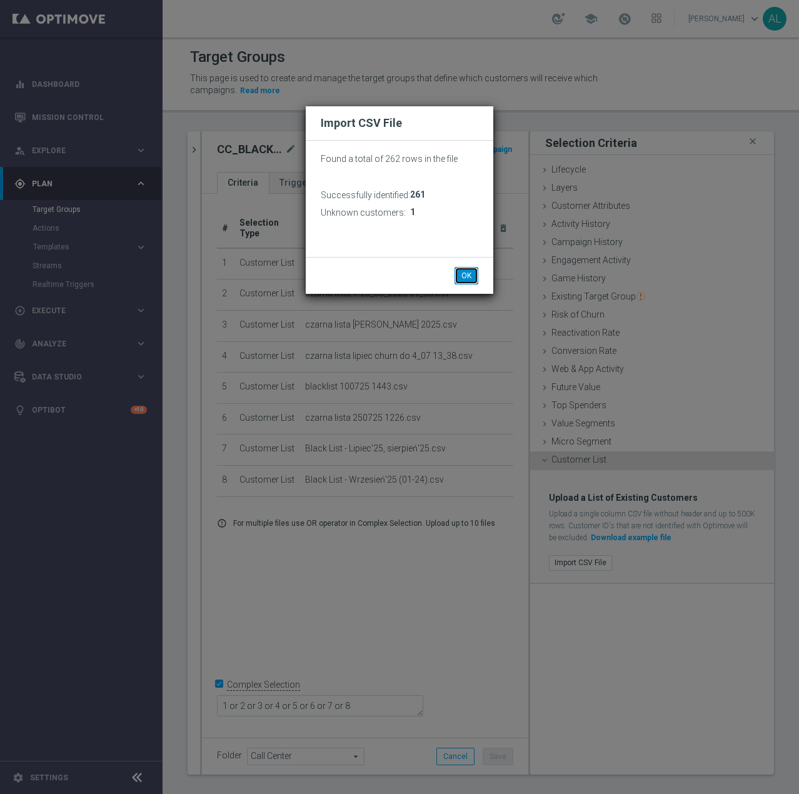
click at [464, 282] on button "OK" at bounding box center [466, 275] width 24 height 17
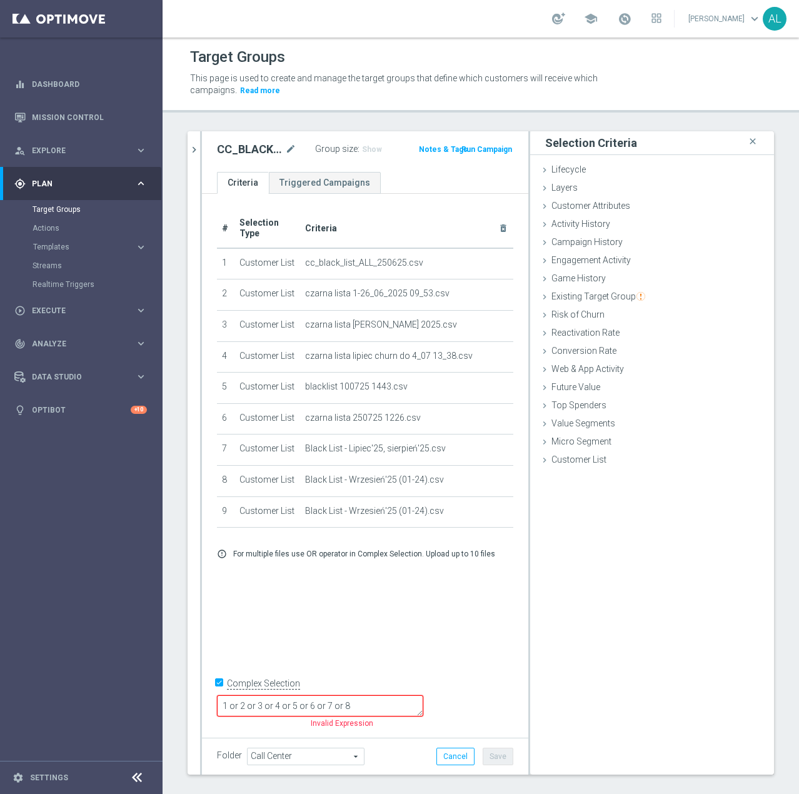
click at [423, 702] on textarea "1 or 2 or 3 or 4 or 5 or 6 or 7 or 8" at bounding box center [320, 706] width 206 height 22
click at [423, 706] on textarea "1 or 2 or 3 or 4 or 5 or 6 or 7 or 8" at bounding box center [320, 706] width 206 height 22
type textarea "1 or 2 or 3 or 4 or 5 or 6 or 7 or 8 or 9"
click at [486, 759] on button "Save" at bounding box center [497, 755] width 31 height 17
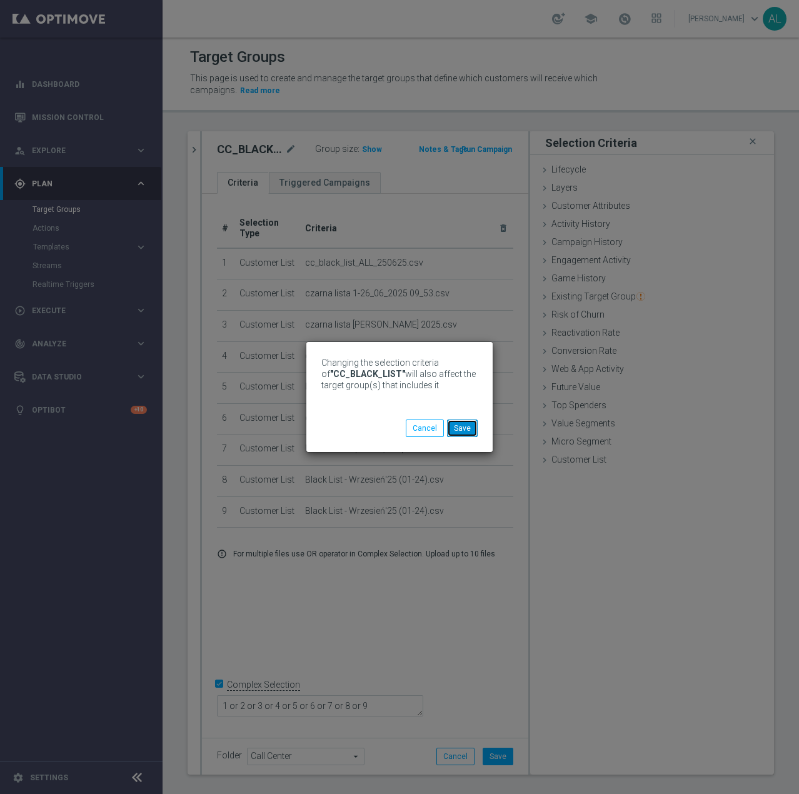
click at [468, 433] on button "Save" at bounding box center [462, 427] width 31 height 17
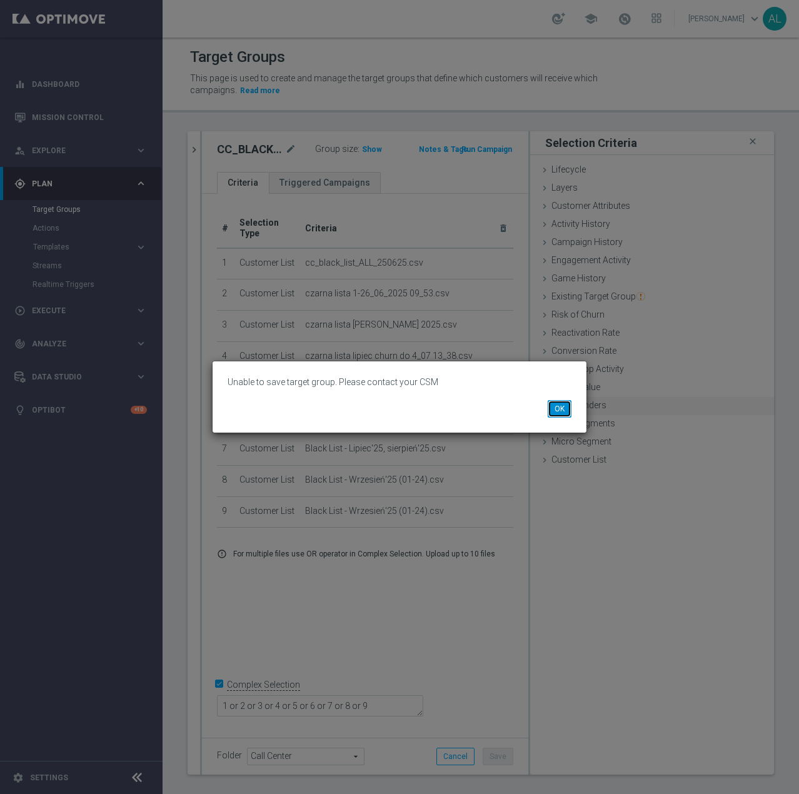
click at [547, 412] on button "OK" at bounding box center [559, 408] width 24 height 17
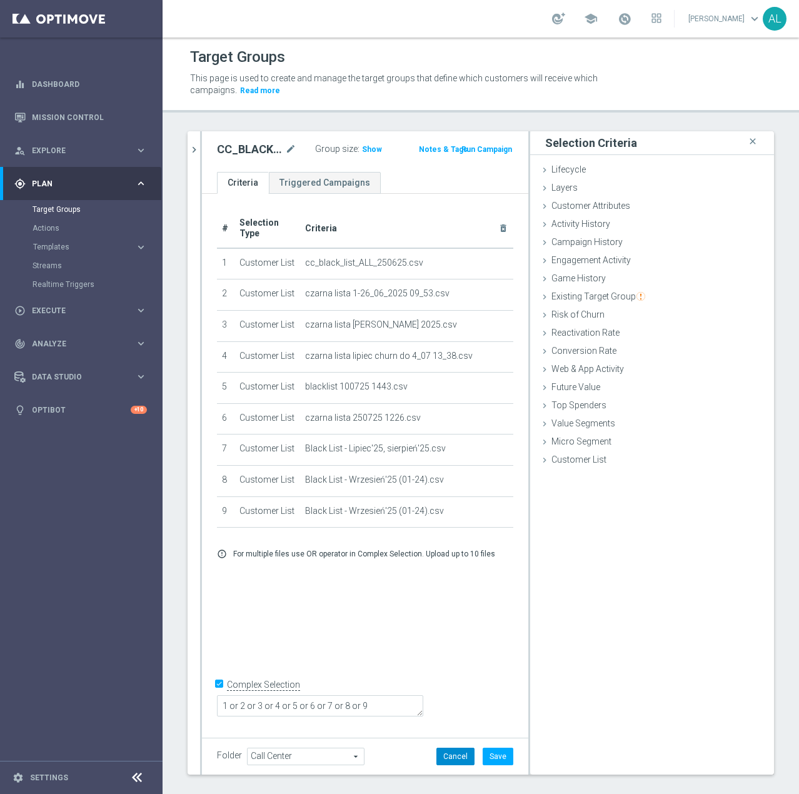
click at [445, 751] on button "Cancel" at bounding box center [455, 755] width 38 height 17
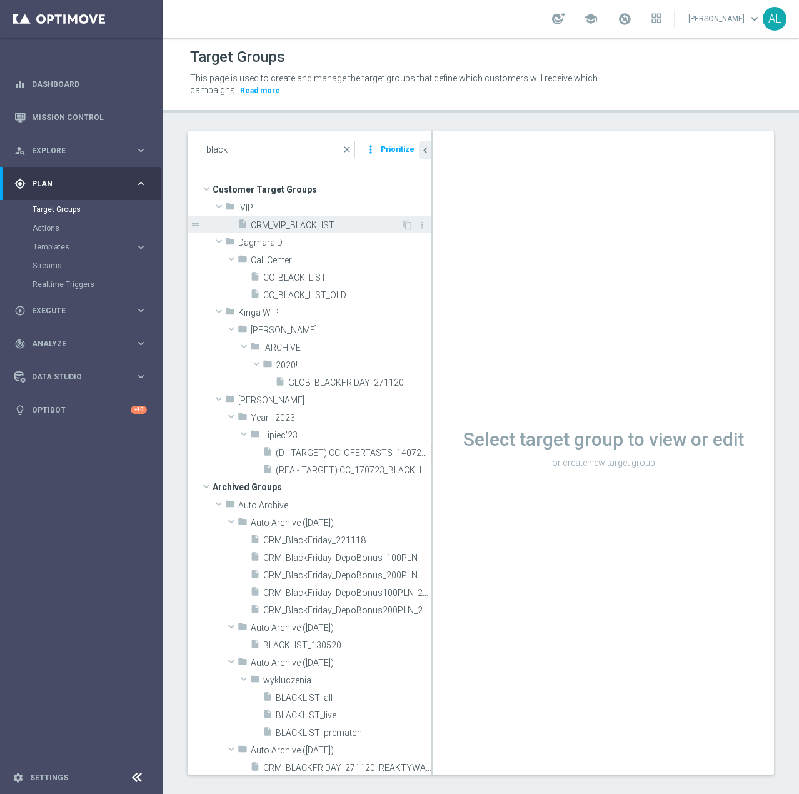
click at [281, 224] on span "CRM_VIP_BLACKLIST" at bounding box center [326, 225] width 151 height 11
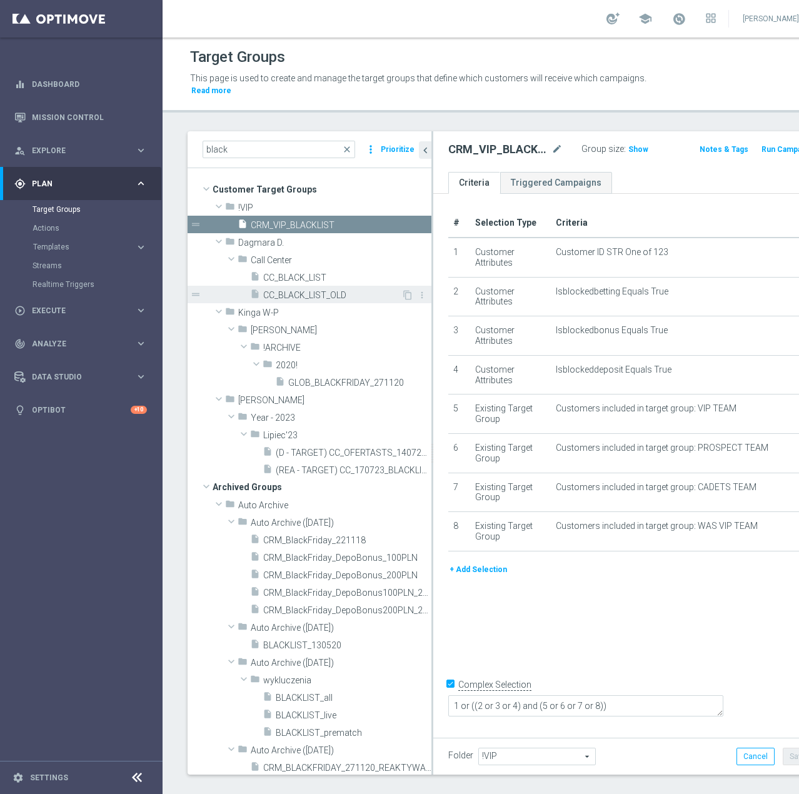
click at [326, 288] on div "insert_drive_file CC_BLACK_LIST_OLD" at bounding box center [325, 294] width 151 height 17
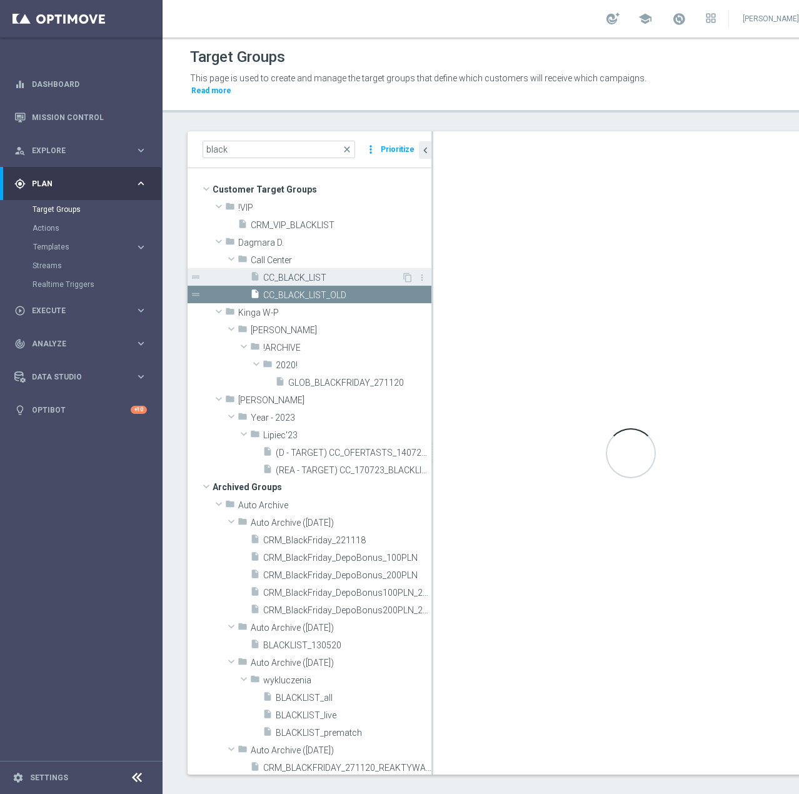
type textarea "1 OR 2 OR 3 OR 4 OR 5 OR 6 OR 7 OR 8"
type input "Call Center"
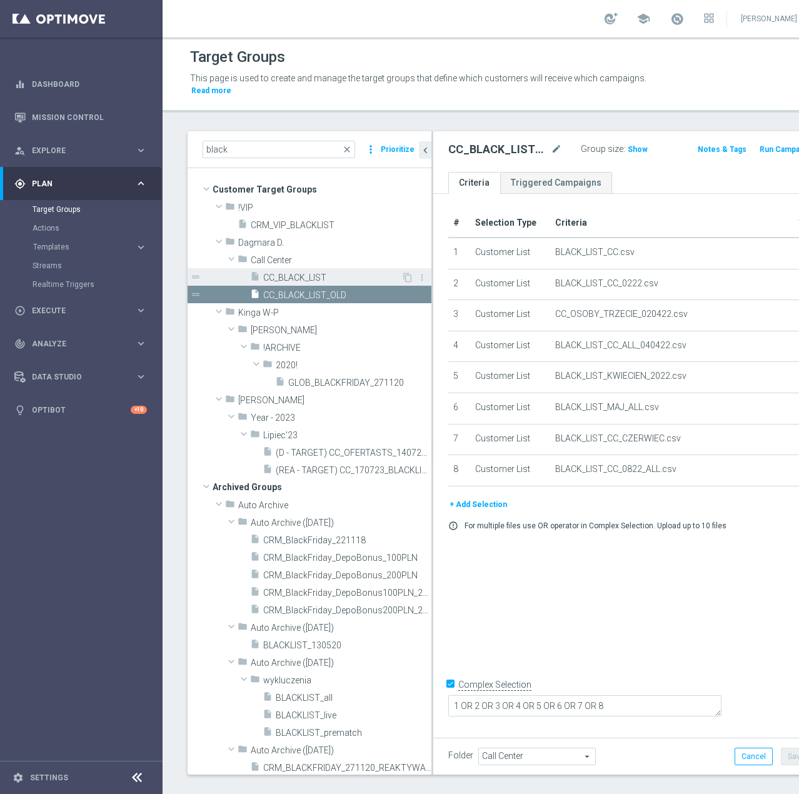
click at [326, 274] on span "CC_BLACK_LIST" at bounding box center [332, 277] width 138 height 11
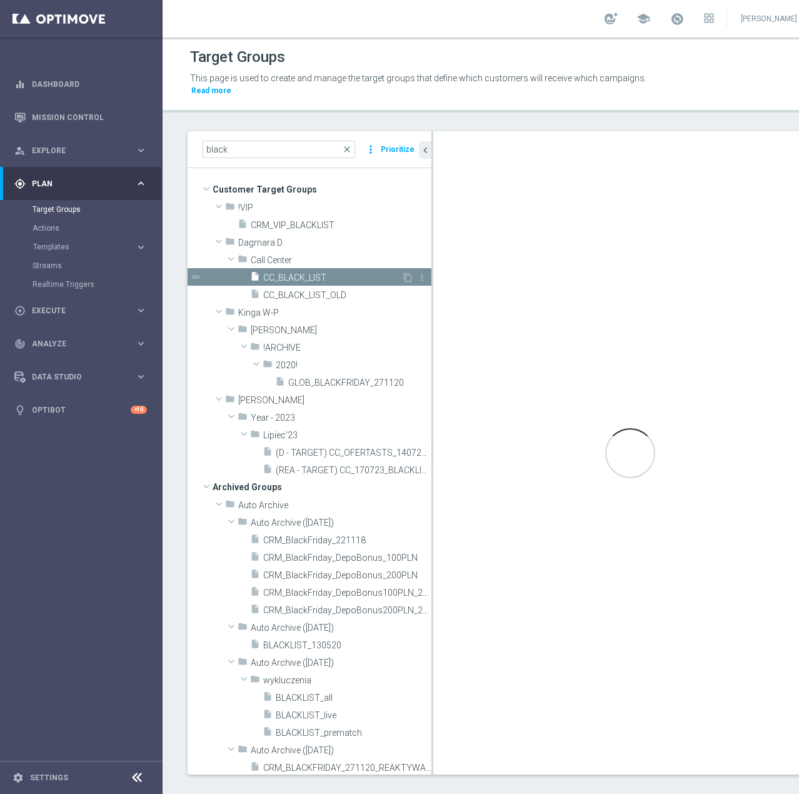
type textarea "1 or 2 or 3 or 4 or 5 or 6 or 7 or 8"
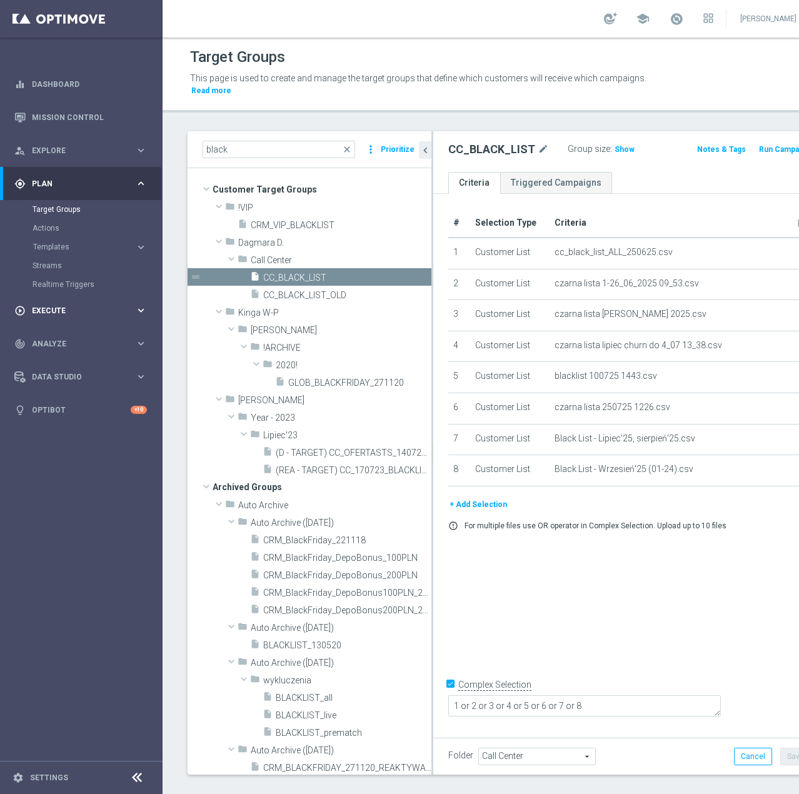
click at [55, 308] on span "Execute" at bounding box center [83, 310] width 103 height 7
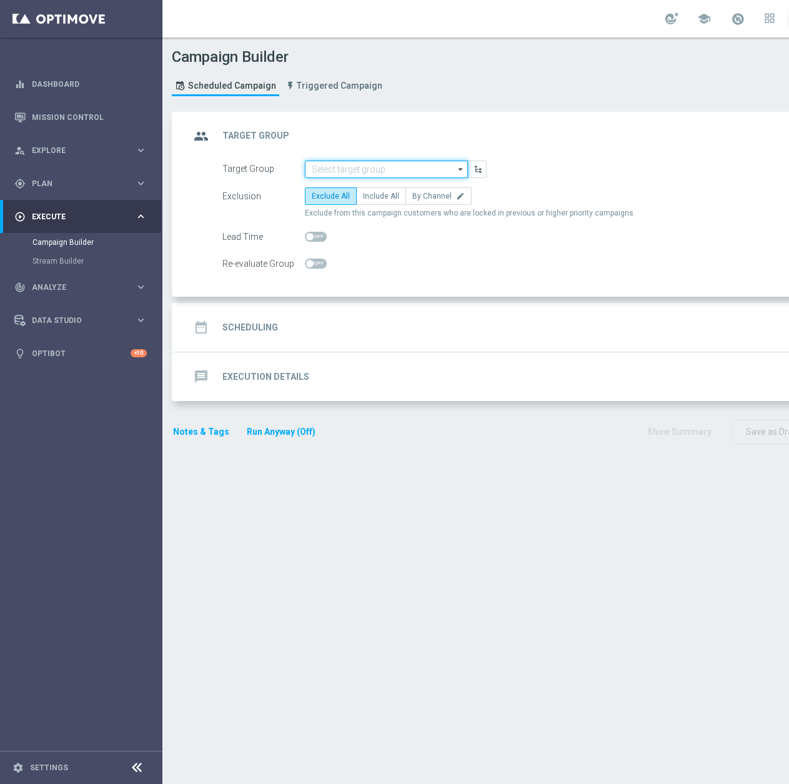
click at [362, 169] on input at bounding box center [386, 169] width 163 height 17
paste input "D_ALL_TARGET_ZBR_CC 100% do 500 PLN 1 LE CZW sms_220925"
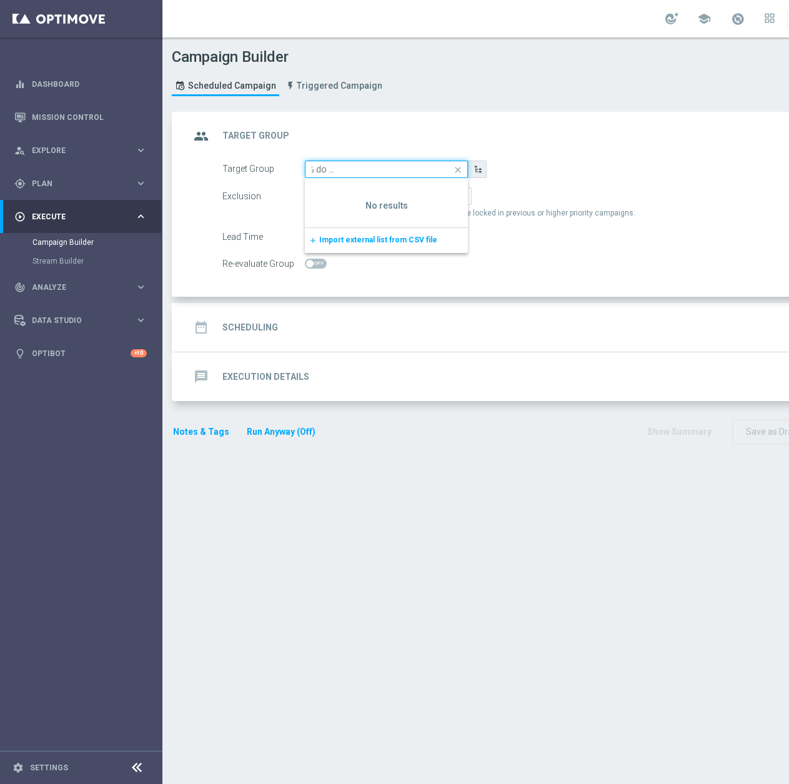
scroll to position [0, 114]
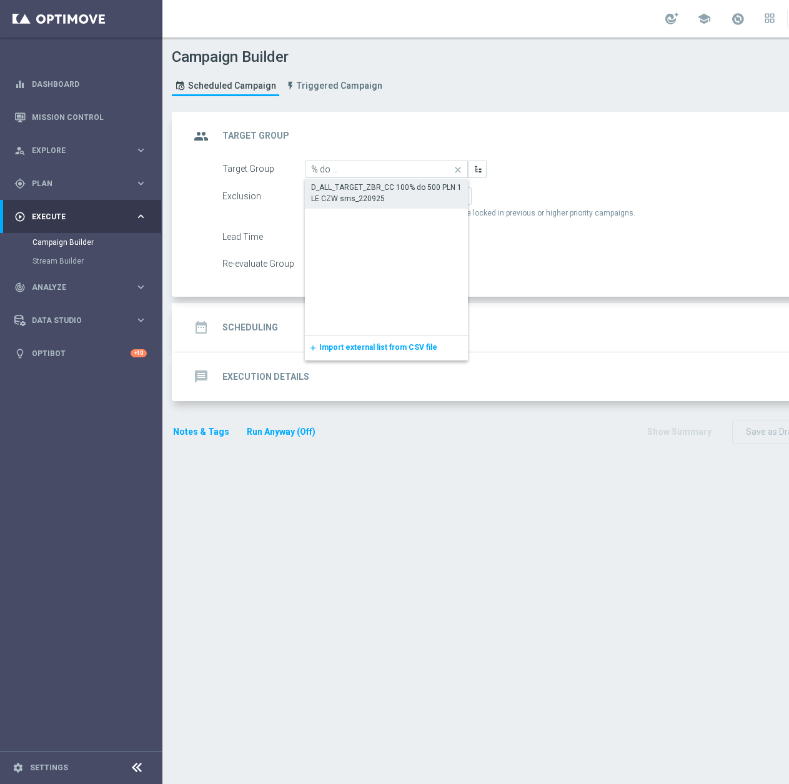
click at [388, 192] on div "D_ALL_TARGET_ZBR_CC 100% do 500 PLN 1 LE CZW sms_220925" at bounding box center [386, 193] width 151 height 22
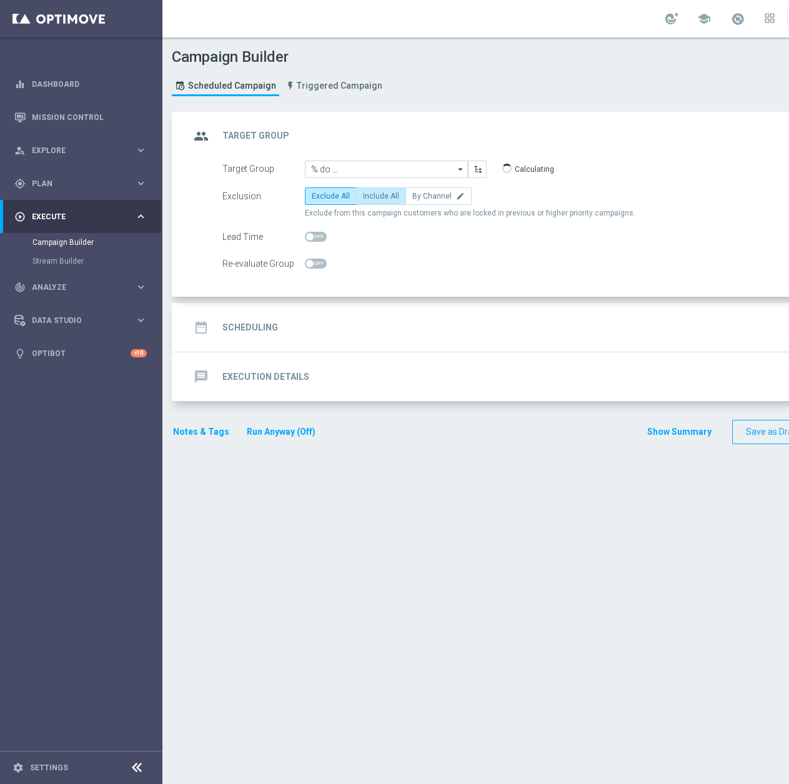
type input "D_ALL_TARGET_ZBR_CC 100% do 500 PLN 1 LE CZW sms_220925"
checkbox input "true"
click at [372, 194] on span "Include All" at bounding box center [381, 196] width 36 height 9
click at [371, 194] on input "Include All" at bounding box center [367, 198] width 8 height 8
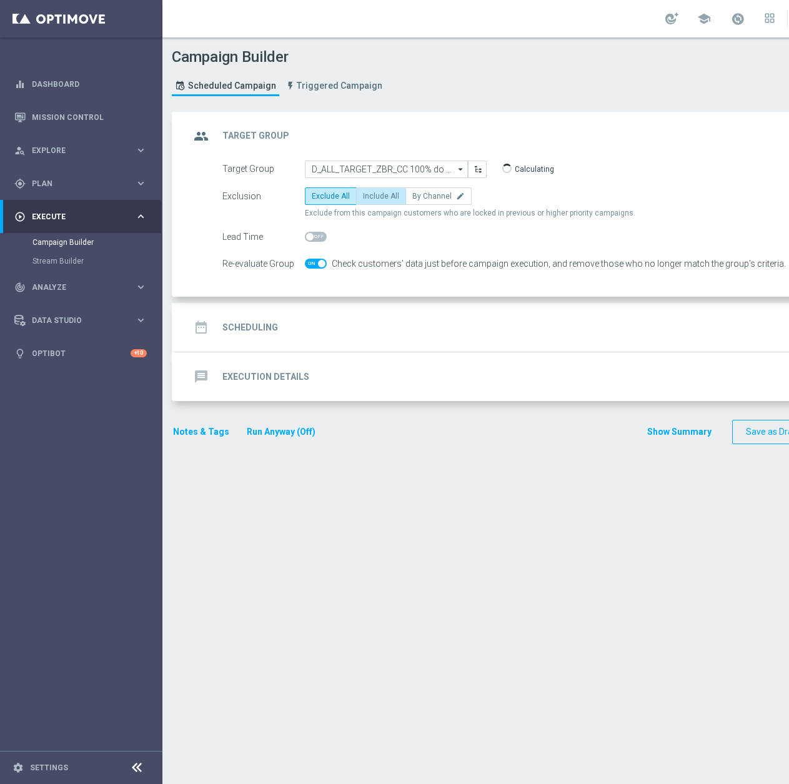
radio input "true"
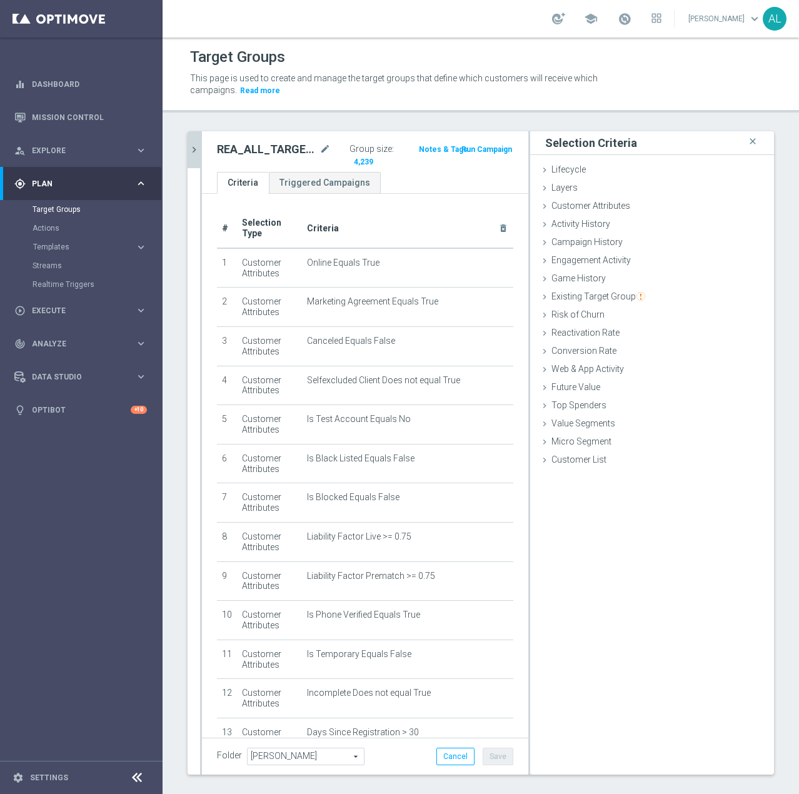
scroll to position [25, 0]
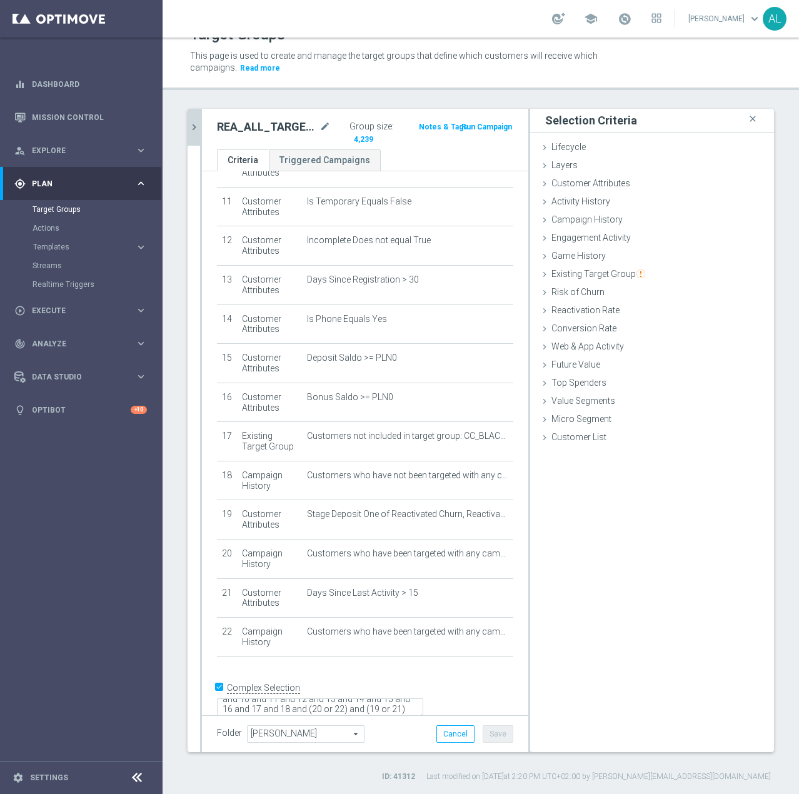
click at [195, 121] on button "chevron_right" at bounding box center [193, 127] width 12 height 37
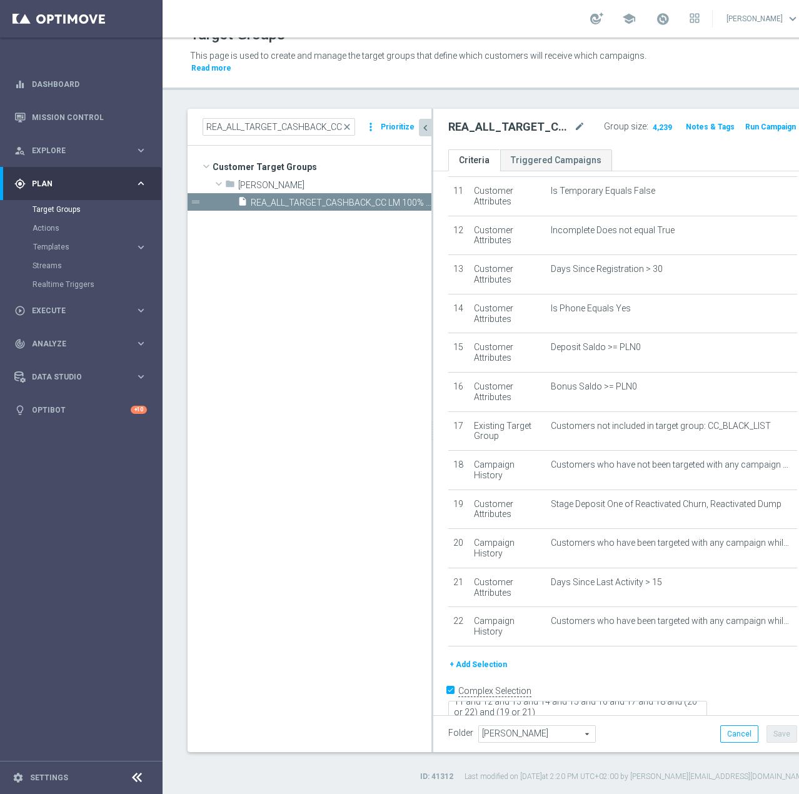
scroll to position [430, 0]
click at [227, 124] on input "REA_ALL_TARGET_CASHBACK_CC LM 100% do 200 PLN_250925" at bounding box center [278, 126] width 152 height 17
paste input "D_ALL_TARGET_ZBR_CC 100% do 500 PLN 1 LE CZW sms_220925"
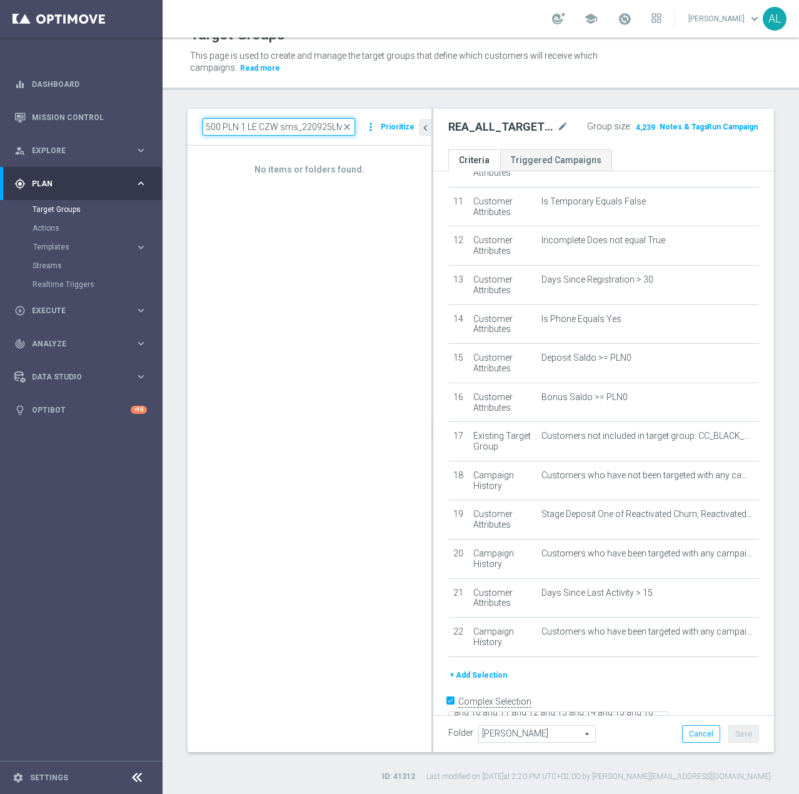
type input "D_ALL_TARGET_ZBR_CC 100% do 500 PLN 1 LE CZW sms_220925M 100% do 200 PLN_250925"
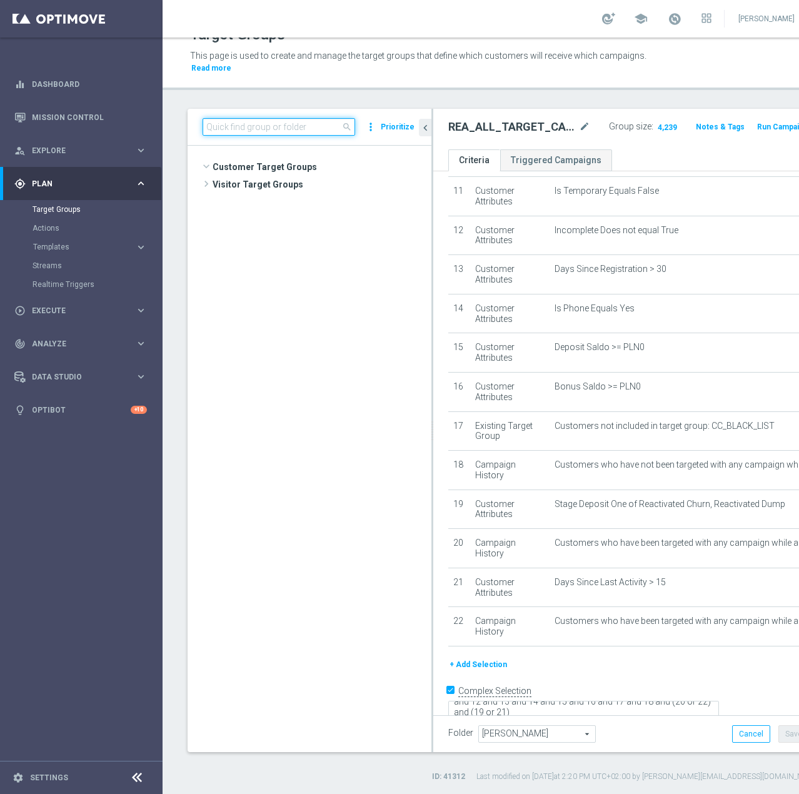
scroll to position [0, 0]
paste input "D_ALL_TARGET_ZBR_CC 100% do 500 PLN 1 LE CZW sms_220925"
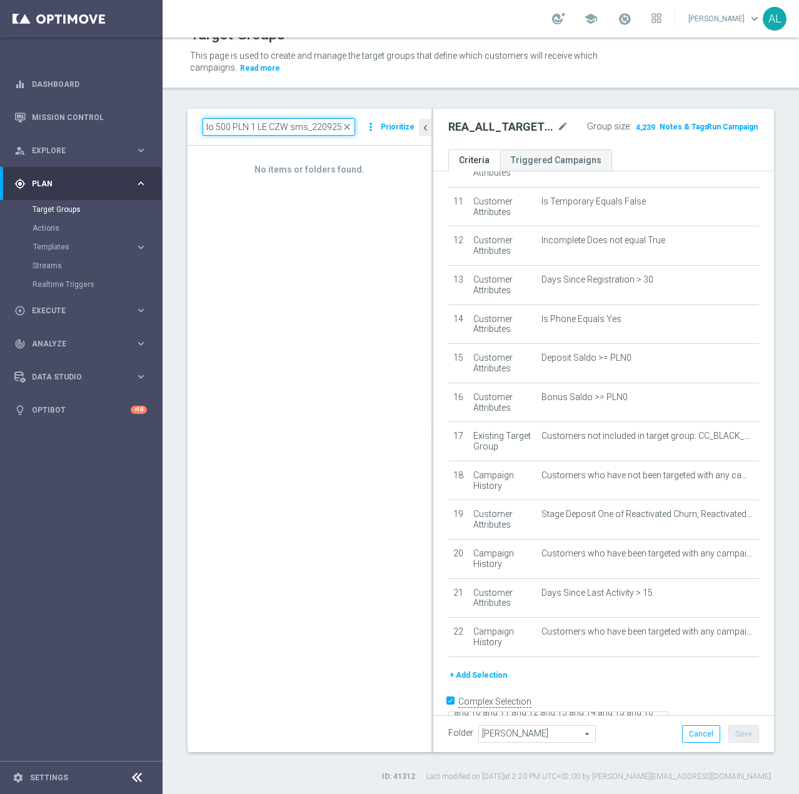
scroll to position [0, 119]
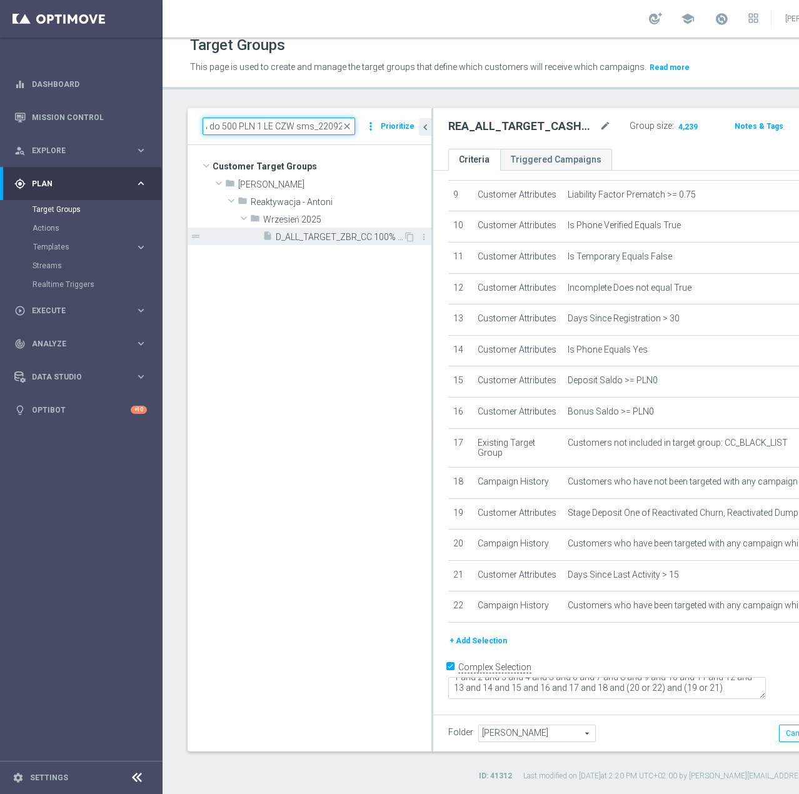
type input "D_ALL_TARGET_ZBR_CC 100% do 500 PLN 1 LE CZW sms_220925"
click at [331, 245] on div "insert_drive_file D_ALL_TARGET_ZBR_CC 100% do 500 PLN 1 LE CZW sms_220925" at bounding box center [332, 235] width 141 height 17
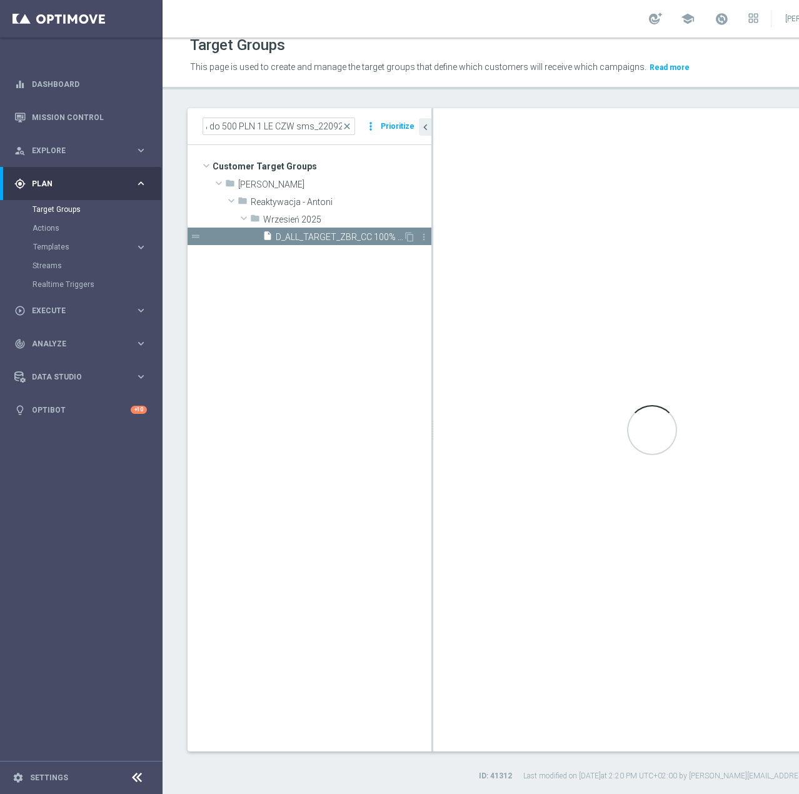
scroll to position [0, 0]
checkbox input "false"
type input "Wrzesień 2025"
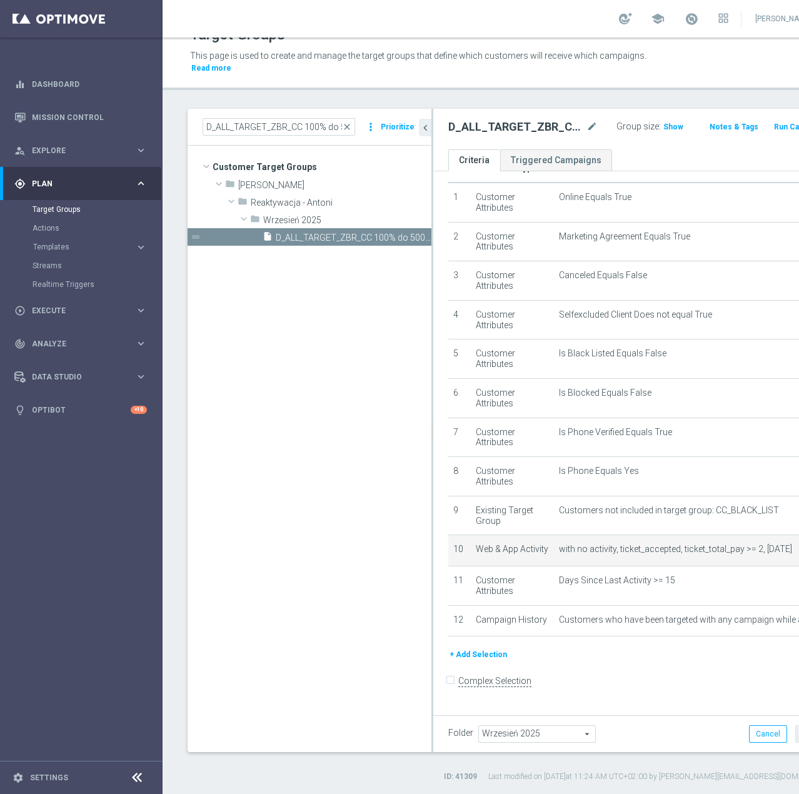
scroll to position [51, 0]
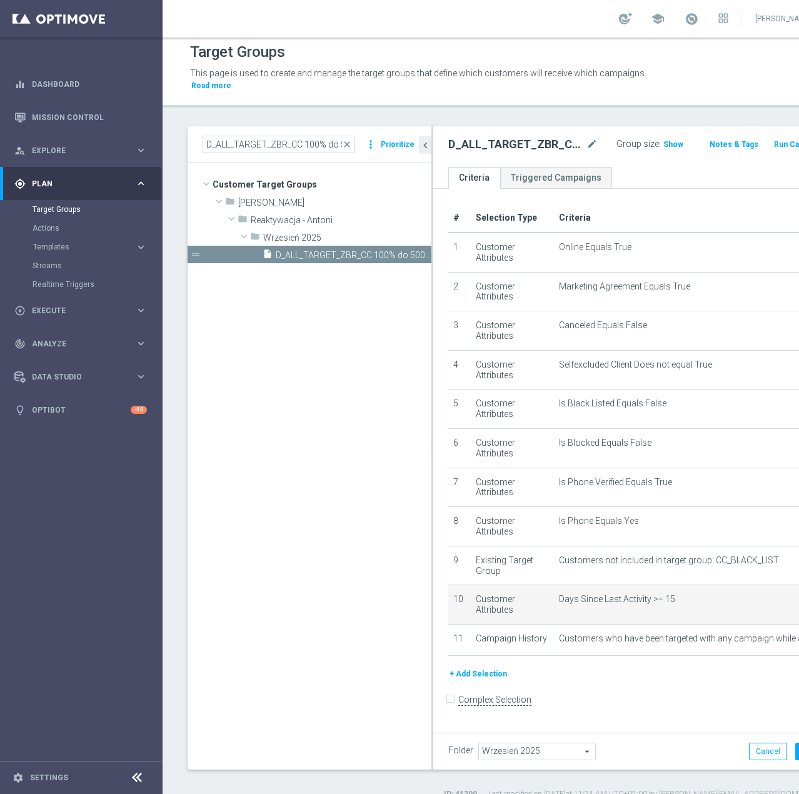
scroll to position [0, 0]
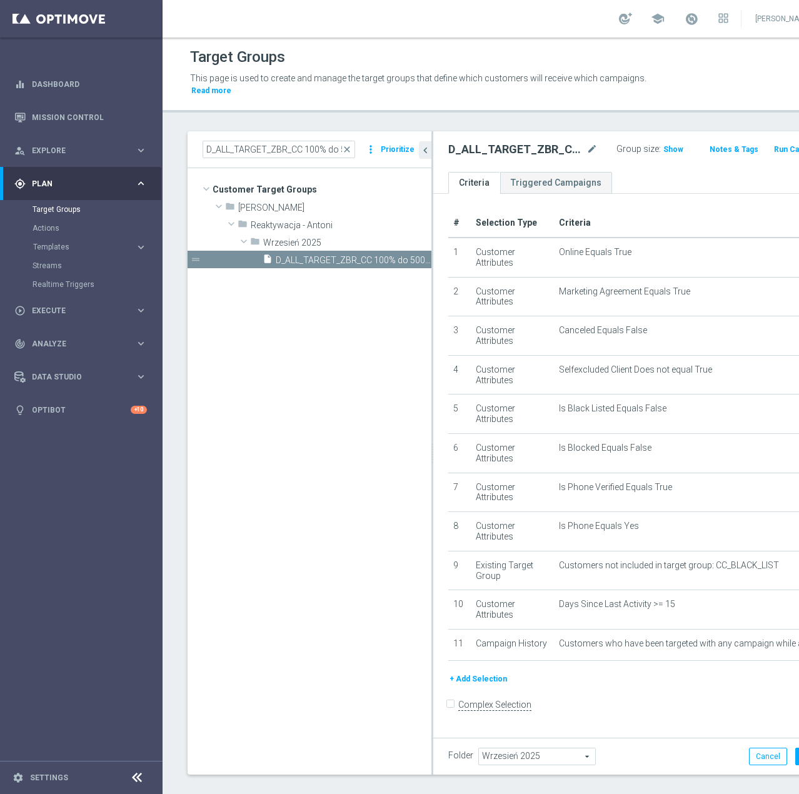
click at [479, 686] on button "+ Add Selection" at bounding box center [478, 679] width 60 height 14
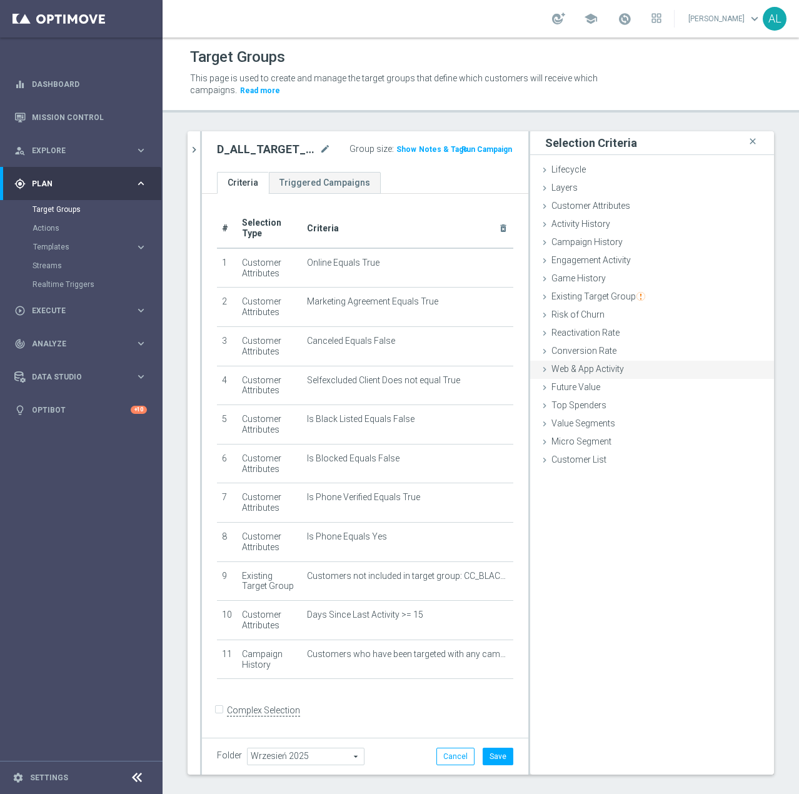
click at [575, 370] on span "Web & App Activity" at bounding box center [587, 369] width 72 height 10
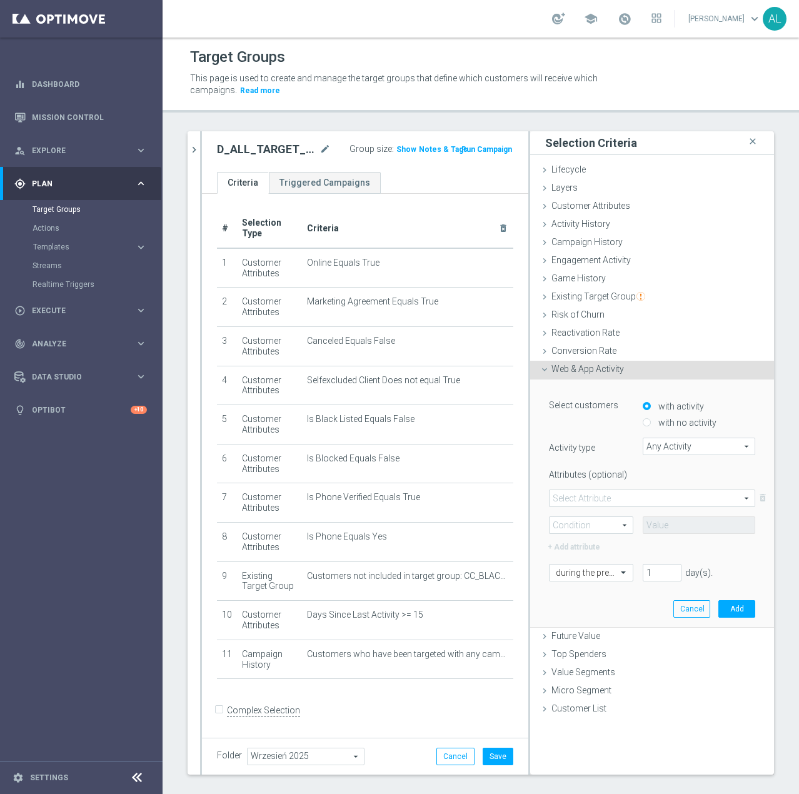
click at [659, 420] on label "with no activity" at bounding box center [685, 422] width 61 height 11
click at [651, 420] on input "with no activity" at bounding box center [646, 423] width 8 height 8
radio input "true"
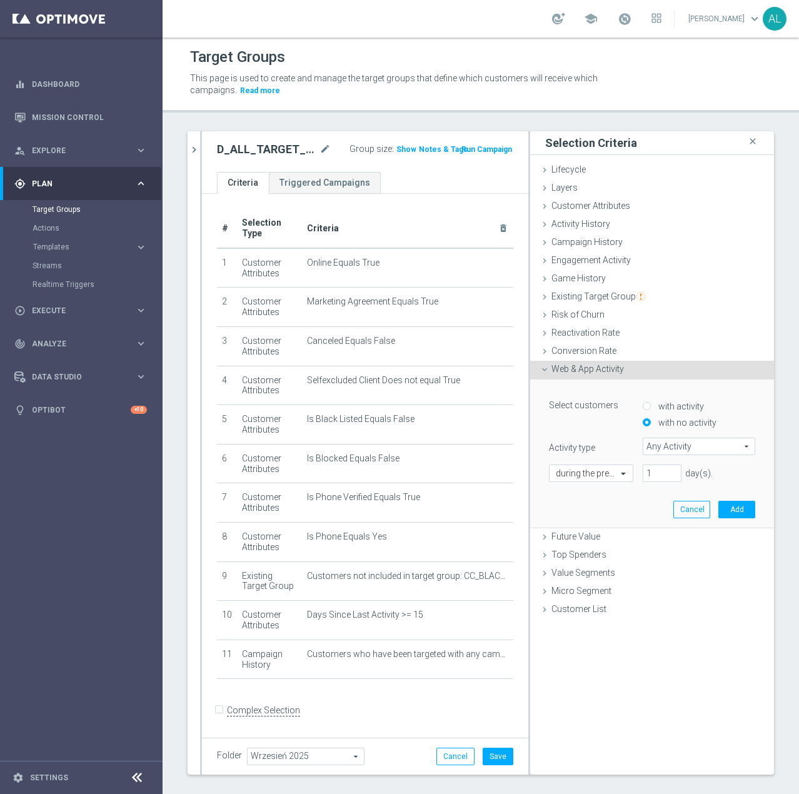
click at [667, 447] on span "Any Activity" at bounding box center [698, 446] width 111 height 16
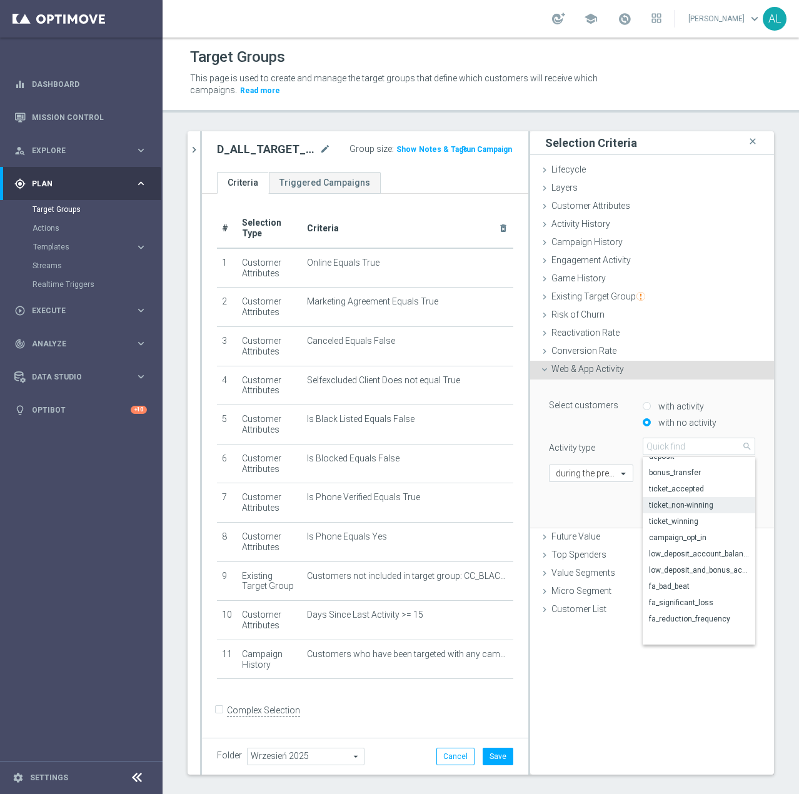
scroll to position [120, 0]
click at [692, 521] on span "campaign_opt_in" at bounding box center [699, 519] width 100 height 10
type input "campaign_opt_in"
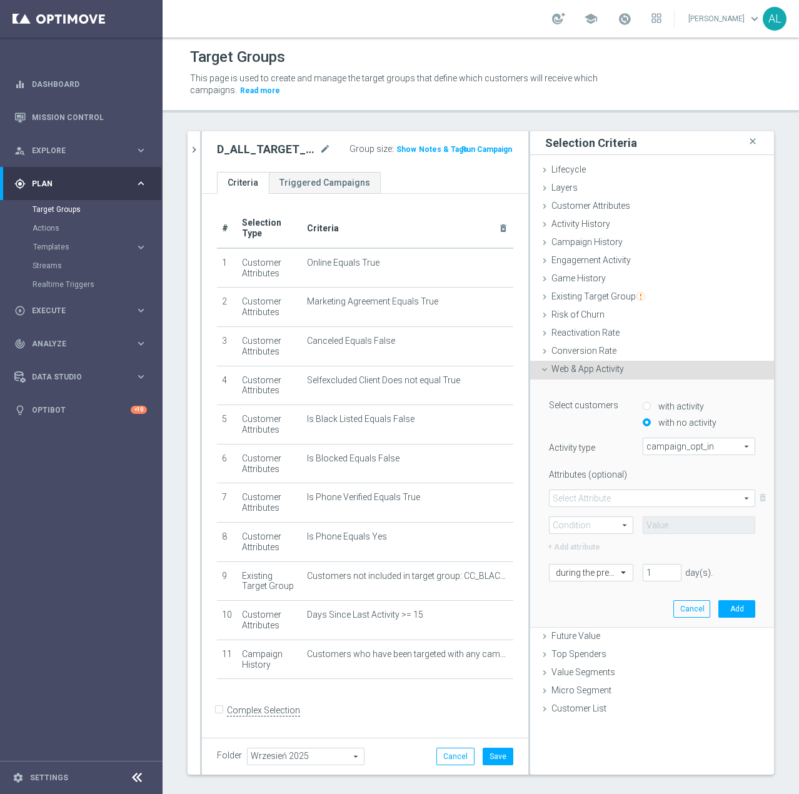
click at [583, 489] on div "Select Attribute arrow_drop_down search" at bounding box center [652, 497] width 206 height 17
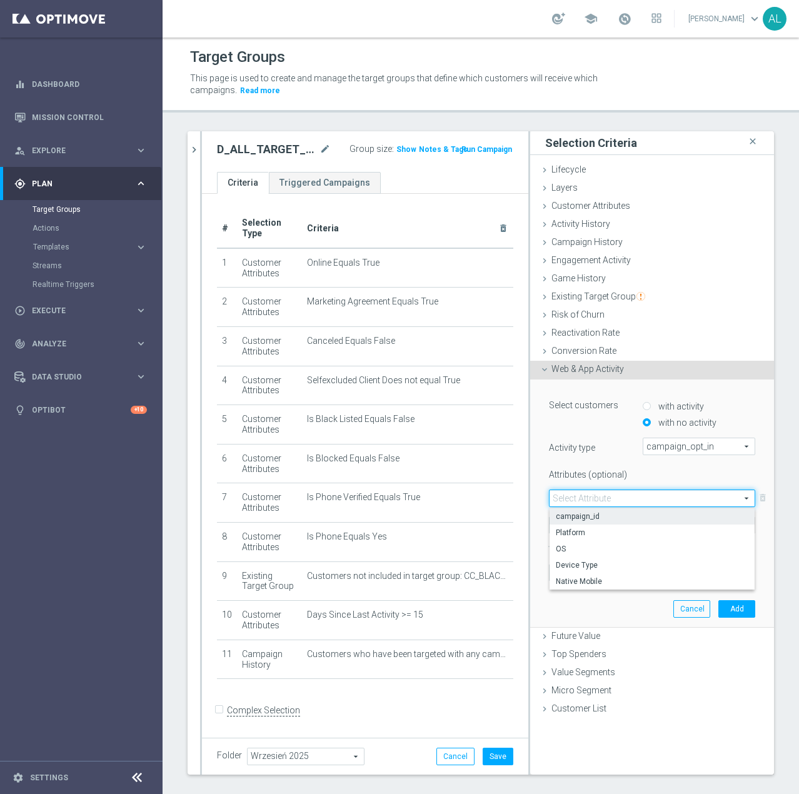
click at [587, 516] on span "campaign_id" at bounding box center [652, 516] width 192 height 10
type input "campaign_id"
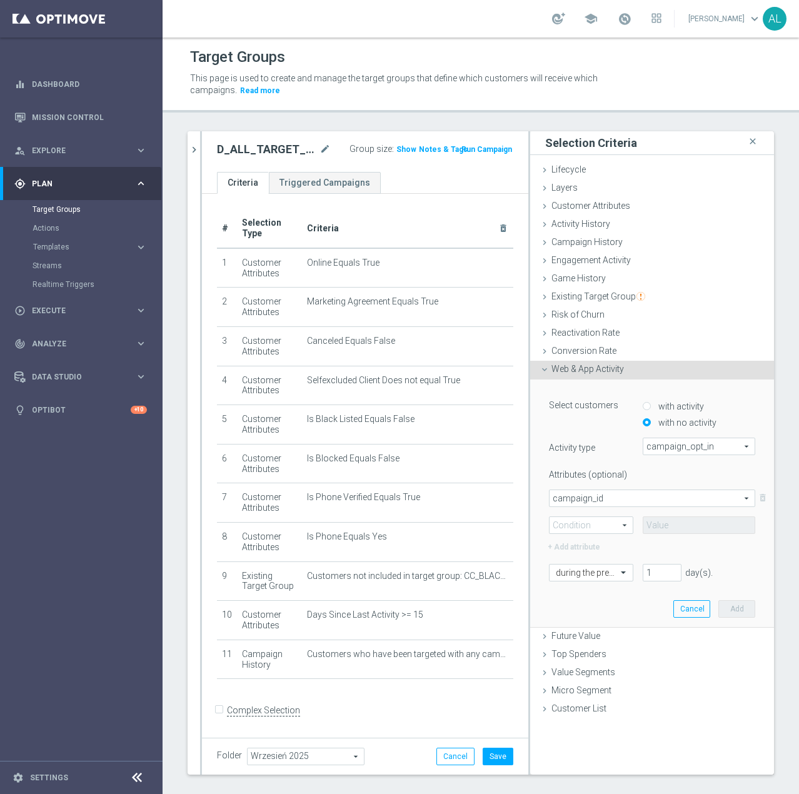
click at [565, 524] on span at bounding box center [590, 525] width 83 height 16
click at [581, 538] on span "=" at bounding box center [591, 543] width 71 height 10
type input "="
drag, startPoint x: 639, startPoint y: 519, endPoint x: 659, endPoint y: 523, distance: 20.3
click at [642, 519] on input at bounding box center [698, 524] width 112 height 17
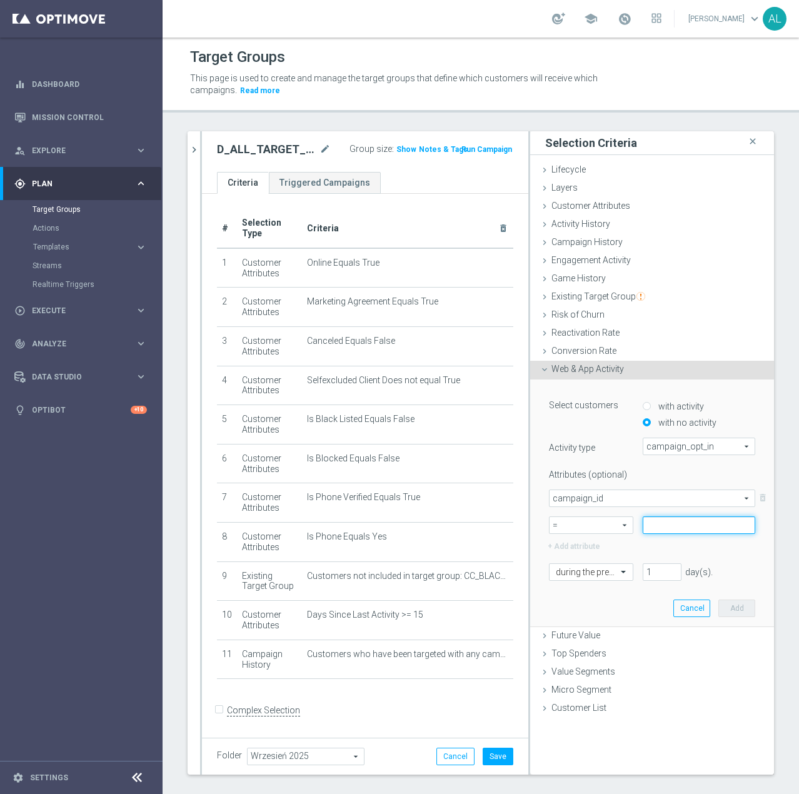
paste input "182425"
type input "182425"
click at [599, 570] on div at bounding box center [590, 572] width 83 height 11
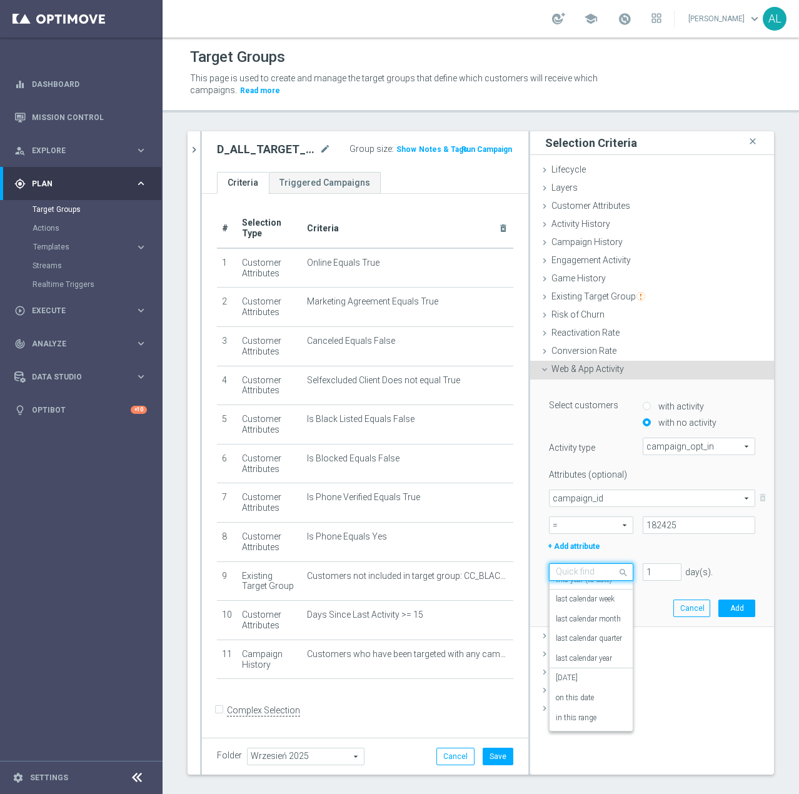
scroll to position [110, 0]
click at [570, 714] on label "in this range" at bounding box center [576, 717] width 41 height 10
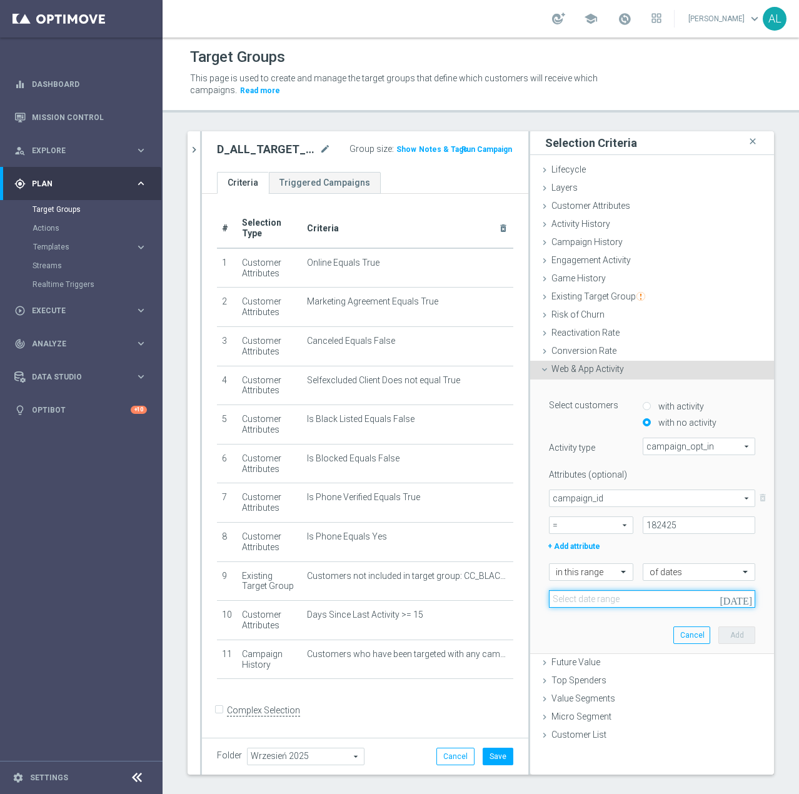
click at [601, 599] on input at bounding box center [652, 598] width 206 height 17
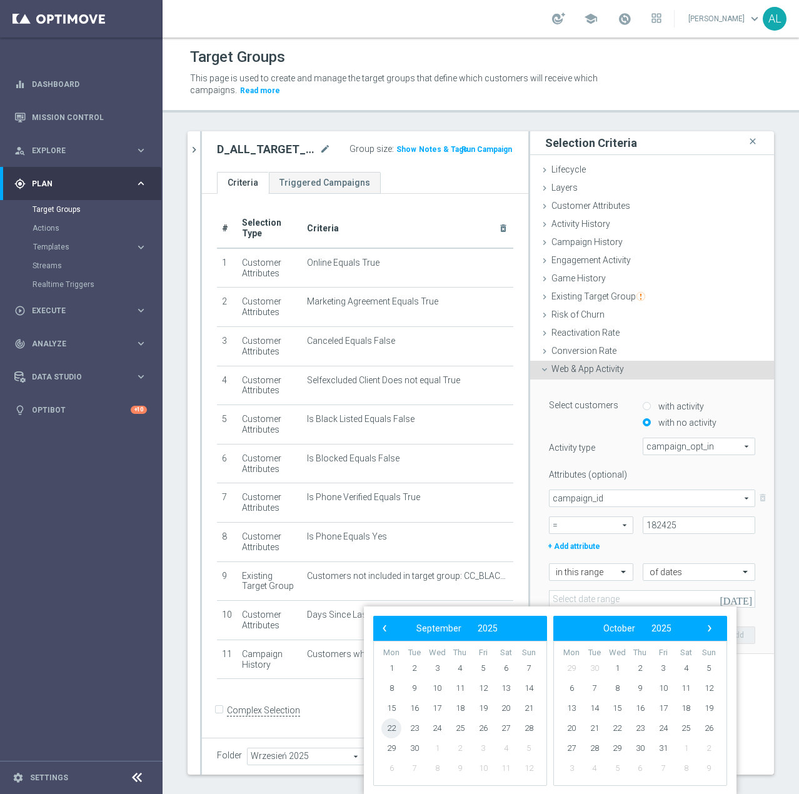
click at [387, 725] on span "22" at bounding box center [391, 728] width 20 height 20
click at [455, 729] on span "25" at bounding box center [460, 728] width 20 height 20
type input "[DATE] - [DATE]"
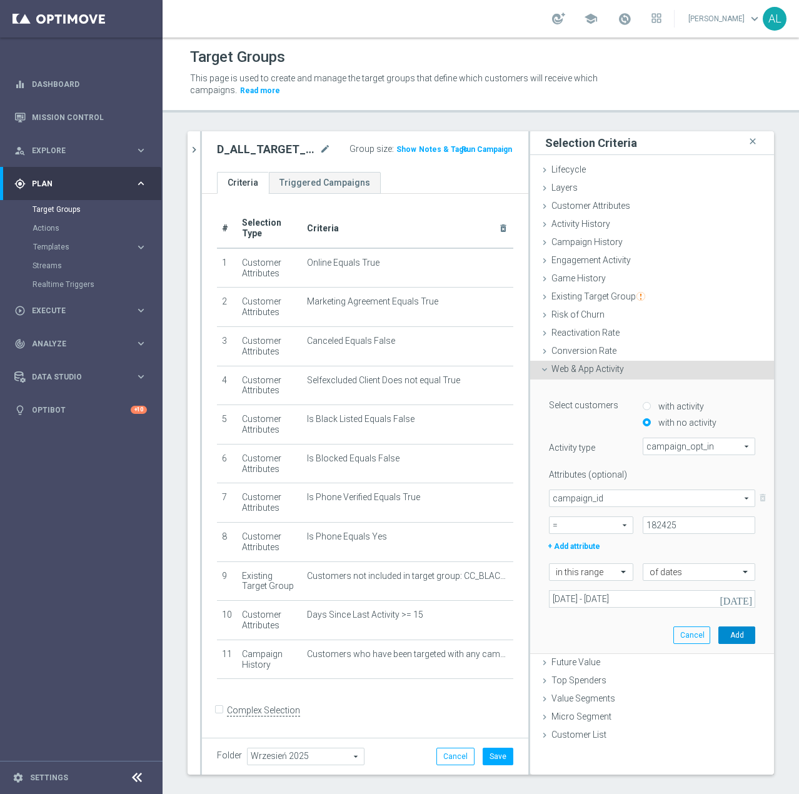
click at [727, 632] on button "Add" at bounding box center [736, 634] width 37 height 17
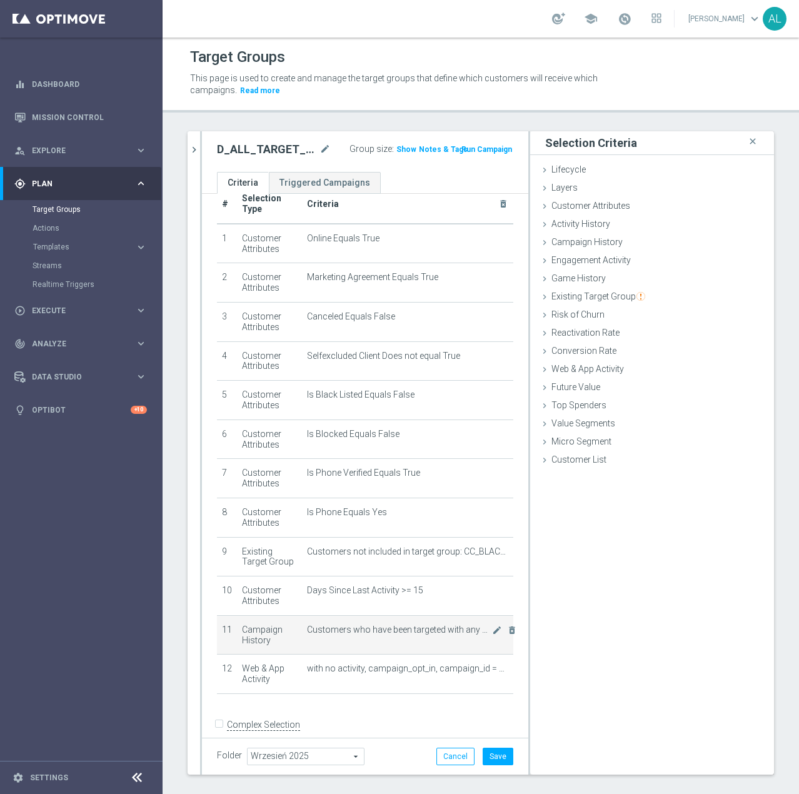
scroll to position [37, 0]
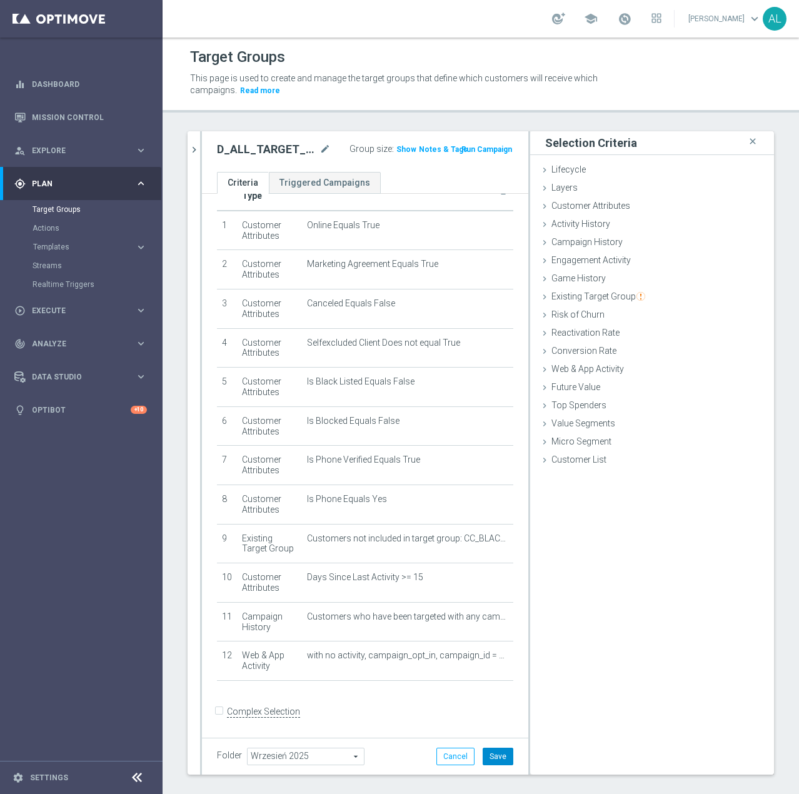
click at [490, 759] on button "Save" at bounding box center [497, 755] width 31 height 17
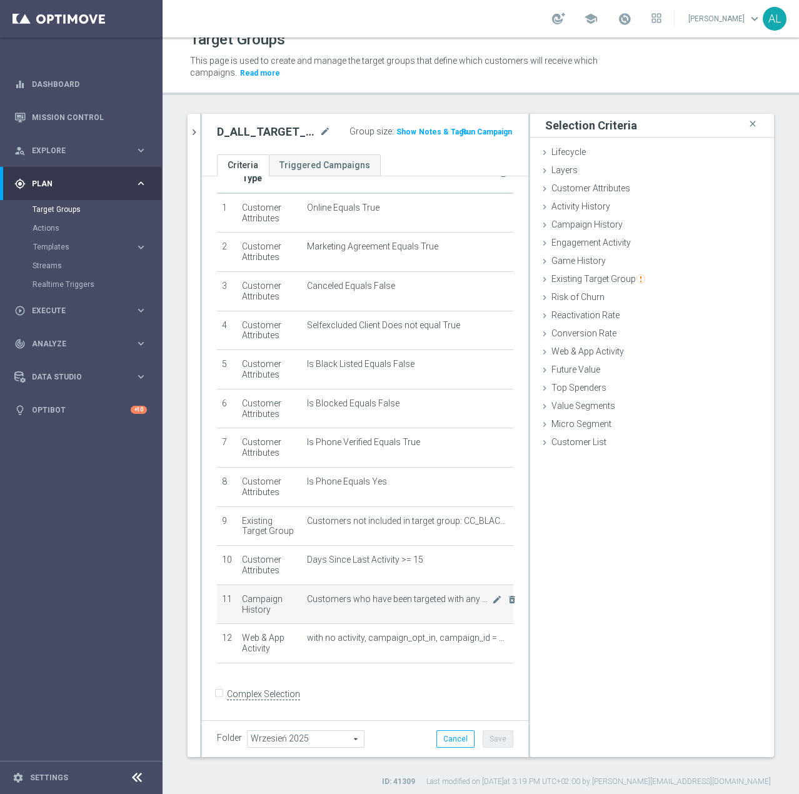
scroll to position [22, 0]
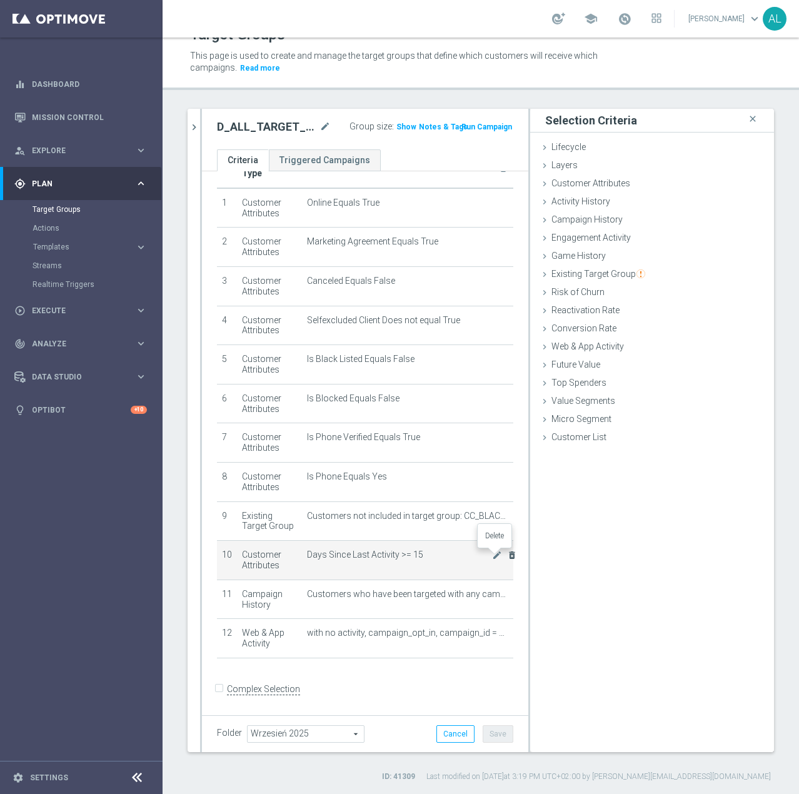
click at [507, 557] on icon "delete_forever" at bounding box center [512, 555] width 10 height 10
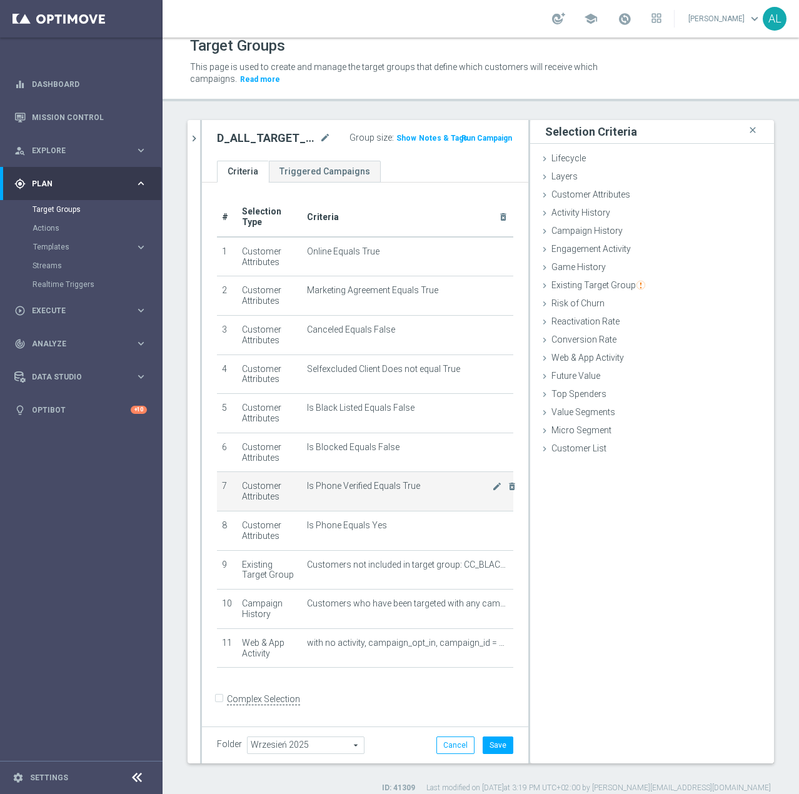
scroll to position [0, 0]
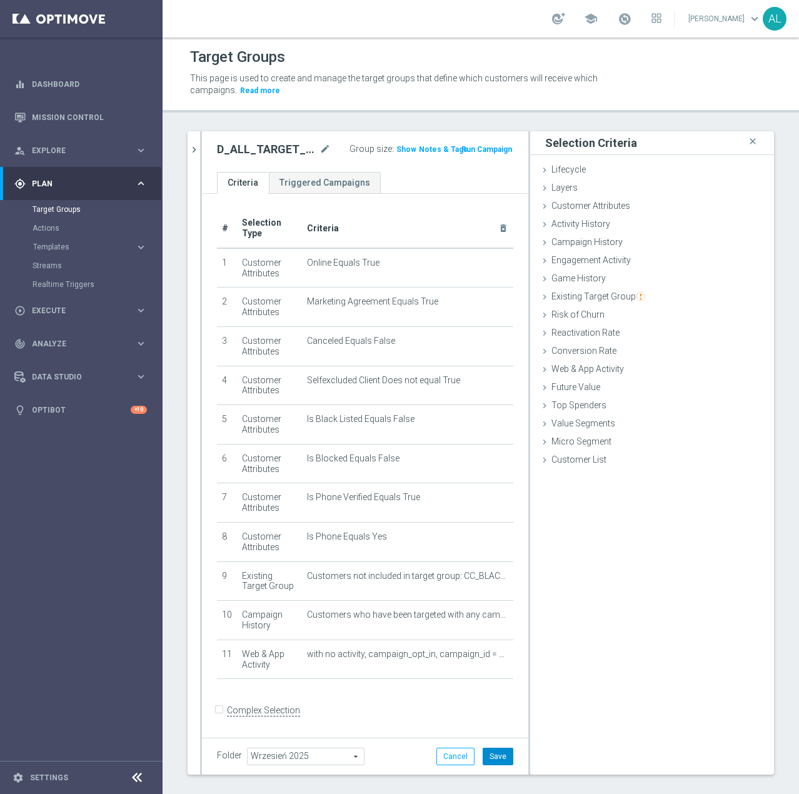
click at [494, 759] on button "Save" at bounding box center [497, 755] width 31 height 17
click at [196, 152] on icon "chevron_right" at bounding box center [194, 150] width 12 height 12
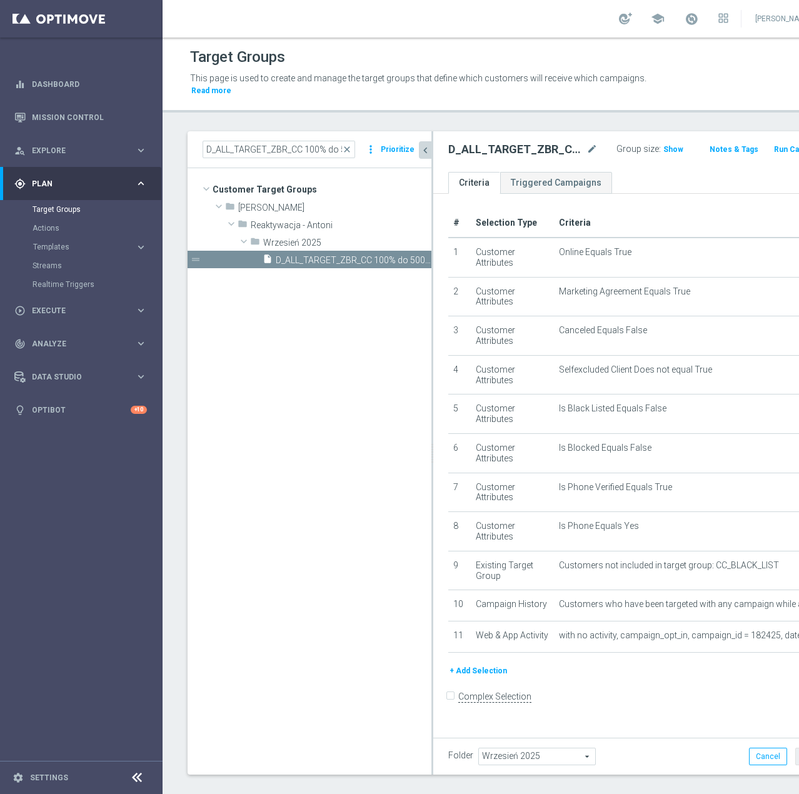
click at [663, 149] on span "Show" at bounding box center [673, 149] width 20 height 9
click at [498, 646] on button "+ Add Selection" at bounding box center [478, 639] width 60 height 14
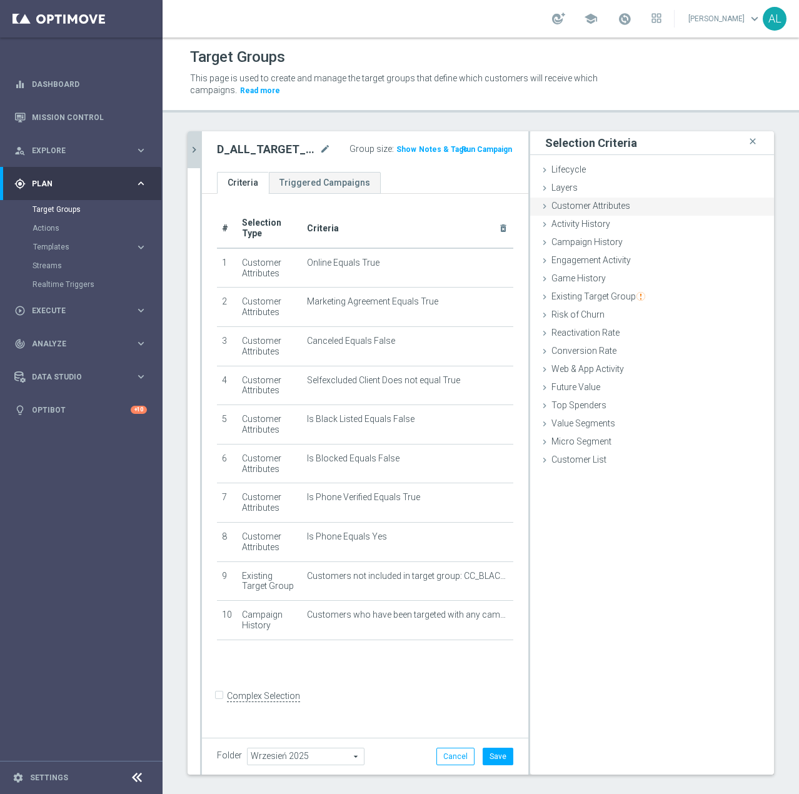
click at [575, 203] on span "Customer Attributes" at bounding box center [590, 206] width 79 height 10
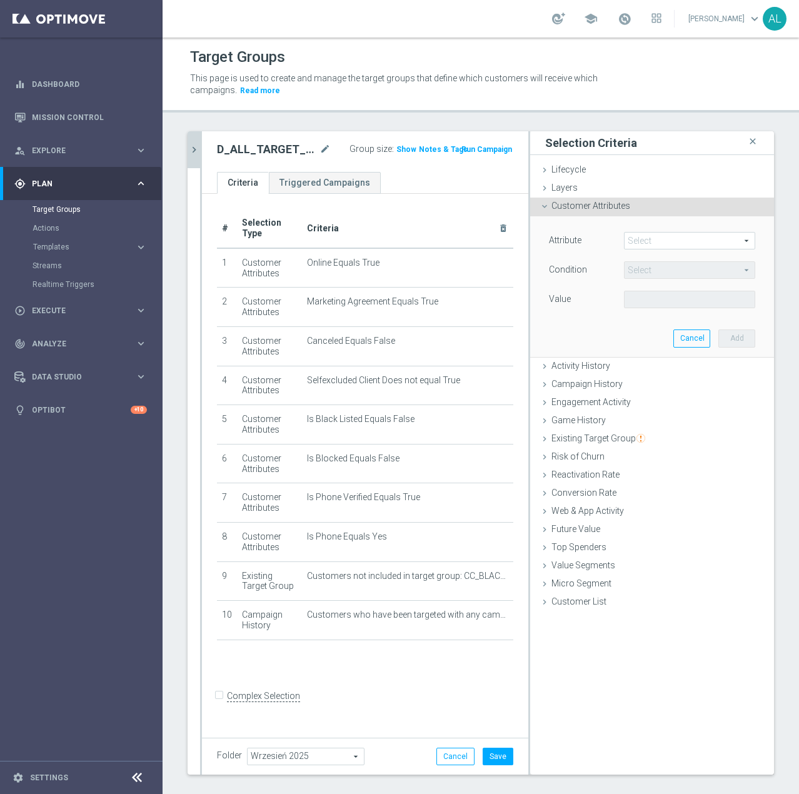
click at [644, 242] on span at bounding box center [689, 240] width 130 height 16
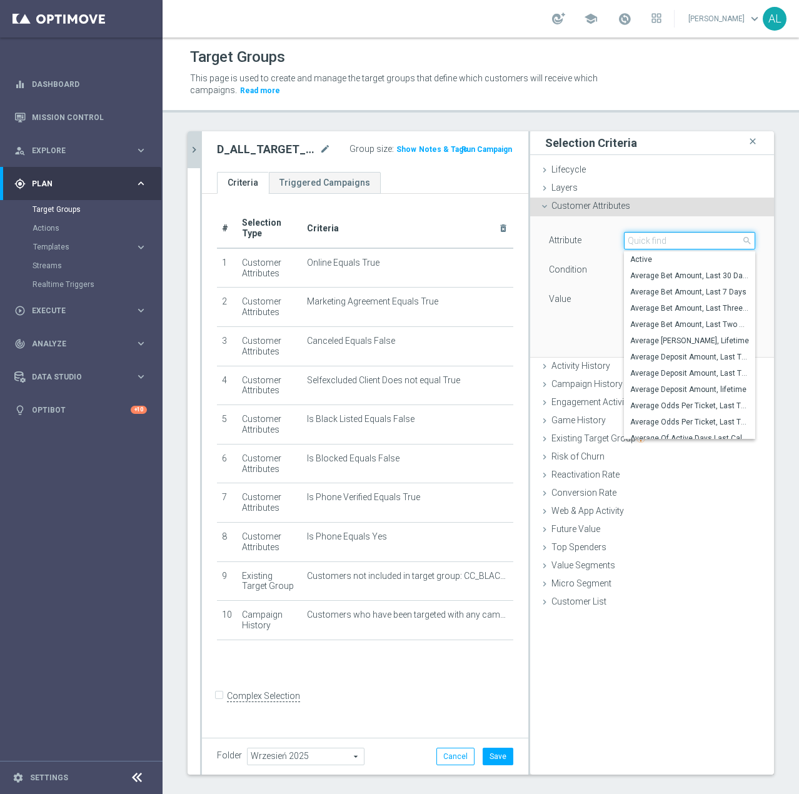
click at [654, 241] on input "search" at bounding box center [689, 240] width 131 height 17
type input "days since"
click at [690, 337] on span "Days Since Last Activity" at bounding box center [689, 341] width 119 height 10
type input "Days Since Last Activity"
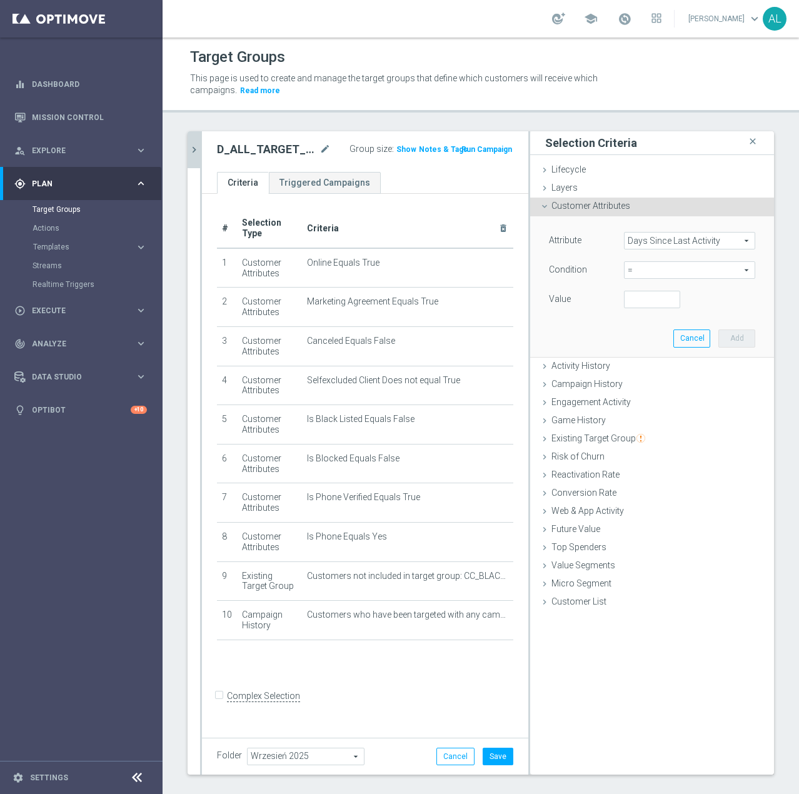
drag, startPoint x: 629, startPoint y: 270, endPoint x: 642, endPoint y: 275, distance: 14.0
click at [630, 270] on span "=" at bounding box center [689, 270] width 130 height 16
click at [639, 350] on span ">" at bounding box center [689, 354] width 119 height 10
click at [653, 269] on span ">" at bounding box center [689, 270] width 130 height 16
click at [647, 369] on span ">=" at bounding box center [689, 370] width 119 height 10
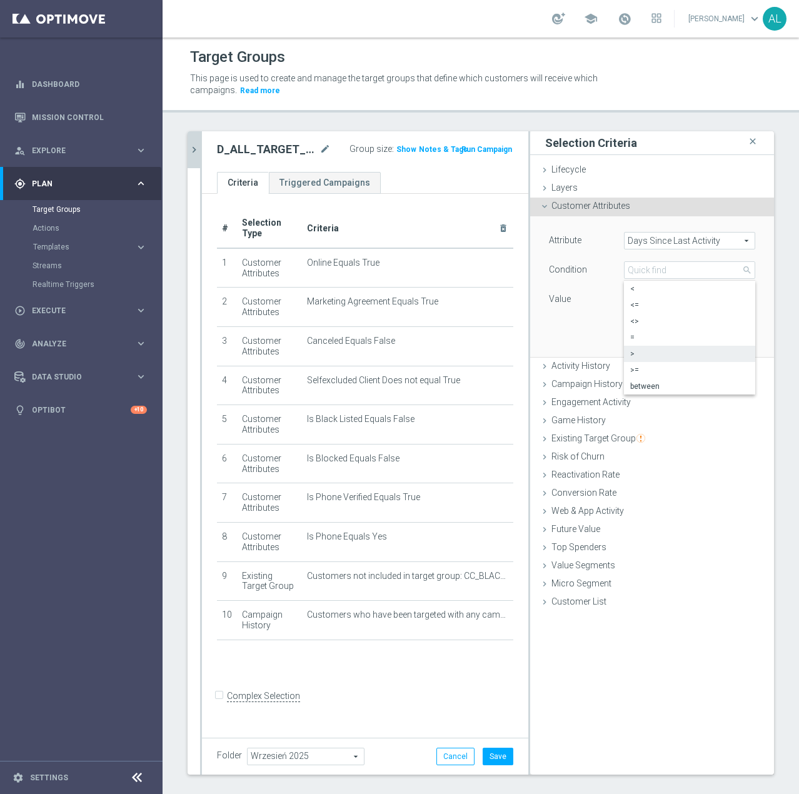
type input ">="
click at [637, 299] on input "number" at bounding box center [652, 299] width 56 height 17
drag, startPoint x: 639, startPoint y: 294, endPoint x: 611, endPoint y: 296, distance: 27.5
click at [614, 296] on div "15" at bounding box center [651, 299] width 75 height 17
drag, startPoint x: 647, startPoint y: 302, endPoint x: 617, endPoint y: 300, distance: 30.7
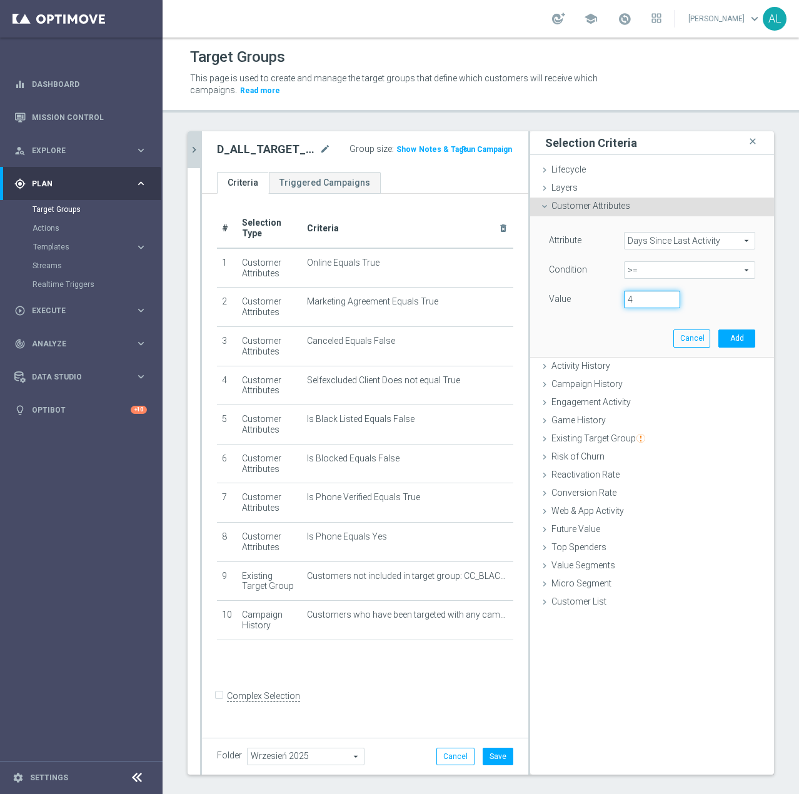
click at [624, 300] on input "4" at bounding box center [652, 299] width 56 height 17
drag, startPoint x: 621, startPoint y: 299, endPoint x: 614, endPoint y: 301, distance: 7.1
click at [624, 300] on input "3" at bounding box center [652, 299] width 56 height 17
type input "4"
click at [718, 337] on button "Add" at bounding box center [736, 337] width 37 height 17
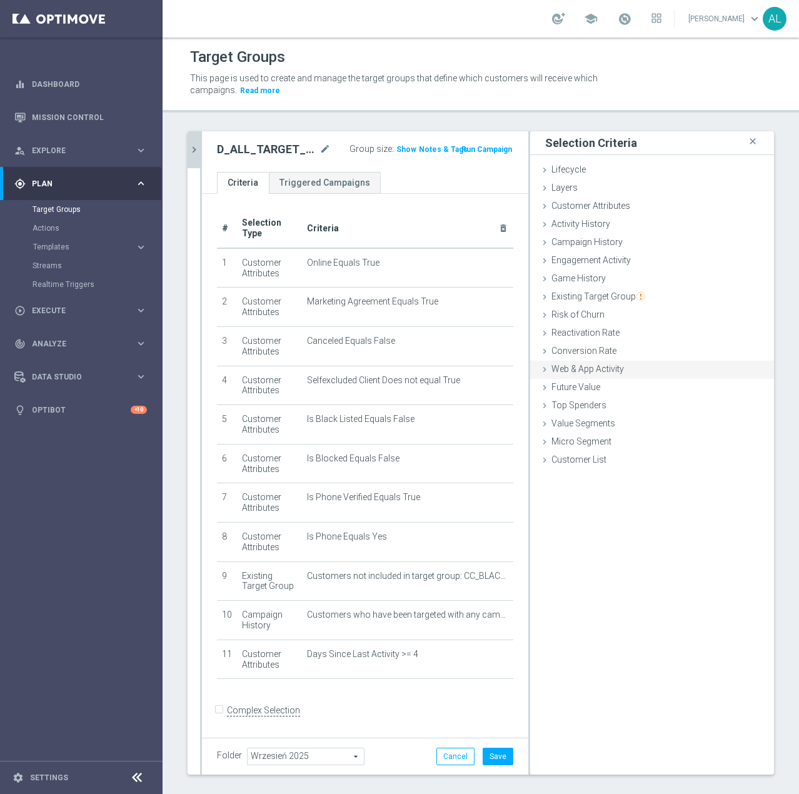
click at [587, 371] on span "Web & App Activity" at bounding box center [587, 369] width 72 height 10
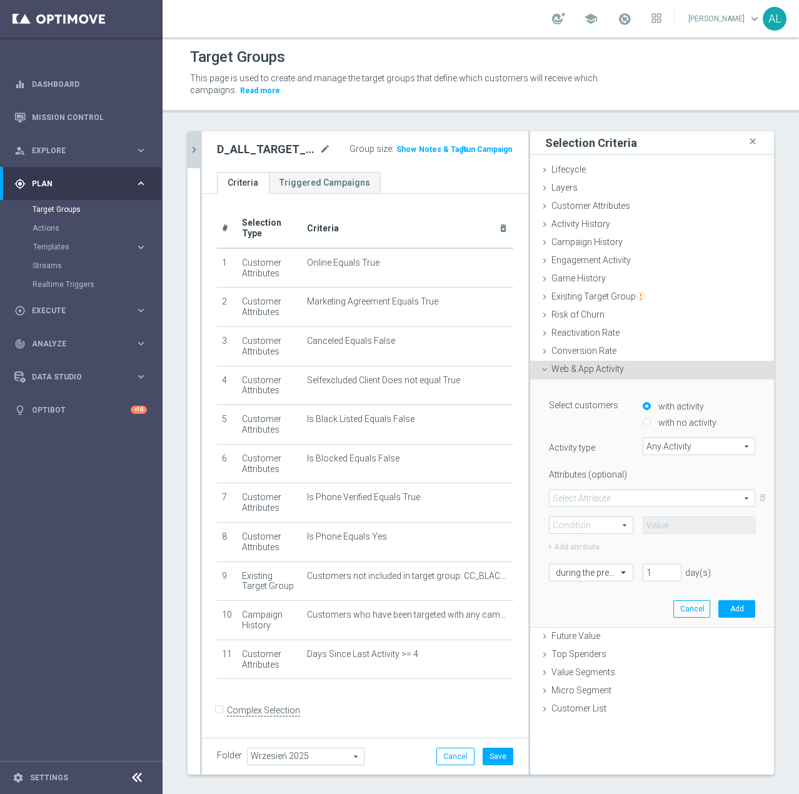
click at [658, 418] on label "with no activity" at bounding box center [685, 422] width 61 height 11
click at [651, 419] on input "with no activity" at bounding box center [646, 423] width 8 height 8
radio input "true"
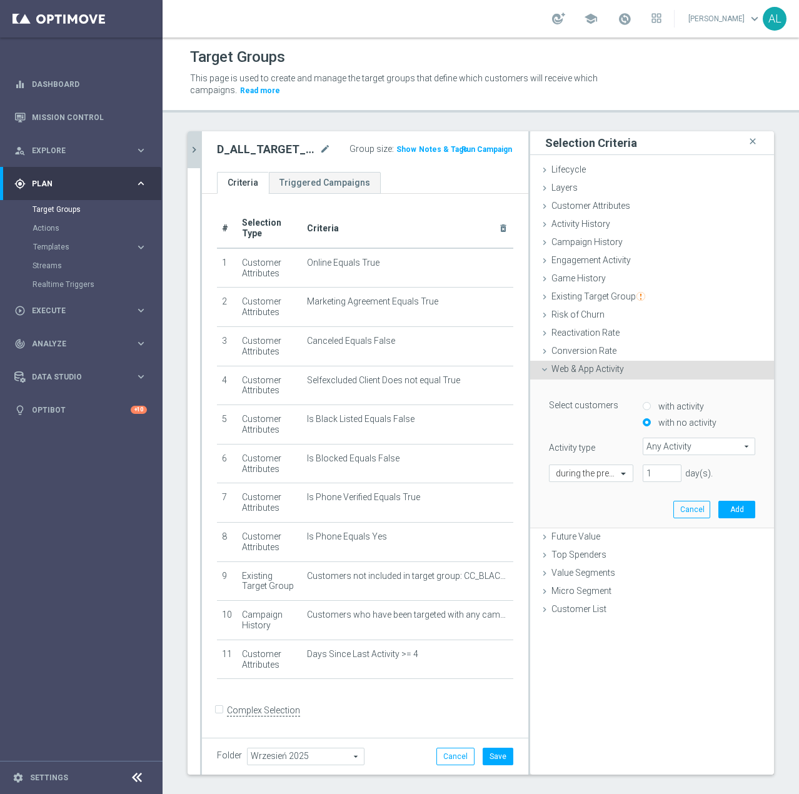
click at [674, 440] on span "Any Activity" at bounding box center [698, 446] width 111 height 16
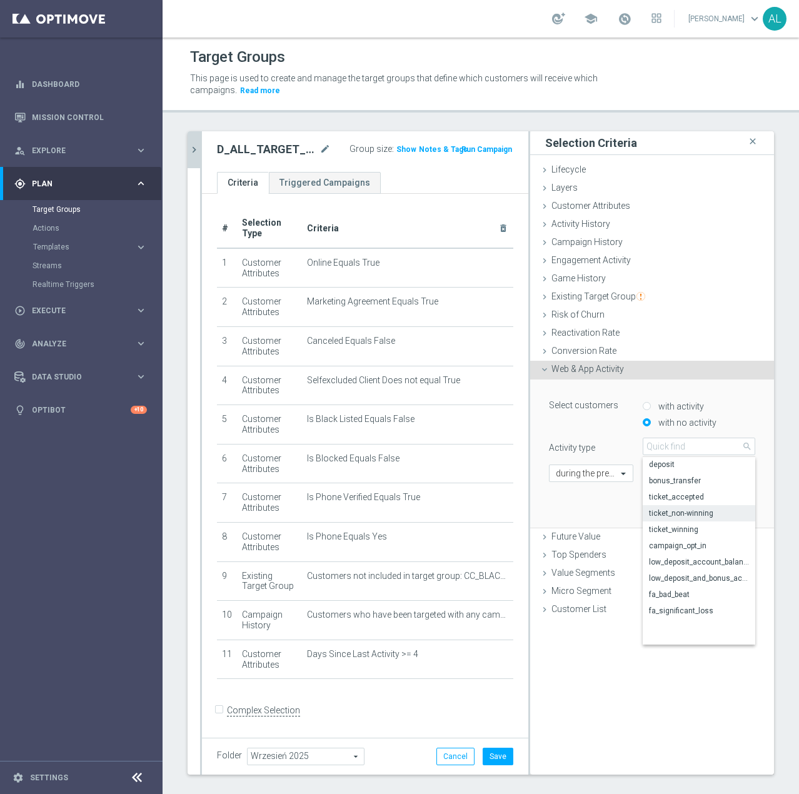
scroll to position [58, 0]
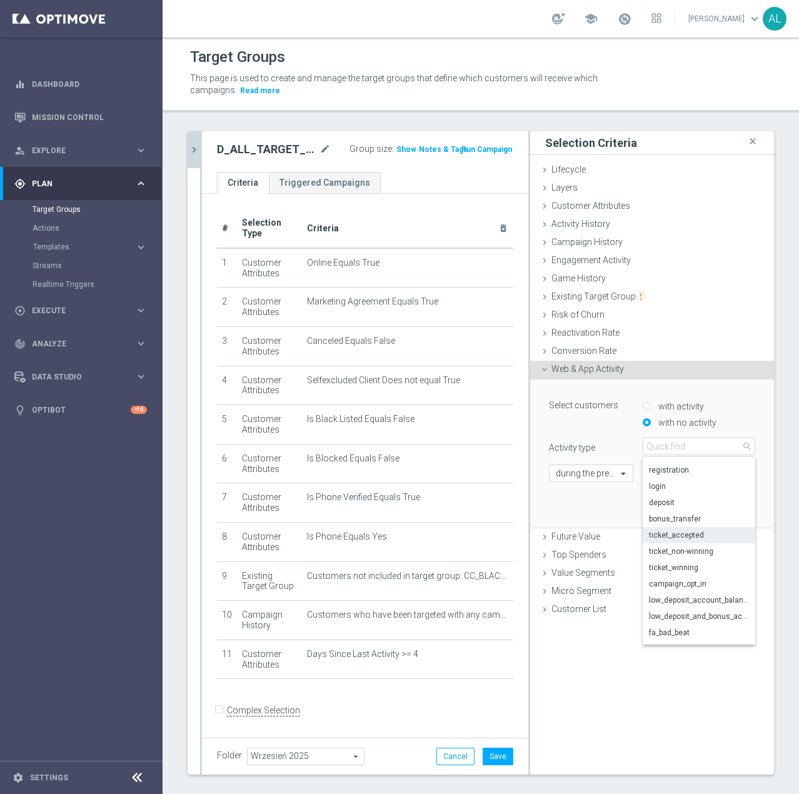
click at [692, 530] on span "ticket_accepted" at bounding box center [699, 535] width 100 height 10
type input "ticket_accepted"
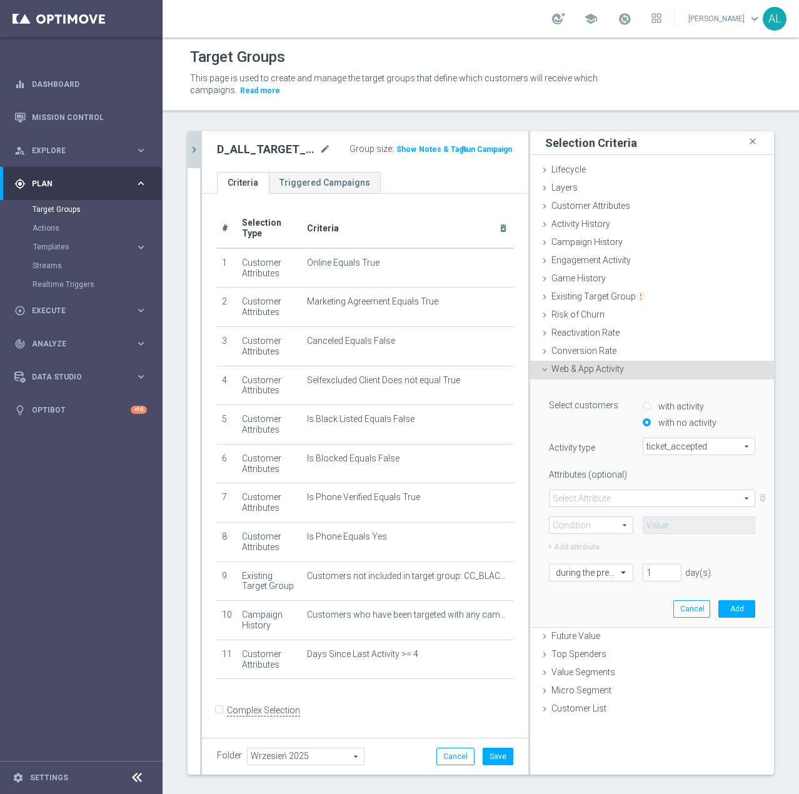
click at [625, 499] on span at bounding box center [651, 498] width 205 height 16
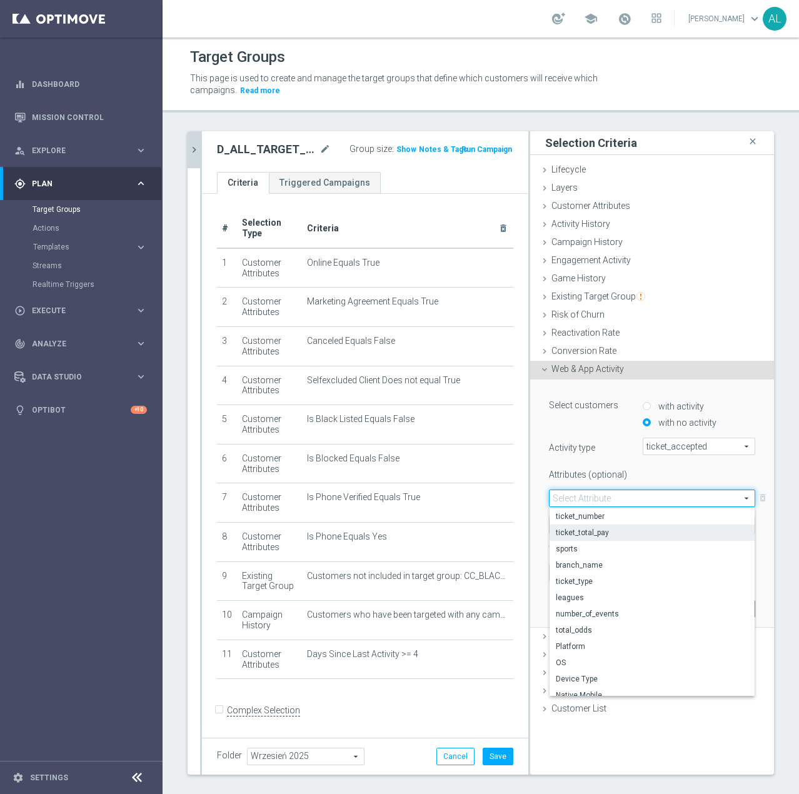
click at [600, 532] on span "ticket_total_pay" at bounding box center [652, 532] width 192 height 10
type input "ticket_total_pay"
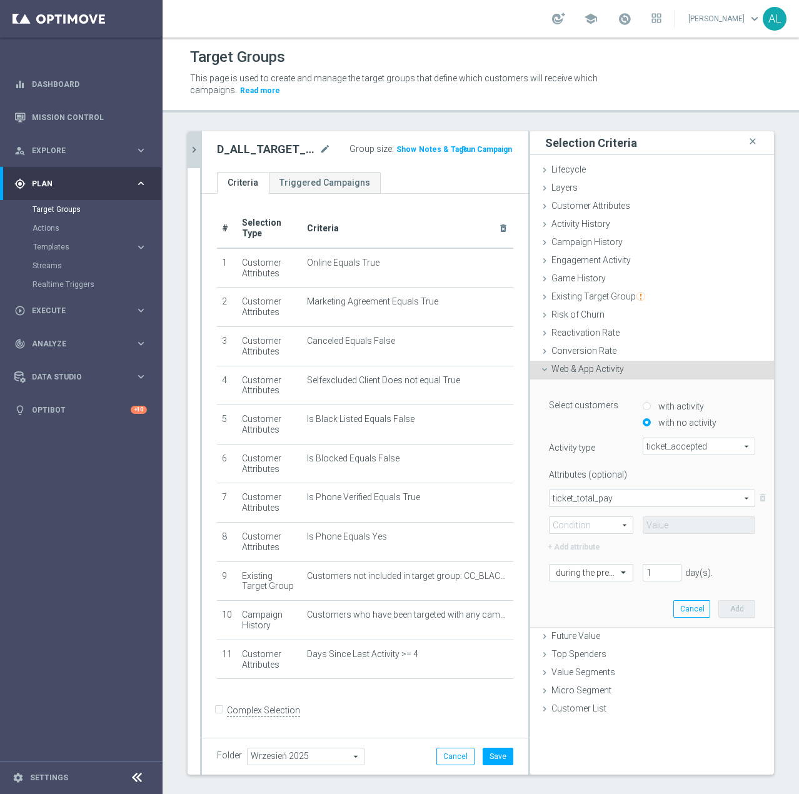
click at [599, 524] on span at bounding box center [590, 525] width 83 height 16
click at [587, 575] on span ">" at bounding box center [591, 576] width 71 height 10
click at [584, 517] on span ">" at bounding box center [590, 525] width 83 height 16
click at [575, 592] on span ">=" at bounding box center [591, 592] width 71 height 10
type input ">="
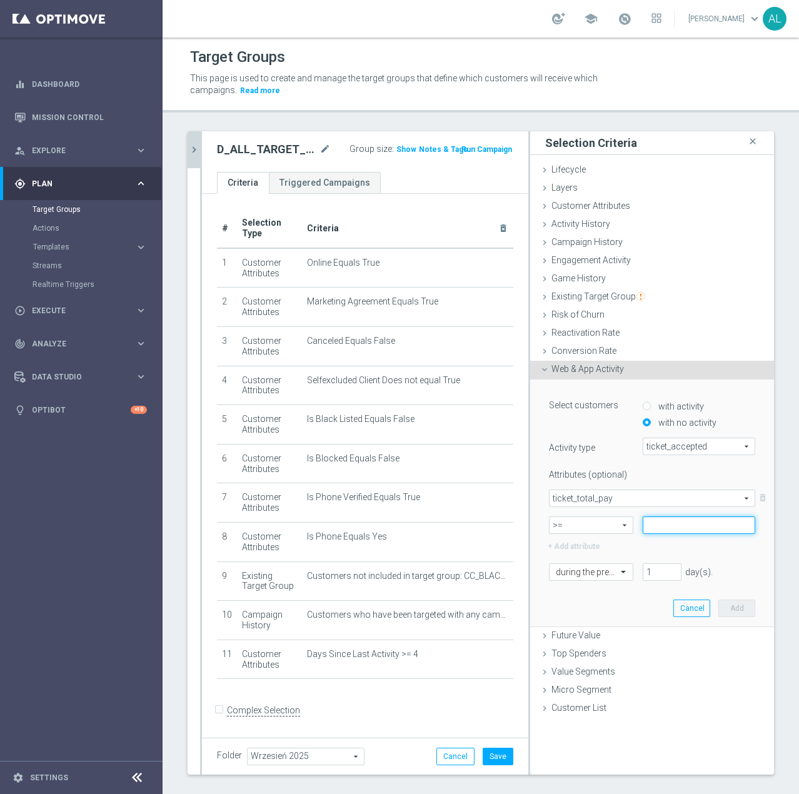
click at [679, 520] on input at bounding box center [698, 524] width 112 height 17
type input "2"
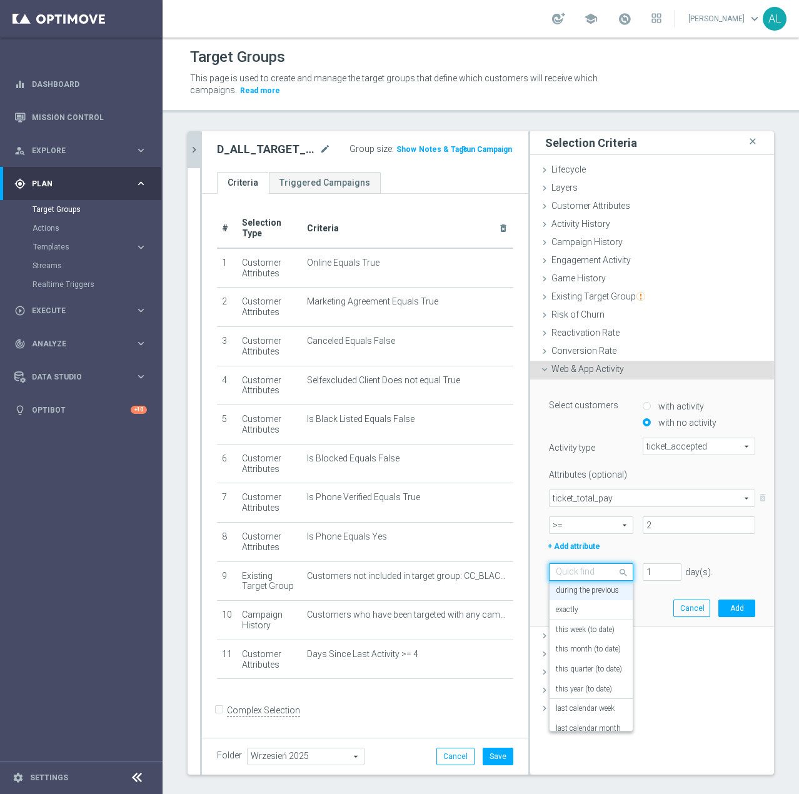
click at [589, 564] on div "Quick find during the previous" at bounding box center [591, 571] width 84 height 17
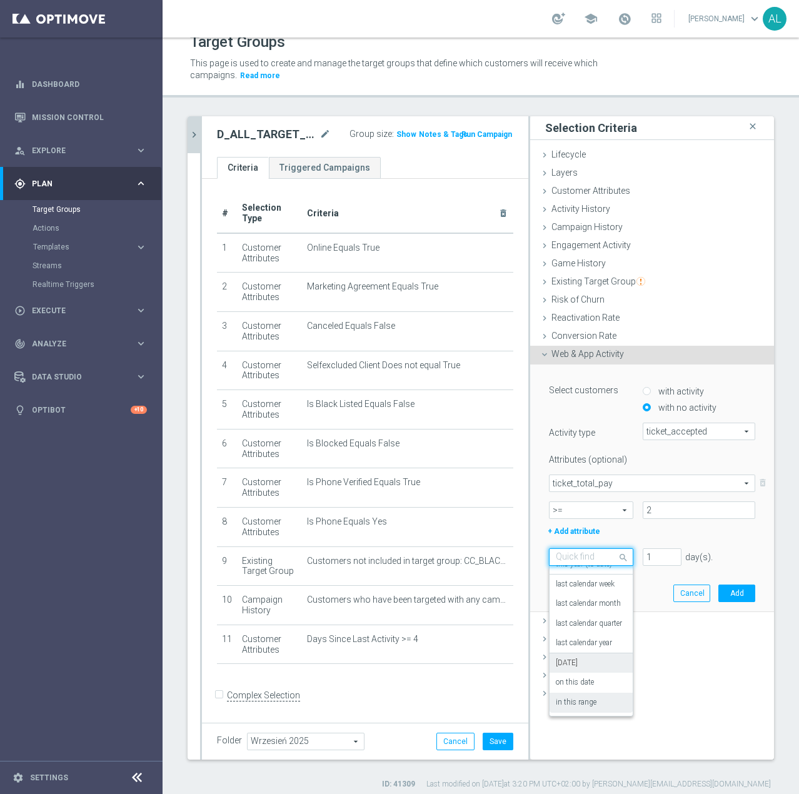
scroll to position [22, 0]
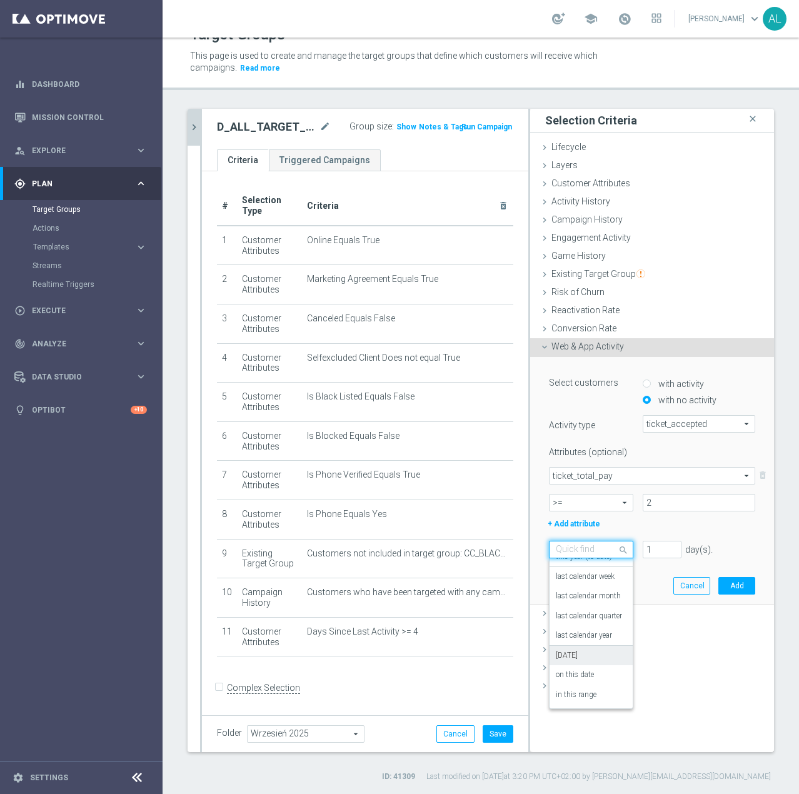
click at [581, 657] on div "[DATE]" at bounding box center [591, 656] width 71 height 20
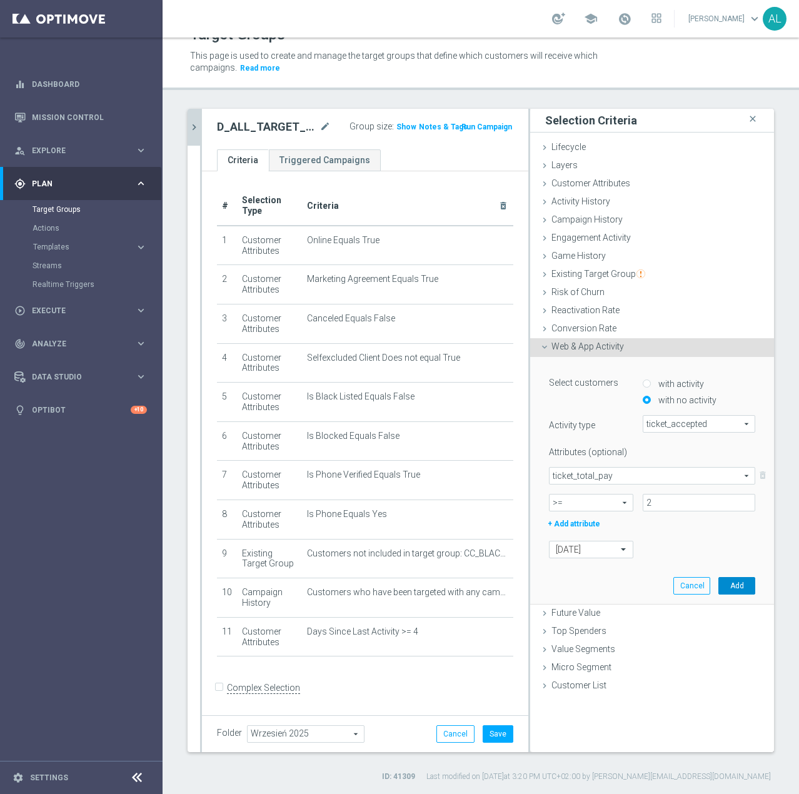
click at [724, 580] on button "Add" at bounding box center [736, 585] width 37 height 17
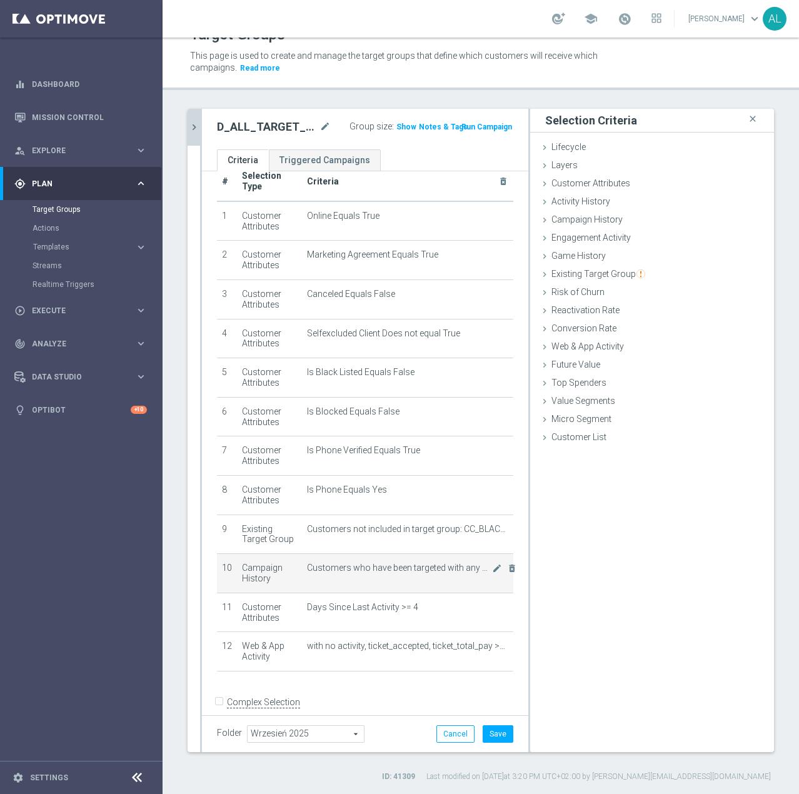
scroll to position [37, 0]
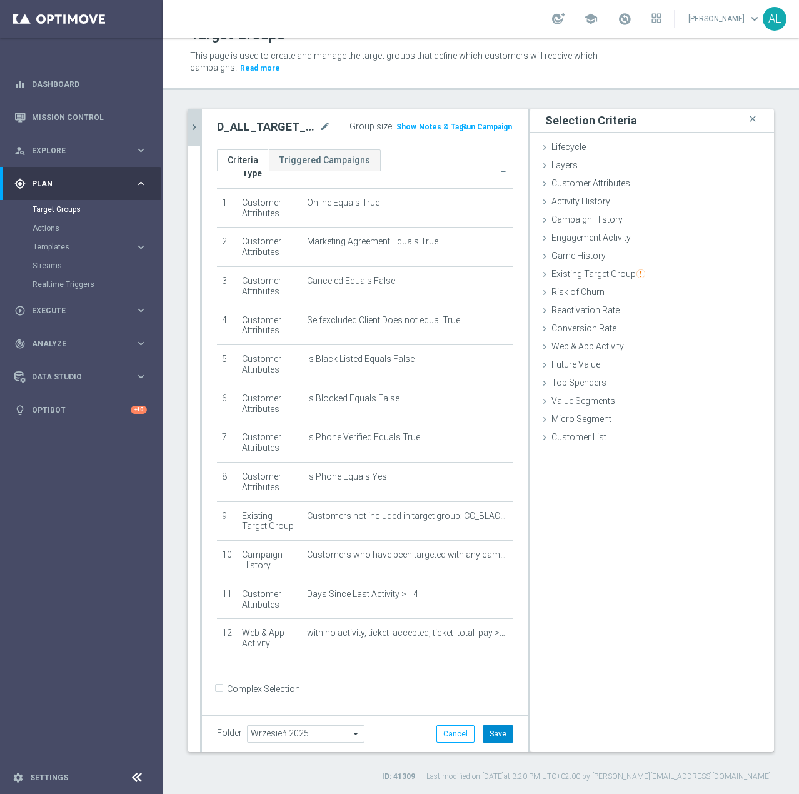
click at [482, 730] on button "Save" at bounding box center [497, 733] width 31 height 17
click at [396, 126] on span "Show" at bounding box center [406, 126] width 20 height 9
click at [69, 312] on span "Execute" at bounding box center [83, 310] width 103 height 7
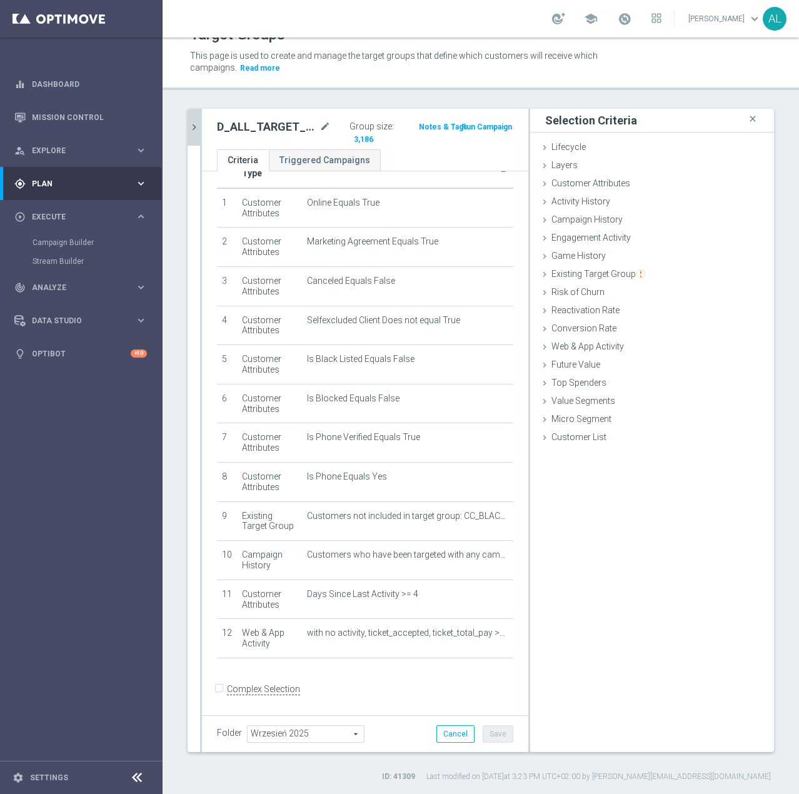
click at [254, 142] on div "D_ALL_TARGET_ZBR_CC 100% do 500 PLN 1 LE CZW sms_220925 mode_edit" at bounding box center [283, 134] width 132 height 32
click at [319, 123] on icon "mode_edit" at bounding box center [324, 126] width 11 height 15
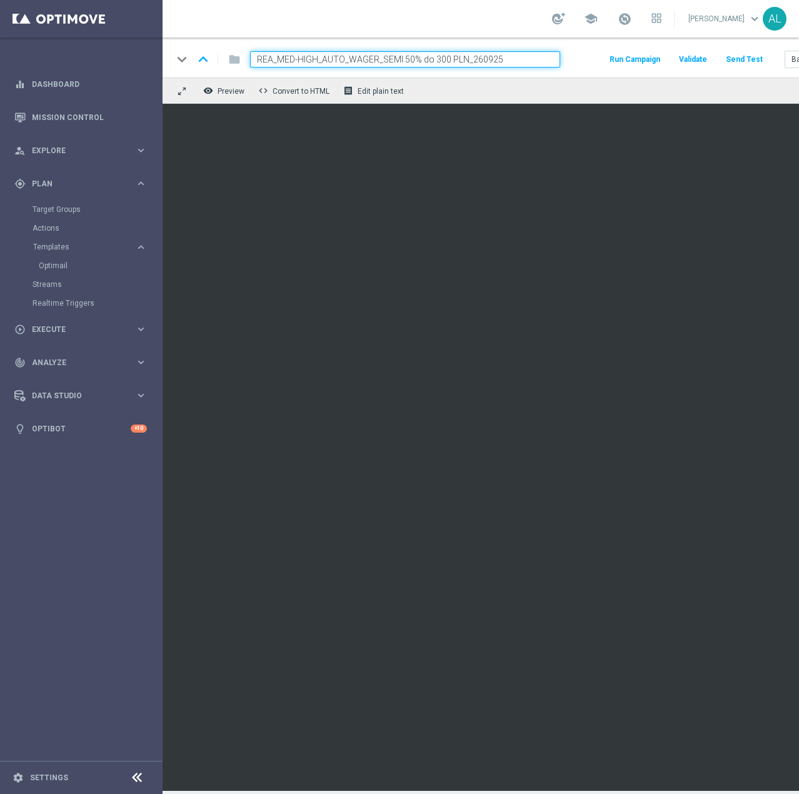
scroll to position [0, 66]
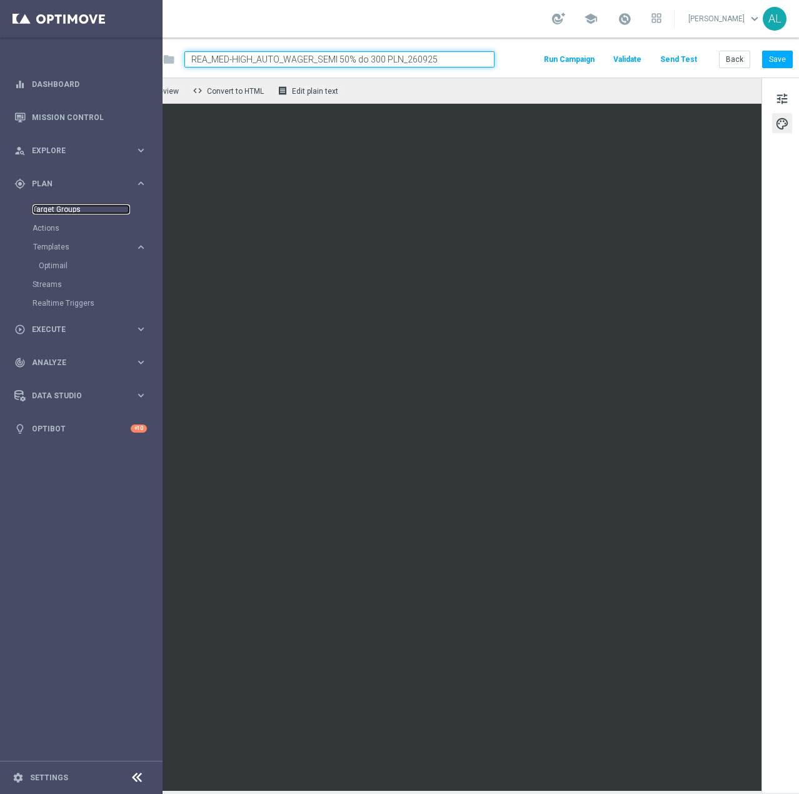
click at [54, 209] on link "Target Groups" at bounding box center [80, 209] width 97 height 10
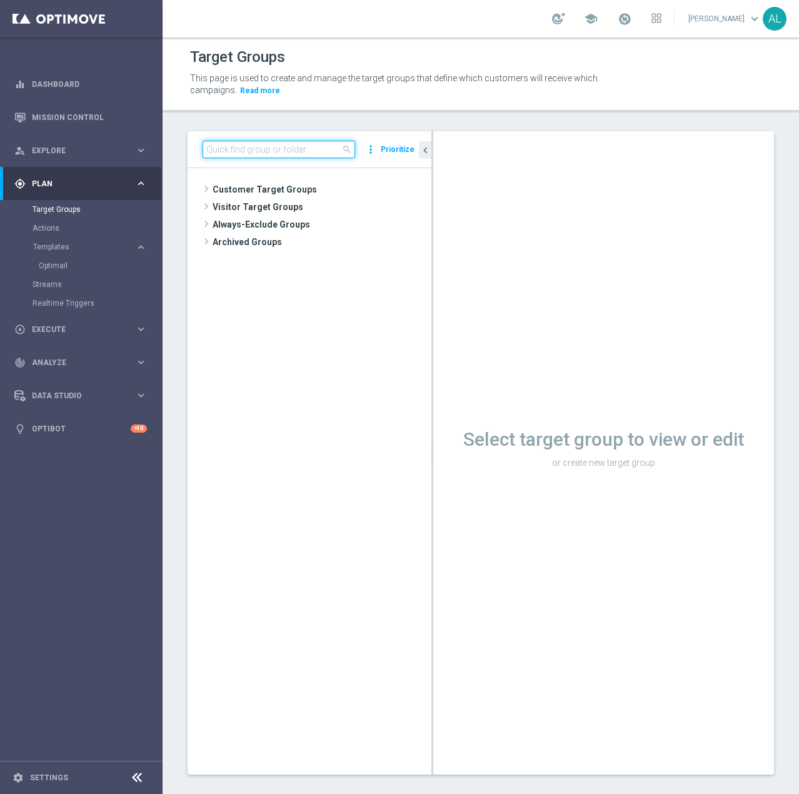
click at [241, 153] on input at bounding box center [278, 149] width 152 height 17
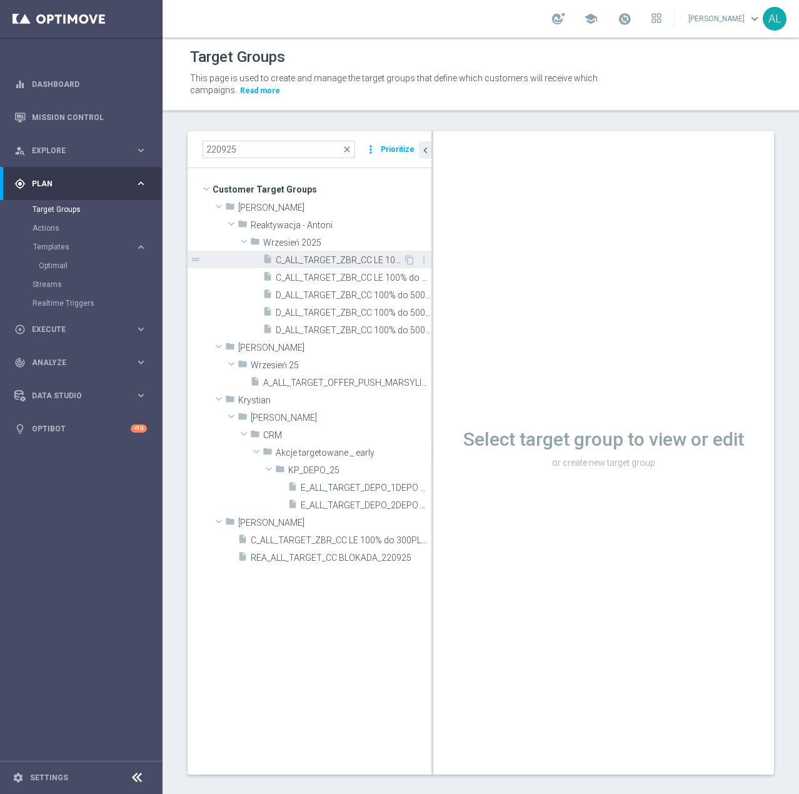
click at [297, 262] on span "C_ALL_TARGET_ZBR_CC LE 100% do 300PLN CZW SMS_220925" at bounding box center [339, 260] width 127 height 11
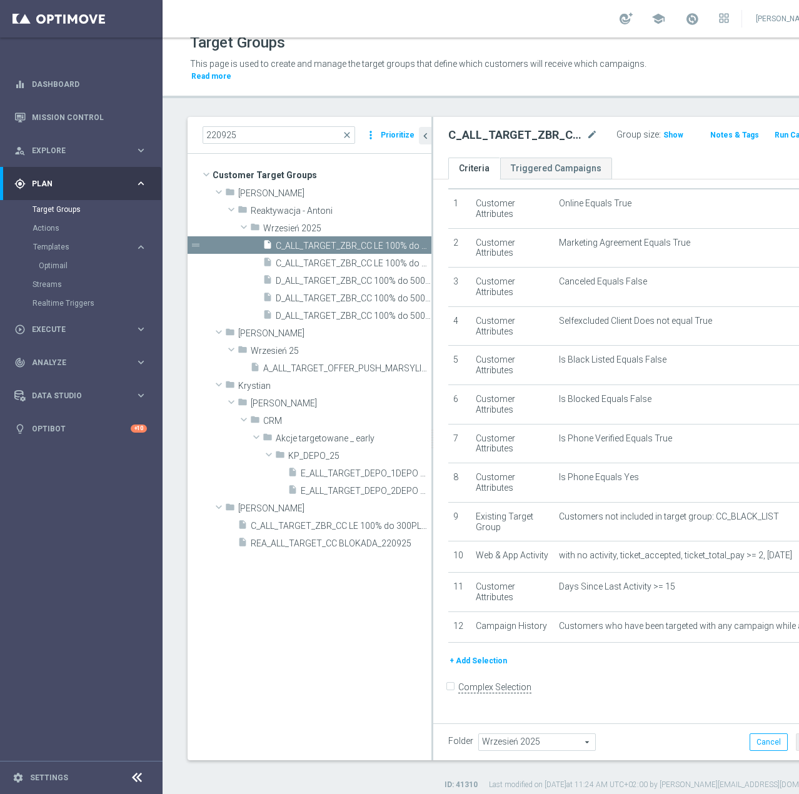
scroll to position [22, 0]
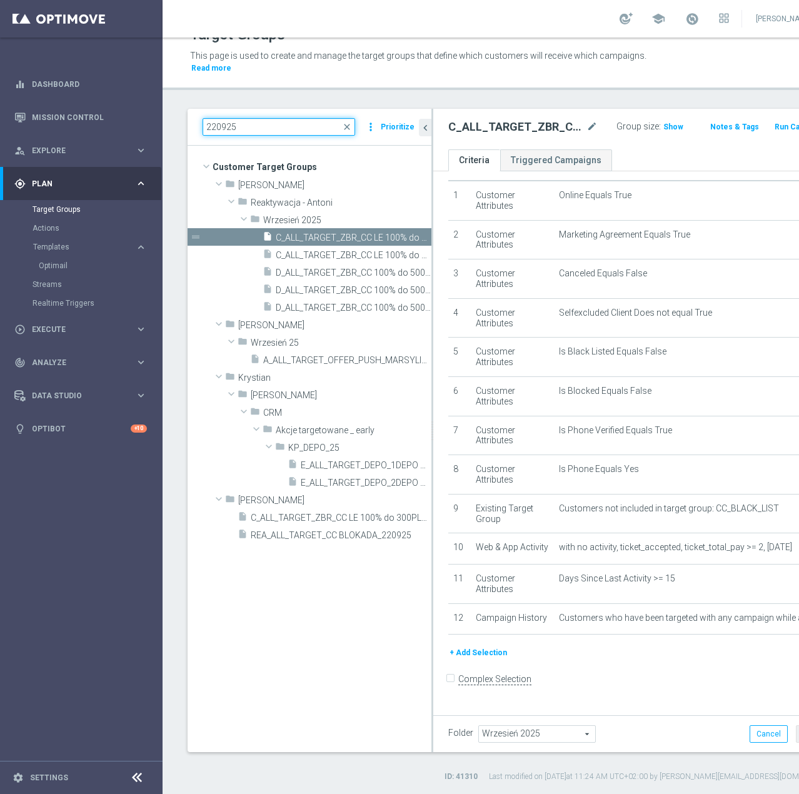
click at [281, 121] on input "220925" at bounding box center [278, 126] width 152 height 17
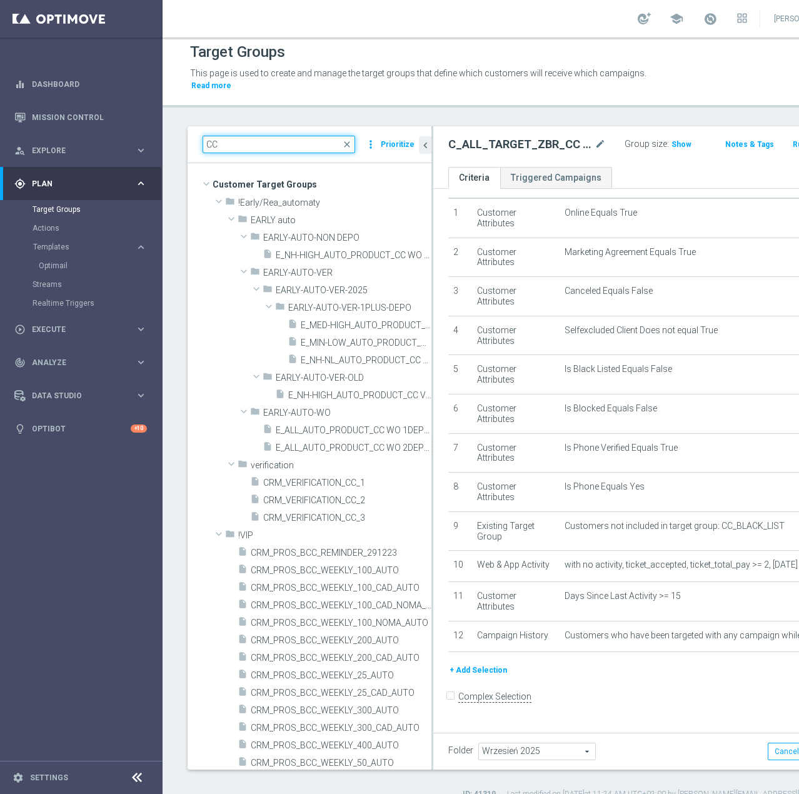
scroll to position [0, 0]
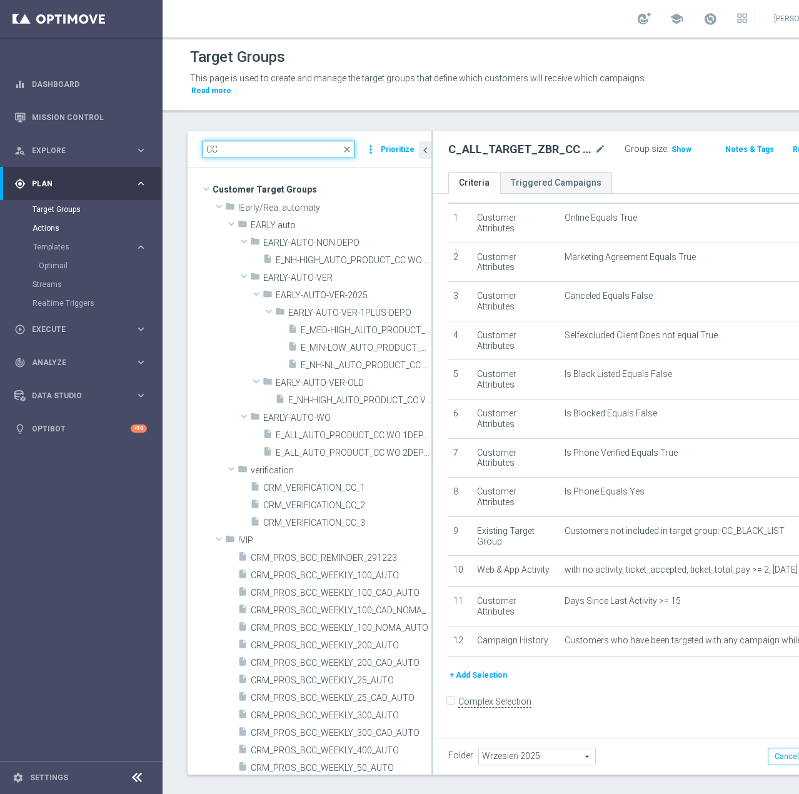
type input "CC"
click at [57, 225] on link "Actions" at bounding box center [80, 228] width 97 height 10
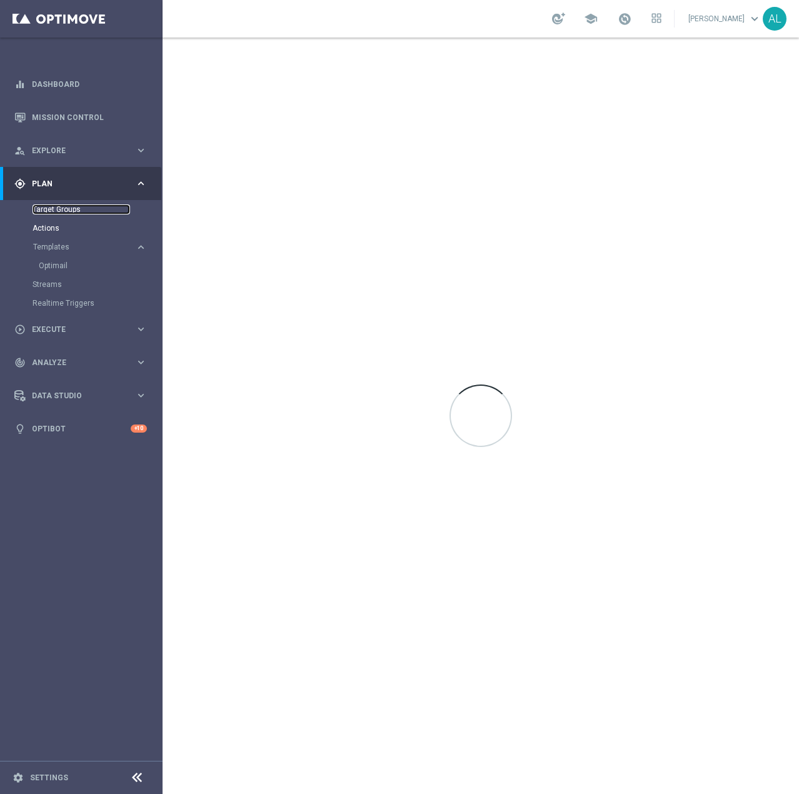
click at [59, 210] on link "Target Groups" at bounding box center [80, 209] width 97 height 10
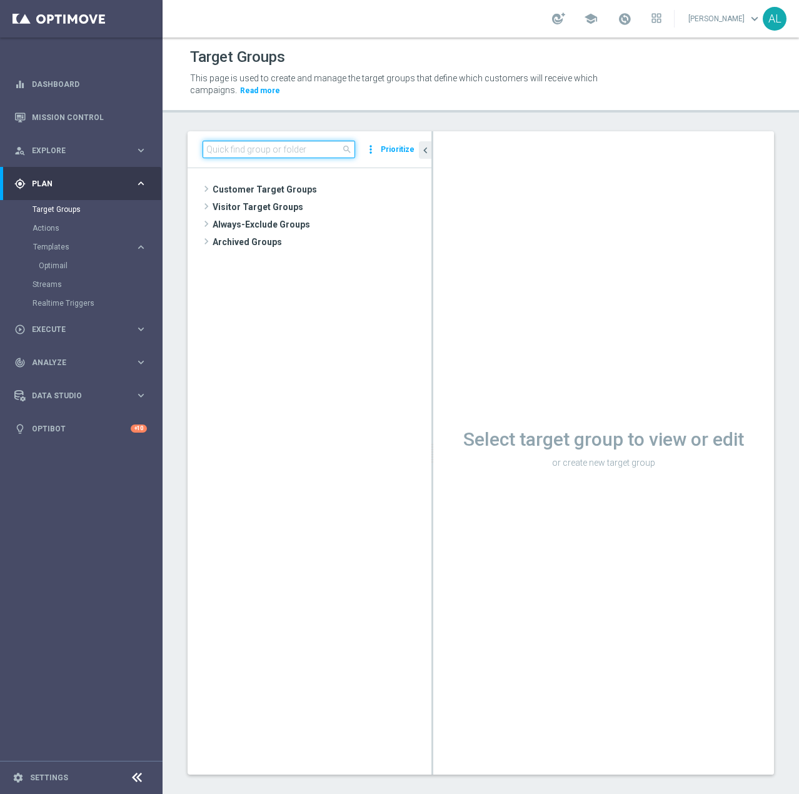
click at [215, 157] on input at bounding box center [278, 149] width 152 height 17
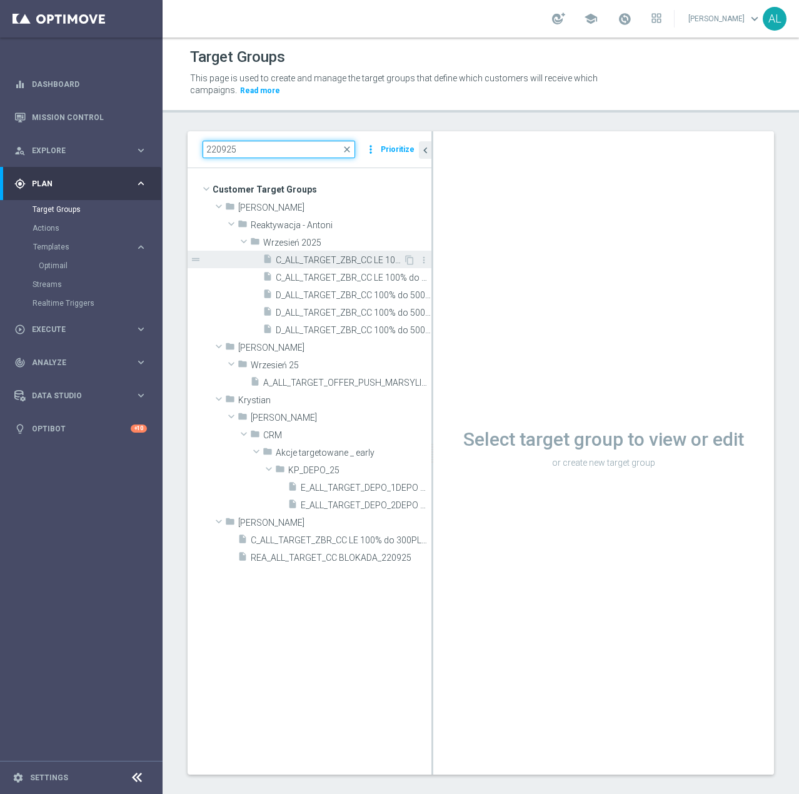
type input "220925"
click at [309, 261] on span "C_ALL_TARGET_ZBR_CC LE 100% do 300PLN CZW SMS_220925" at bounding box center [339, 260] width 127 height 11
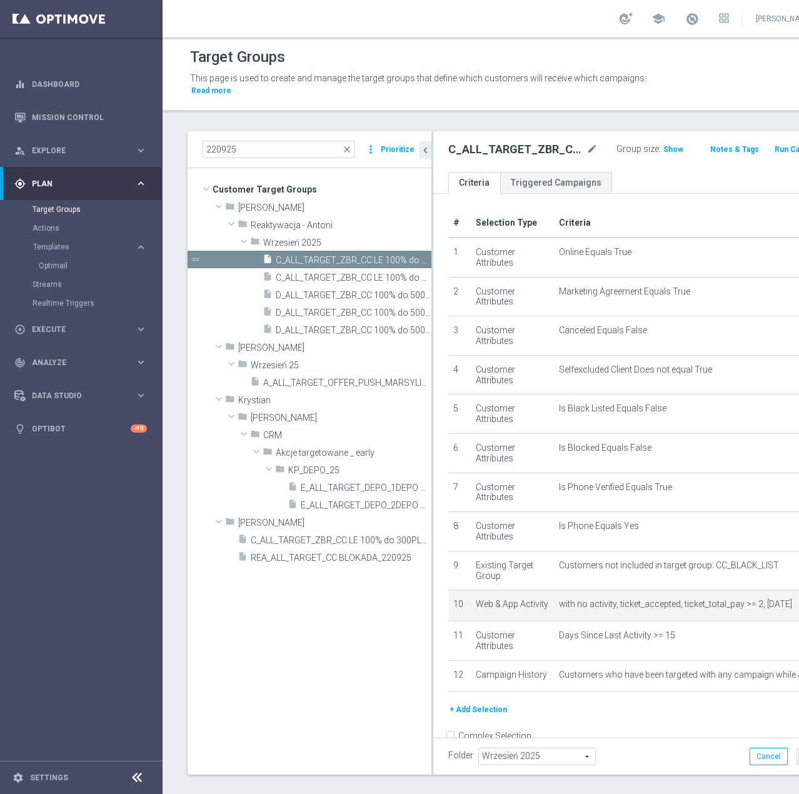
scroll to position [51, 0]
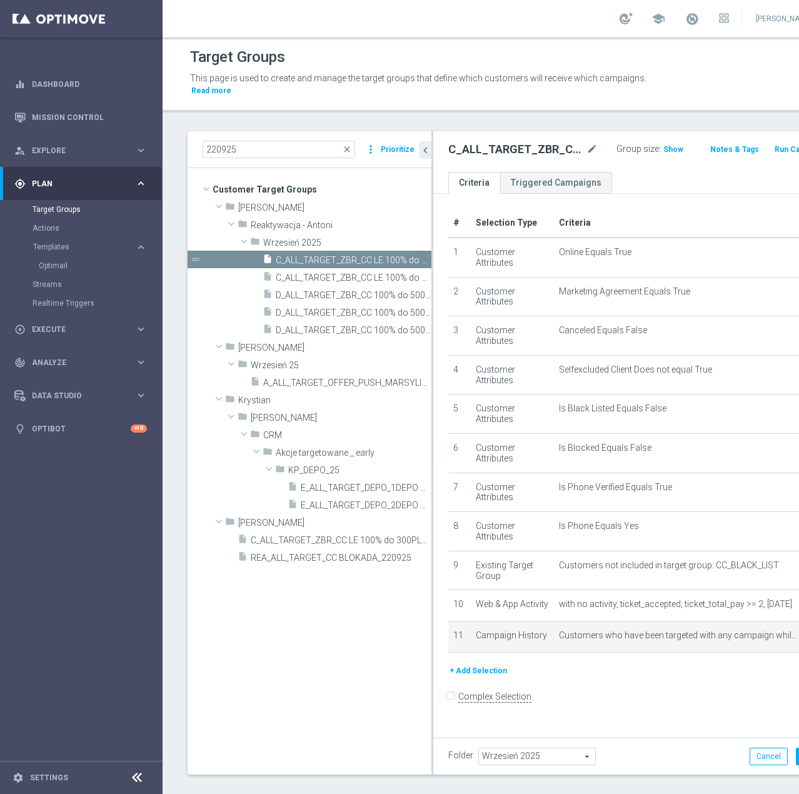
scroll to position [11, 0]
click at [741, 606] on div "# Selection Type Criteria delete_forever 1 Customer Attributes Online Equals Tr…" at bounding box center [637, 436] width 397 height 454
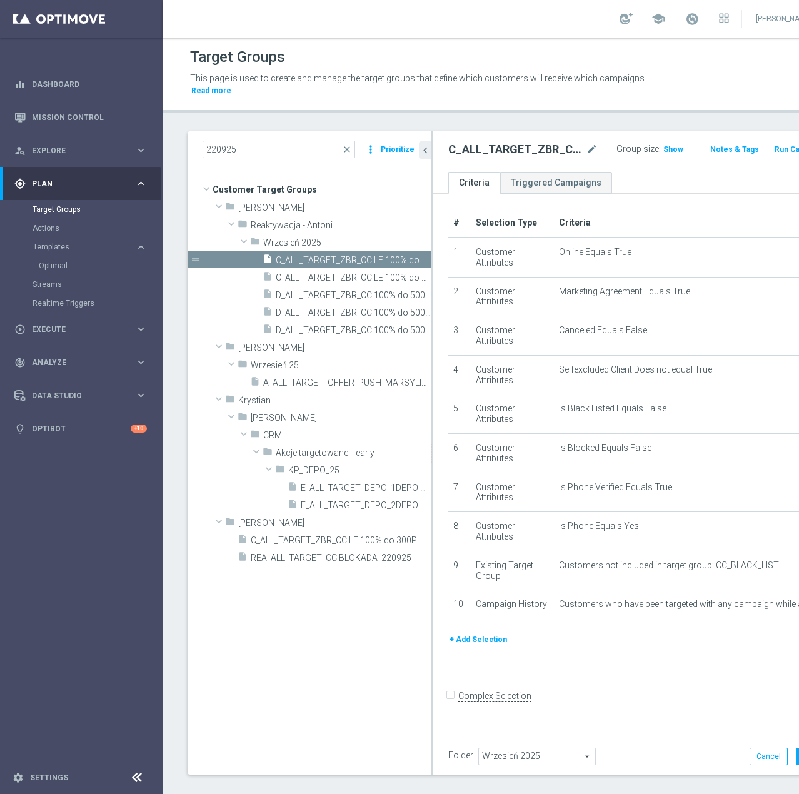
click at [483, 646] on button "+ Add Selection" at bounding box center [478, 639] width 60 height 14
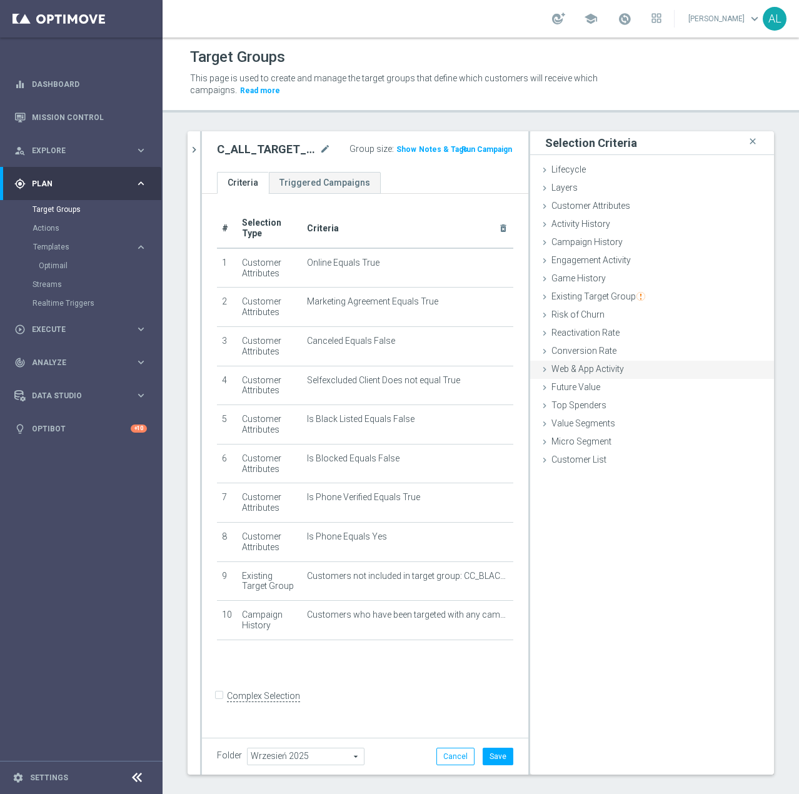
click at [584, 370] on span "Web & App Activity" at bounding box center [587, 369] width 72 height 10
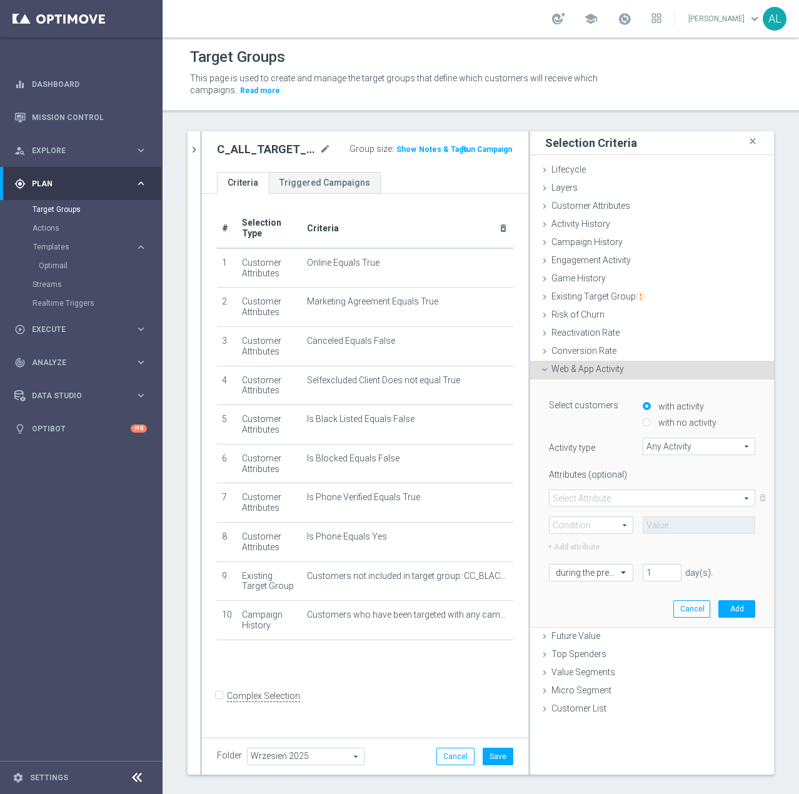
click at [655, 421] on label "with no activity" at bounding box center [685, 422] width 61 height 11
click at [651, 421] on input "with no activity" at bounding box center [646, 423] width 8 height 8
radio input "true"
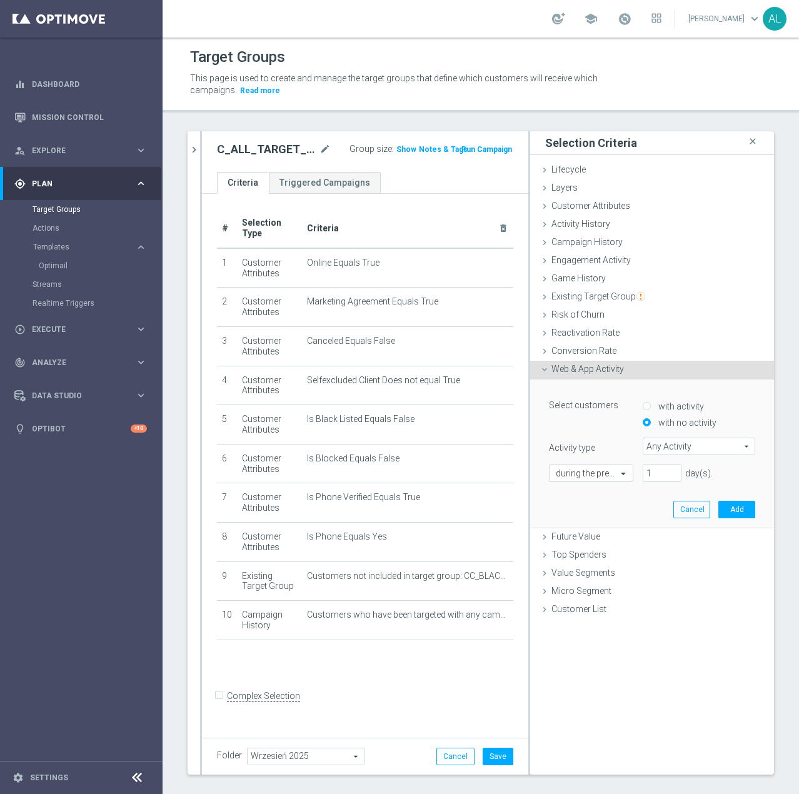
click at [667, 445] on span "Any Activity" at bounding box center [698, 446] width 111 height 16
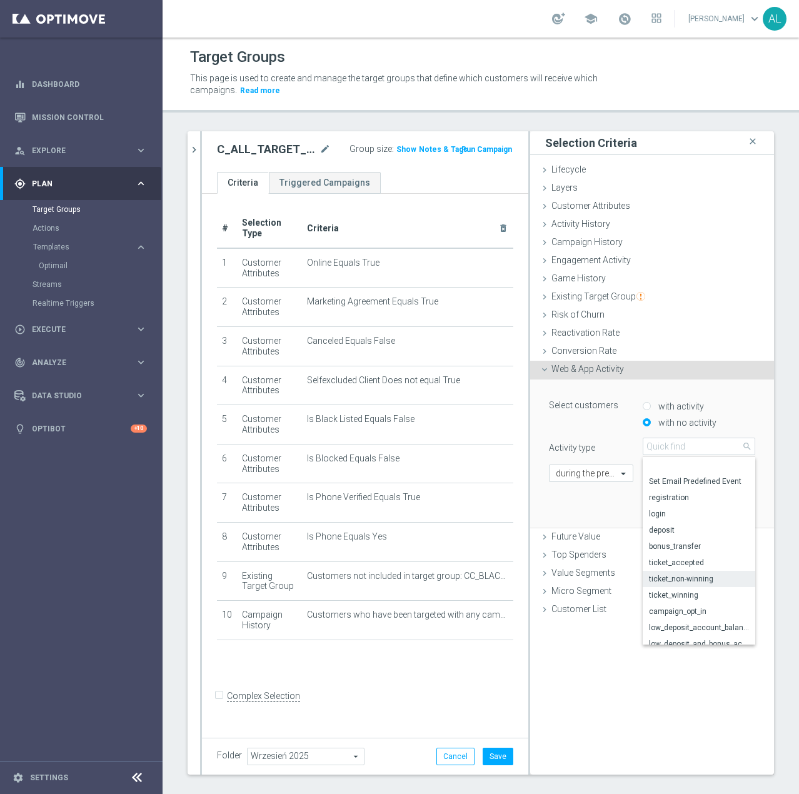
scroll to position [61, 0]
click at [698, 577] on span "campaign_opt_in" at bounding box center [699, 581] width 100 height 10
type input "campaign_opt_in"
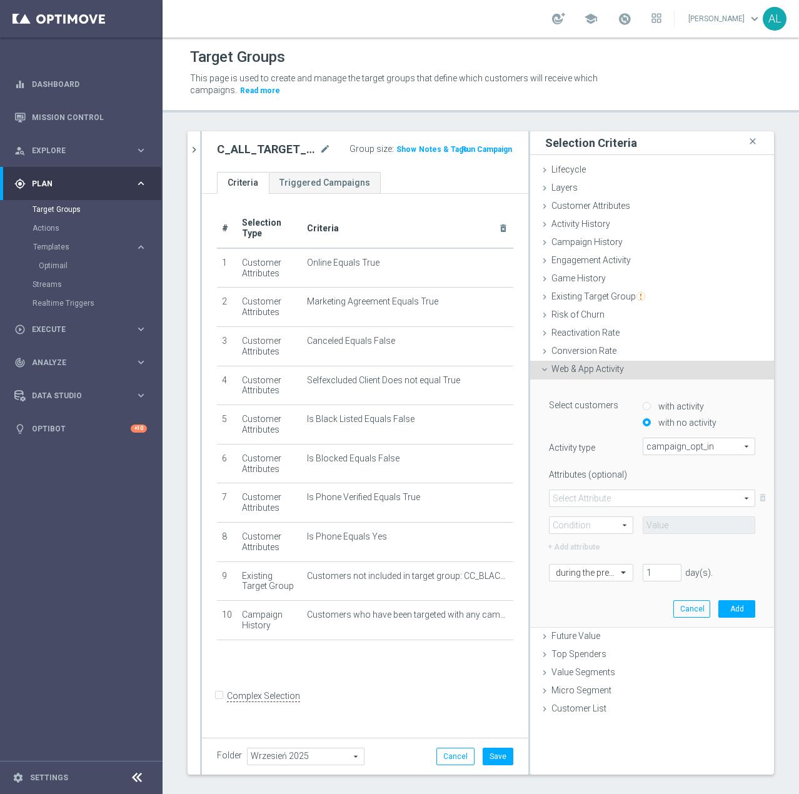
click at [641, 497] on span at bounding box center [651, 498] width 205 height 16
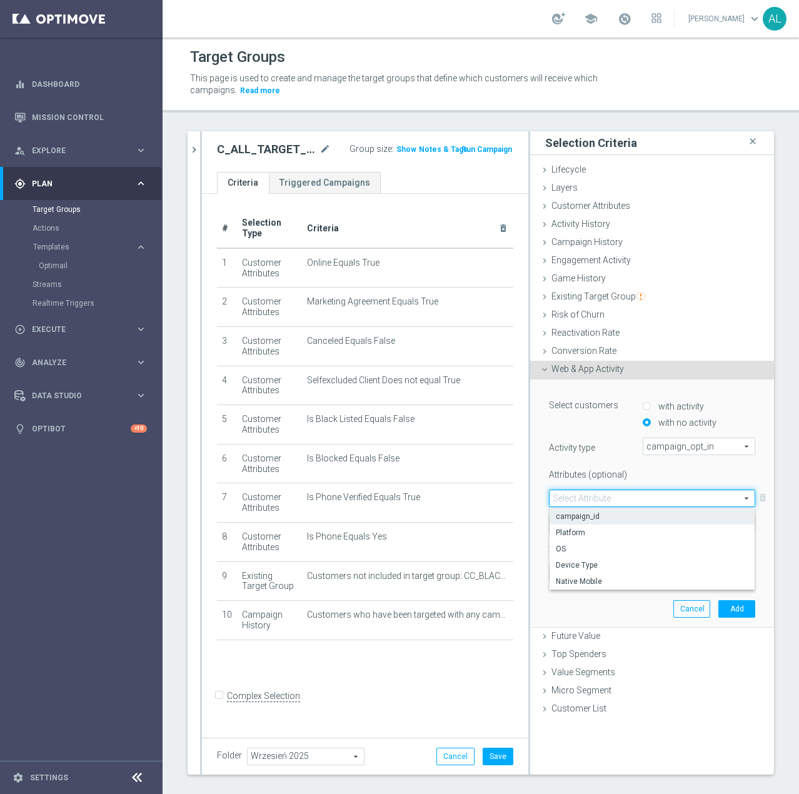
click at [587, 515] on span "campaign_id" at bounding box center [652, 516] width 192 height 10
type input "campaign_id"
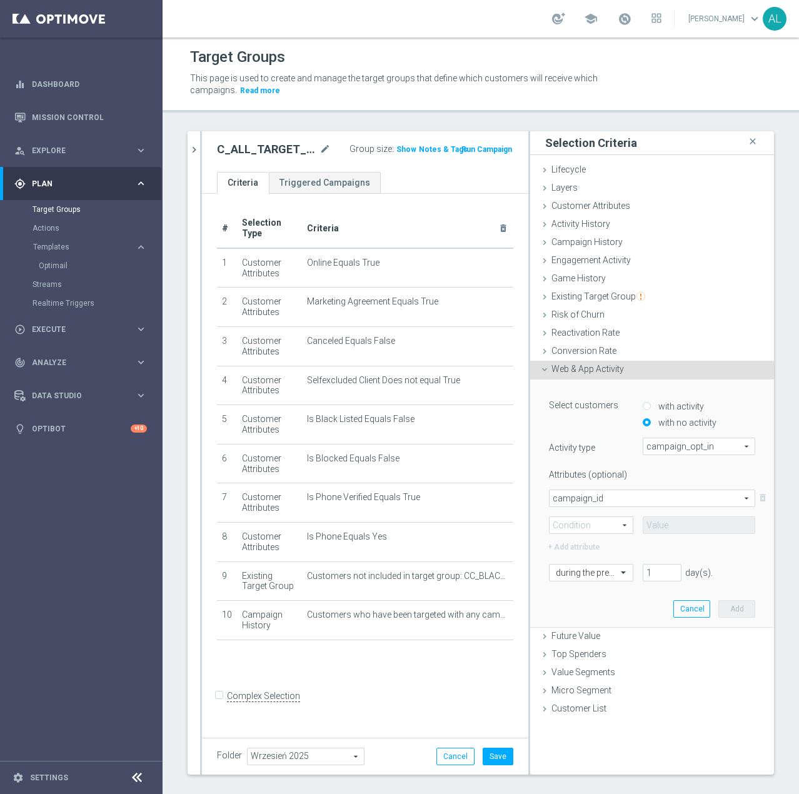
click at [574, 529] on span at bounding box center [590, 525] width 83 height 16
click at [579, 544] on span "=" at bounding box center [591, 543] width 71 height 10
type input "="
click at [650, 518] on input at bounding box center [698, 524] width 112 height 17
click at [575, 569] on input "text" at bounding box center [579, 572] width 46 height 11
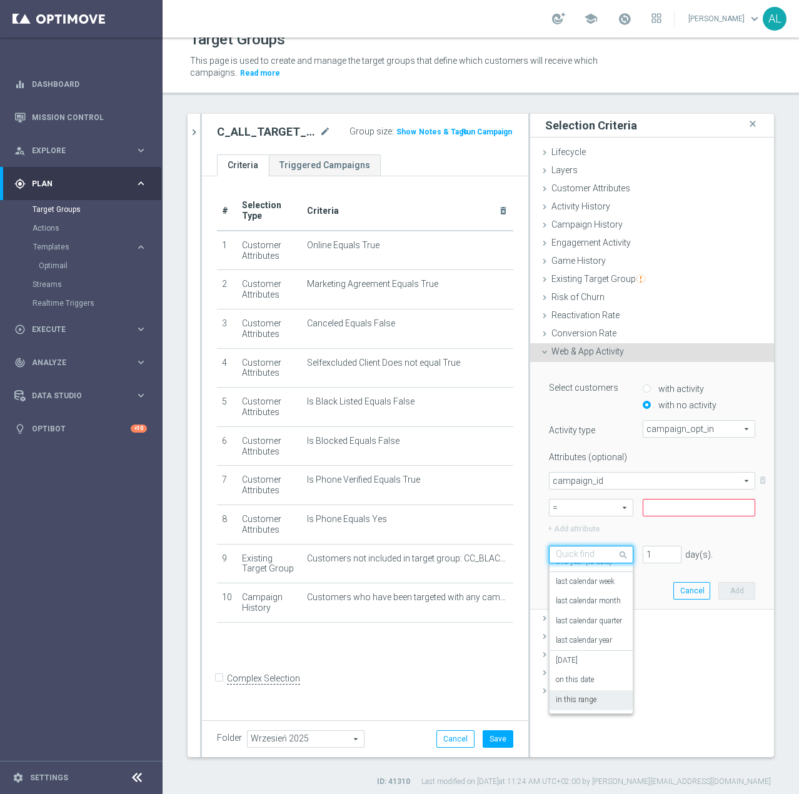
scroll to position [22, 0]
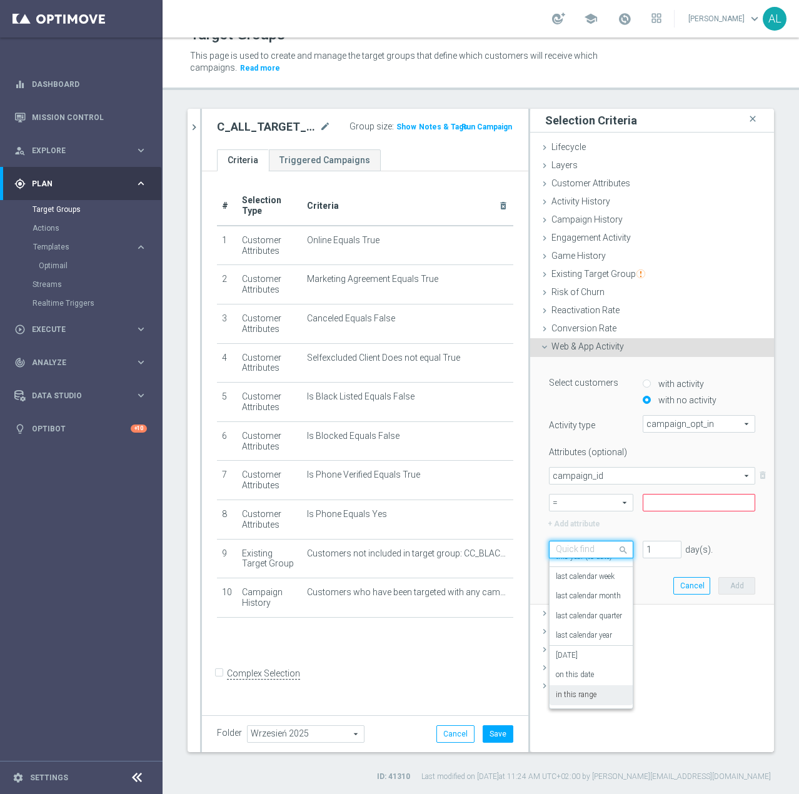
click at [574, 690] on label "in this range" at bounding box center [576, 695] width 41 height 10
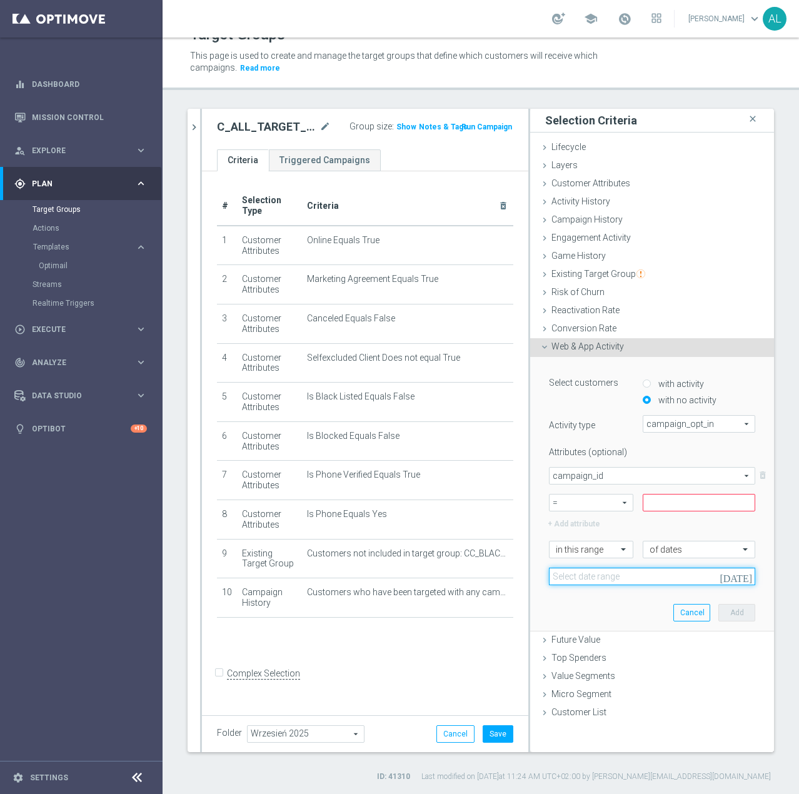
click at [584, 580] on input at bounding box center [652, 575] width 206 height 17
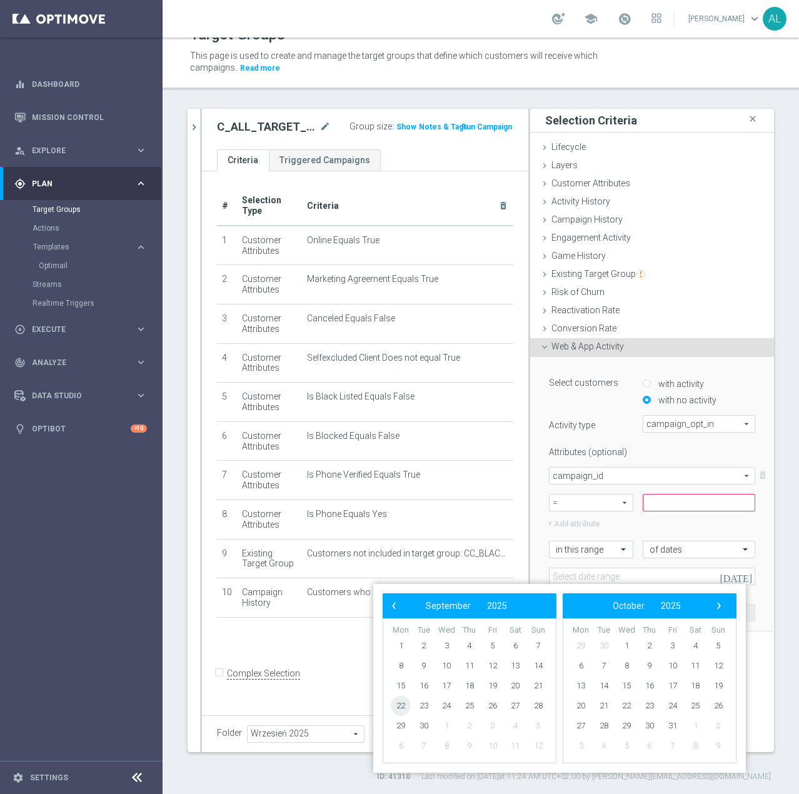
click at [407, 705] on span "22" at bounding box center [401, 706] width 20 height 20
click at [473, 707] on span "25" at bounding box center [469, 706] width 20 height 20
type input "[DATE] - [DATE]"
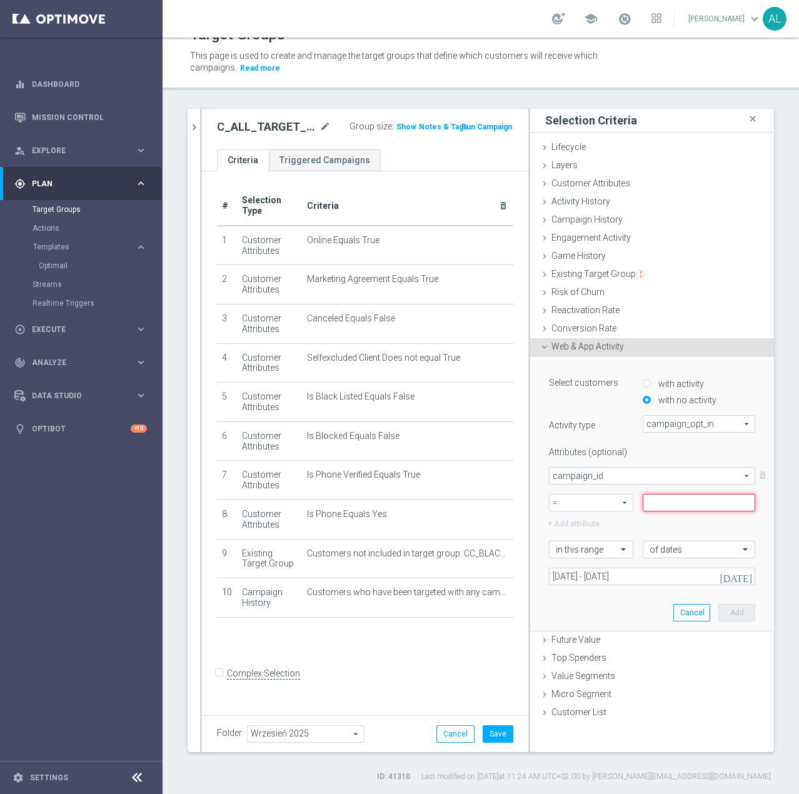
click at [707, 494] on input at bounding box center [698, 502] width 112 height 17
paste input "182428"
type input "182428"
click at [733, 612] on button "Add" at bounding box center [736, 612] width 37 height 17
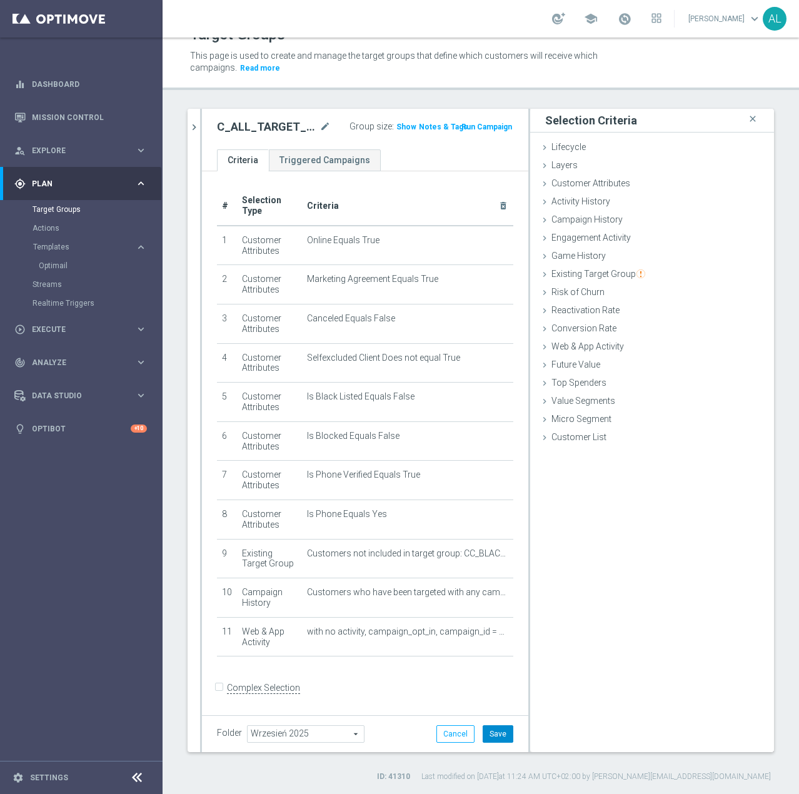
click at [495, 728] on button "Save" at bounding box center [497, 733] width 31 height 17
click at [396, 129] on span "Show" at bounding box center [406, 126] width 20 height 9
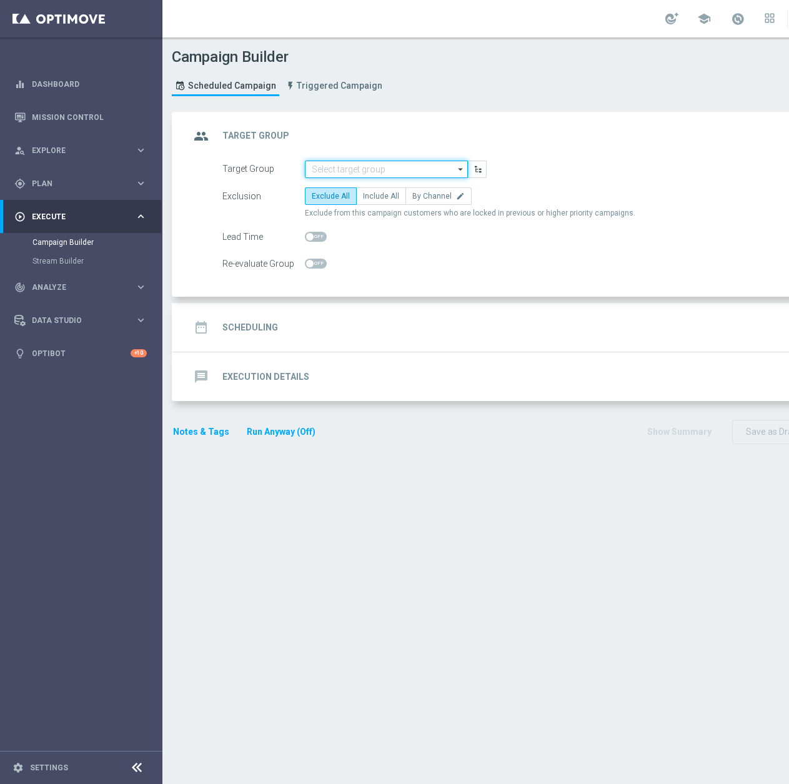
click at [369, 170] on input at bounding box center [386, 169] width 163 height 17
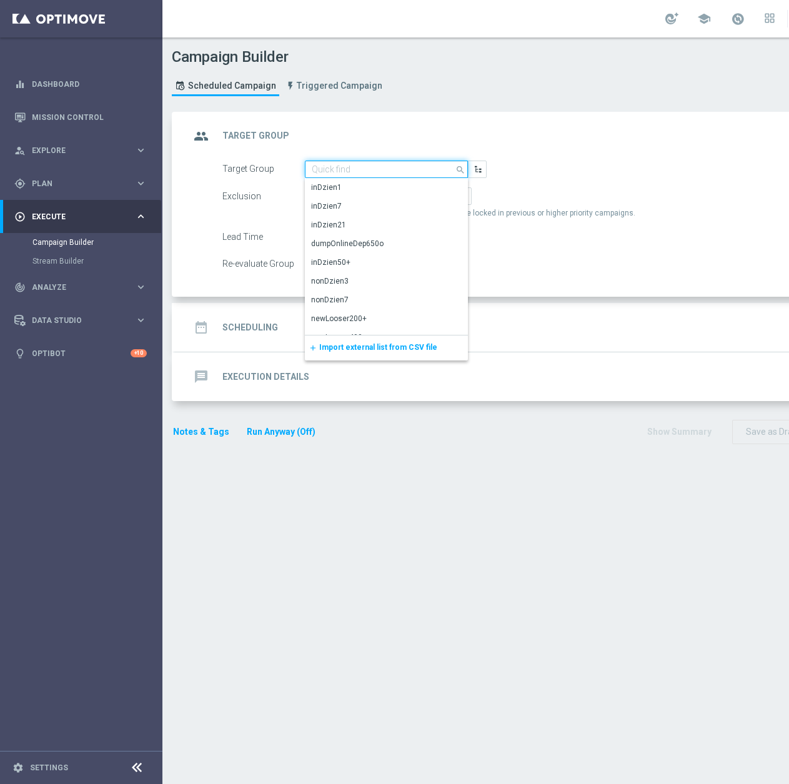
paste input "D_ALL_TARGET_ZBR_CC 100% do 500 PLN 1 LE CZW sms_220925"
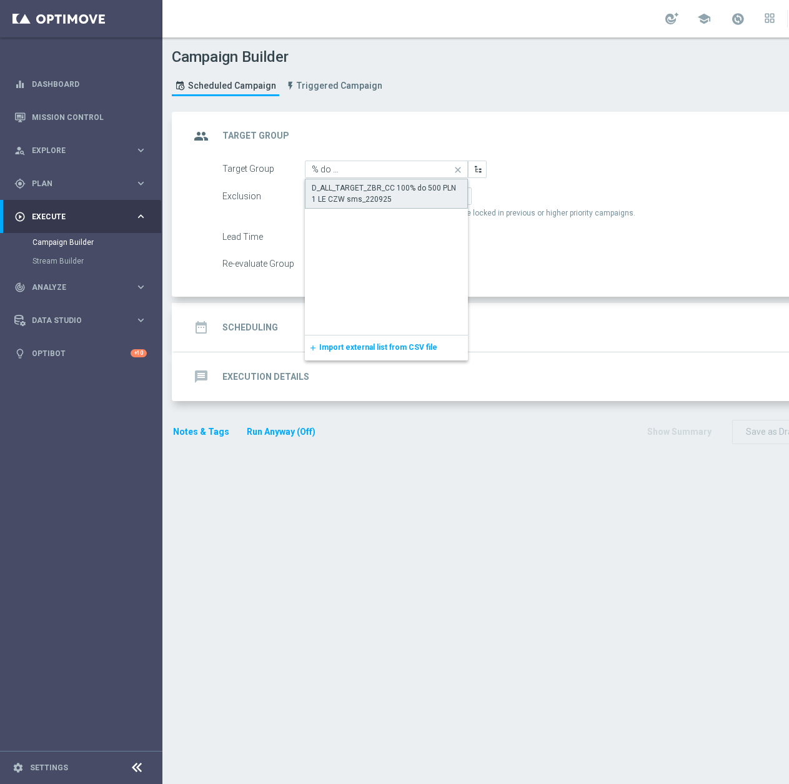
click at [370, 196] on div "D_ALL_TARGET_ZBR_CC 100% do 500 PLN 1 LE CZW sms_220925" at bounding box center [386, 193] width 149 height 22
type input "D_ALL_TARGET_ZBR_CC 100% do 500 PLN 1 LE CZW sms_220925"
checkbox input "true"
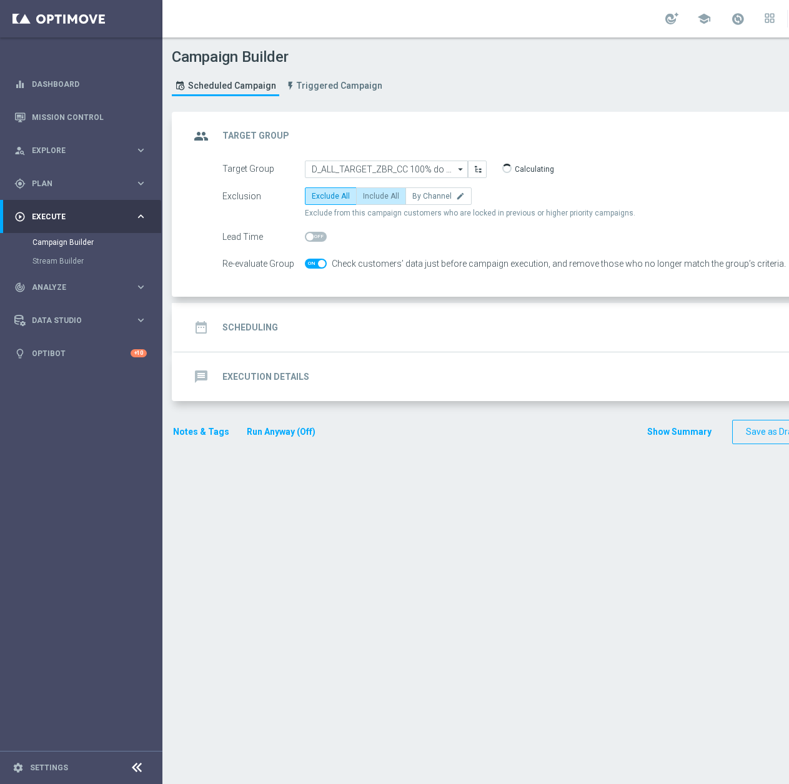
click at [364, 196] on span "Include All" at bounding box center [381, 196] width 36 height 9
click at [364, 196] on input "Include All" at bounding box center [367, 198] width 8 height 8
radio input "true"
click at [336, 317] on div "date_range Scheduling keyboard_arrow_down" at bounding box center [539, 328] width 698 height 24
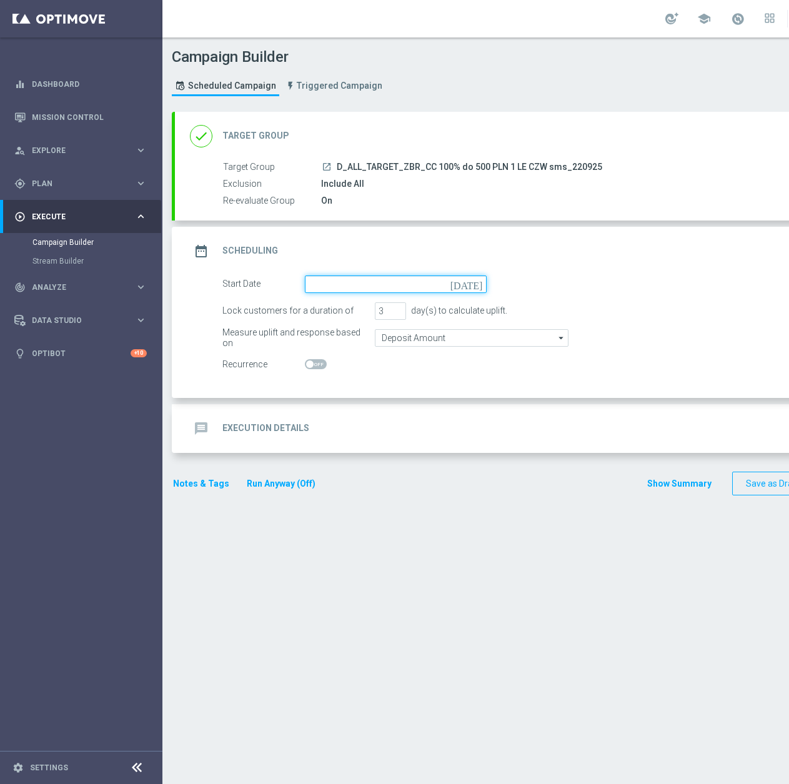
click at [342, 279] on input at bounding box center [396, 284] width 182 height 17
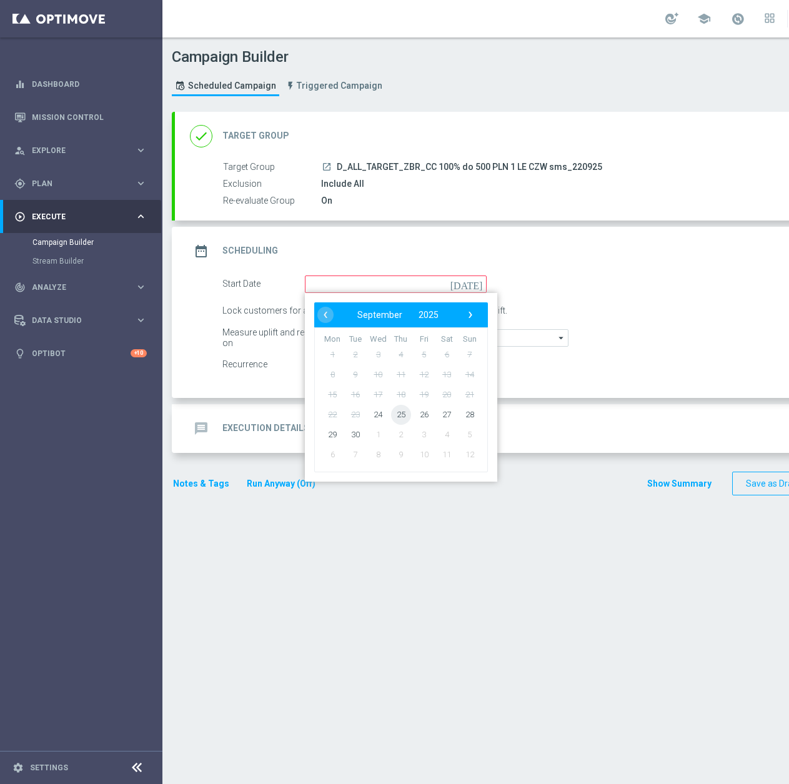
click at [401, 419] on span "25" at bounding box center [401, 414] width 20 height 20
type input "25 Sep 2025"
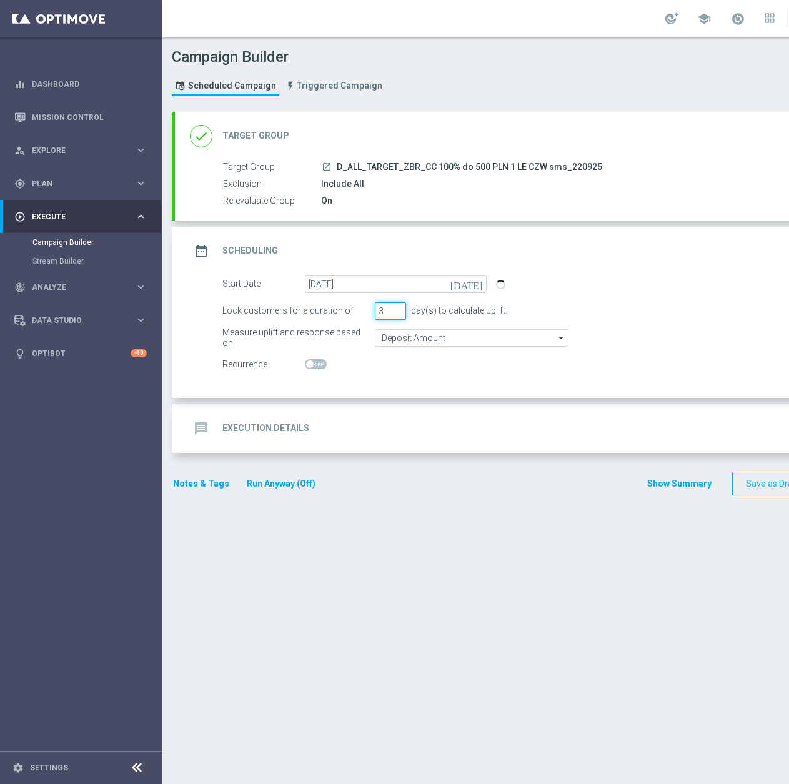
drag, startPoint x: 389, startPoint y: 313, endPoint x: 371, endPoint y: 314, distance: 18.1
click at [371, 314] on div "Lock customers for a duration of 3 day(s) to calculate uplift." at bounding box center [553, 310] width 680 height 17
type input "1"
click at [401, 337] on input "Deposit Amount" at bounding box center [472, 337] width 194 height 17
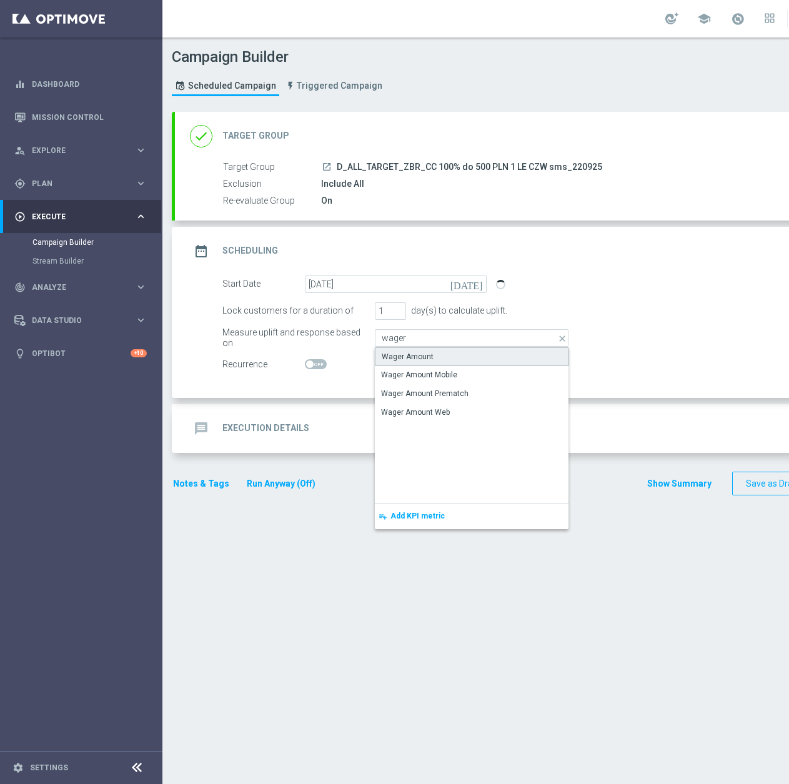
click at [406, 352] on div "Wager Amount" at bounding box center [408, 356] width 52 height 11
type input "Wager Amount"
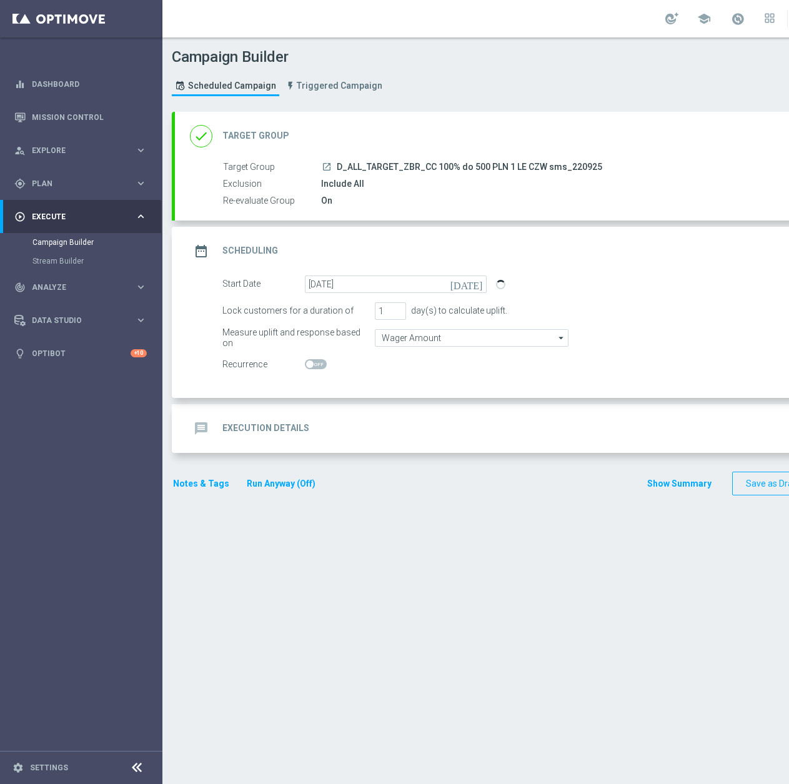
click at [339, 424] on div "message Execution Details keyboard_arrow_down" at bounding box center [539, 429] width 698 height 24
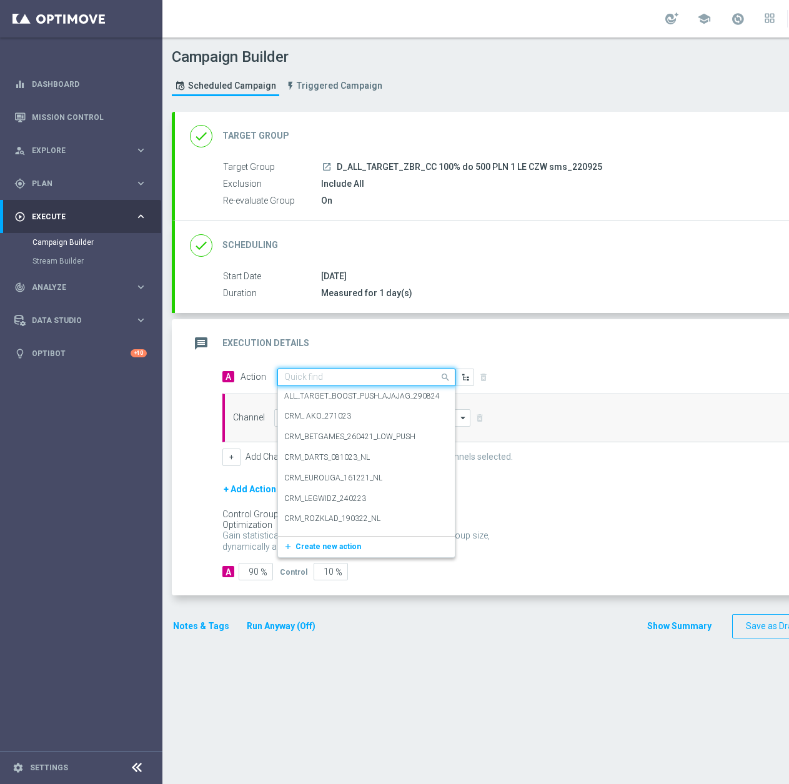
click at [325, 379] on input "text" at bounding box center [353, 377] width 139 height 11
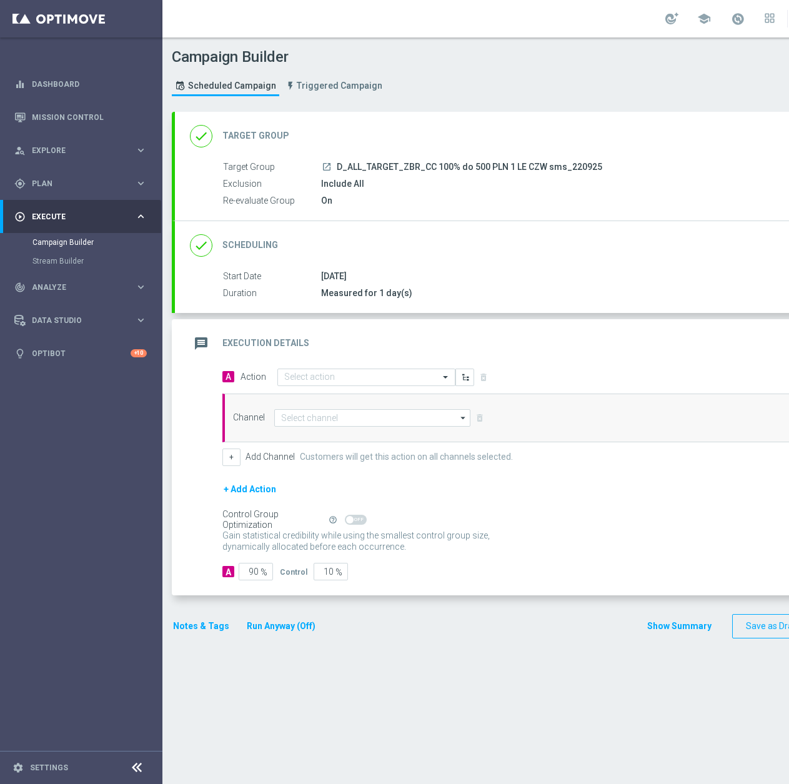
drag, startPoint x: 336, startPoint y: 169, endPoint x: 607, endPoint y: 165, distance: 270.6
click at [607, 165] on div "launch D_ALL_TARGET_ZBR_CC 100% do 500 PLN 1 LE CZW sms_220925" at bounding box center [599, 167] width 557 height 12
copy span "D_ALL_TARGET_ZBR_CC 100% do 500 PLN 1 LE CZW sms_220925"
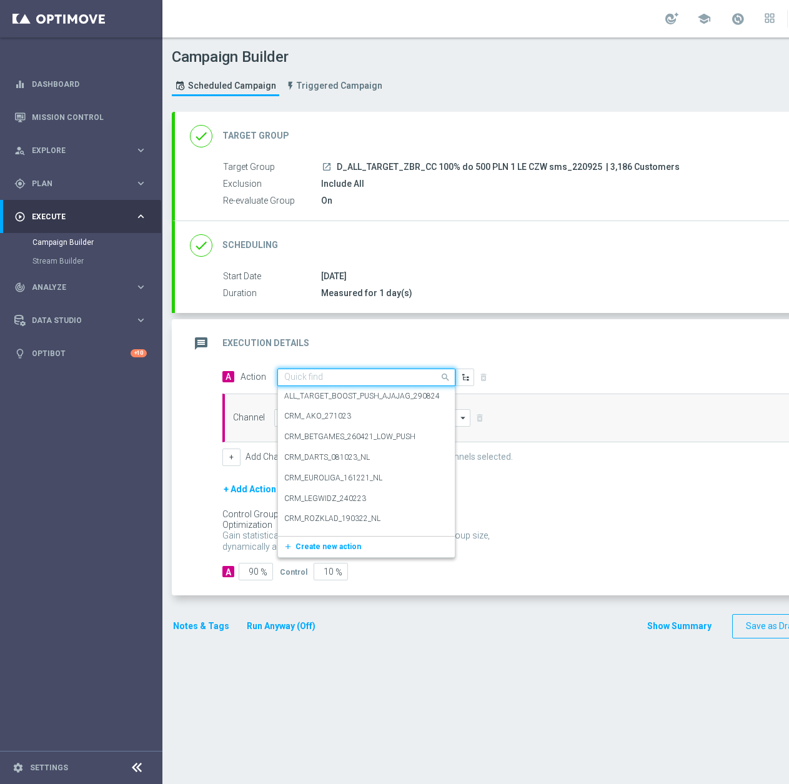
click at [296, 377] on input "text" at bounding box center [353, 377] width 139 height 11
click at [315, 545] on span "Create new action" at bounding box center [329, 546] width 66 height 9
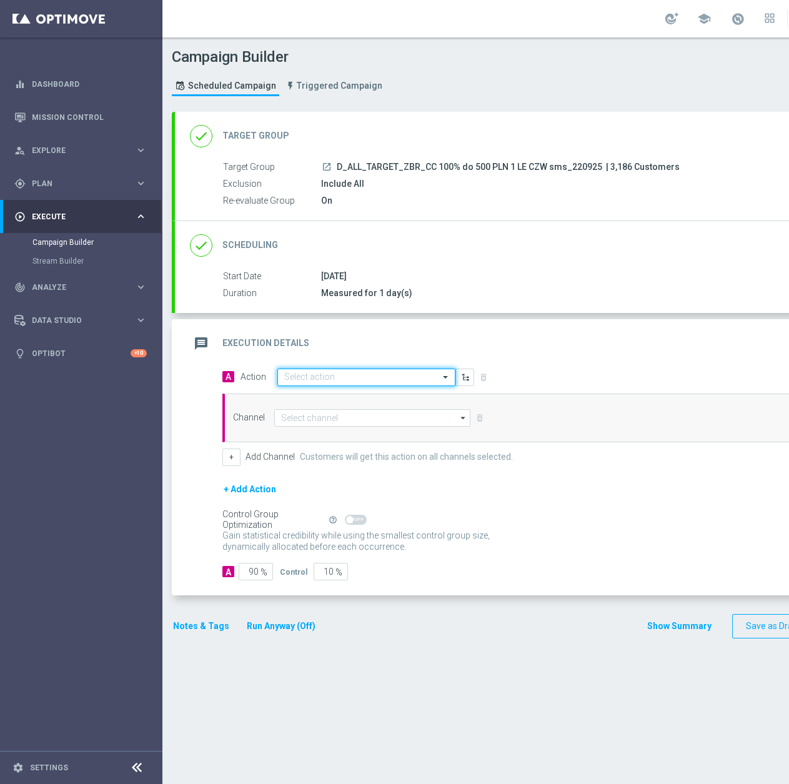
paste input "D_ALL_TARGET_ZBR_CC 100% do 500 PLN 1 LE CZW sms_220925"
type input "D_ALL_TARGET_ZBR_CC 100% do 500 PLN 1 LE CZW sms_220925"
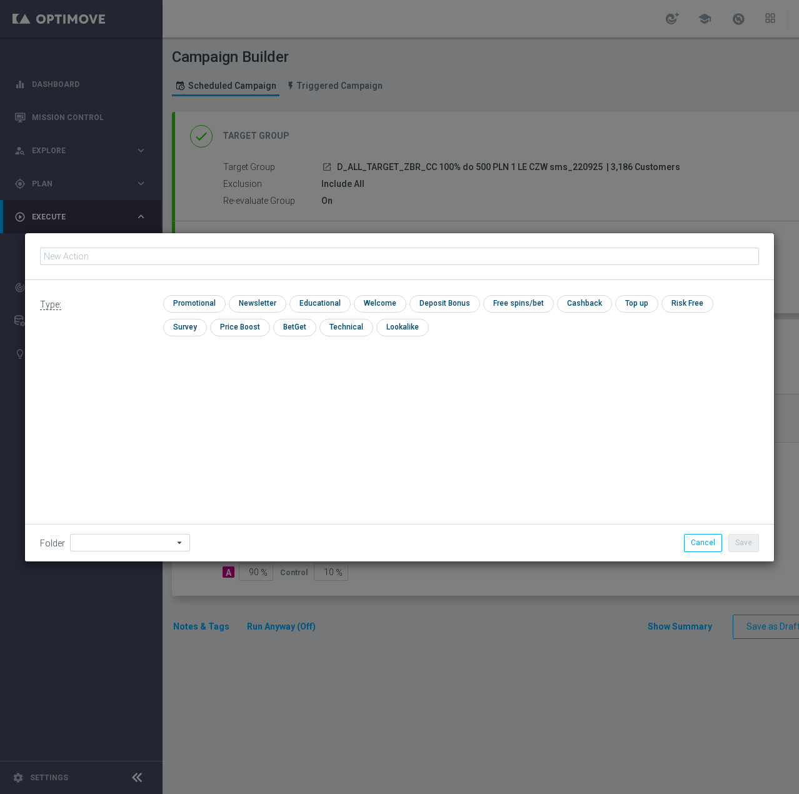
type input "D_ALL_TARGET_ZBR_CC 100% do 500 PLN 1 LE CZW sms_220925"
click at [210, 303] on input "checkbox" at bounding box center [192, 303] width 59 height 17
checkbox input "true"
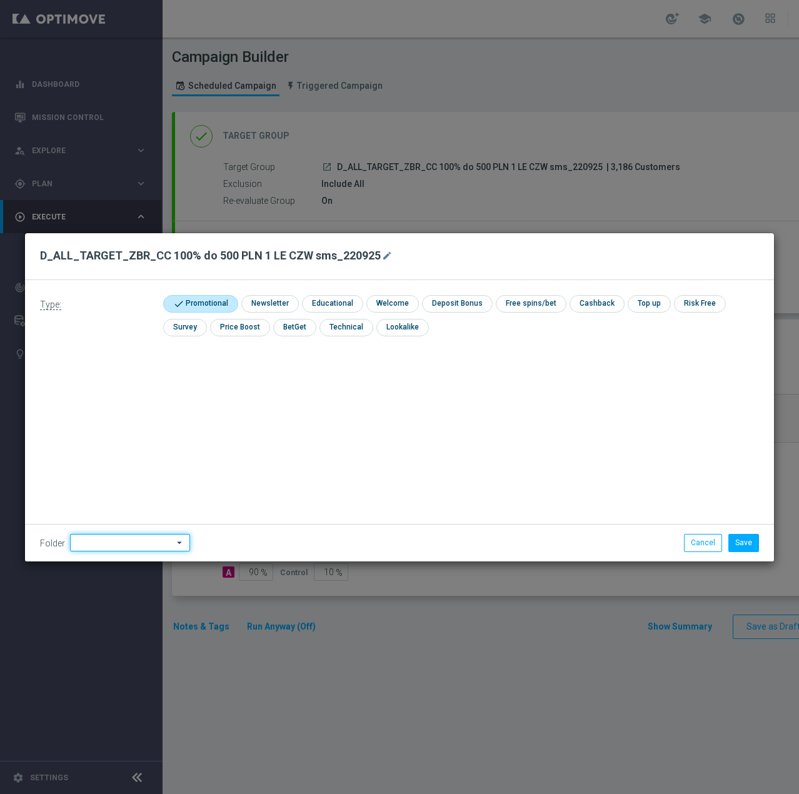
drag, startPoint x: 106, startPoint y: 536, endPoint x: 111, endPoint y: 542, distance: 8.4
click at [106, 536] on input at bounding box center [130, 542] width 120 height 17
click at [114, 399] on div "[PERSON_NAME]" at bounding box center [131, 455] width 123 height 157
click at [112, 392] on div "[PERSON_NAME]" at bounding box center [128, 386] width 116 height 19
type input "[PERSON_NAME]"
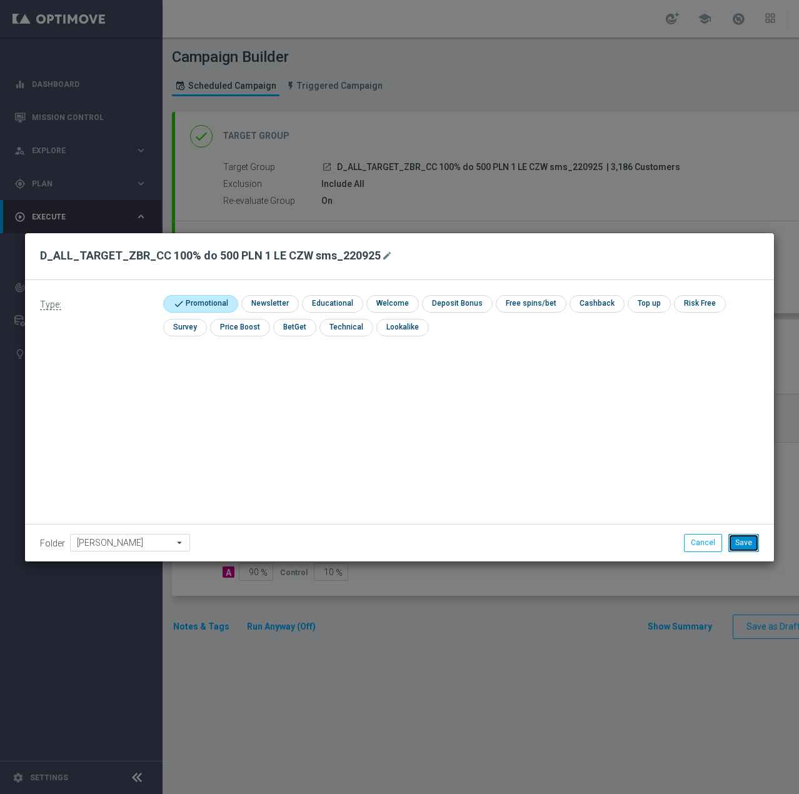
click at [740, 538] on button "Save" at bounding box center [743, 542] width 31 height 17
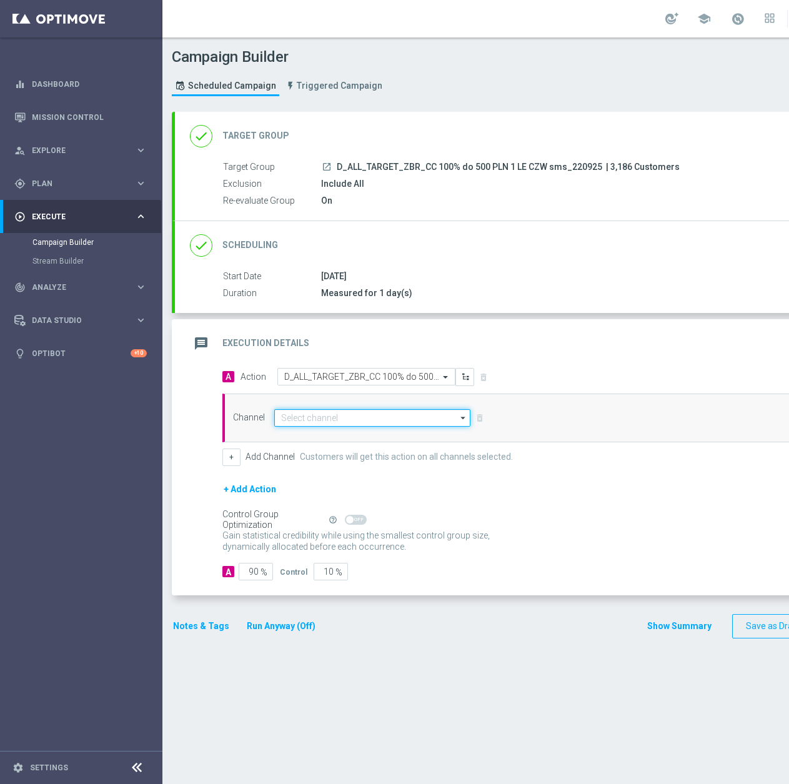
click at [319, 422] on input at bounding box center [372, 417] width 196 height 17
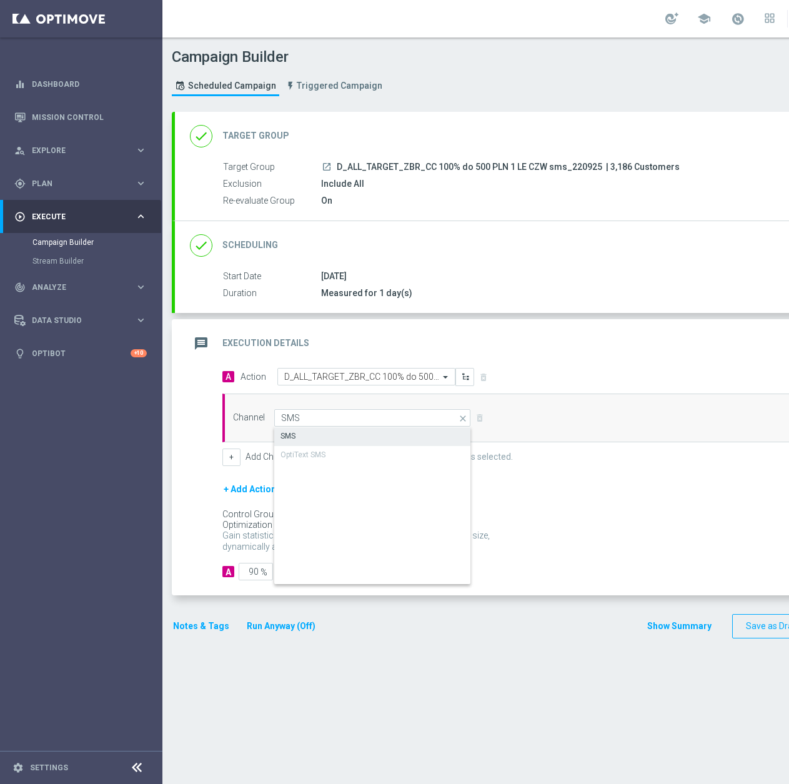
click at [295, 437] on div "SMS" at bounding box center [288, 436] width 15 height 11
type input "SMS"
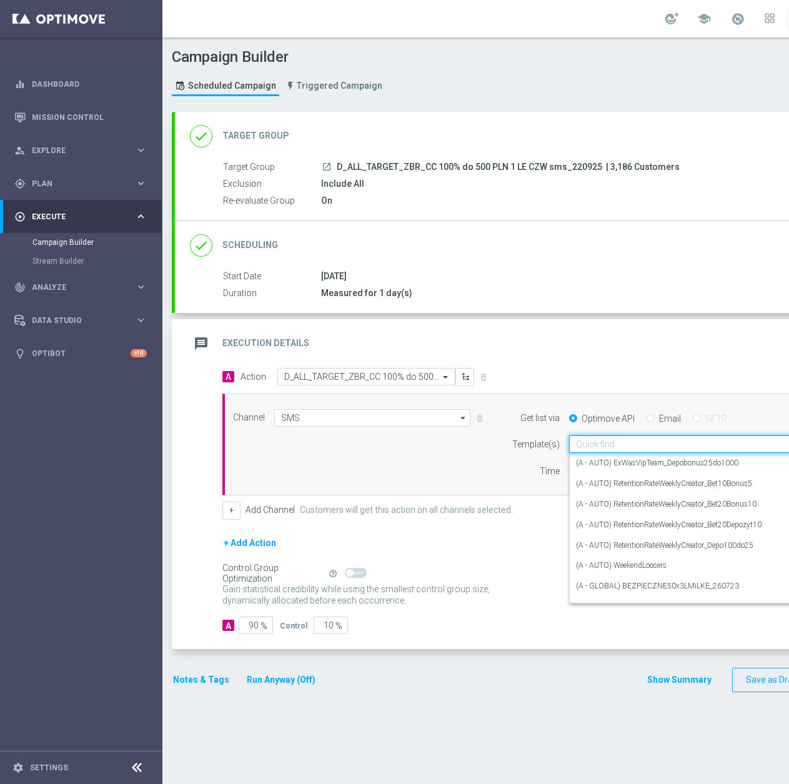
scroll to position [0, 32]
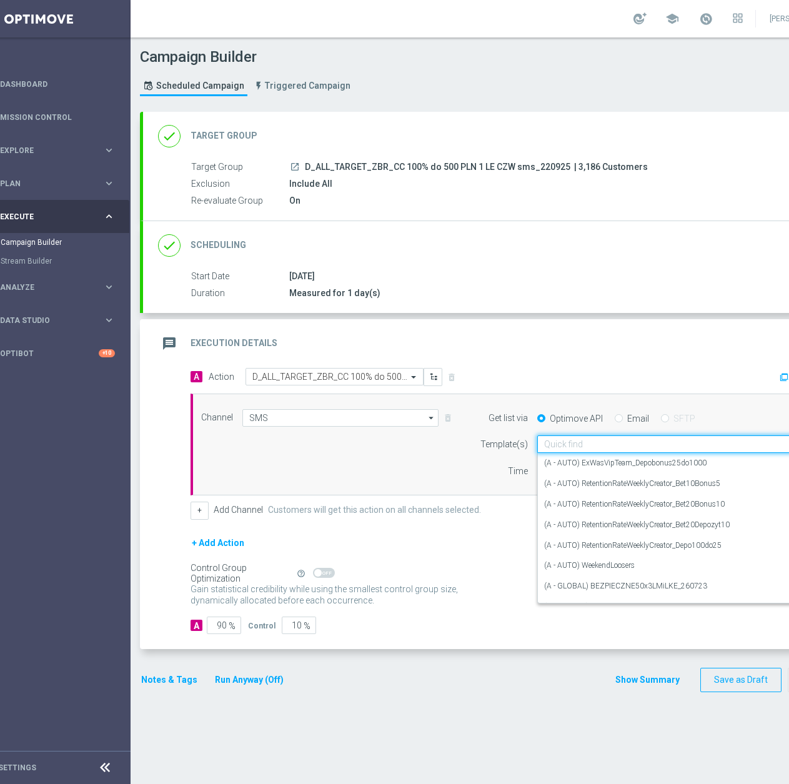
click at [583, 450] on input "text" at bounding box center [666, 444] width 245 height 11
paste input "D_ALL_TARGET_ZBR_CC 100% do 500 PLN 1 LE CZW sms_220925"
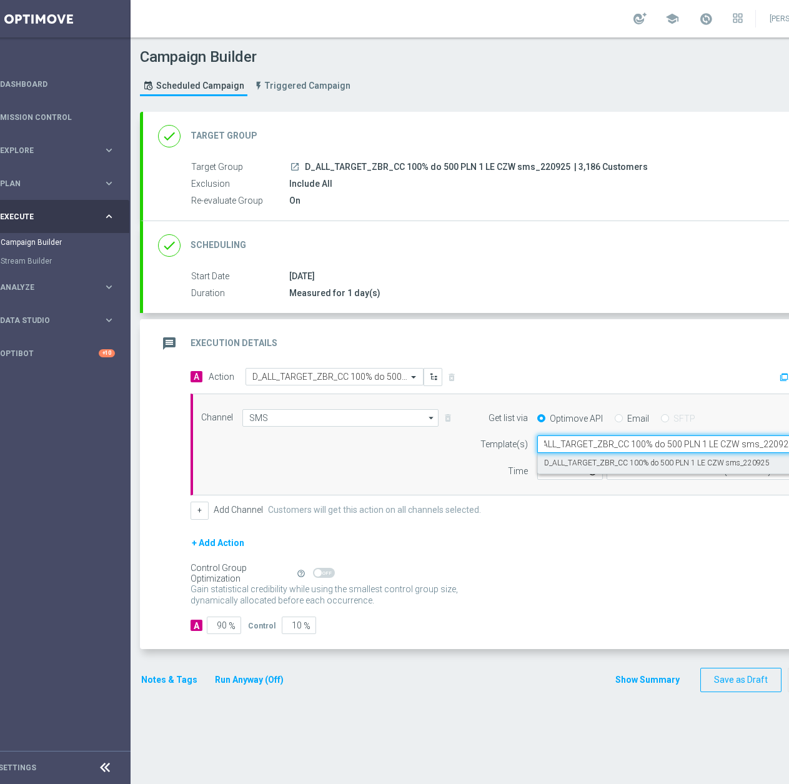
click at [595, 464] on label "D_ALL_TARGET_ZBR_CC 100% do 500 PLN 1 LE CZW sms_220925" at bounding box center [657, 463] width 226 height 11
type input "D_ALL_TARGET_ZBR_CC 100% do 500 PLN 1 LE CZW sms_220925"
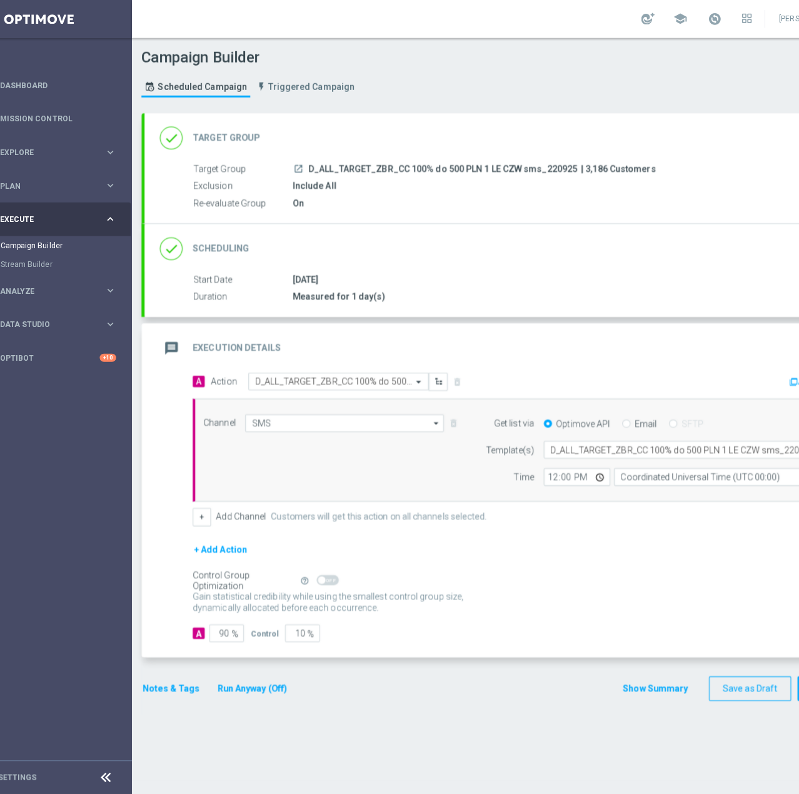
scroll to position [0, 0]
click at [548, 472] on input "12:00" at bounding box center [570, 470] width 66 height 17
type input "13:14"
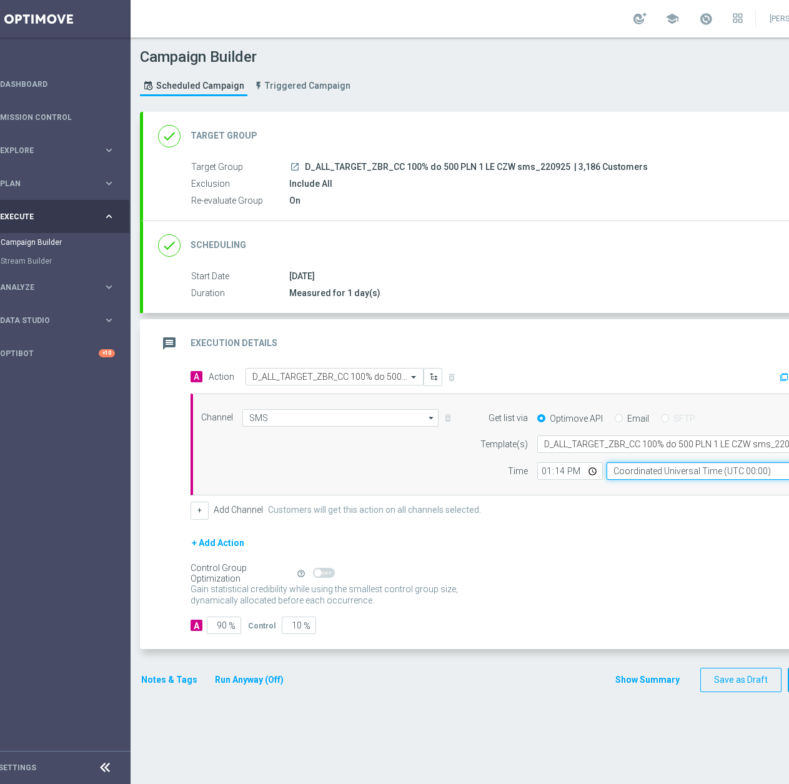
click at [627, 469] on input "Coordinated Universal Time (UTC 00:00)" at bounding box center [721, 470] width 229 height 17
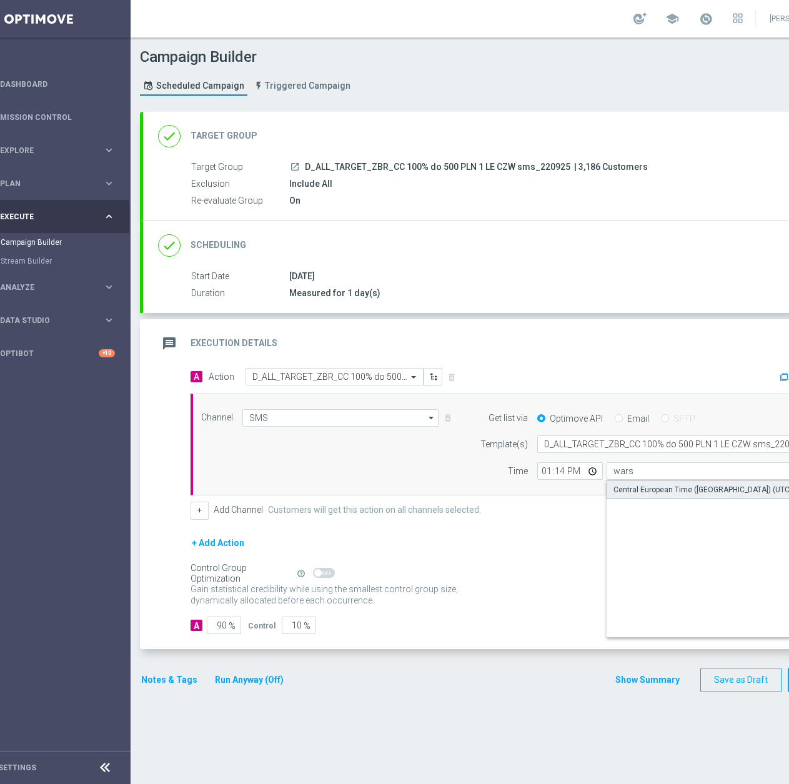
click at [642, 488] on div "Central European Time (Warsaw) (UTC +02:00)" at bounding box center [716, 489] width 204 height 11
type input "Central European Time (Warsaw) (UTC +02:00)"
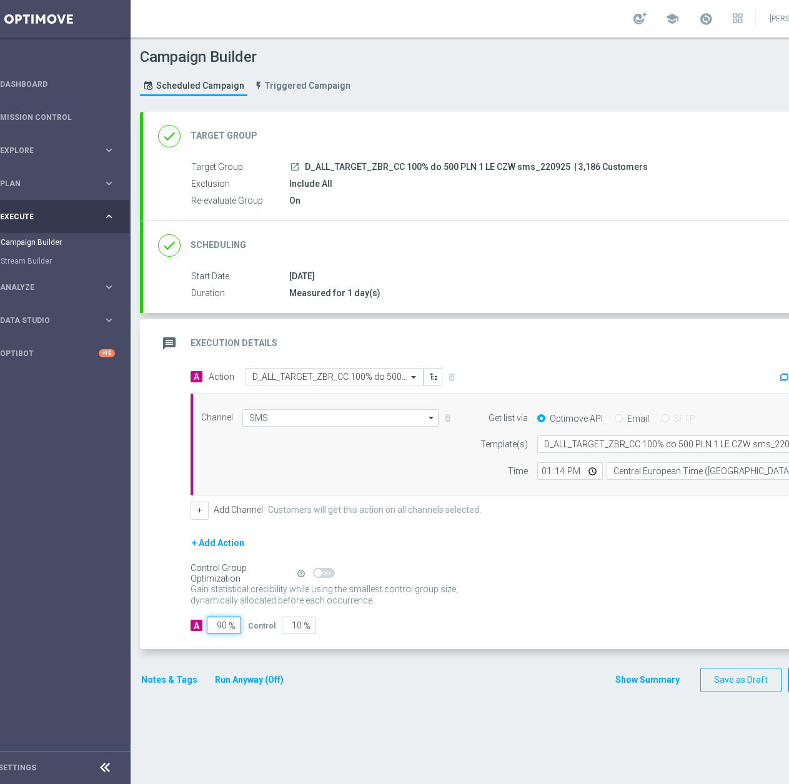
click at [209, 622] on input "90" at bounding box center [224, 625] width 34 height 17
click at [214, 626] on input "90" at bounding box center [224, 625] width 34 height 17
type input "9"
type input "91"
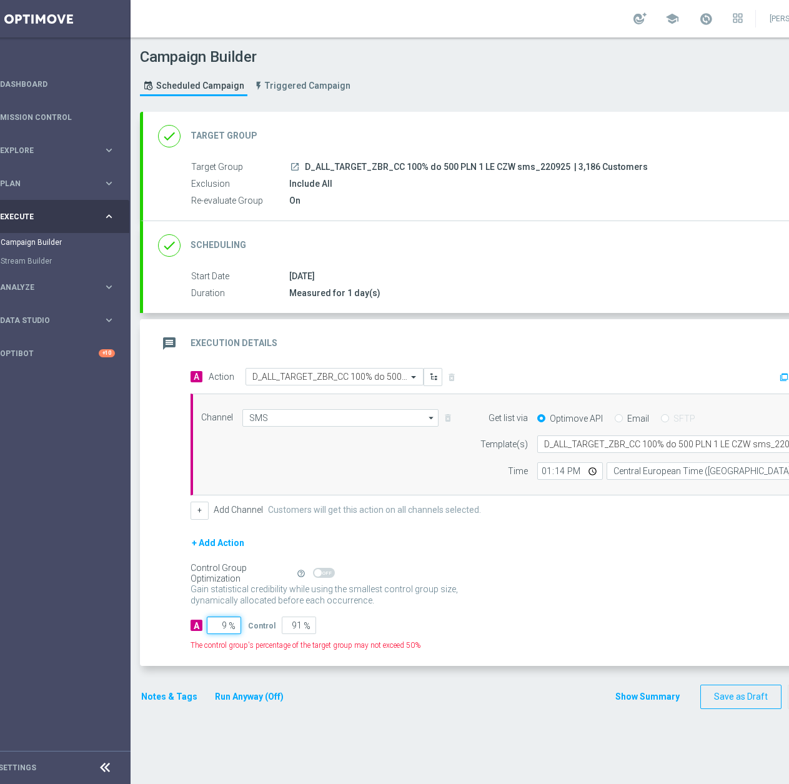
type input "95"
type input "5"
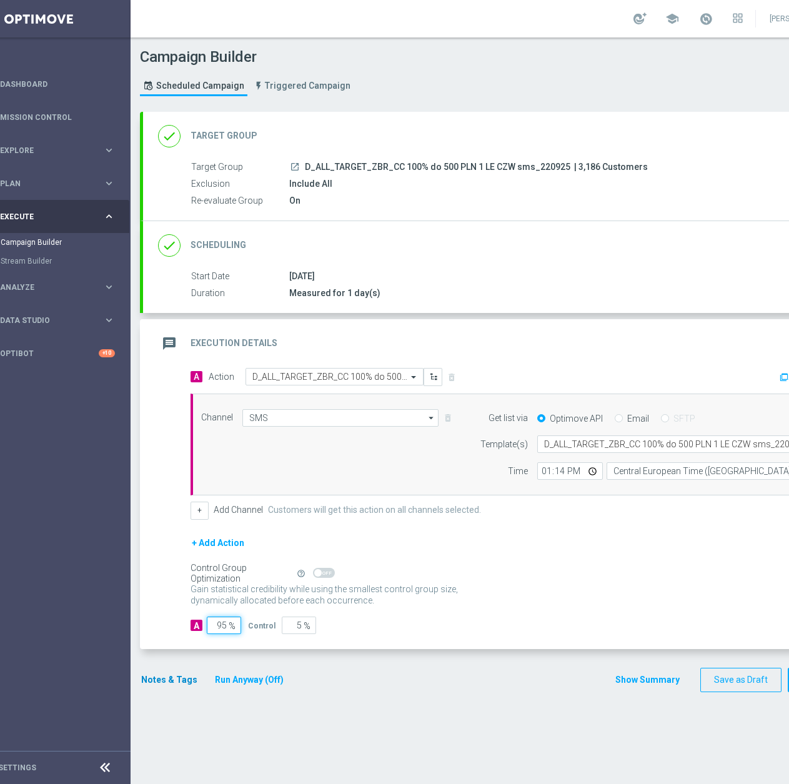
type input "95"
click at [178, 683] on button "Notes & Tags" at bounding box center [169, 680] width 59 height 16
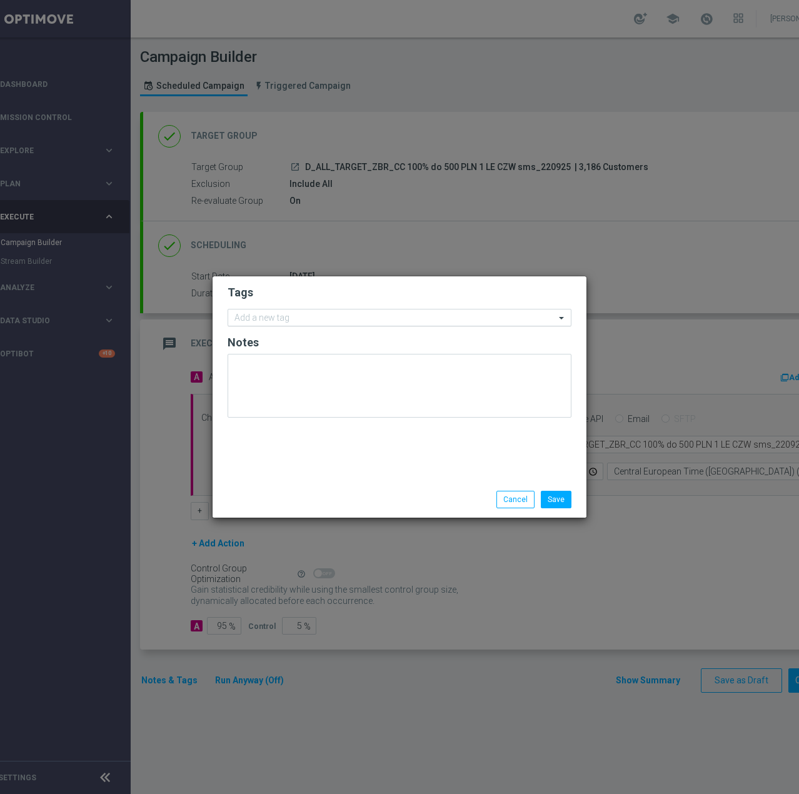
click at [290, 321] on input "text" at bounding box center [394, 318] width 321 height 11
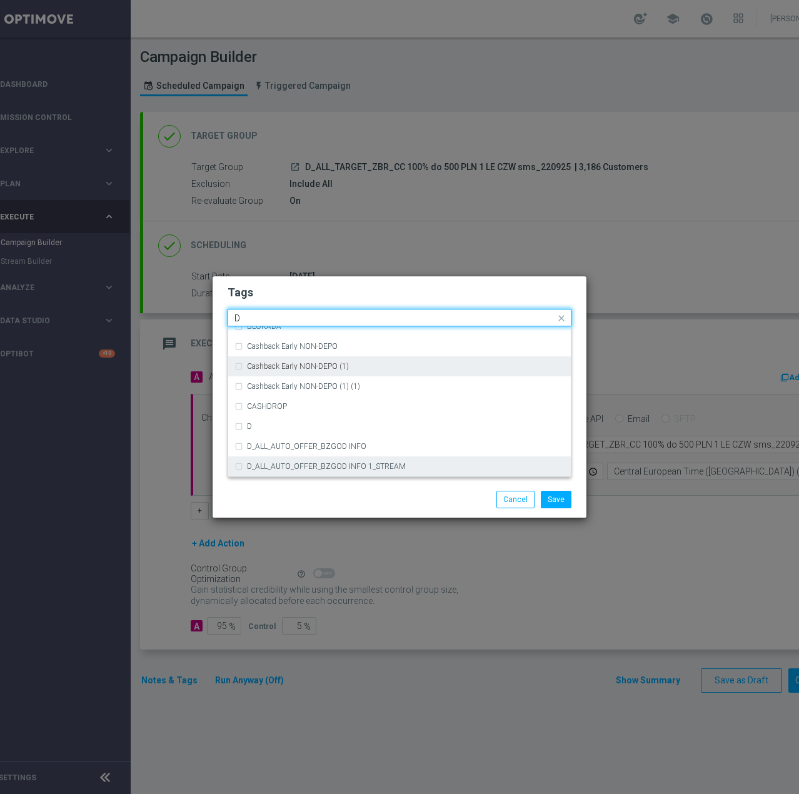
scroll to position [1375, 0]
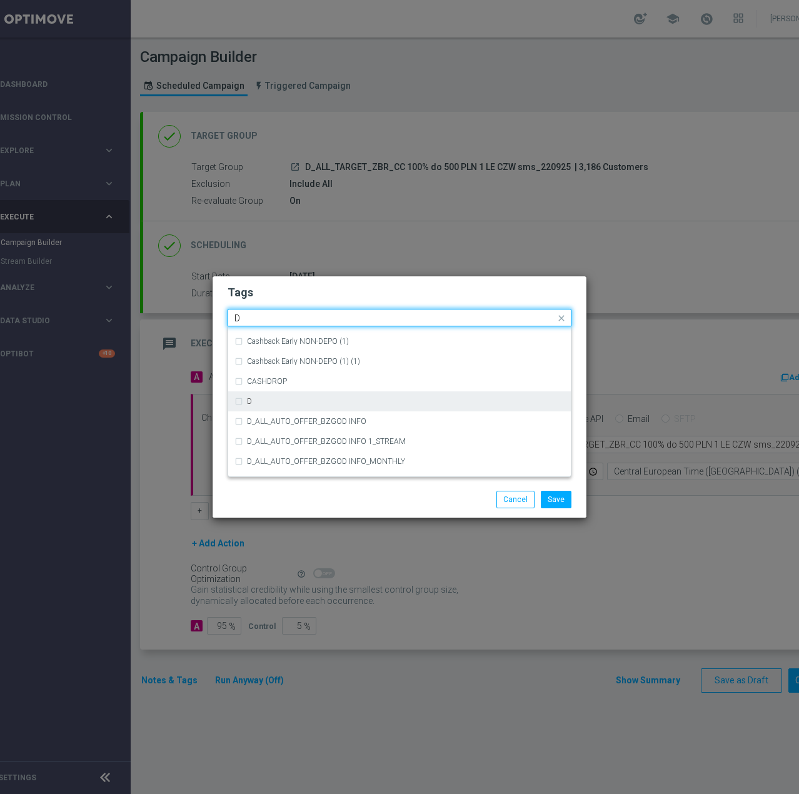
click at [299, 402] on div "D" at bounding box center [405, 400] width 317 height 7
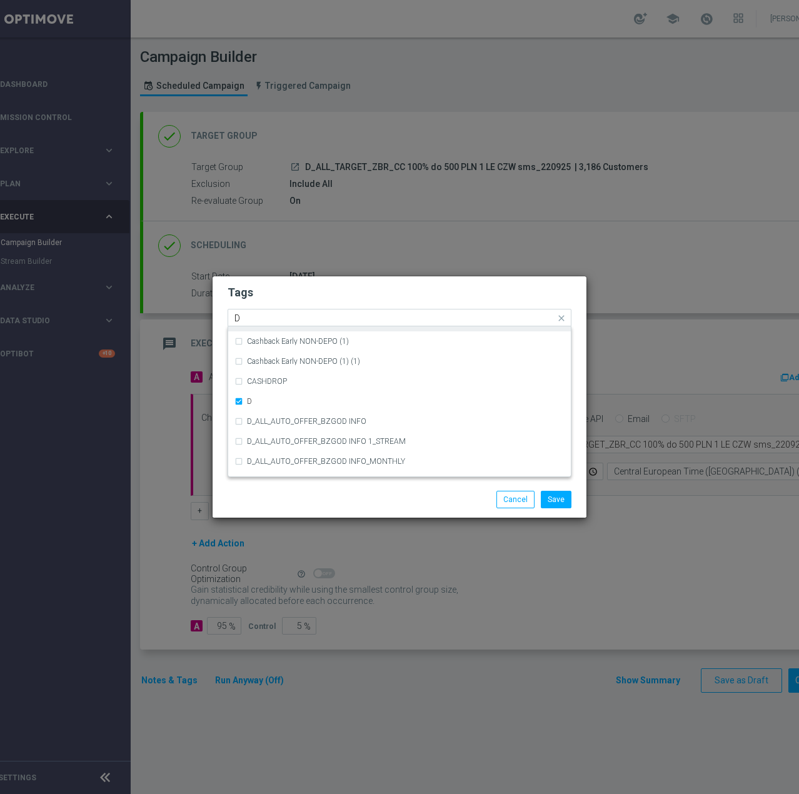
click at [281, 319] on input "D" at bounding box center [394, 318] width 321 height 11
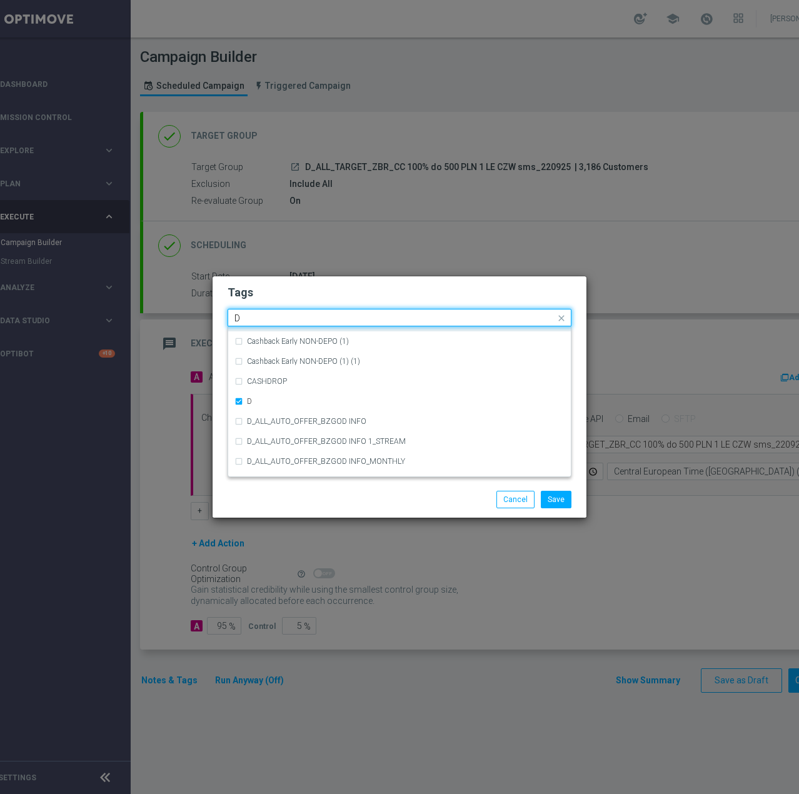
click at [281, 319] on input "D" at bounding box center [394, 318] width 321 height 11
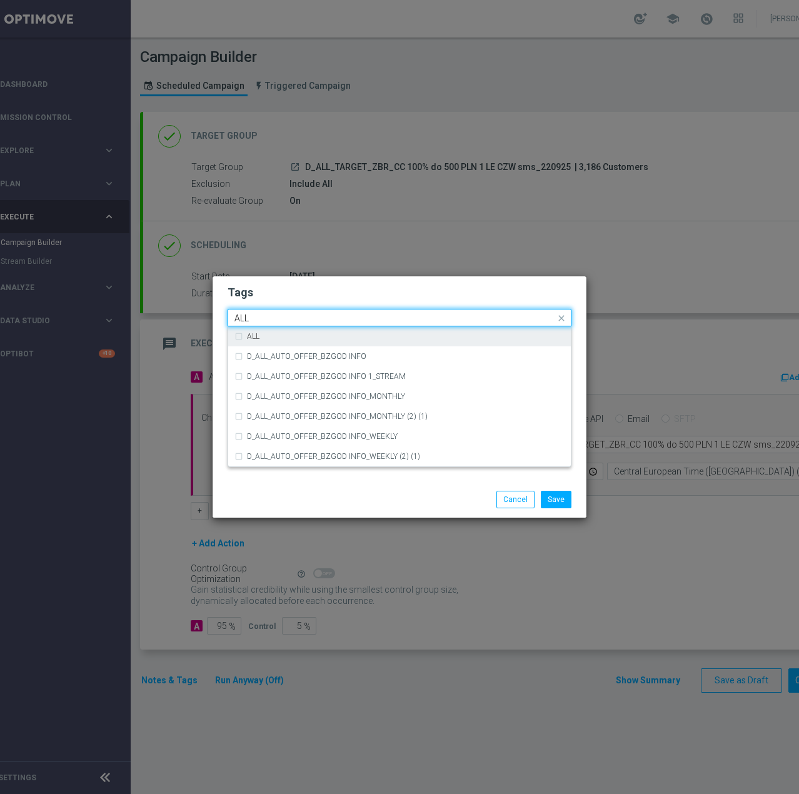
click at [279, 332] on div "ALL" at bounding box center [405, 335] width 317 height 7
click at [277, 316] on input "ALL" at bounding box center [394, 318] width 321 height 11
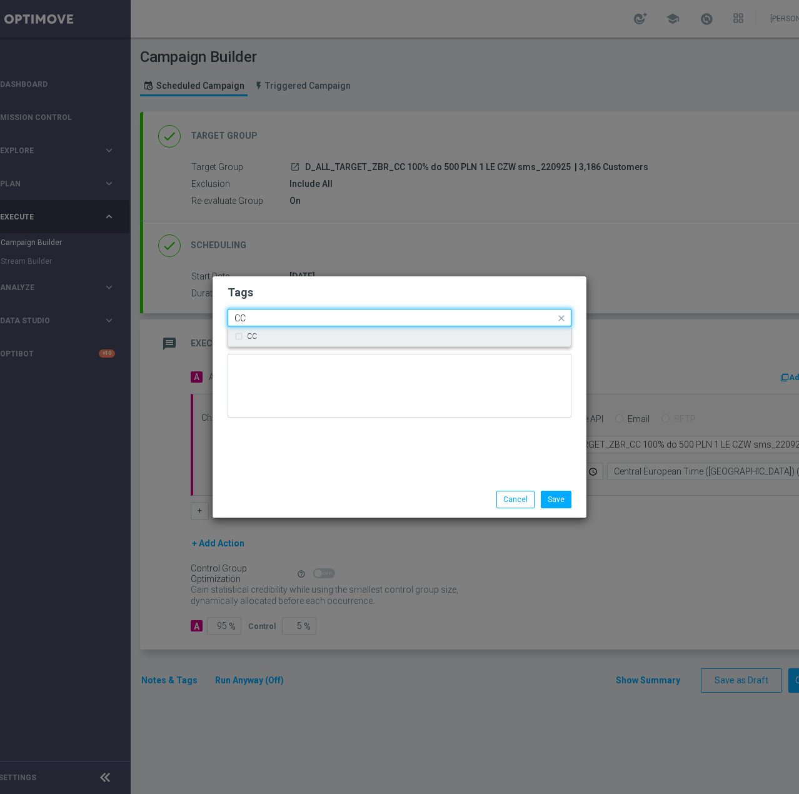
click at [279, 333] on div "CC" at bounding box center [405, 335] width 317 height 7
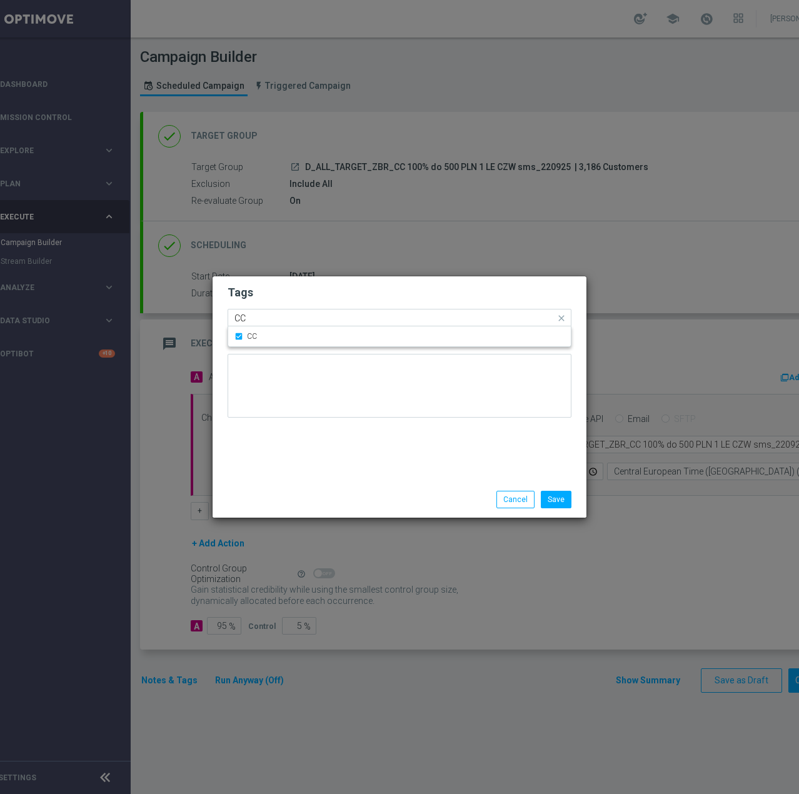
click at [284, 319] on input "CC" at bounding box center [394, 318] width 321 height 11
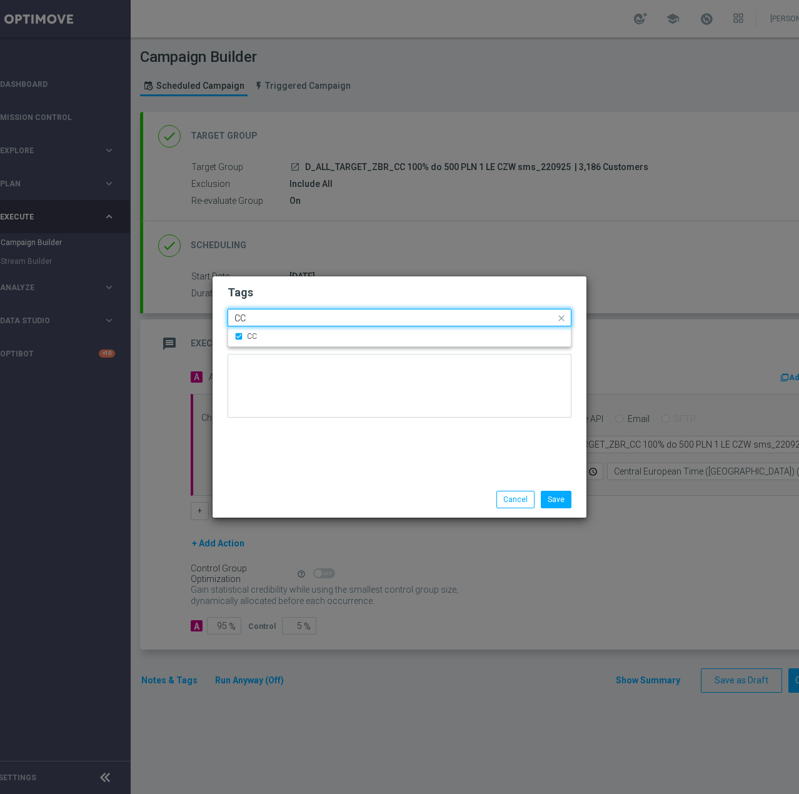
click at [284, 319] on input "CC" at bounding box center [394, 318] width 321 height 11
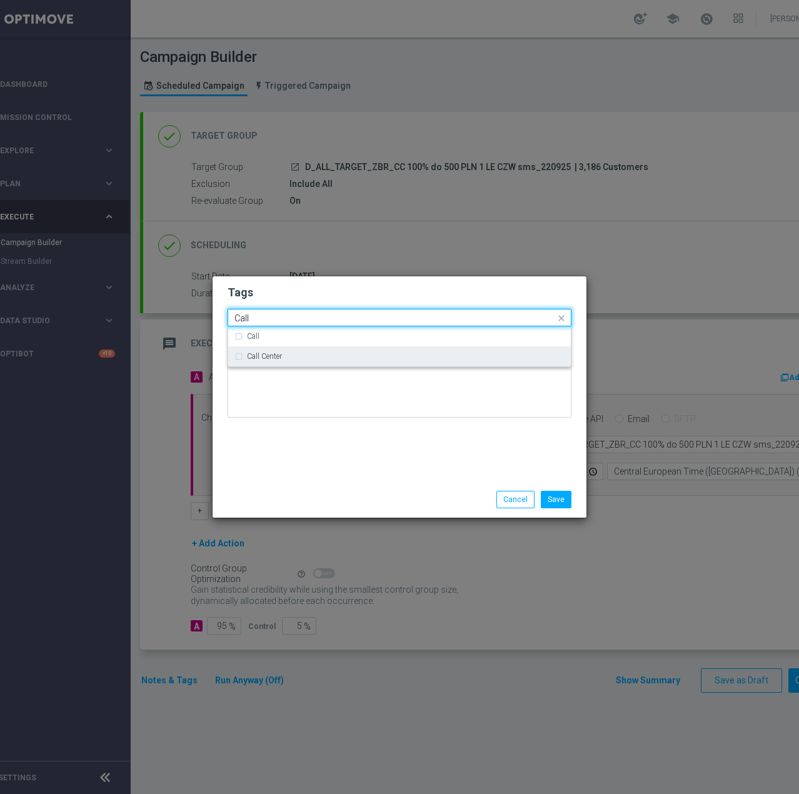
click at [272, 357] on label "Call Center" at bounding box center [264, 355] width 35 height 7
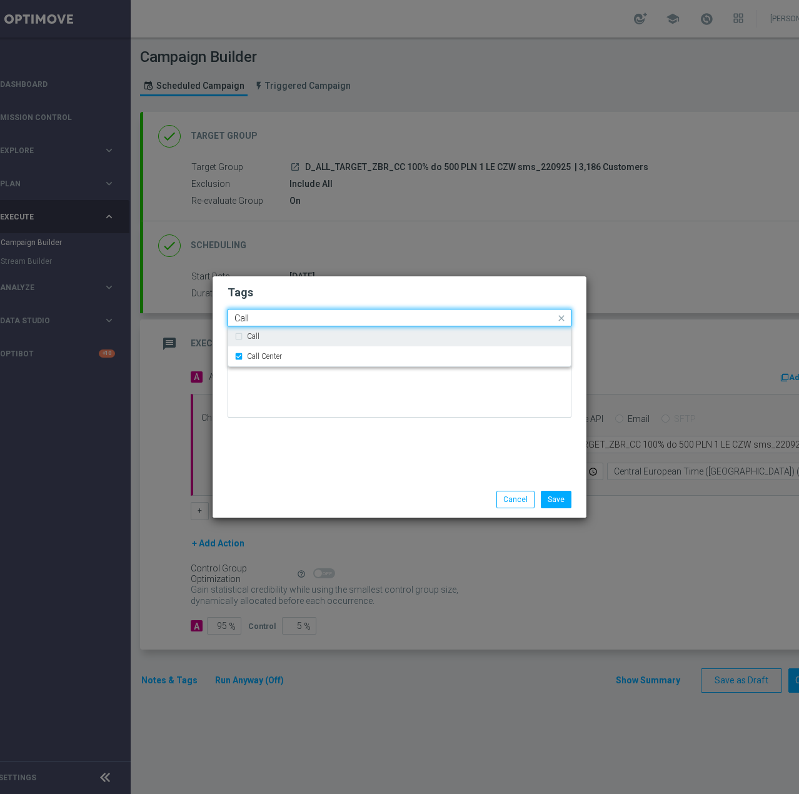
click at [277, 311] on div "Quick find × D × ALL × CC × Call Center Call" at bounding box center [391, 318] width 327 height 16
click at [276, 311] on div "Quick find × D × ALL × CC × Call Center Call" at bounding box center [391, 318] width 327 height 16
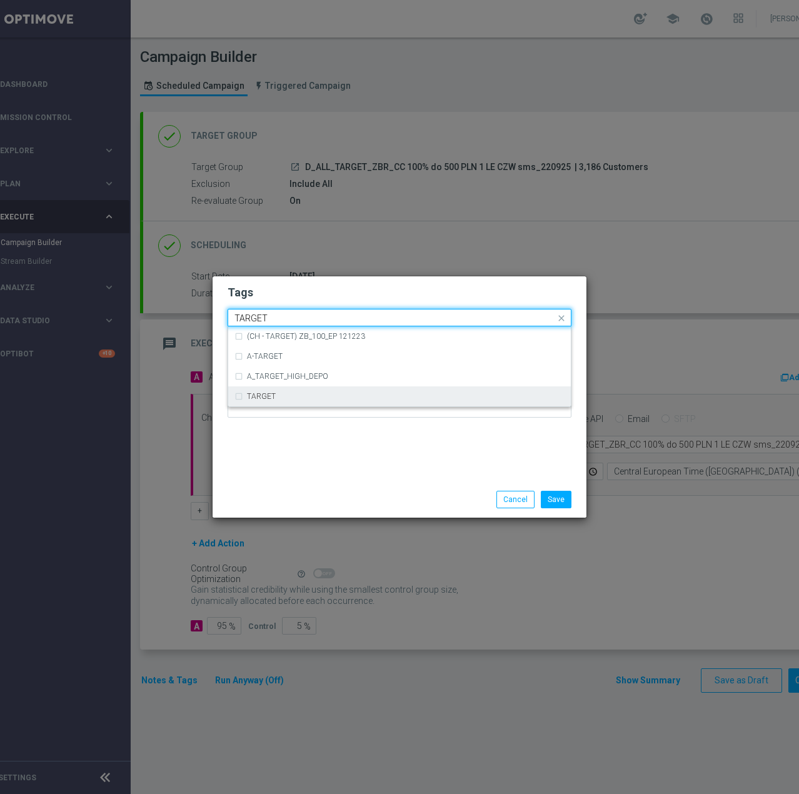
click at [261, 402] on div "TARGET" at bounding box center [399, 396] width 330 height 20
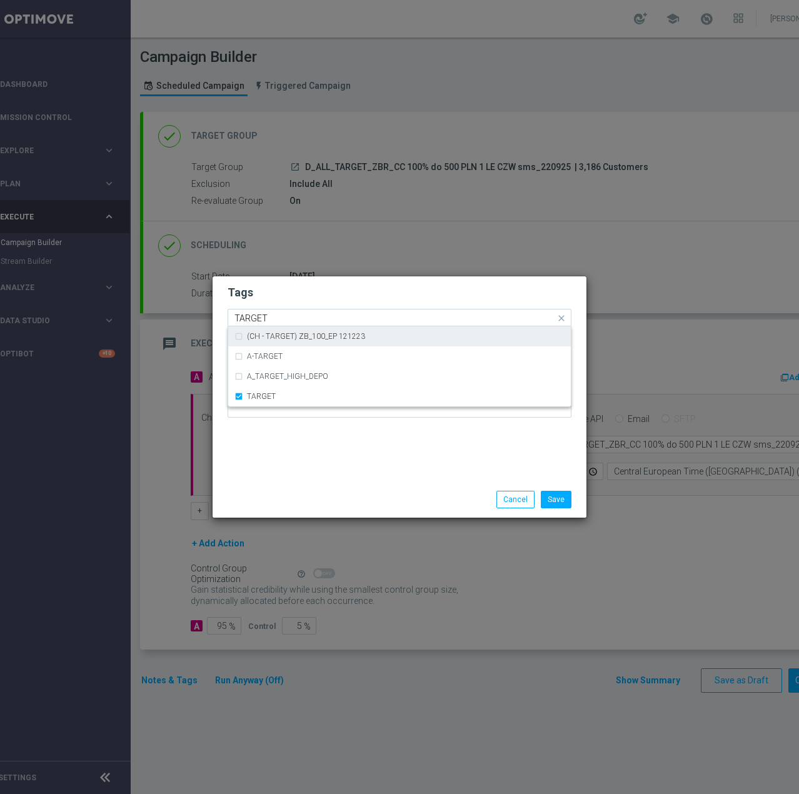
click at [285, 317] on input "TARGET" at bounding box center [394, 318] width 321 height 11
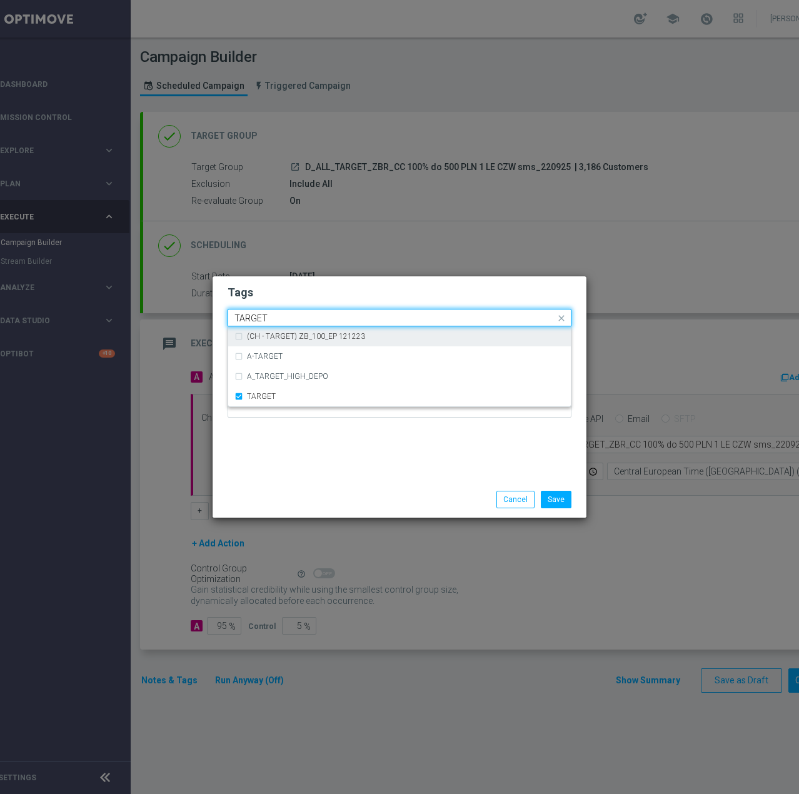
click at [284, 317] on input "TARGET" at bounding box center [394, 318] width 321 height 11
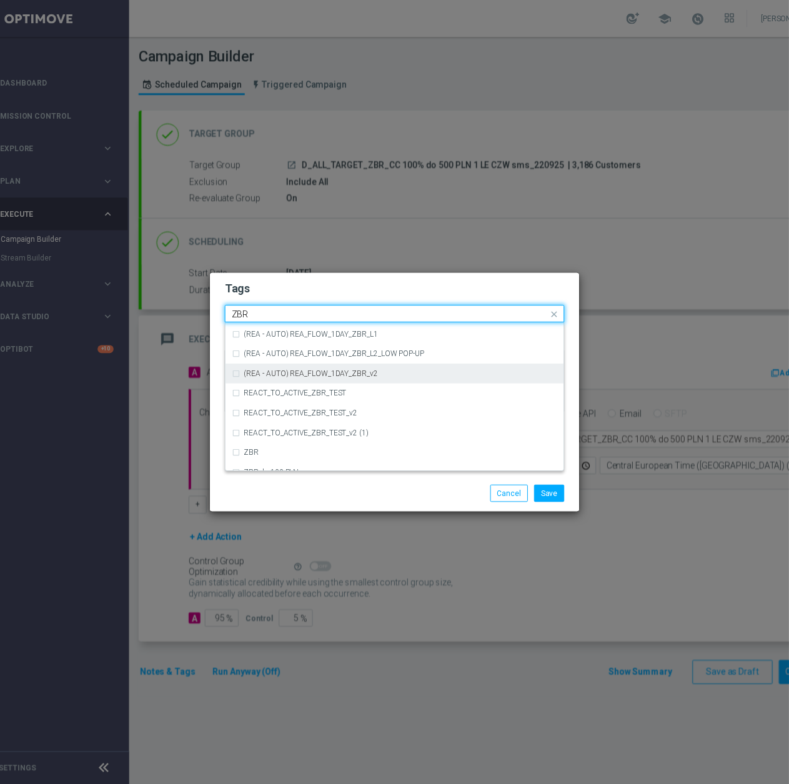
scroll to position [130, 0]
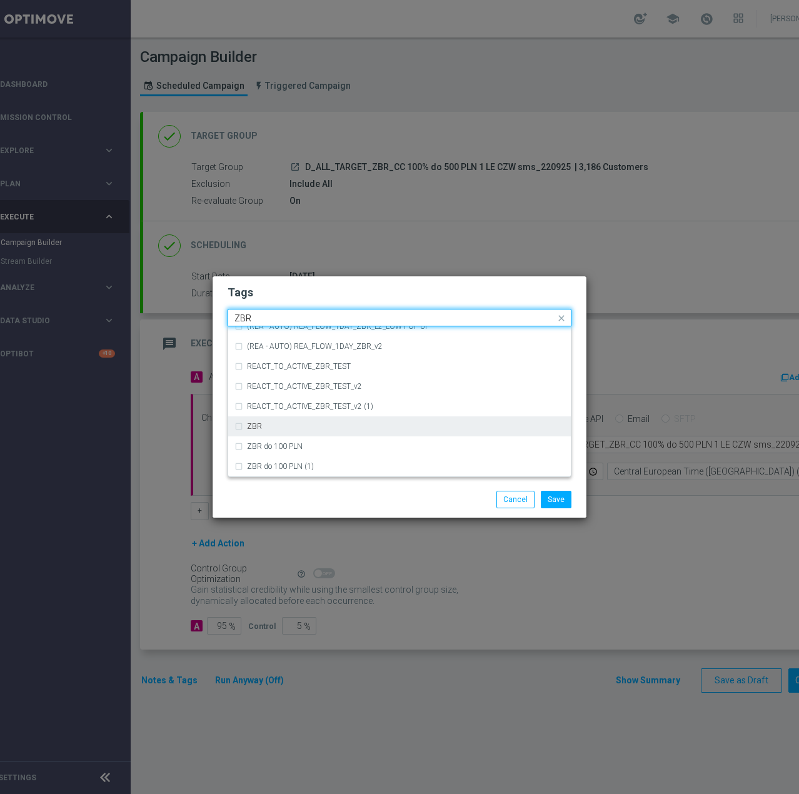
click at [381, 423] on div "ZBR" at bounding box center [405, 425] width 317 height 7
type input "ZBR"
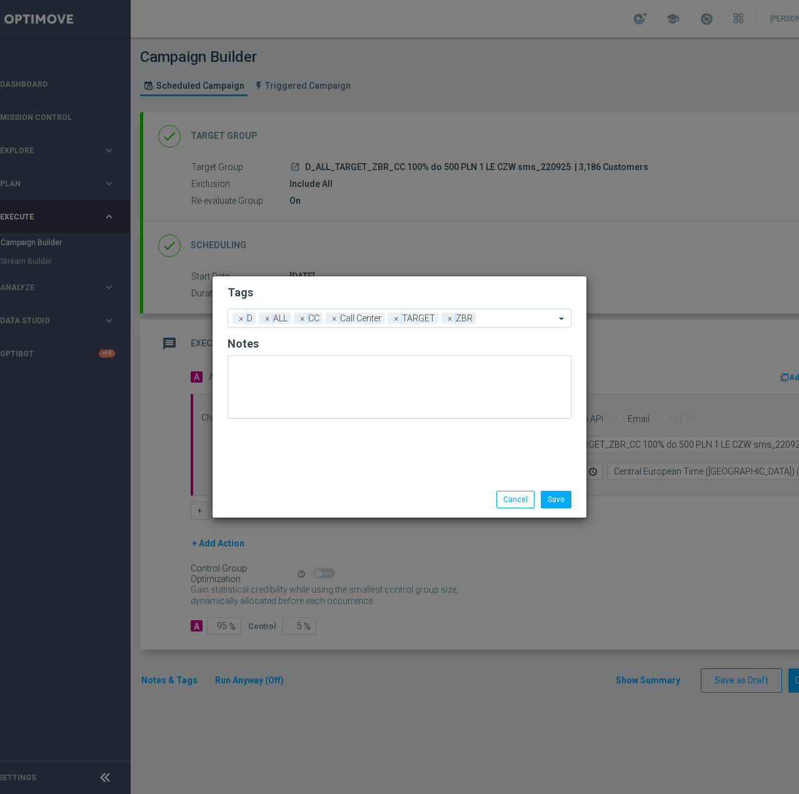
click at [361, 302] on form "Tags Add a new tag × D × ALL × CC × Call Center × TARGET × ZBR Notes" at bounding box center [399, 355] width 344 height 146
click at [552, 499] on button "Save" at bounding box center [556, 499] width 31 height 17
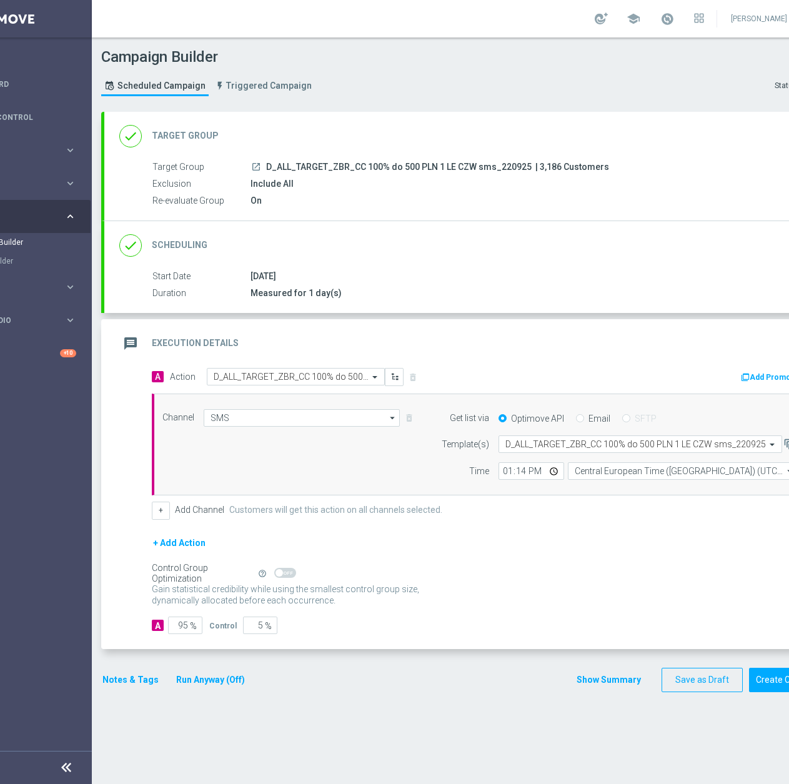
scroll to position [0, 132]
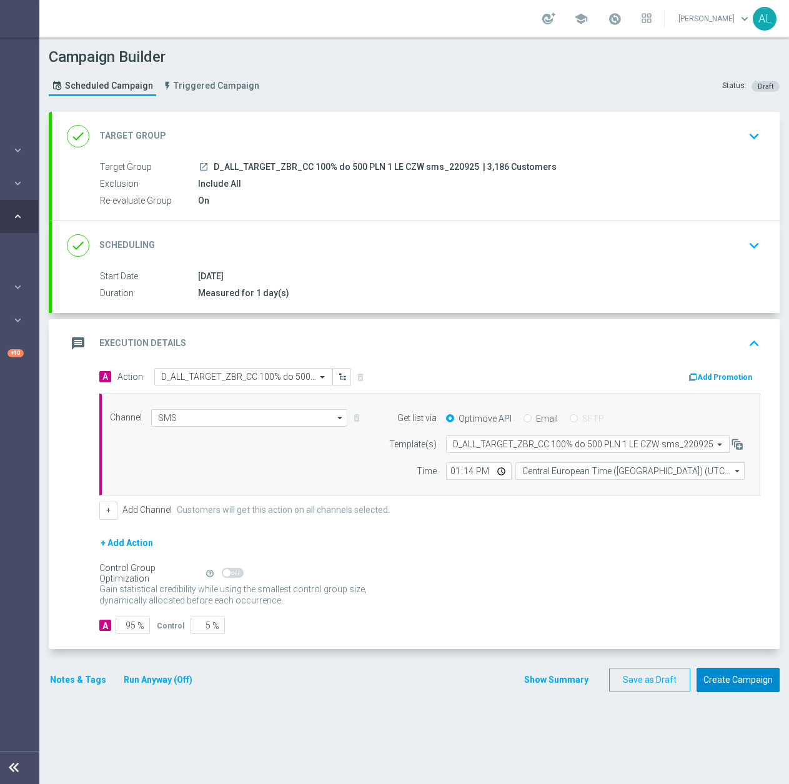
click at [714, 682] on button "Create Campaign" at bounding box center [738, 680] width 83 height 24
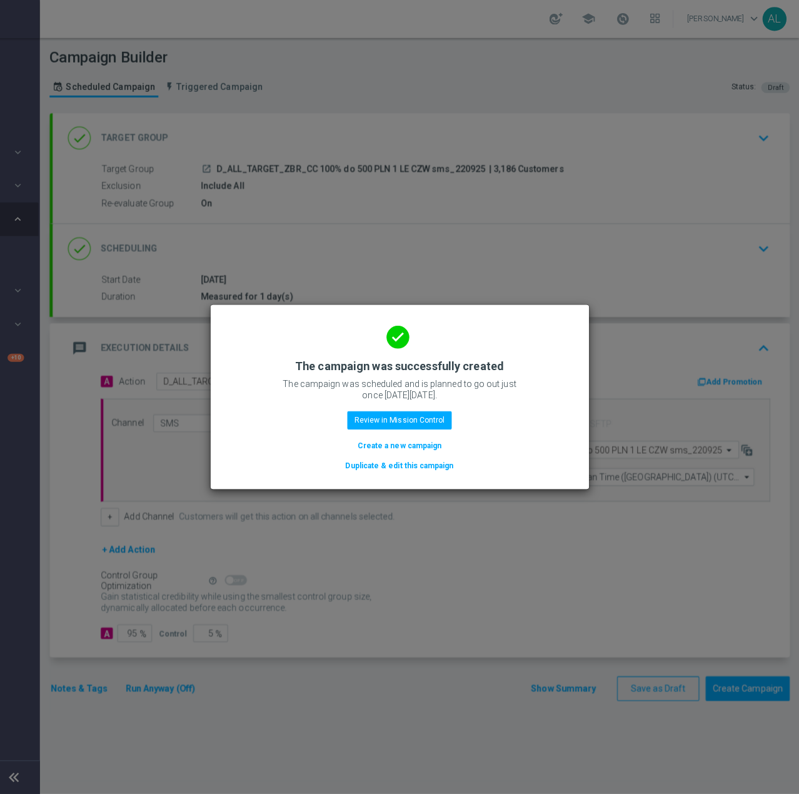
scroll to position [0, 123]
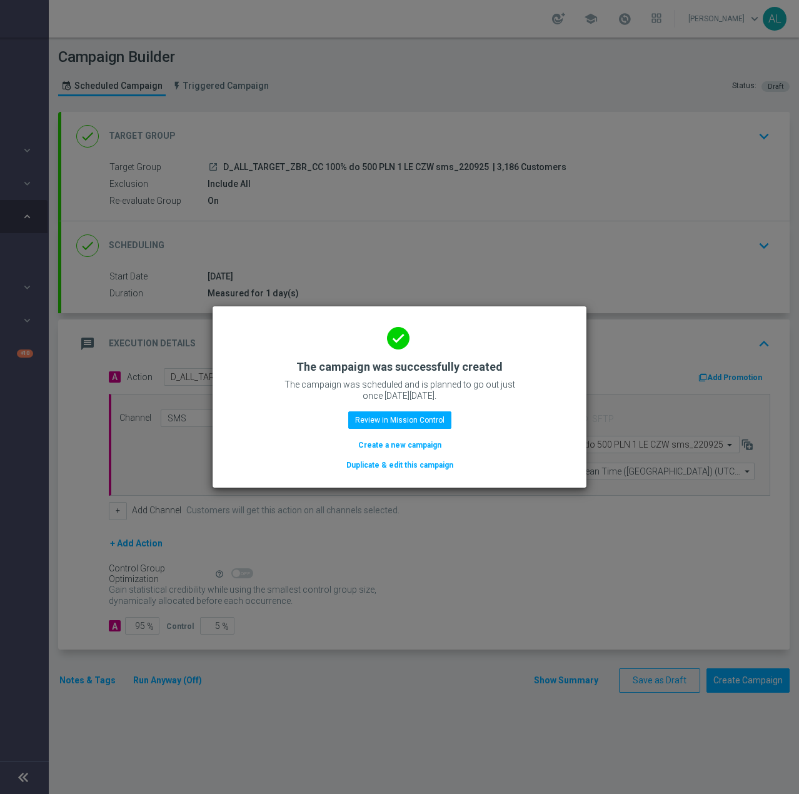
click at [400, 467] on button "Duplicate & edit this campaign" at bounding box center [399, 465] width 109 height 14
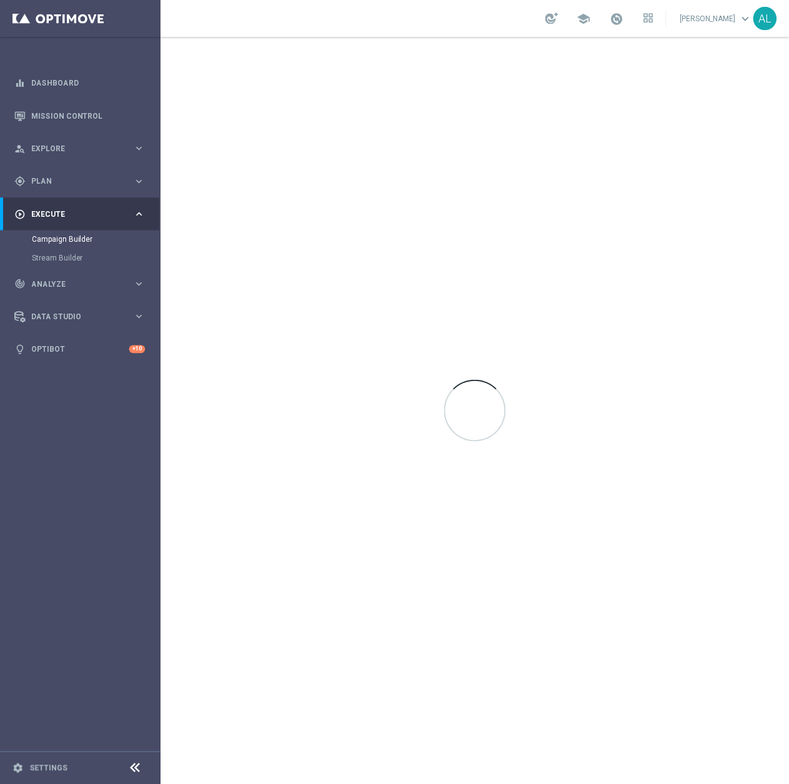
scroll to position [0, 0]
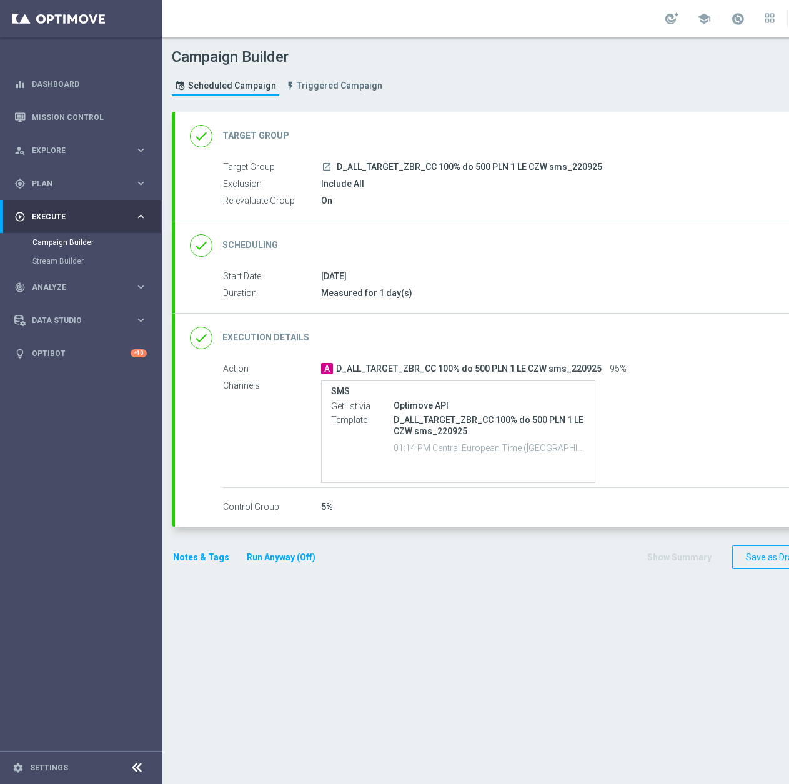
click at [442, 145] on div "done Target Group keyboard_arrow_down" at bounding box center [539, 136] width 698 height 24
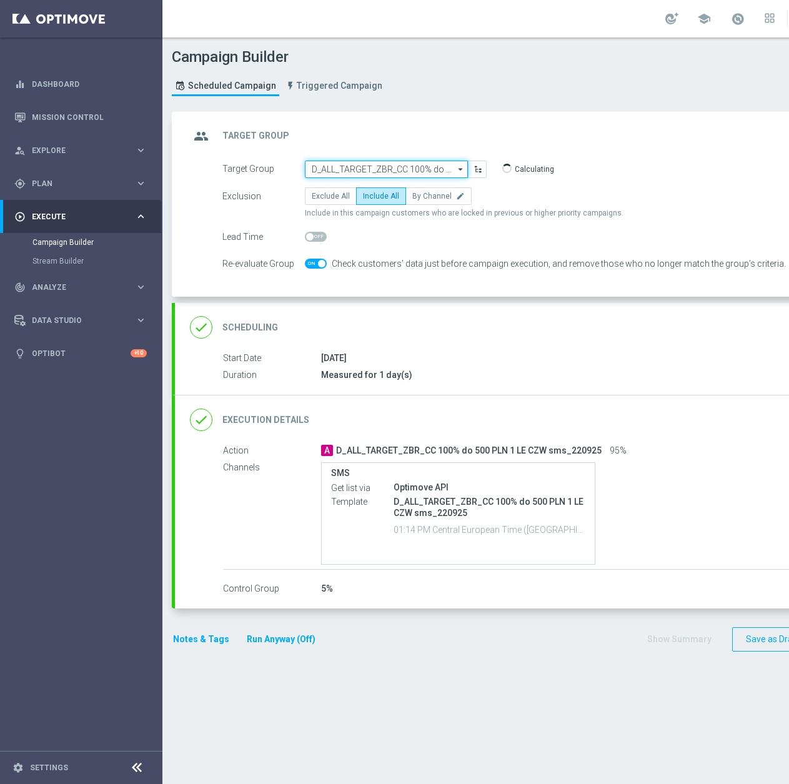
click at [393, 176] on input "D_ALL_TARGET_ZBR_CC 100% do 500 PLN 1 LE CZW sms_220925" at bounding box center [386, 169] width 163 height 17
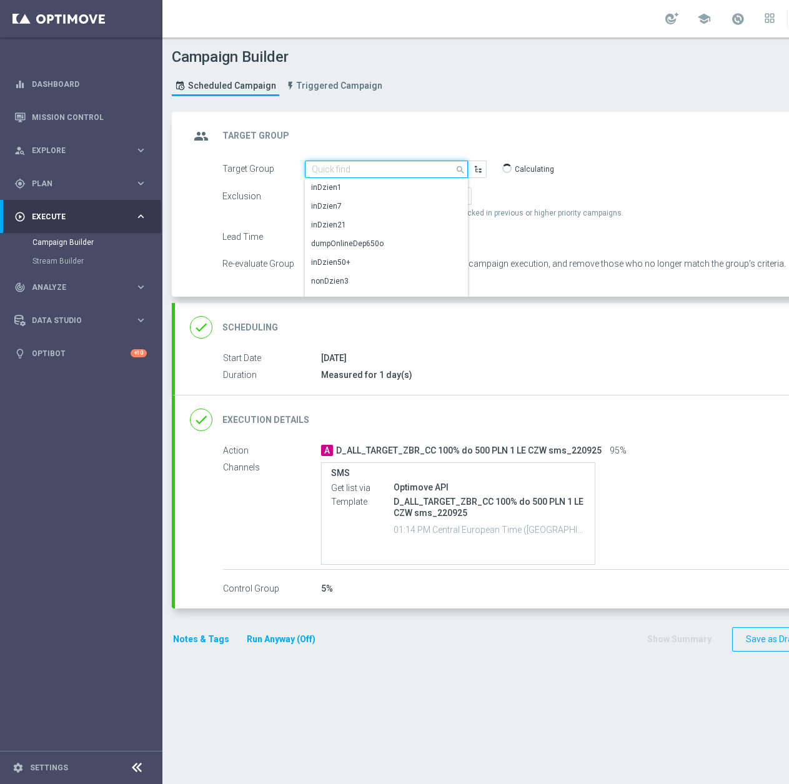
paste input "C_ALL_TARGET_ZBR_CC LE 100% do 300PLN CZW SMS_220925"
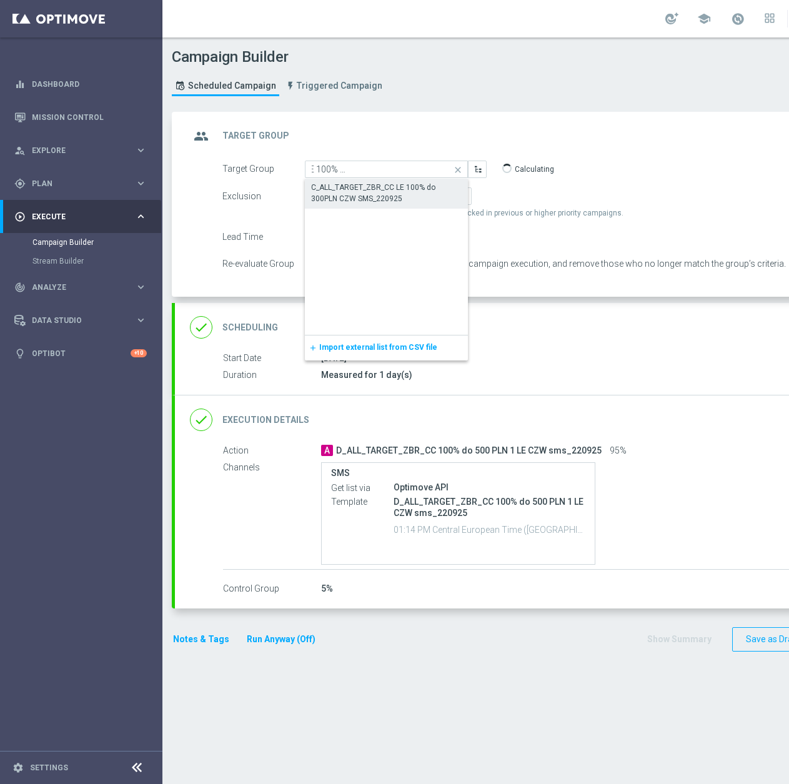
click at [384, 192] on div "C_ALL_TARGET_ZBR_CC LE 100% do 300PLN CZW SMS_220925" at bounding box center [386, 193] width 151 height 22
type input "C_ALL_TARGET_ZBR_CC LE 100% do 300PLN CZW SMS_220925"
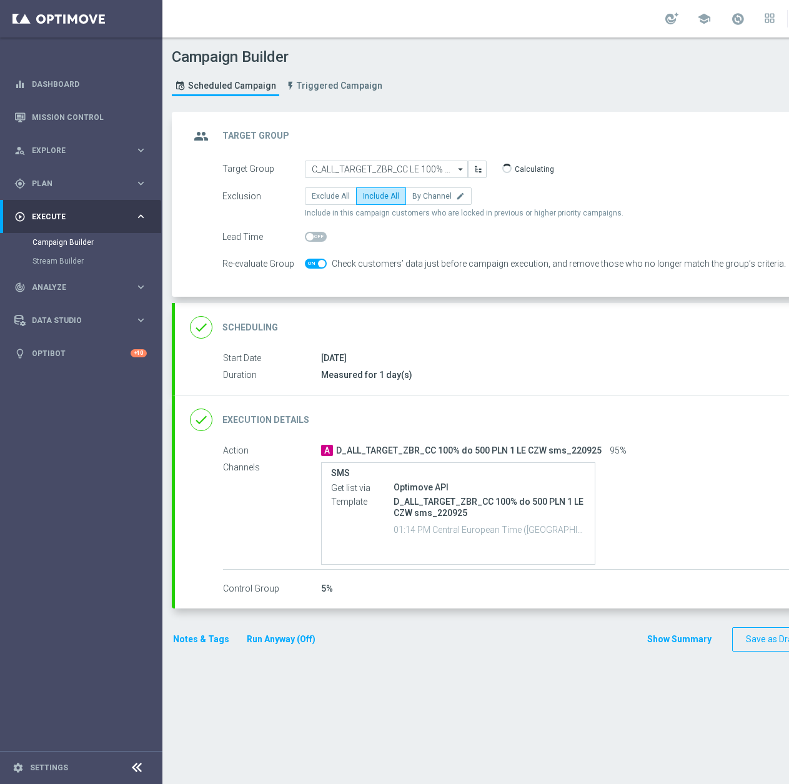
click at [443, 412] on div "done Execution Details keyboard_arrow_down" at bounding box center [539, 420] width 698 height 24
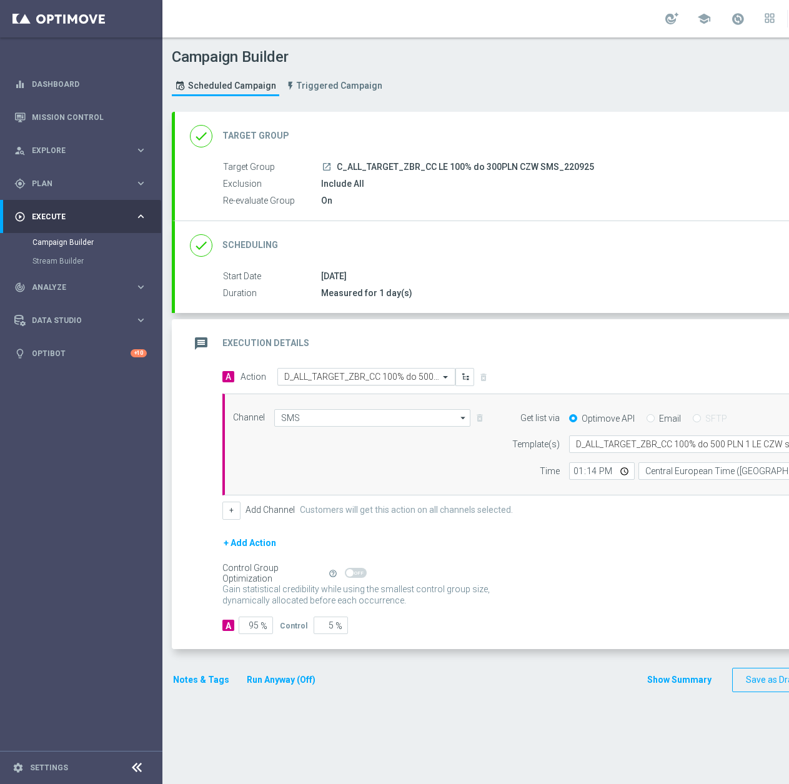
click at [397, 375] on input "text" at bounding box center [353, 377] width 139 height 11
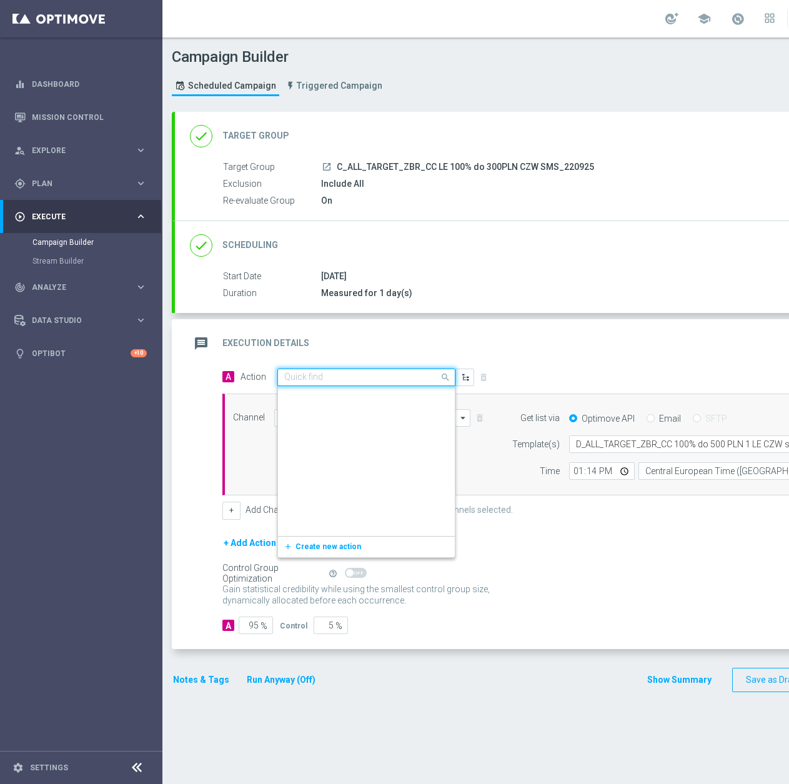
scroll to position [572672, 0]
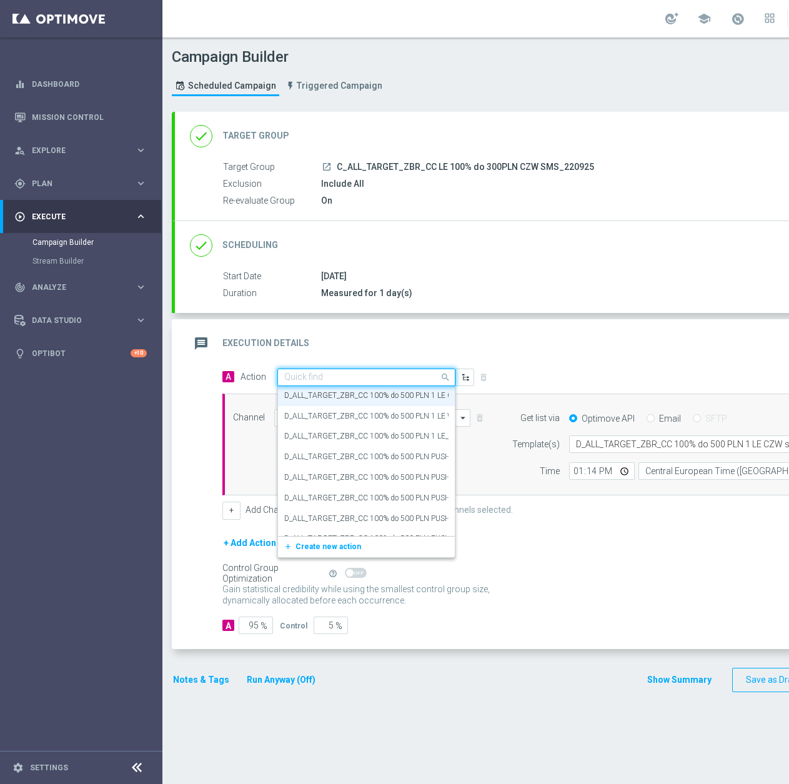
paste input "C_ALL_TARGET_ZBR_CC LE 100% do 300PLN CZW SMS_220925"
type input "C_ALL_TARGET_ZBR_CC LE 100% do 300PLN CZW SMS_220925"
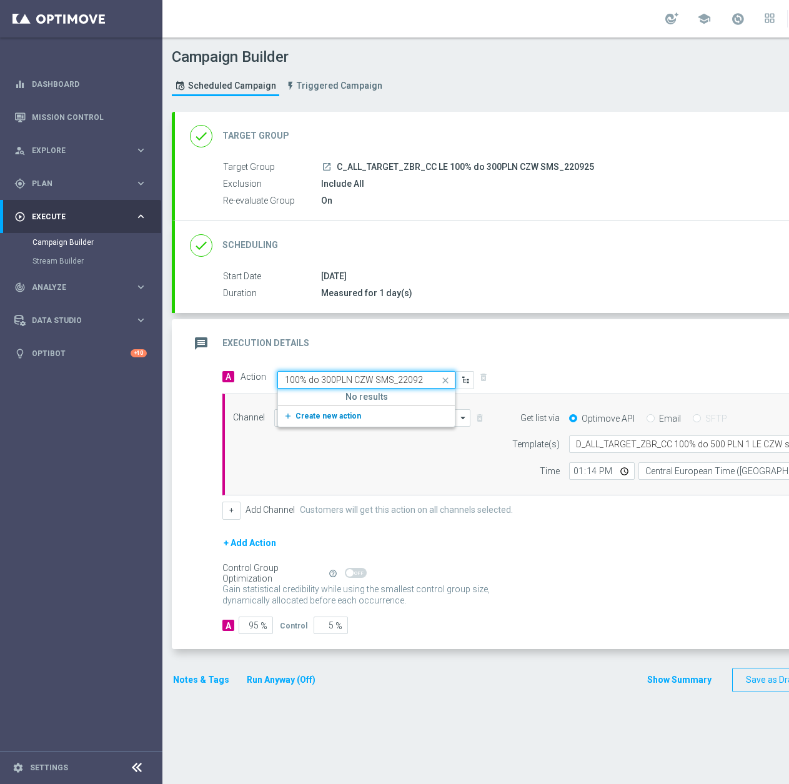
click at [332, 419] on span "Create new action" at bounding box center [329, 416] width 66 height 9
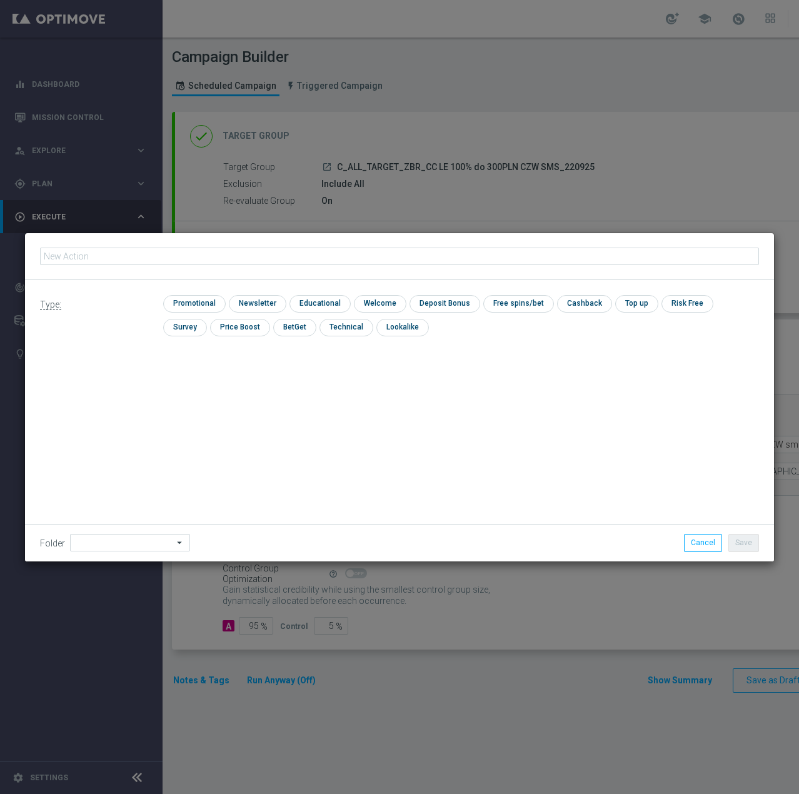
type input "C_ALL_TARGET_ZBR_CC LE 100% do 300PLN CZW SMS_220925"
click at [207, 309] on input "checkbox" at bounding box center [192, 303] width 59 height 17
checkbox input "true"
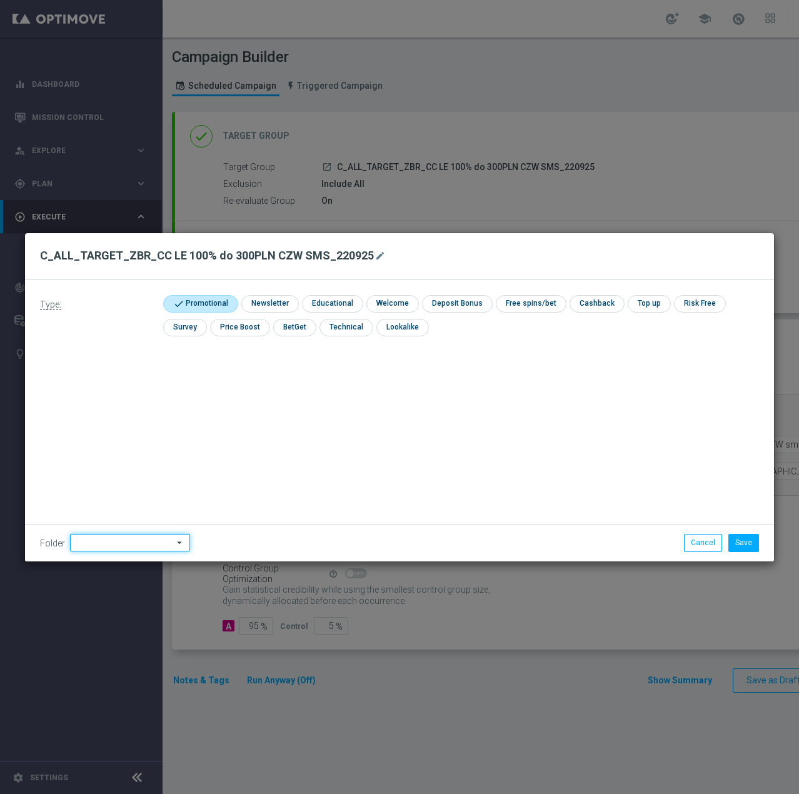
click at [143, 542] on input at bounding box center [130, 542] width 120 height 17
click at [134, 382] on div "[PERSON_NAME]" at bounding box center [128, 385] width 116 height 17
type input "[PERSON_NAME]"
click at [737, 544] on button "Save" at bounding box center [743, 542] width 31 height 17
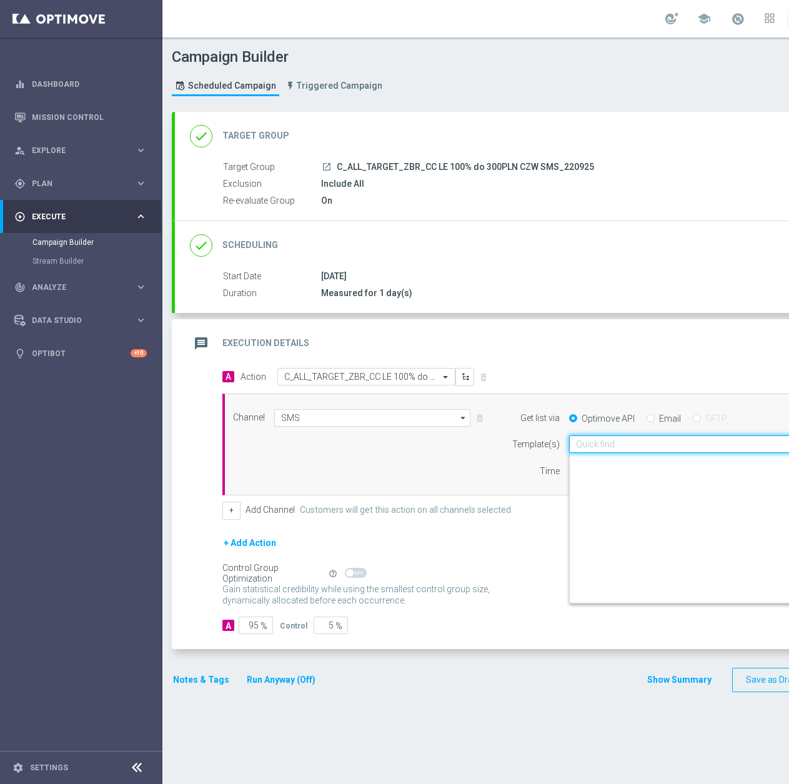
scroll to position [0, 32]
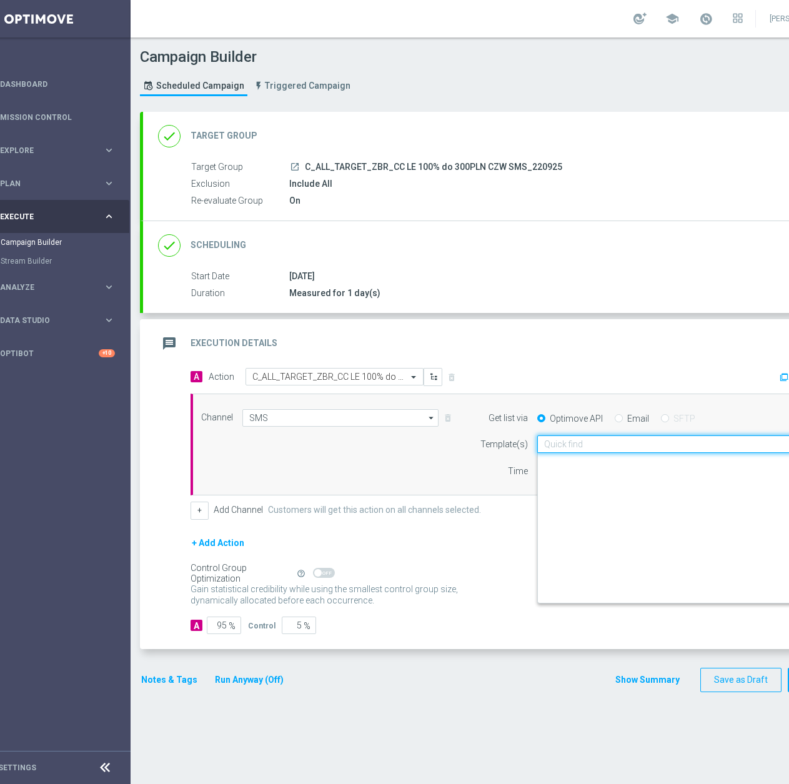
click at [669, 447] on input "text" at bounding box center [666, 444] width 245 height 11
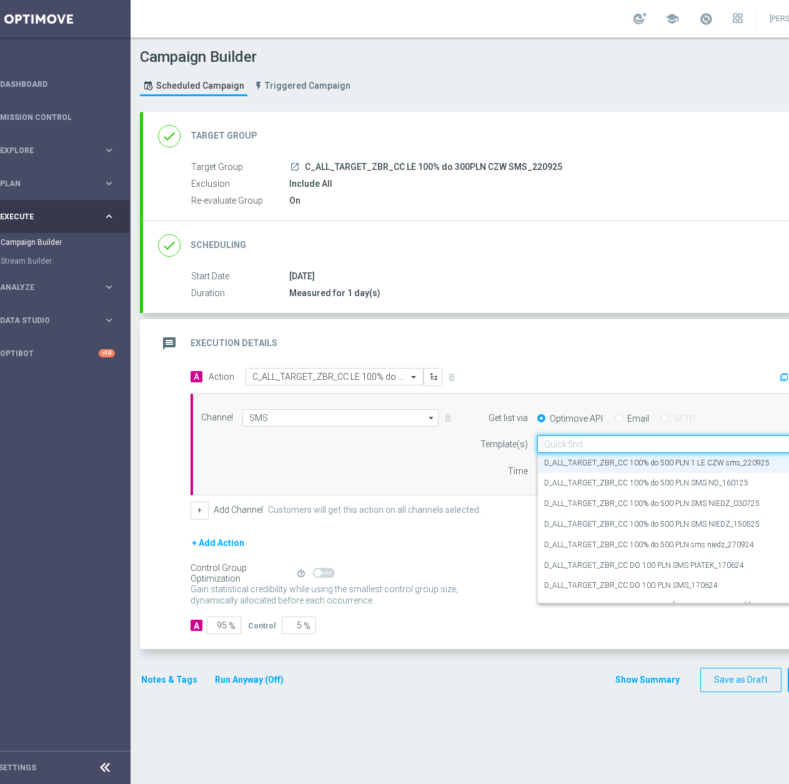
paste input "C_ALL_TARGET_ZBR_CC LE 100% do 300PLN CZW SMS_220925"
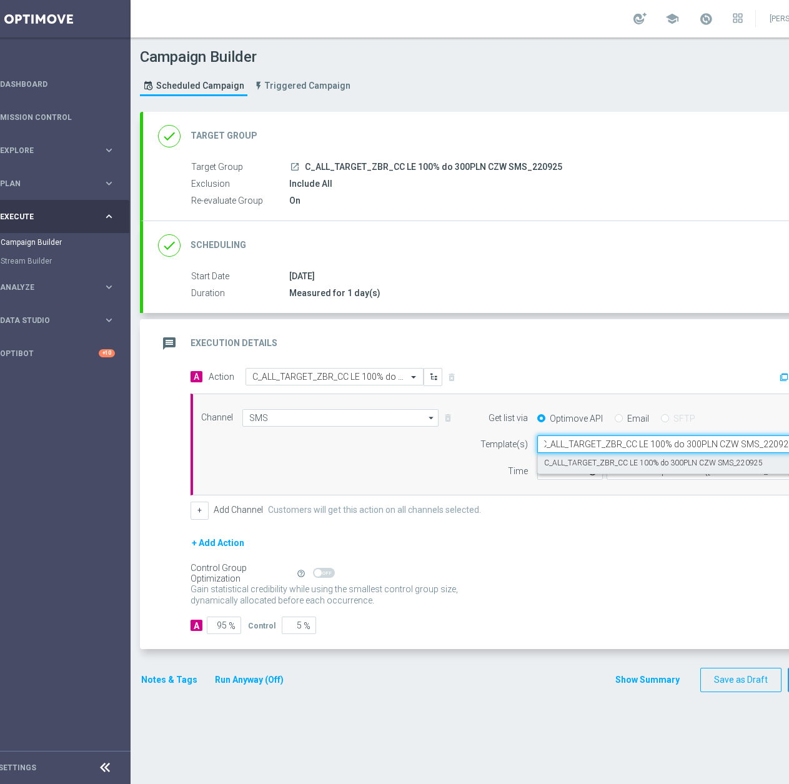
click at [627, 469] on label "C_ALL_TARGET_ZBR_CC LE 100% do 300PLN CZW SMS_220925" at bounding box center [653, 463] width 219 height 11
type input "C_ALL_TARGET_ZBR_CC LE 100% do 300PLN CZW SMS_220925"
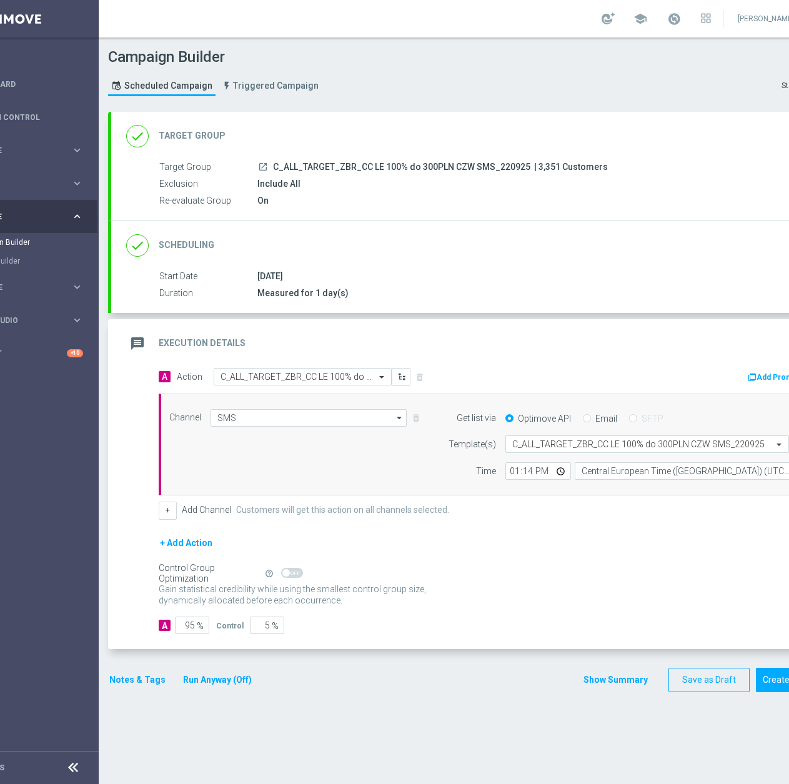
scroll to position [0, 132]
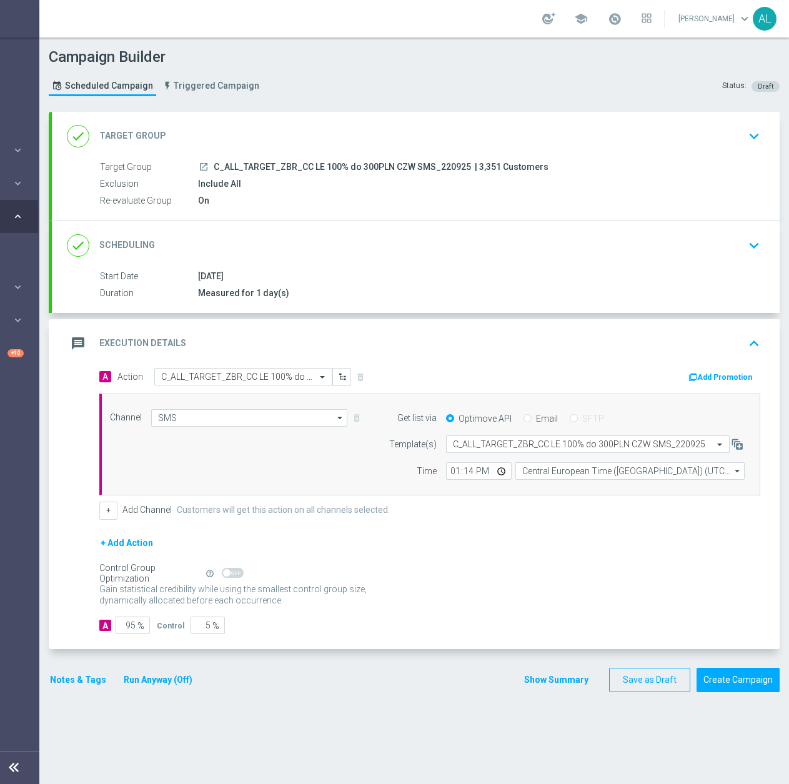
click at [49, 679] on button "Notes & Tags" at bounding box center [78, 680] width 59 height 16
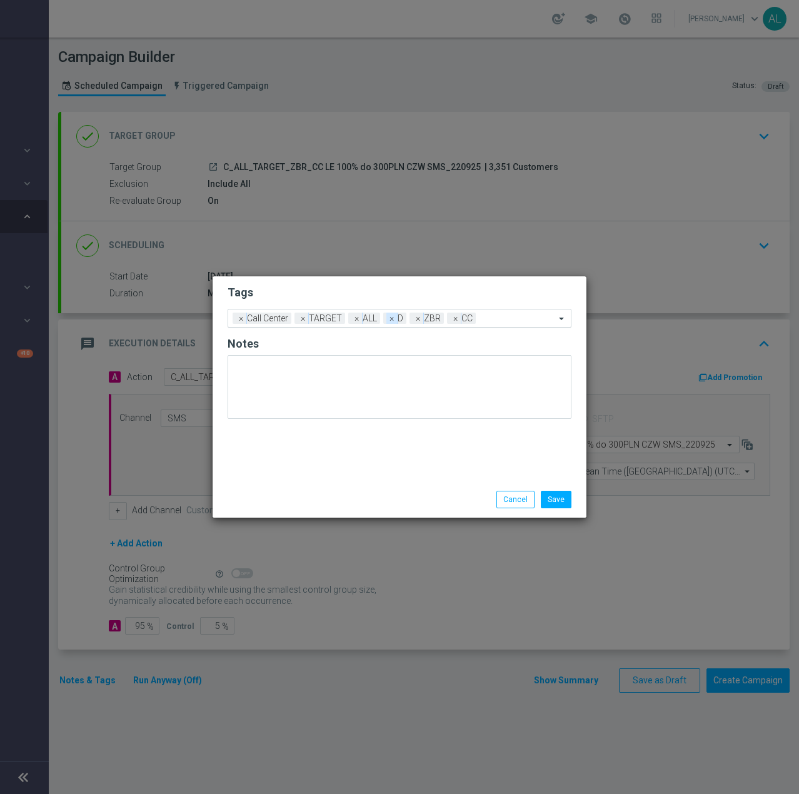
click at [388, 321] on span "×" at bounding box center [391, 317] width 11 height 11
click at [478, 321] on input "text" at bounding box center [504, 319] width 101 height 11
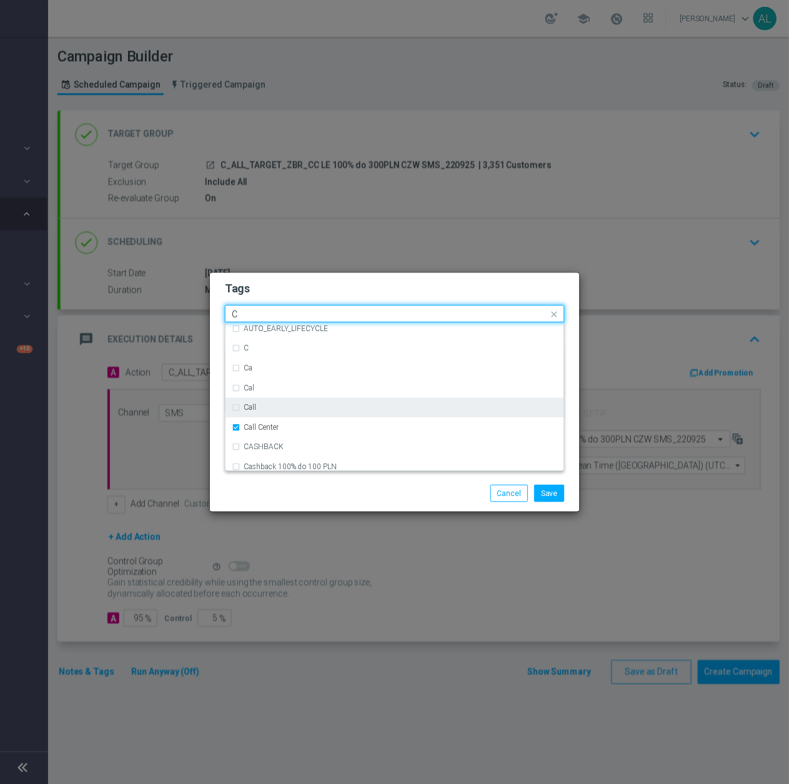
scroll to position [937, 0]
click at [238, 417] on div "C" at bounding box center [399, 419] width 330 height 20
type input "C"
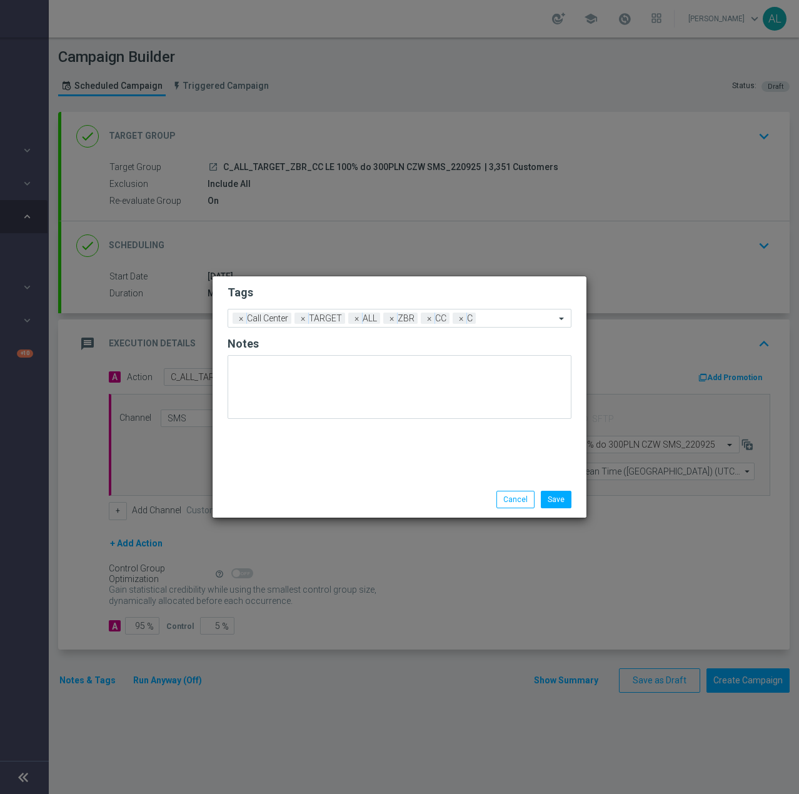
click at [292, 489] on div "Save Cancel" at bounding box center [399, 499] width 374 height 36
click at [556, 506] on button "Save" at bounding box center [556, 499] width 31 height 17
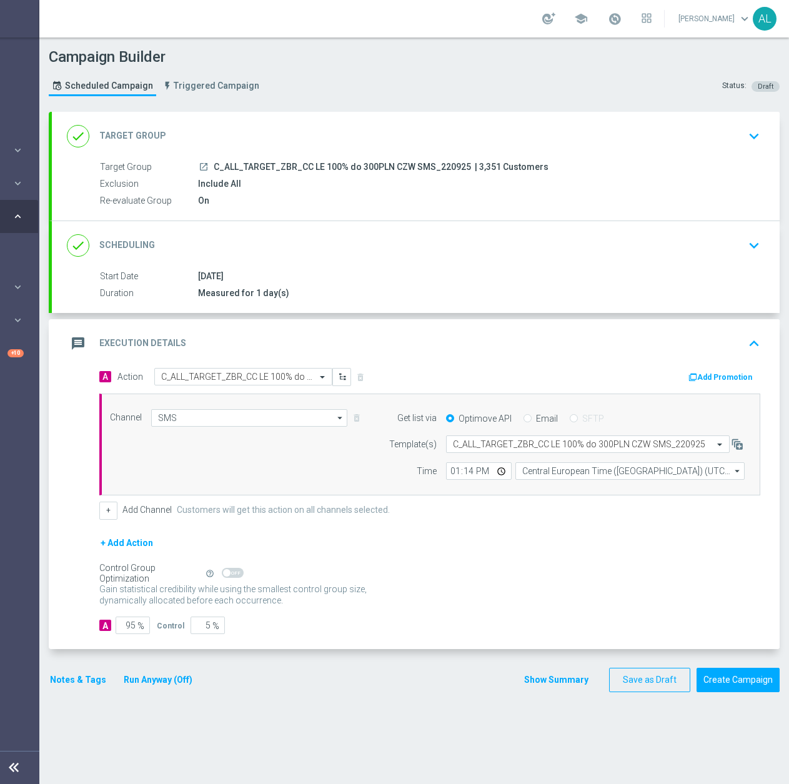
click at [73, 681] on button "Notes & Tags" at bounding box center [78, 680] width 59 height 16
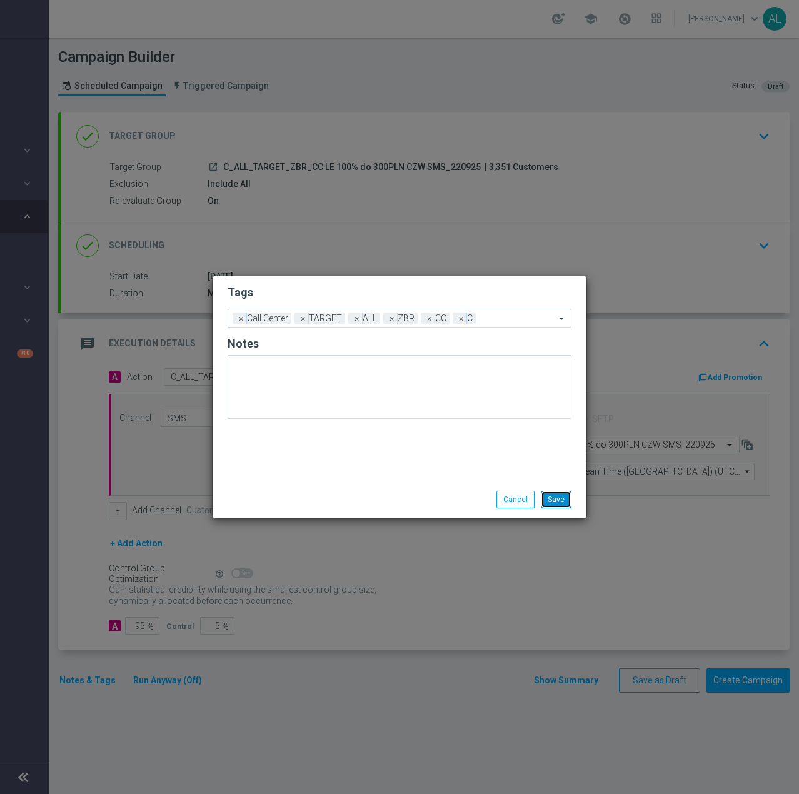
click at [551, 496] on button "Save" at bounding box center [556, 499] width 31 height 17
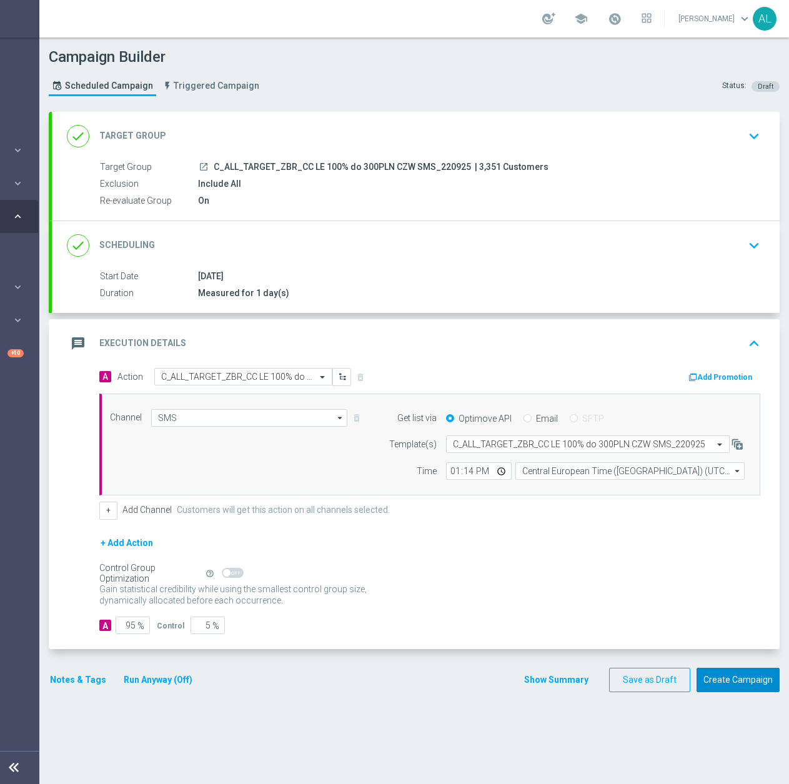
click at [746, 686] on button "Create Campaign" at bounding box center [738, 680] width 83 height 24
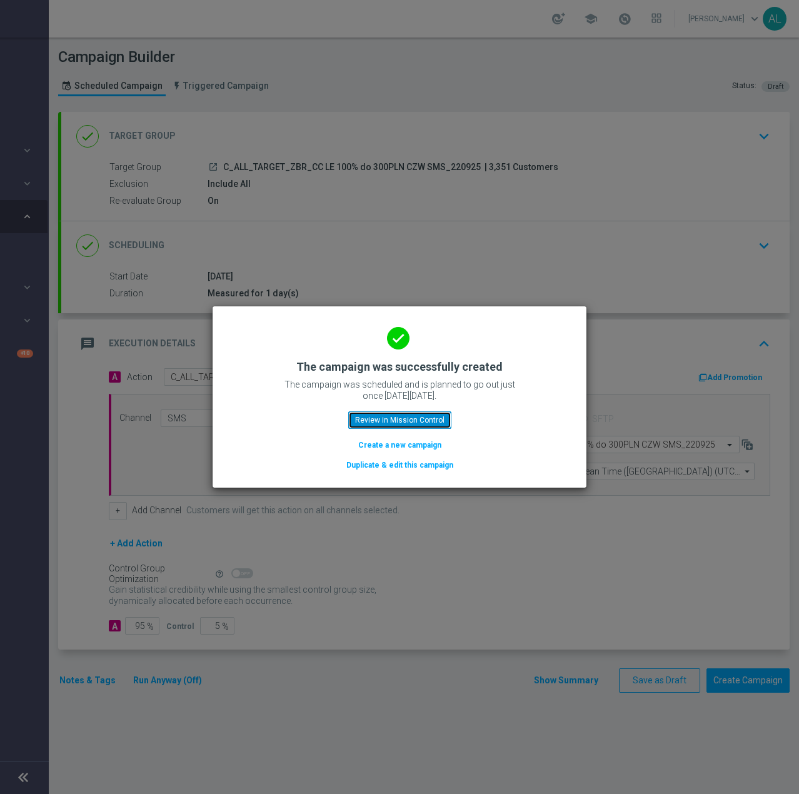
drag, startPoint x: 392, startPoint y: 422, endPoint x: 406, endPoint y: 423, distance: 13.8
click at [392, 422] on button "Review in Mission Control" at bounding box center [399, 419] width 103 height 17
